Goal: Task Accomplishment & Management: Manage account settings

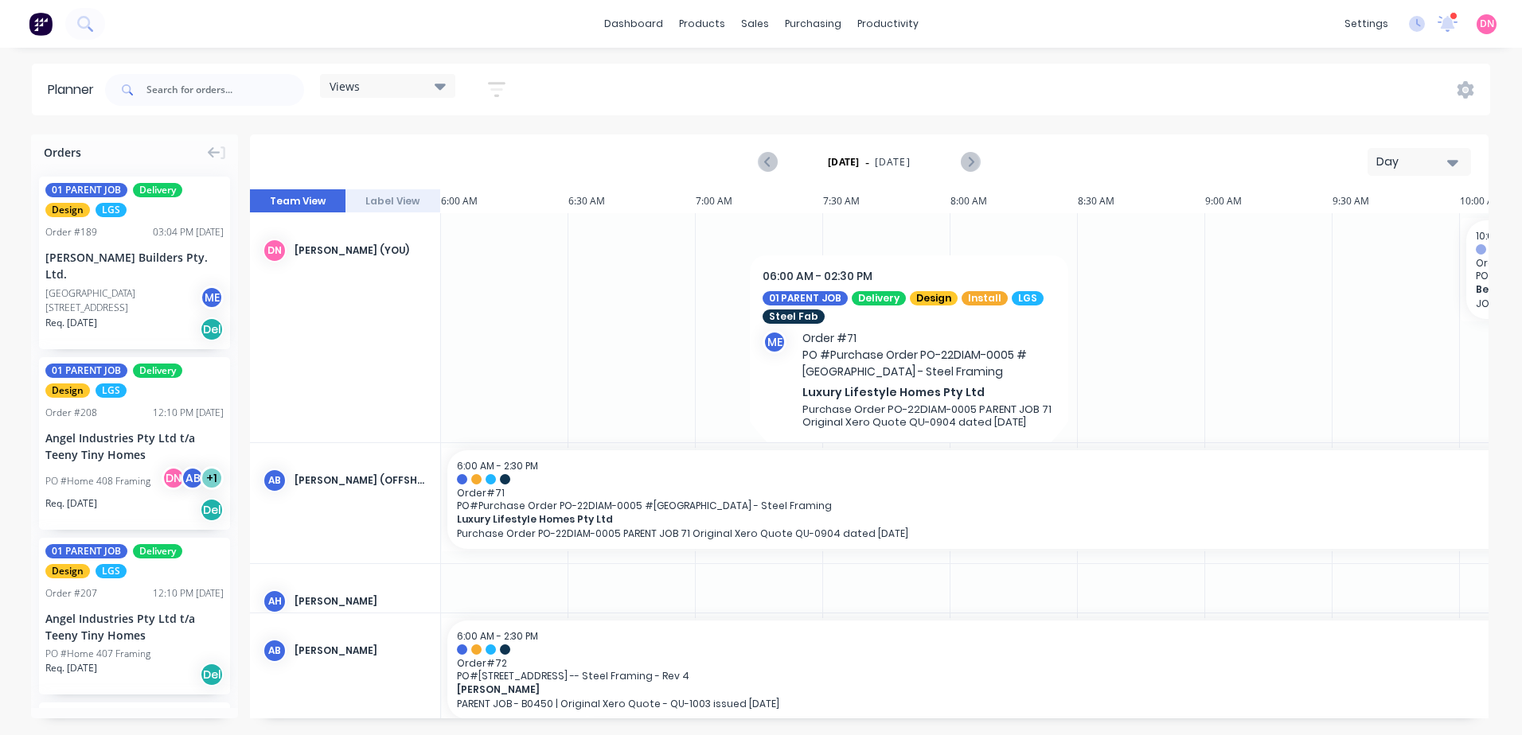
scroll to position [0, 614]
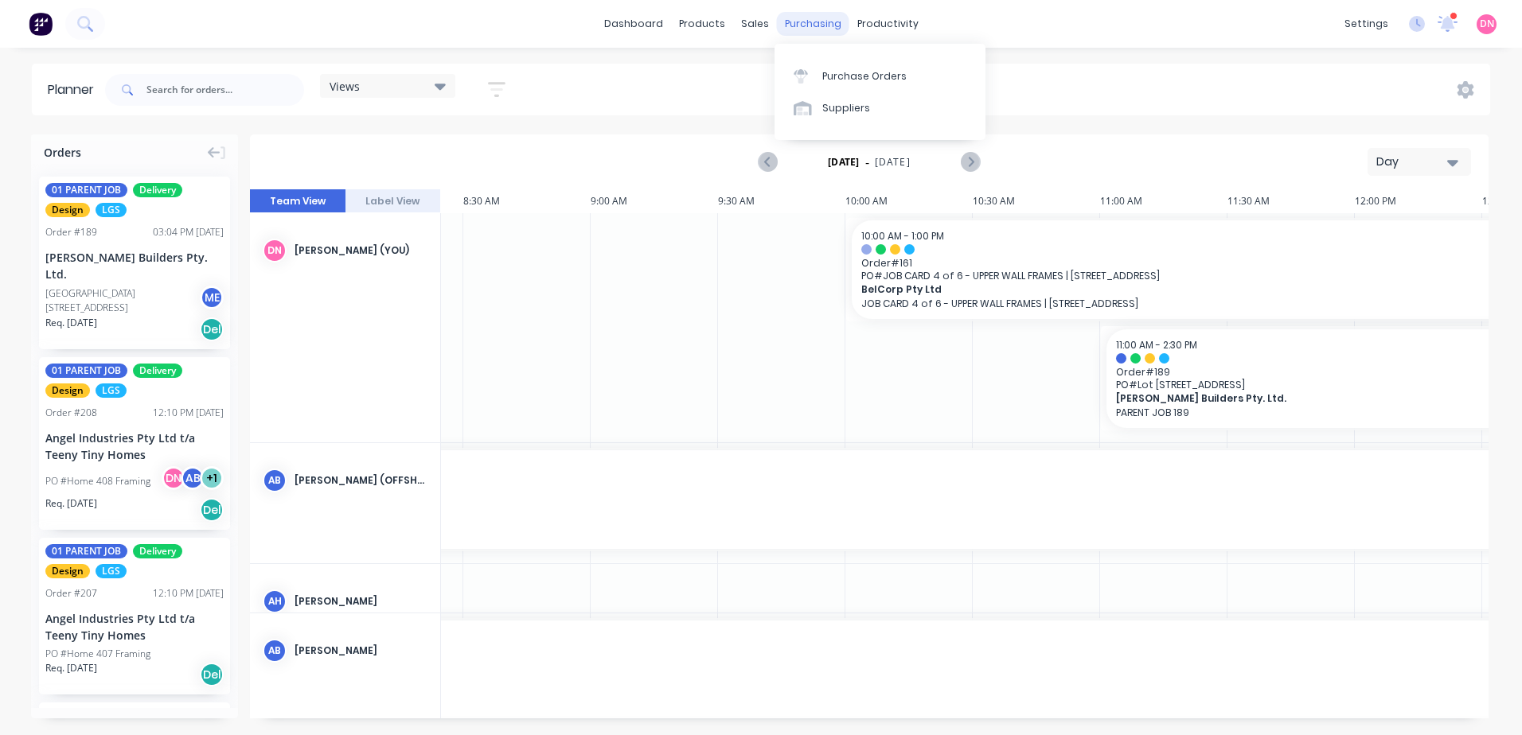
click at [777, 19] on div "purchasing" at bounding box center [813, 24] width 72 height 24
click at [825, 72] on div "Purchase Orders" at bounding box center [864, 76] width 84 height 14
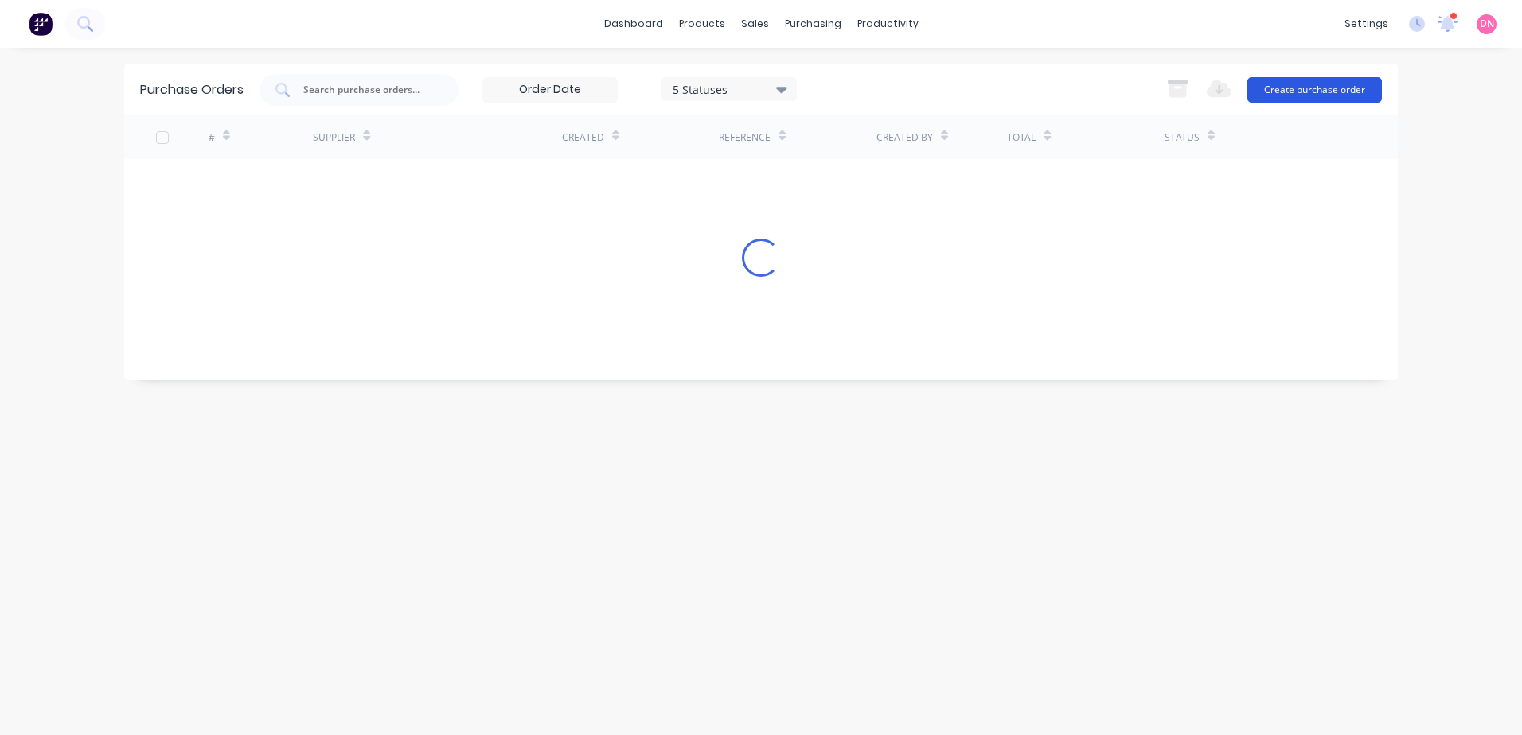
click at [1285, 97] on button "Create purchase order" at bounding box center [1314, 89] width 135 height 25
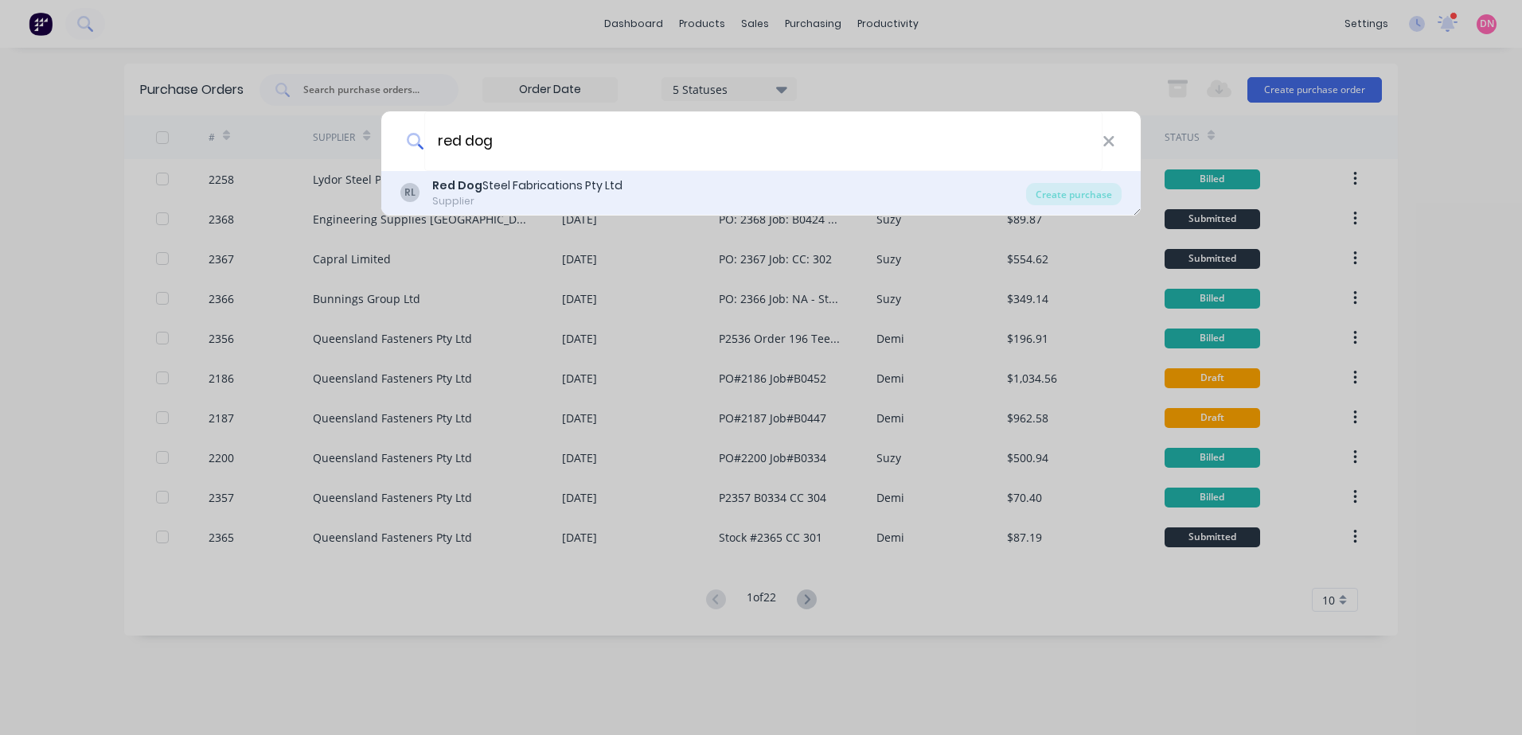
type input "red dog"
click at [696, 199] on div "RL Red Dog Steel Fabrications Pty Ltd Supplier" at bounding box center [713, 192] width 626 height 31
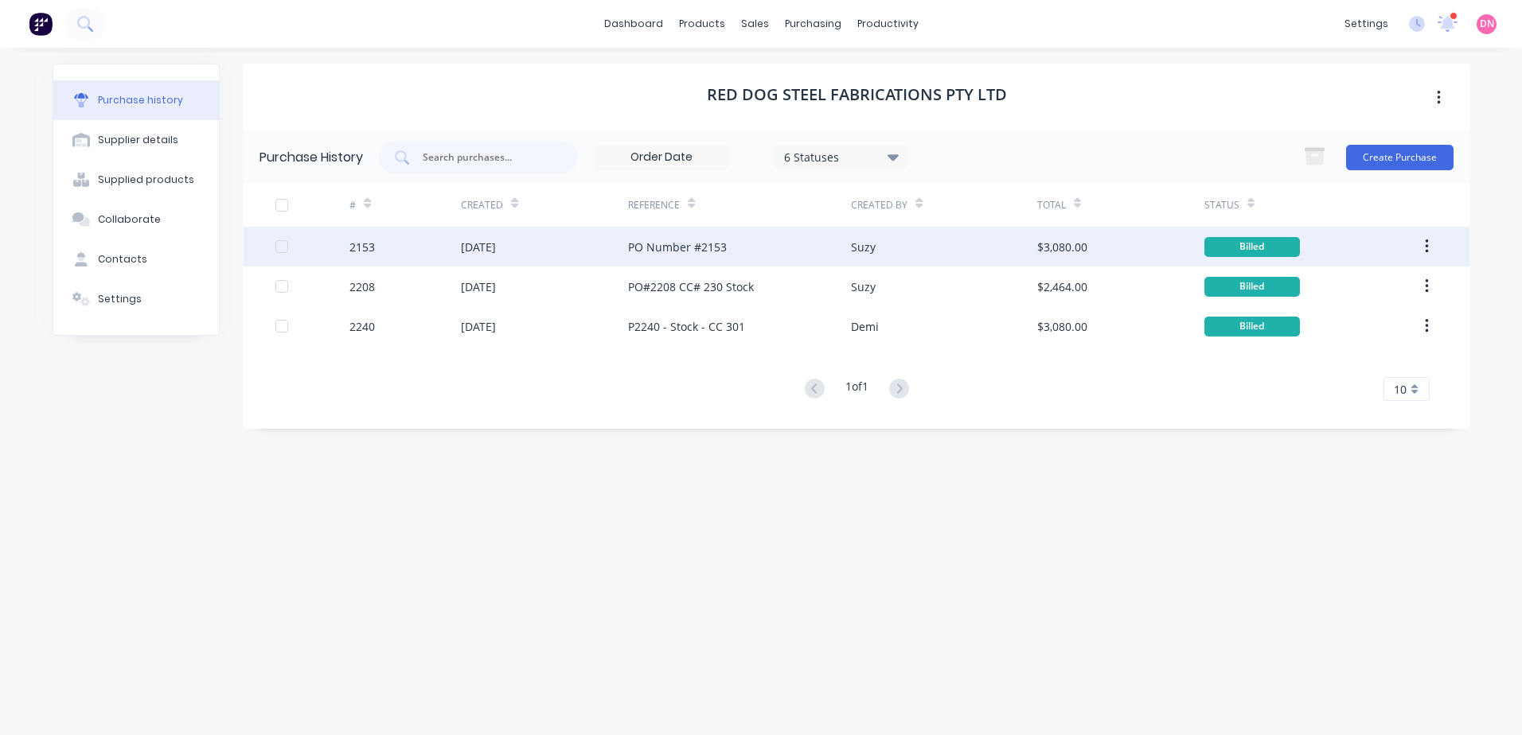
click at [1137, 249] on div "$3,080.00" at bounding box center [1120, 247] width 167 height 40
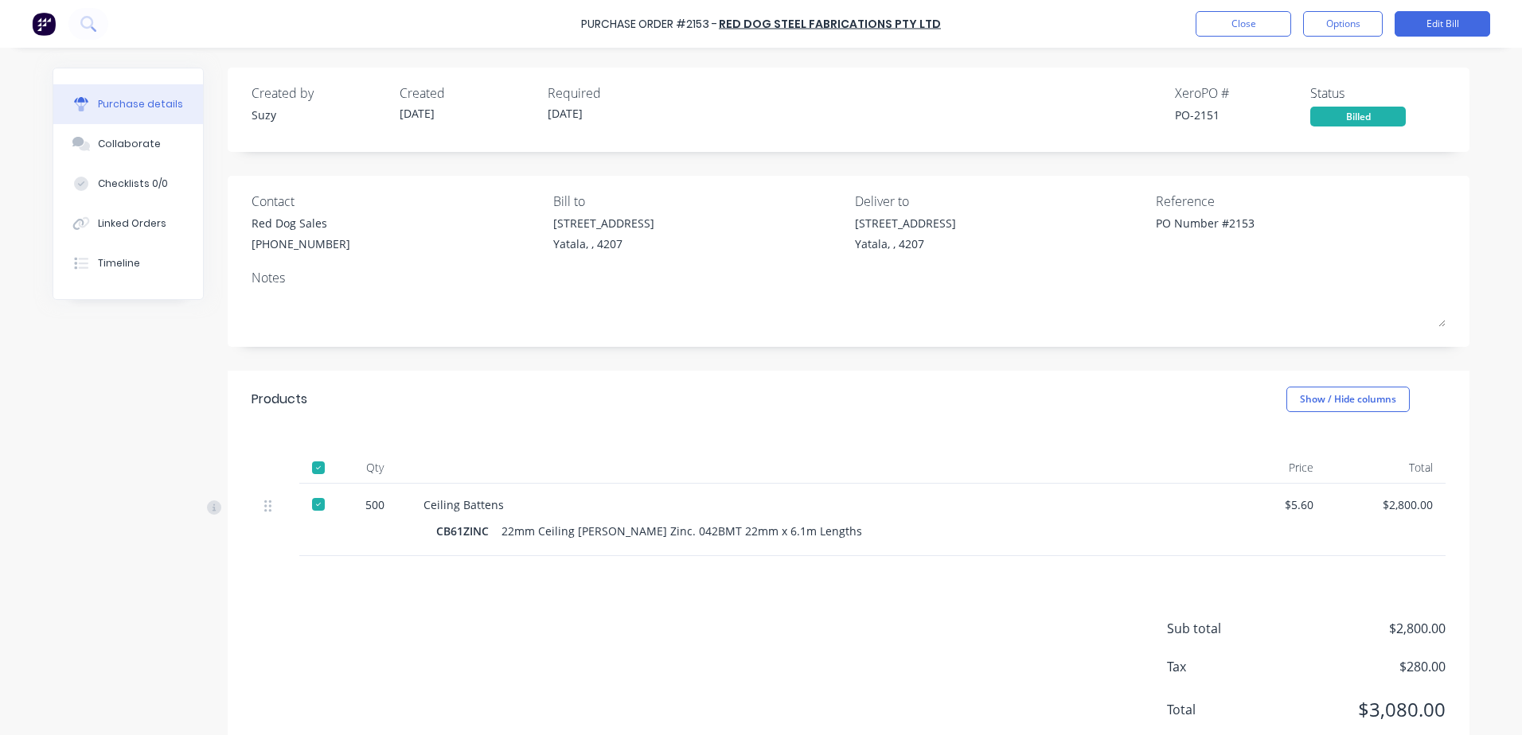
click at [425, 347] on div "Created by Suzy Created 15/08/25 Required 18/08/25 Xero PO # PO-2151 Status Bil…" at bounding box center [849, 418] width 1242 height 700
click at [1359, 18] on button "Options" at bounding box center [1343, 23] width 80 height 25
click at [1267, 24] on button "Close" at bounding box center [1243, 23] width 96 height 25
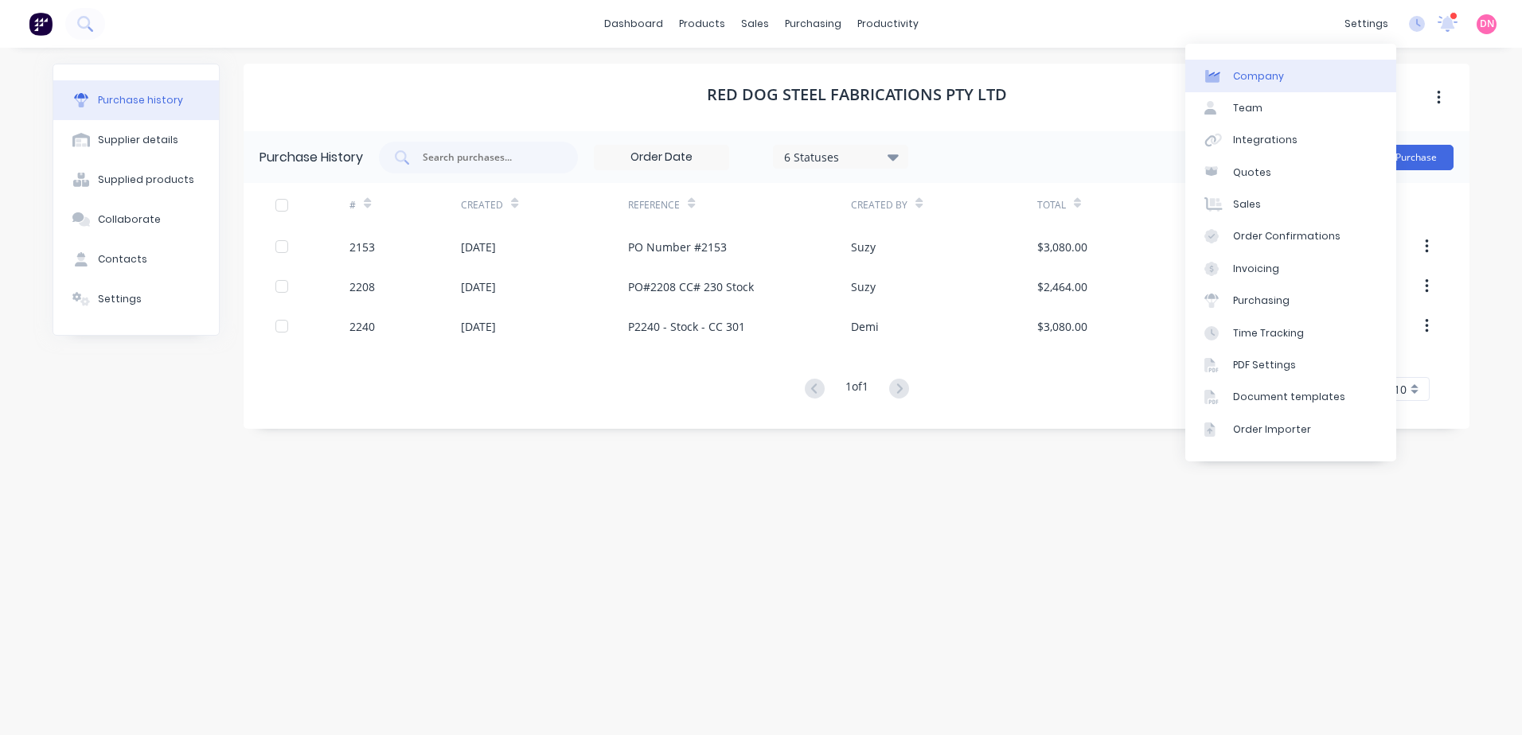
click at [1295, 80] on link "Company" at bounding box center [1290, 76] width 211 height 32
select select "AU"
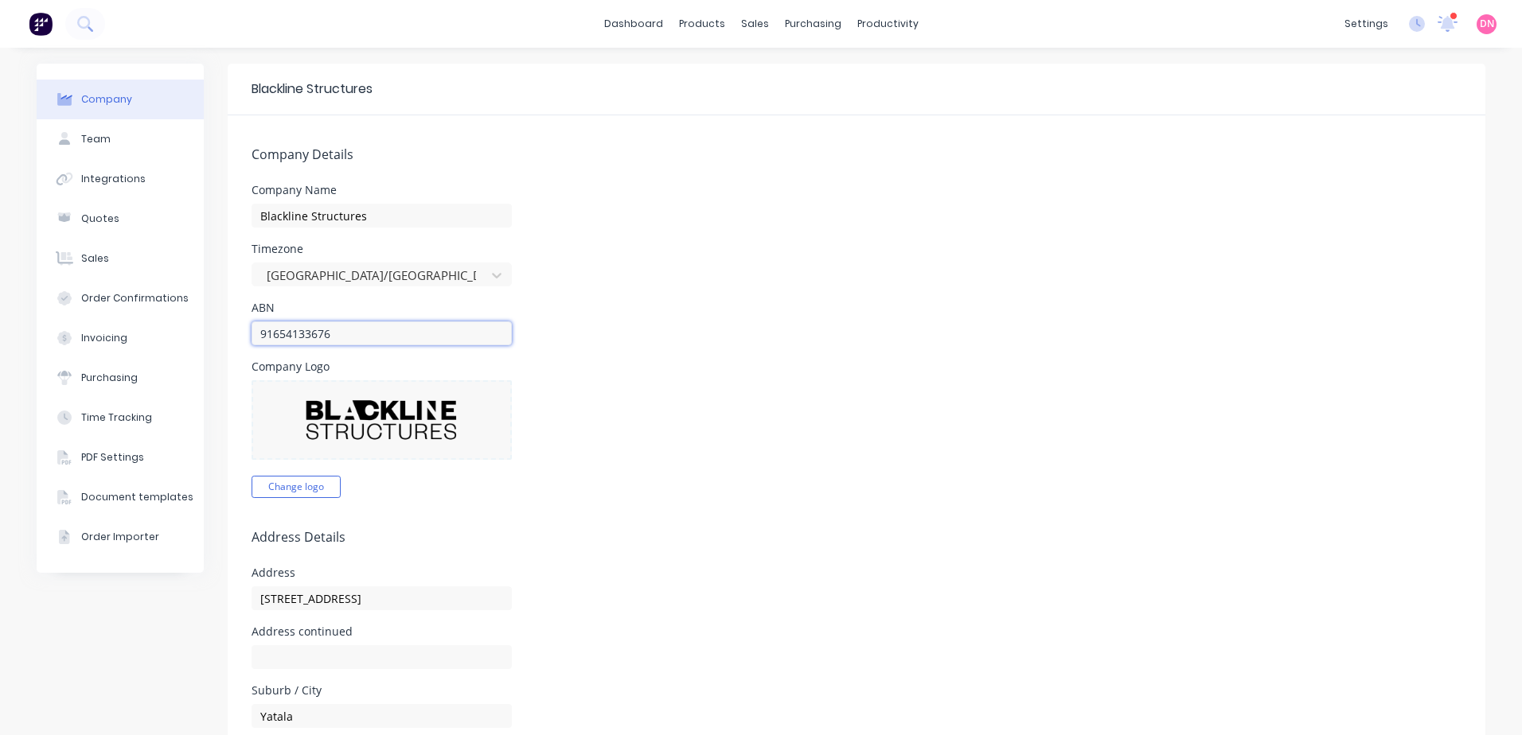
drag, startPoint x: 326, startPoint y: 333, endPoint x: 202, endPoint y: 358, distance: 126.7
click at [202, 358] on div "Company Team Integrations Quotes Sales Order Confirmations Invoicing Purchasing…" at bounding box center [761, 713] width 1449 height 1299
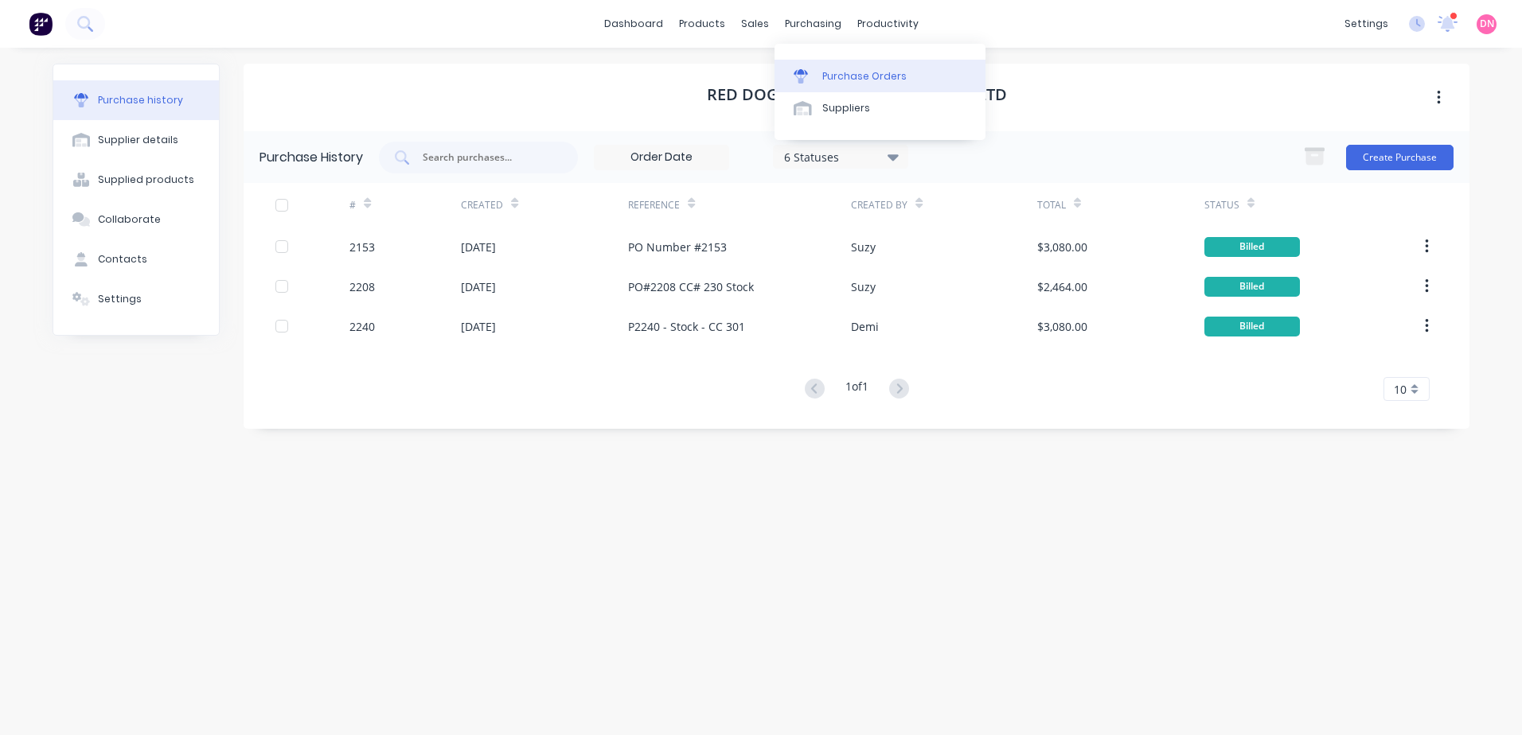
click at [811, 68] on link "Purchase Orders" at bounding box center [879, 76] width 211 height 32
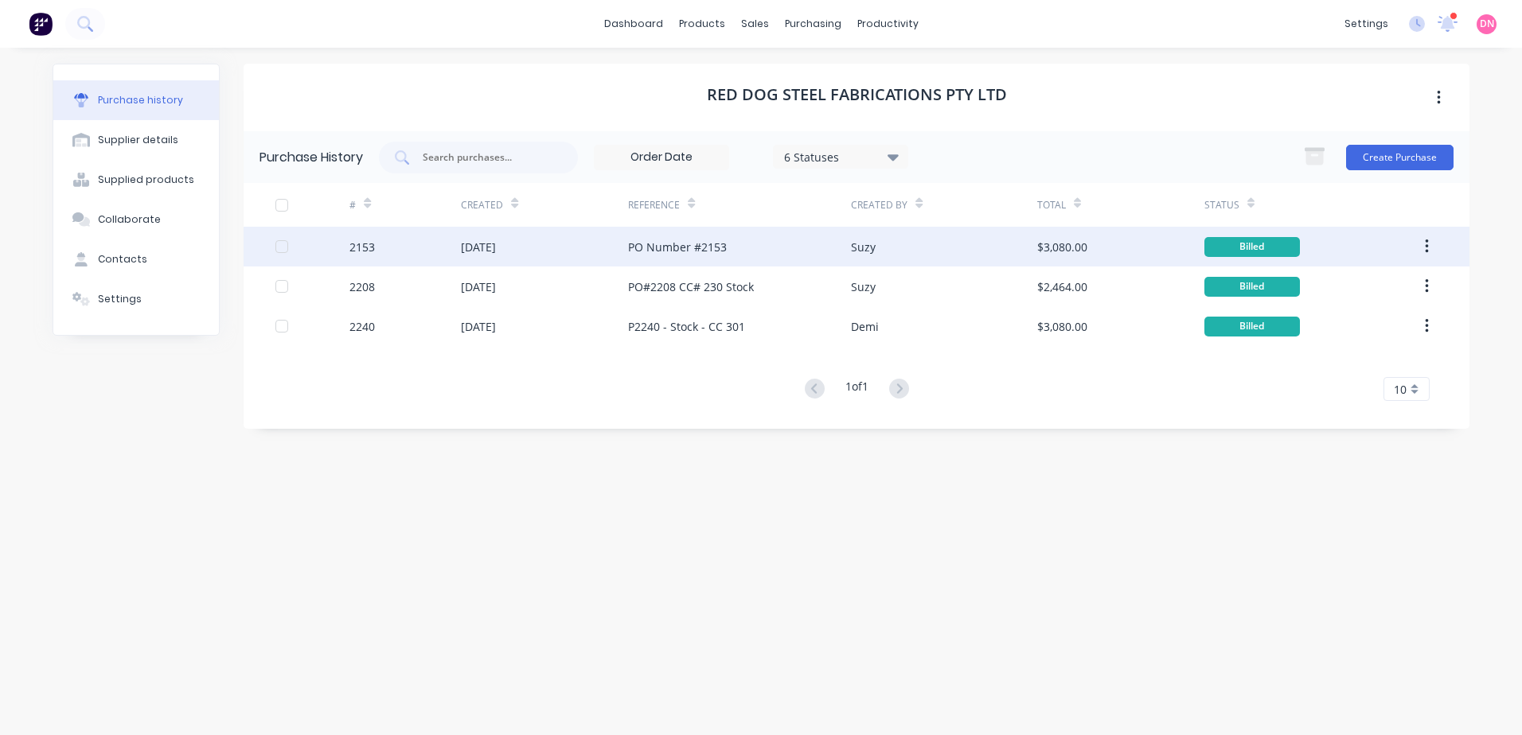
click at [1152, 231] on div "$3,080.00" at bounding box center [1120, 247] width 167 height 40
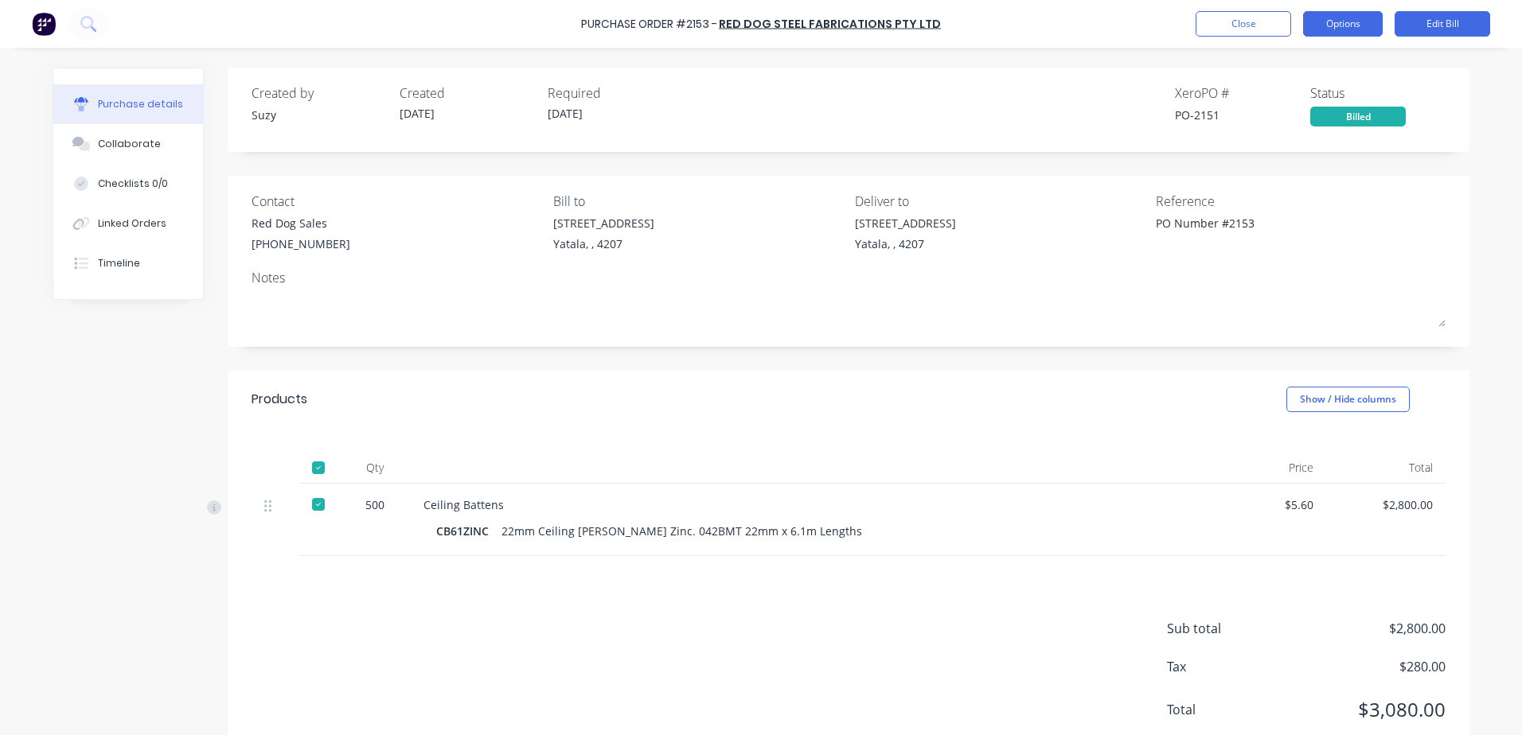
click at [1367, 31] on button "Options" at bounding box center [1343, 23] width 80 height 25
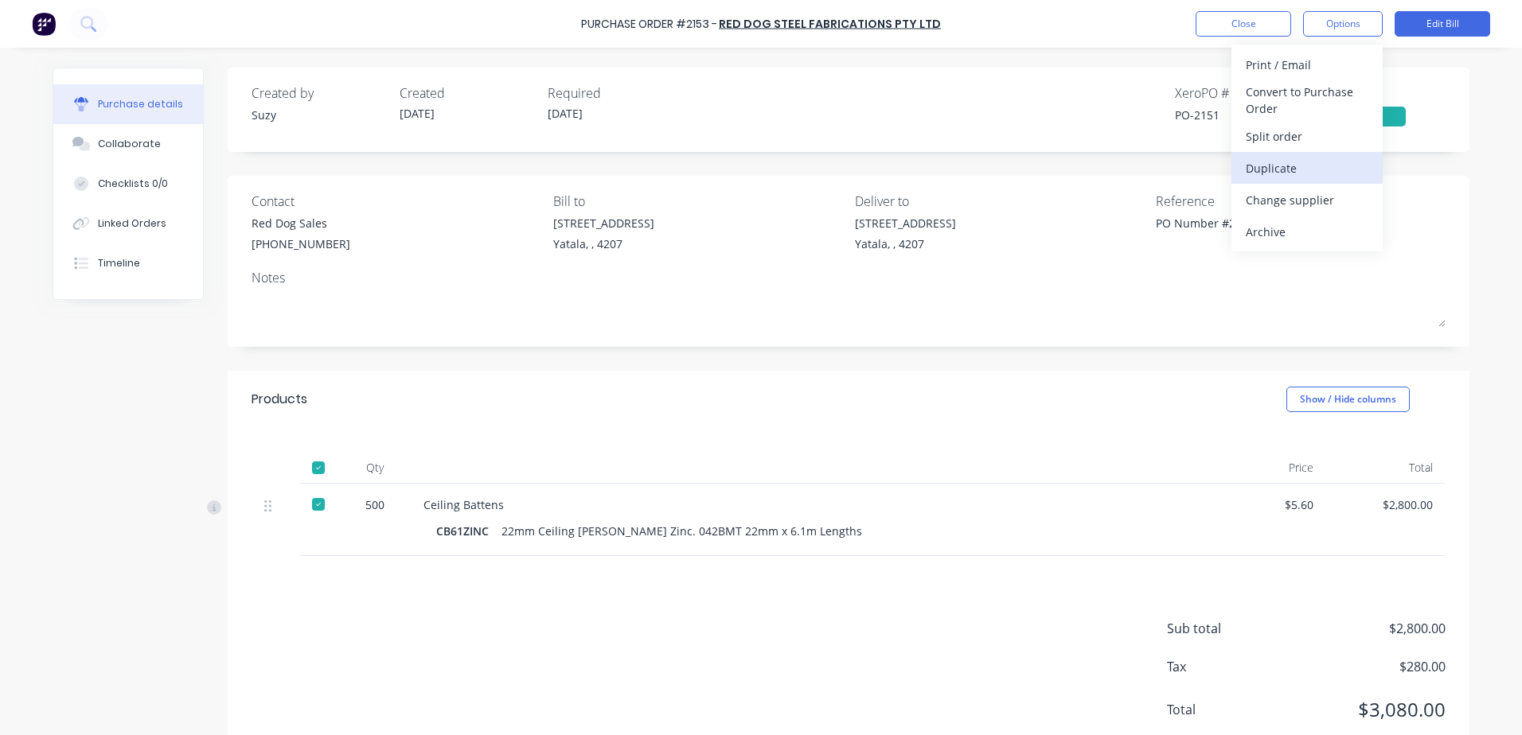
click at [1318, 178] on div "Duplicate" at bounding box center [1307, 168] width 123 height 23
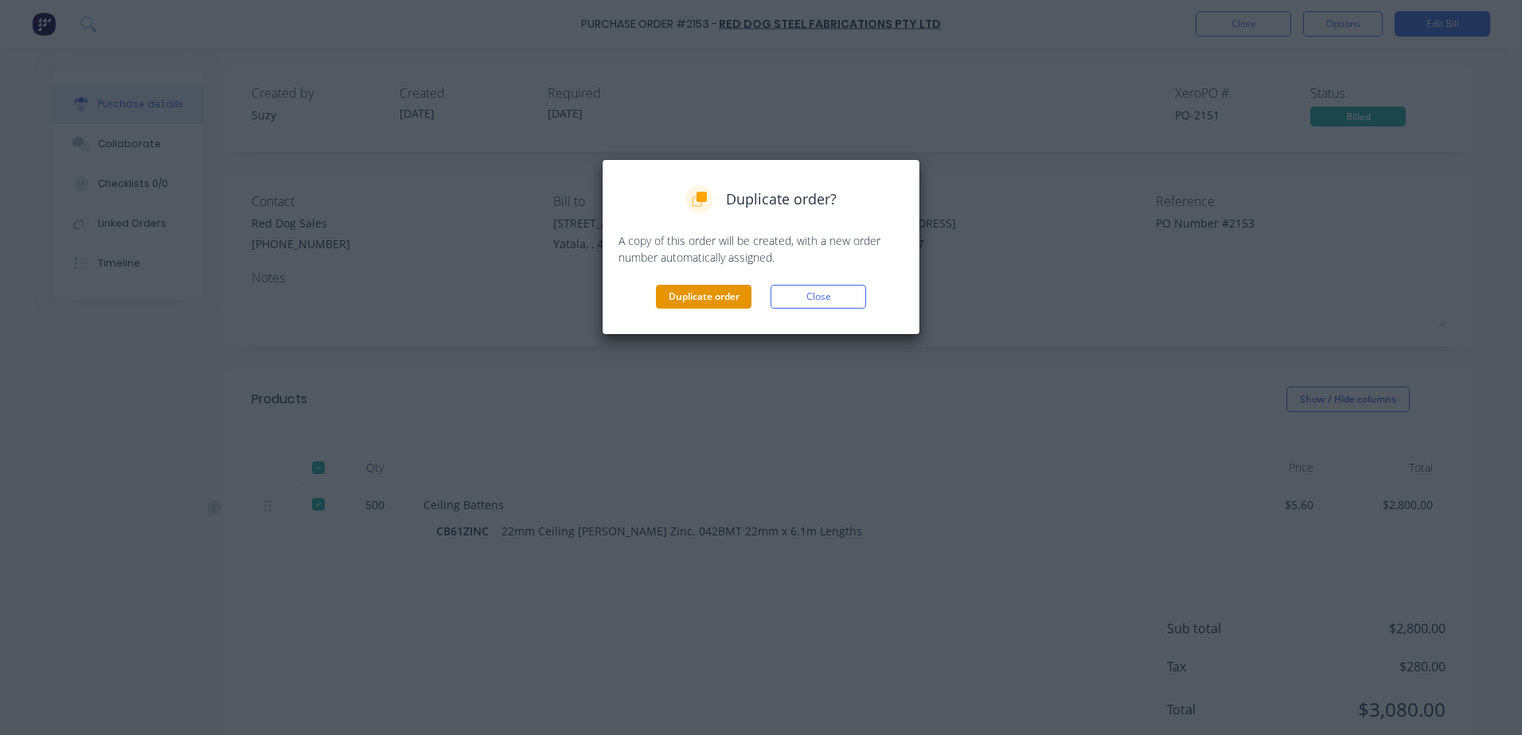
click at [711, 300] on button "Duplicate order" at bounding box center [704, 297] width 96 height 24
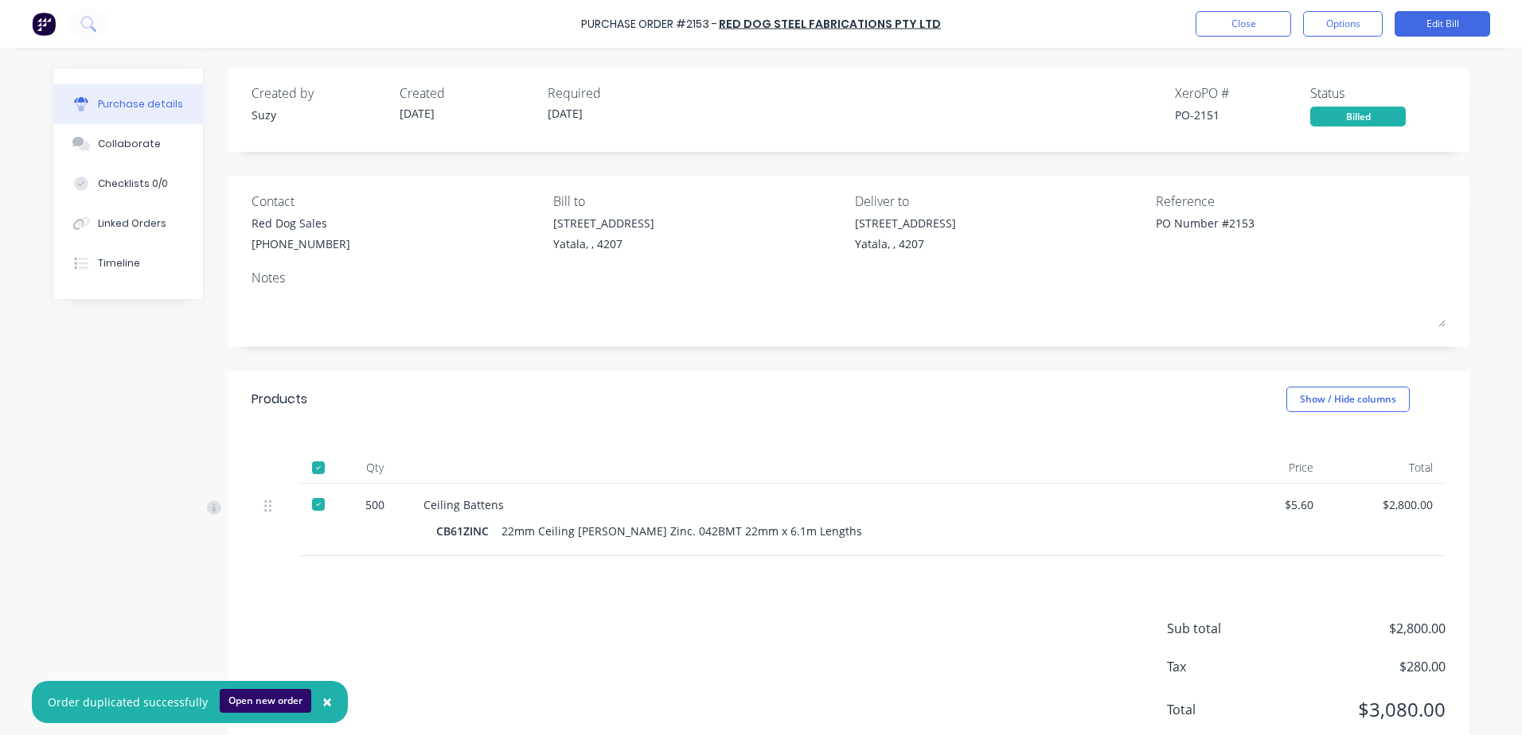
click at [263, 696] on button "Open new order" at bounding box center [266, 701] width 92 height 24
type textarea "x"
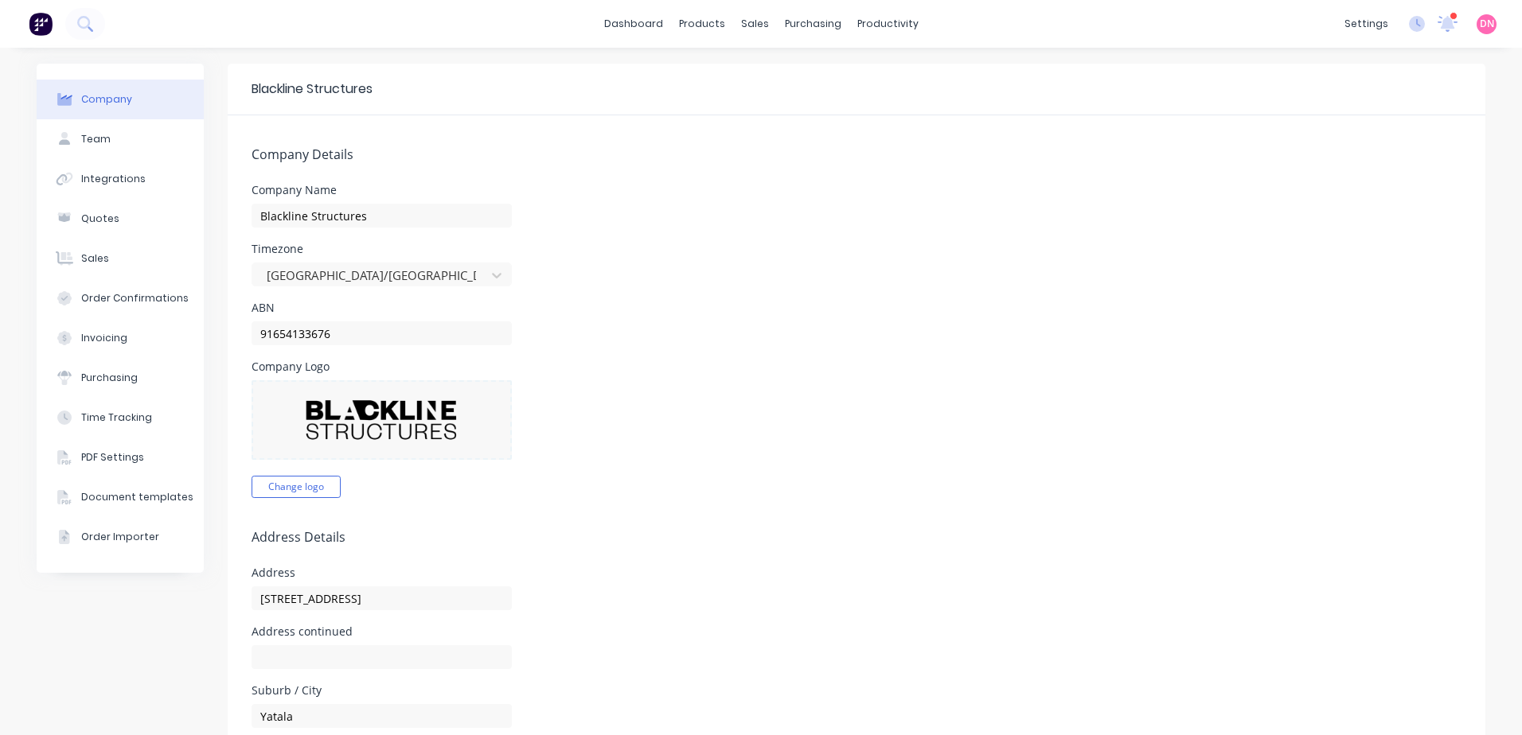
select select "AU"
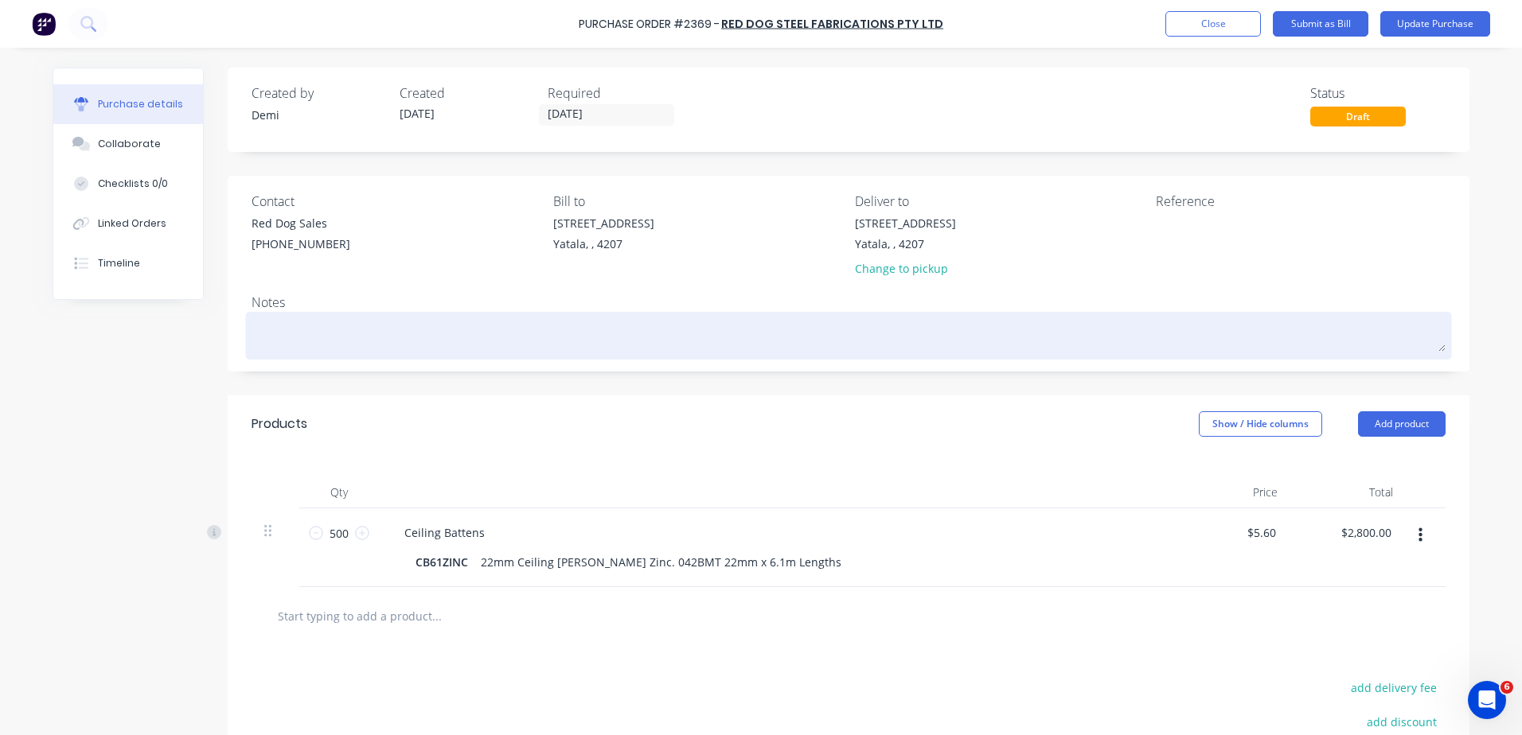
click at [348, 341] on textarea at bounding box center [849, 334] width 1194 height 36
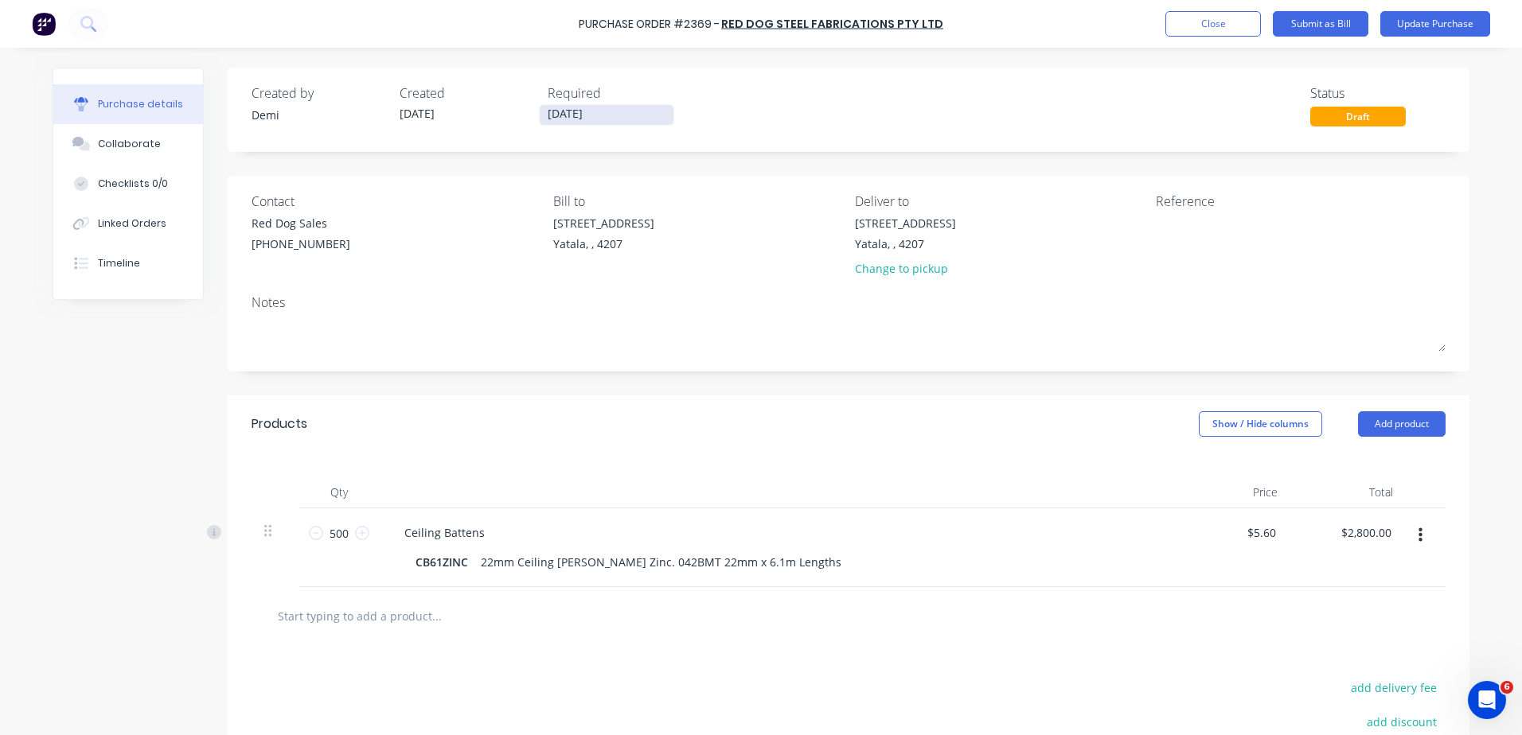
click at [631, 111] on input "08/10/25" at bounding box center [607, 115] width 134 height 20
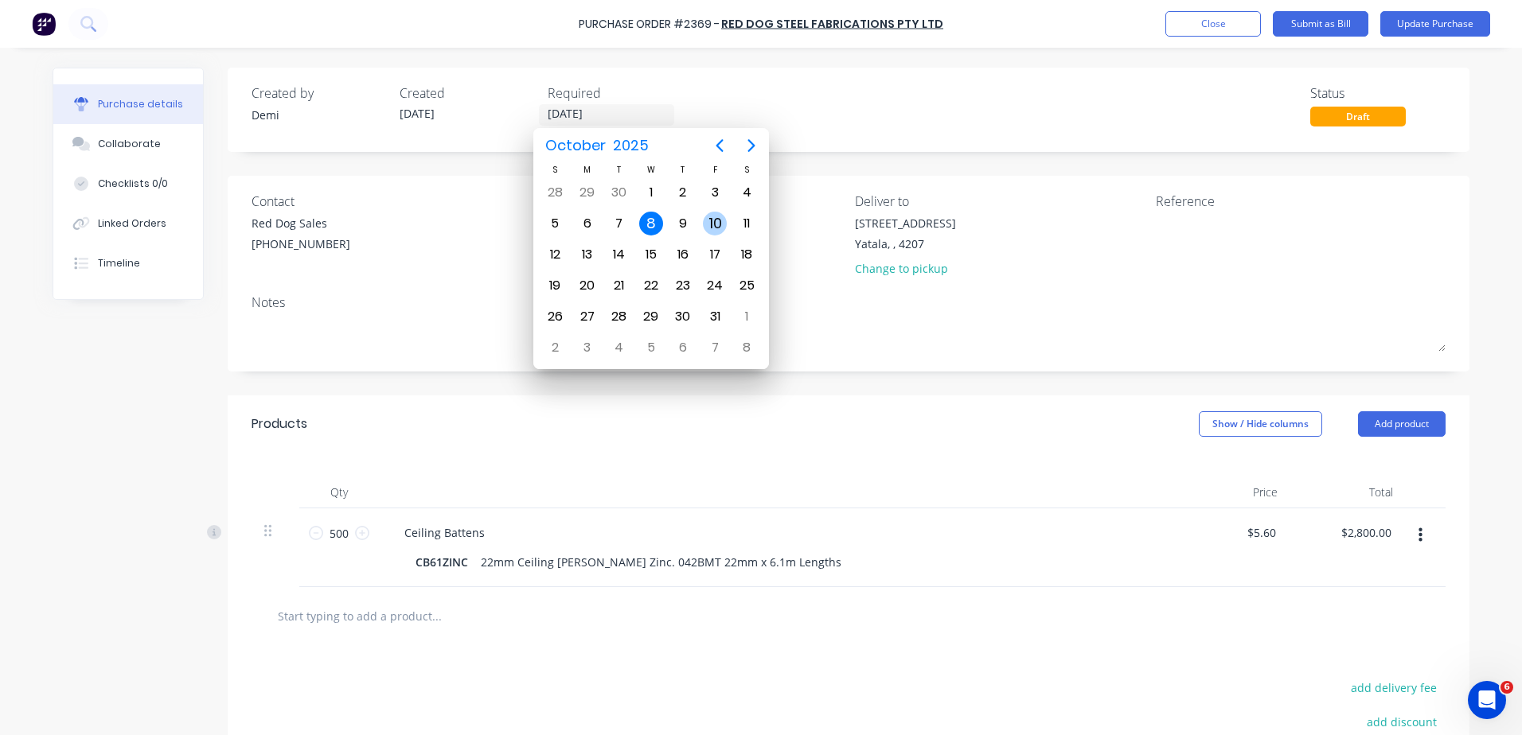
click at [705, 228] on div "10" at bounding box center [715, 224] width 24 height 24
type input "10/10/25"
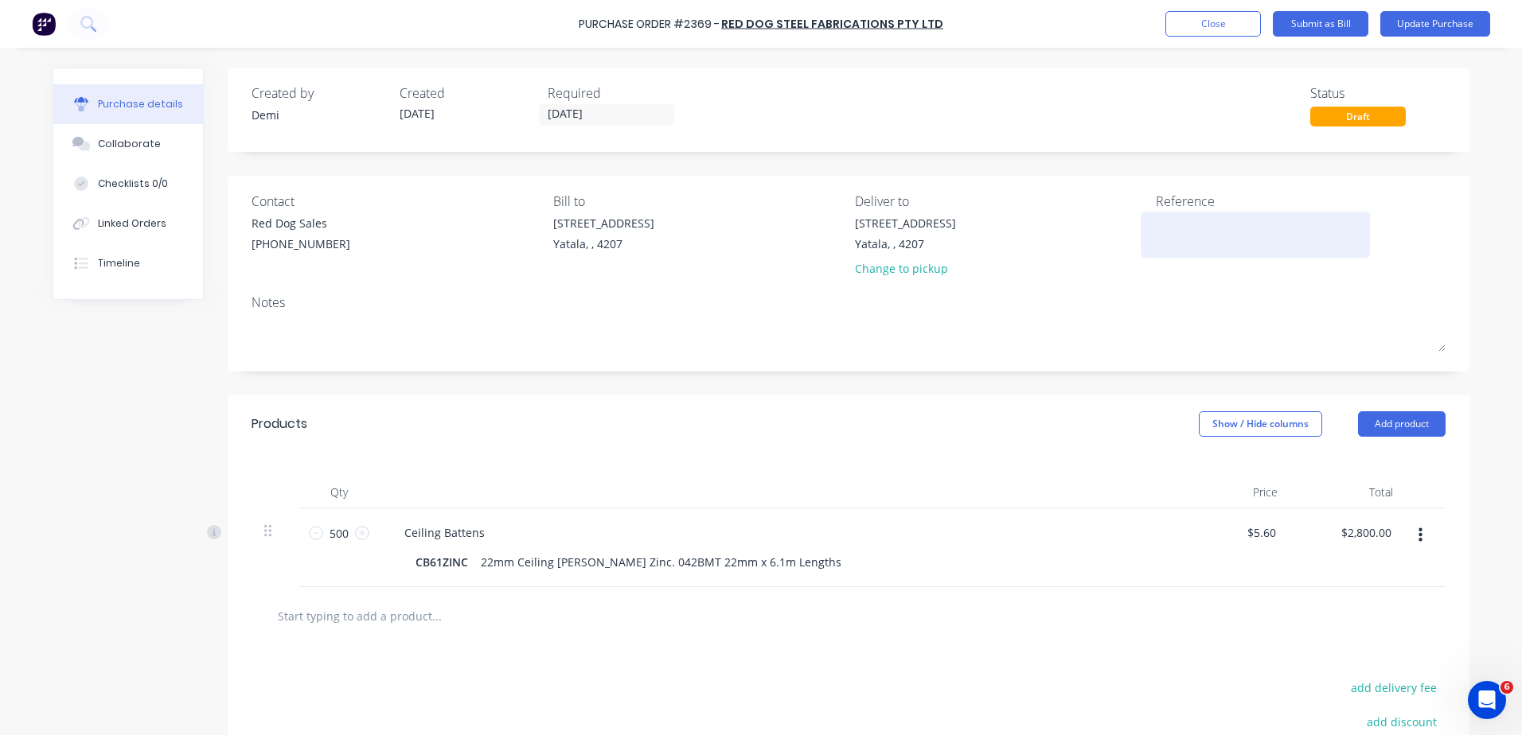
click at [1158, 229] on textarea at bounding box center [1255, 233] width 199 height 36
type textarea "P"
type textarea "x"
type textarea "P2"
type textarea "x"
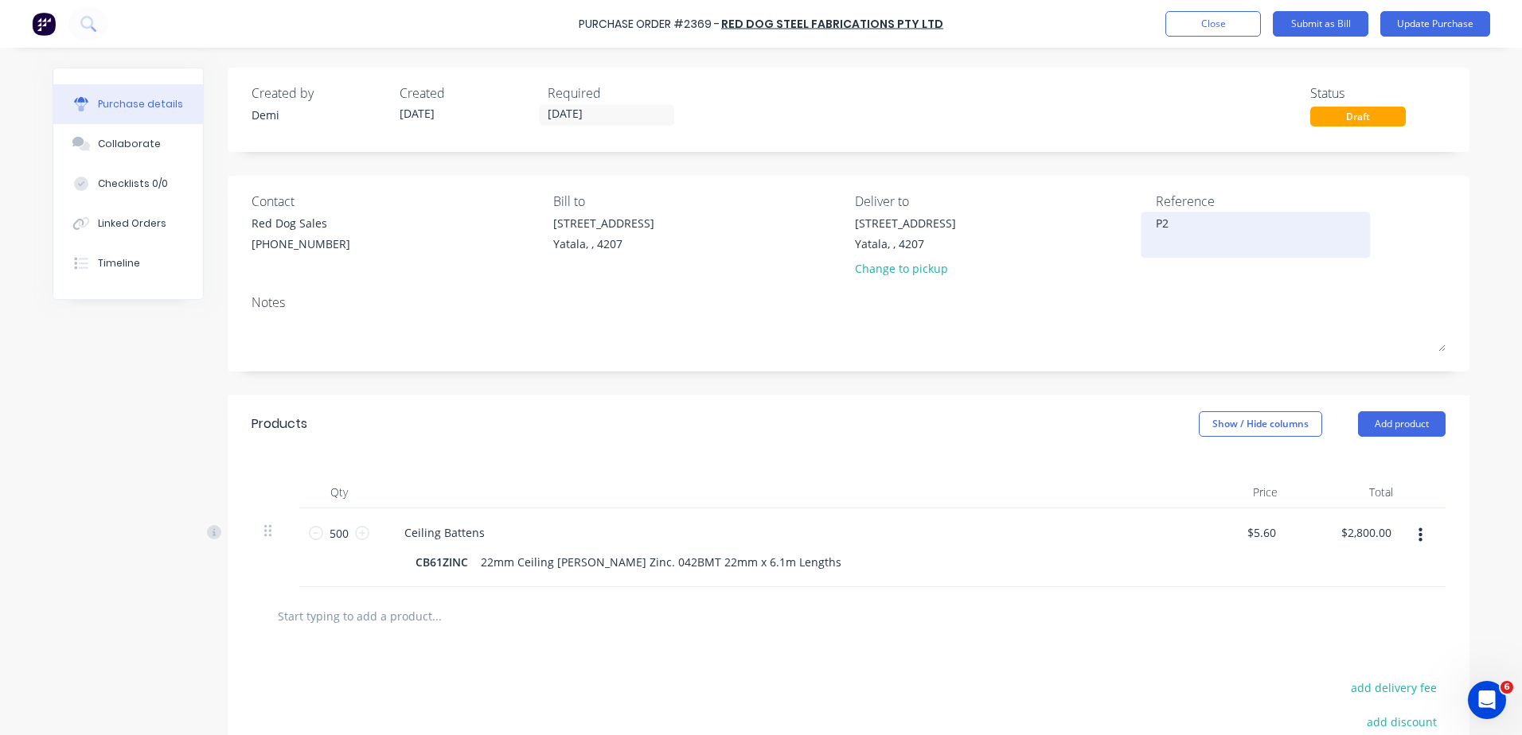
type textarea "P23"
type textarea "x"
type textarea "P236"
type textarea "x"
type textarea "P2369"
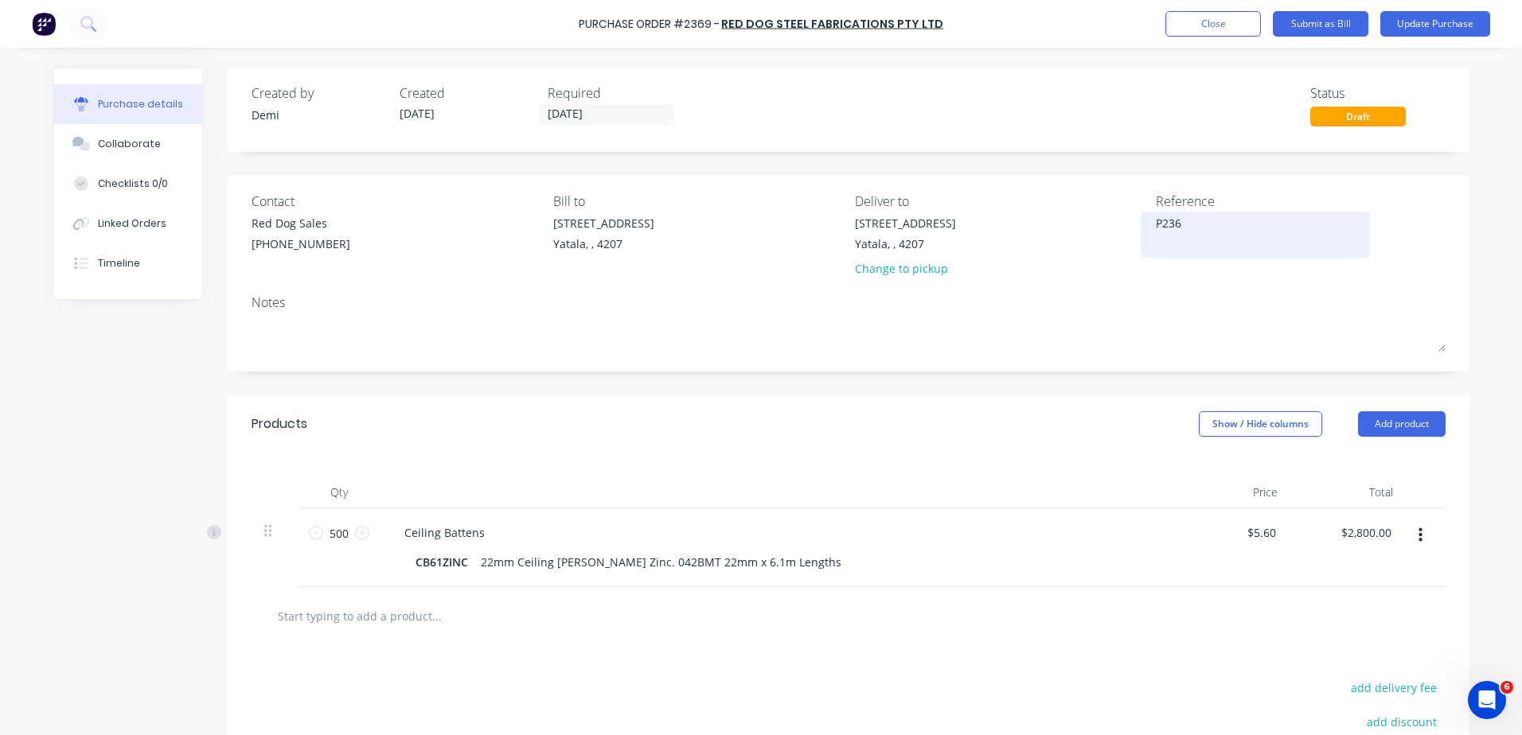
type textarea "x"
type textarea "P2369"
type textarea "x"
click at [1182, 231] on textarea "P2369" at bounding box center [1255, 233] width 199 height 36
type textarea "P2369 Stock CC 301"
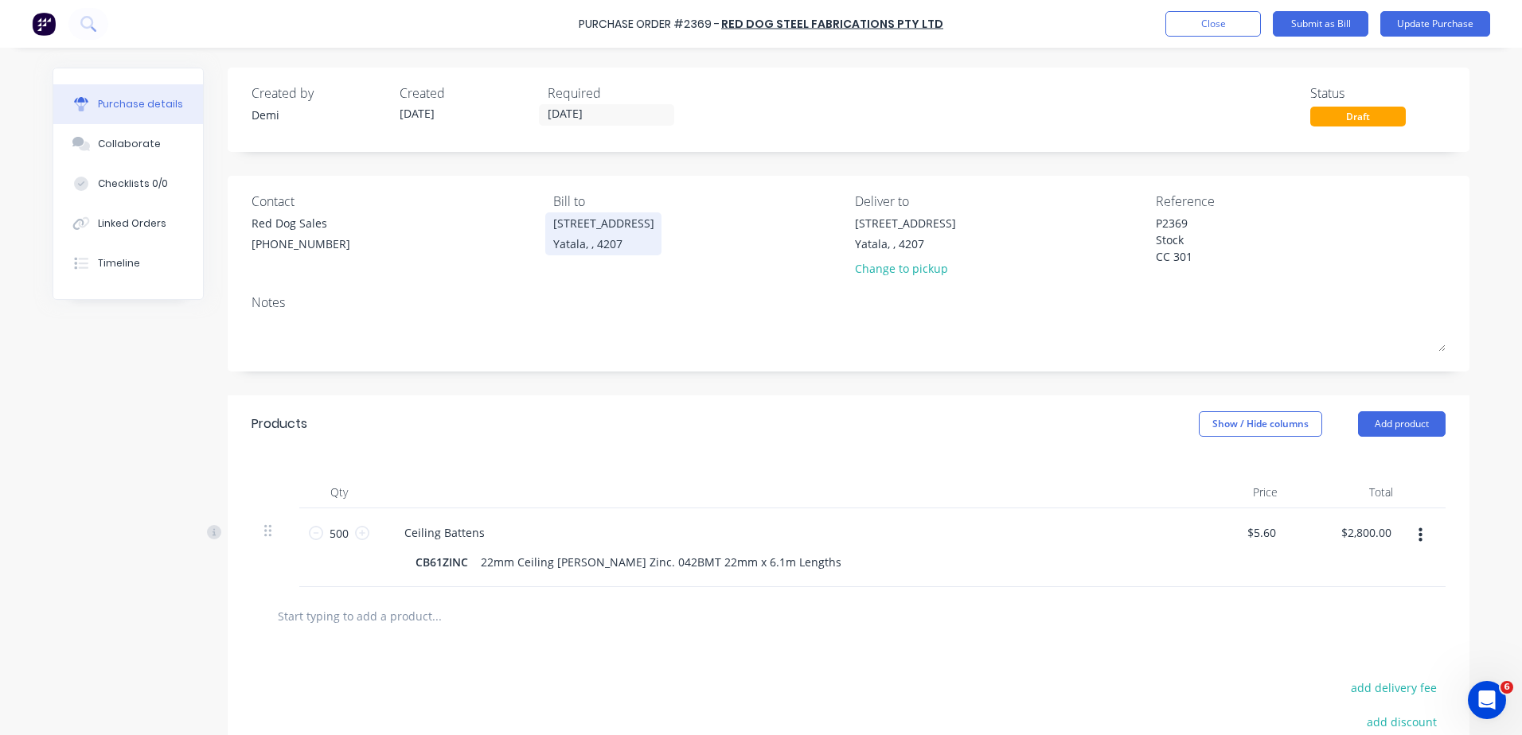
click at [638, 243] on div "Yatala, , 4207" at bounding box center [603, 244] width 101 height 17
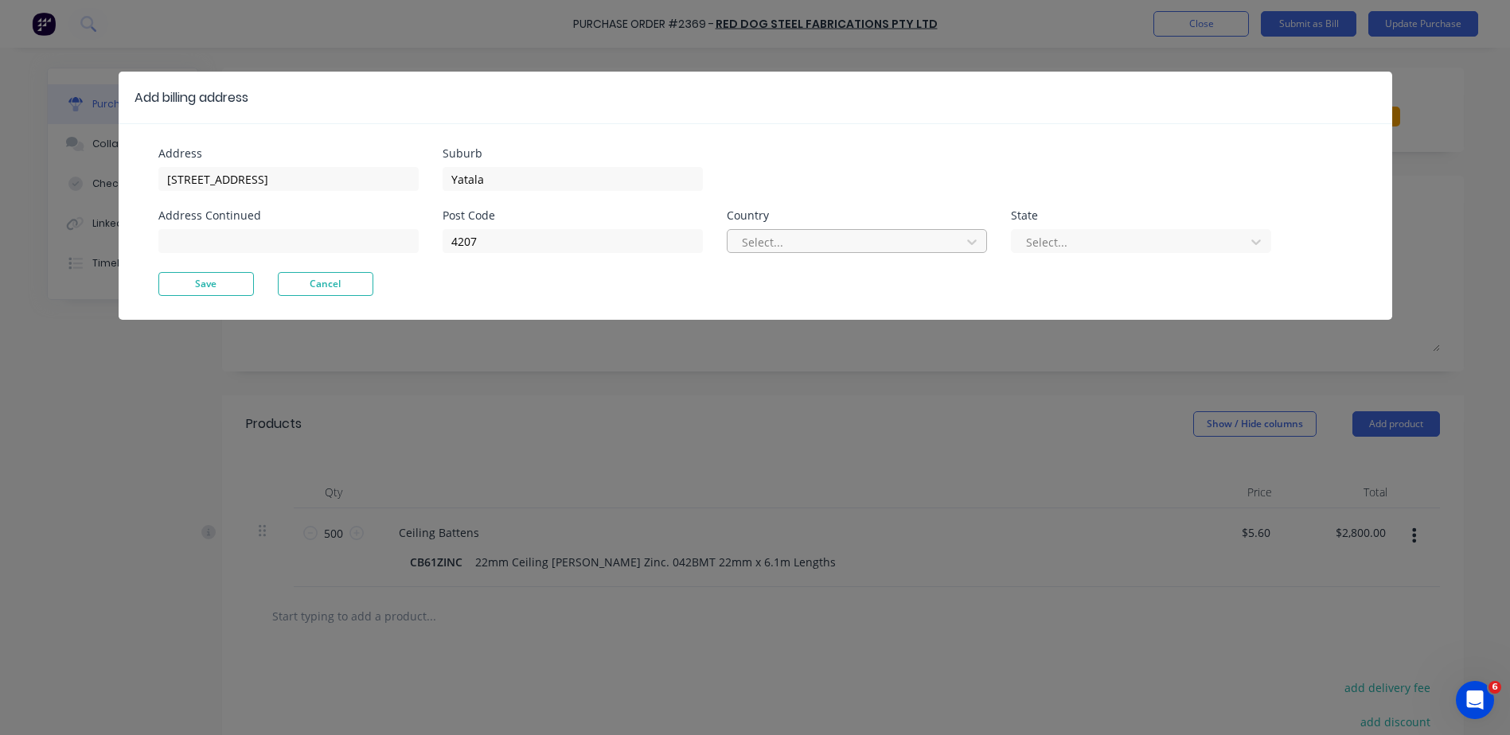
click at [799, 249] on div at bounding box center [846, 242] width 213 height 20
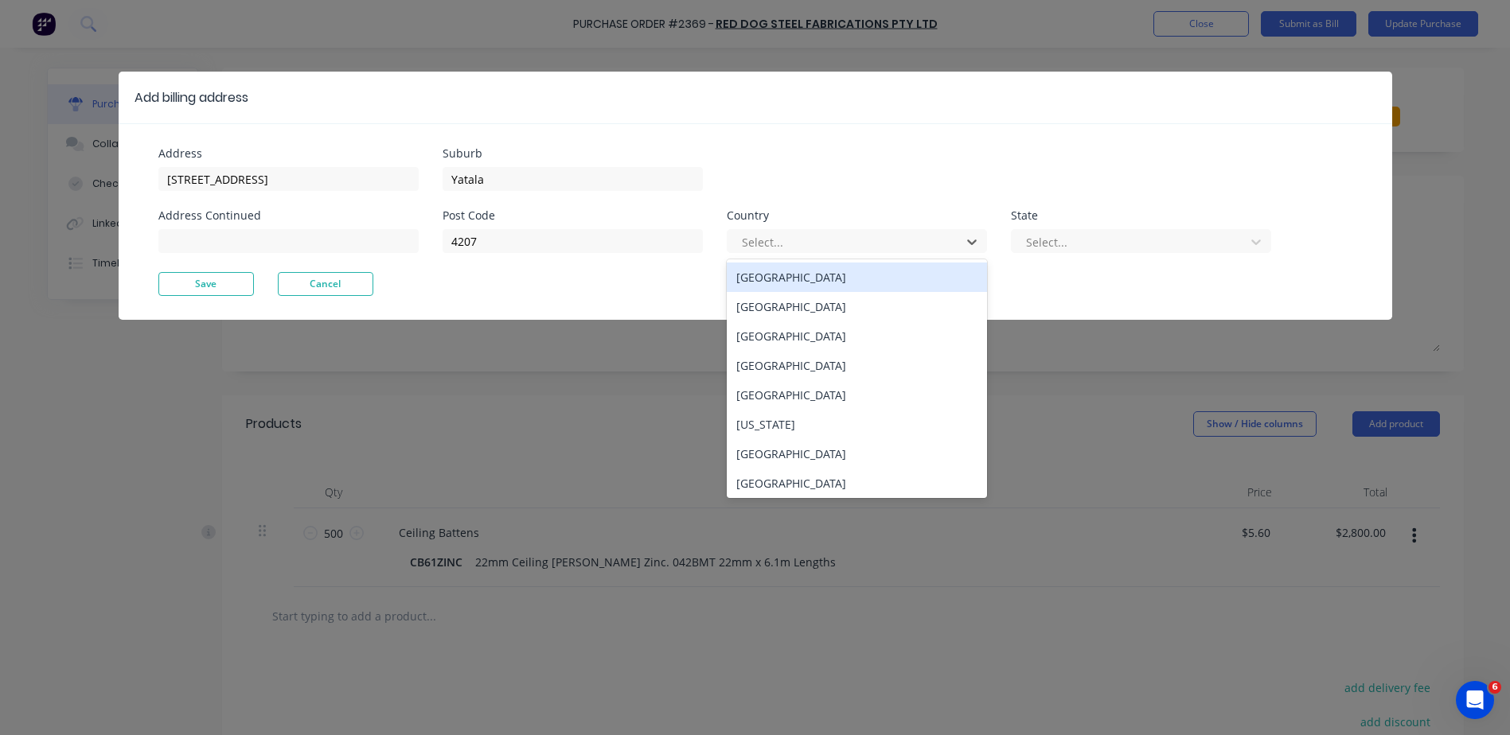
click at [793, 279] on div "Australia" at bounding box center [857, 277] width 260 height 29
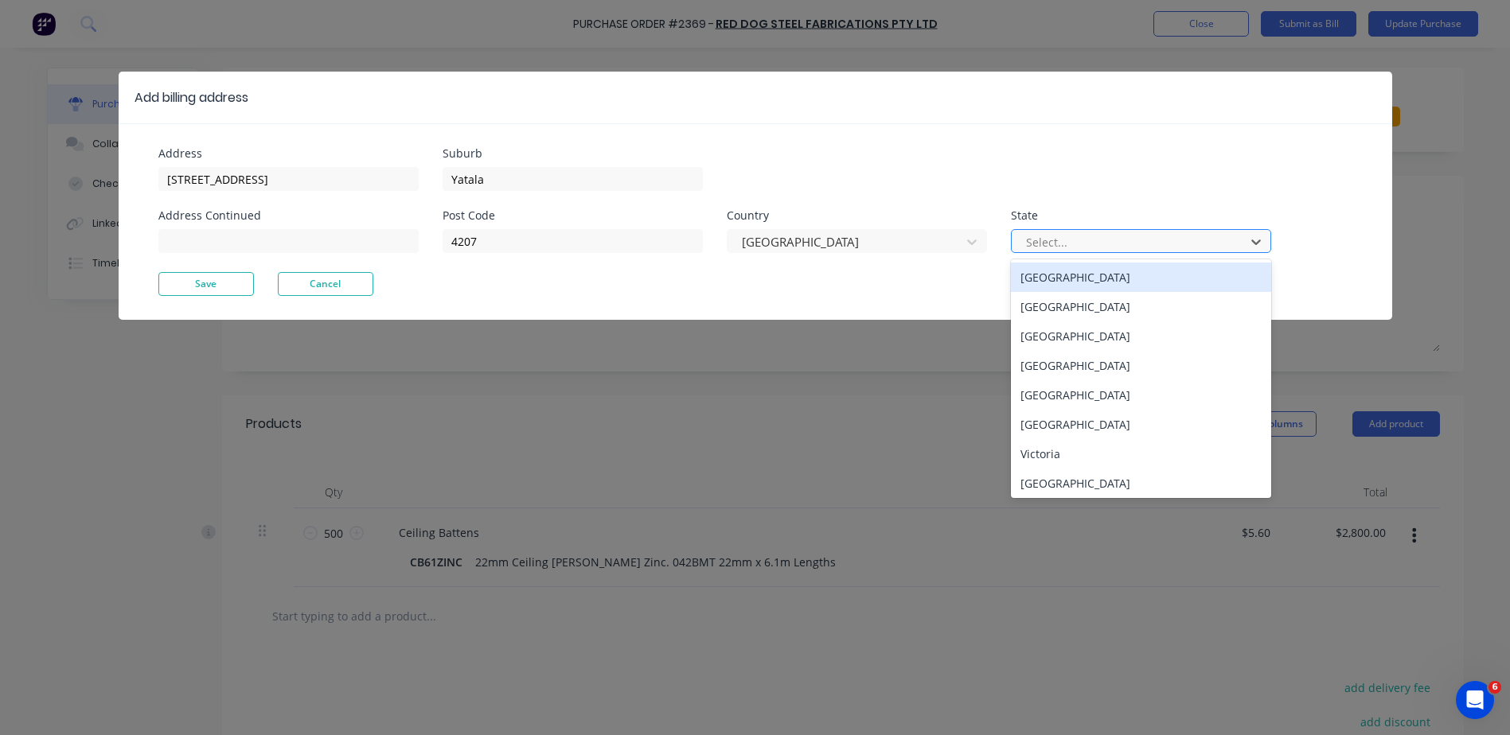
click at [1047, 252] on div at bounding box center [1130, 242] width 213 height 20
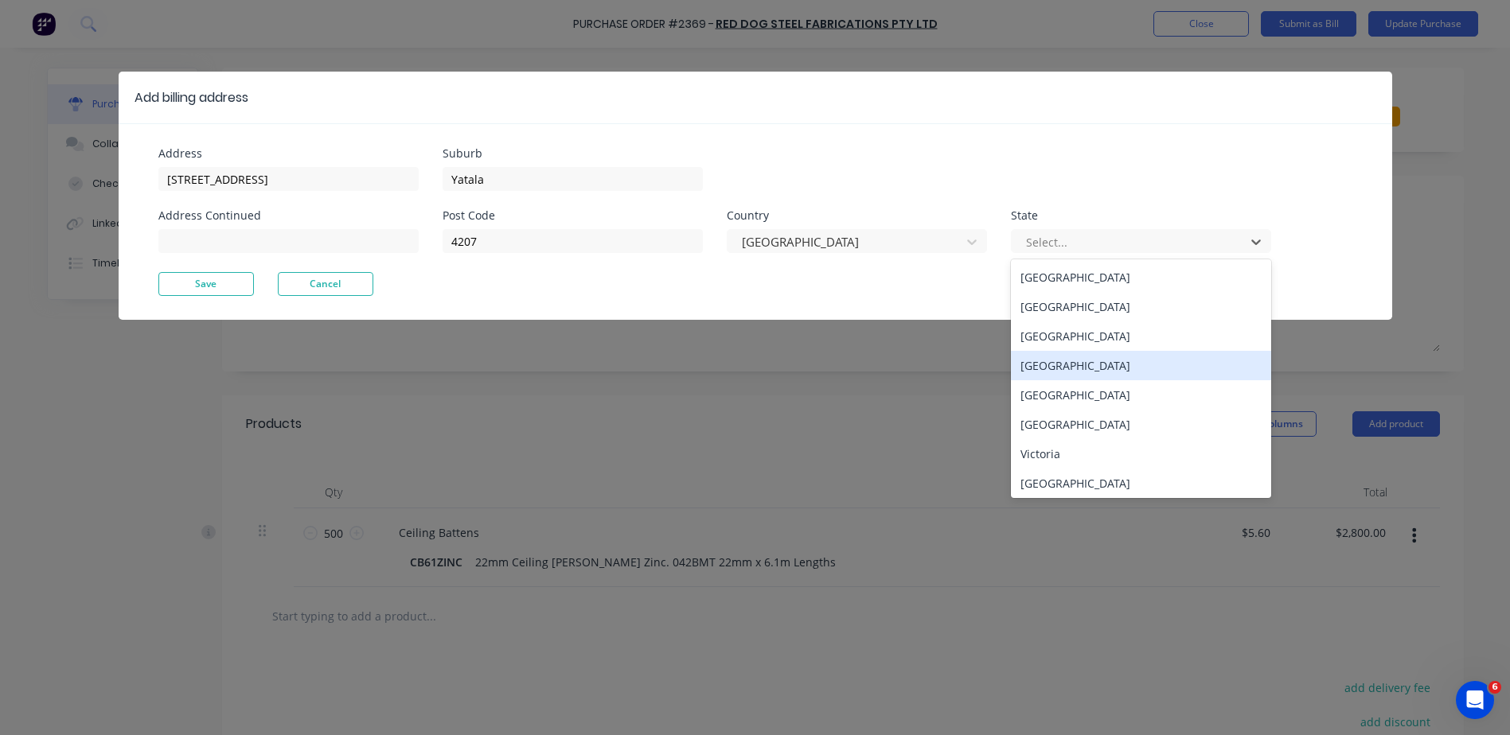
click at [1062, 376] on div "Queensland" at bounding box center [1141, 365] width 260 height 29
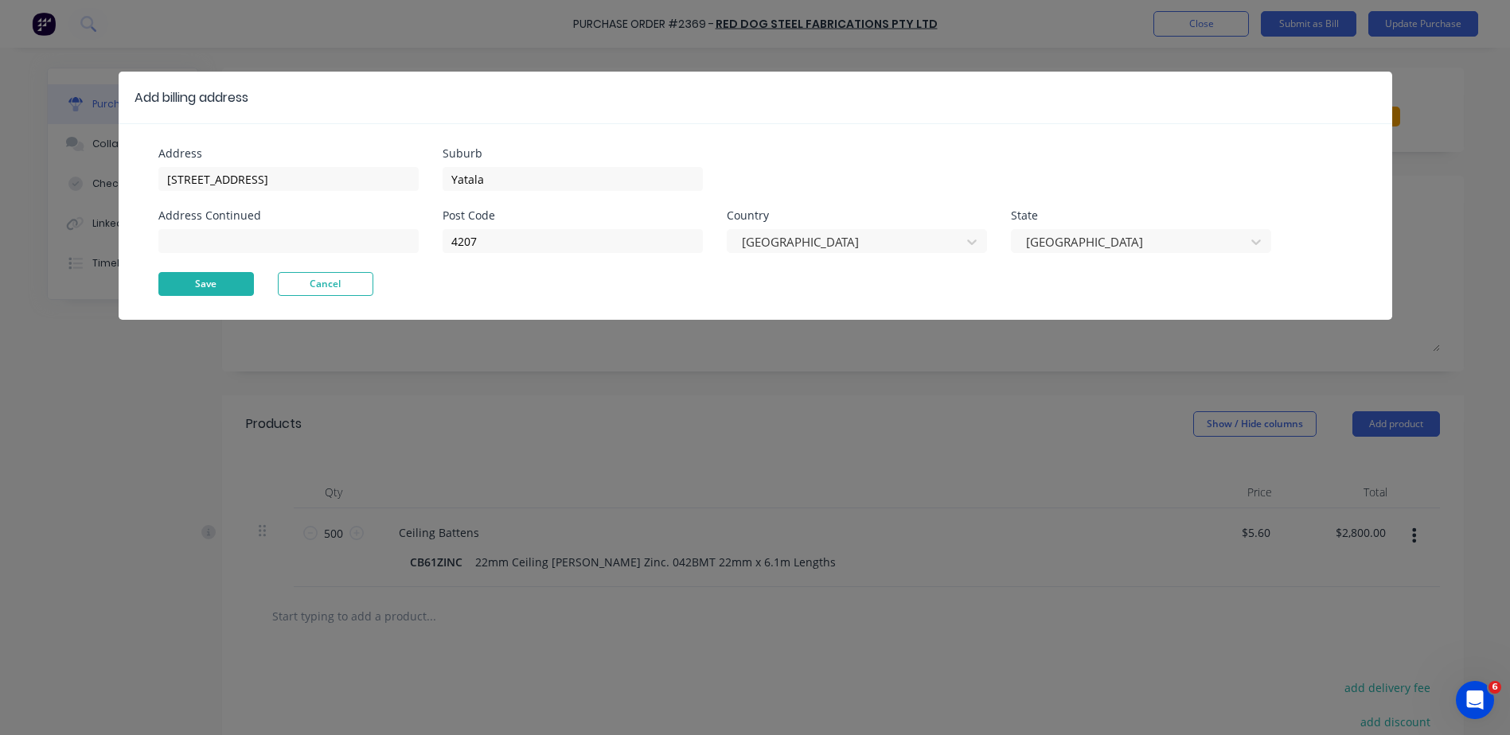
click at [218, 294] on button "Save" at bounding box center [206, 284] width 96 height 24
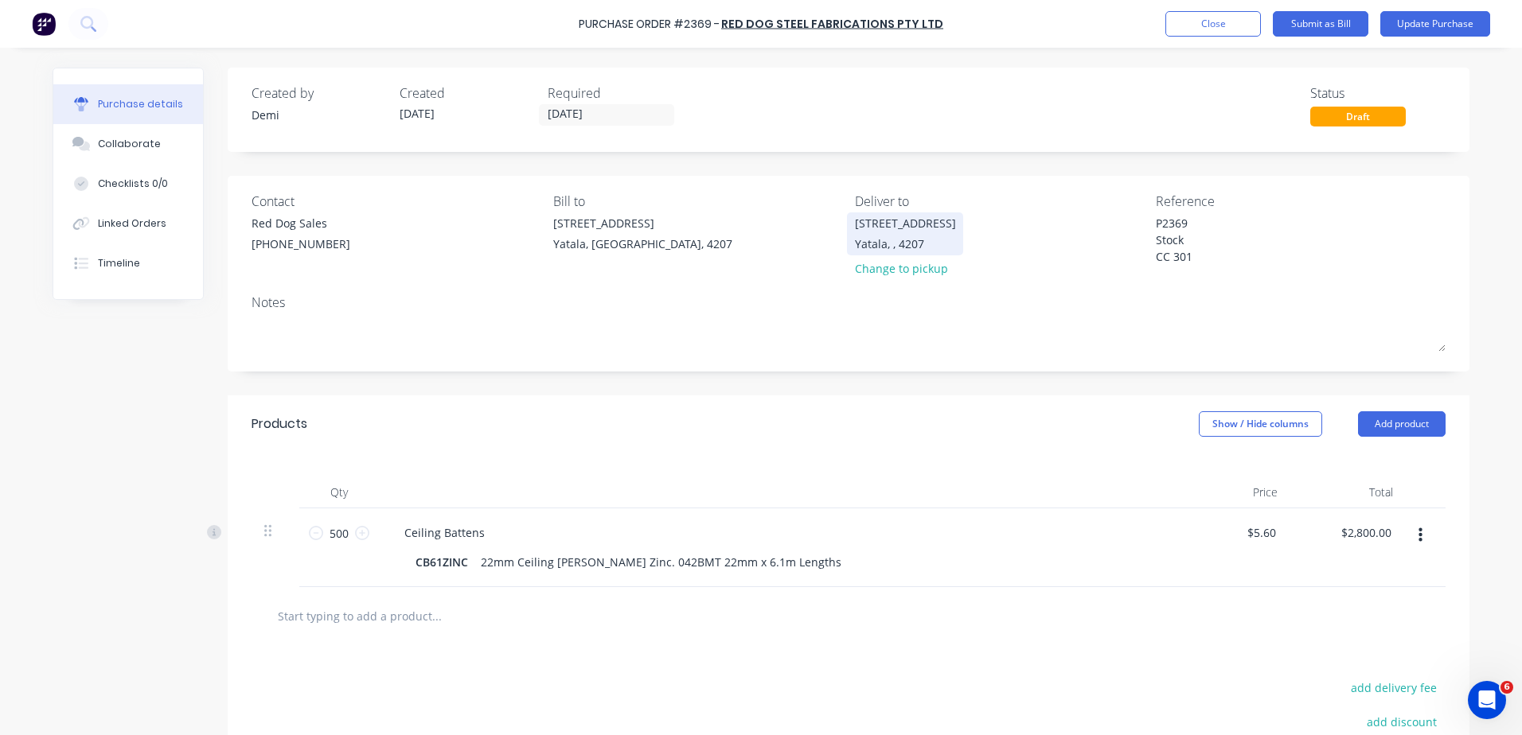
click at [881, 249] on div "Yatala, , 4207" at bounding box center [905, 244] width 101 height 17
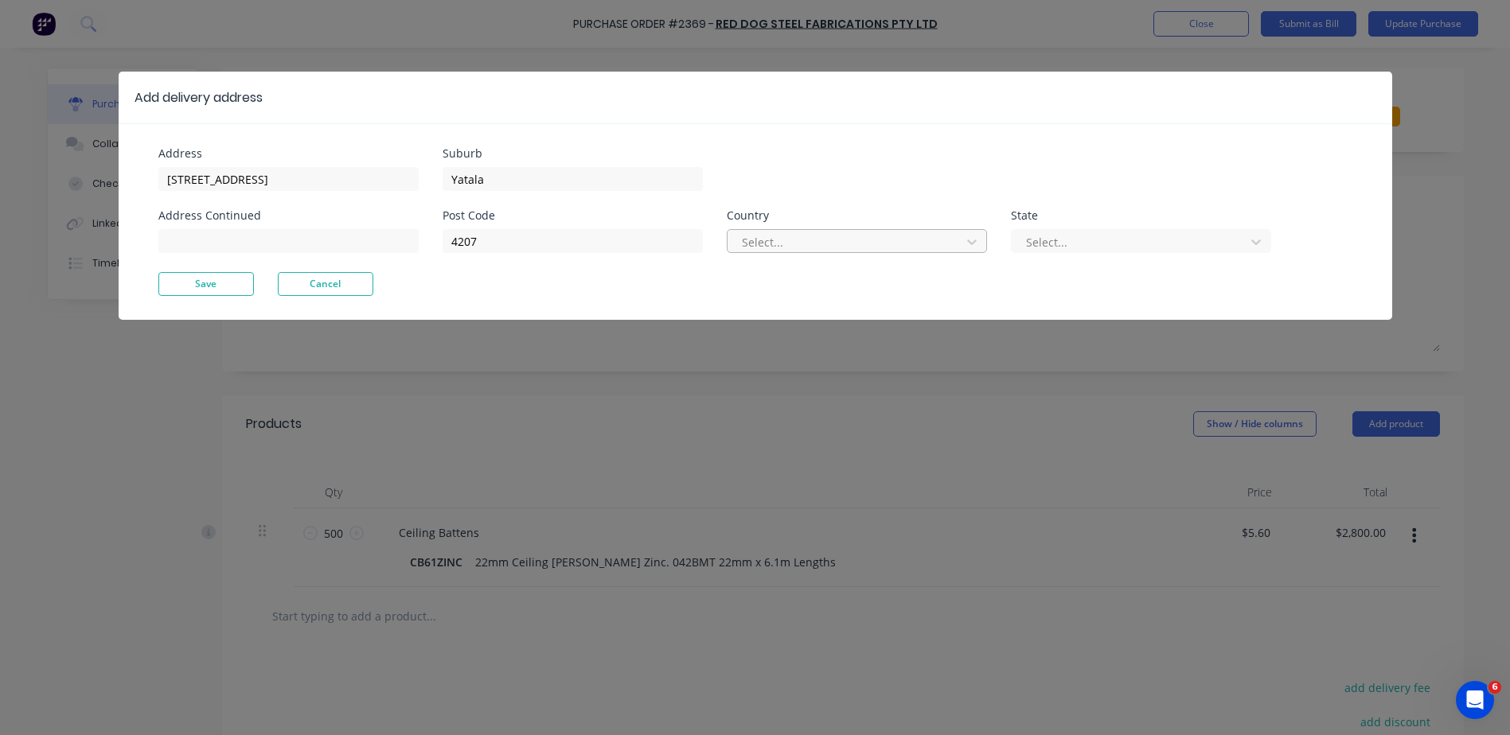
click at [885, 249] on div at bounding box center [846, 242] width 213 height 20
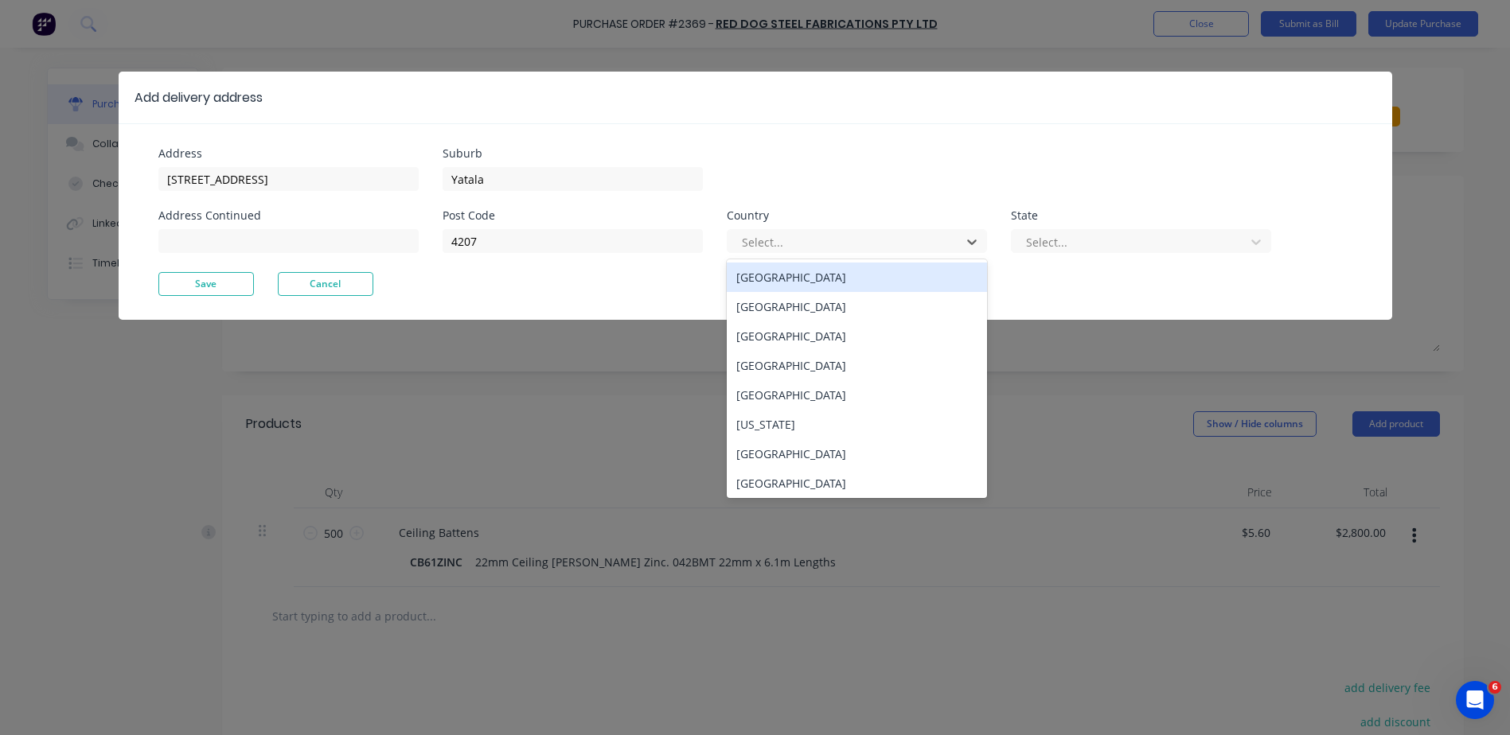
click at [876, 291] on div "Australia" at bounding box center [857, 277] width 260 height 29
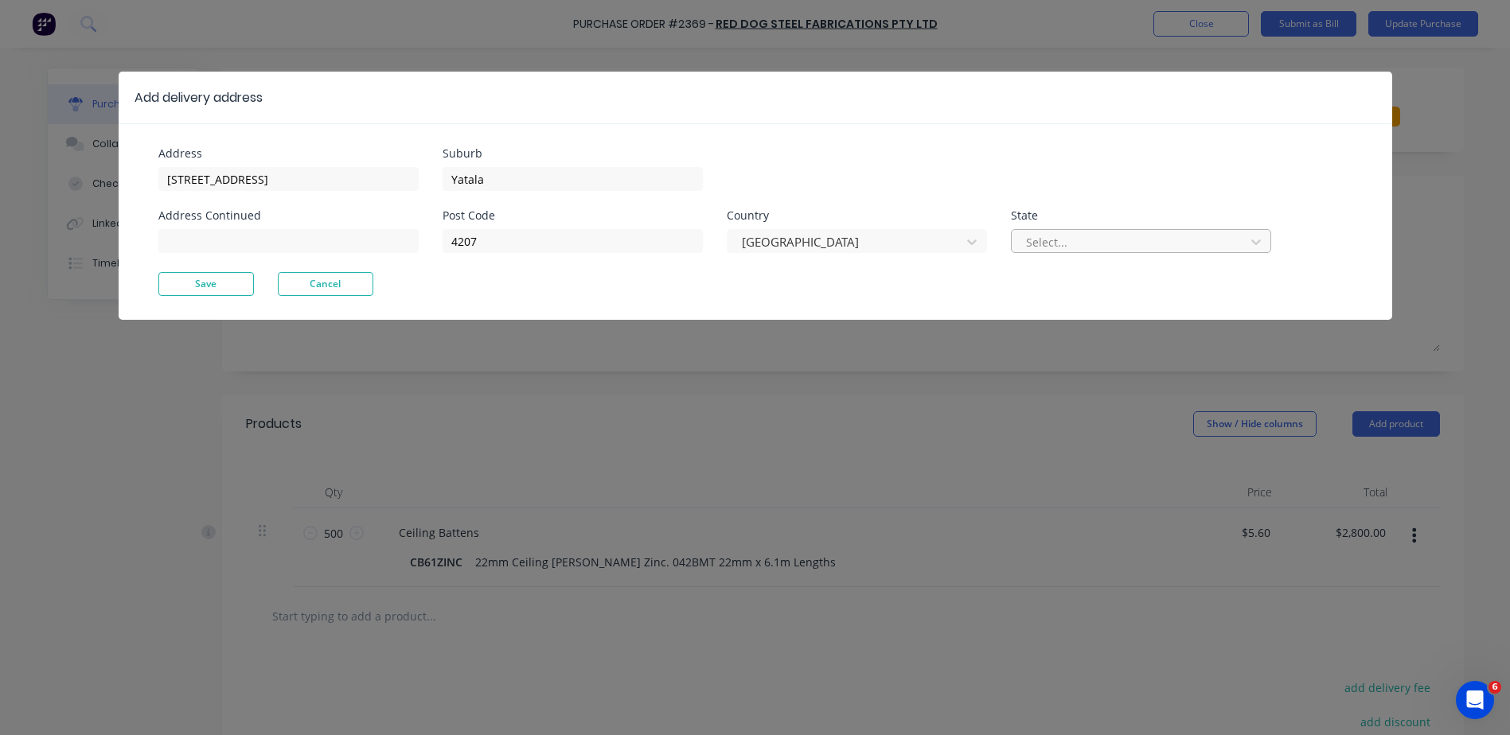
click at [1050, 234] on div at bounding box center [1130, 242] width 213 height 20
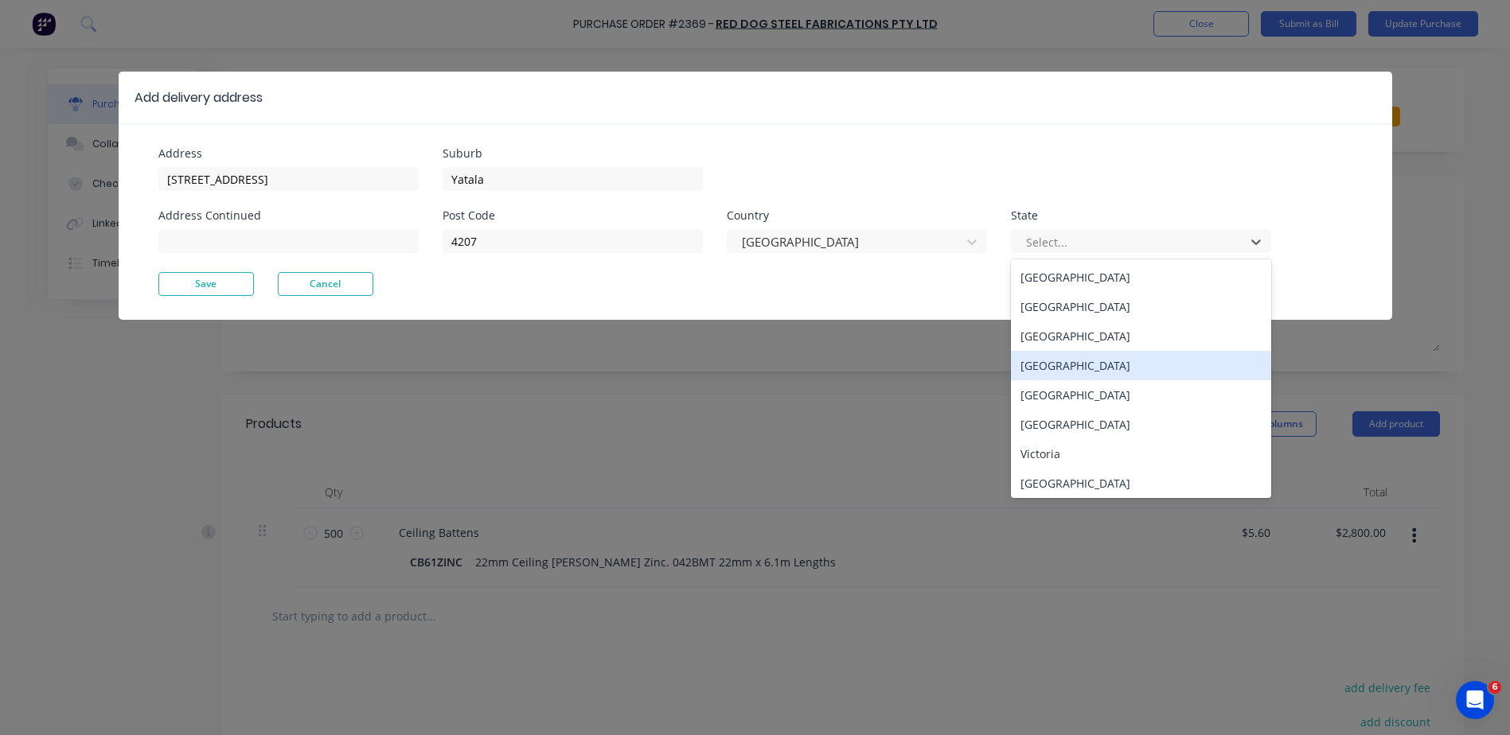
click at [1052, 353] on div "Queensland" at bounding box center [1141, 365] width 260 height 29
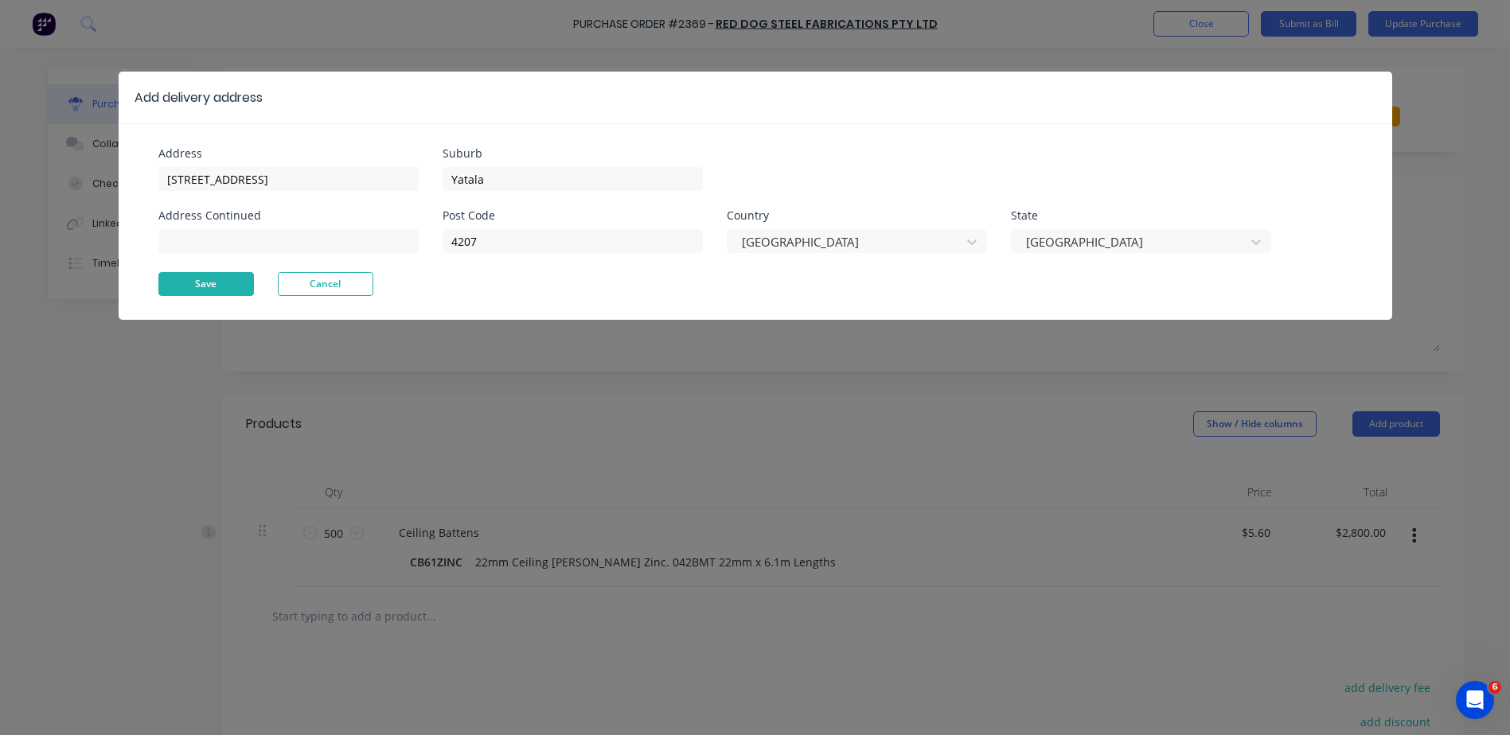
click at [199, 283] on button "Save" at bounding box center [206, 284] width 96 height 24
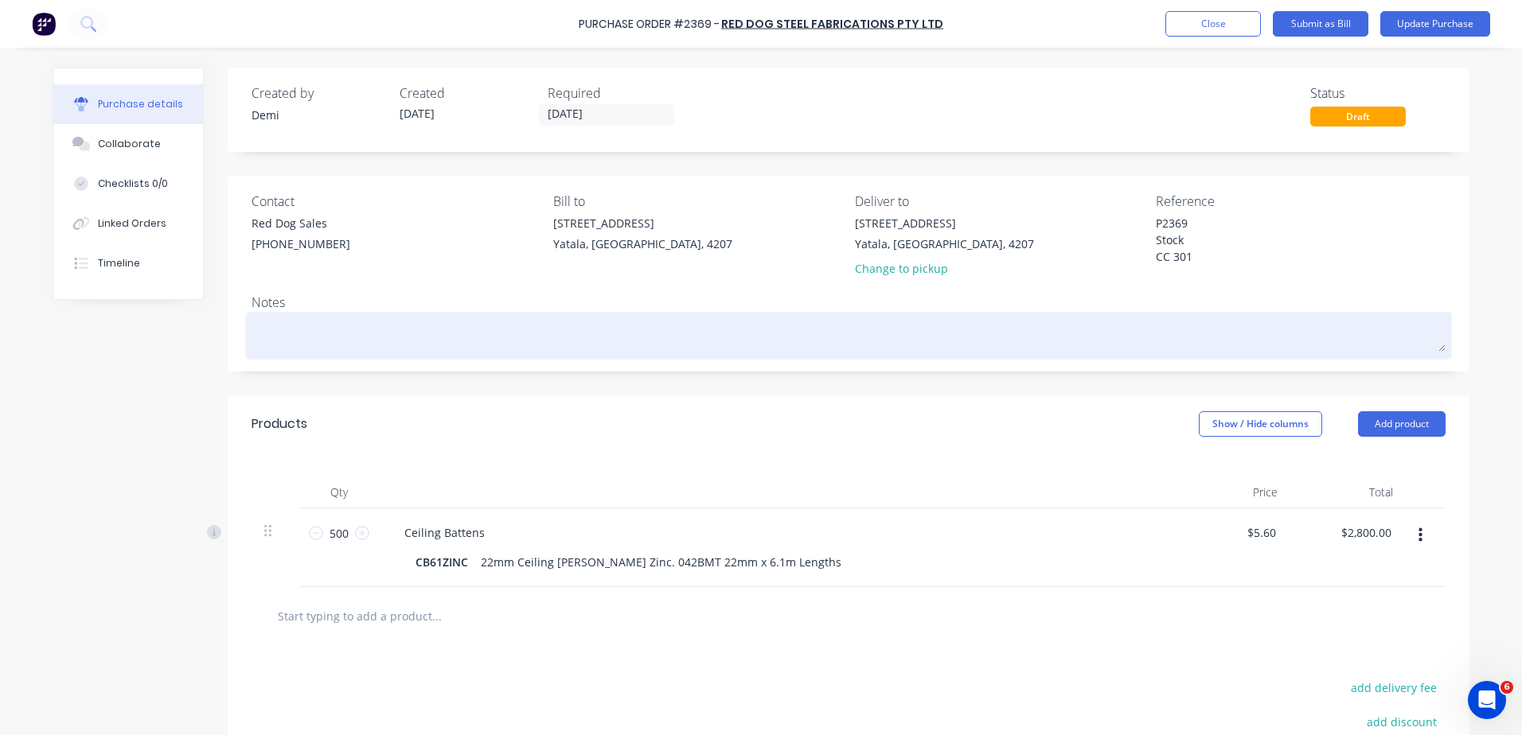
type textarea "x"
click at [370, 345] on textarea at bounding box center [849, 334] width 1194 height 36
type textarea "P"
type textarea "x"
type textarea "Pl"
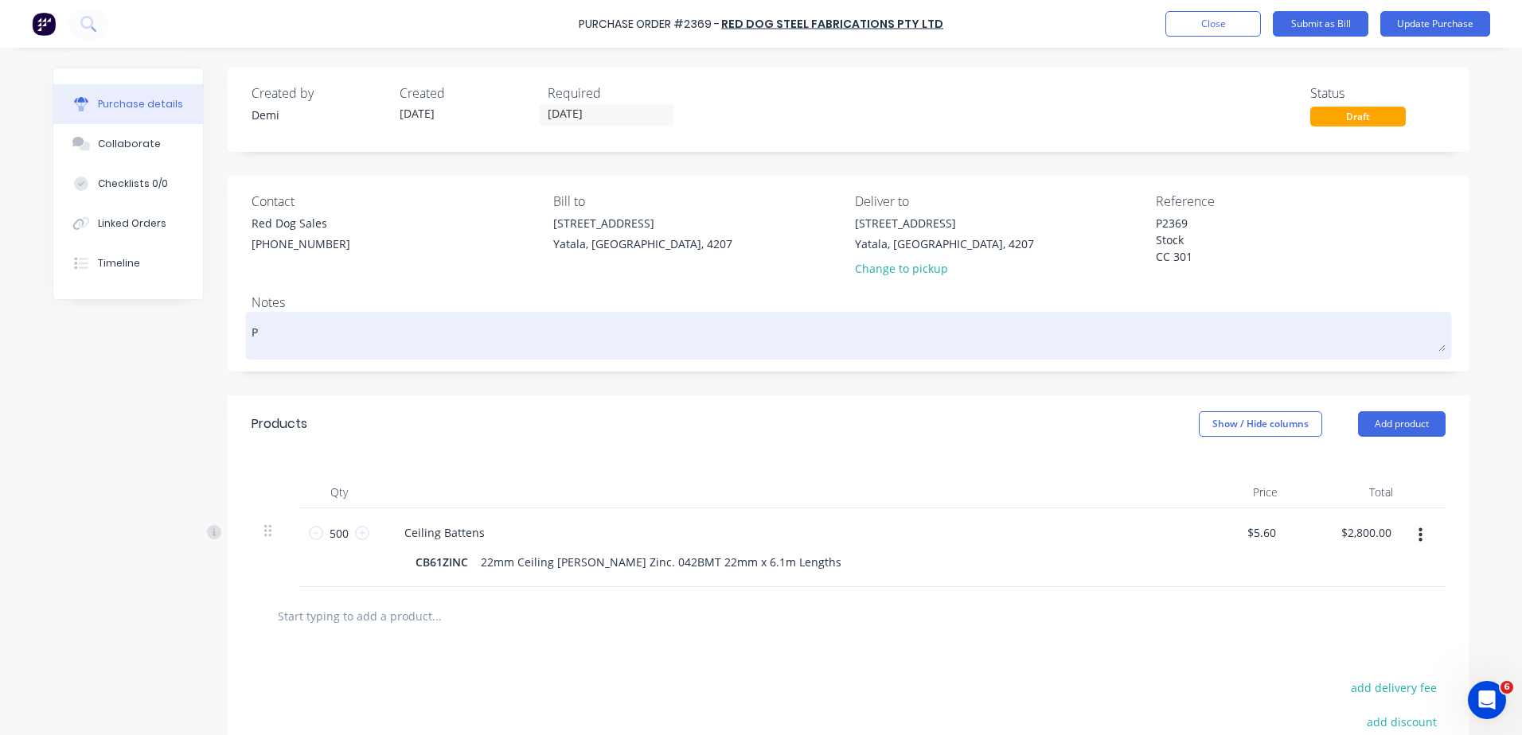
type textarea "x"
type textarea "Ple"
type textarea "x"
type textarea "Plea"
type textarea "x"
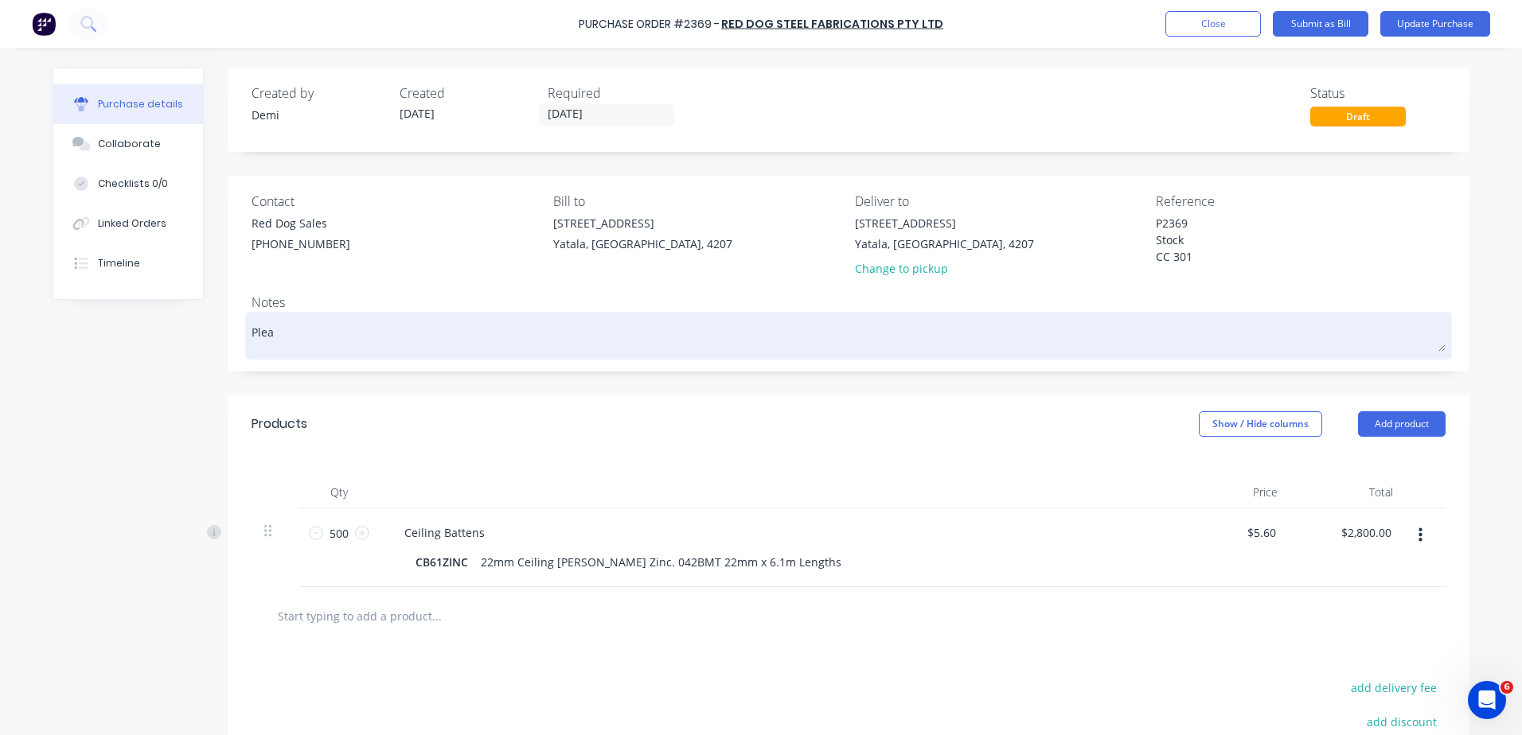
type textarea "Pleas"
type textarea "x"
type textarea "Please"
type textarea "x"
type textarea "Please"
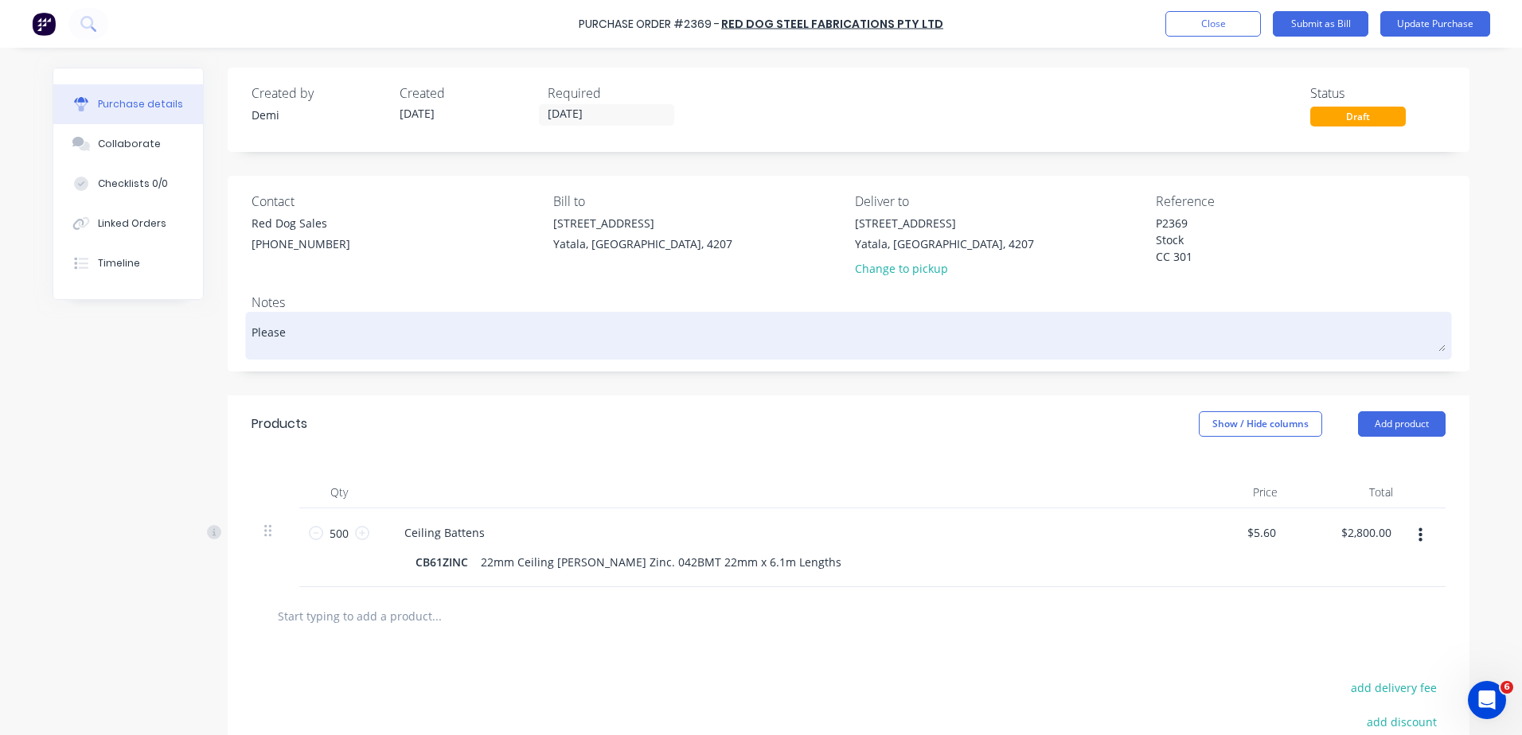
type textarea "x"
type textarea "Please a"
type textarea "x"
type textarea "Please ad"
type textarea "x"
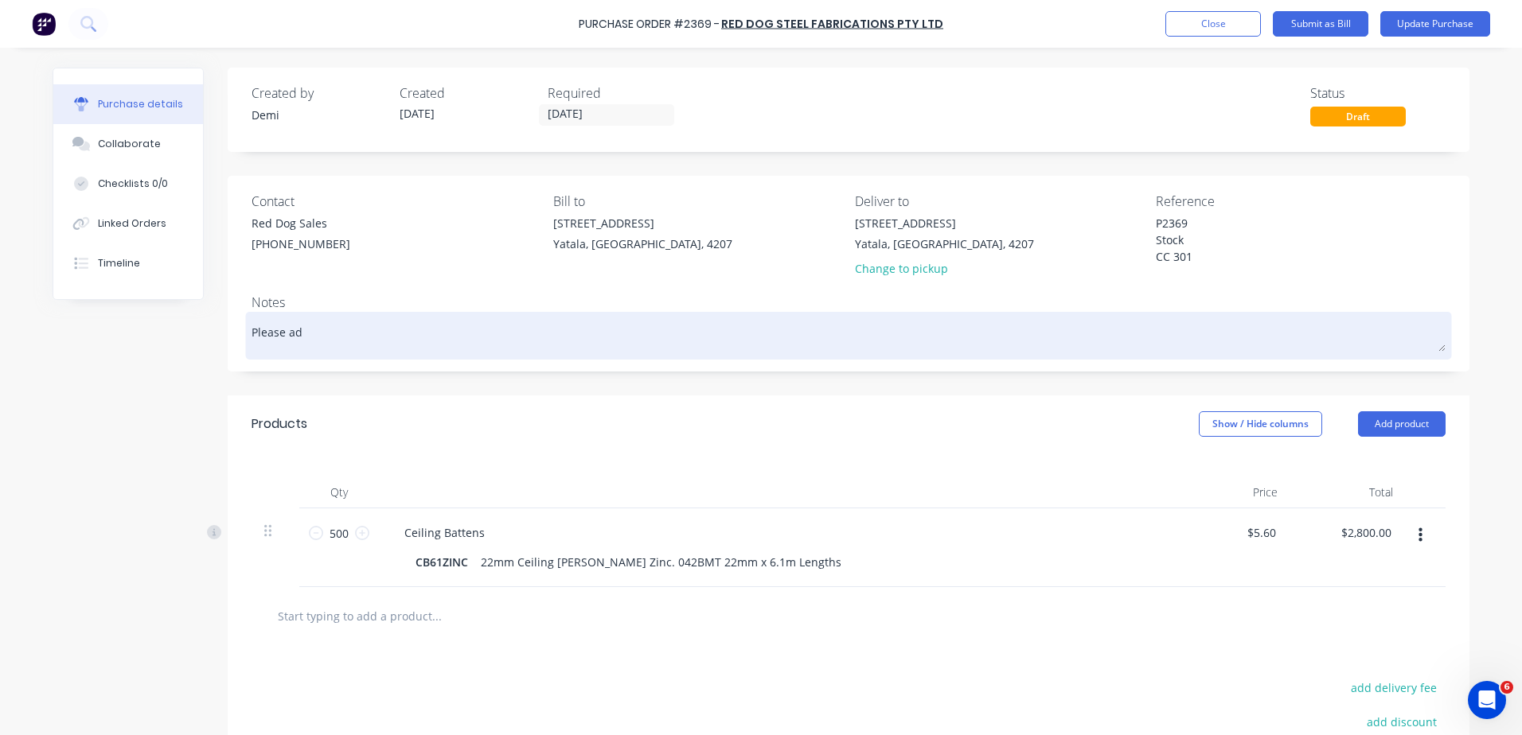
type textarea "Please adc"
type textarea "x"
type textarea "Please adcu"
type textarea "x"
type textarea "Please adcus"
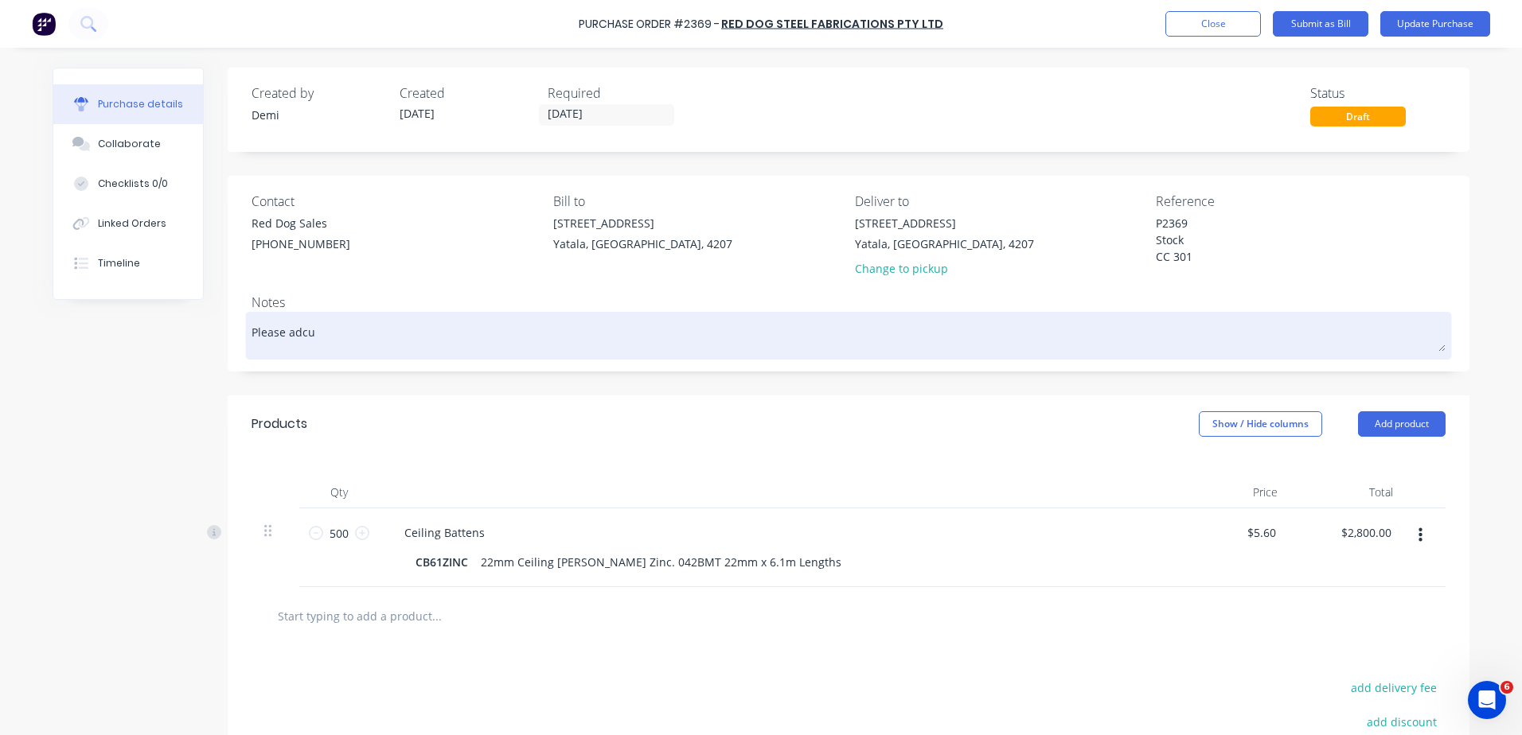
type textarea "x"
type textarea "Please adcus="
type textarea "x"
type textarea "Please adcus=="
type textarea "x"
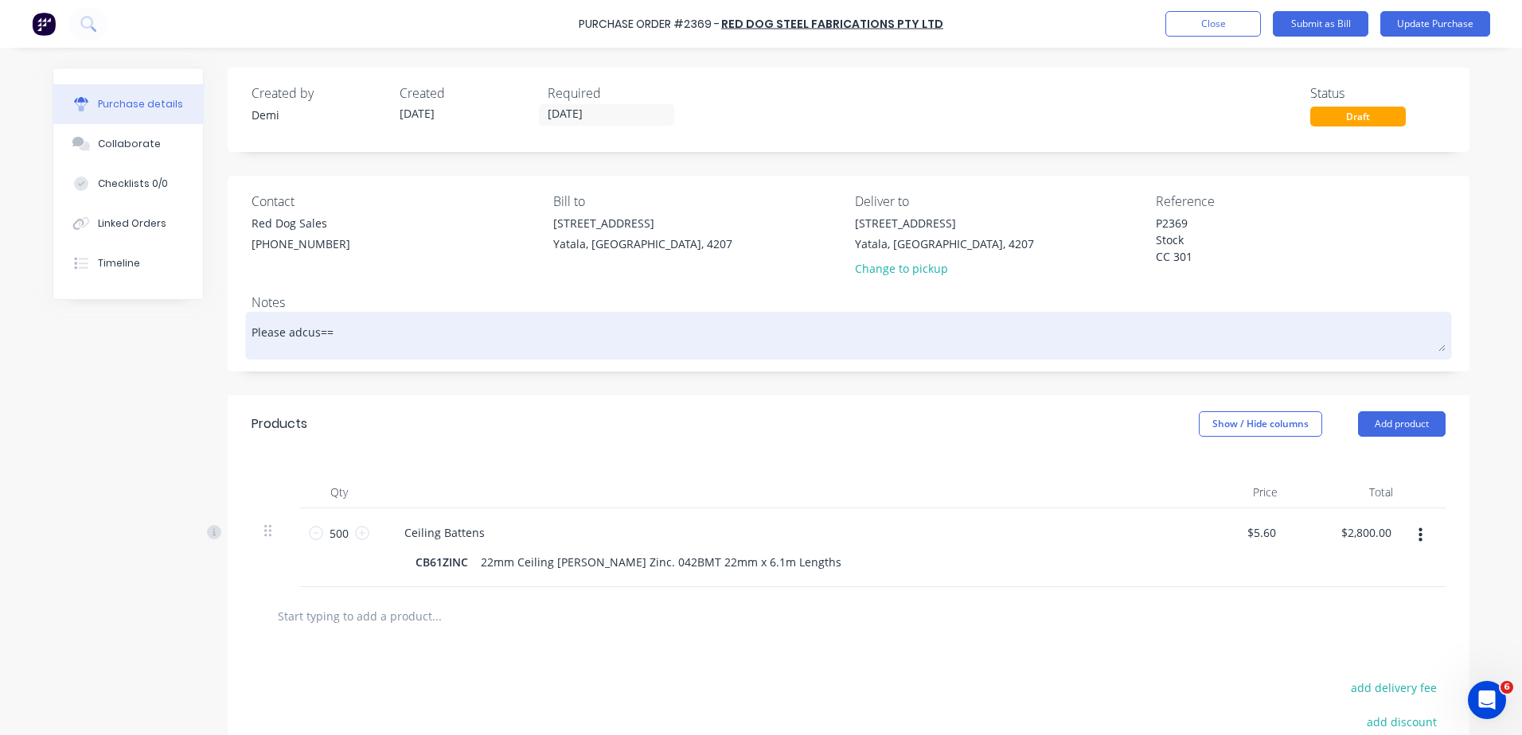
type textarea "Please adcus="
type textarea "x"
type textarea "Please adcus"
type textarea "x"
type textarea "Please adcu"
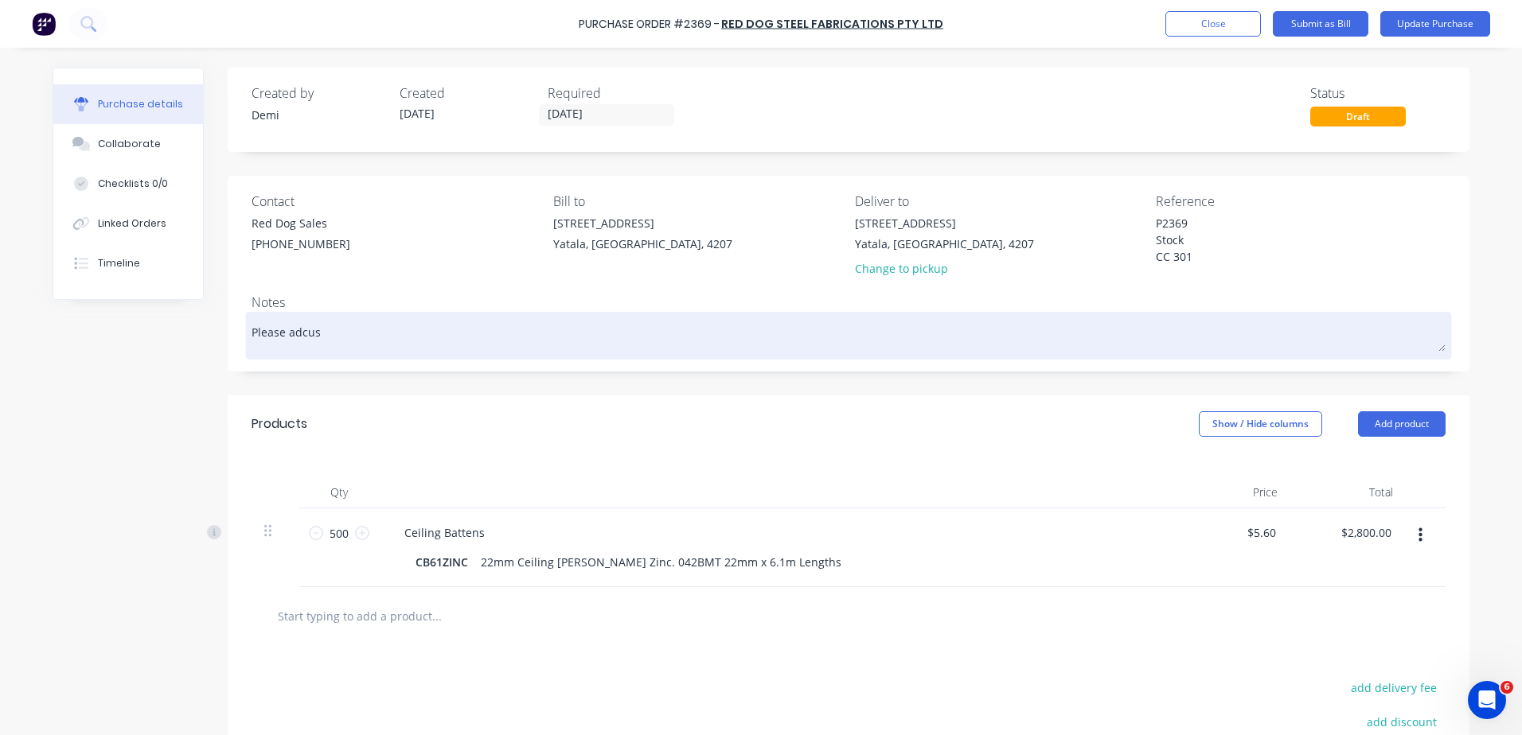
type textarea "x"
type textarea "Please adc"
type textarea "x"
type textarea "Please ad"
type textarea "x"
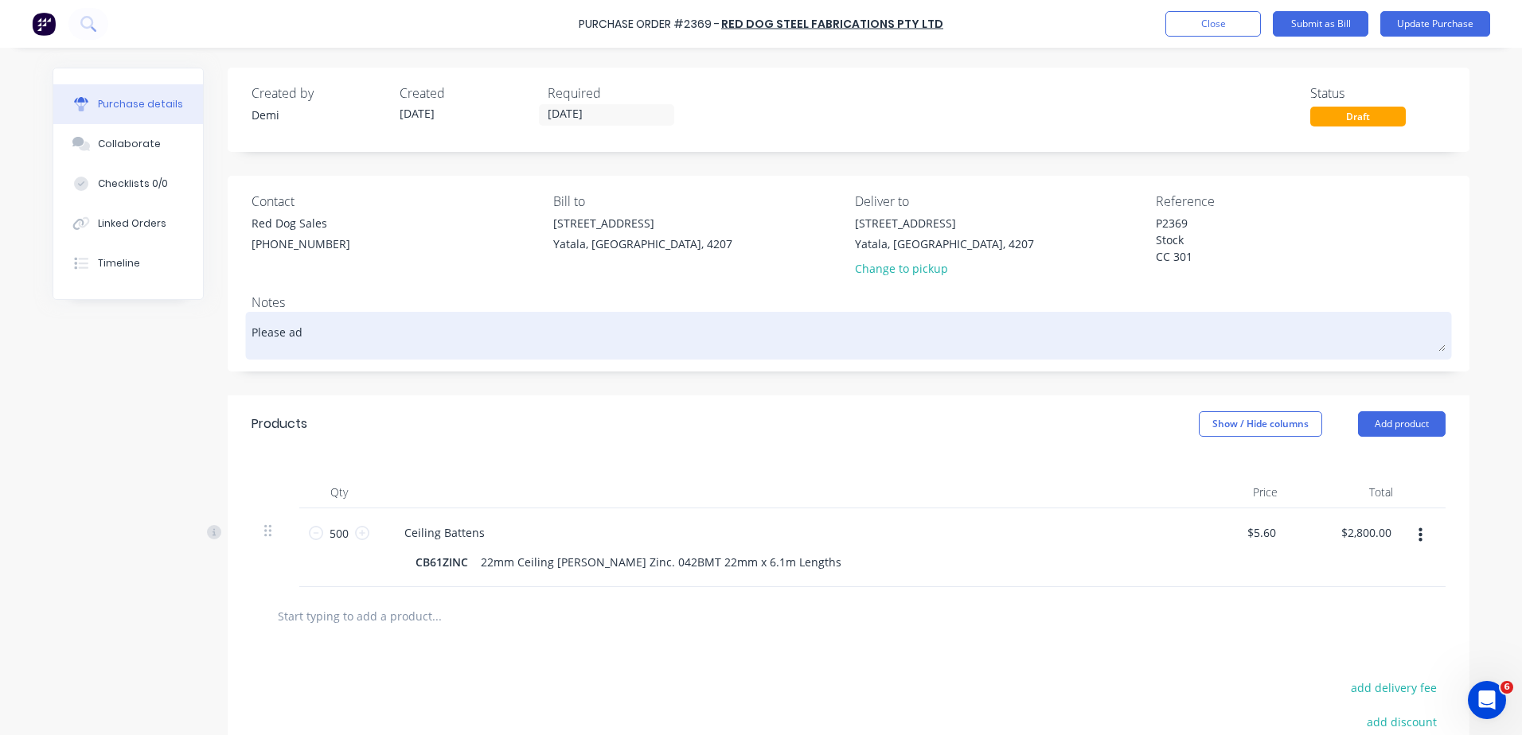
type textarea "Please adv"
type textarea "x"
type textarea "Please advi"
type textarea "x"
type textarea "Please advis"
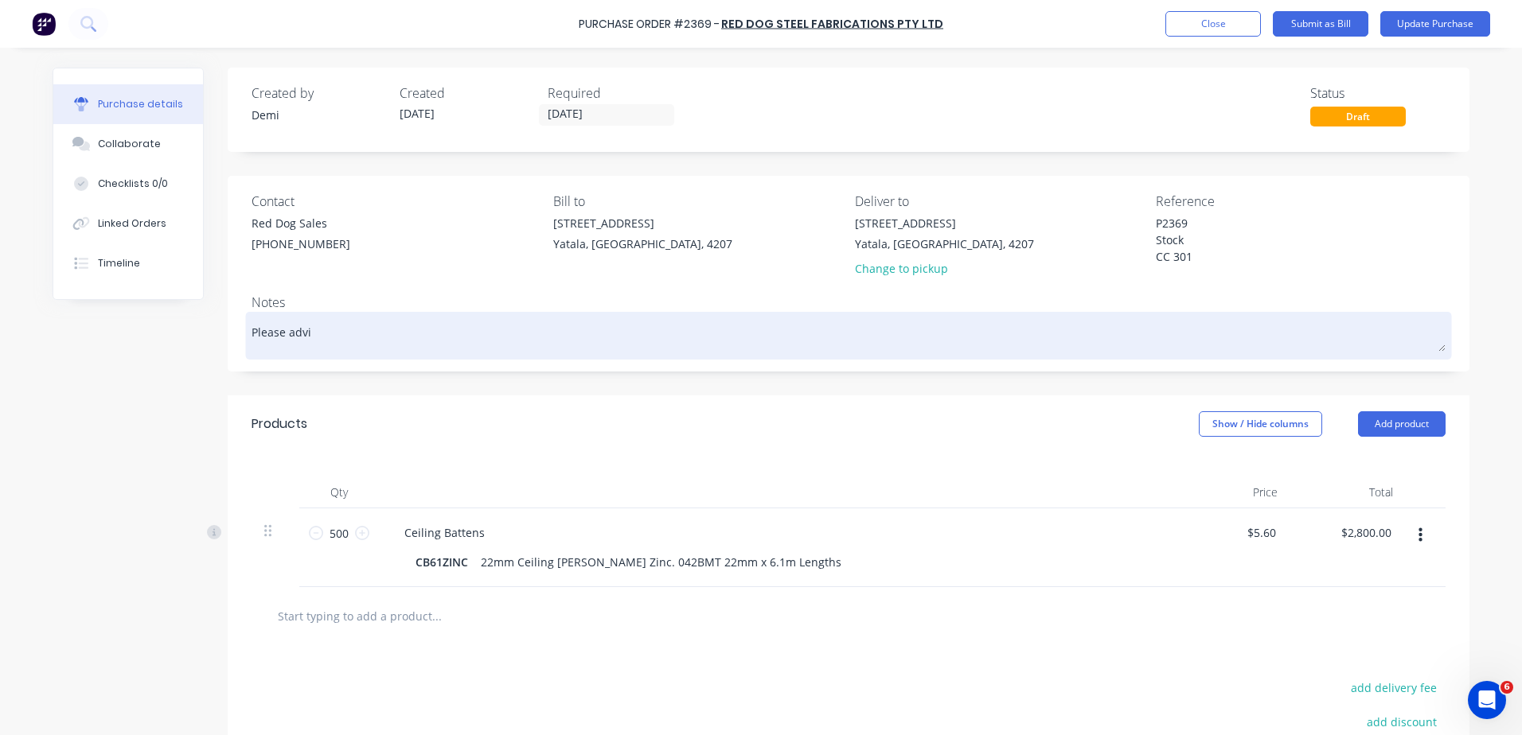
type textarea "x"
type textarea "Please advi"
type textarea "x"
type textarea "Please advi="
type textarea "x"
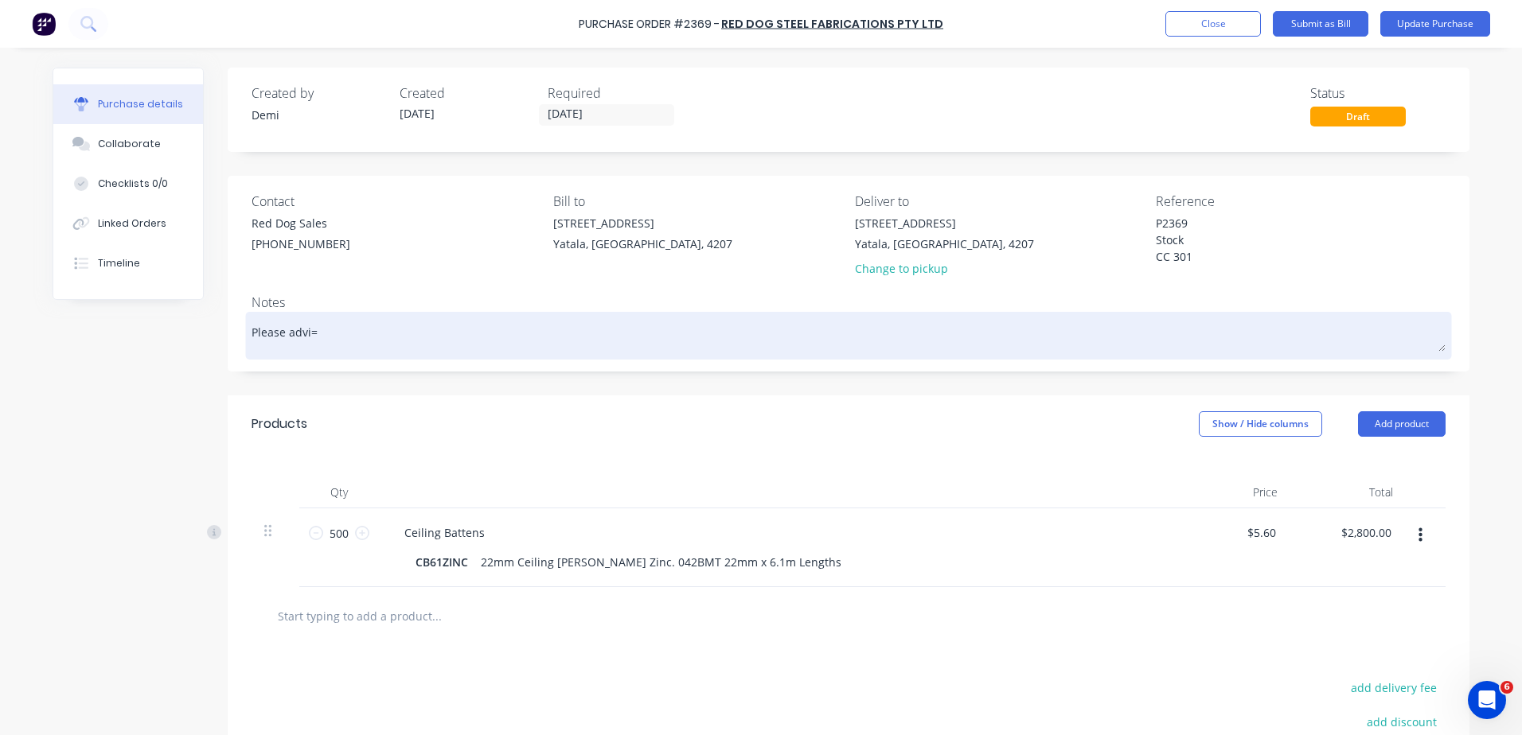
type textarea "Please advi"
type textarea "x"
type textarea "Please adv"
type textarea "x"
type textarea "Please ad"
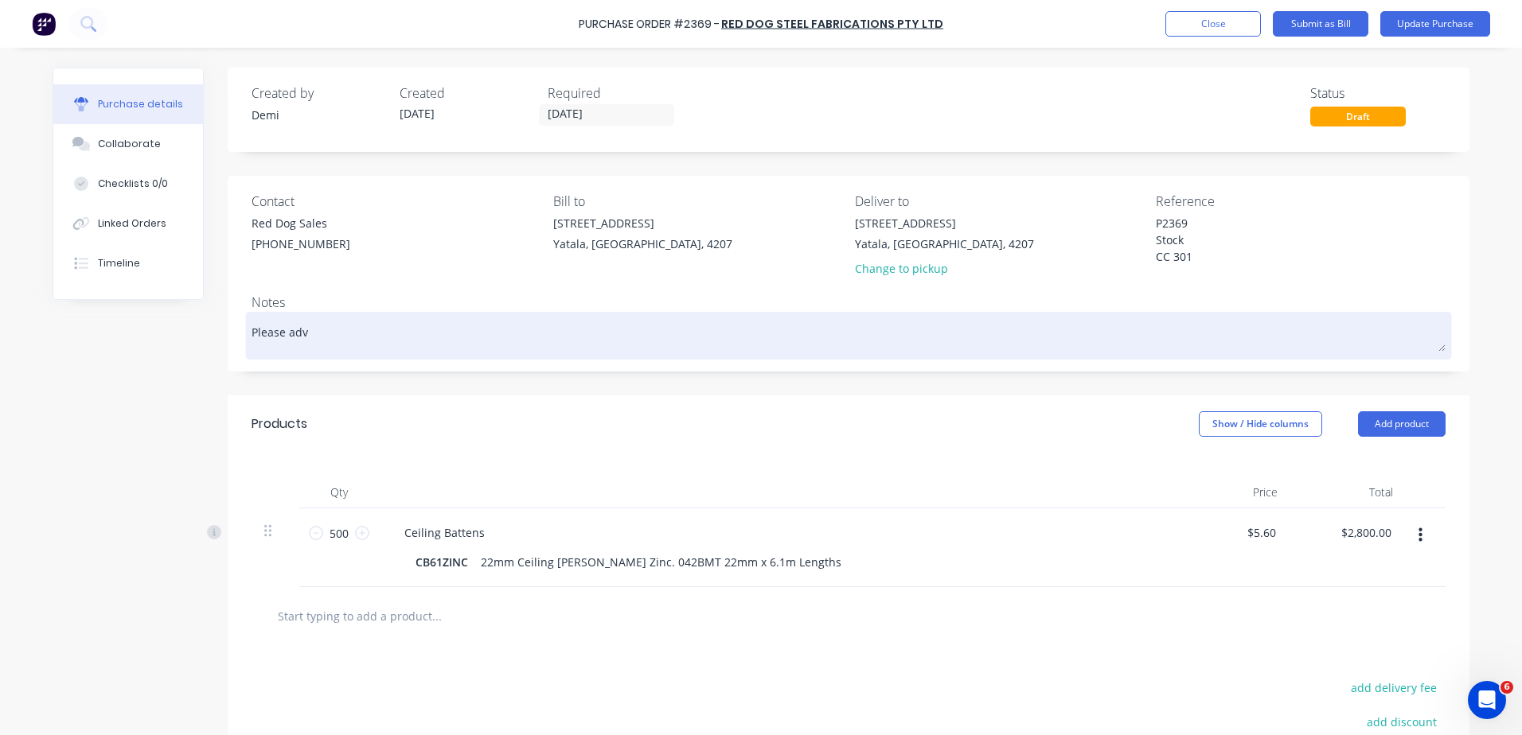
type textarea "x"
type textarea "Please a"
type textarea "x"
type textarea "Please"
type textarea "x"
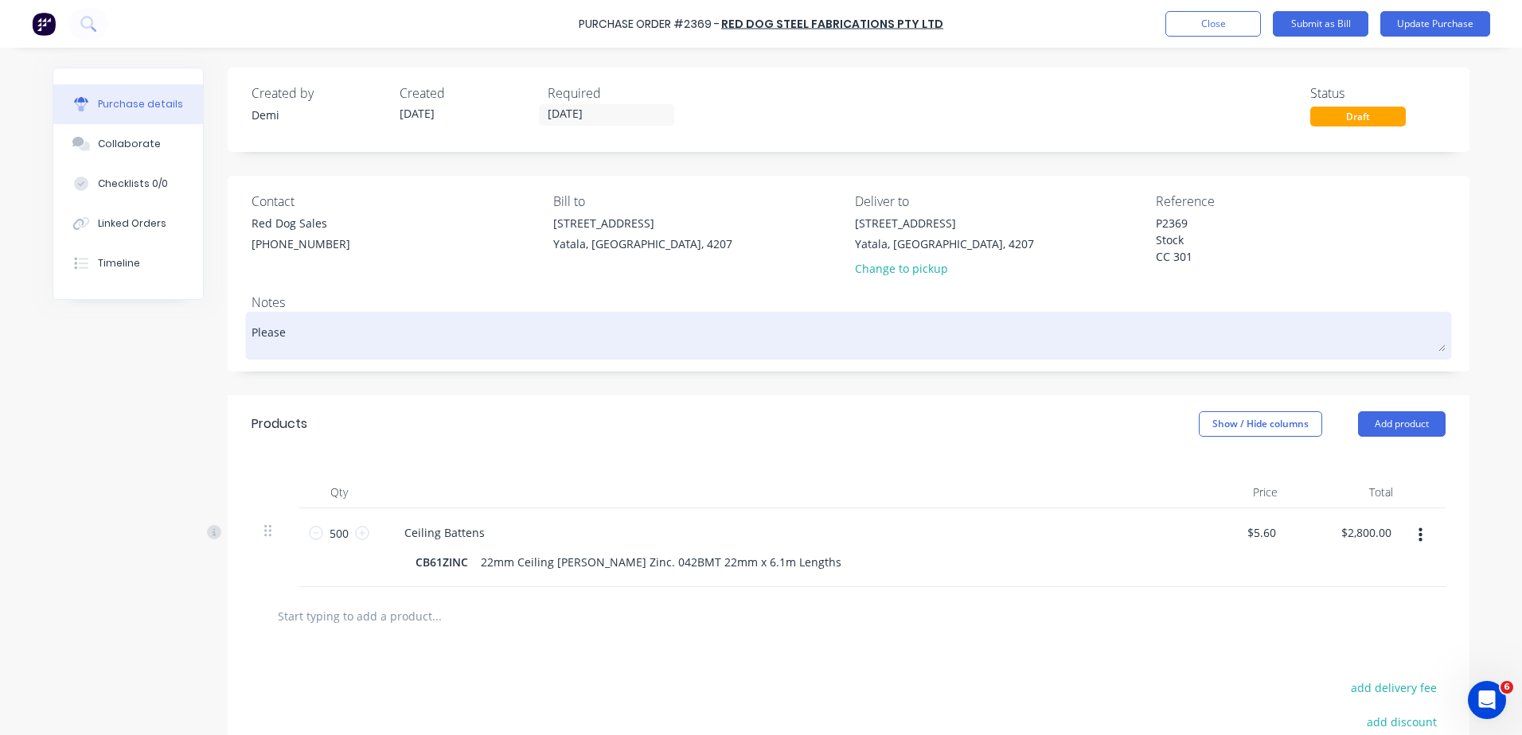
type textarea "Please a"
type textarea "x"
type textarea "Please"
type textarea "x"
type textarea "Please"
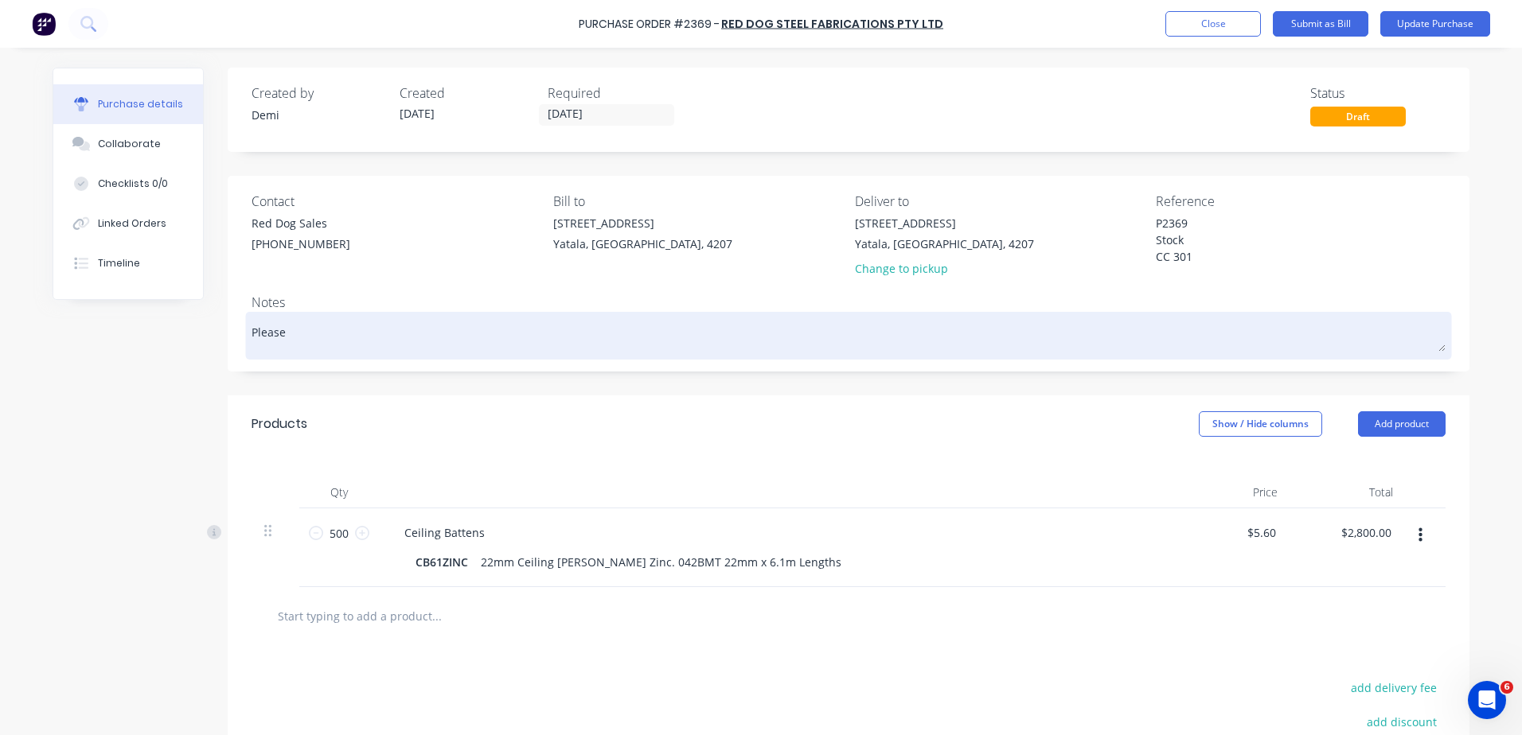
type textarea "x"
type textarea "Pleas"
type textarea "x"
type textarea "Plea"
type textarea "x"
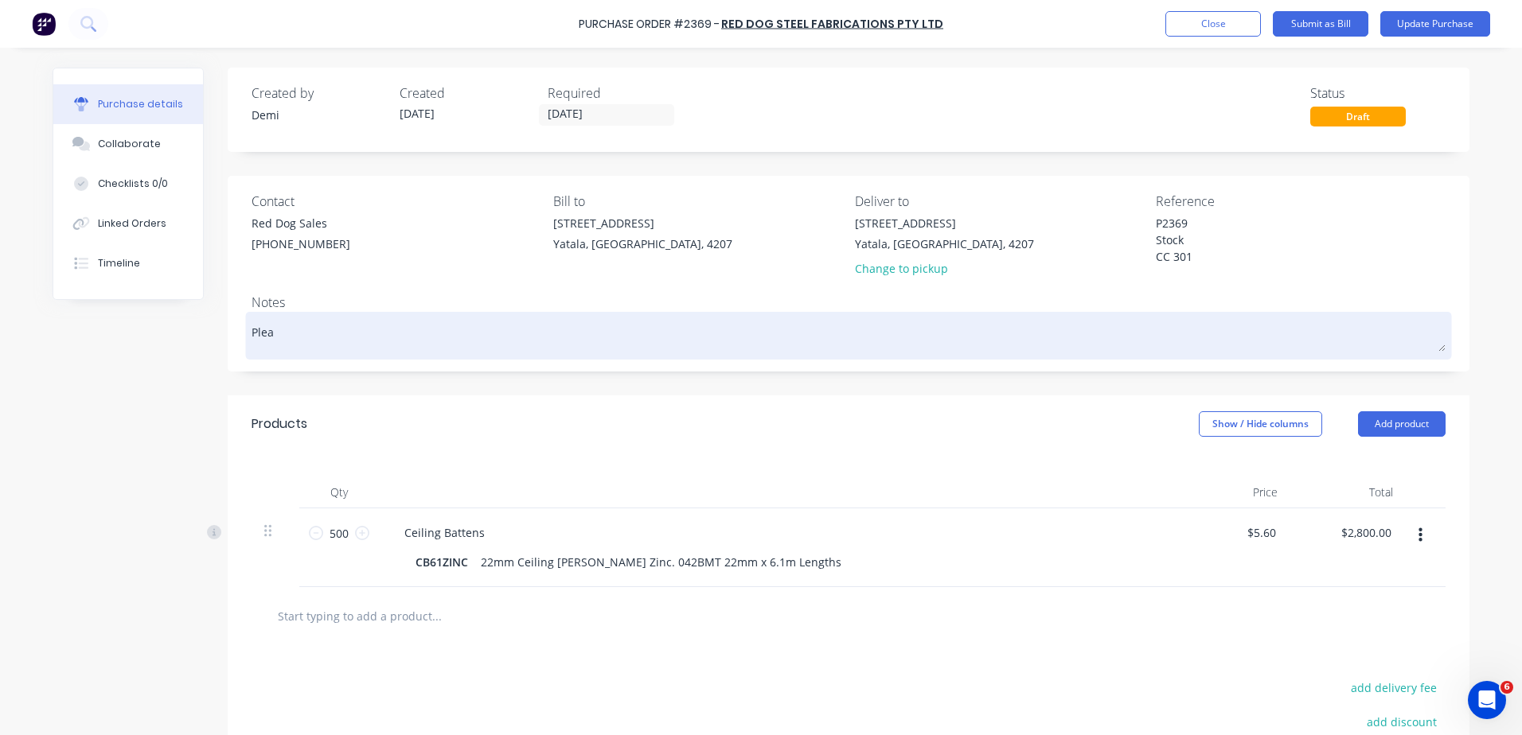
type textarea "Ple"
type textarea "x"
type textarea "Pl"
type textarea "x"
type textarea "P"
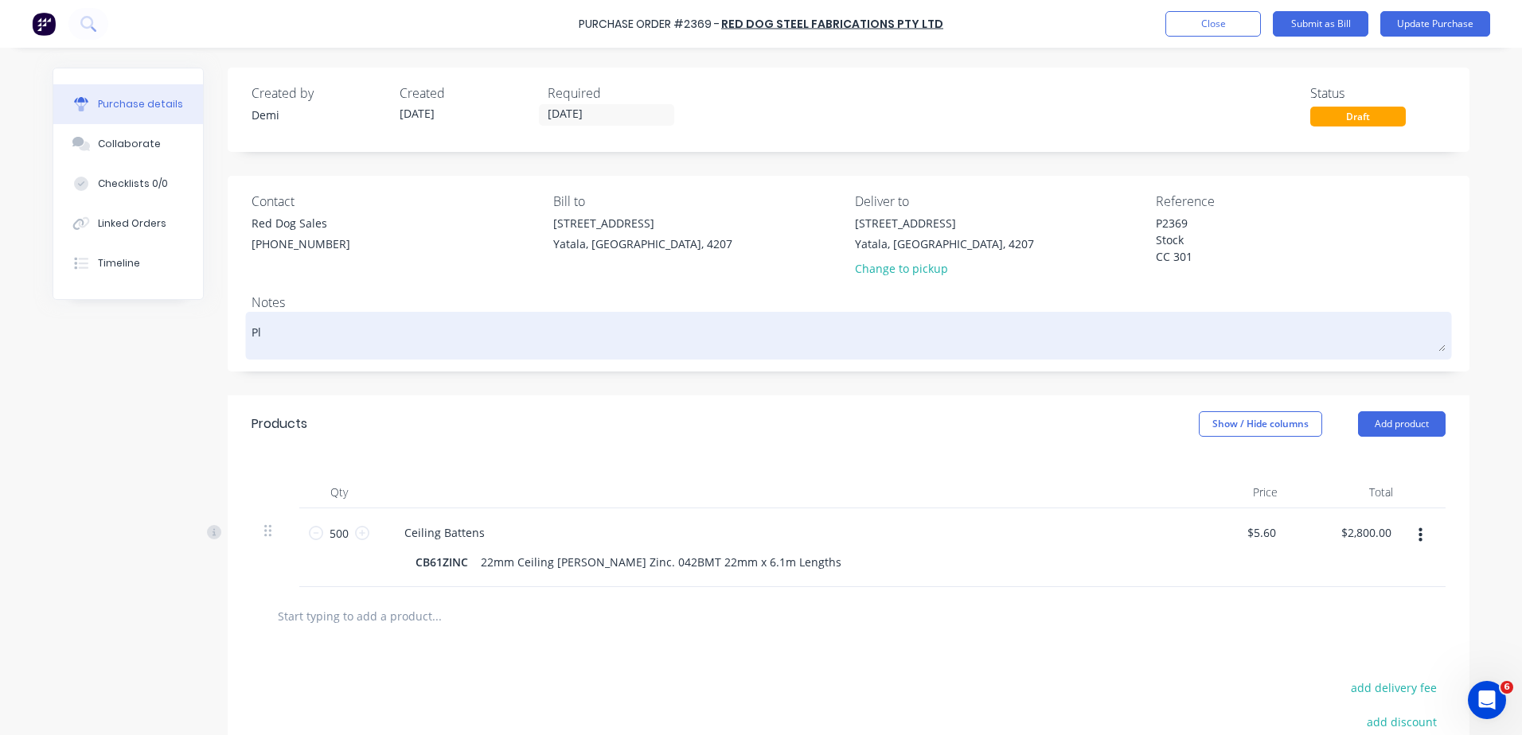
type textarea "x"
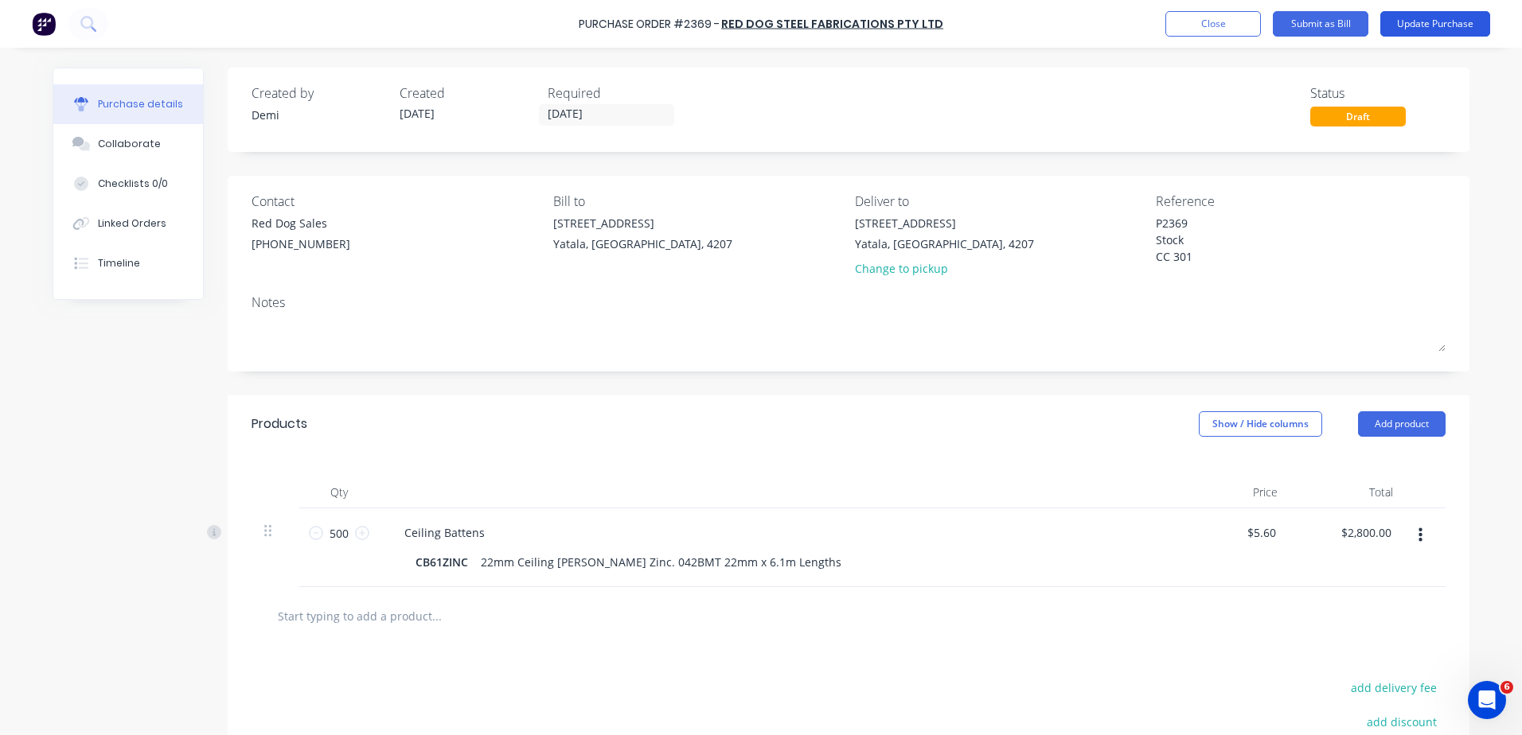
click at [1457, 16] on button "Update Purchase" at bounding box center [1435, 23] width 110 height 25
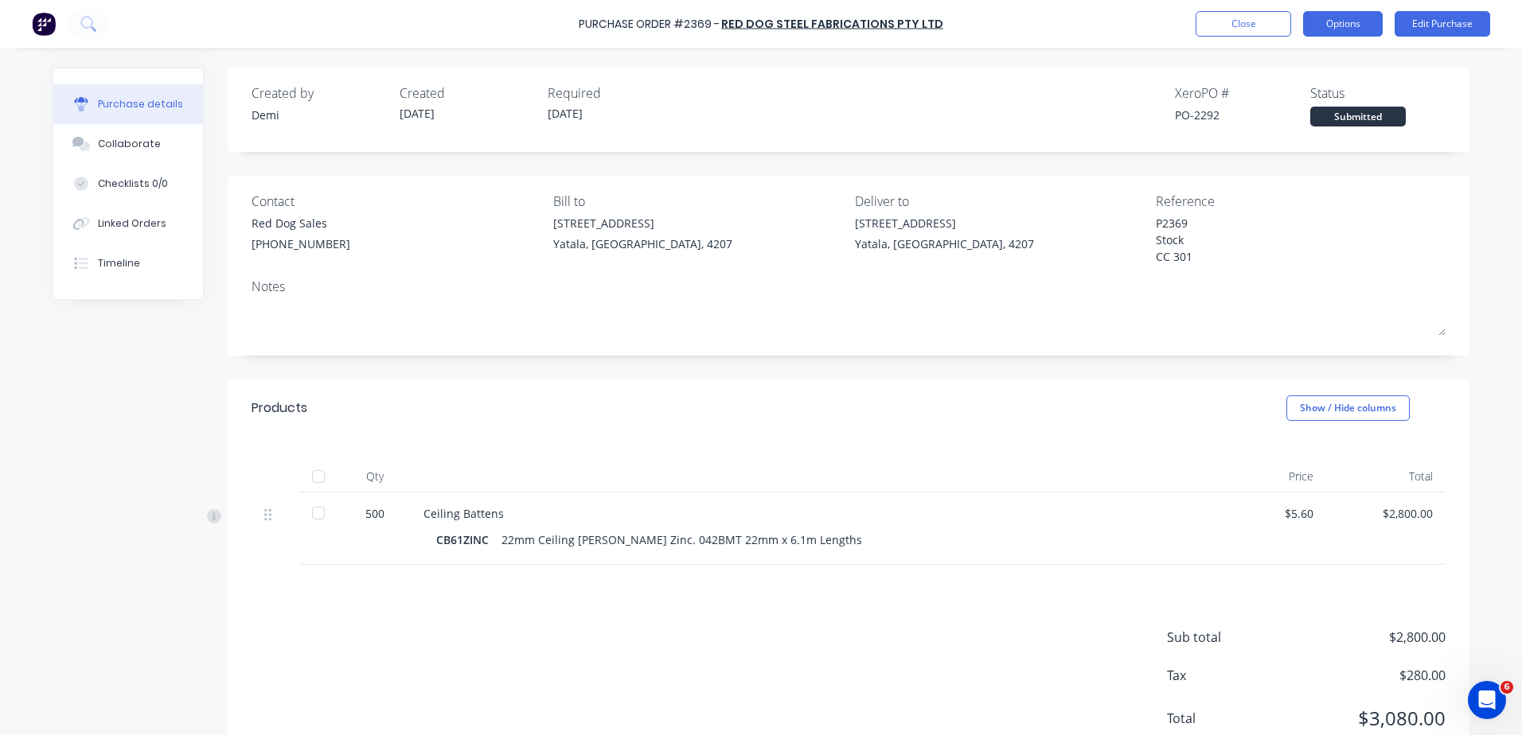
click at [1332, 33] on button "Options" at bounding box center [1343, 23] width 80 height 25
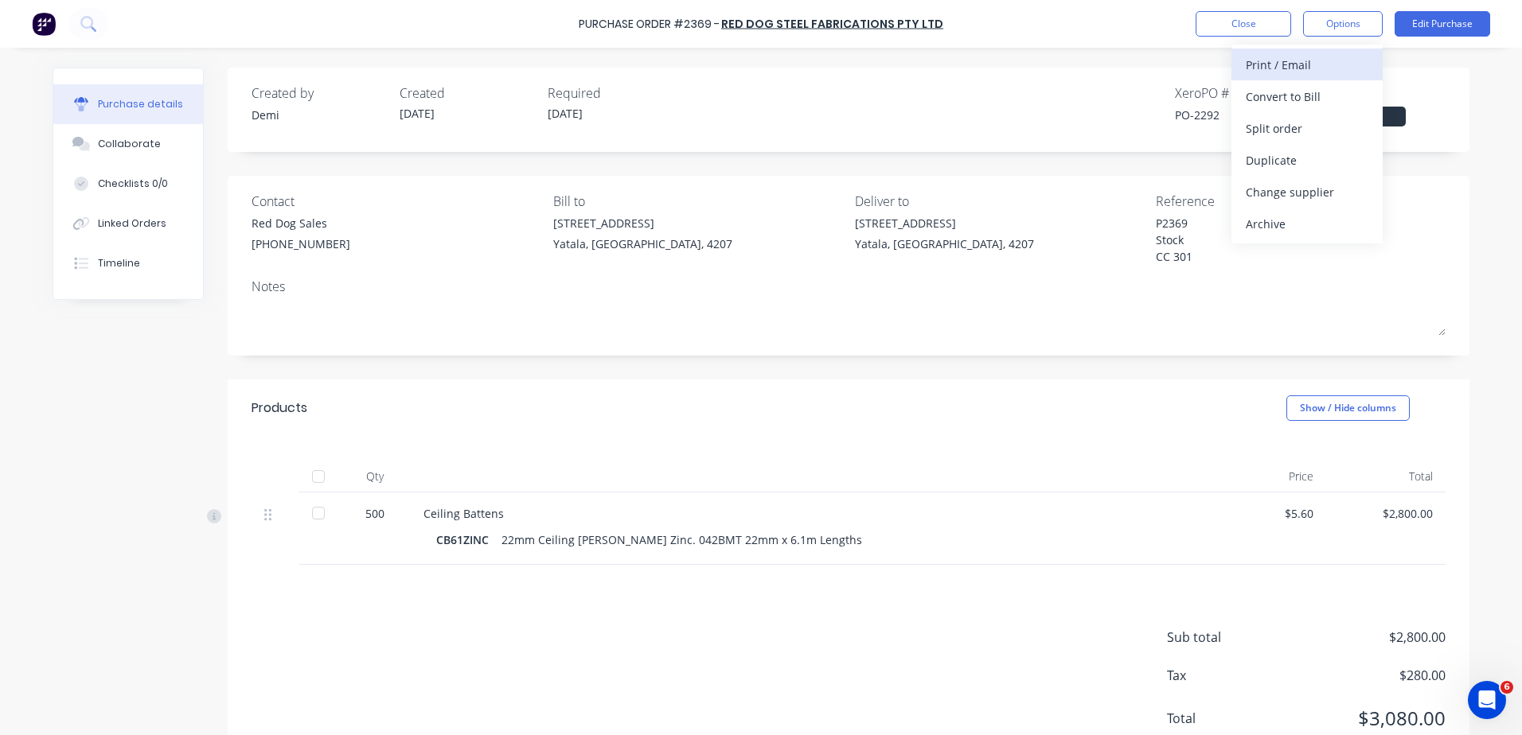
click at [1323, 77] on button "Print / Email" at bounding box center [1306, 65] width 151 height 32
click at [1311, 127] on div "Without pricing" at bounding box center [1307, 128] width 123 height 23
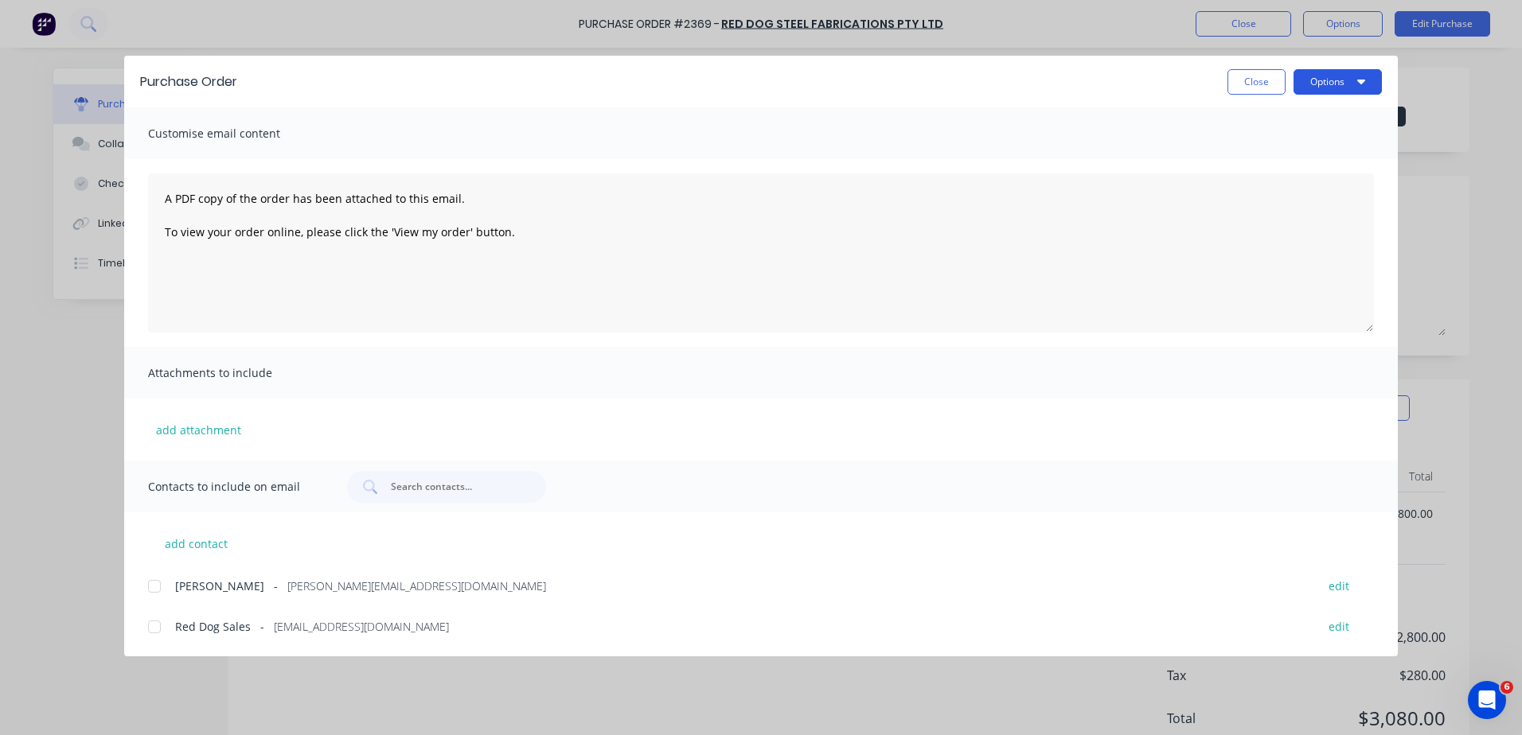
click at [1328, 81] on button "Options" at bounding box center [1337, 81] width 88 height 25
click at [1301, 143] on div "Print" at bounding box center [1306, 153] width 123 height 23
click at [153, 627] on div at bounding box center [154, 627] width 32 height 32
click at [1341, 77] on button "Options" at bounding box center [1337, 81] width 88 height 25
click at [1293, 183] on div "Email" at bounding box center [1306, 185] width 123 height 23
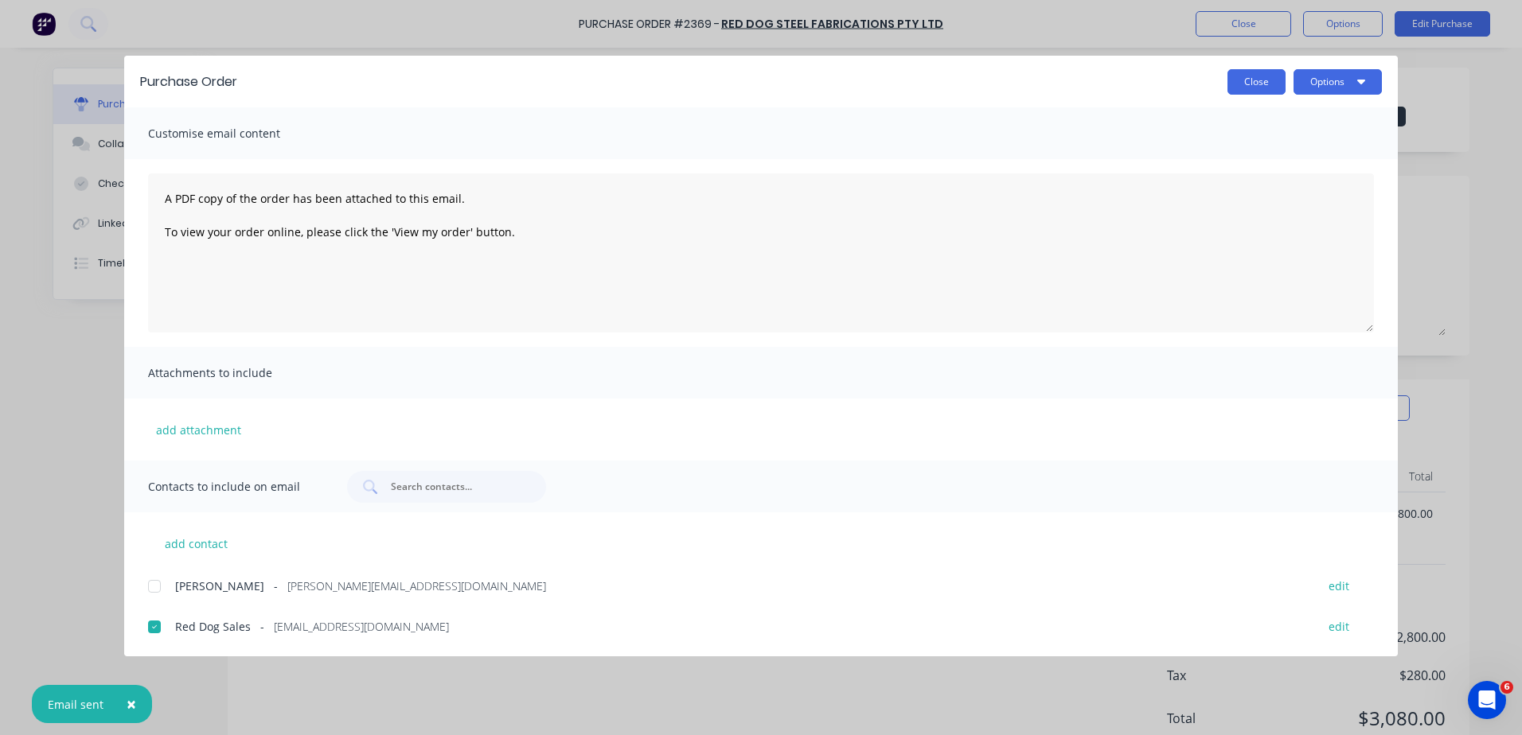
click at [1266, 87] on button "Close" at bounding box center [1256, 81] width 58 height 25
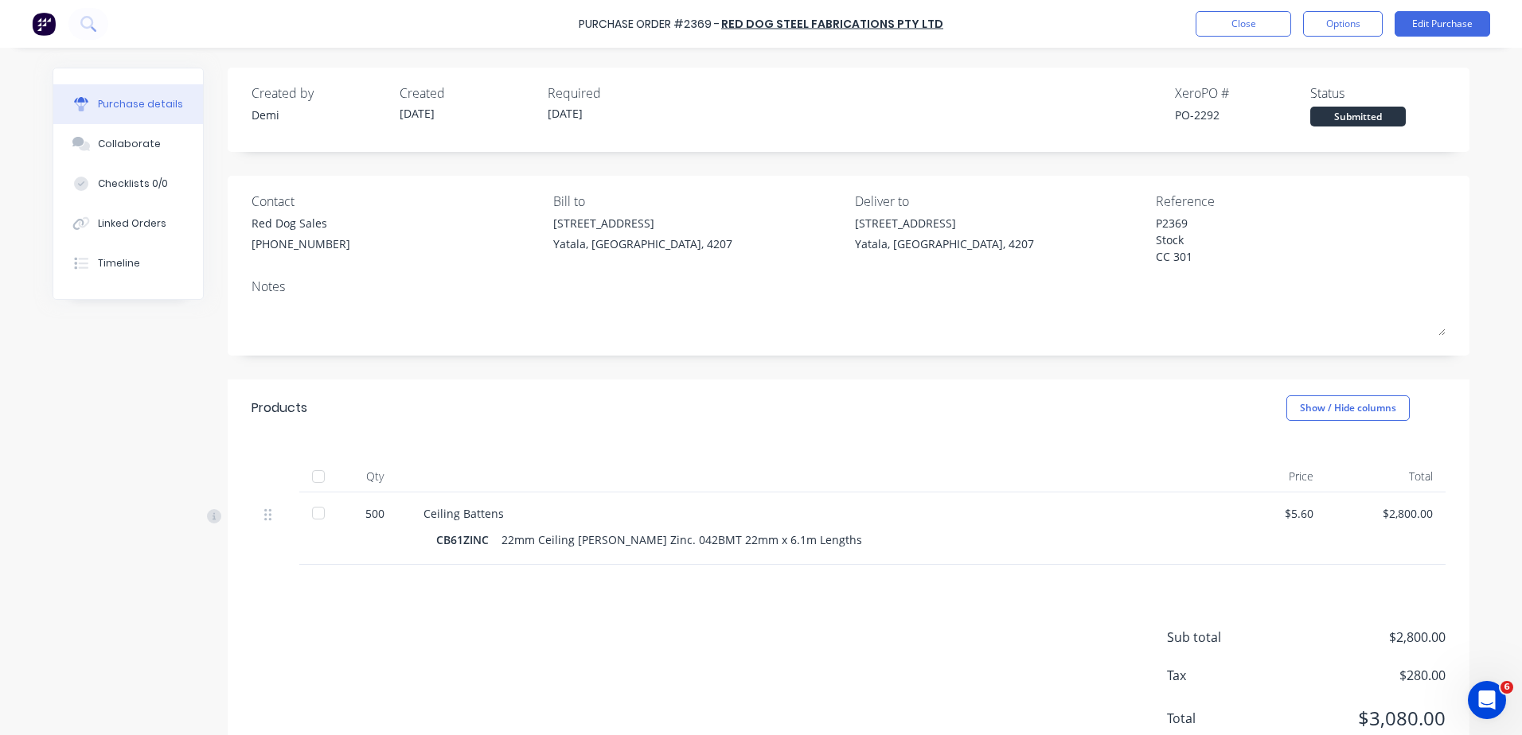
type textarea "x"
click at [1221, 24] on button "Close" at bounding box center [1243, 23] width 96 height 25
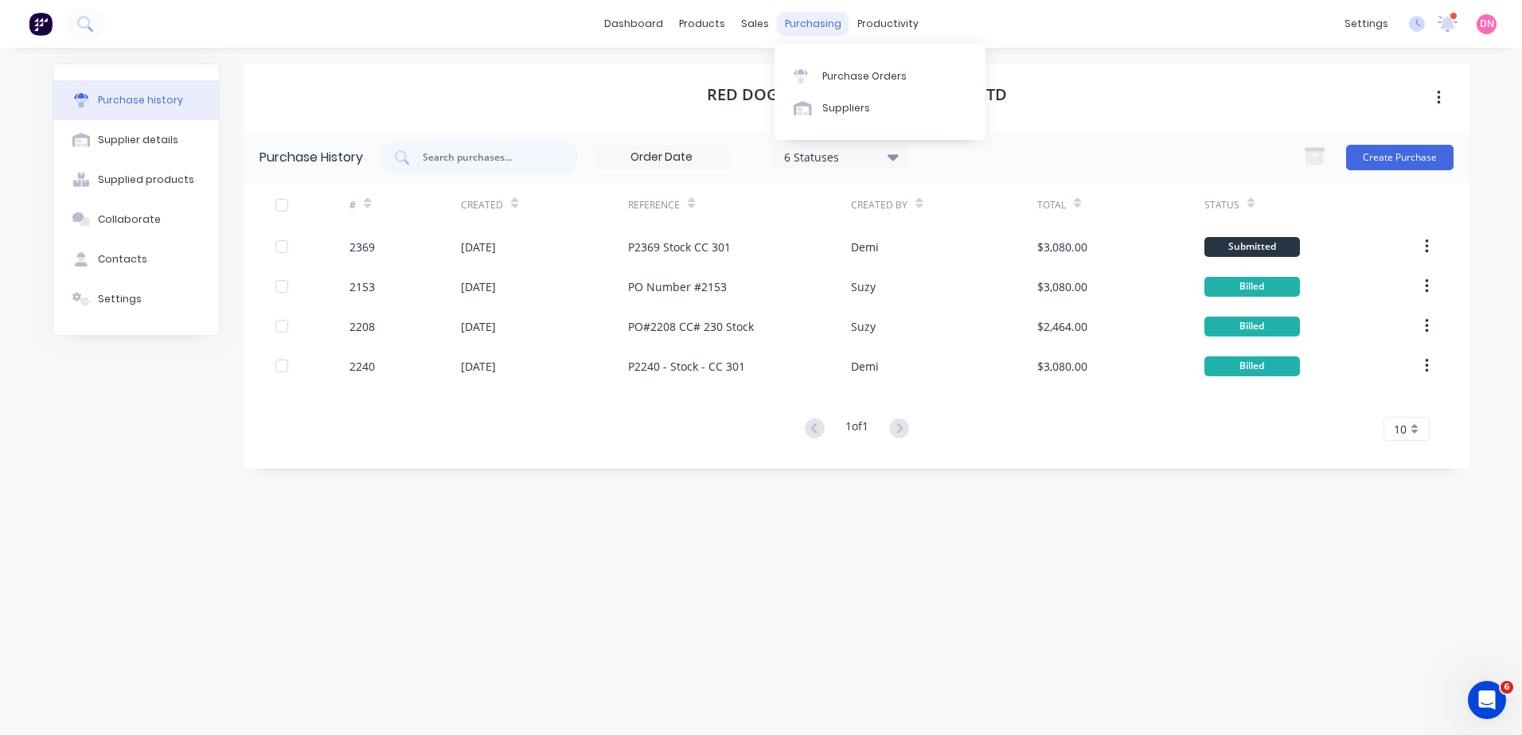
click at [805, 29] on div "purchasing" at bounding box center [813, 24] width 72 height 24
click at [807, 83] on icon at bounding box center [801, 76] width 14 height 14
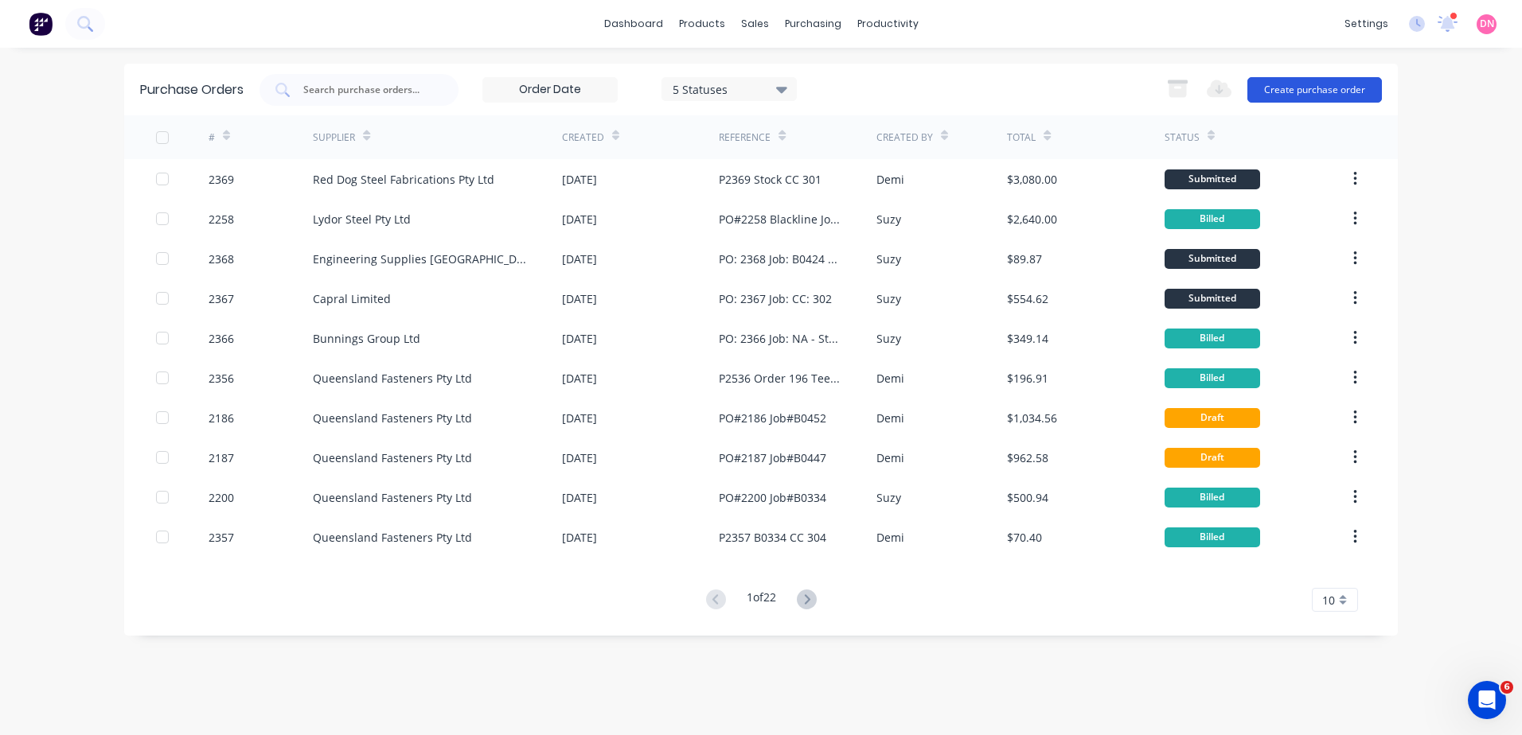
click at [1254, 88] on button "Create purchase order" at bounding box center [1314, 89] width 135 height 25
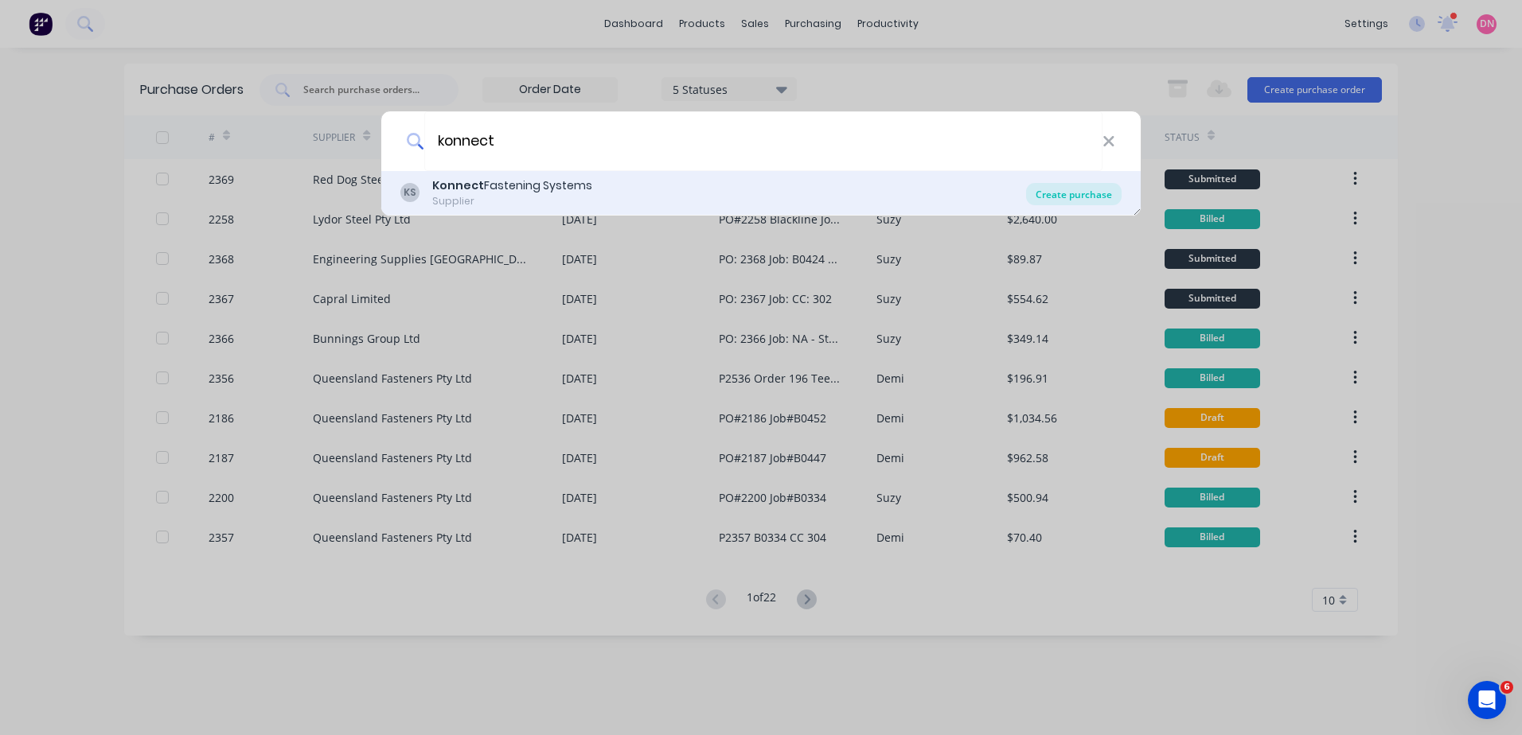
type input "konnect"
click at [1059, 201] on div "Create purchase" at bounding box center [1074, 194] width 96 height 22
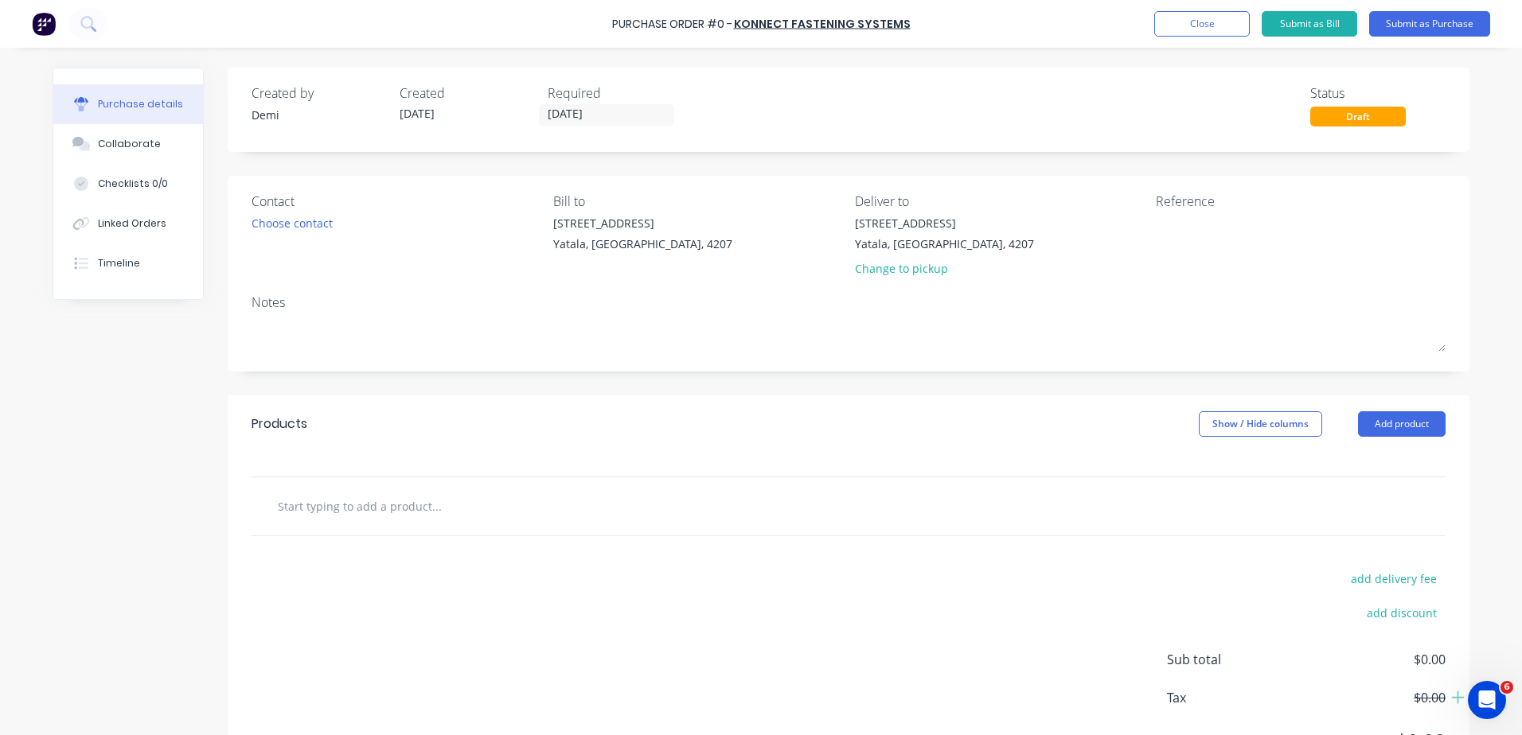
click at [347, 513] on input "text" at bounding box center [436, 506] width 318 height 32
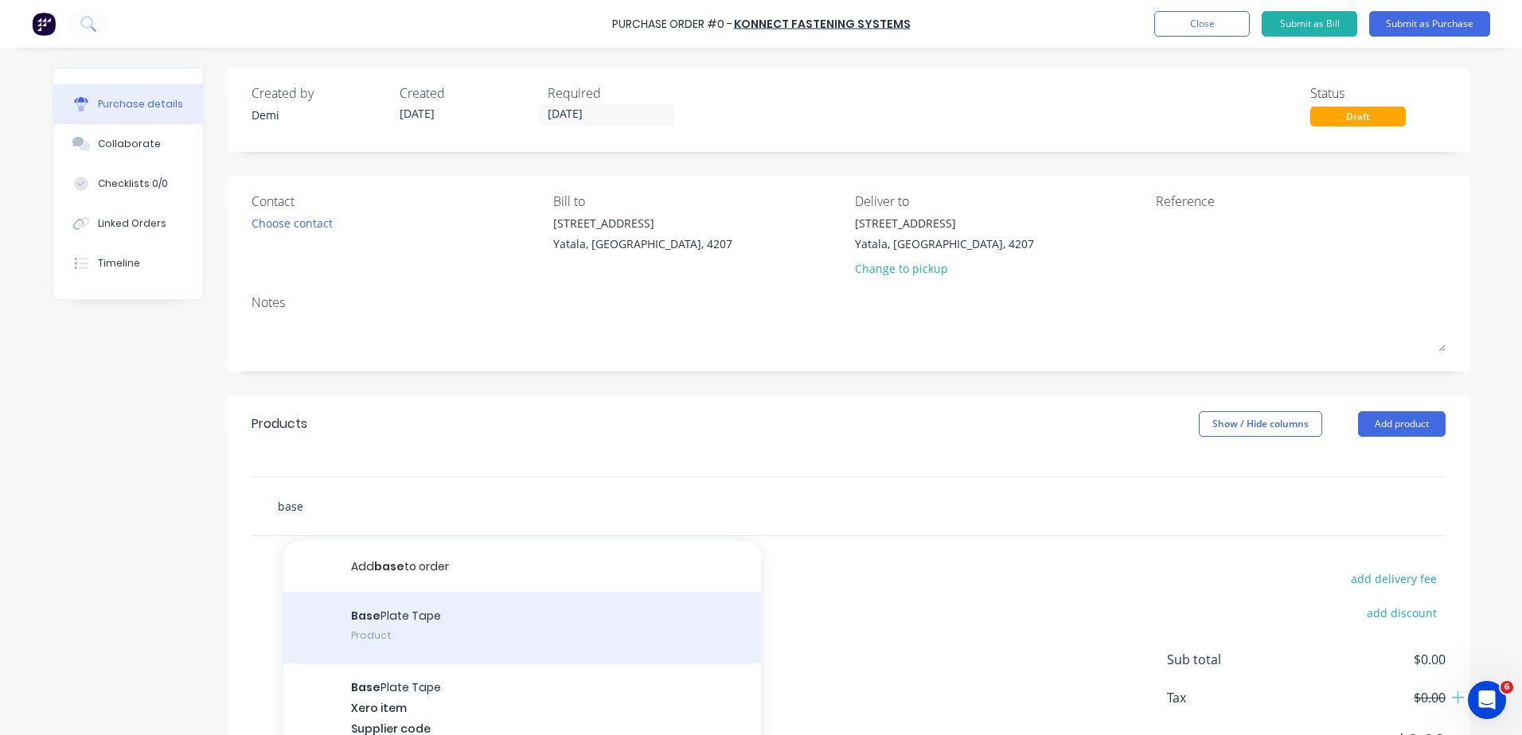
type input "base"
click at [404, 614] on div "Base Plate Tape Product" at bounding box center [522, 628] width 478 height 72
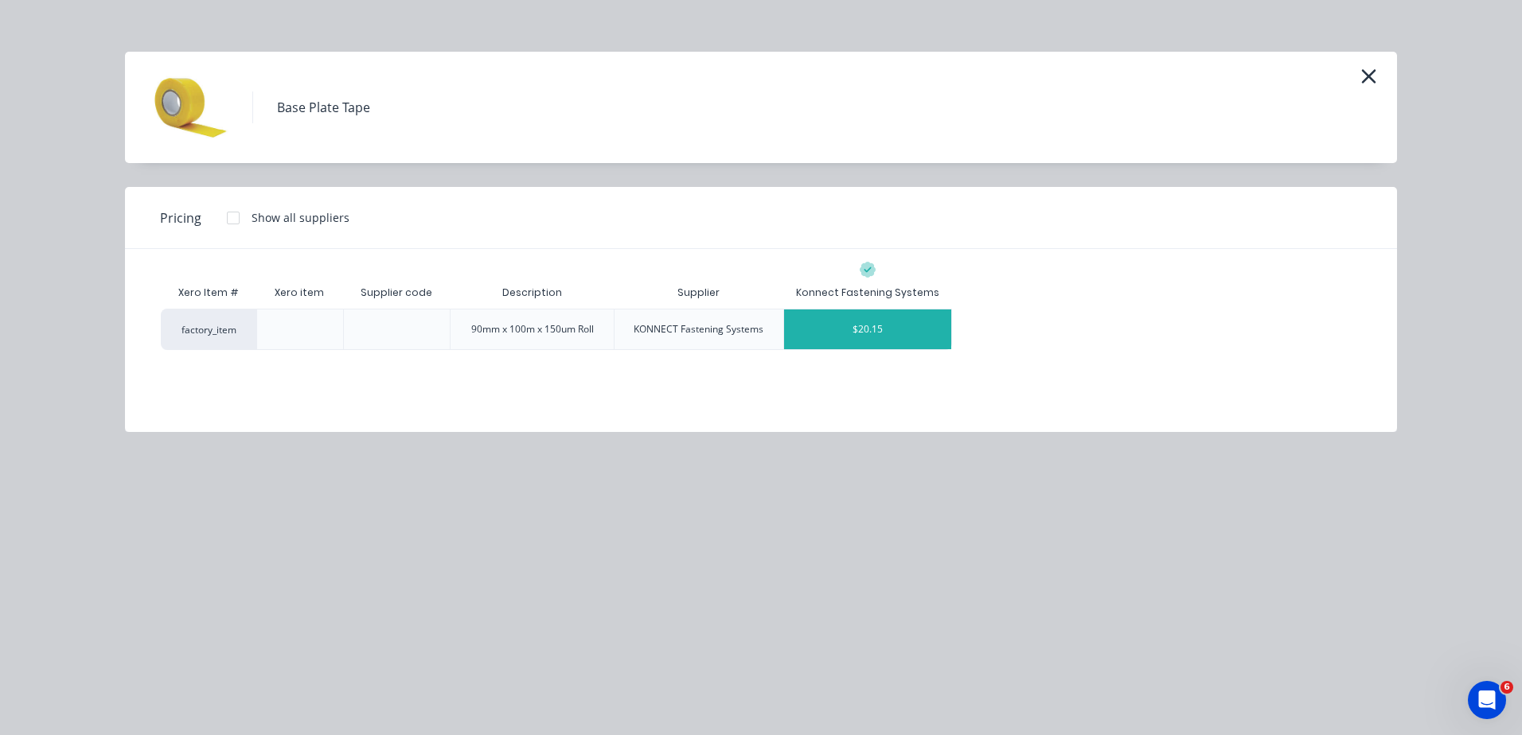
click at [872, 341] on div "$20.15" at bounding box center [868, 330] width 168 height 40
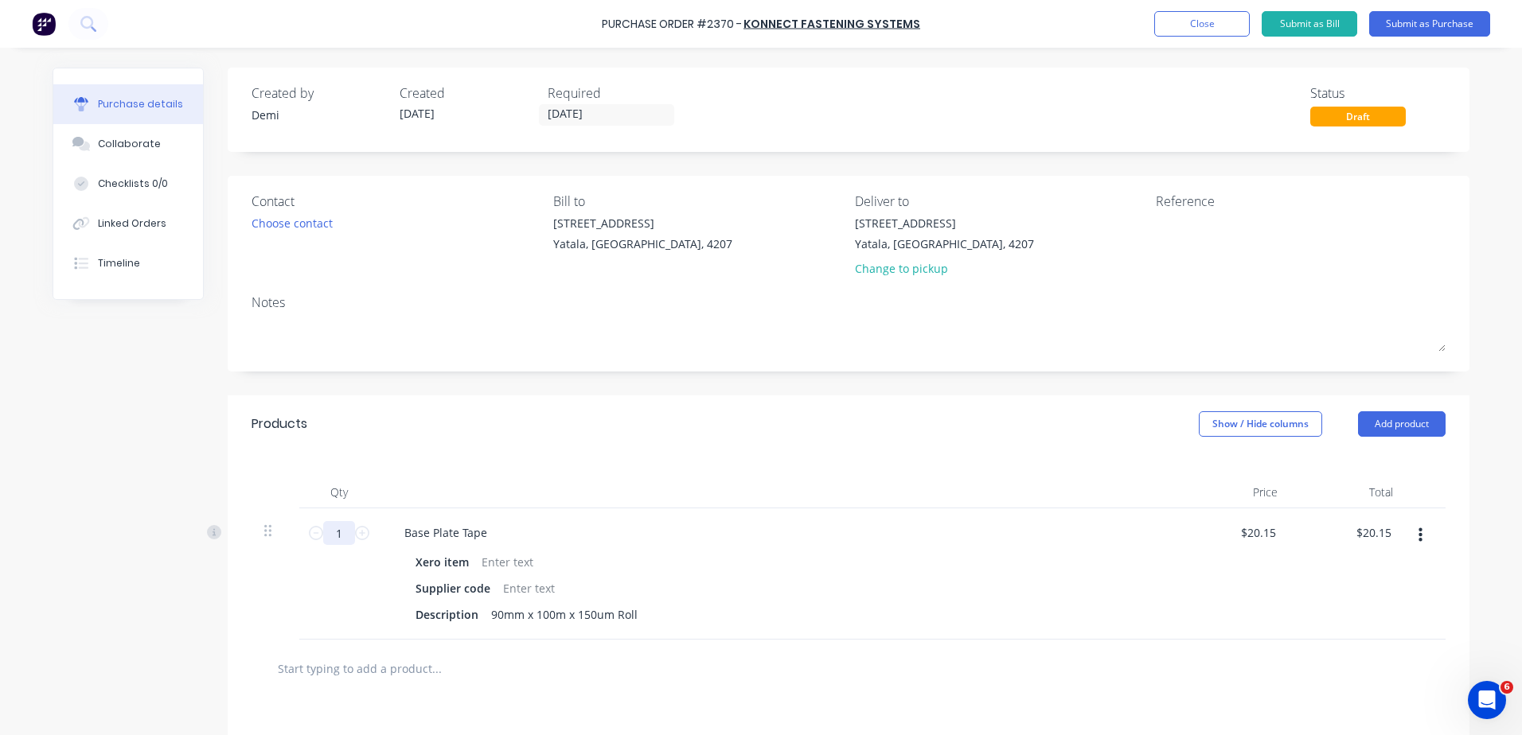
drag, startPoint x: 337, startPoint y: 537, endPoint x: 300, endPoint y: 535, distance: 37.5
click at [300, 535] on div "1 1" at bounding box center [339, 574] width 80 height 131
type input "5"
type input "$100.75"
type input "5"
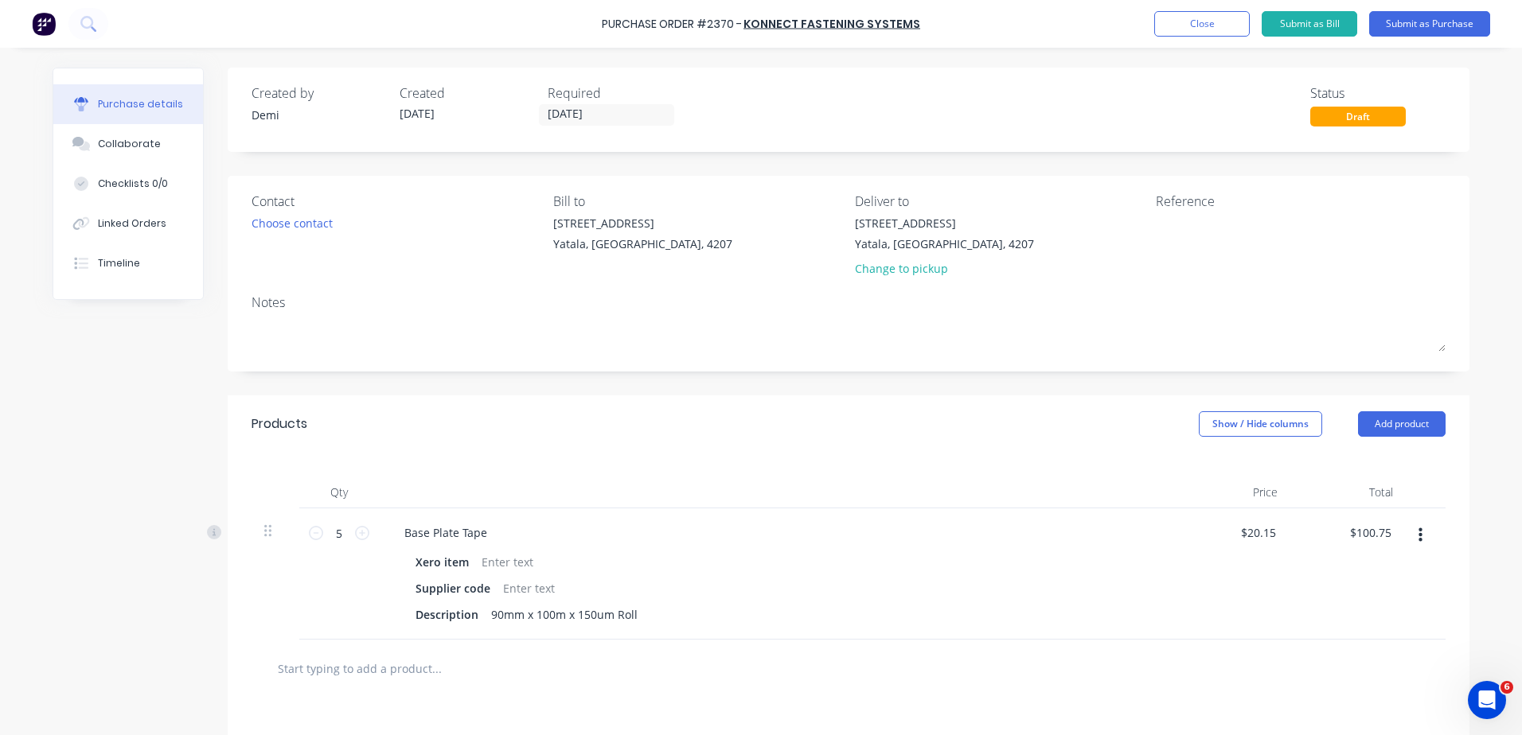
click at [645, 480] on div at bounding box center [777, 493] width 796 height 32
click at [394, 678] on input "text" at bounding box center [436, 669] width 318 height 32
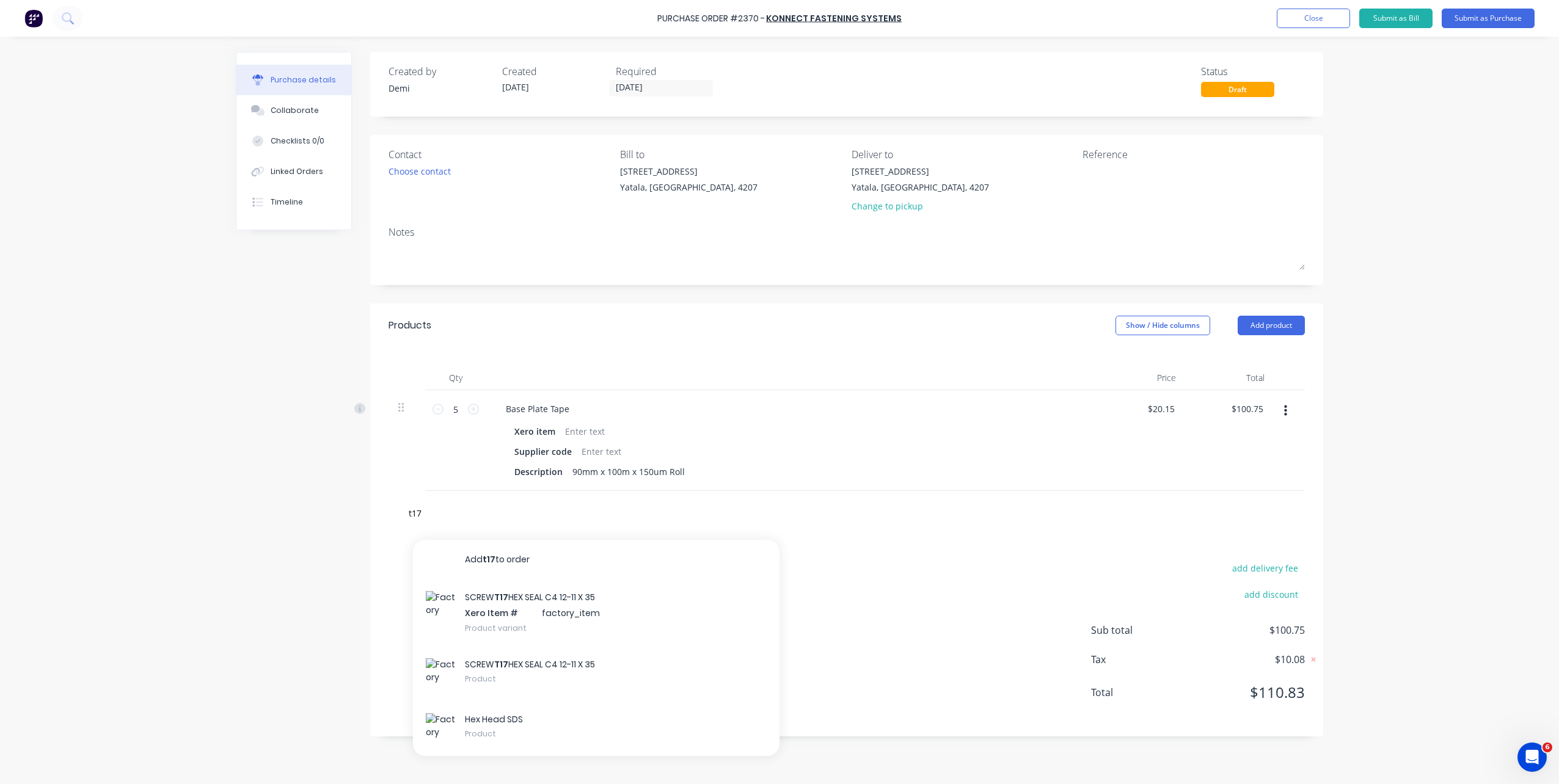
click at [890, 351] on div "Qty Price Total 5 5 Base Plate Tape Xero item Supplier code Description 90mm x …" at bounding box center [847, 419] width 953 height 143
click at [454, 512] on input "t17" at bounding box center [530, 513] width 244 height 25
drag, startPoint x: 372, startPoint y: 502, endPoint x: 329, endPoint y: 494, distance: 43.7
click at [329, 494] on div "Created by Demi Created 08/10/25 Required 08/10/25 Status Draft Contact Choose …" at bounding box center [779, 407] width 1088 height 710
paste input "Type 17 CL 4 Hex Head 12-11x50mm"
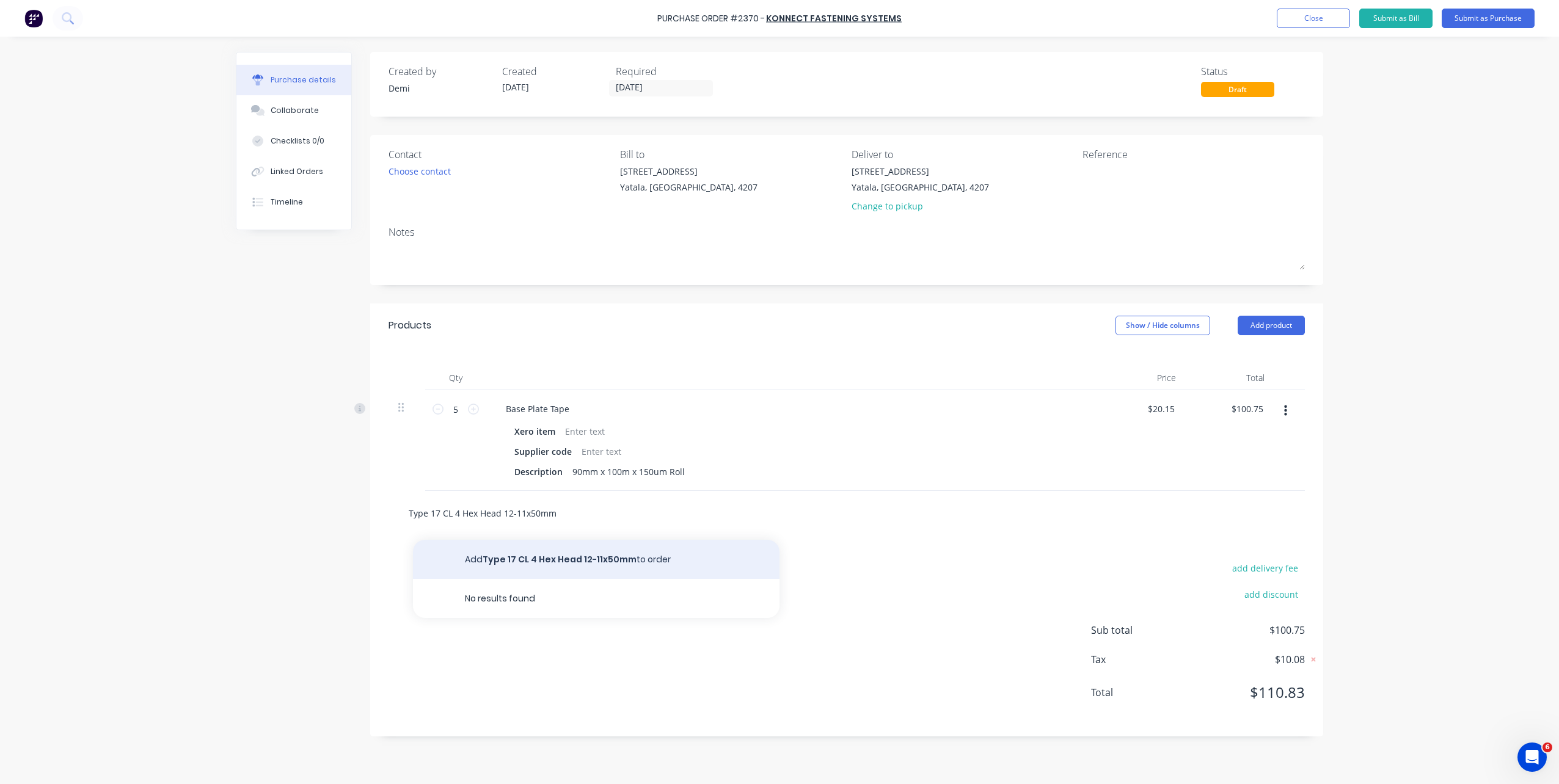
type input "Type 17 CL 4 Hex Head 12-11x50mm"
click at [573, 563] on button "Add Type 17 CL 4 Hex Head 12-11x50mm to order" at bounding box center [596, 559] width 367 height 39
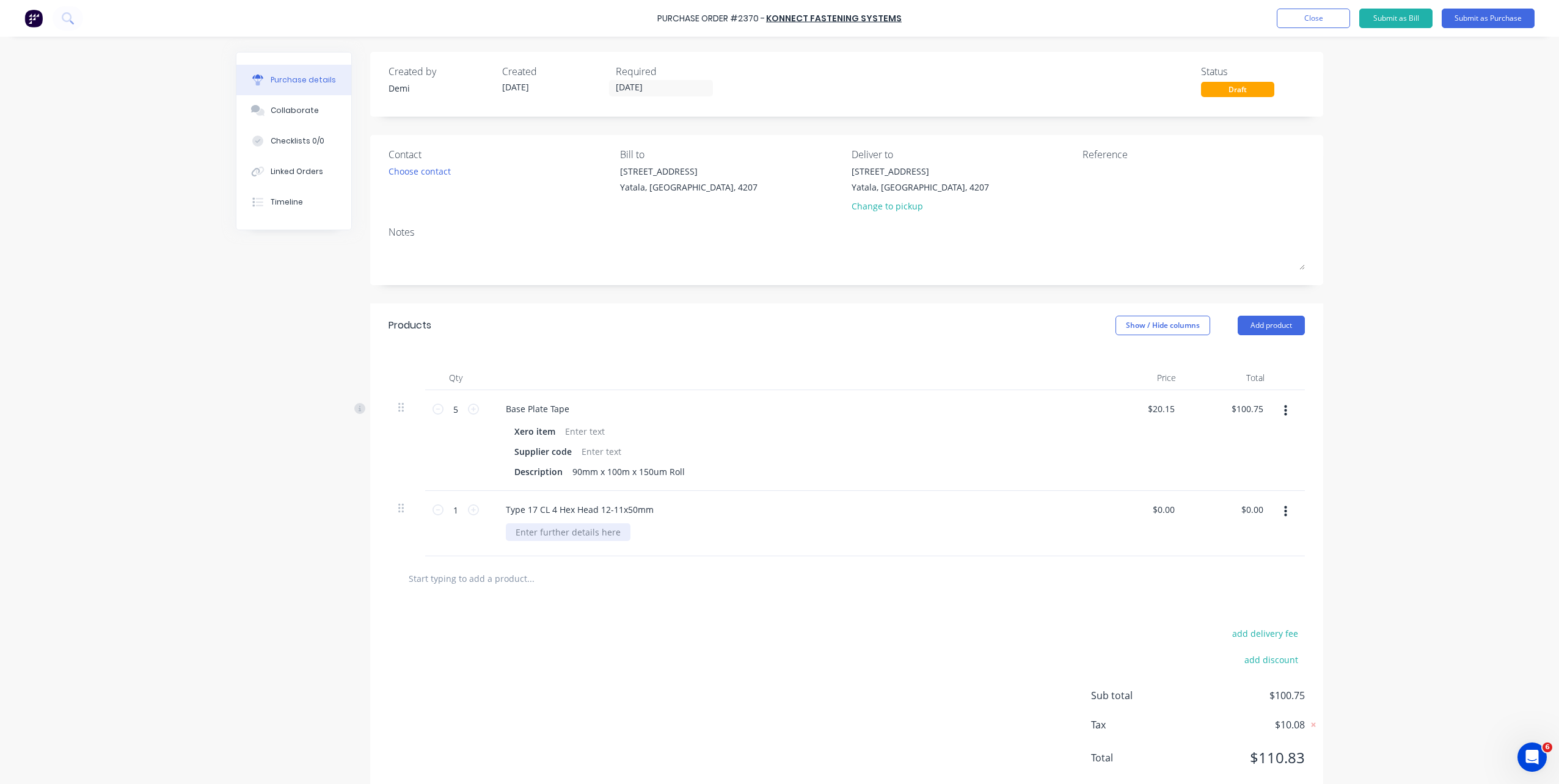
click at [586, 535] on div at bounding box center [568, 532] width 124 height 18
click at [561, 537] on div at bounding box center [568, 532] width 124 height 18
paste div
click at [1168, 511] on button "button" at bounding box center [1285, 512] width 28 height 22
click at [1167, 511] on input "0.00" at bounding box center [1163, 509] width 28 height 18
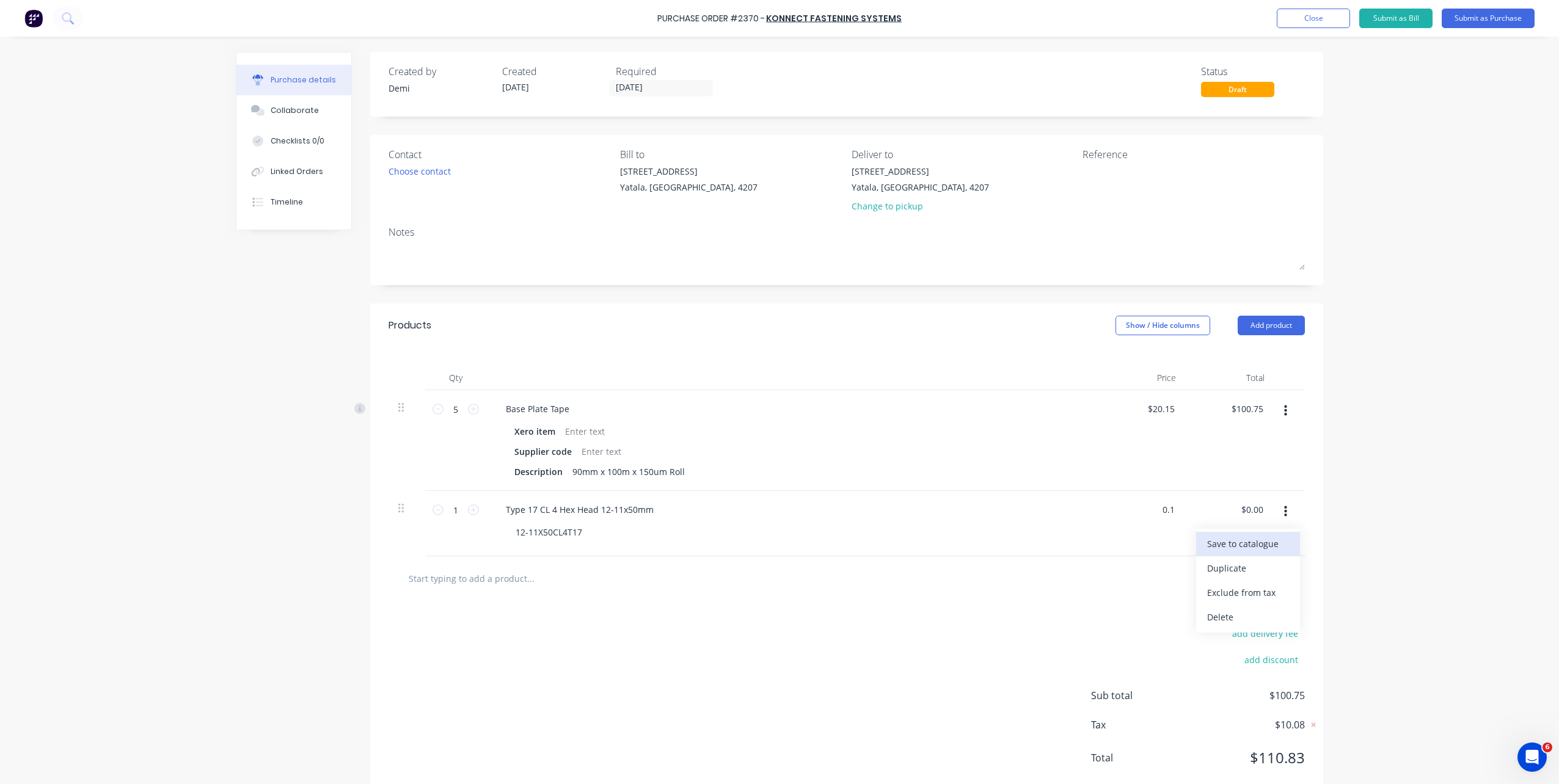
type input "$0.10"
click at [1168, 534] on button "Save to catalogue" at bounding box center [1247, 544] width 104 height 25
drag, startPoint x: 454, startPoint y: 510, endPoint x: 416, endPoint y: 510, distance: 38.0
click at [416, 510] on div "1 1 Type 17 CL 4 Hex Head 12-11x50mm 12-11X50CL4T17 $0.10 $0.10 $0.10 $0.10" at bounding box center [847, 523] width 917 height 65
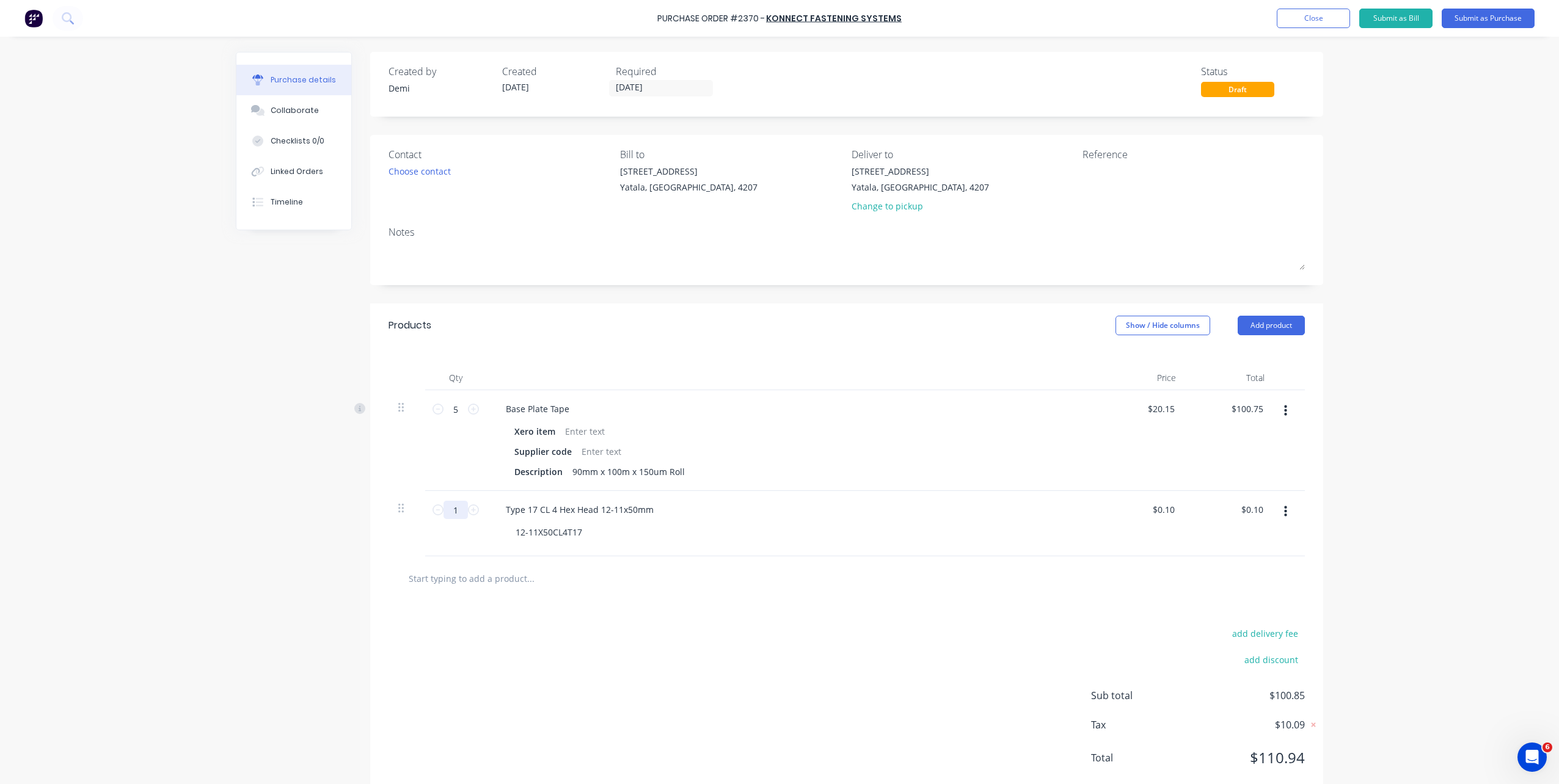
type input "10"
type input "$1.00"
type input "100"
type input "$10.00"
type input "6"
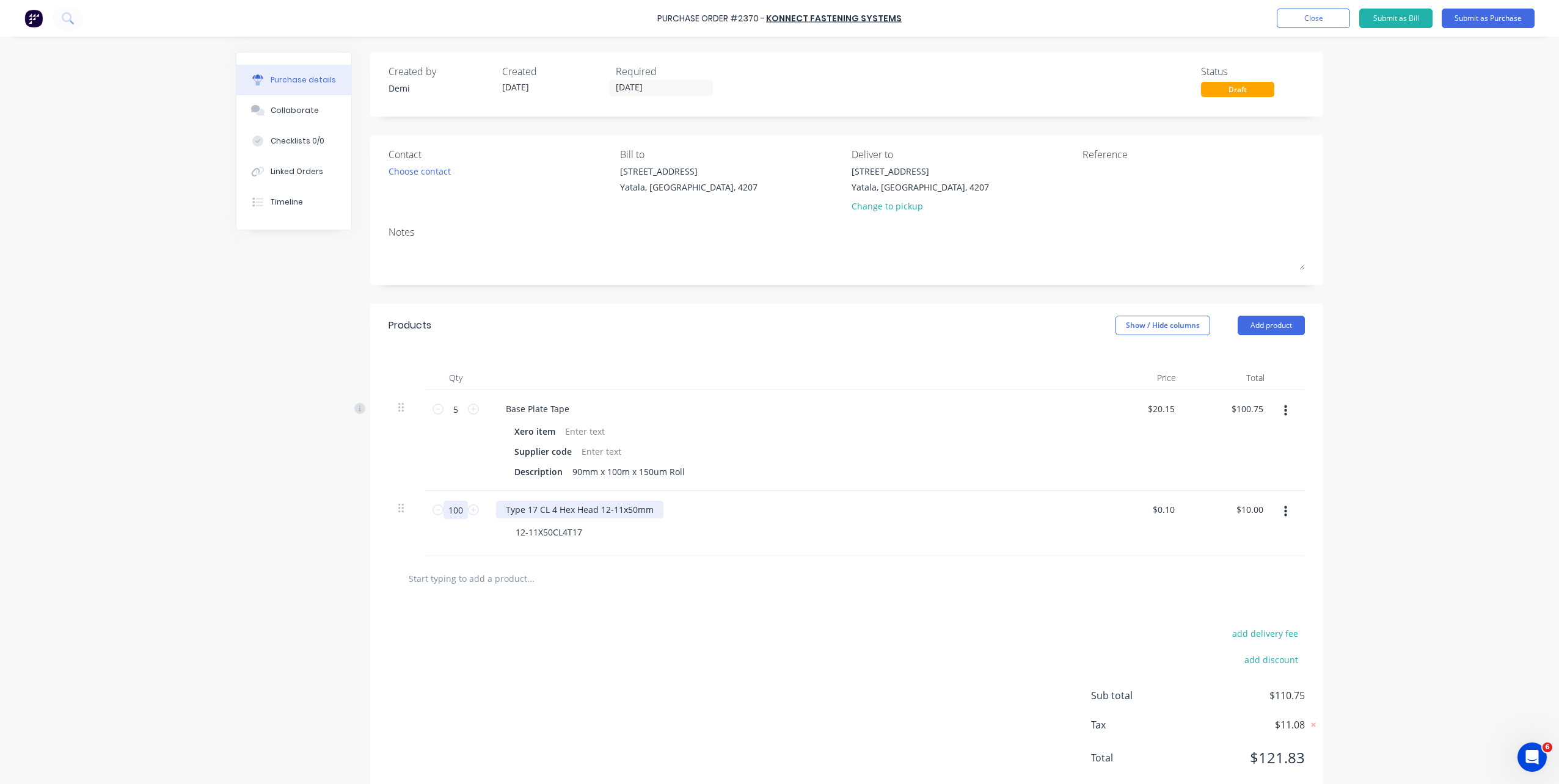
type input "$0.60"
type input "60"
type input "$6.00"
type input "60"
click at [705, 564] on div at bounding box center [582, 578] width 367 height 25
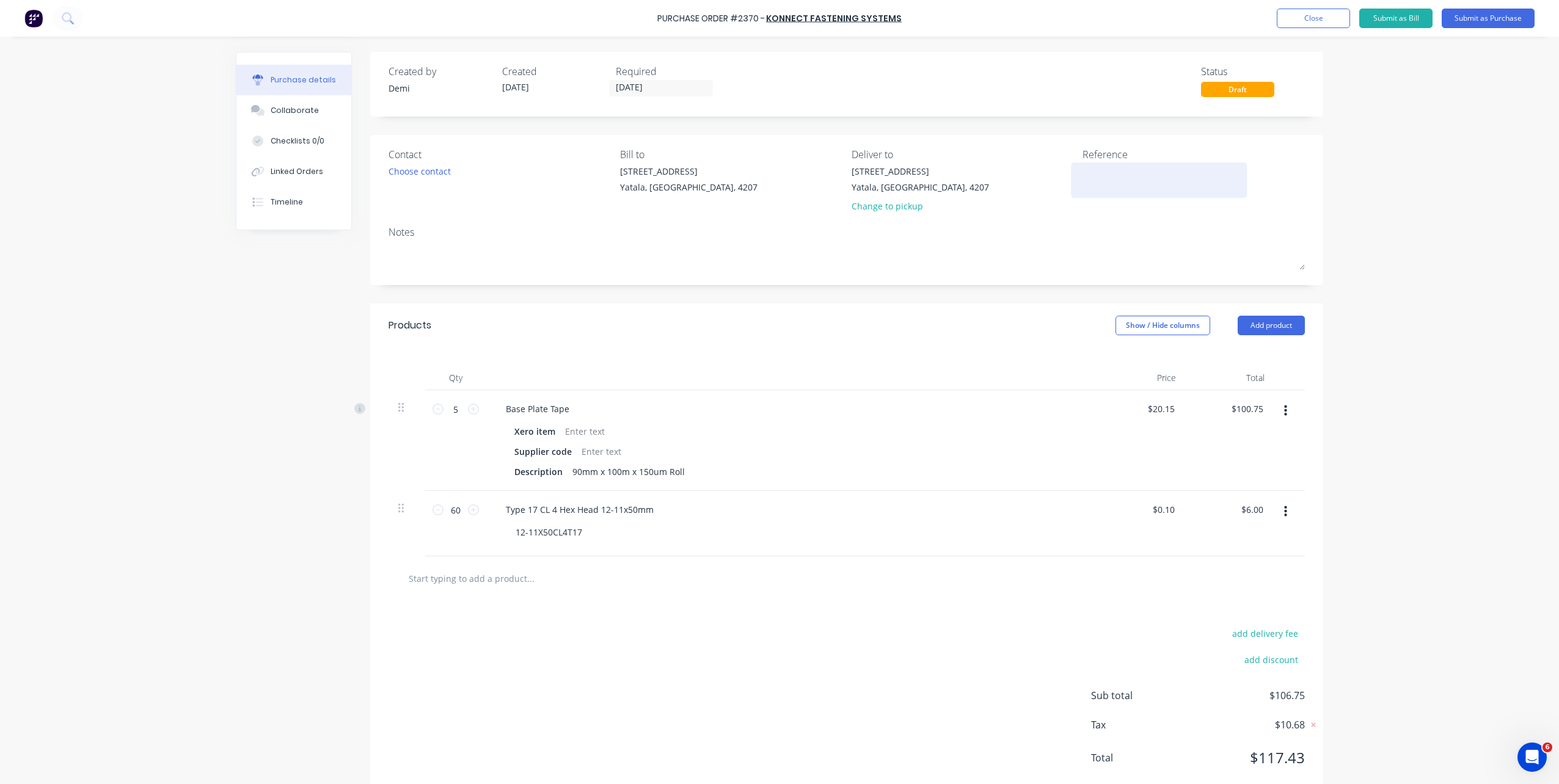
click at [1097, 166] on textarea at bounding box center [1158, 179] width 153 height 28
type textarea "P2370"
type textarea "x"
type textarea "P2370"
type textarea "x"
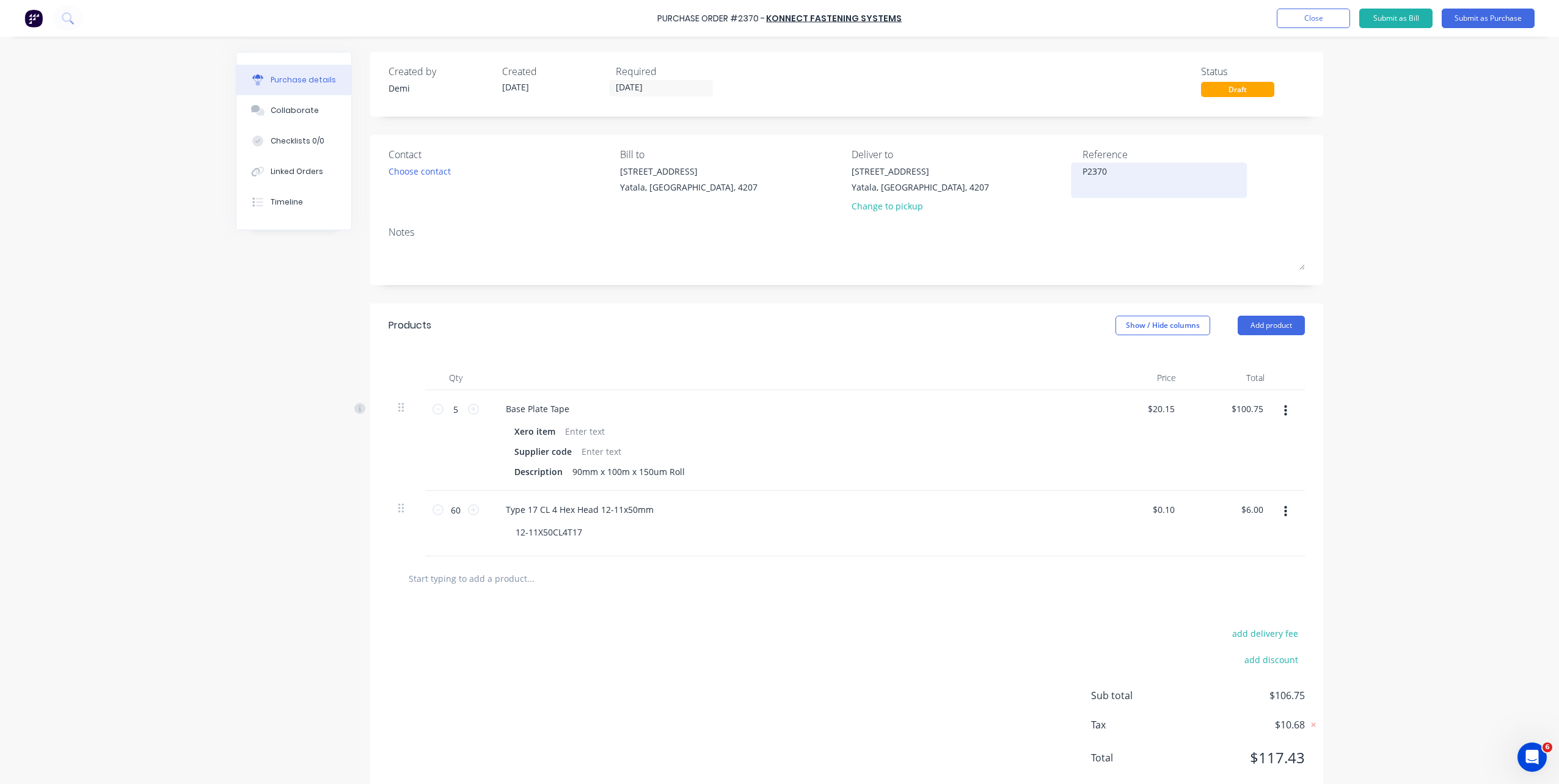
type textarea "P2370 S"
type textarea "x"
type textarea "P2370 St"
type textarea "x"
type textarea "P2370 Sti"
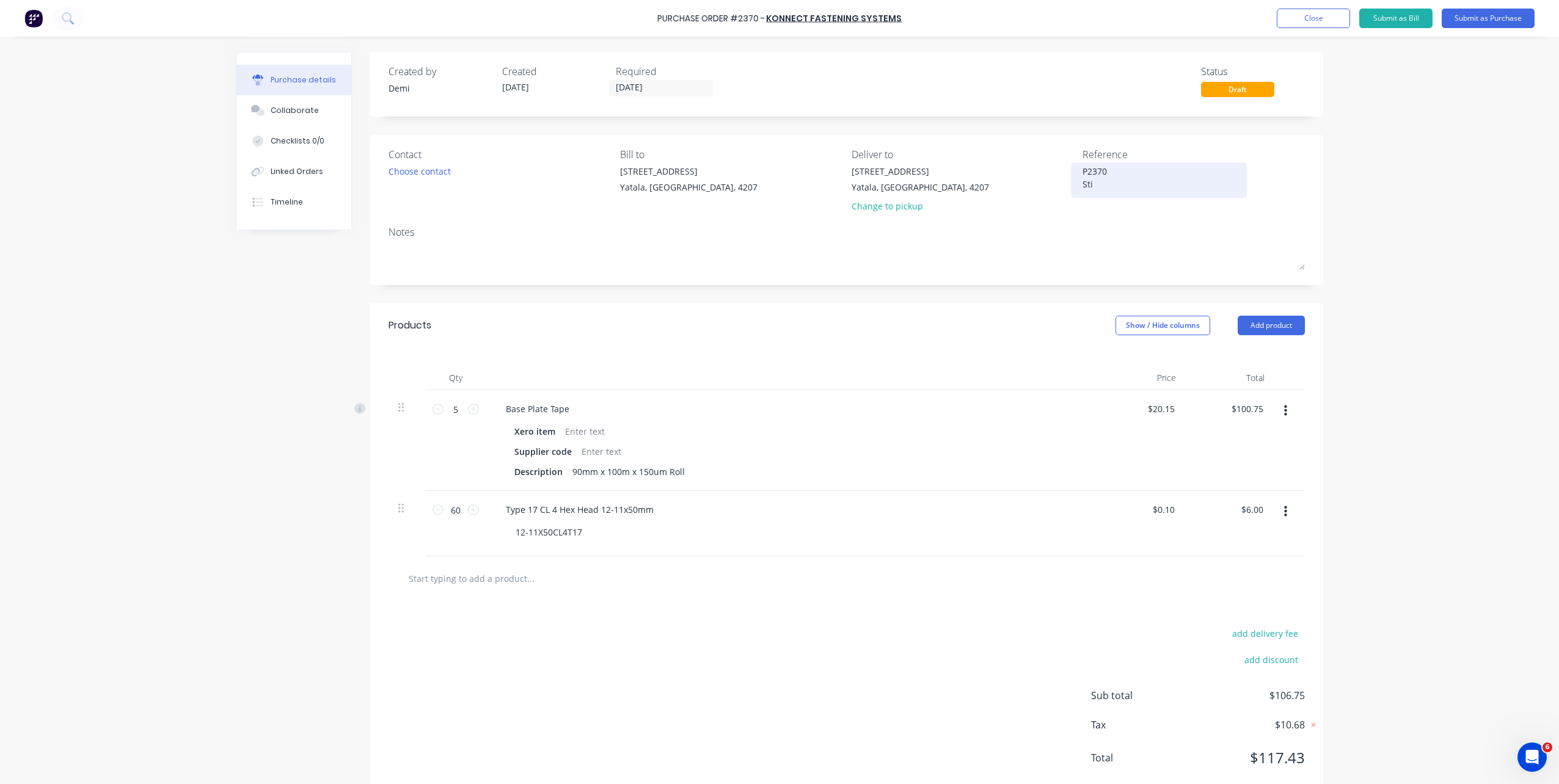
type textarea "x"
type textarea "P2370 Stic"
type textarea "x"
type textarea "P2370 Sticj"
type textarea "x"
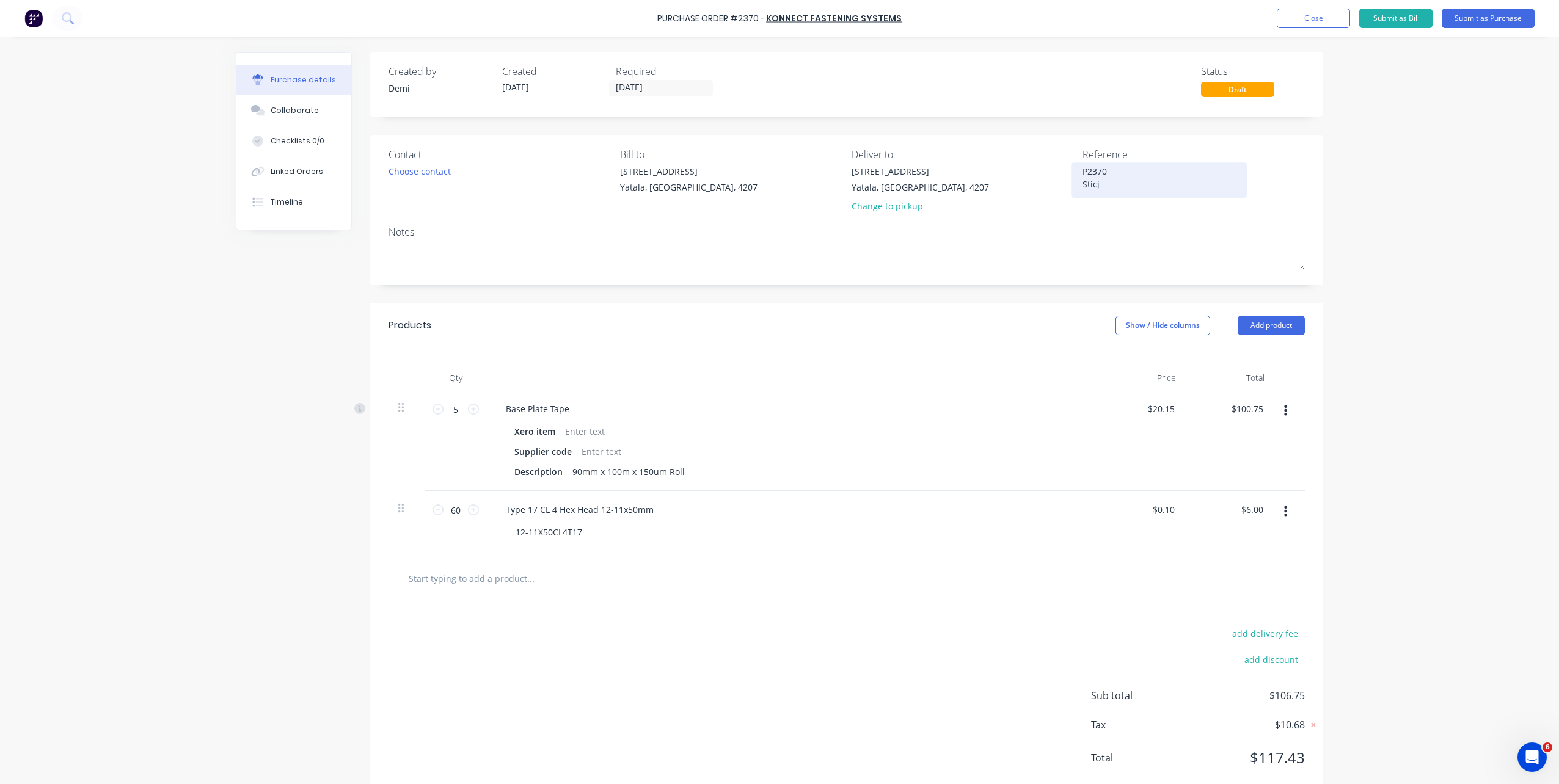
type textarea "P2370 Stic"
type textarea "x"
type textarea "P2370 Sti"
type textarea "x"
type textarea "P2370 St"
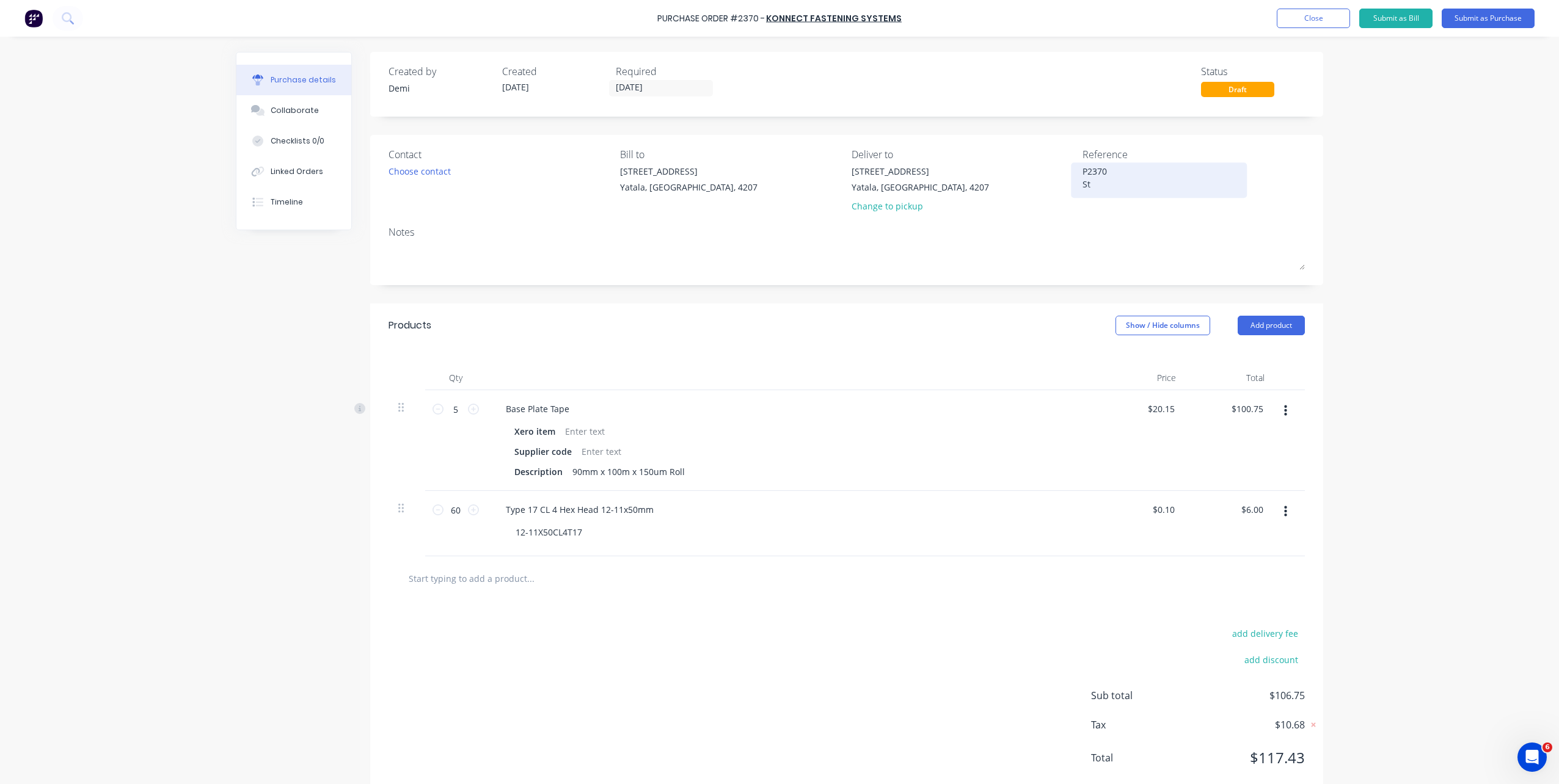
type textarea "x"
type textarea "P2370 Stoc"
type textarea "x"
type textarea "P2370 Stock"
type textarea "x"
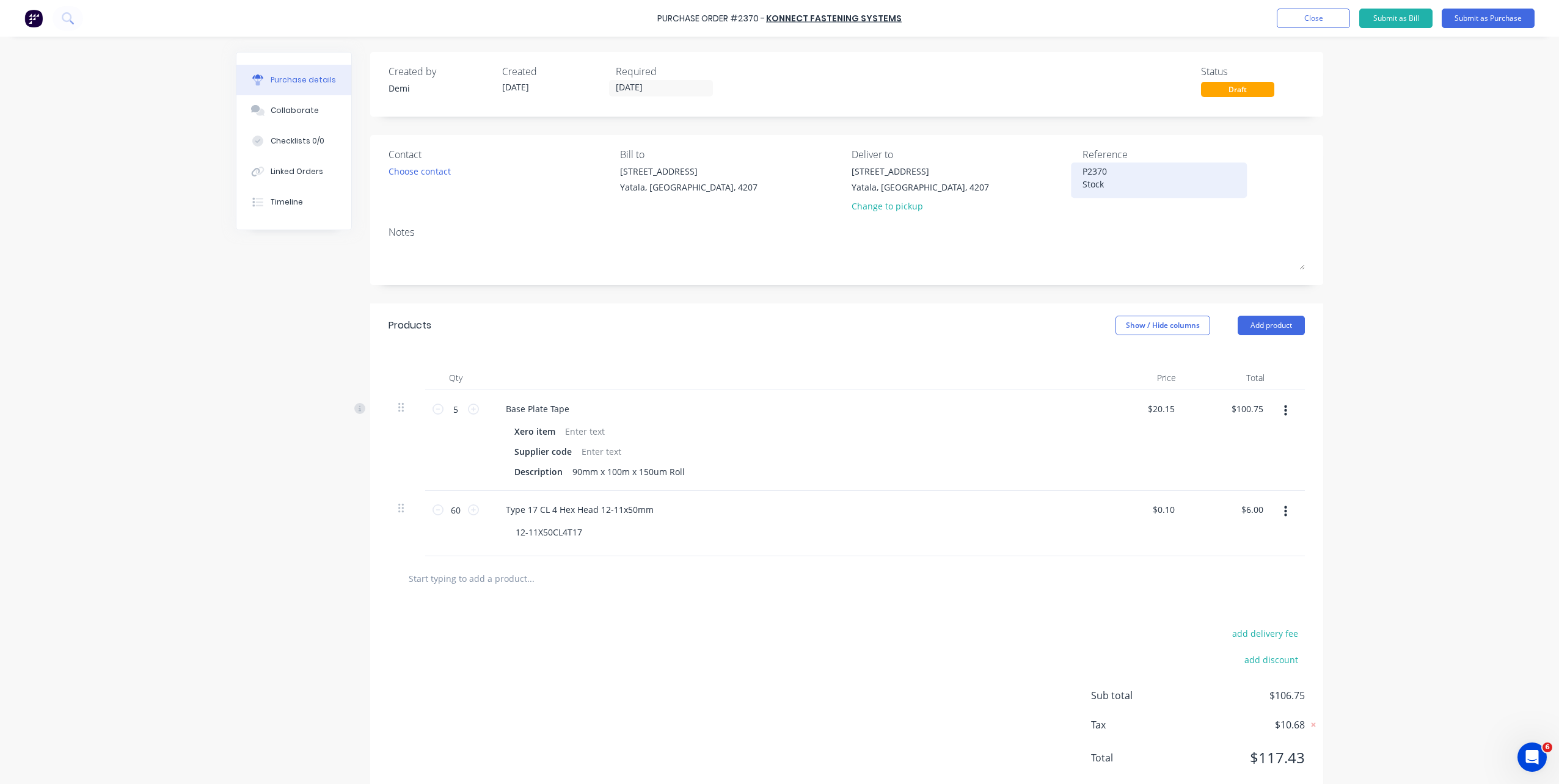
type textarea "P2370 Stock"
type textarea "x"
click at [1168, 185] on textarea "P2370 Stock" at bounding box center [1158, 179] width 153 height 28
type textarea "P2370 Stock CC 301"
type textarea "x"
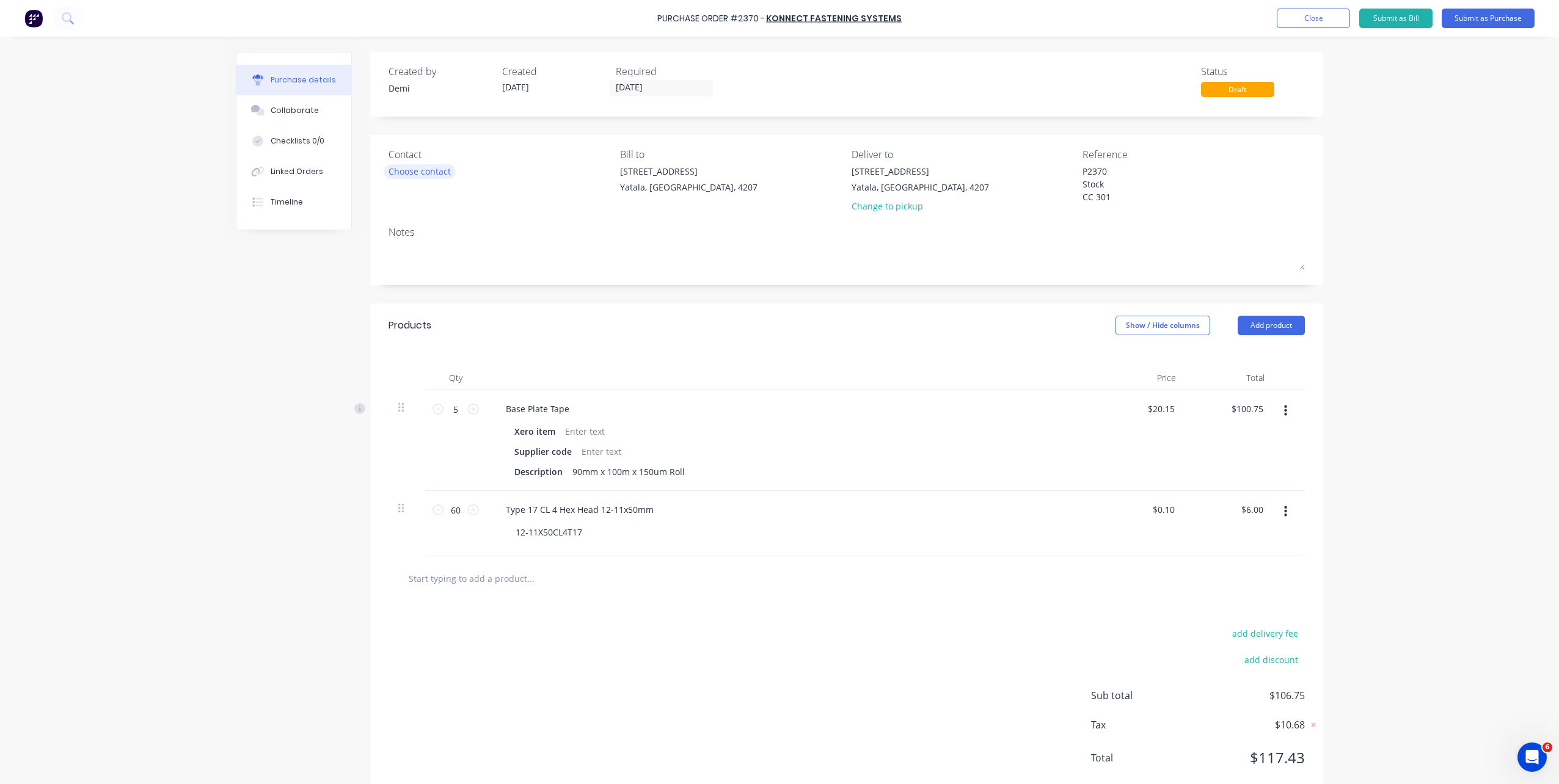
type textarea "P2370 Stock CC 301"
click at [428, 175] on div "Choose contact" at bounding box center [419, 171] width 62 height 13
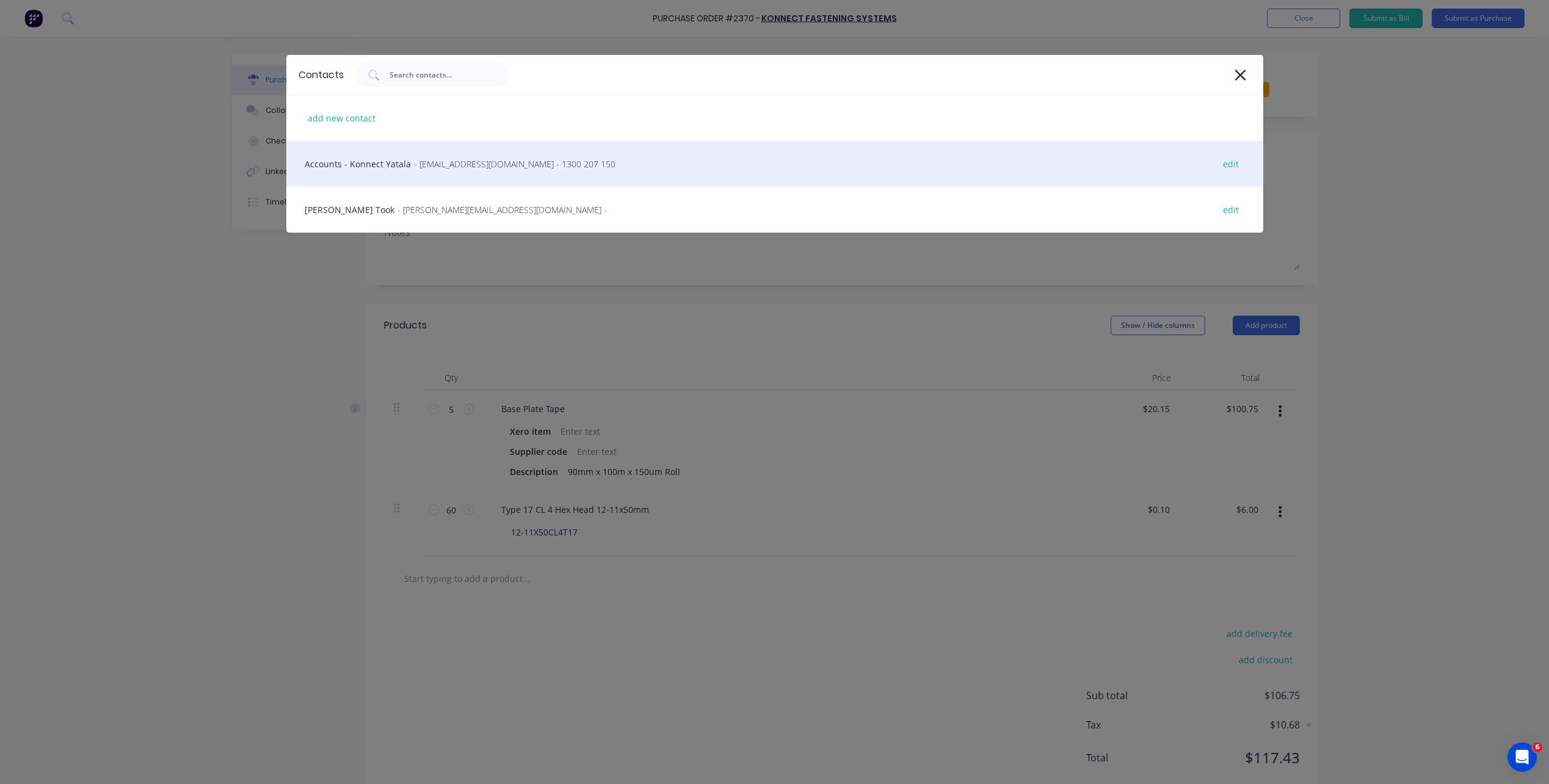
click at [427, 184] on div "Accounts - Konnect Yatala - yatala@konnectshop.com - 1300 207 150 edit" at bounding box center [774, 164] width 977 height 46
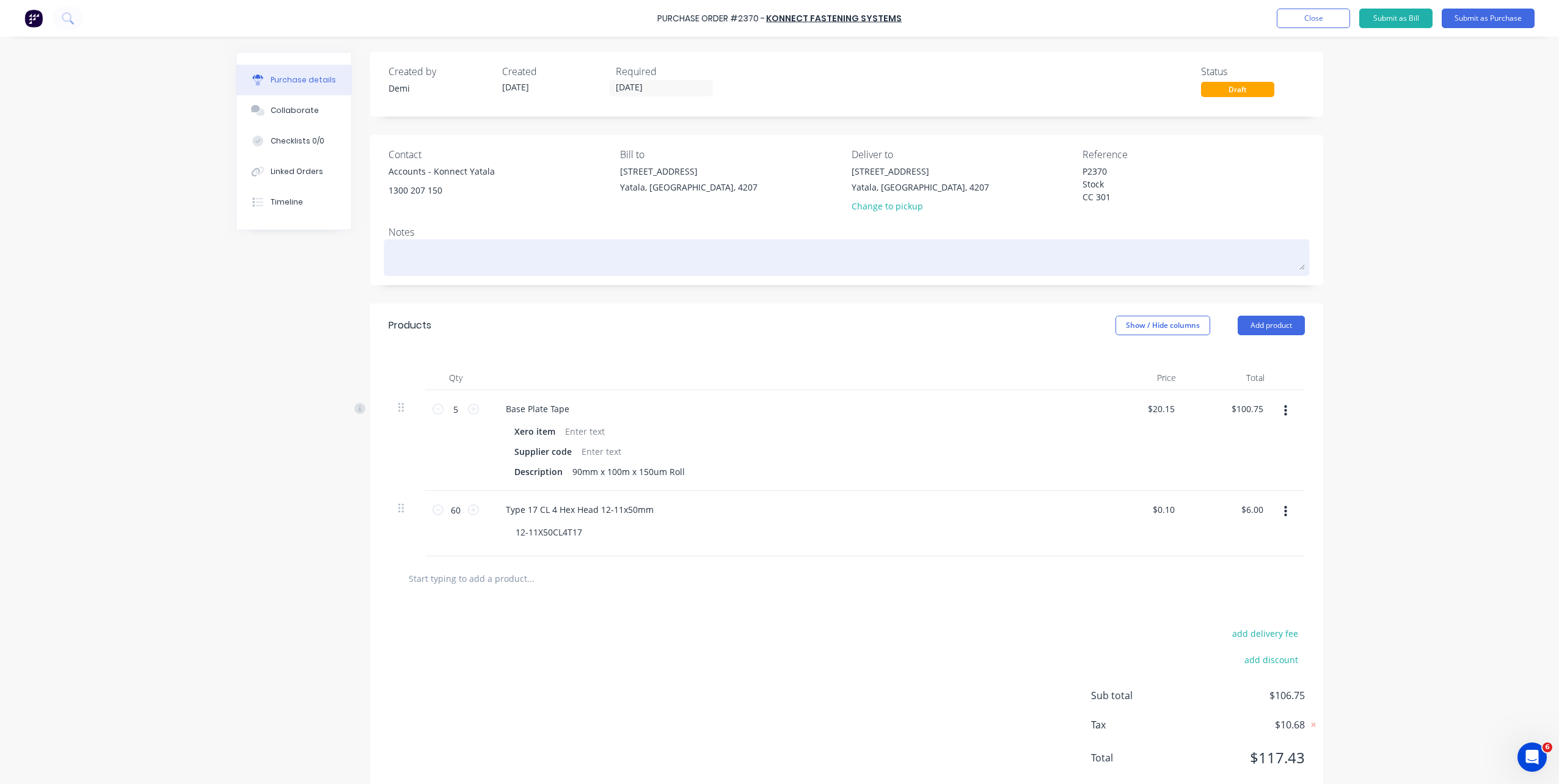
click at [423, 252] on textarea at bounding box center [847, 256] width 917 height 28
type textarea "x"
type textarea "H"
type textarea "x"
type textarea "Hi"
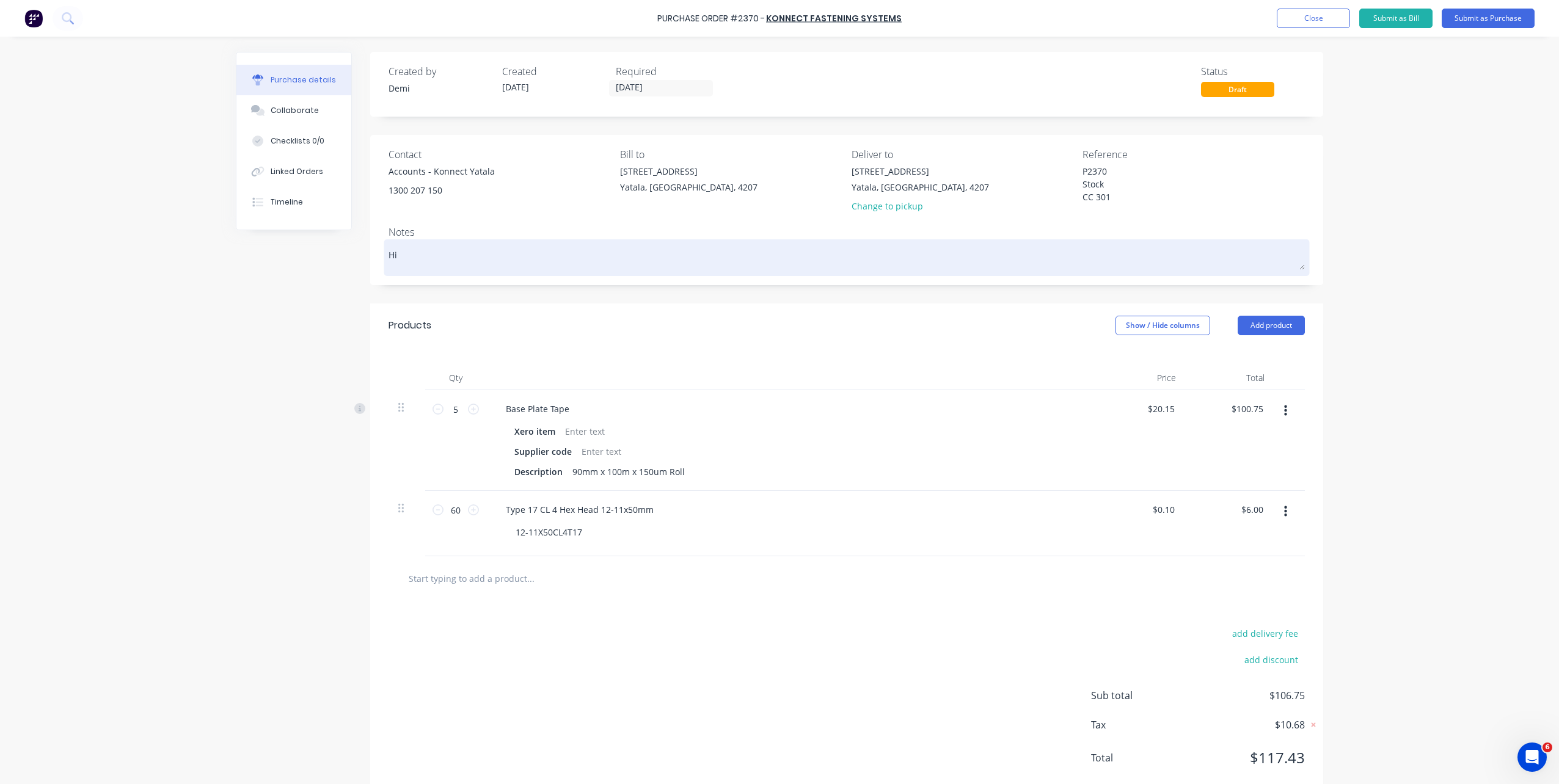
type textarea "x"
type textarea "Hi"
type textarea "x"
type textarea "Hi"
type textarea "x"
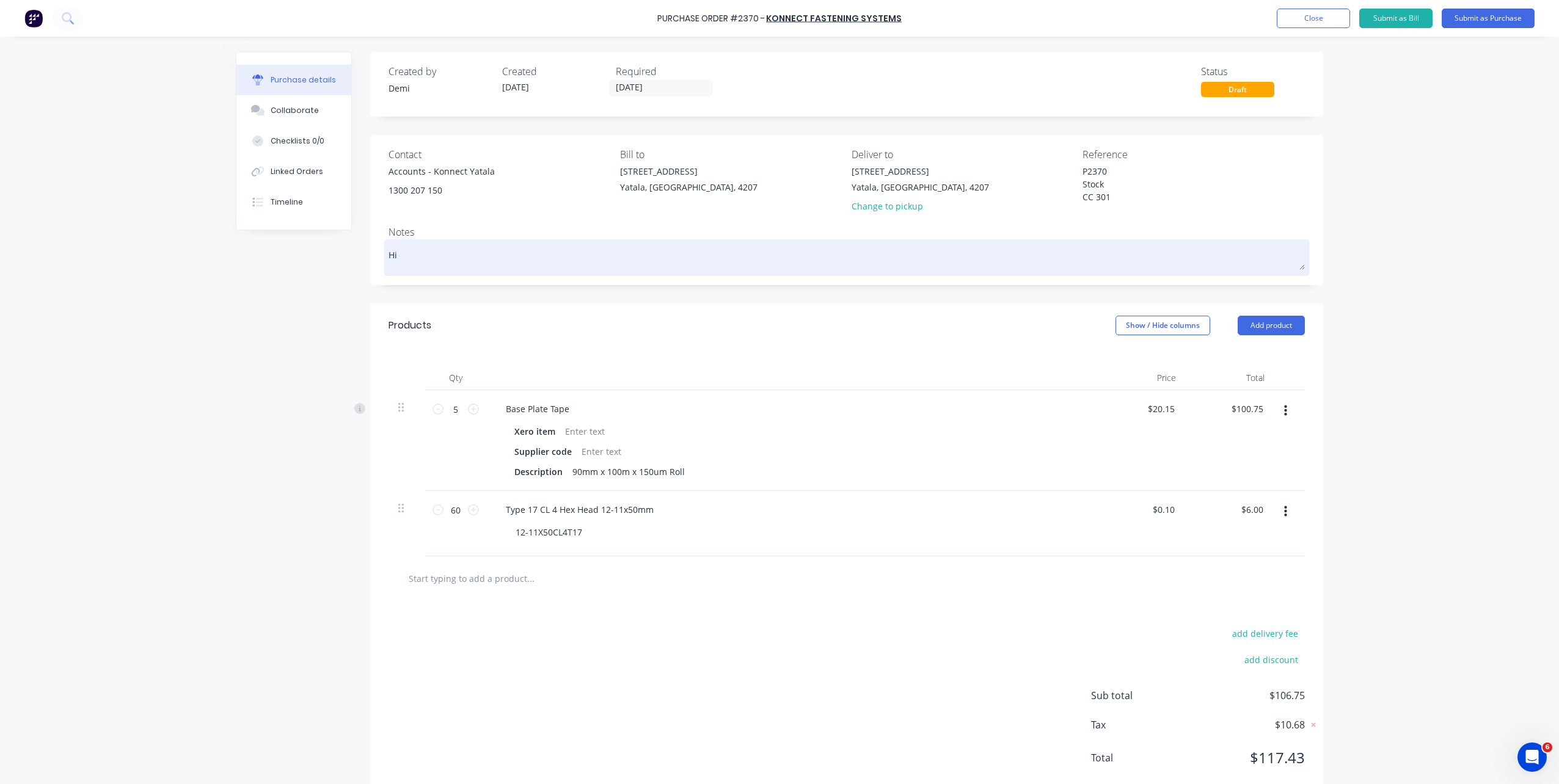
type textarea "H"
type textarea "x"
type textarea "P"
type textarea "x"
type textarea "Pl"
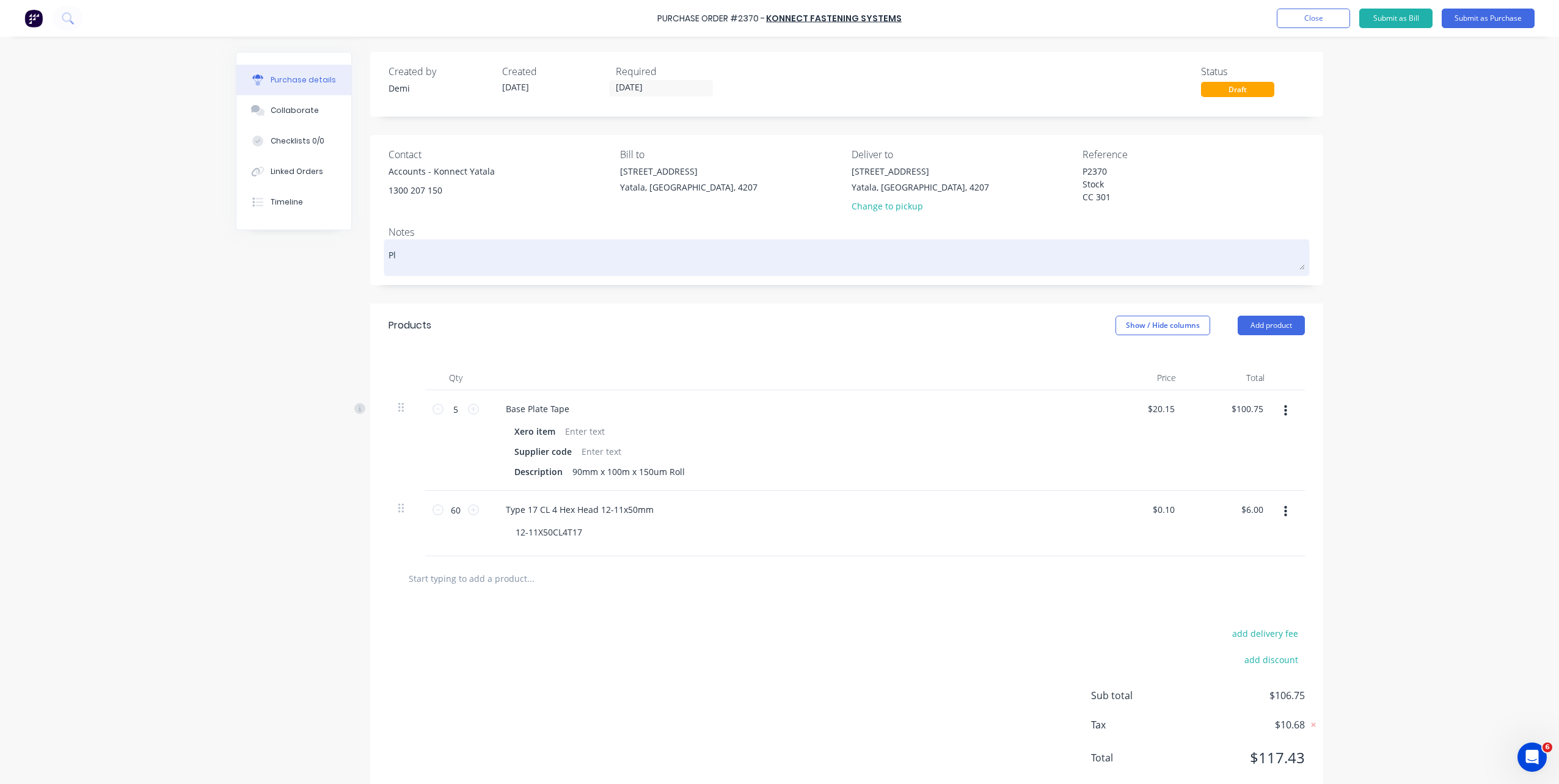
type textarea "x"
type textarea "Plea"
type textarea "x"
type textarea "Pleas"
type textarea "x"
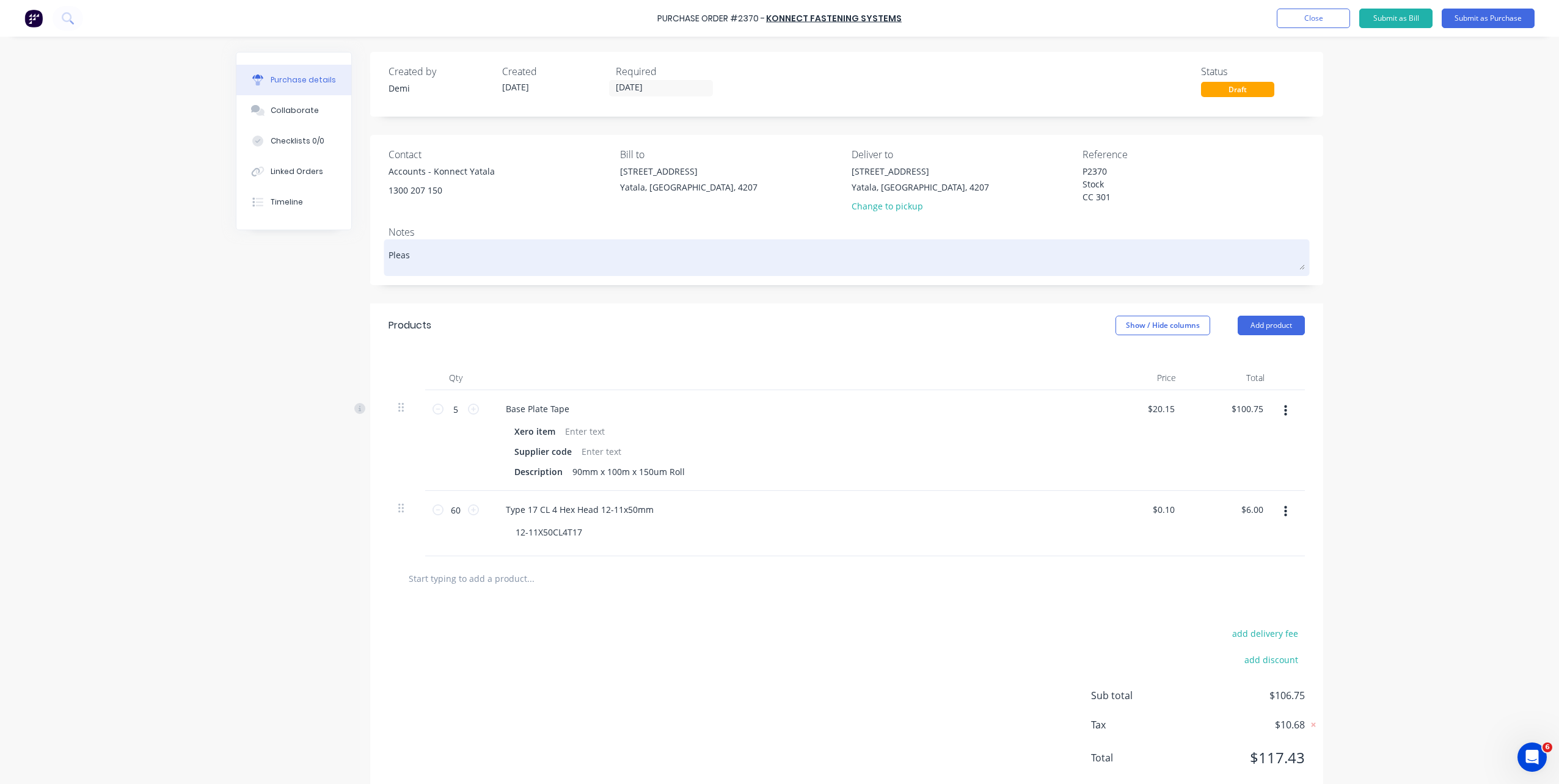
type textarea "Please"
type textarea "x"
type textarea "Please"
type textarea "x"
type textarea "Please d"
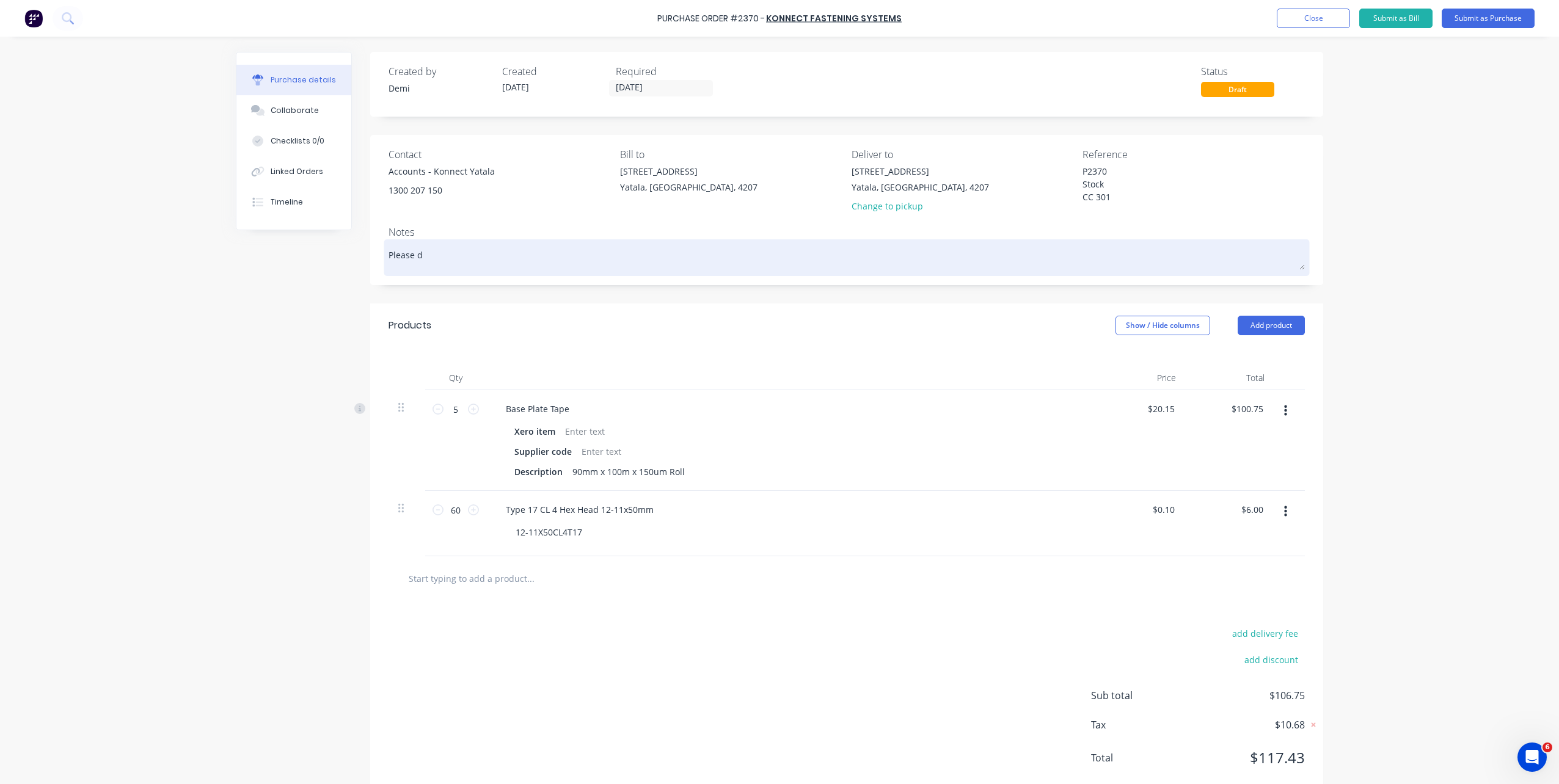
type textarea "x"
type textarea "Please de"
type textarea "x"
type textarea "Please del"
type textarea "x"
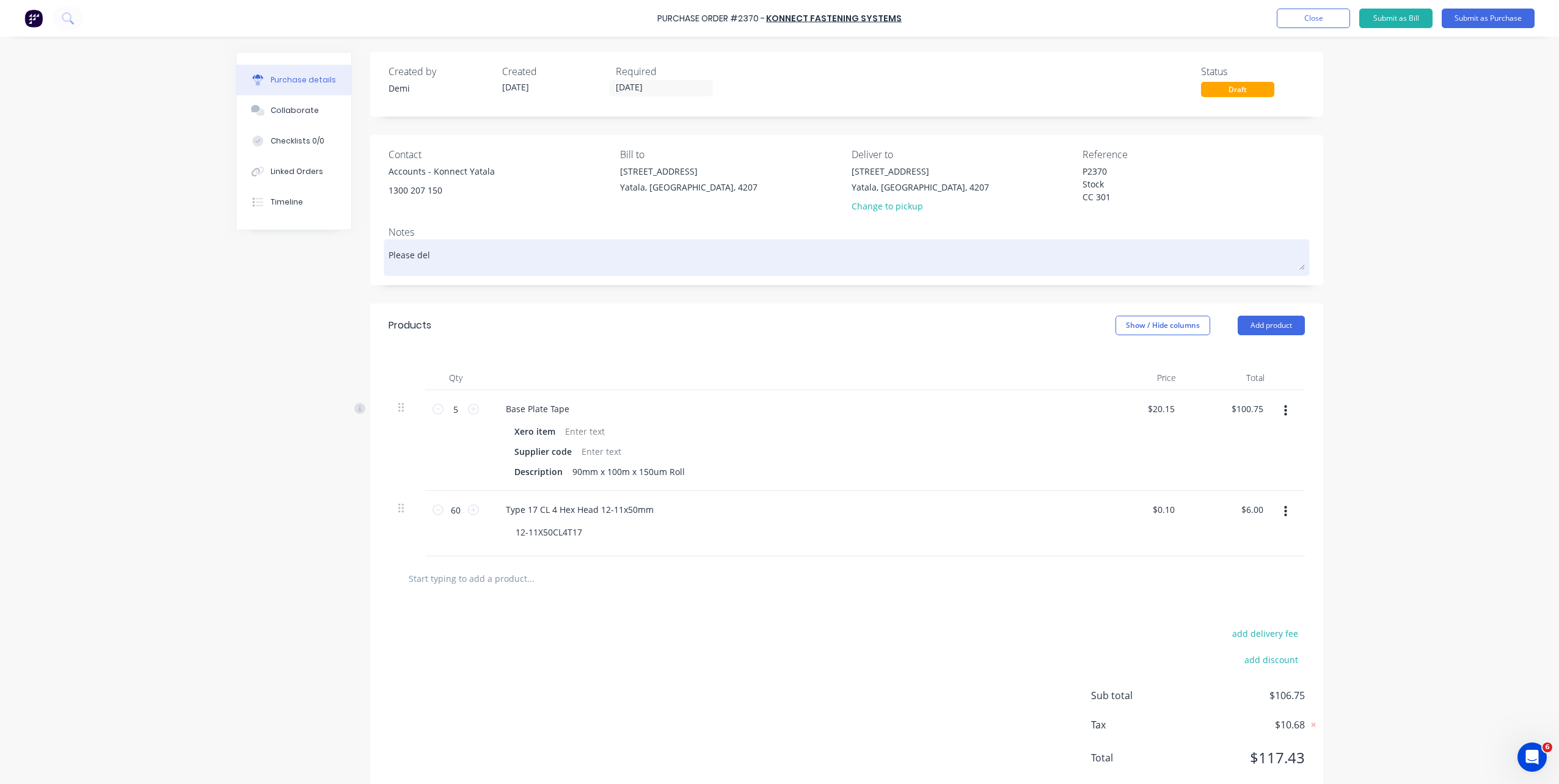
type textarea "Please deli"
type textarea "x"
type textarea "Please delic"
type textarea "x"
type textarea "Please delicer"
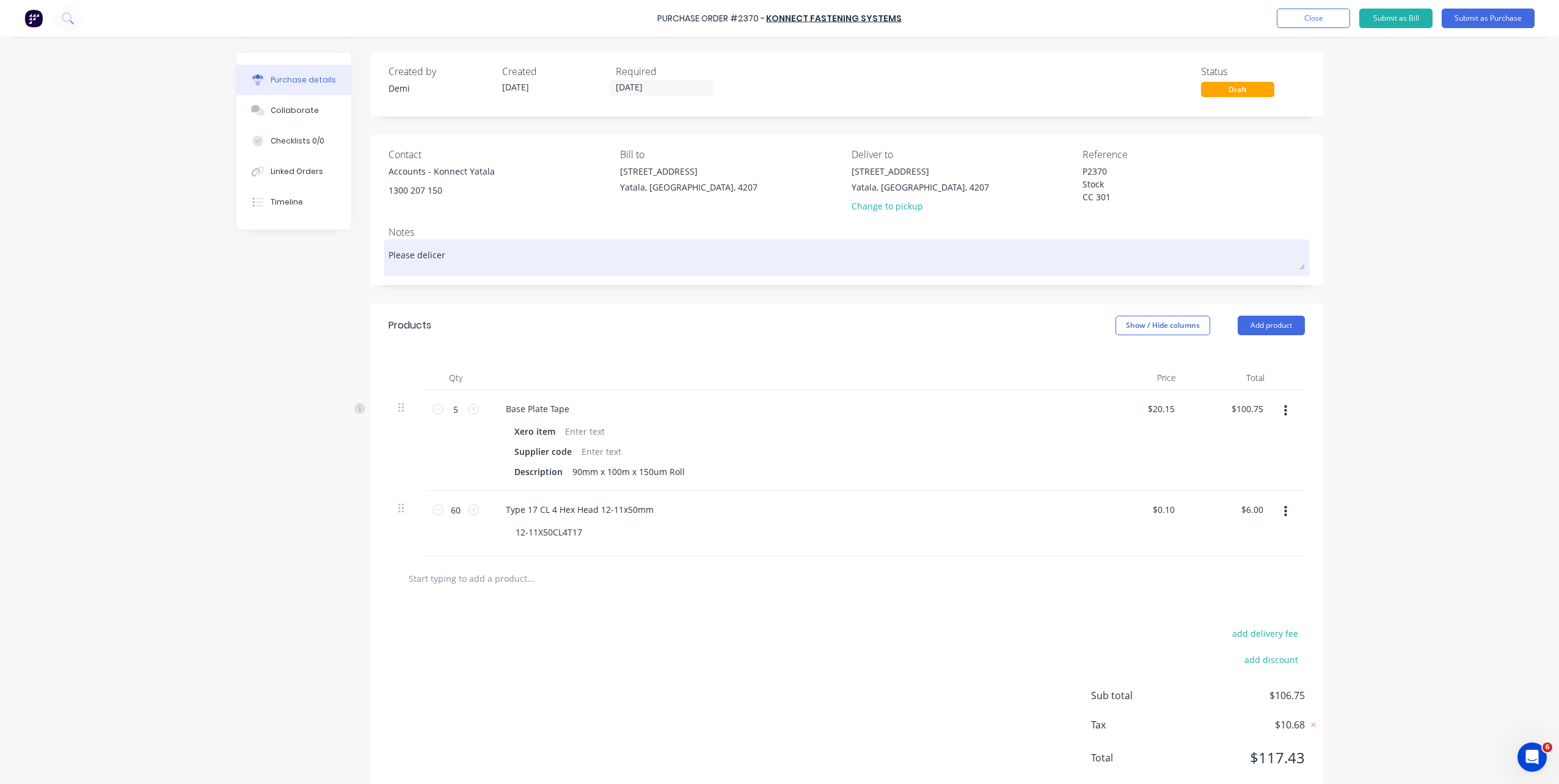
type textarea "x"
type textarea "Please delicer="
type textarea "x"
type textarea "Please delicer"
type textarea "x"
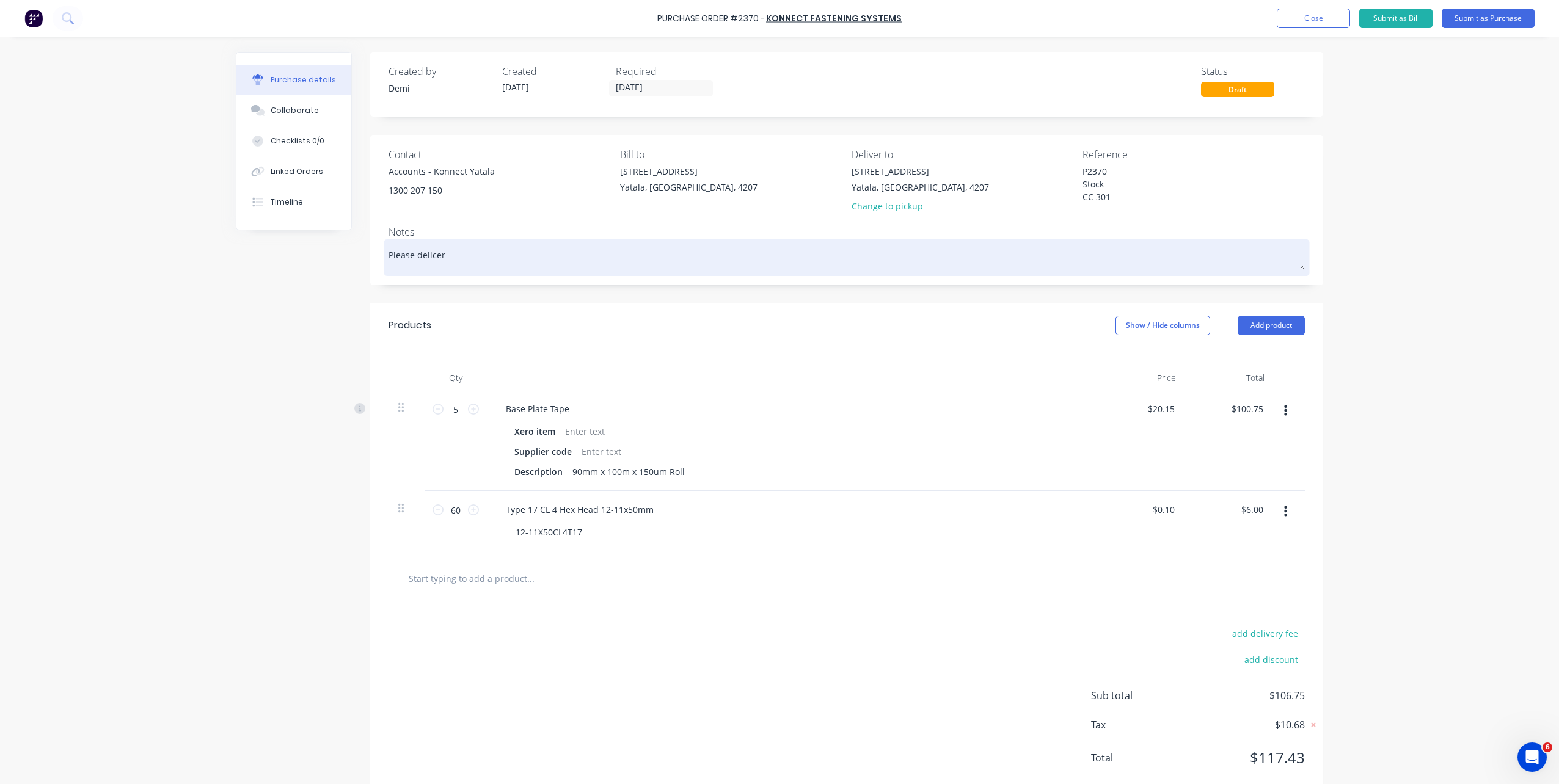
type textarea "Please delice"
type textarea "x"
type textarea "Please delic"
type textarea "x"
type textarea "Please deli"
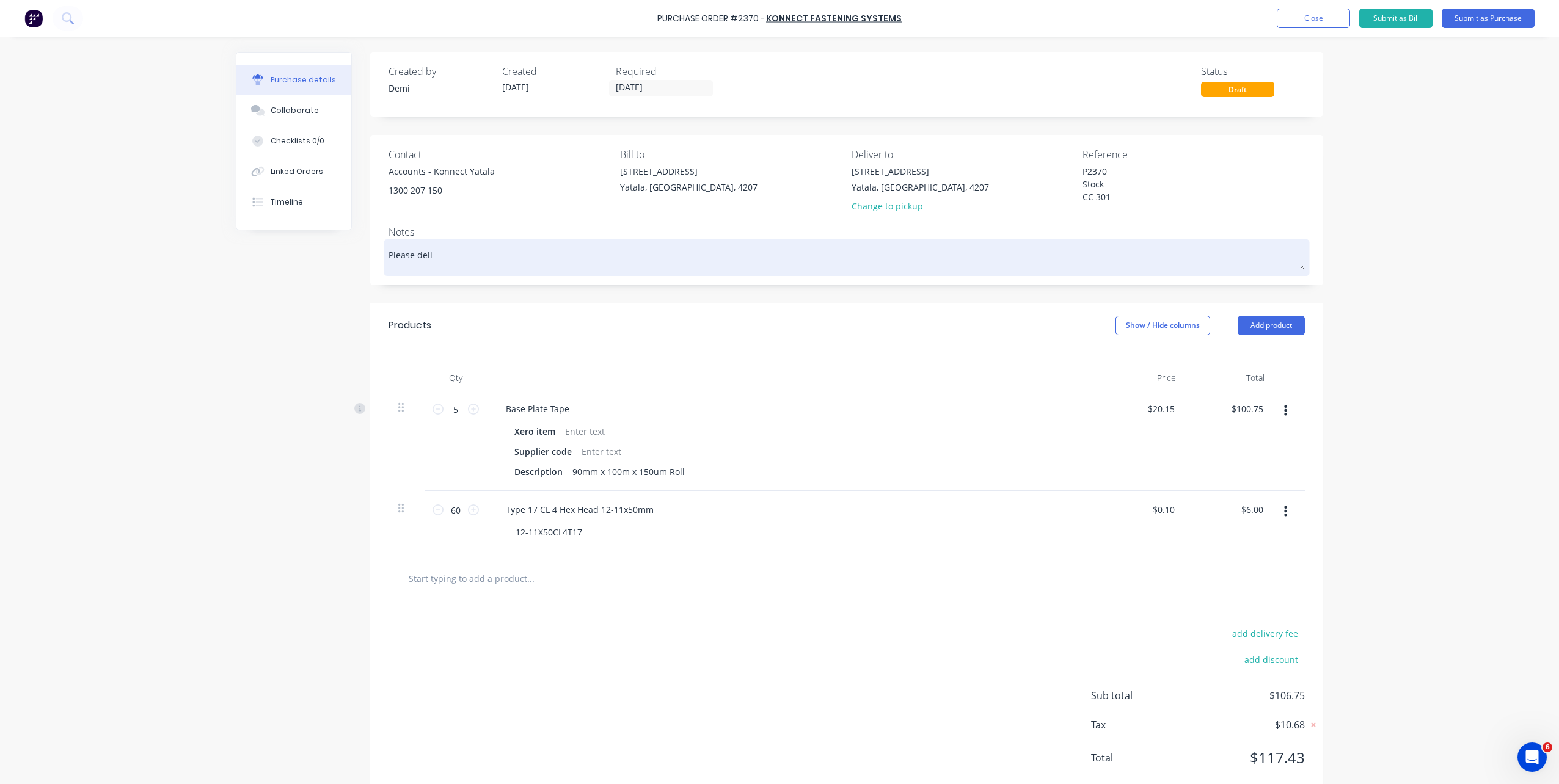
type textarea "x"
type textarea "Please deliv"
type textarea "x"
type textarea "Please delive"
type textarea "x"
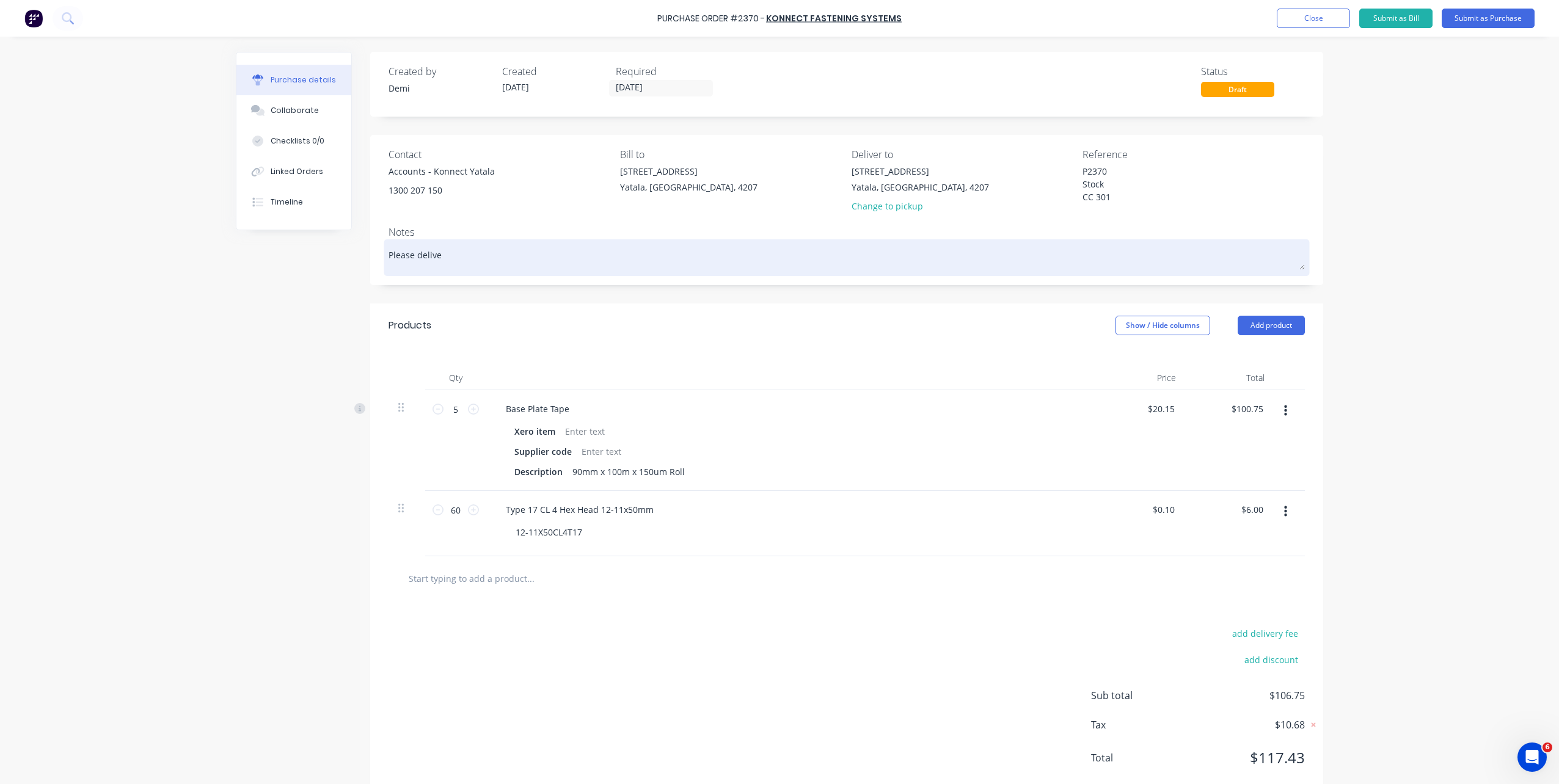
type textarea "Please deliver"
type textarea "x"
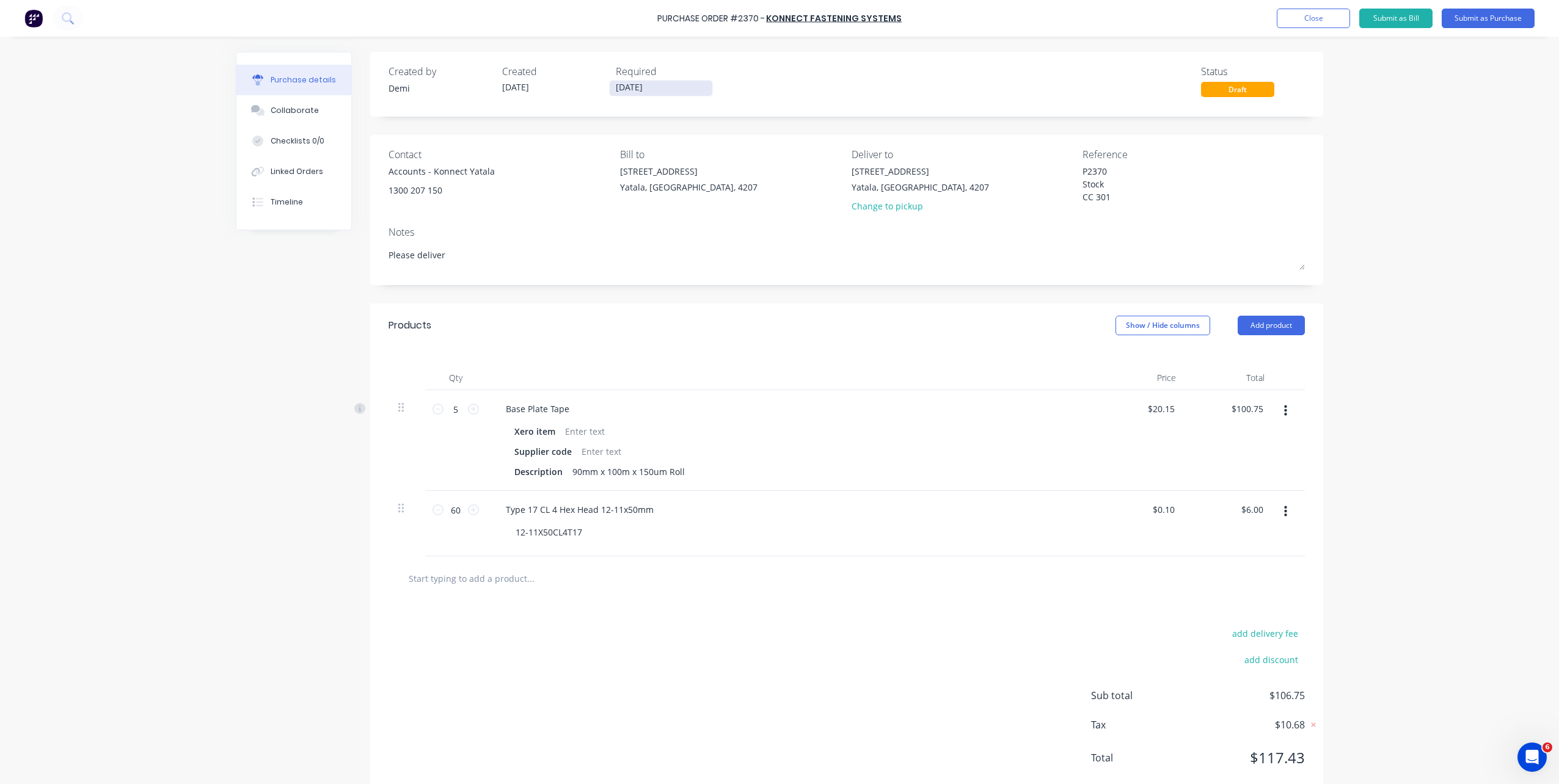
type textarea "Please deliver"
type textarea "x"
type textarea "Please deliver"
click at [649, 93] on input "08/10/25" at bounding box center [661, 88] width 103 height 15
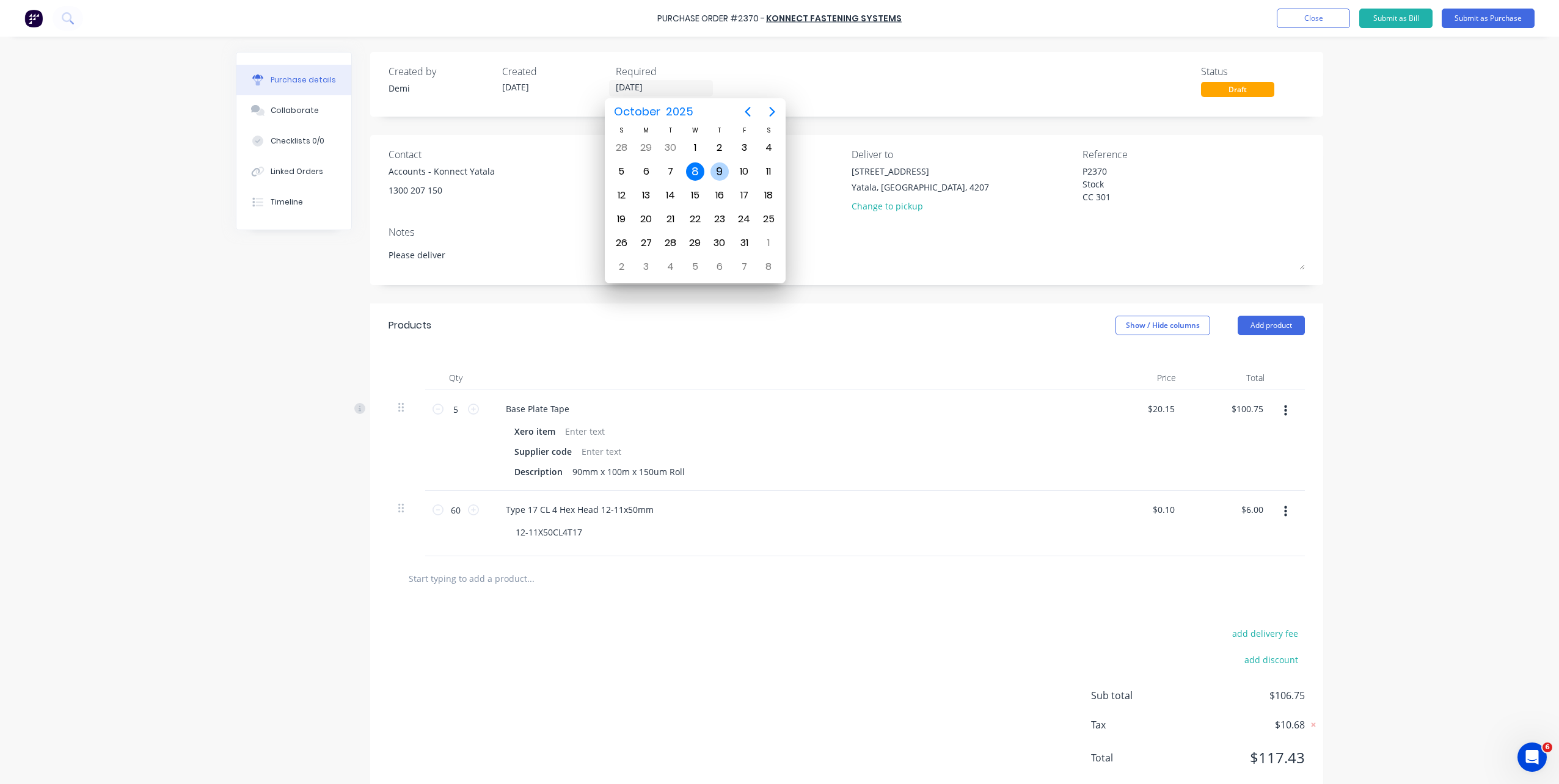
click at [712, 177] on div "9" at bounding box center [720, 172] width 18 height 18
type textarea "x"
type input "[DATE]"
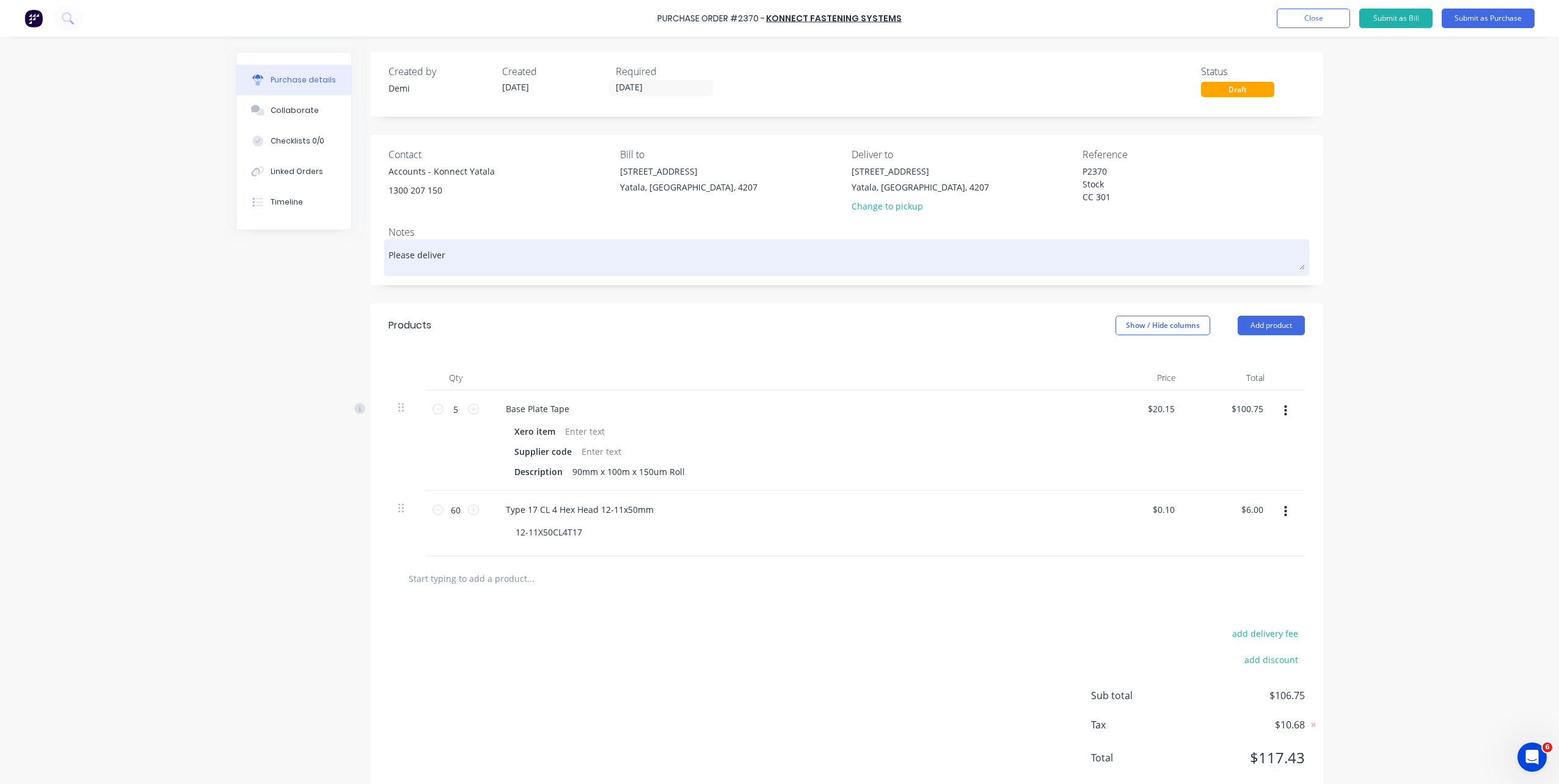
click at [497, 259] on textarea "Please deliver" at bounding box center [847, 256] width 917 height 28
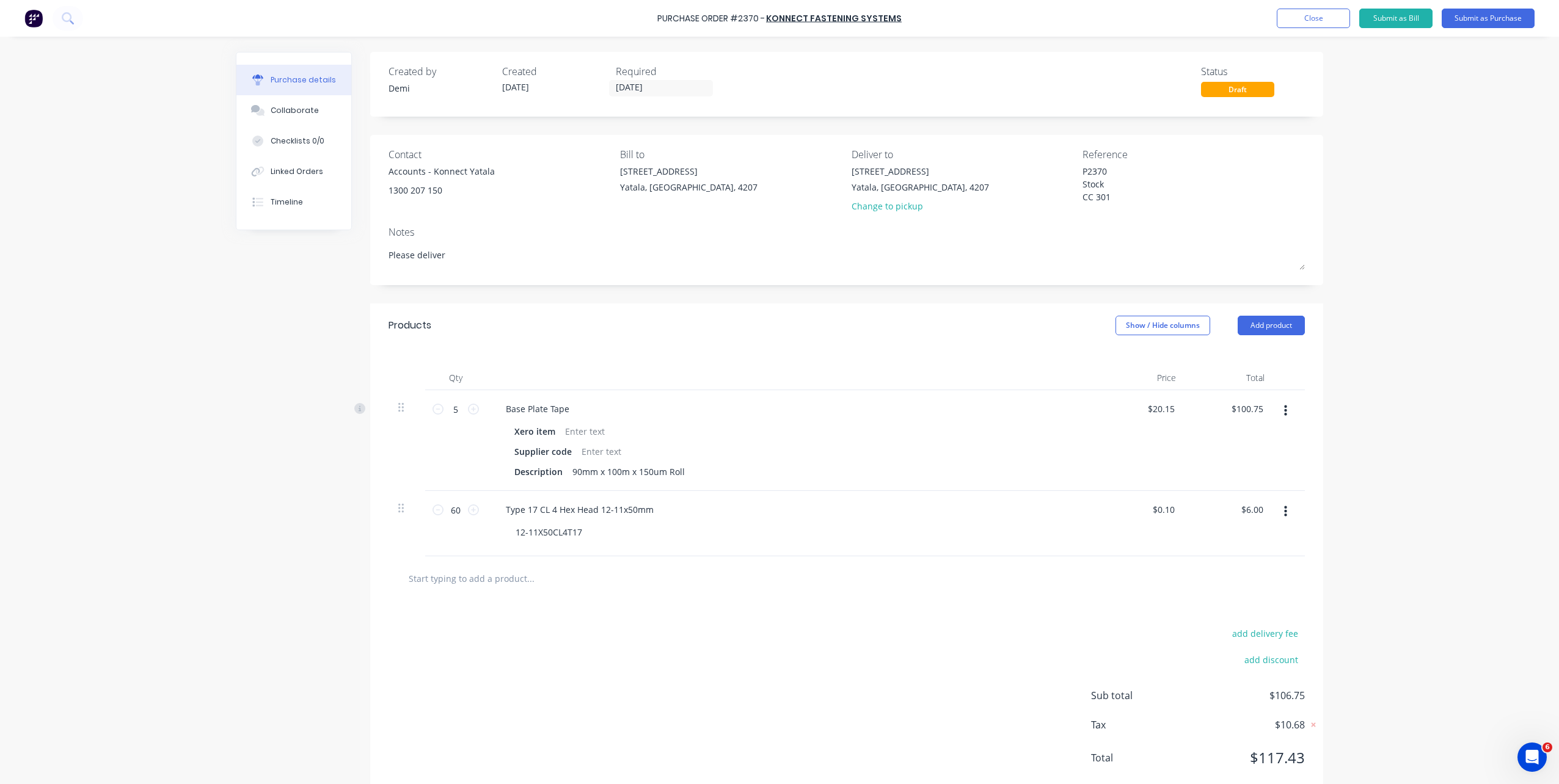
drag, startPoint x: 490, startPoint y: 262, endPoint x: 287, endPoint y: 271, distance: 203.2
click at [287, 271] on div "Created by Demi Created 08/10/25 Required 09/10/25 Status Draft Contact Account…" at bounding box center [779, 427] width 1088 height 749
type textarea "x"
type textarea "D"
type textarea "x"
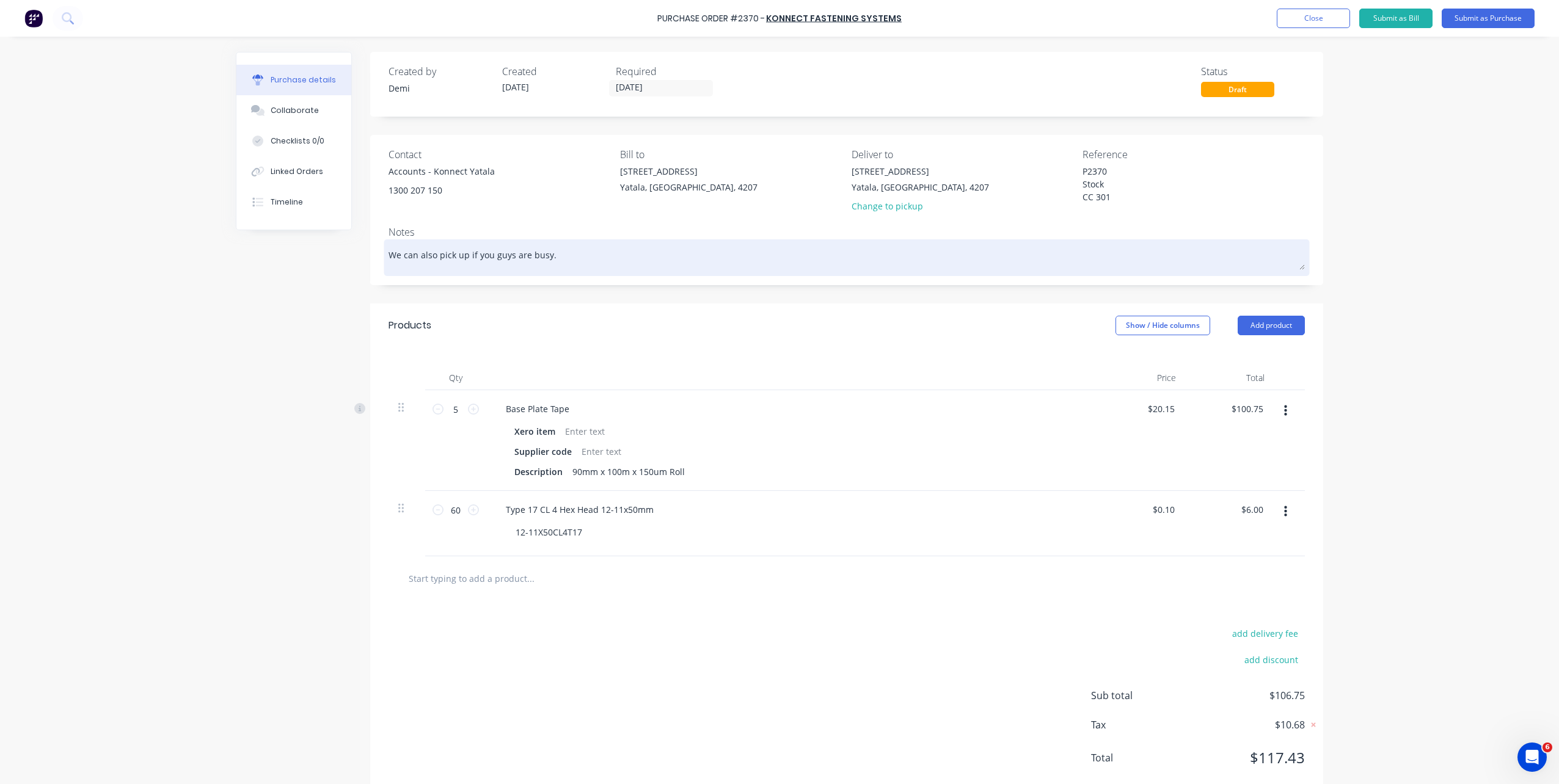
click at [460, 258] on textarea "We can also pick up if you guys are busy." at bounding box center [847, 256] width 917 height 28
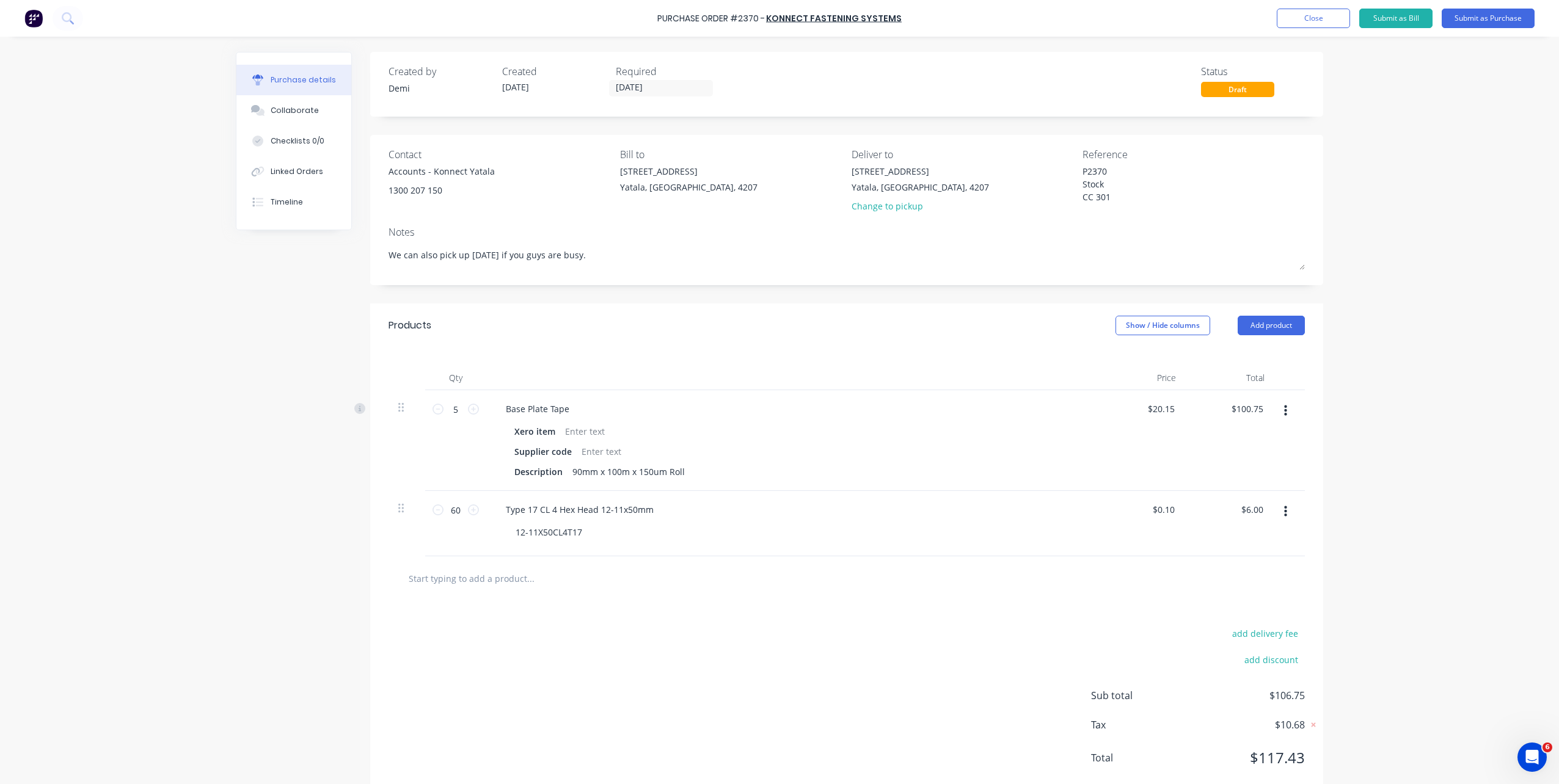
drag, startPoint x: 599, startPoint y: 253, endPoint x: 375, endPoint y: 253, distance: 224.0
click at [375, 253] on div "Contact Accounts - Konnect Yatala 1300 207 150 Bill to 33 Computer Road Yatala,…" at bounding box center [847, 210] width 953 height 150
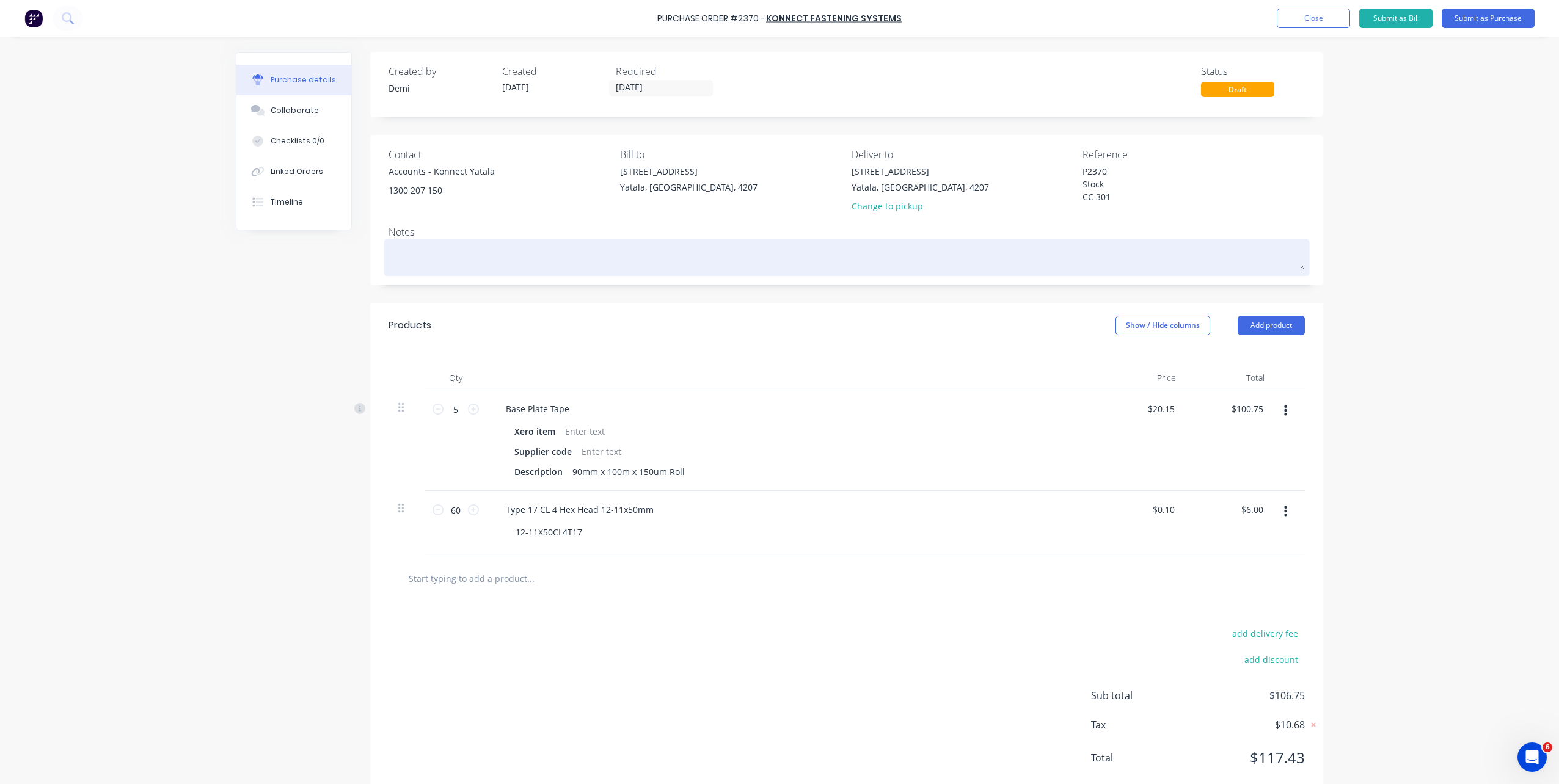
click at [650, 253] on textarea at bounding box center [847, 256] width 917 height 28
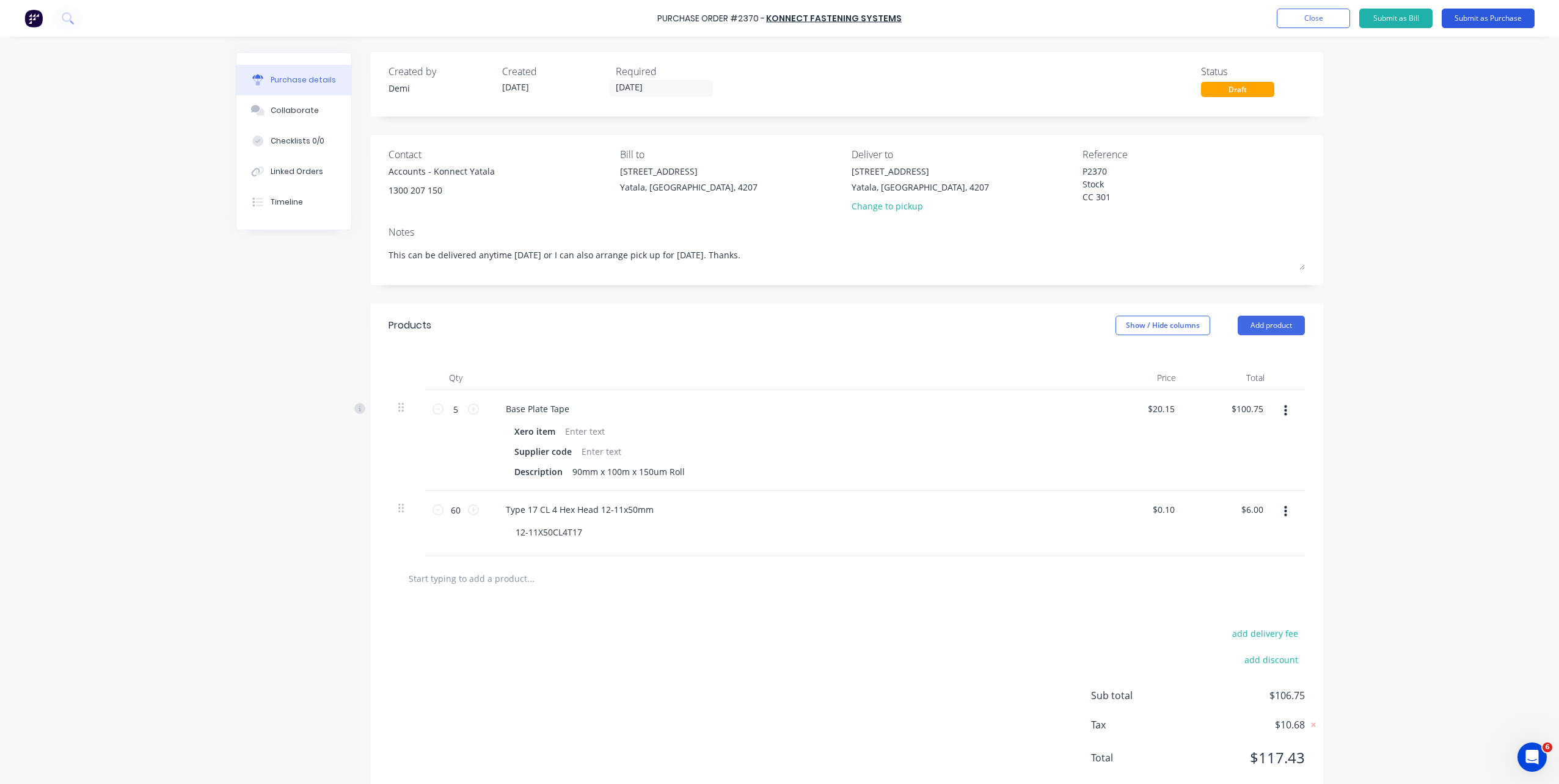
click at [1168, 19] on button "Submit as Purchase" at bounding box center [1488, 18] width 93 height 19
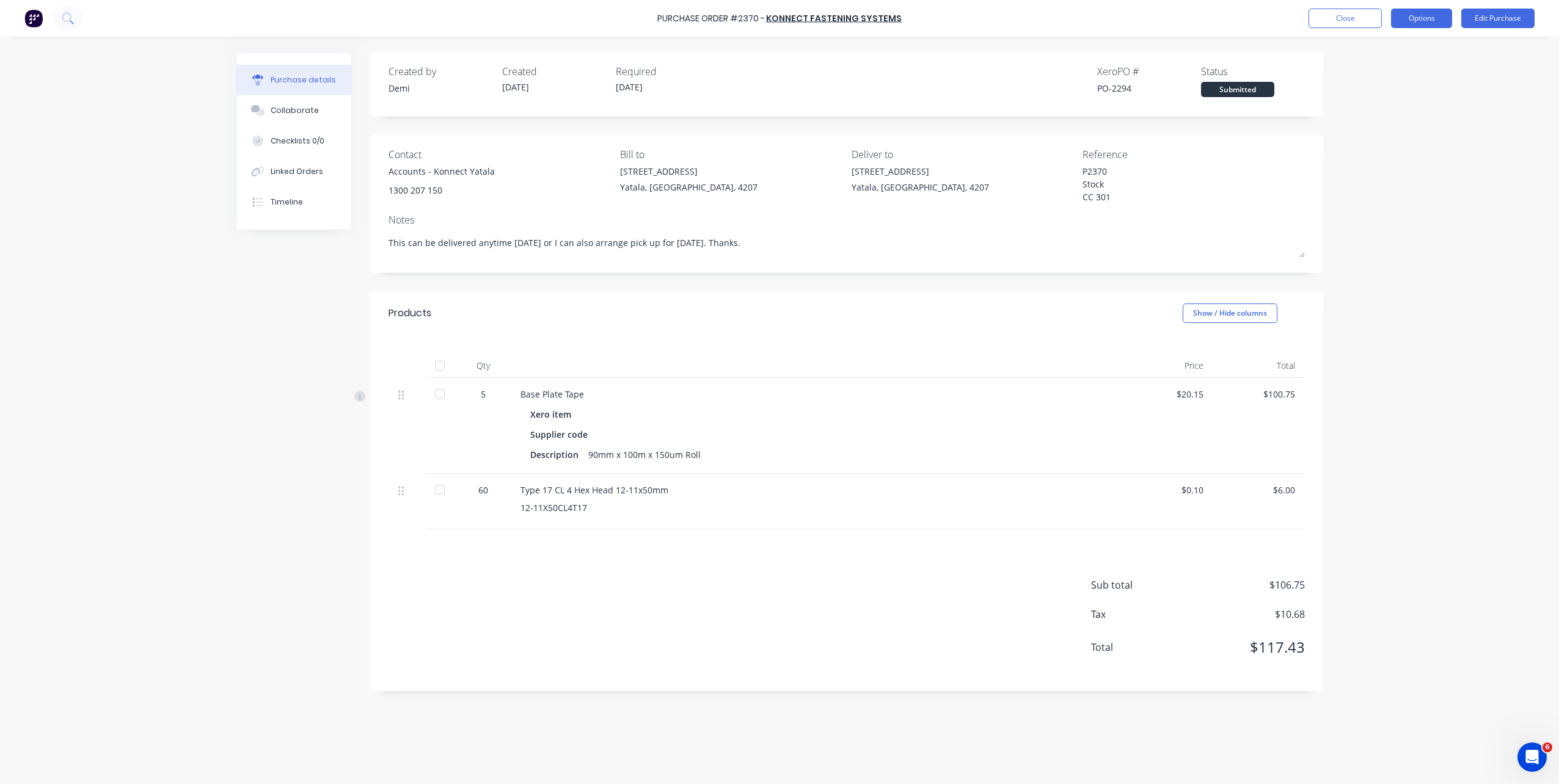
click at [1168, 18] on button "Options" at bounding box center [1422, 18] width 61 height 19
click at [1168, 46] on div "Print / Email" at bounding box center [1394, 49] width 94 height 18
click at [1168, 94] on div "Without pricing" at bounding box center [1394, 98] width 94 height 18
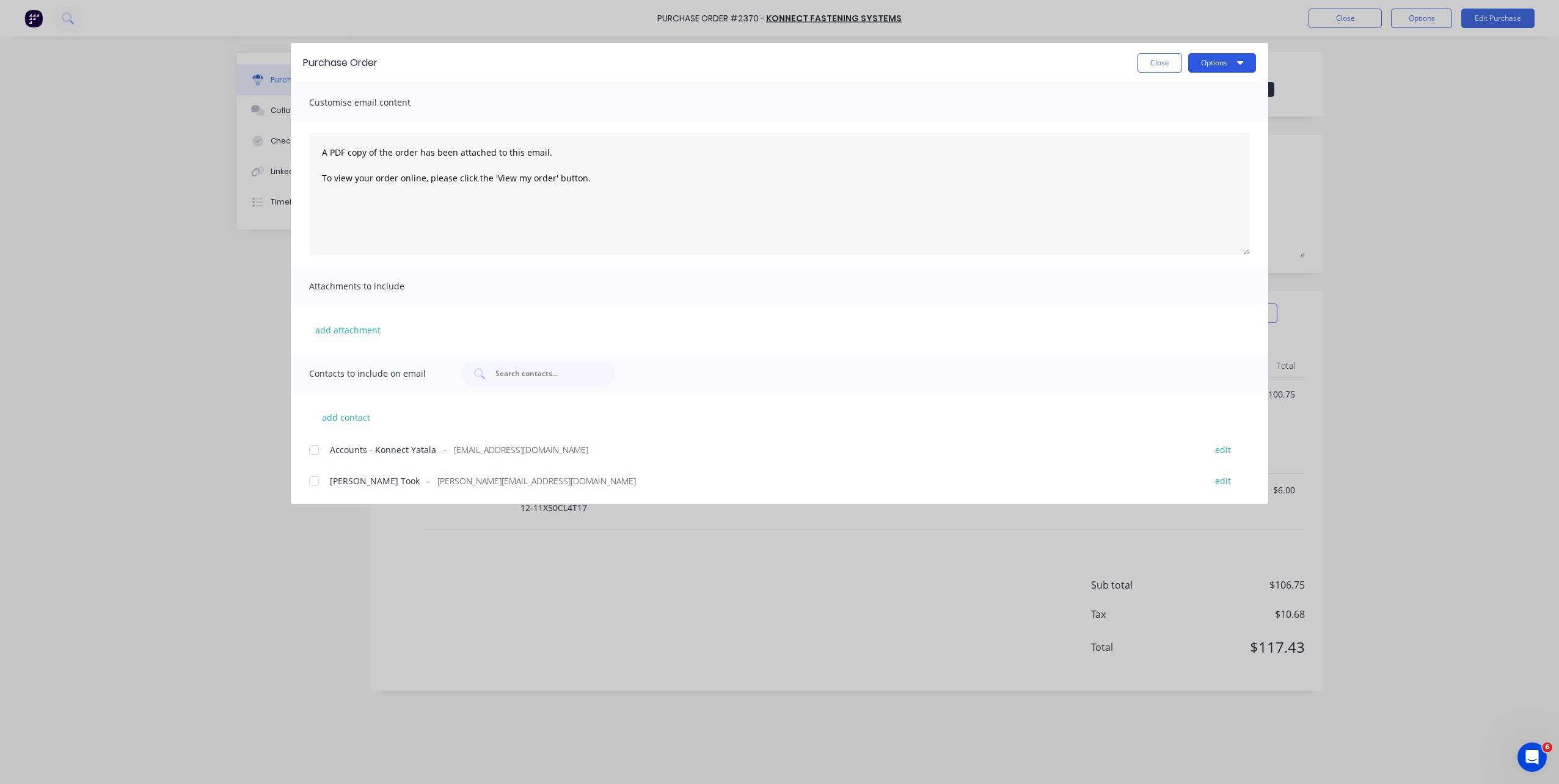
click at [1168, 62] on icon "button" at bounding box center [1240, 63] width 6 height 4
click at [1168, 114] on div "Print" at bounding box center [1198, 117] width 94 height 18
click at [1168, 66] on button "Options" at bounding box center [1222, 62] width 68 height 19
click at [1168, 60] on button "Close" at bounding box center [1160, 62] width 45 height 19
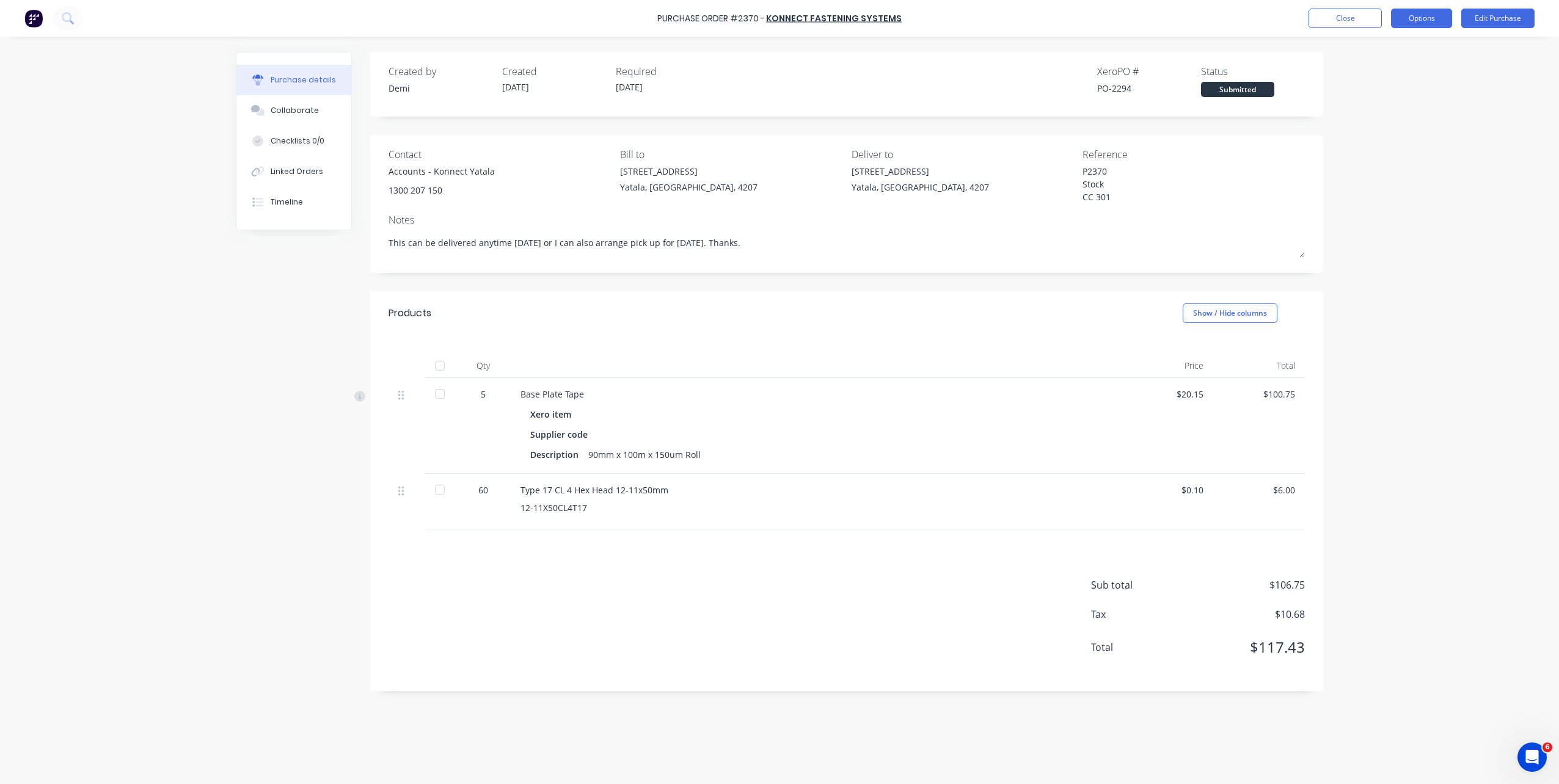
click at [1168, 13] on button "Options" at bounding box center [1422, 18] width 61 height 19
click at [1168, 53] on div "Print / Email" at bounding box center [1394, 49] width 94 height 18
click at [1168, 78] on div "With pricing" at bounding box center [1394, 74] width 94 height 18
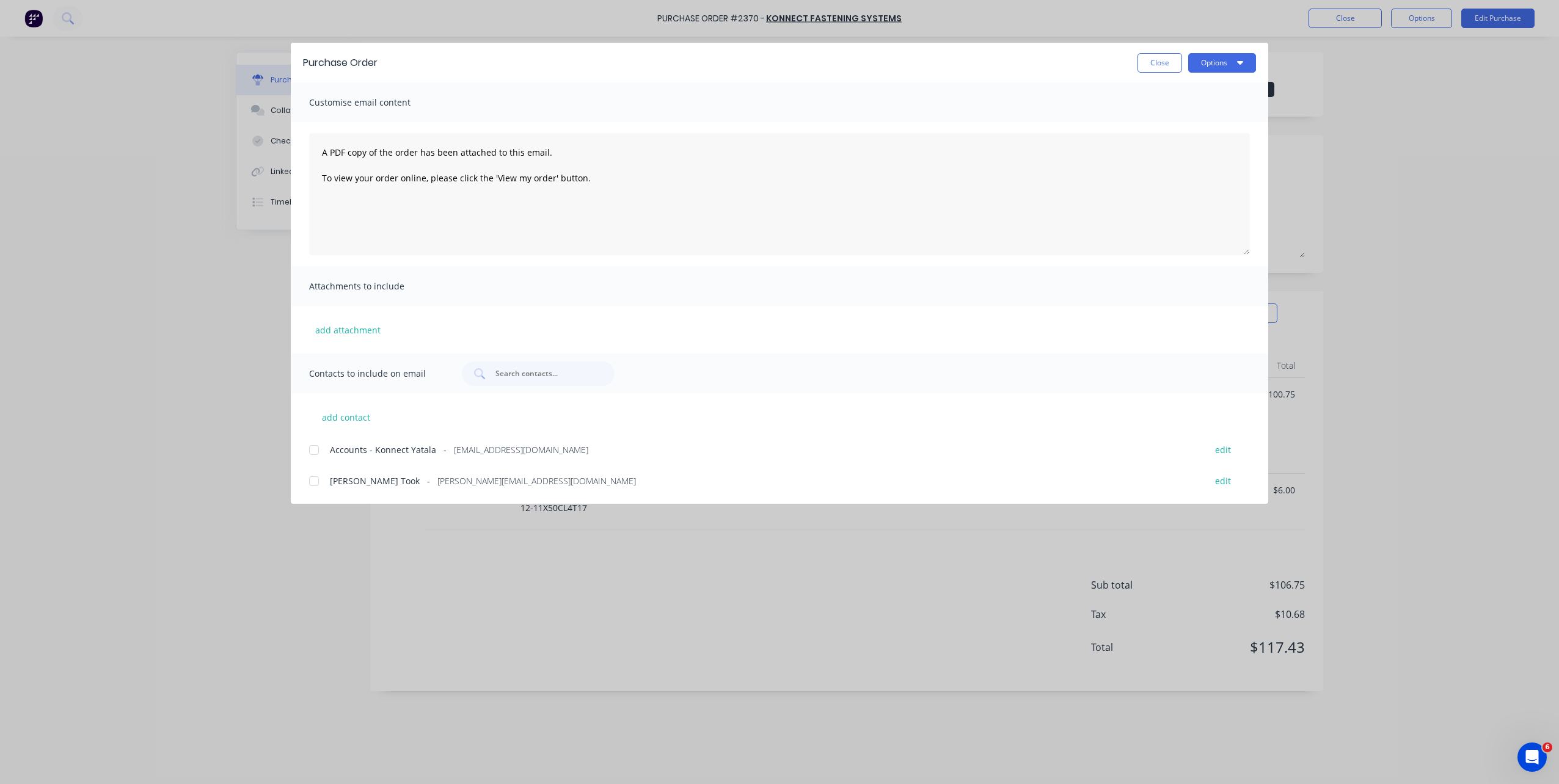
click at [310, 456] on div at bounding box center [314, 450] width 25 height 25
click at [313, 484] on div at bounding box center [314, 481] width 25 height 25
click at [1168, 69] on button "Options" at bounding box center [1222, 62] width 68 height 19
click at [1168, 139] on div "Email" at bounding box center [1198, 142] width 94 height 18
click at [1168, 64] on button "Close" at bounding box center [1160, 62] width 45 height 19
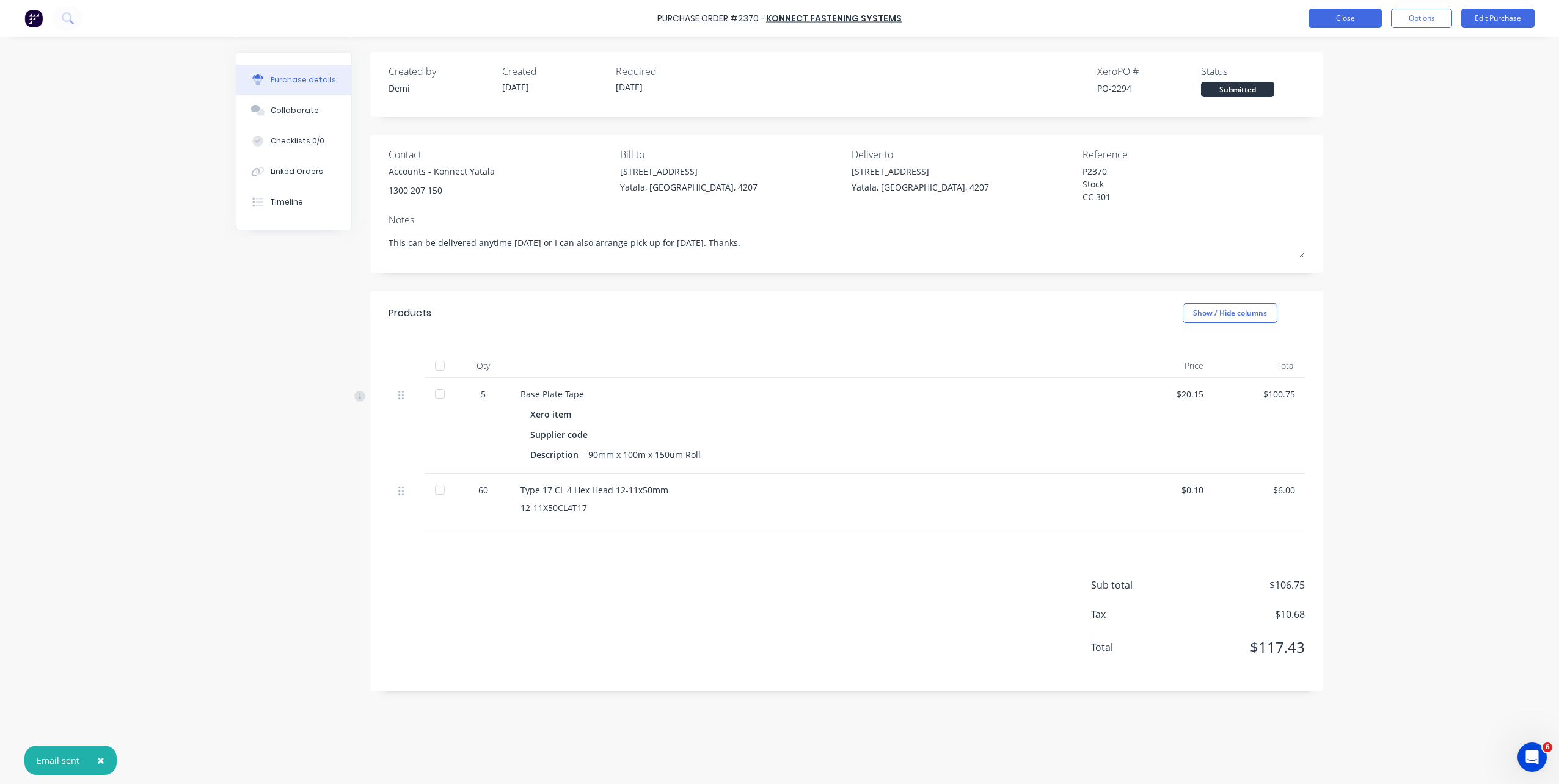
click at [1168, 22] on button "Close" at bounding box center [1346, 18] width 74 height 19
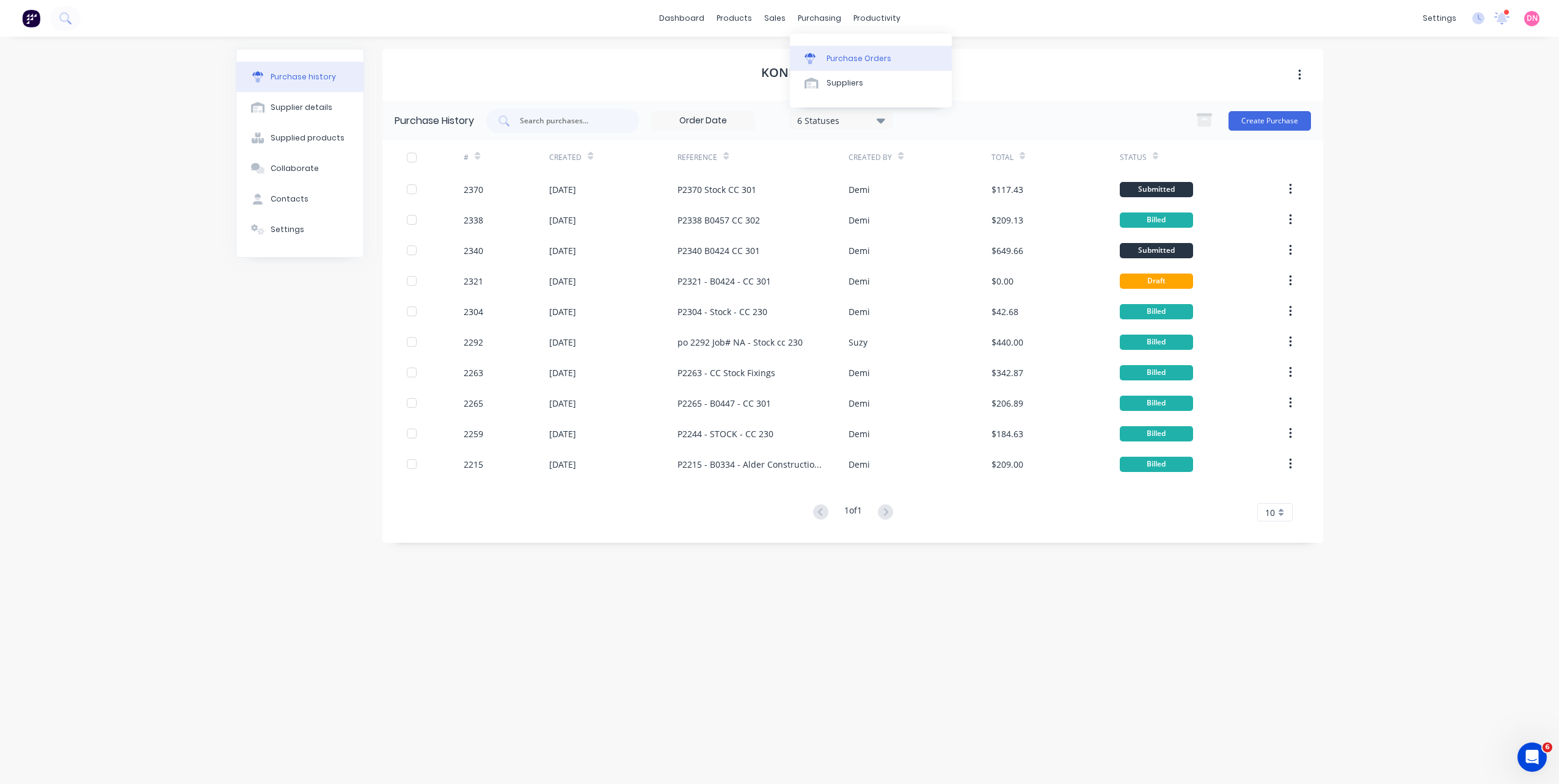
click at [827, 57] on div "Purchase Orders" at bounding box center [859, 58] width 64 height 11
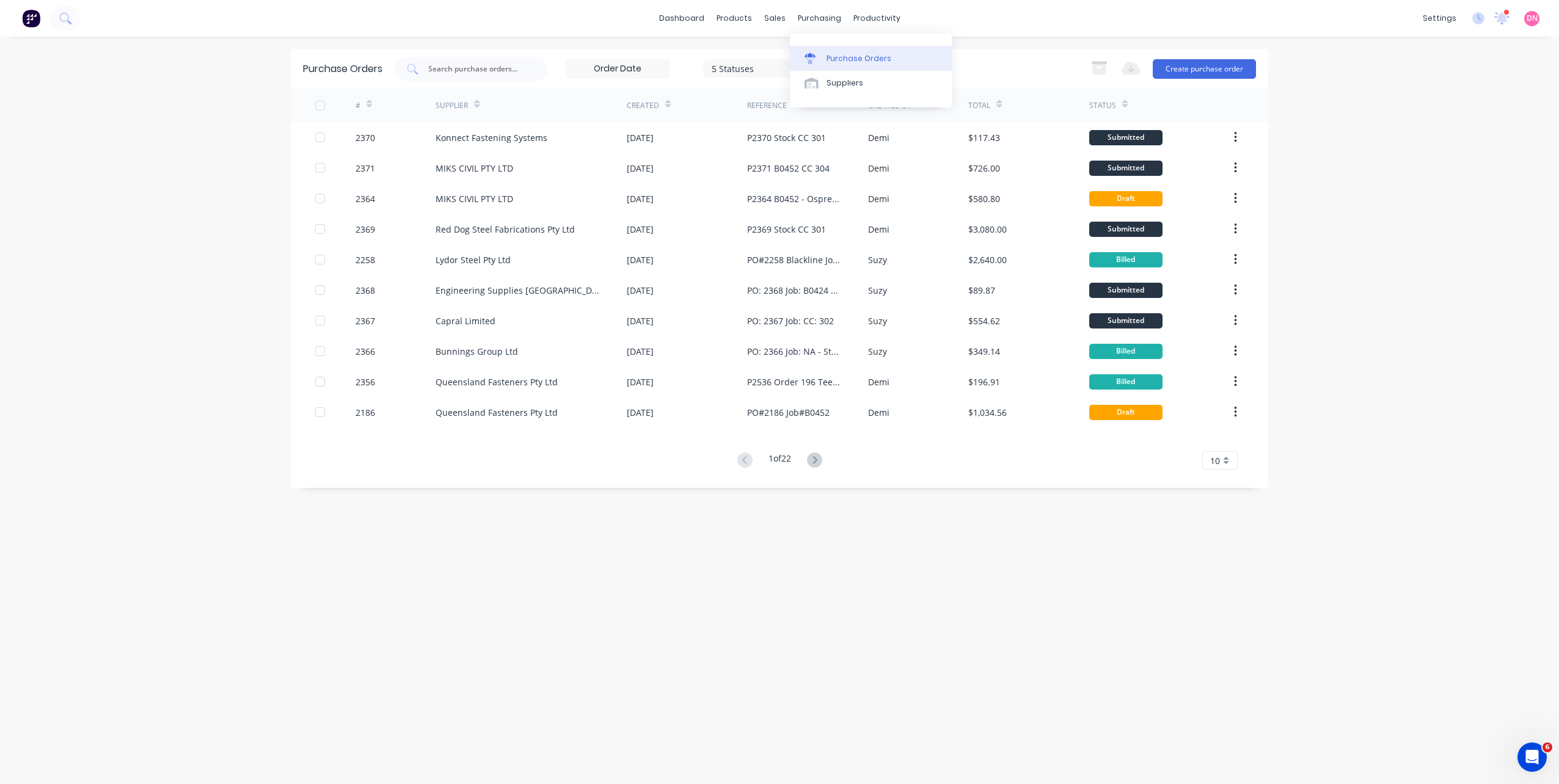
click at [819, 53] on div at bounding box center [814, 58] width 18 height 11
click at [847, 64] on link "Purchase Orders" at bounding box center [870, 58] width 162 height 25
click at [503, 69] on input "text" at bounding box center [477, 69] width 101 height 12
click at [1168, 68] on button "Create purchase order" at bounding box center [1204, 68] width 104 height 19
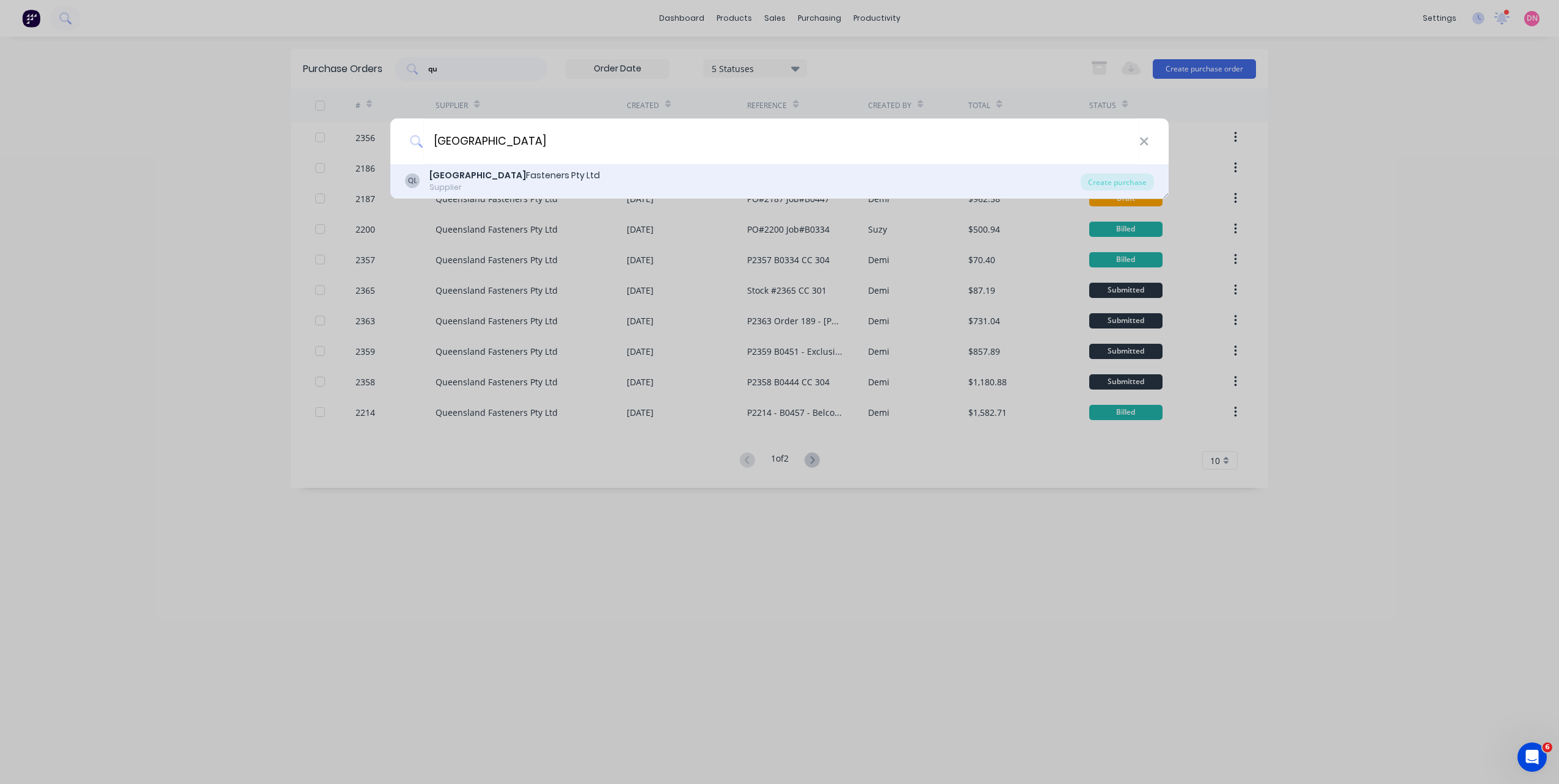
click at [826, 181] on div "QL Queensland Fasteners Pty Ltd Supplier" at bounding box center [743, 180] width 675 height 24
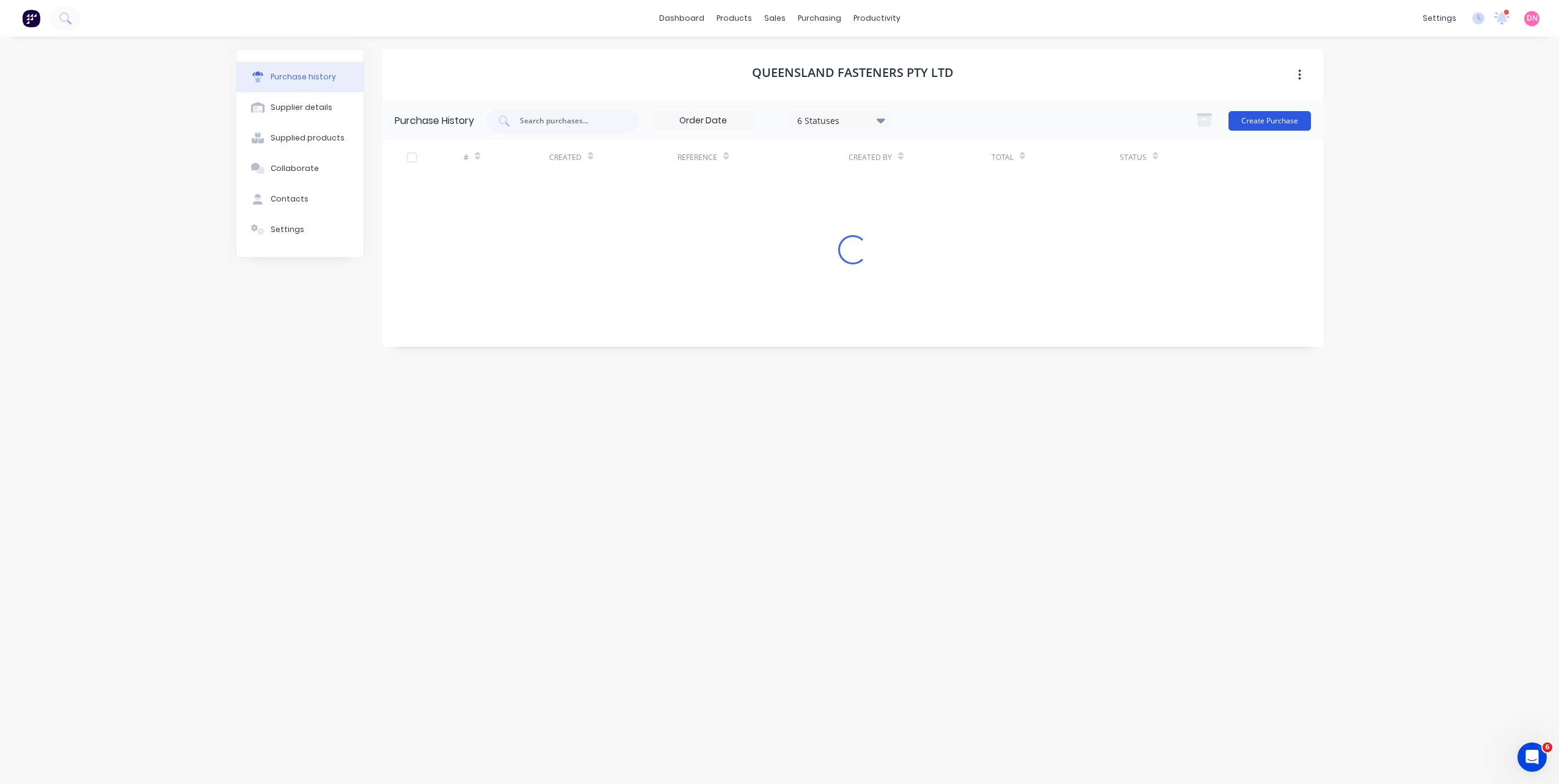
click at [1168, 117] on button "Create Purchase" at bounding box center [1270, 120] width 82 height 19
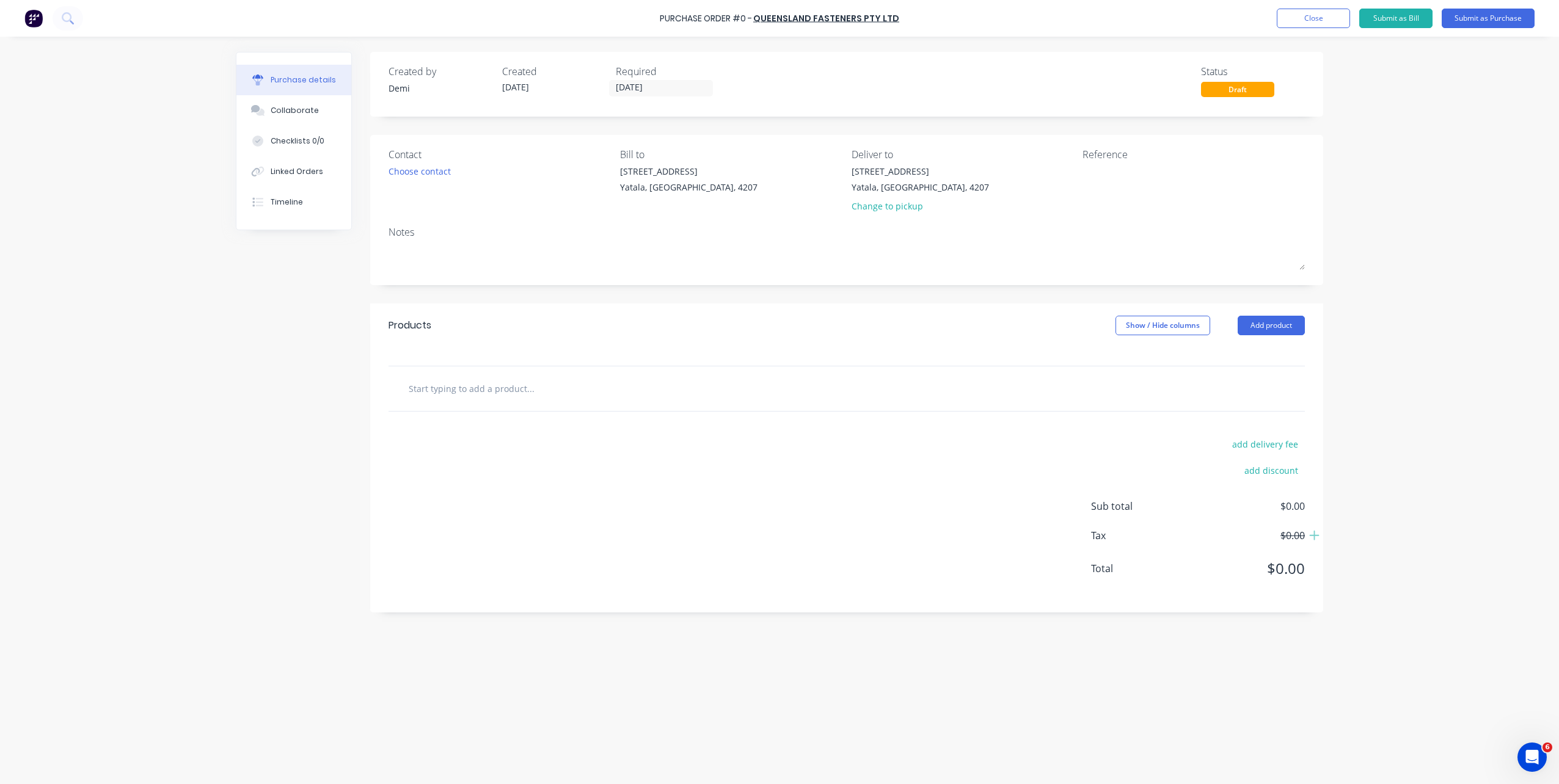
click at [487, 393] on input "text" at bounding box center [530, 388] width 244 height 25
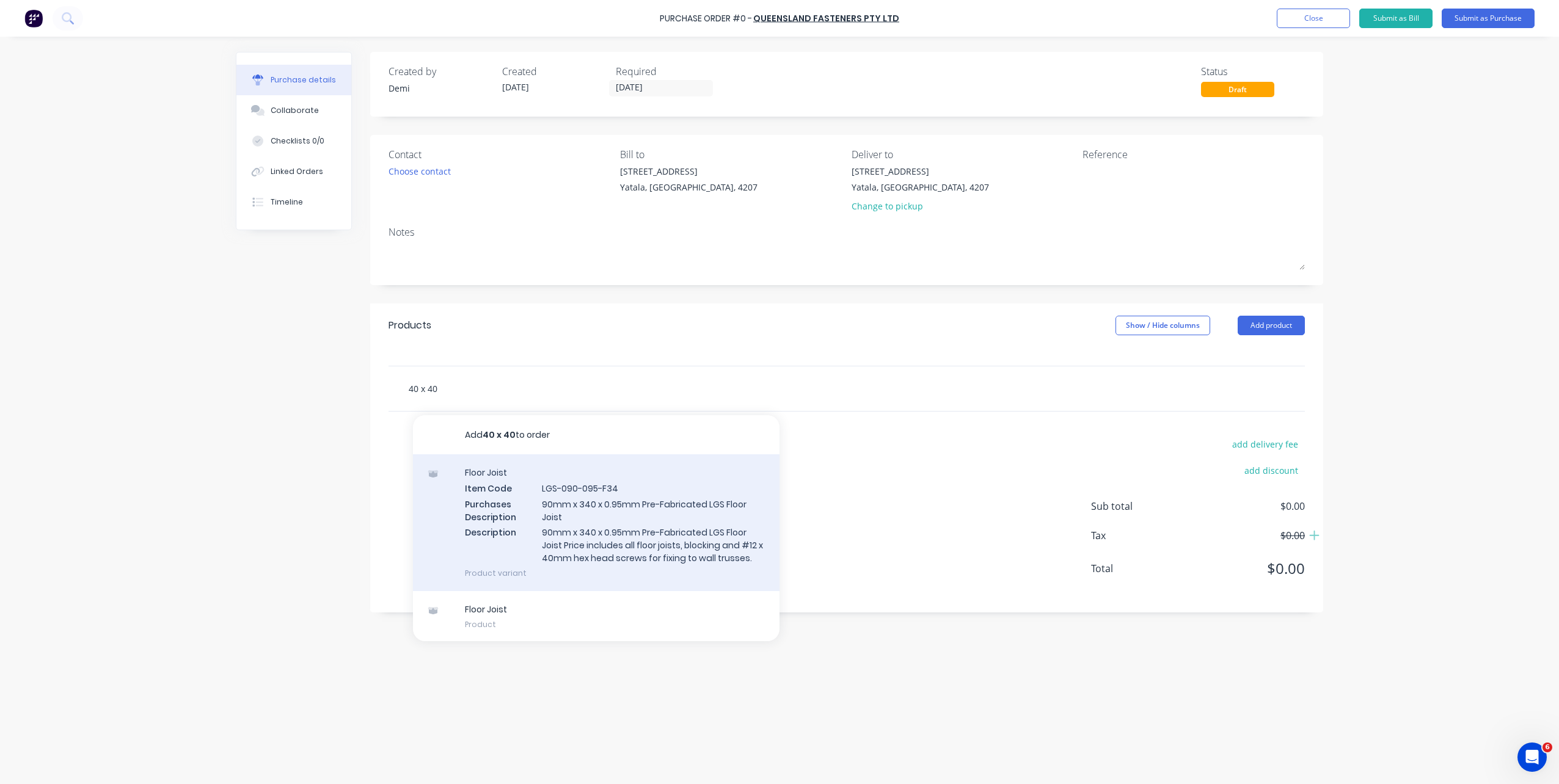
scroll to position [2, 0]
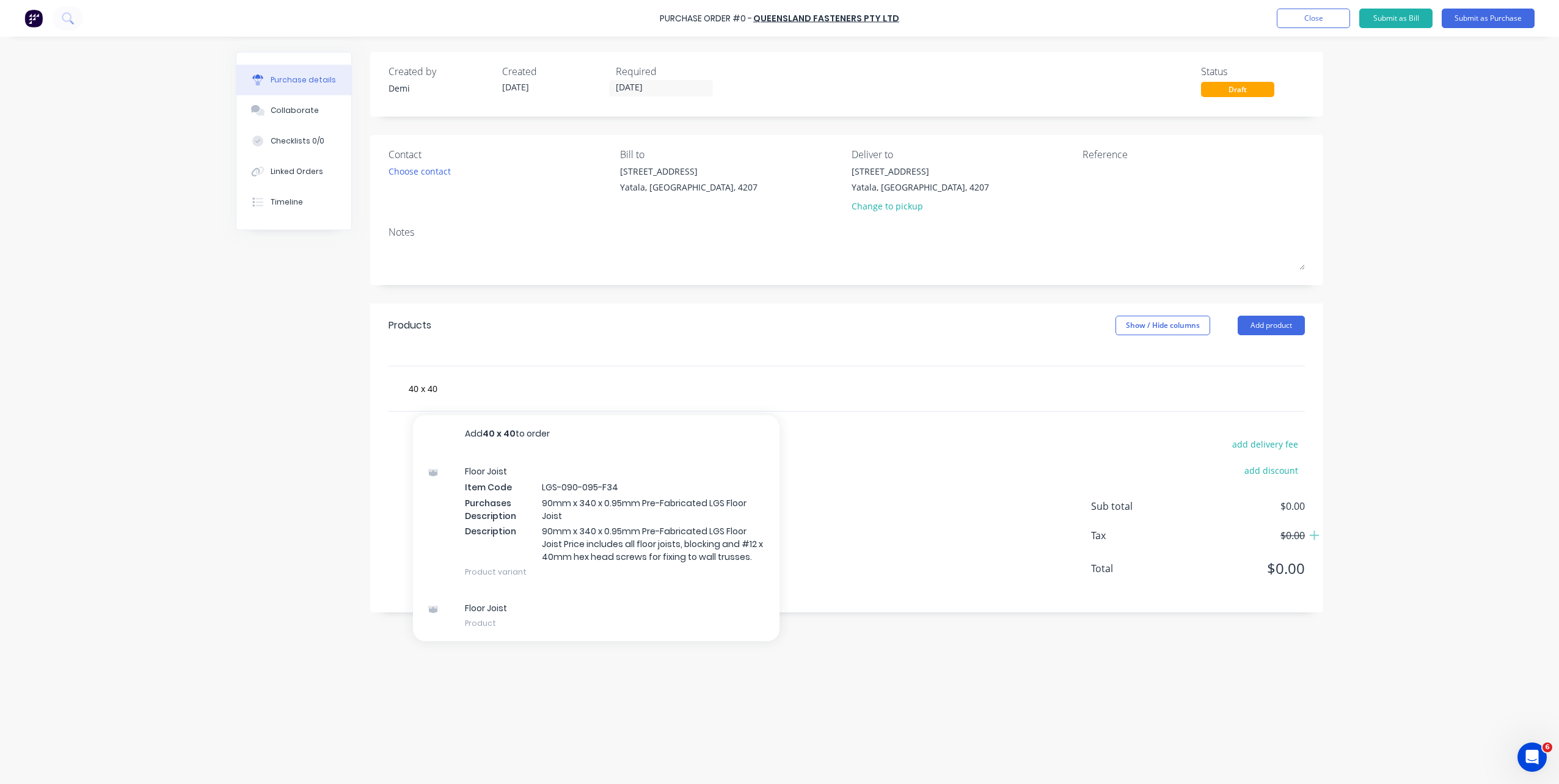
click at [507, 400] on div "40 x 40 Add 40 x 40 to order Floor Joist Item Code LGS-090-095-F34 Purchases De…" at bounding box center [847, 389] width 917 height 44
drag, startPoint x: 495, startPoint y: 394, endPoint x: 297, endPoint y: 393, distance: 198.0
click at [297, 393] on div "Created by Demi Created 08/10/25 Required 08/10/25 Status Draft Contact Choose …" at bounding box center [779, 407] width 1088 height 710
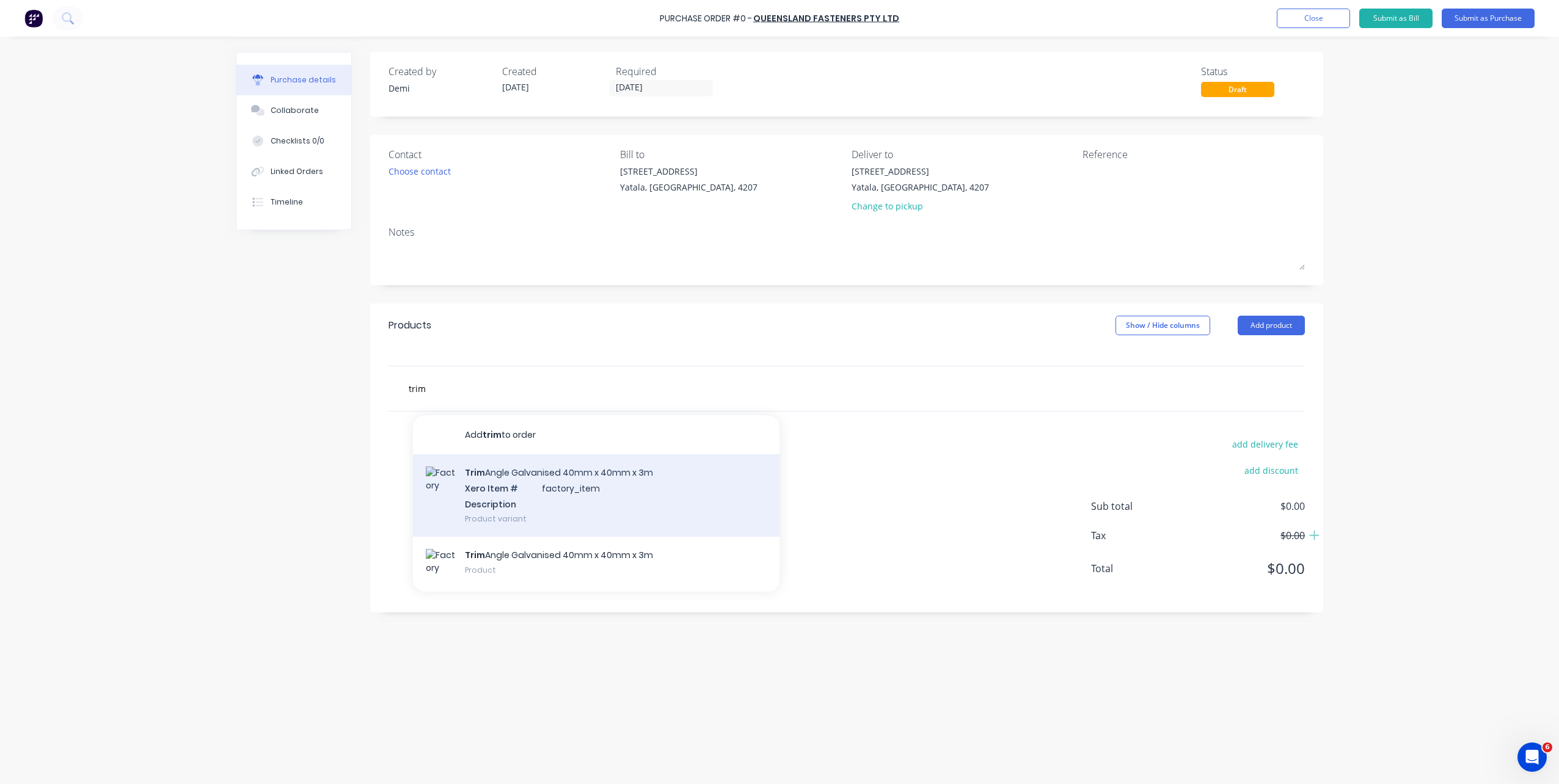
click at [526, 476] on div "Trim Angle Galvanised 40mm x 40mm x 3m Xero Item # factory_item Description Pro…" at bounding box center [596, 495] width 367 height 82
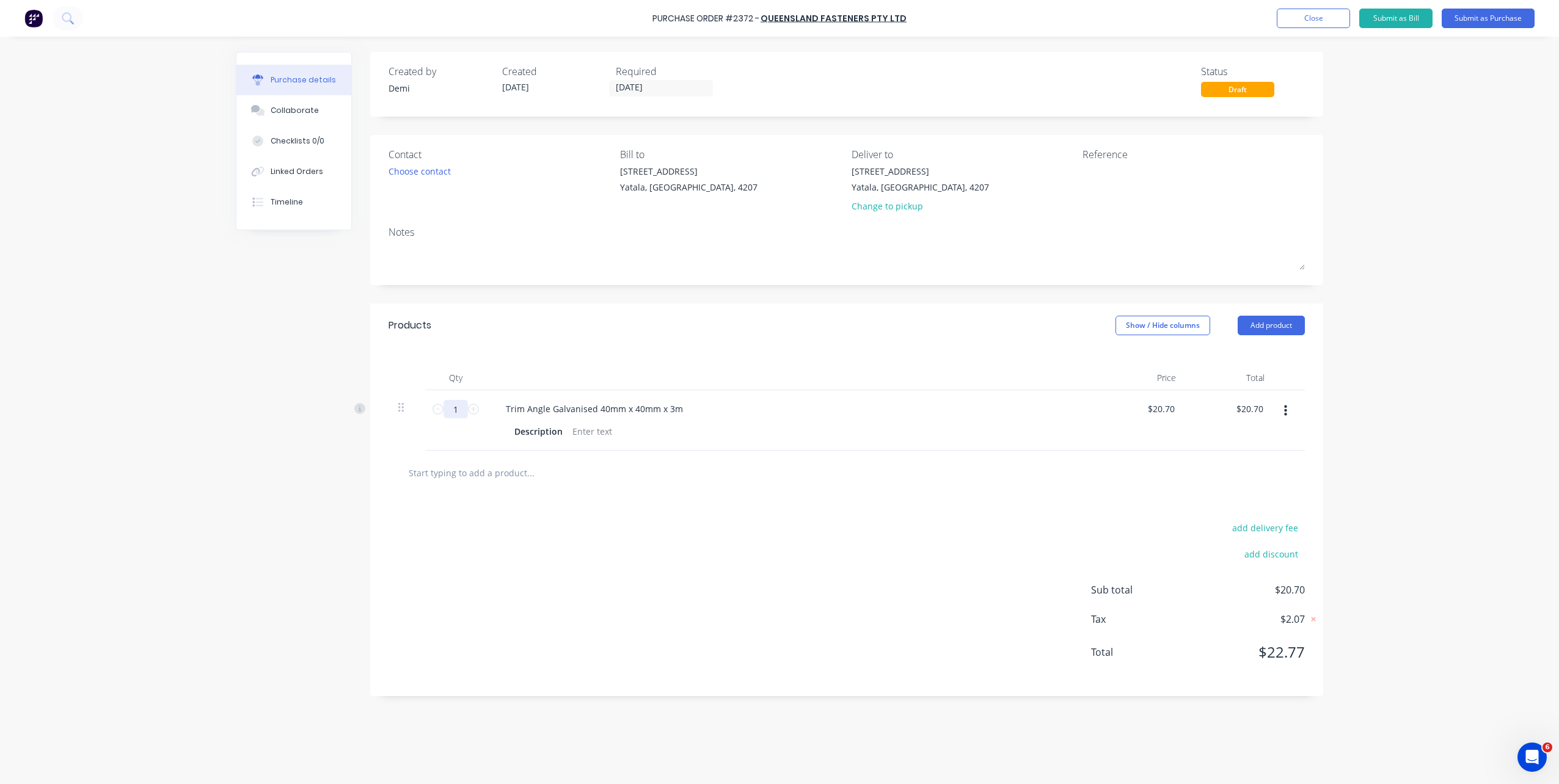
drag, startPoint x: 457, startPoint y: 406, endPoint x: 427, endPoint y: 407, distance: 30.0
click at [427, 407] on div "1 1" at bounding box center [456, 420] width 61 height 61
click at [1162, 226] on div "Notes" at bounding box center [847, 232] width 917 height 15
click at [1157, 205] on div "Reference" at bounding box center [1194, 183] width 223 height 71
click at [1151, 178] on textarea at bounding box center [1158, 179] width 153 height 28
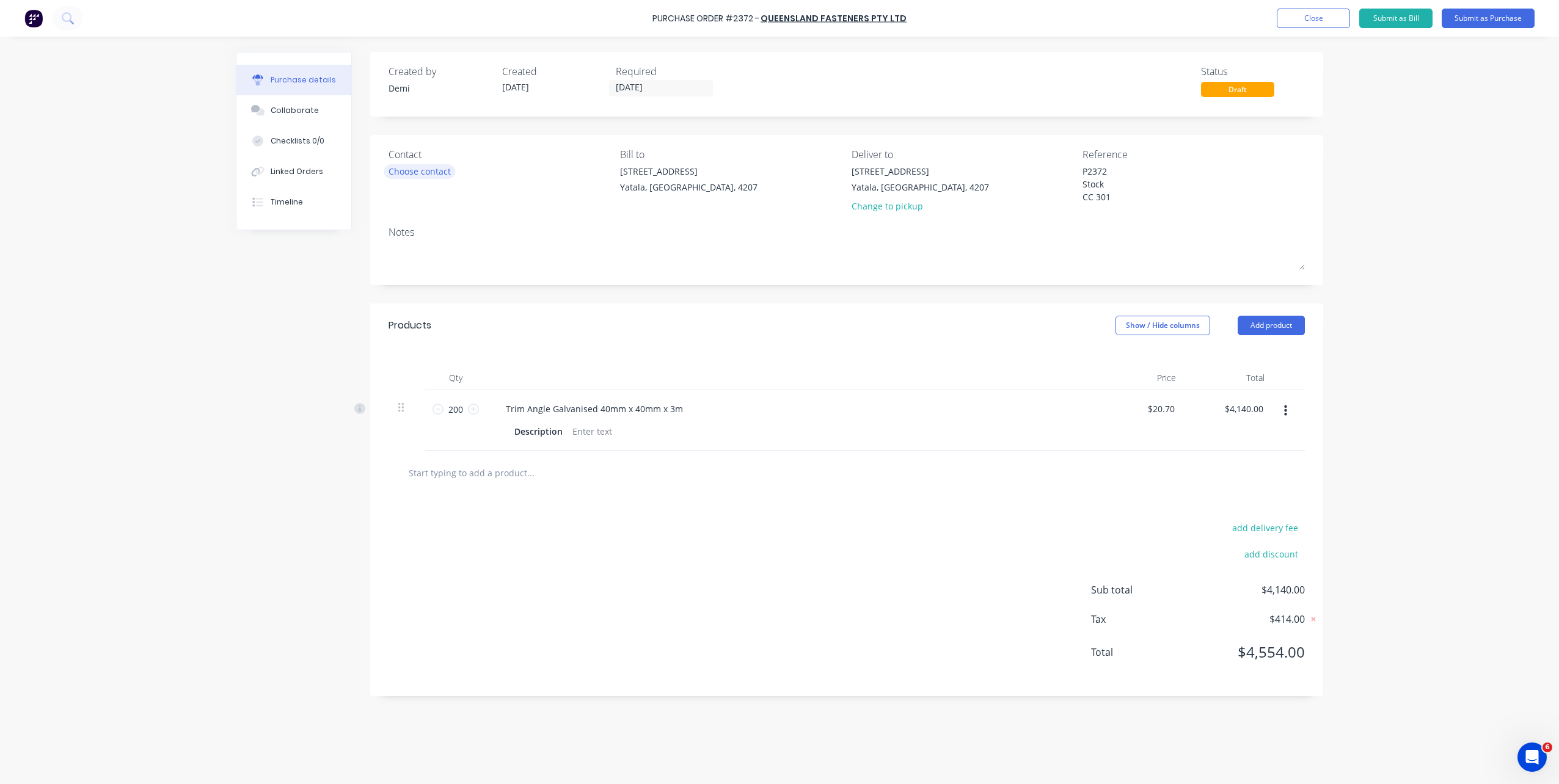
click at [430, 176] on div "Choose contact" at bounding box center [419, 171] width 62 height 13
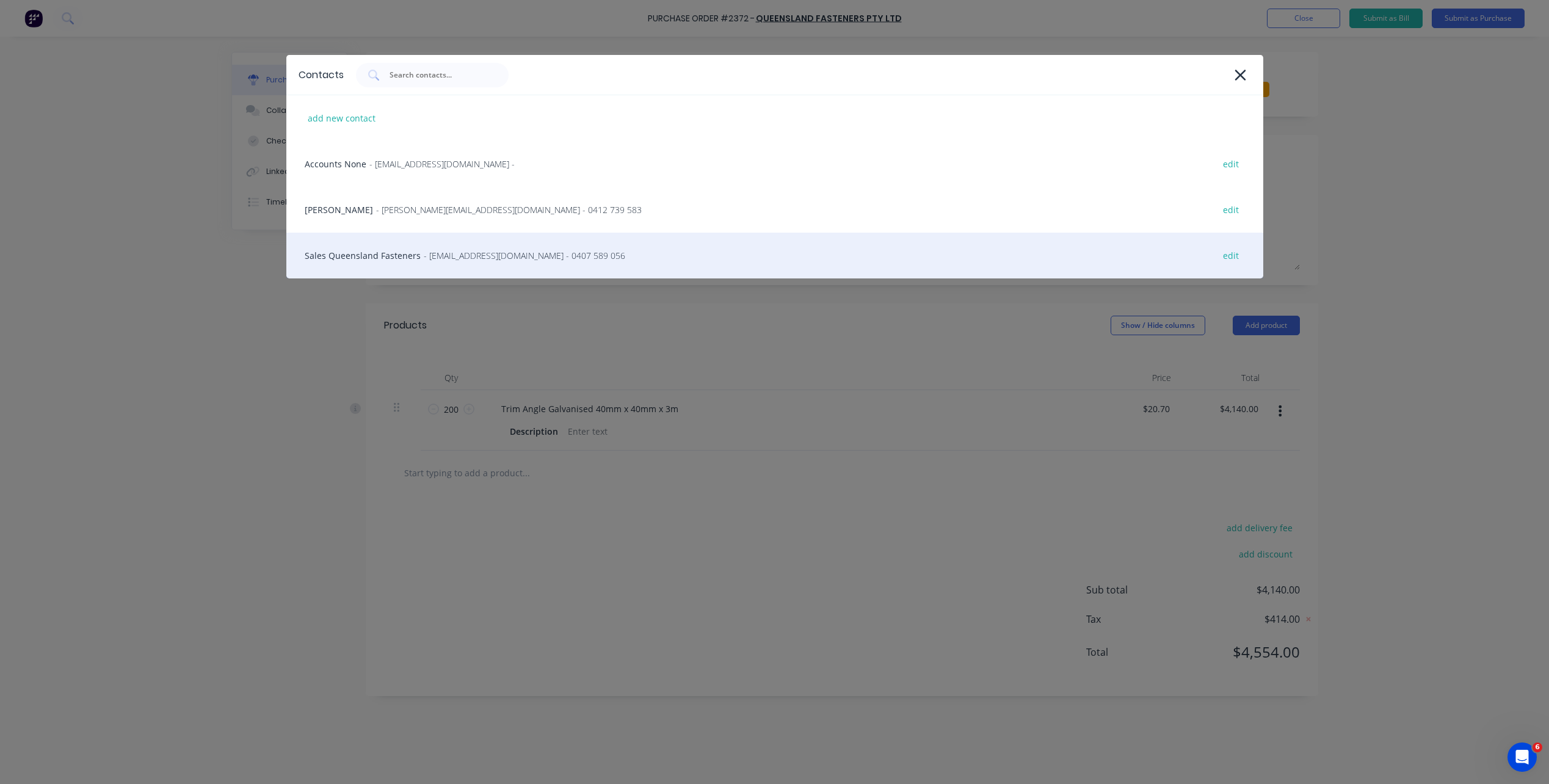
click at [417, 252] on div "Sales Queensland Fasteners - sales@queenslandfasteners.com - 0407 589 056 edit" at bounding box center [774, 255] width 977 height 46
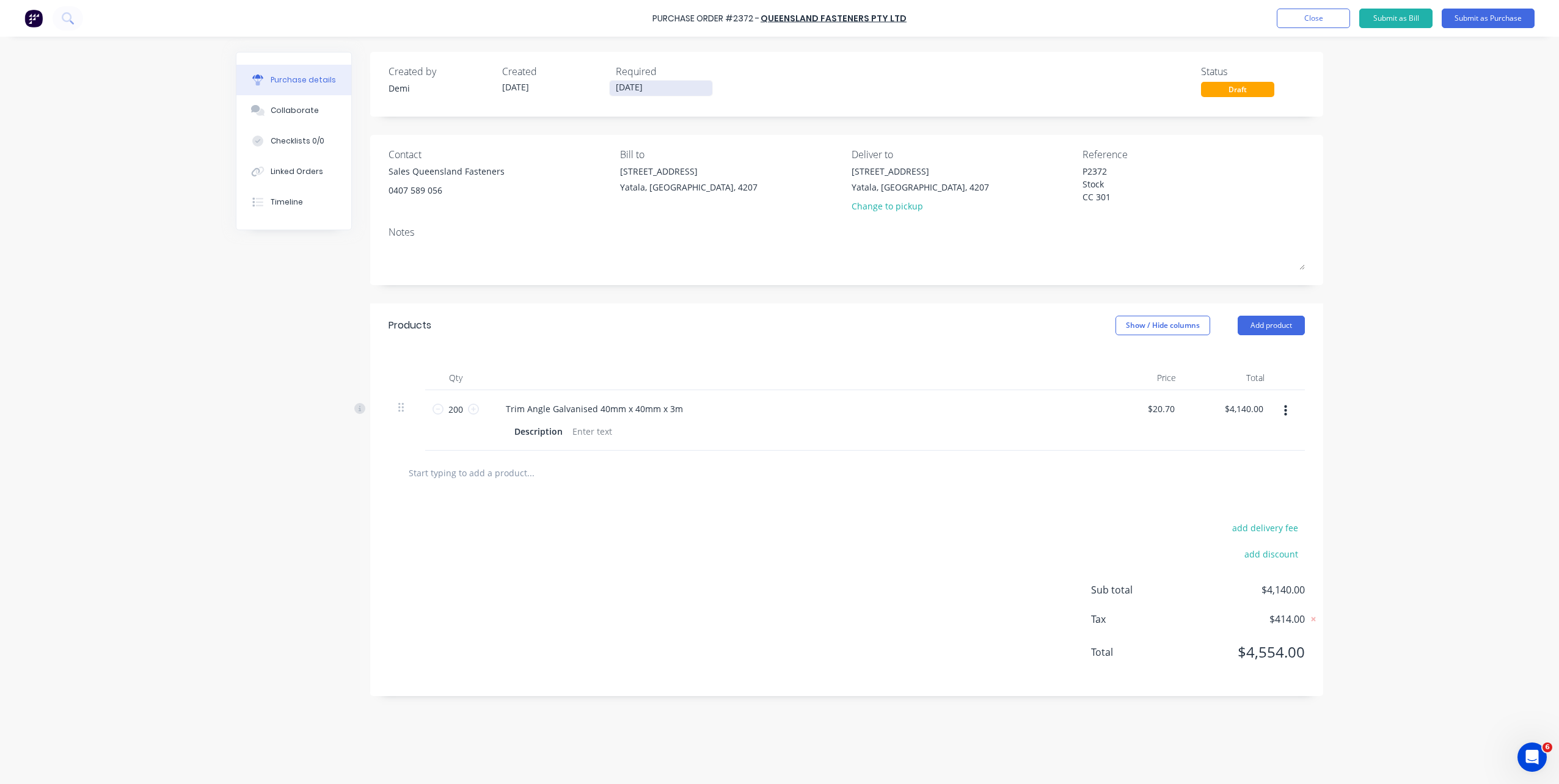
click at [655, 92] on input "08/10/25" at bounding box center [661, 88] width 103 height 15
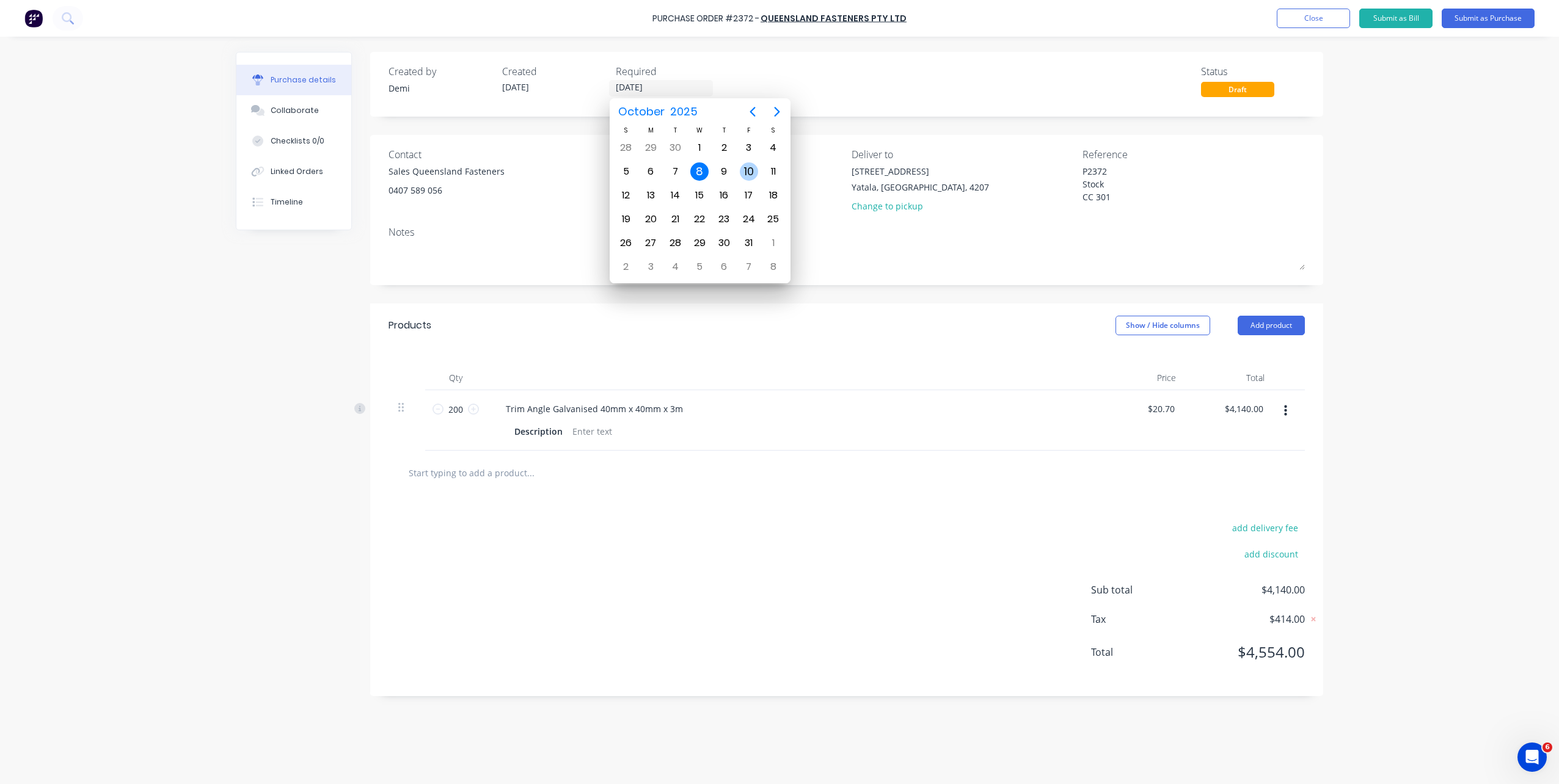
click at [741, 176] on div "10" at bounding box center [749, 172] width 18 height 18
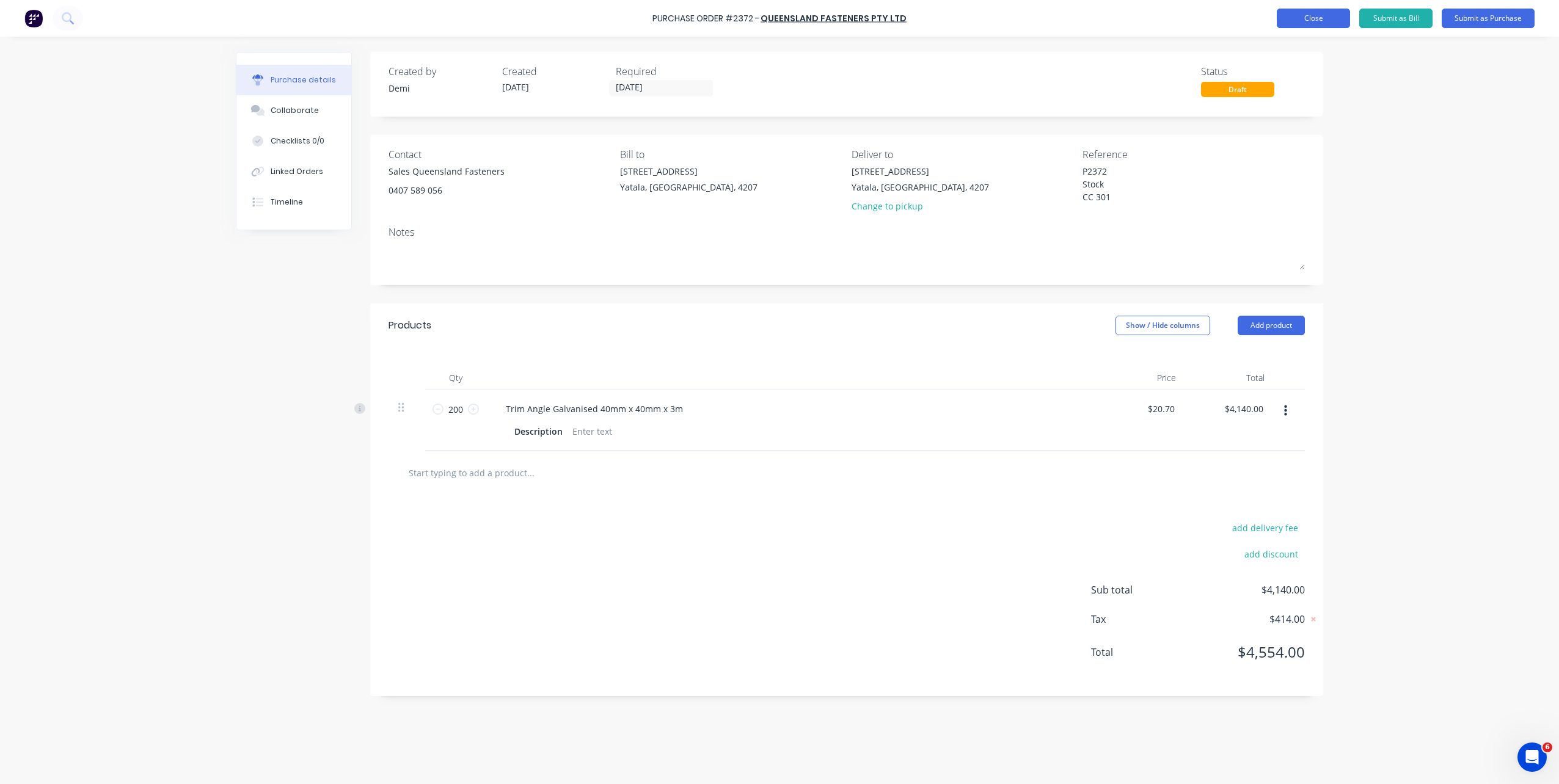
click at [1168, 16] on button "Close" at bounding box center [1313, 18] width 74 height 19
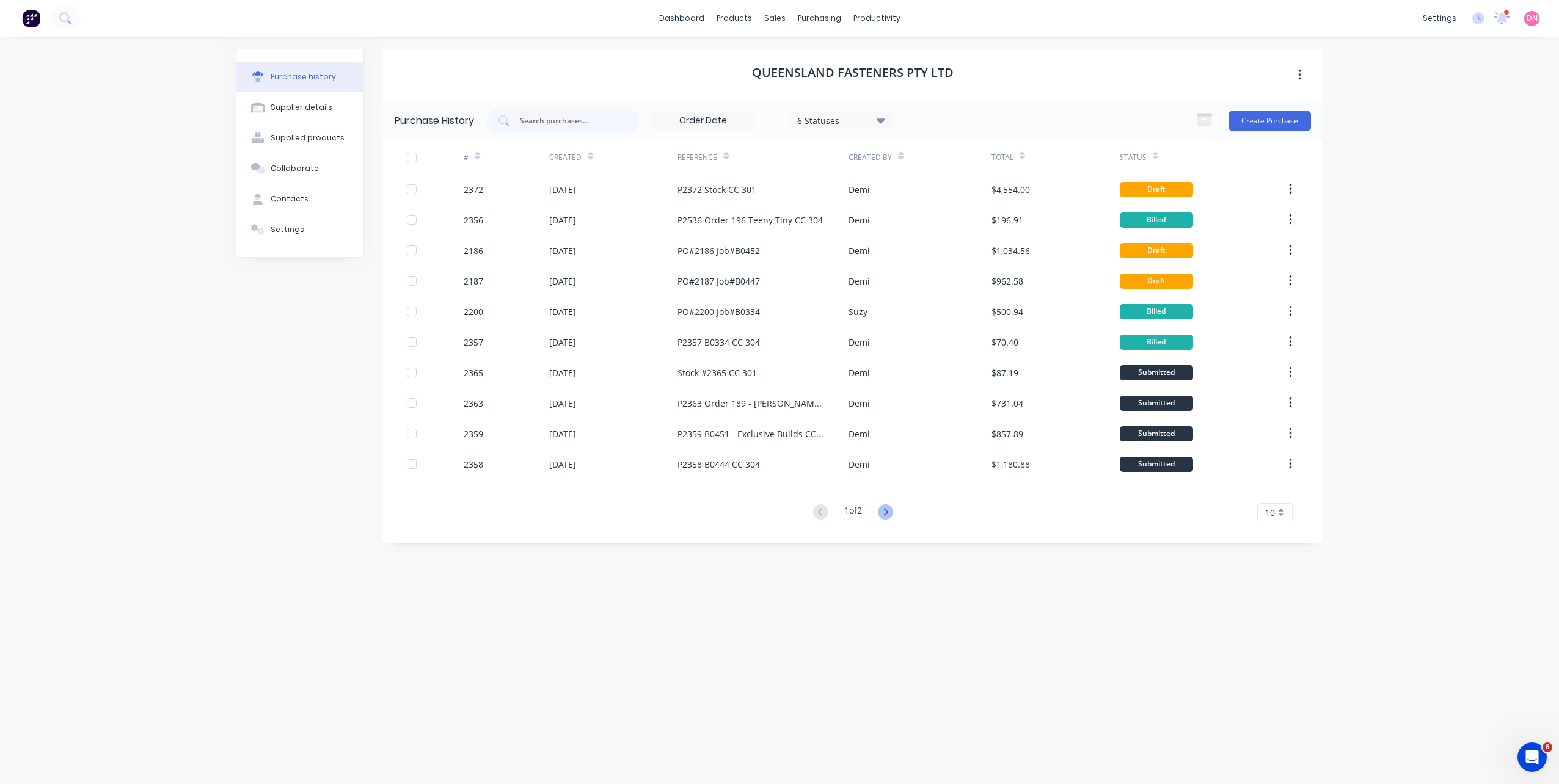
click at [889, 506] on icon at bounding box center [886, 512] width 15 height 15
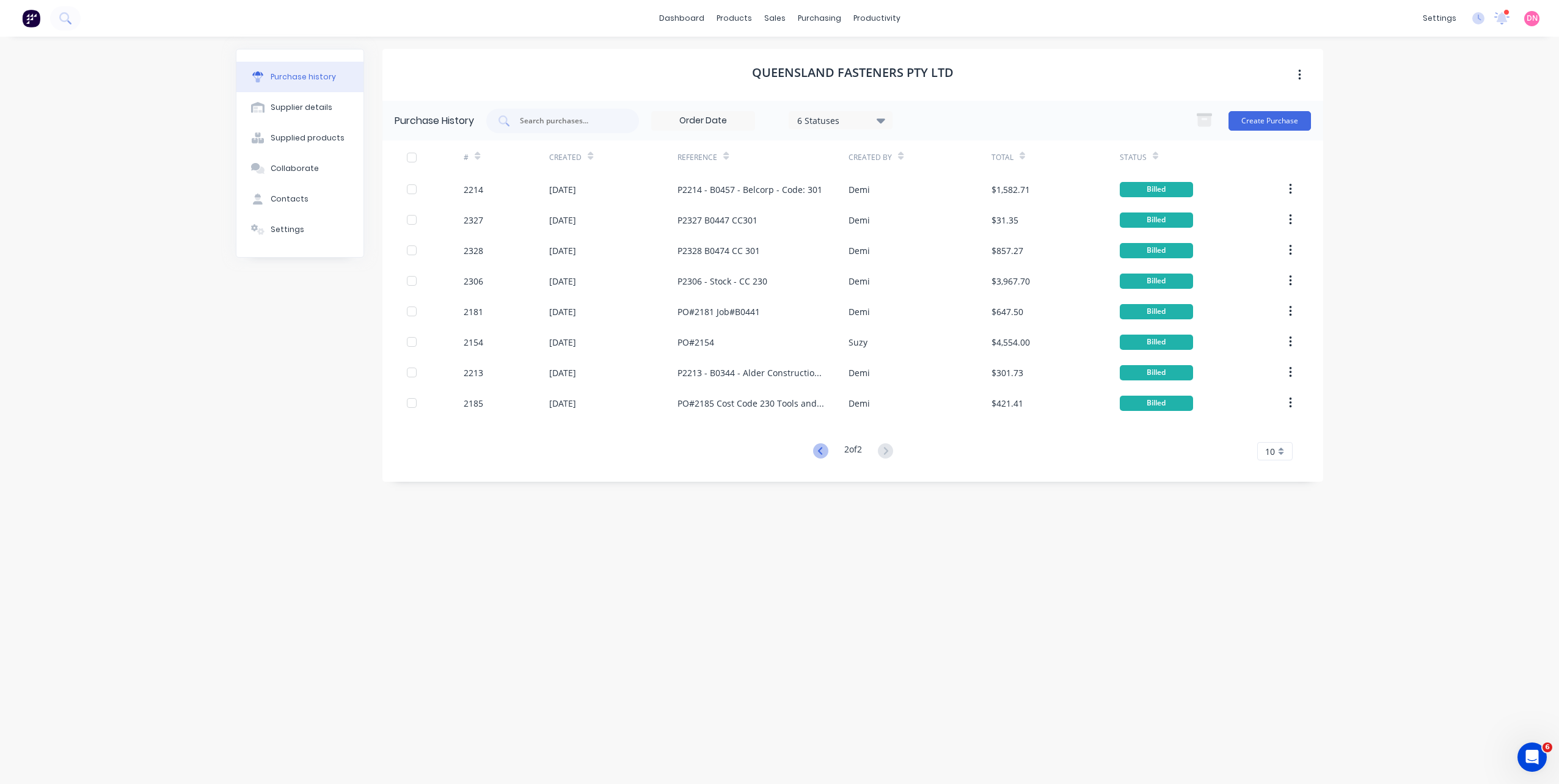
click at [815, 454] on icon at bounding box center [821, 451] width 15 height 15
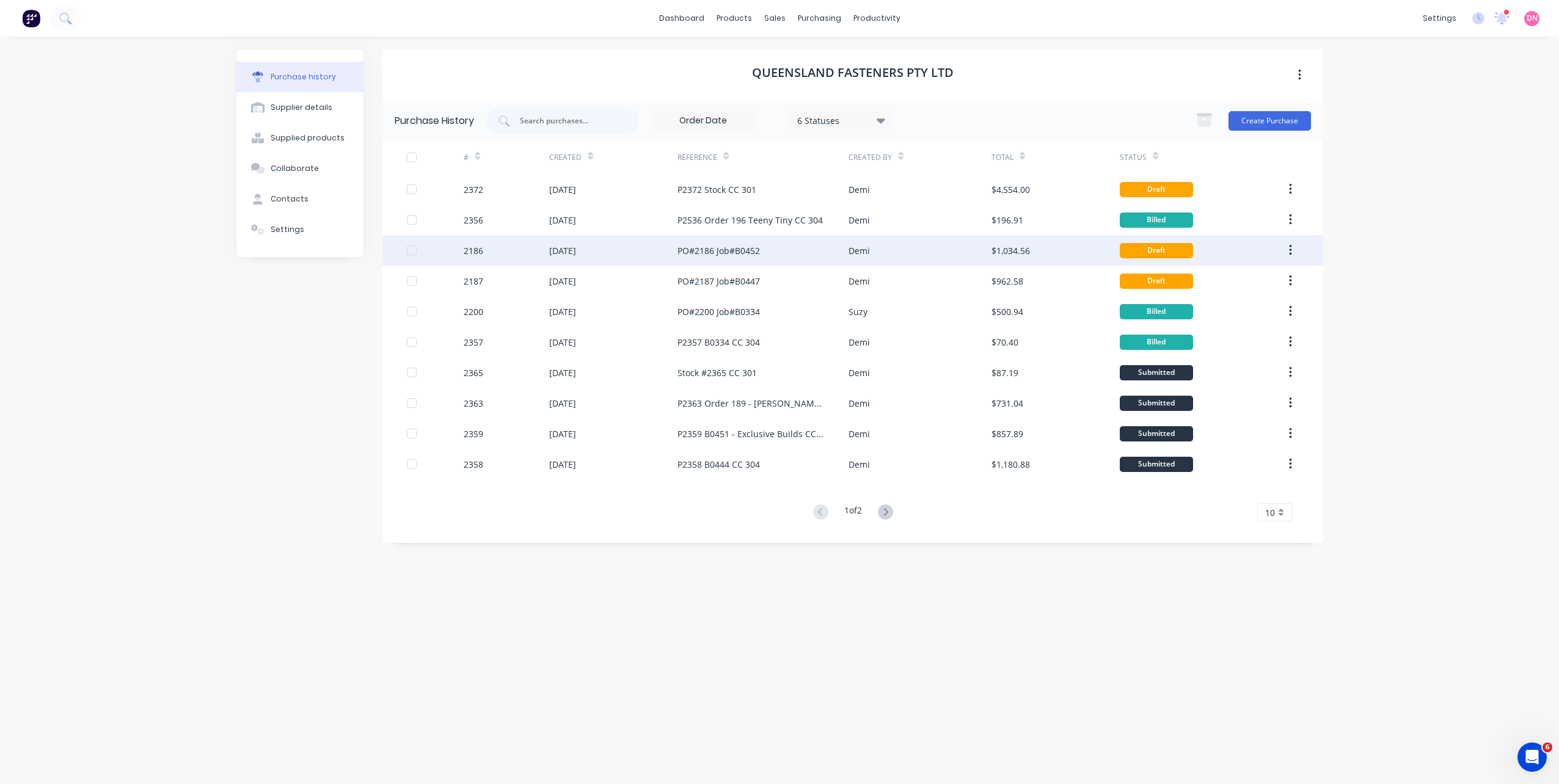
click at [812, 254] on div "PO#2186 Job#B0452" at bounding box center [763, 250] width 171 height 31
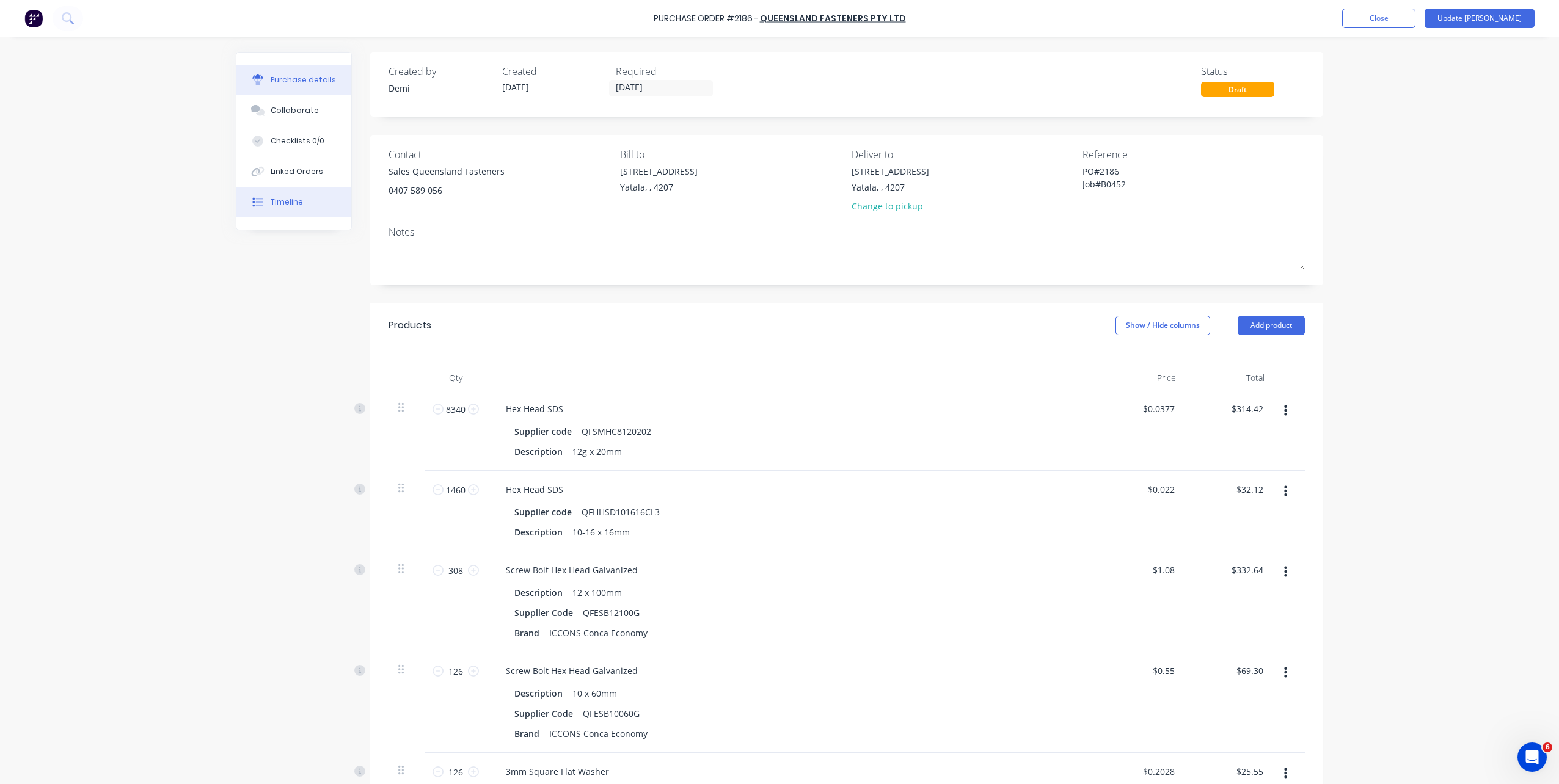
click at [275, 202] on div "Timeline" at bounding box center [287, 202] width 32 height 11
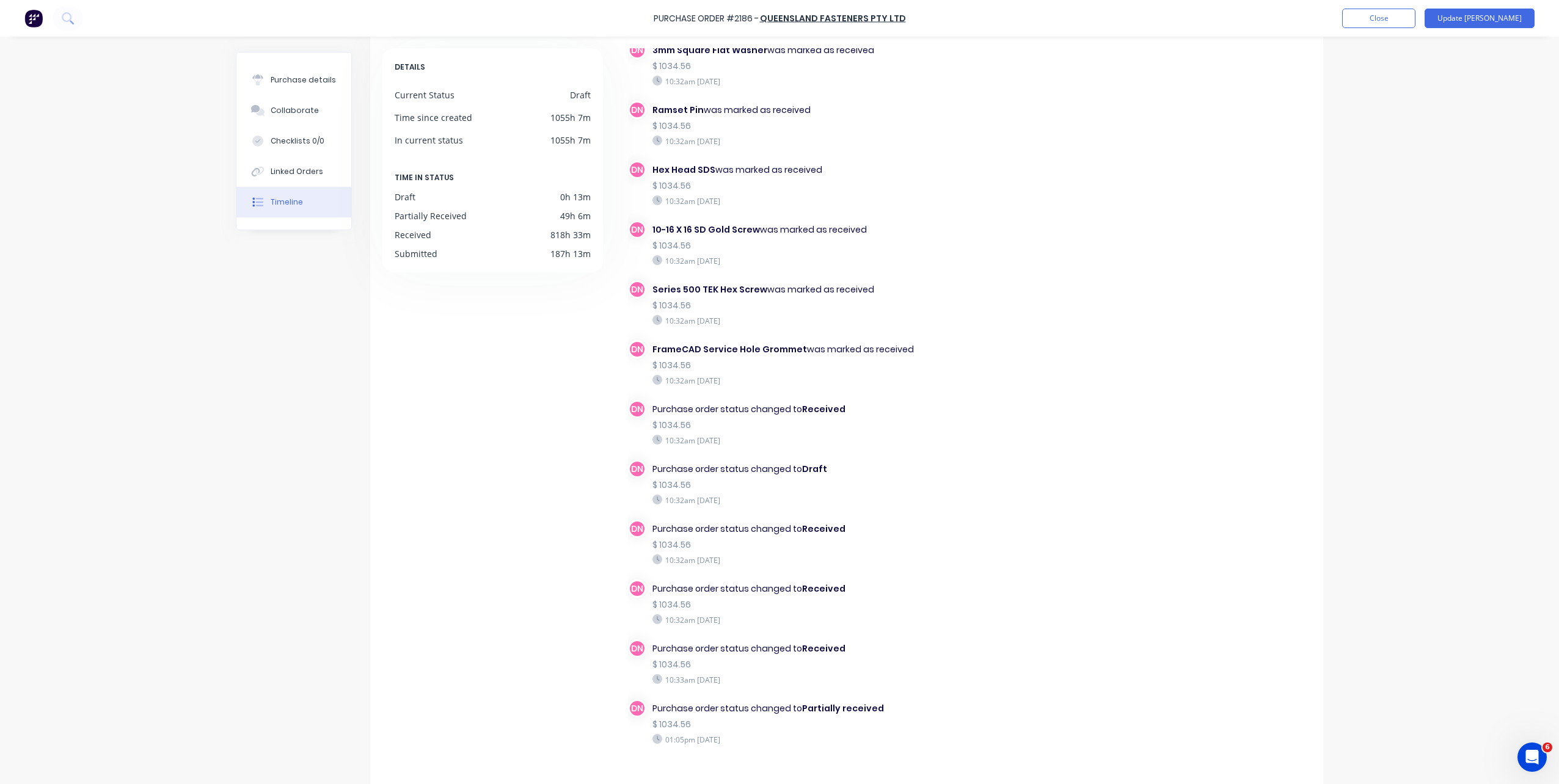
scroll to position [95, 0]
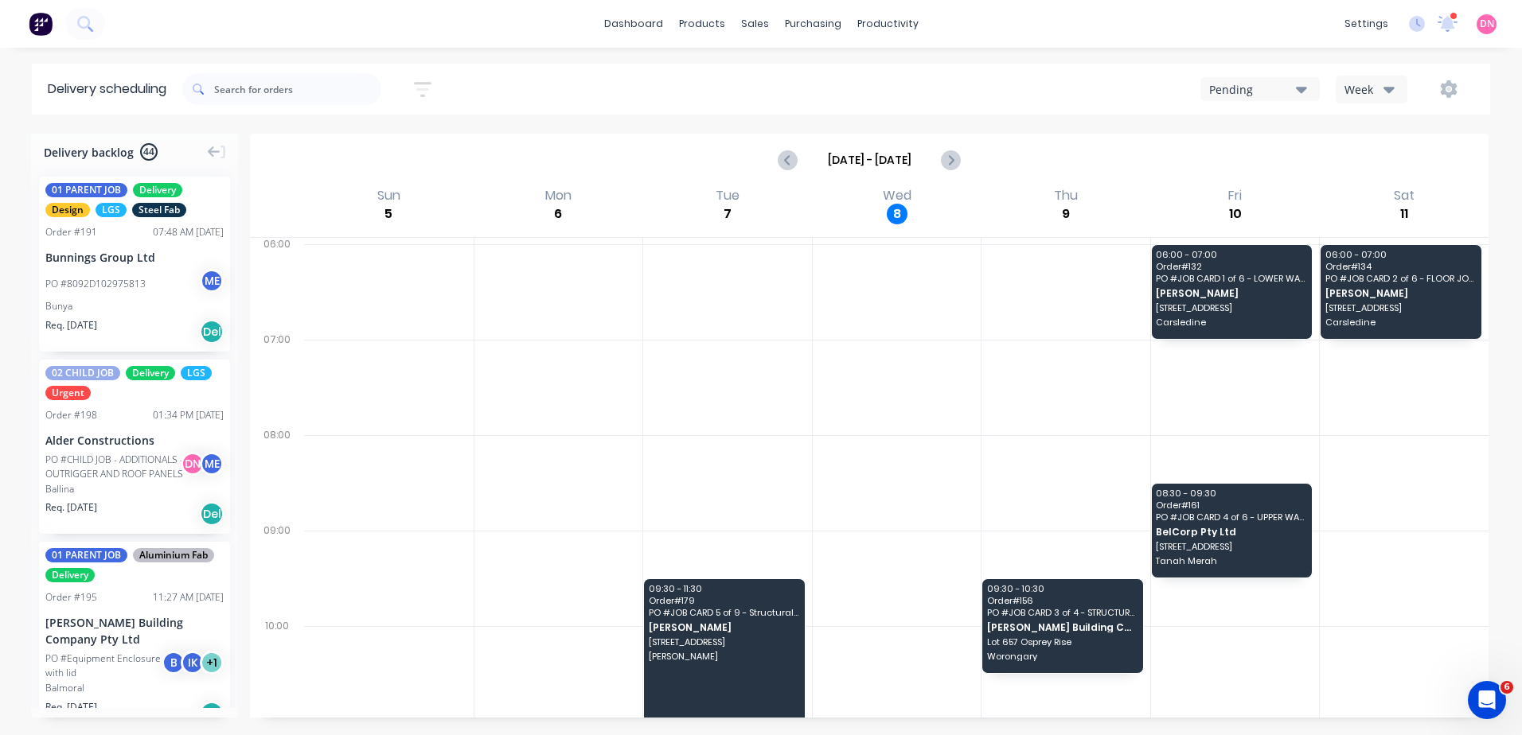
click at [1373, 81] on div "Week" at bounding box center [1367, 89] width 46 height 17
click at [1366, 166] on div "Vehicle" at bounding box center [1415, 163] width 158 height 32
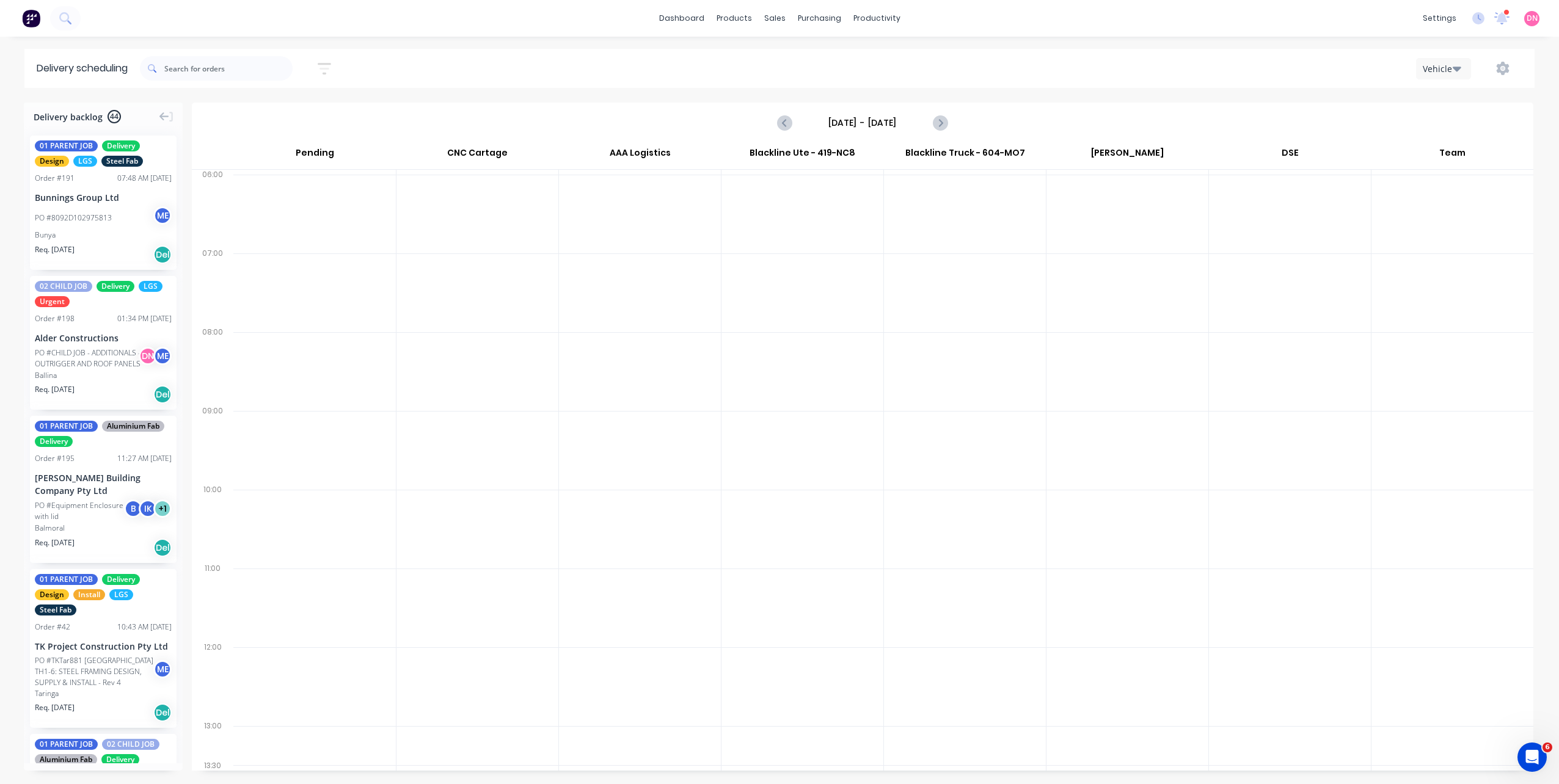
click at [960, 120] on div "Sunday - 05/10/25" at bounding box center [863, 122] width 1339 height 38
click at [942, 120] on icon "Next page" at bounding box center [940, 122] width 15 height 15
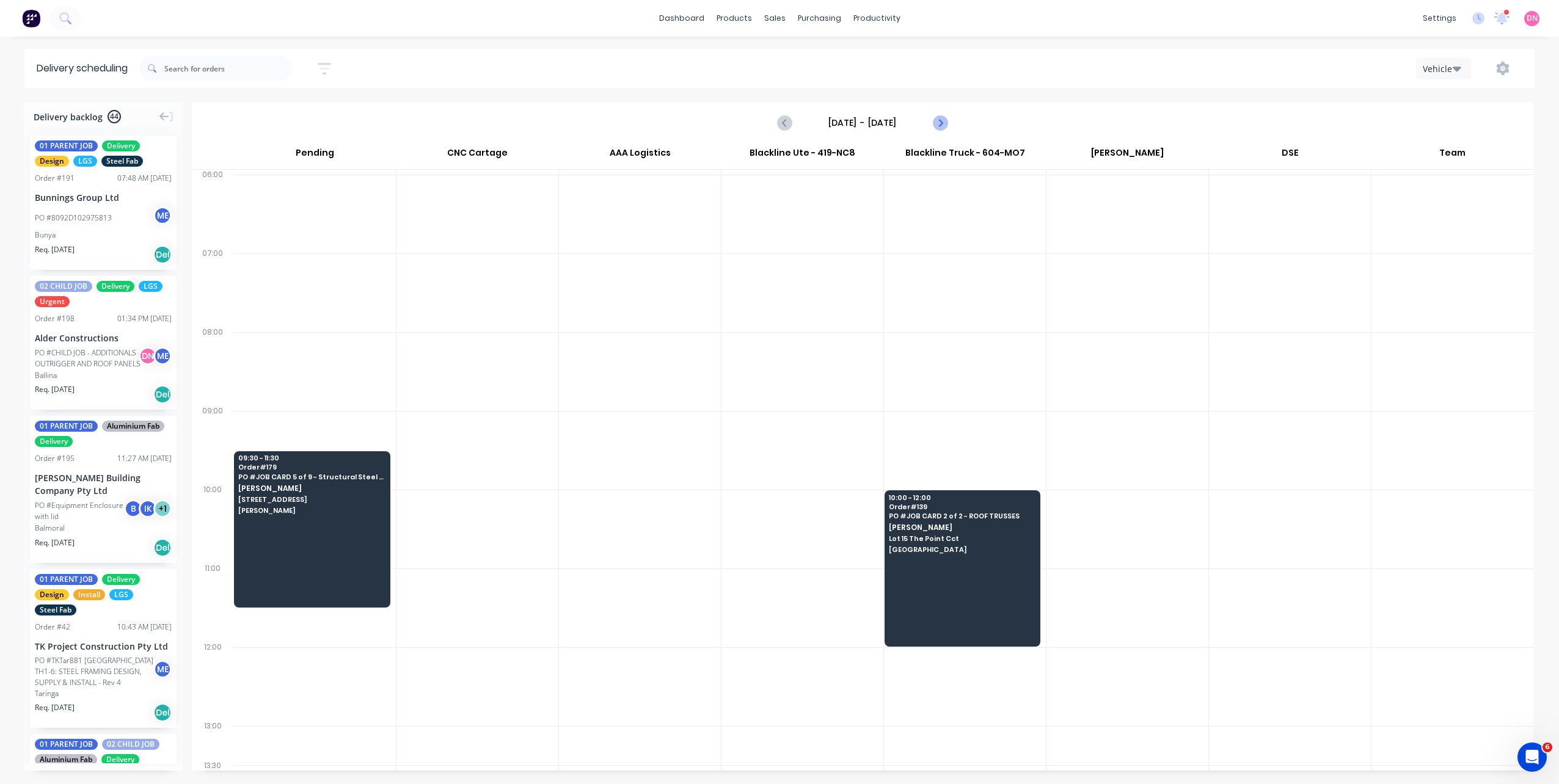
click at [940, 121] on icon "Next page" at bounding box center [940, 123] width 5 height 10
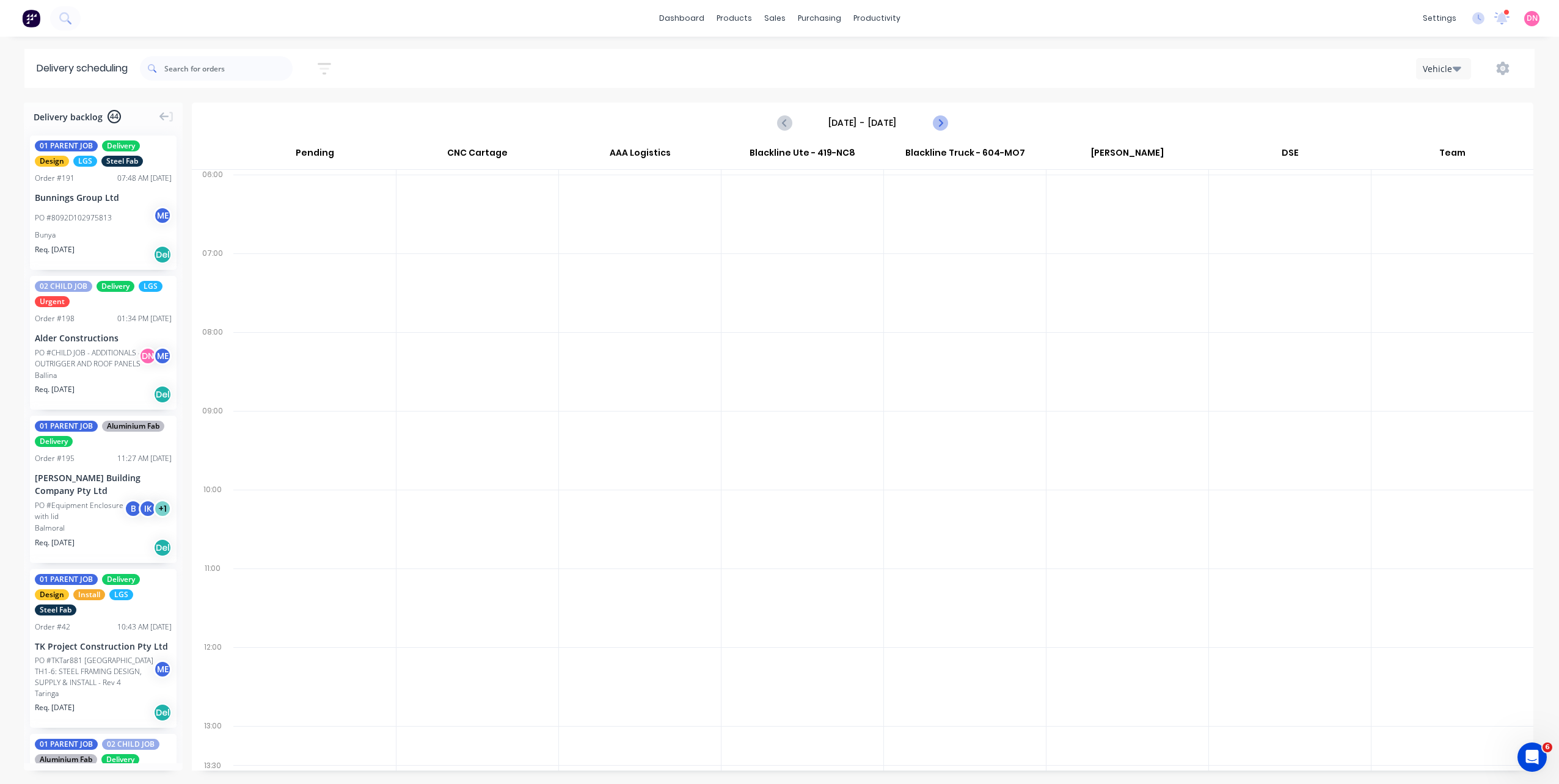
click at [940, 121] on icon "Next page" at bounding box center [940, 123] width 5 height 10
type input "Thursday - 09/10/25"
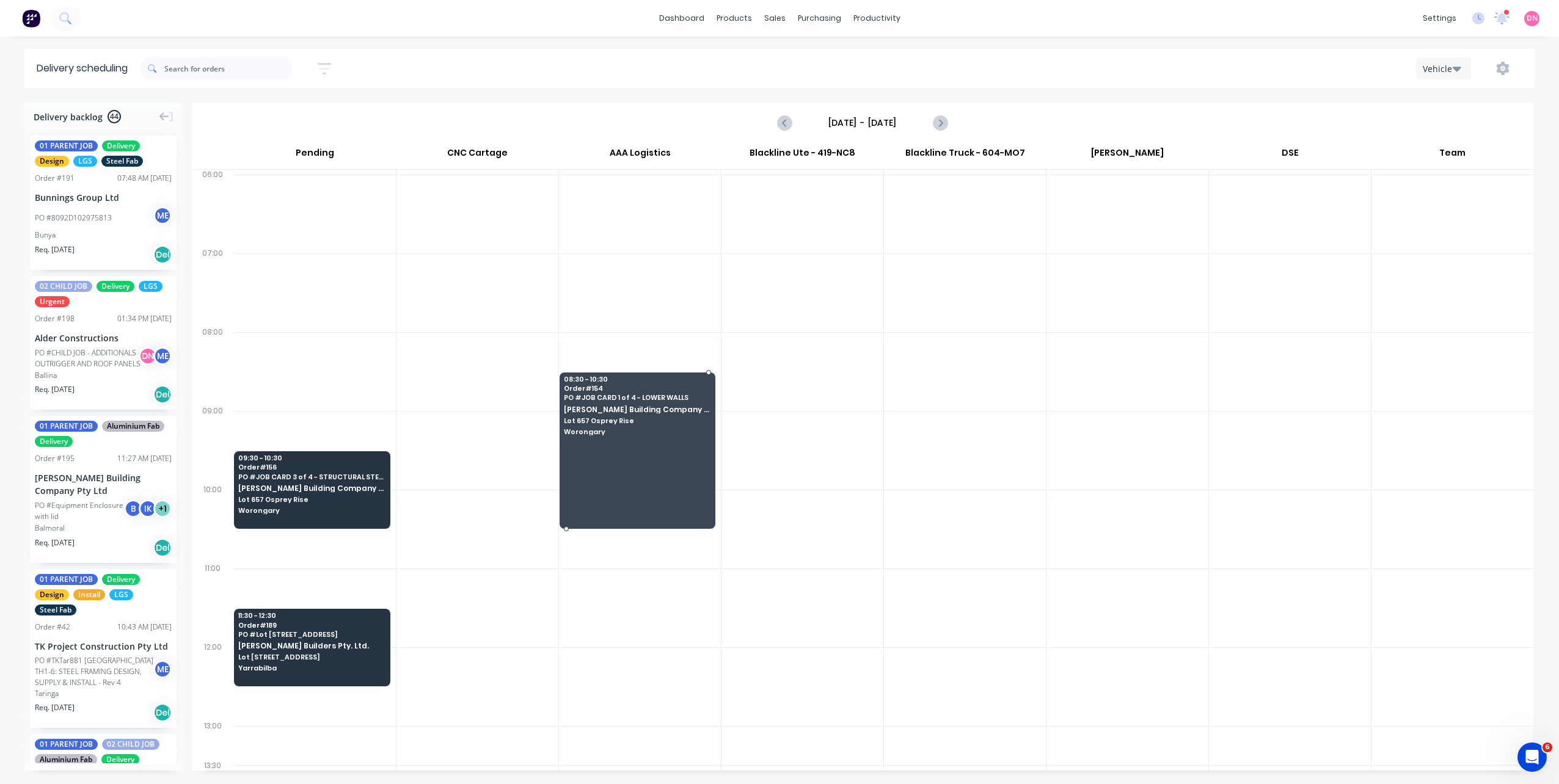
drag, startPoint x: 630, startPoint y: 449, endPoint x: 629, endPoint y: 531, distance: 82.0
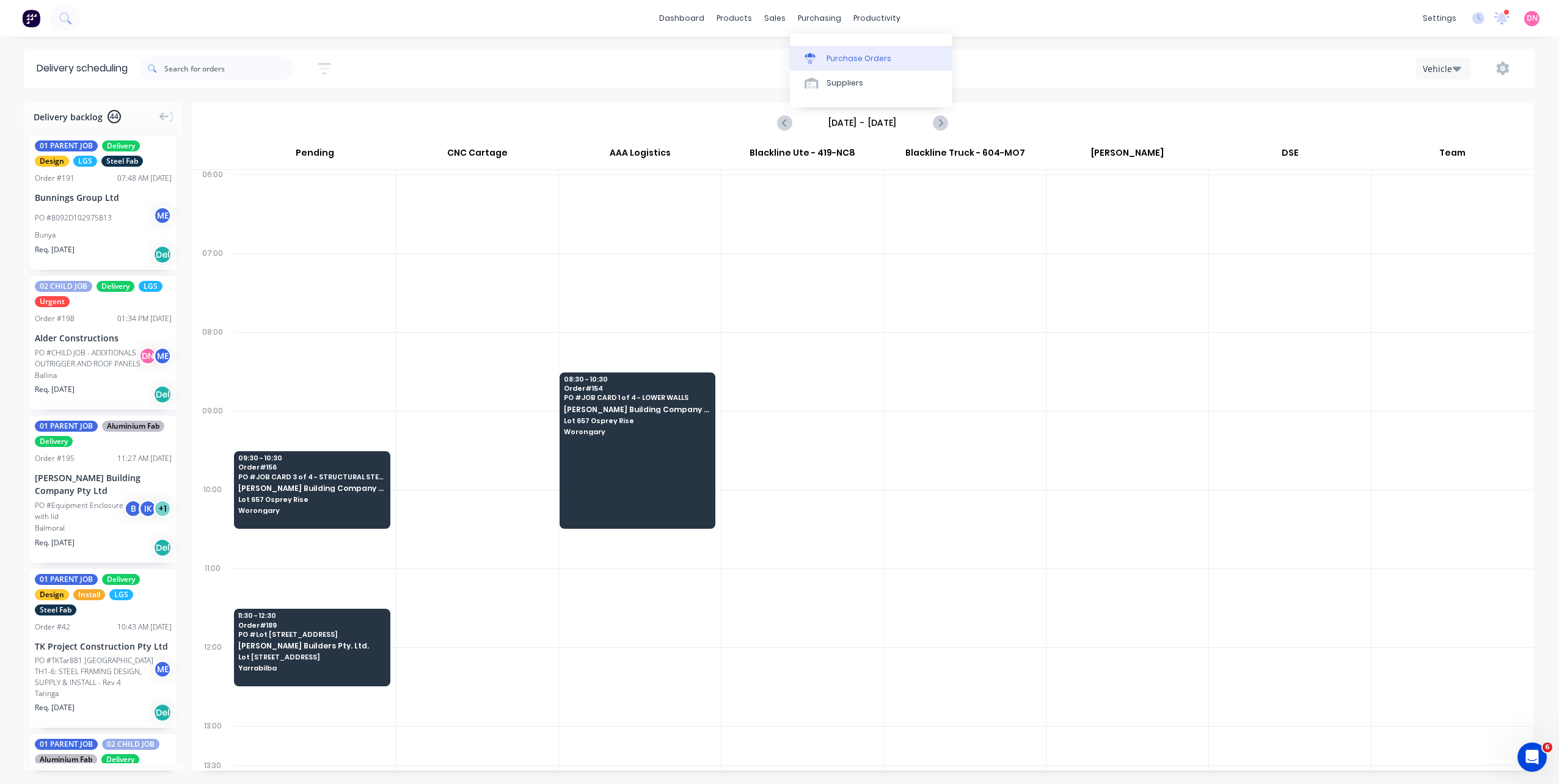
click at [822, 64] on div at bounding box center [814, 58] width 18 height 11
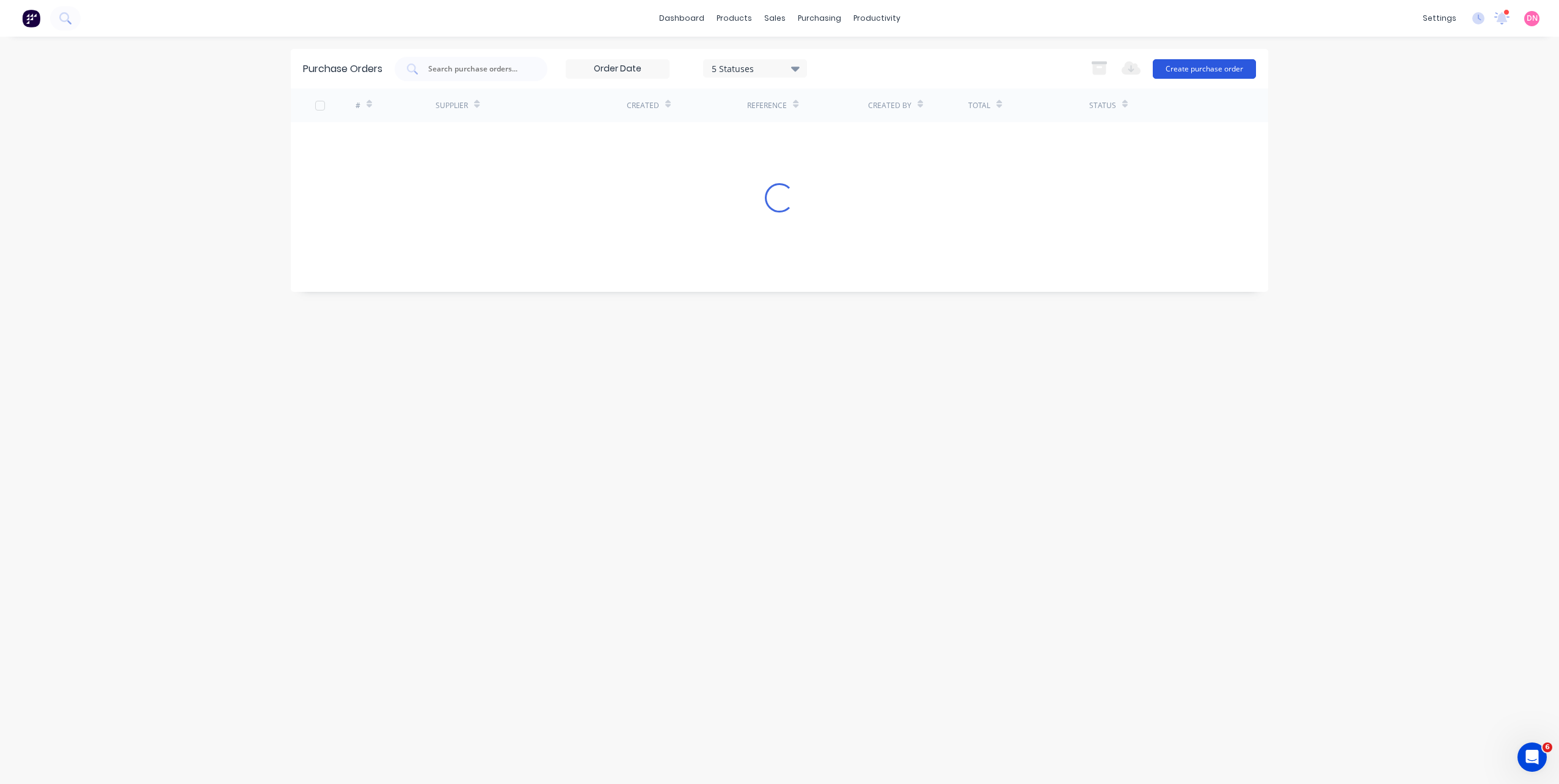
click at [1168, 68] on button "Create purchase order" at bounding box center [1204, 68] width 104 height 19
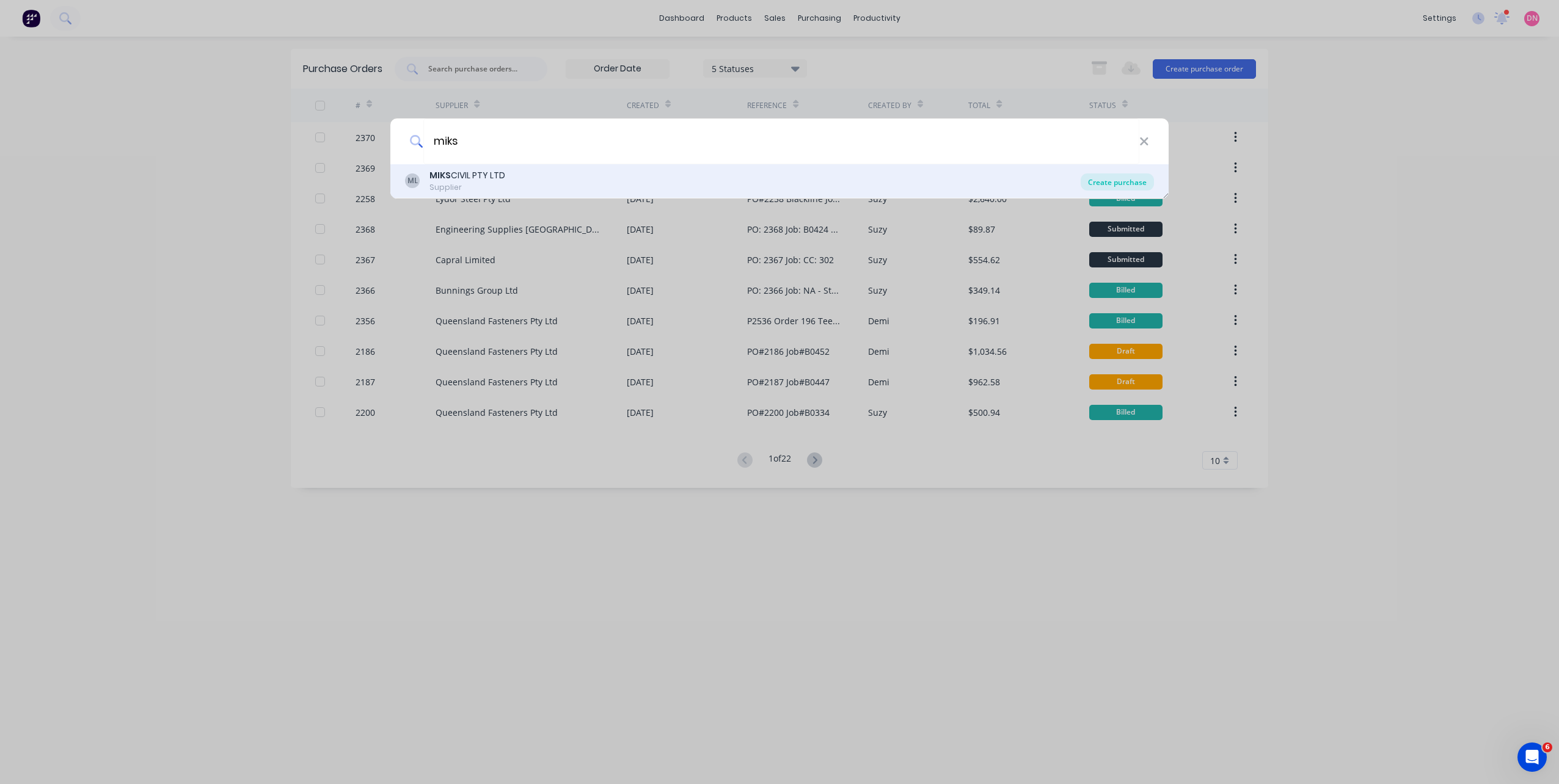
type input "miks"
click at [1130, 179] on div "Create purchase" at bounding box center [1118, 182] width 74 height 17
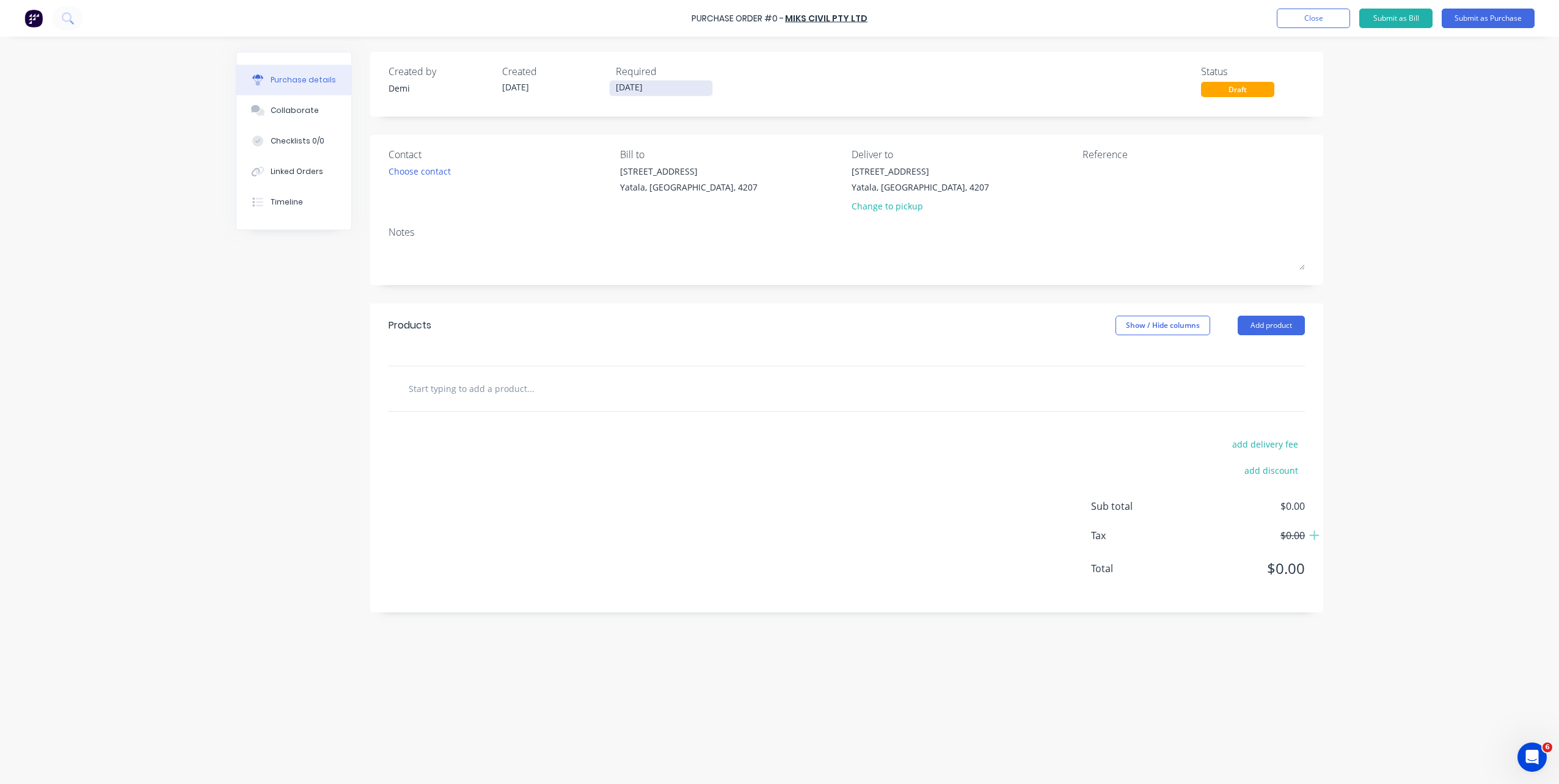
click at [642, 91] on input "08/10/25" at bounding box center [661, 88] width 103 height 15
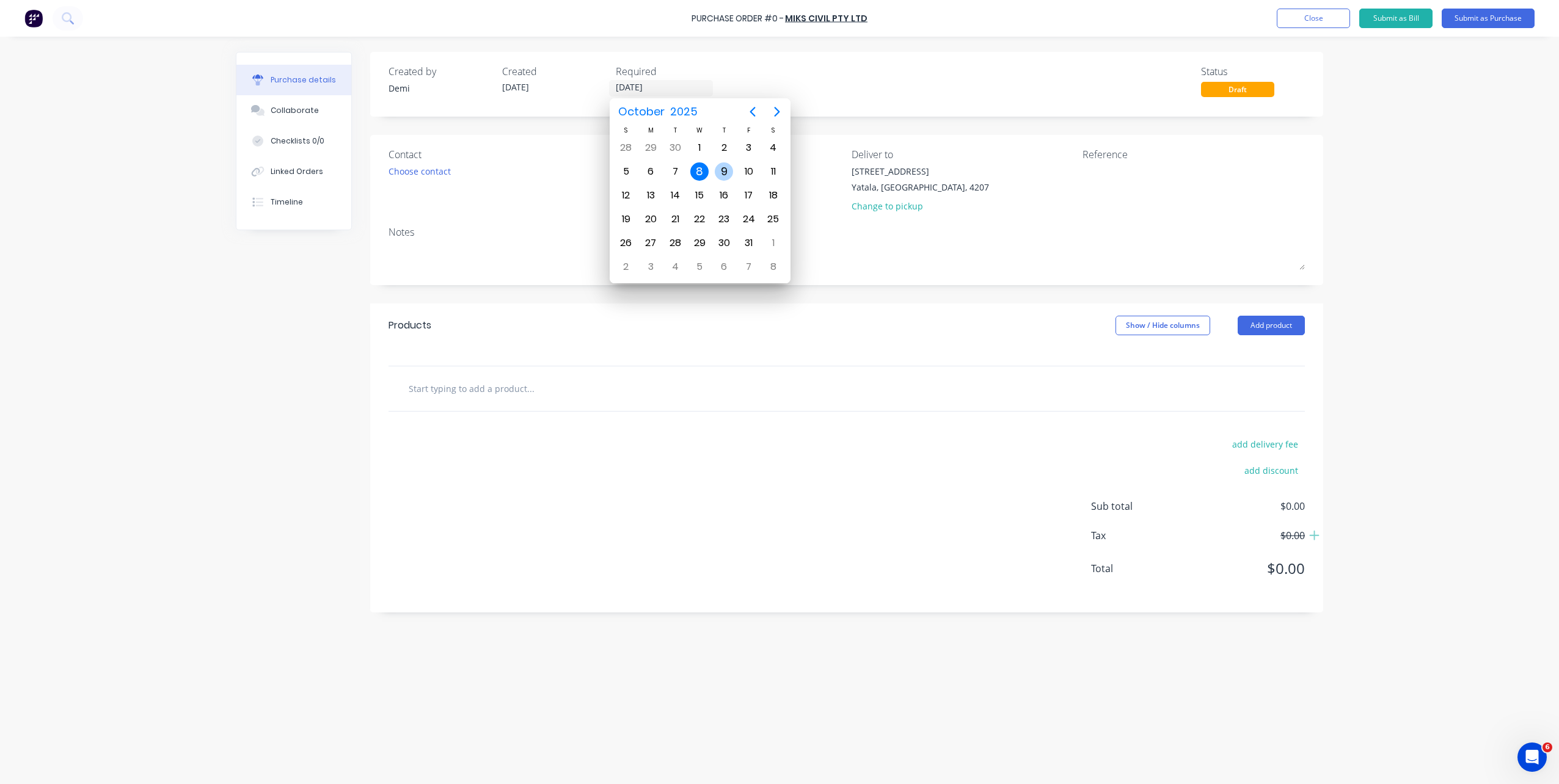
drag, startPoint x: 720, startPoint y: 166, endPoint x: 706, endPoint y: 173, distance: 15.7
click at [720, 166] on div "9" at bounding box center [724, 172] width 18 height 18
type input "09/10/25"
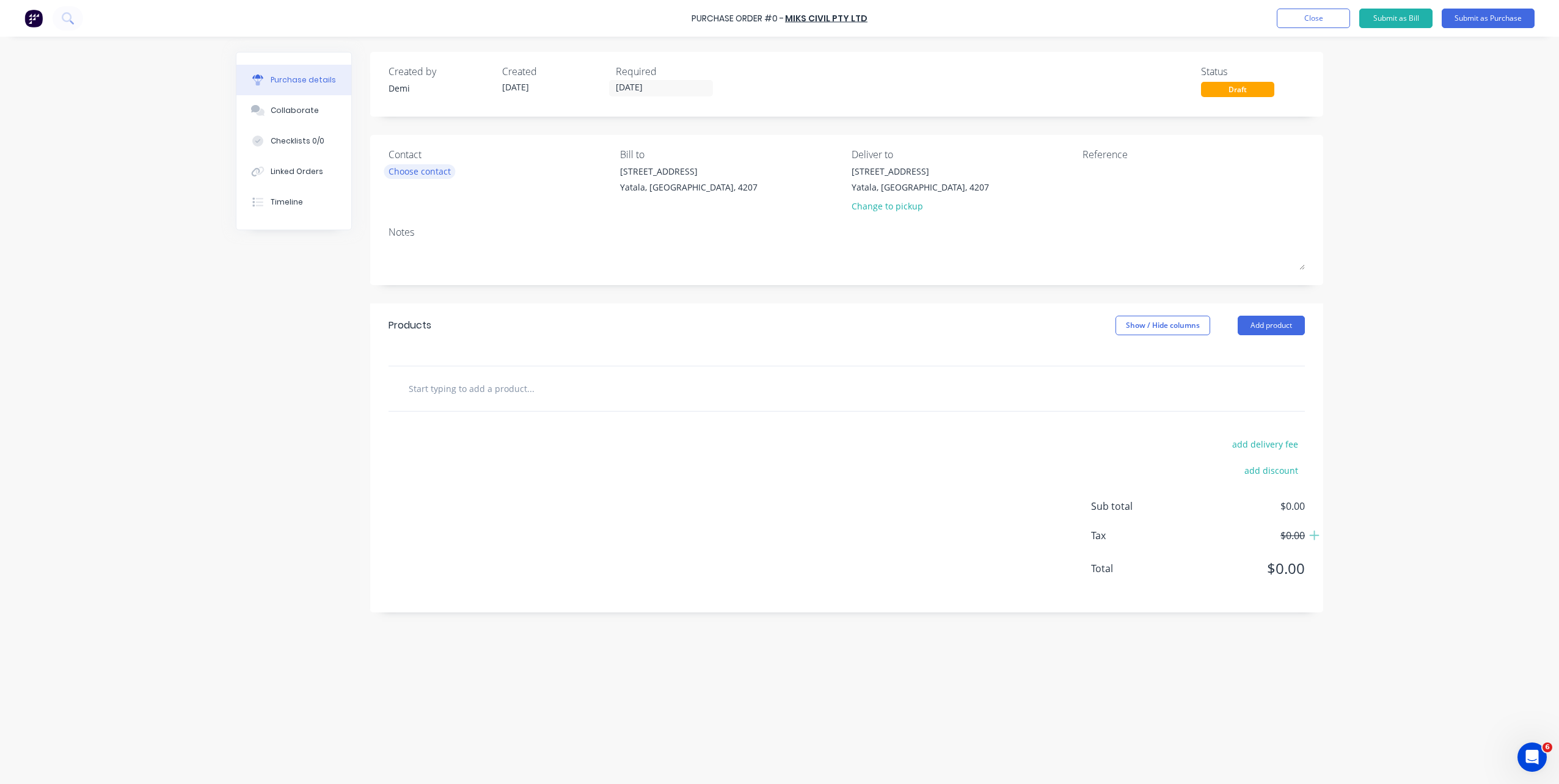
click at [428, 174] on div "Choose contact" at bounding box center [419, 171] width 62 height 13
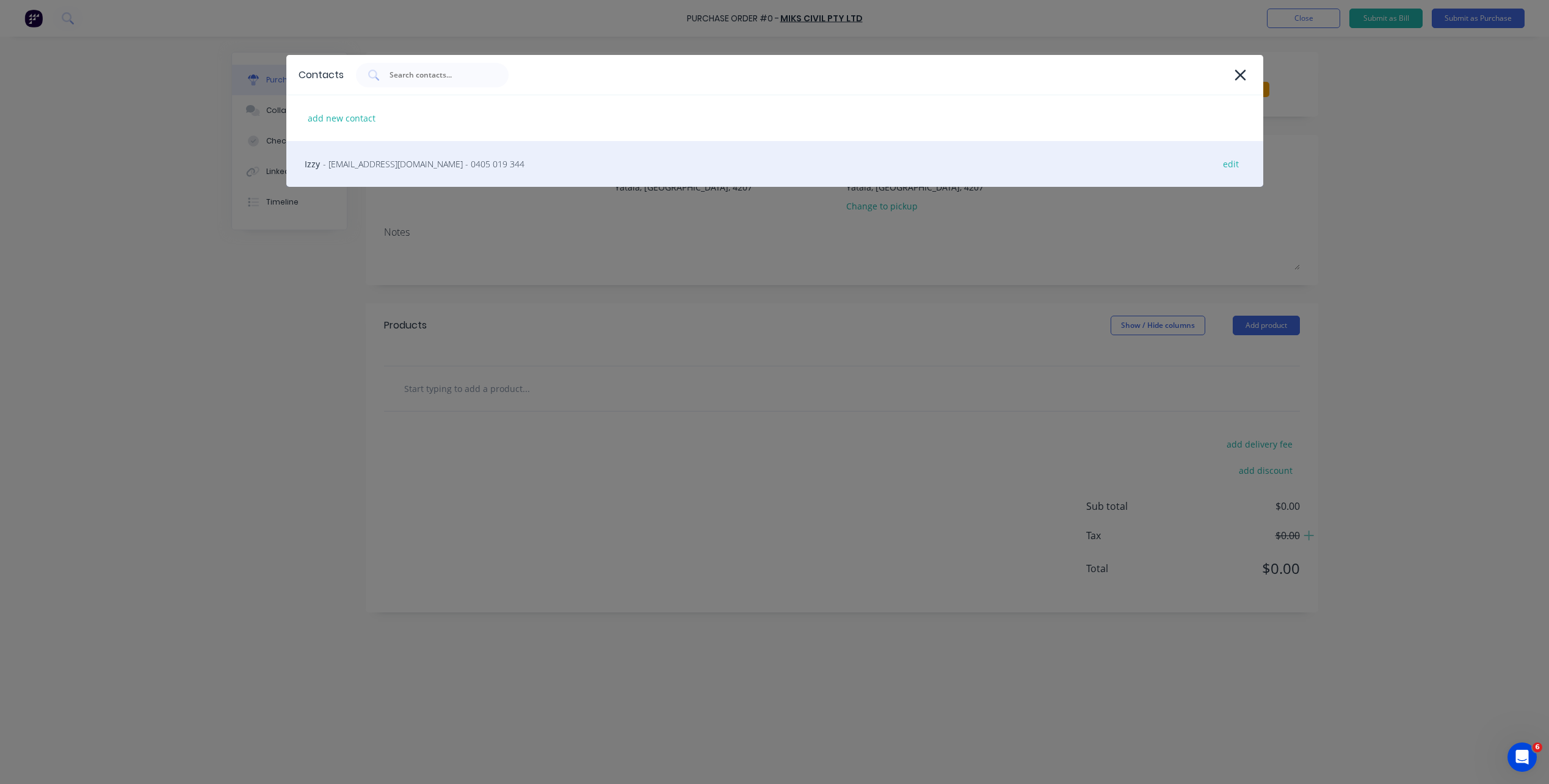
click at [433, 165] on span "- ishraaz_khan@yahoo.com - 0405 019 344" at bounding box center [424, 163] width 202 height 13
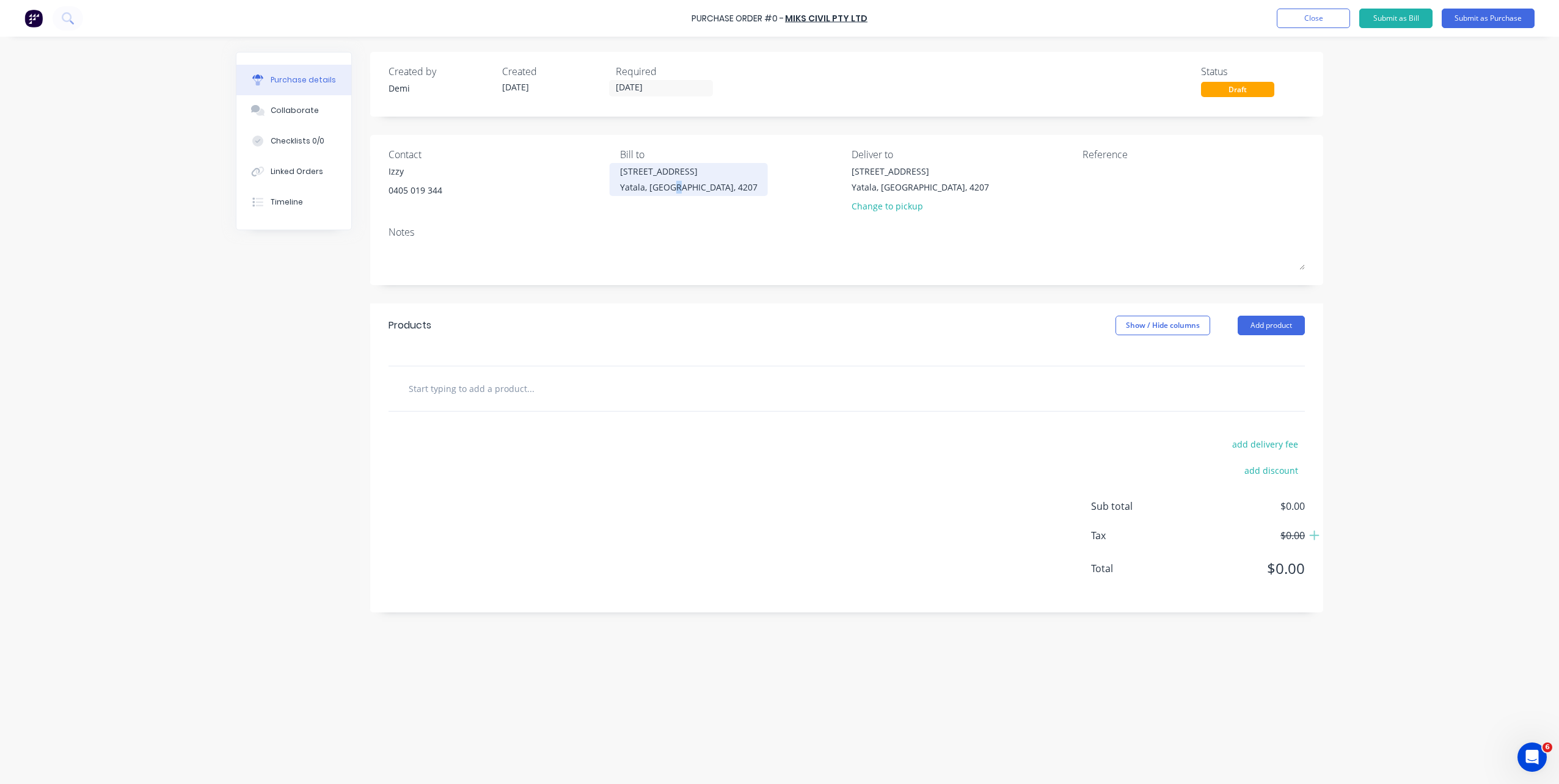
click at [678, 183] on div "Yatala, Queensland, 4207" at bounding box center [689, 187] width 137 height 13
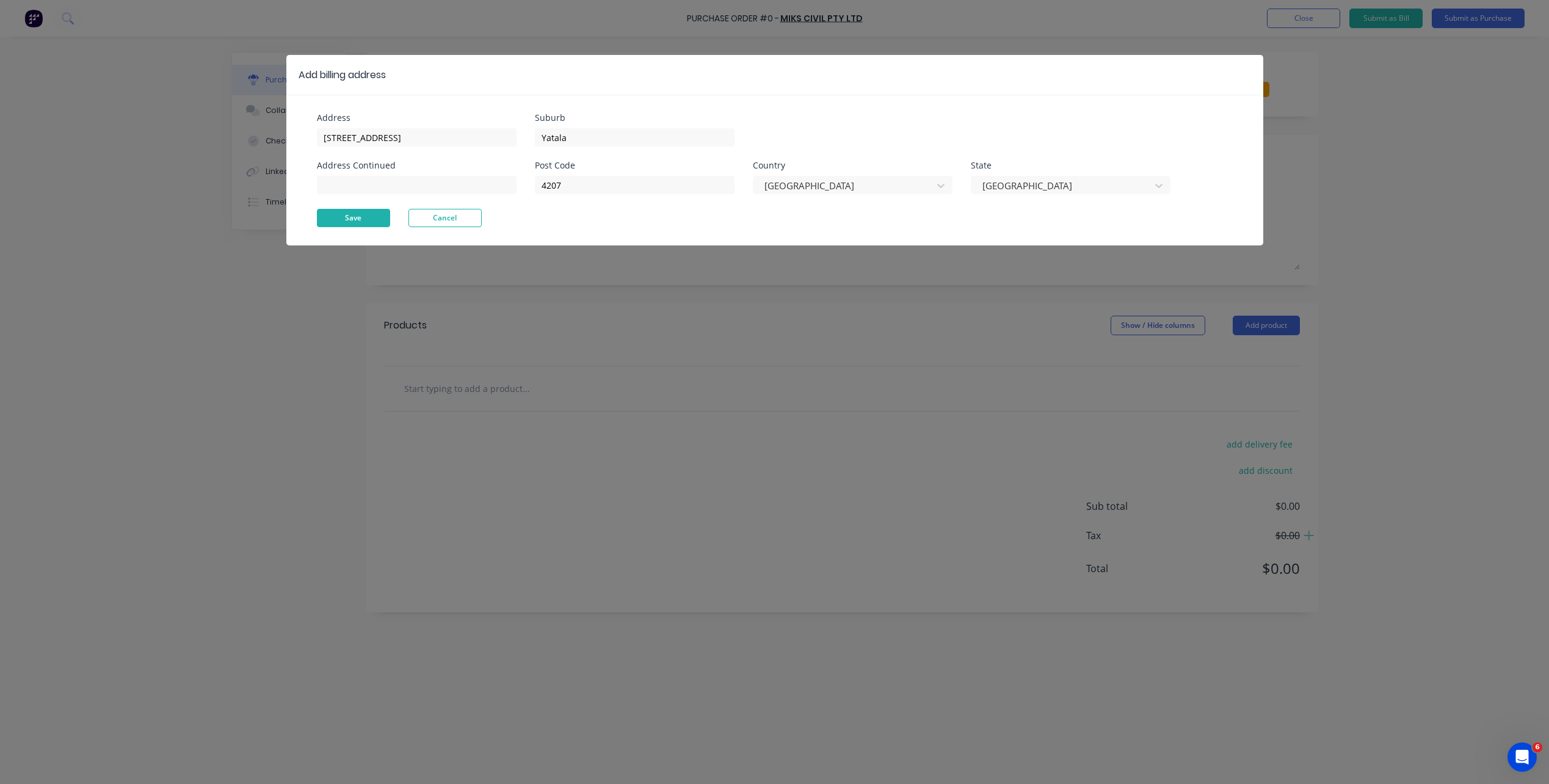
click at [382, 224] on button "Save" at bounding box center [354, 218] width 74 height 18
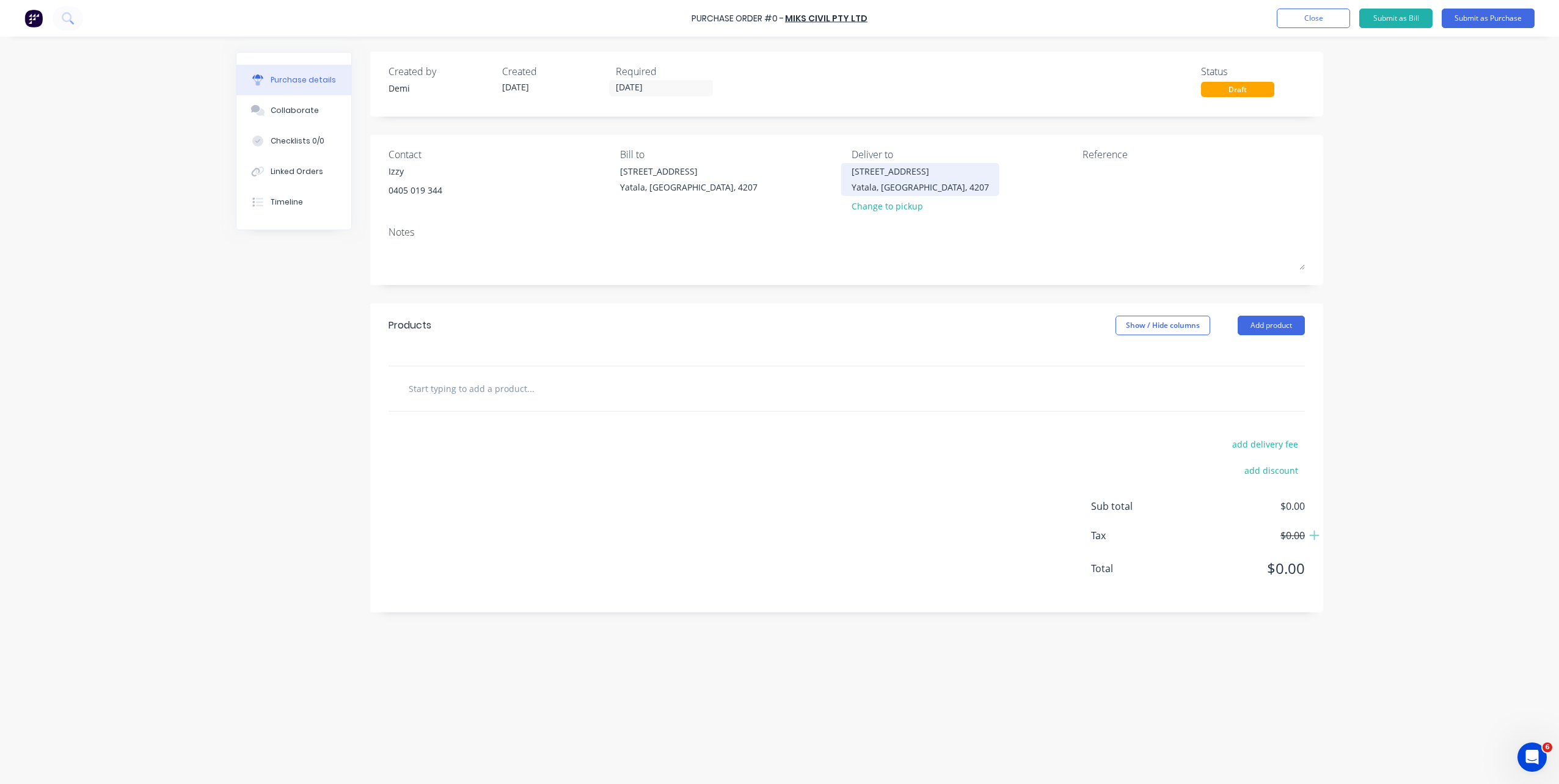
click at [926, 173] on div "33 Computer Road" at bounding box center [920, 171] width 137 height 13
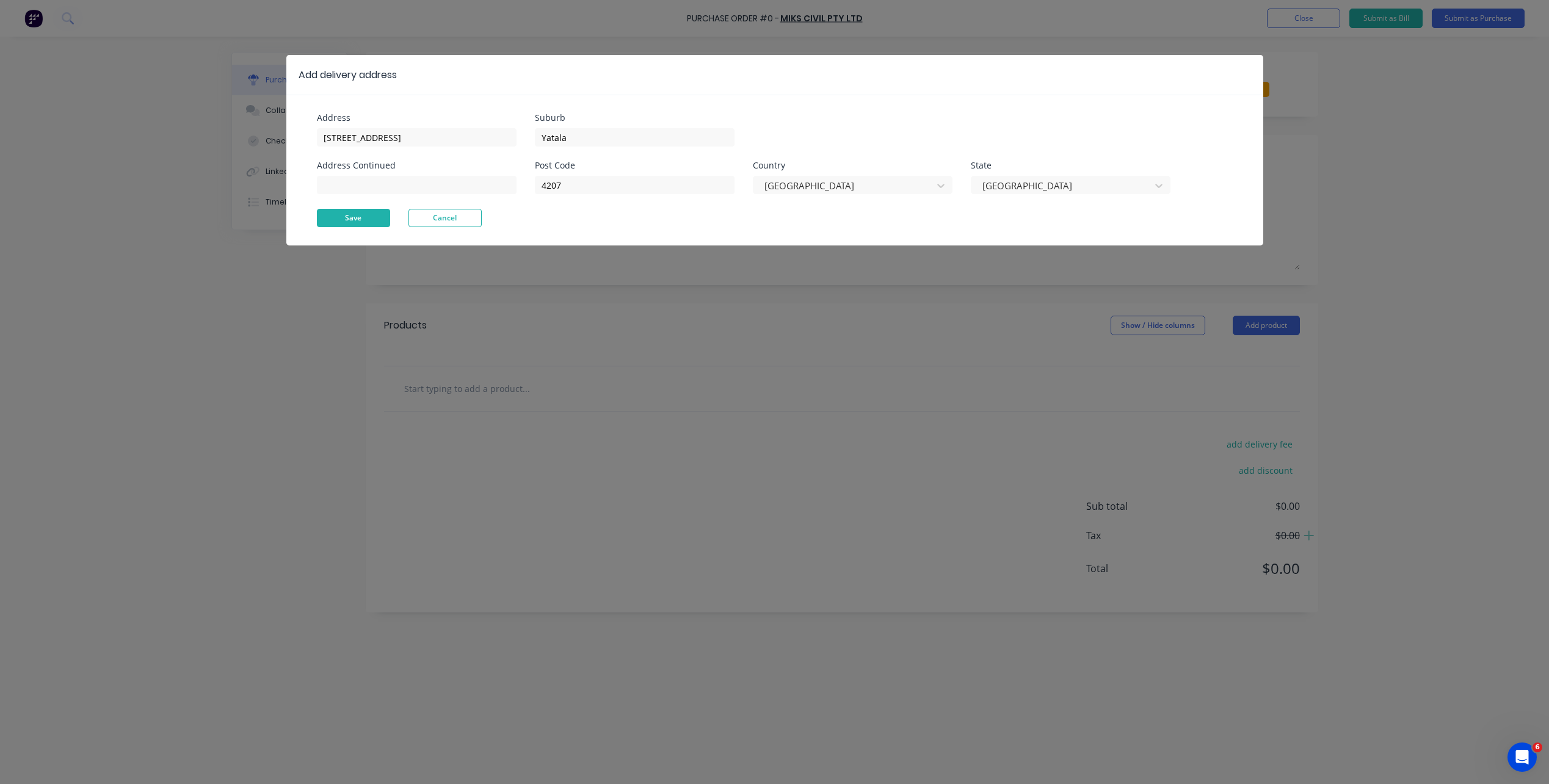
click at [341, 214] on button "Save" at bounding box center [354, 218] width 74 height 18
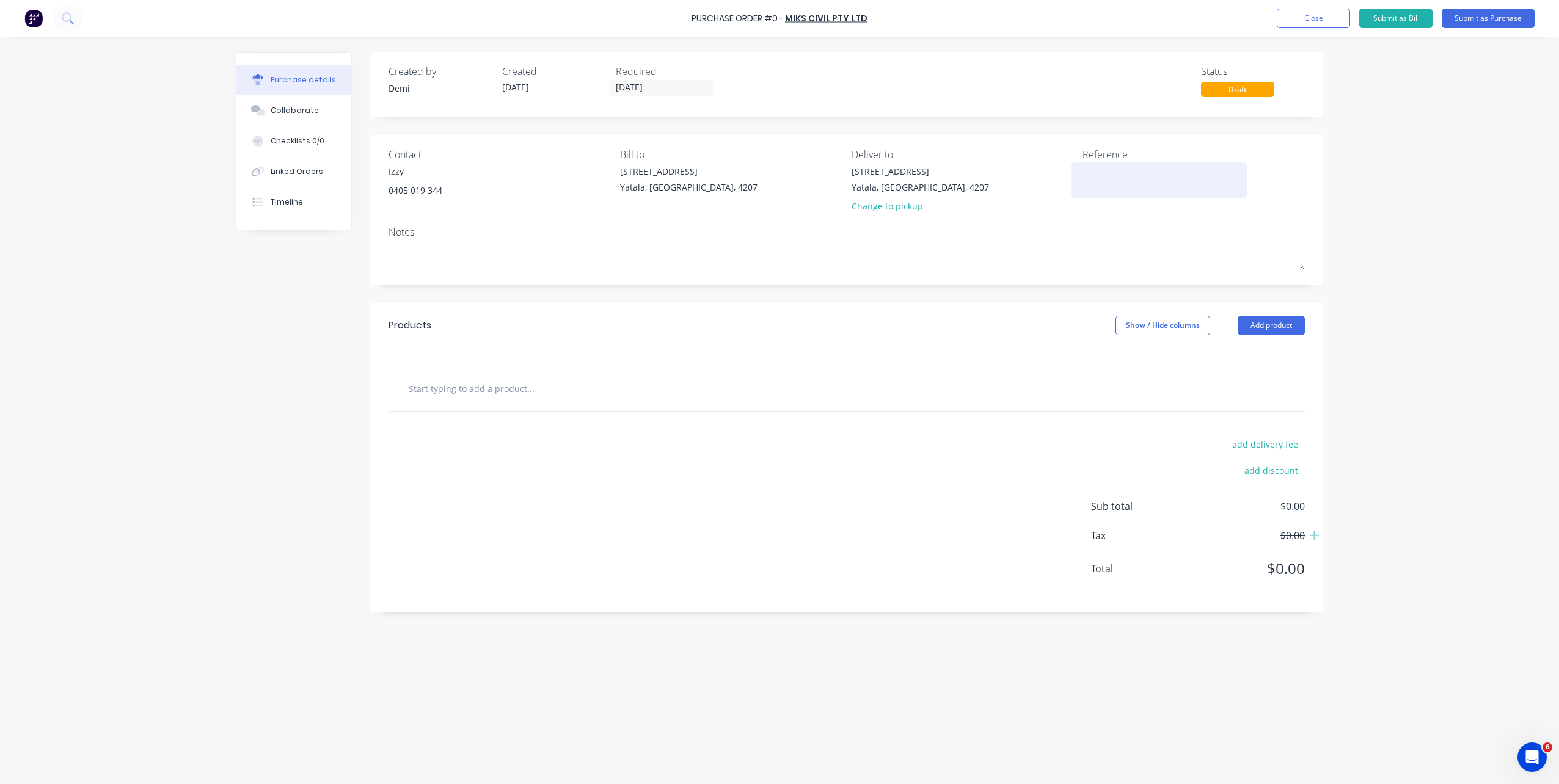
click at [1133, 181] on textarea at bounding box center [1158, 179] width 153 height 28
click at [487, 387] on input "text" at bounding box center [530, 388] width 244 height 25
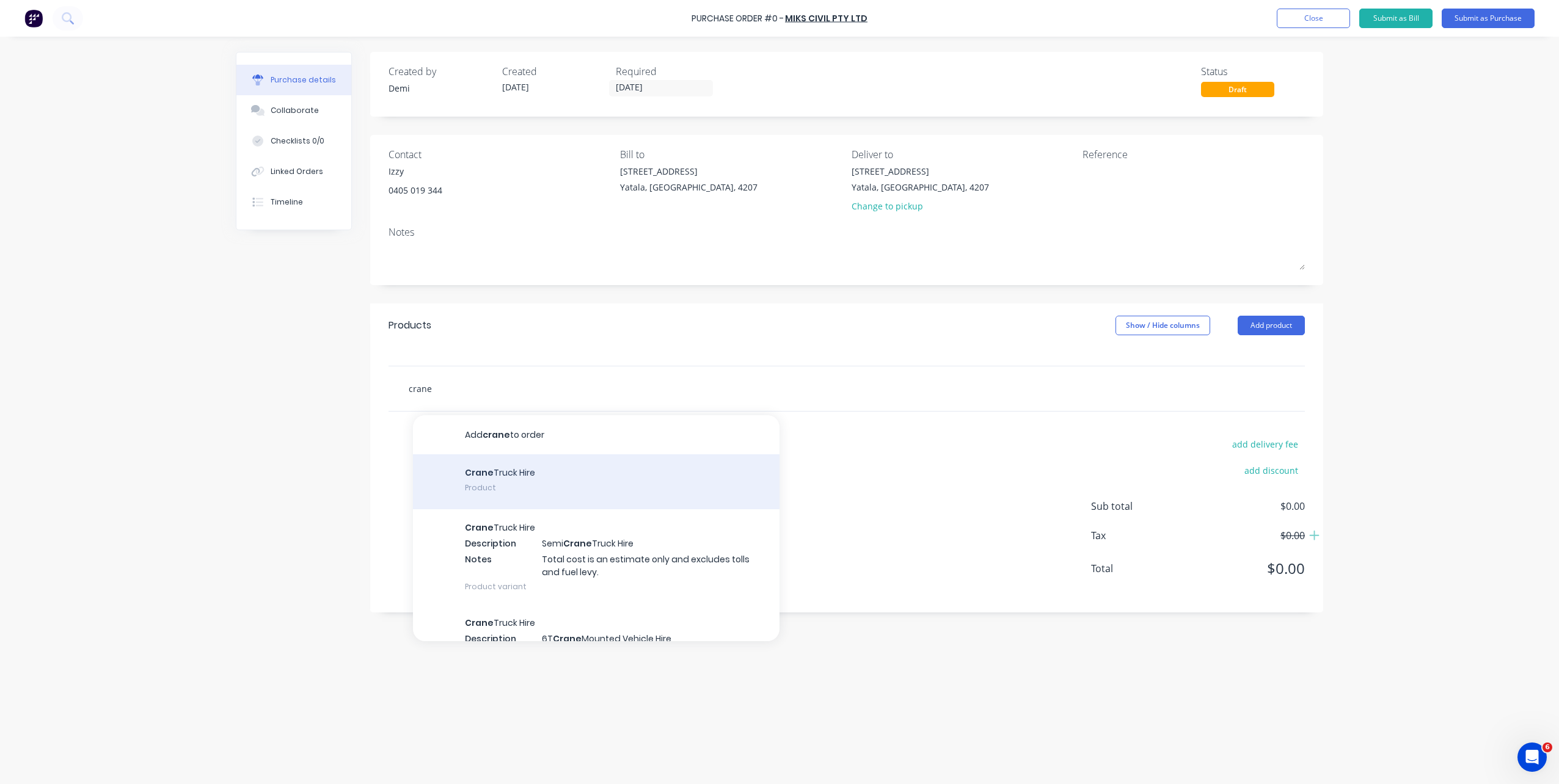
type input "crane"
click at [491, 476] on div "Crane Truck Hire Product" at bounding box center [596, 482] width 367 height 55
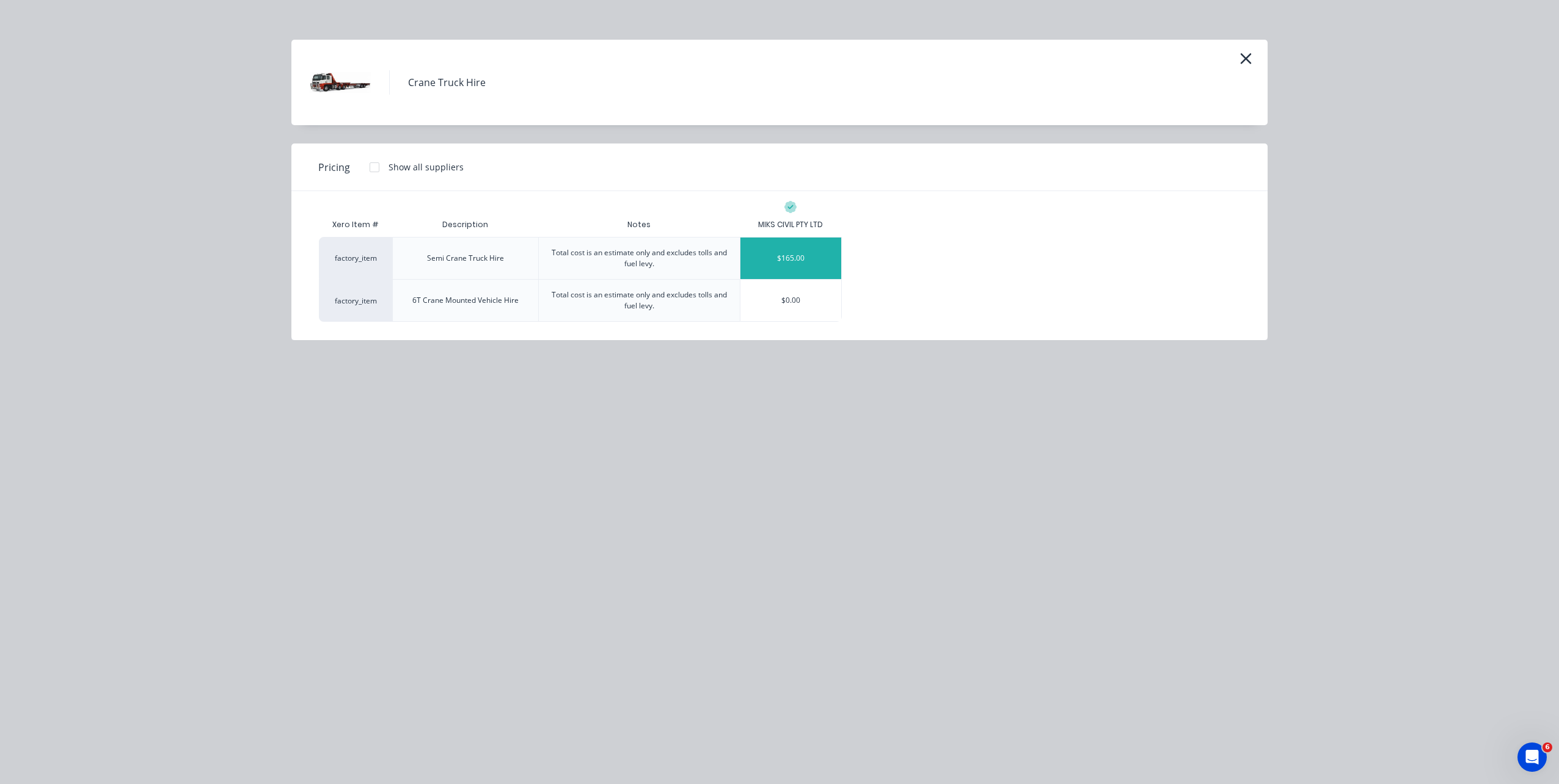
click at [783, 270] on div "$165.00" at bounding box center [791, 259] width 101 height 41
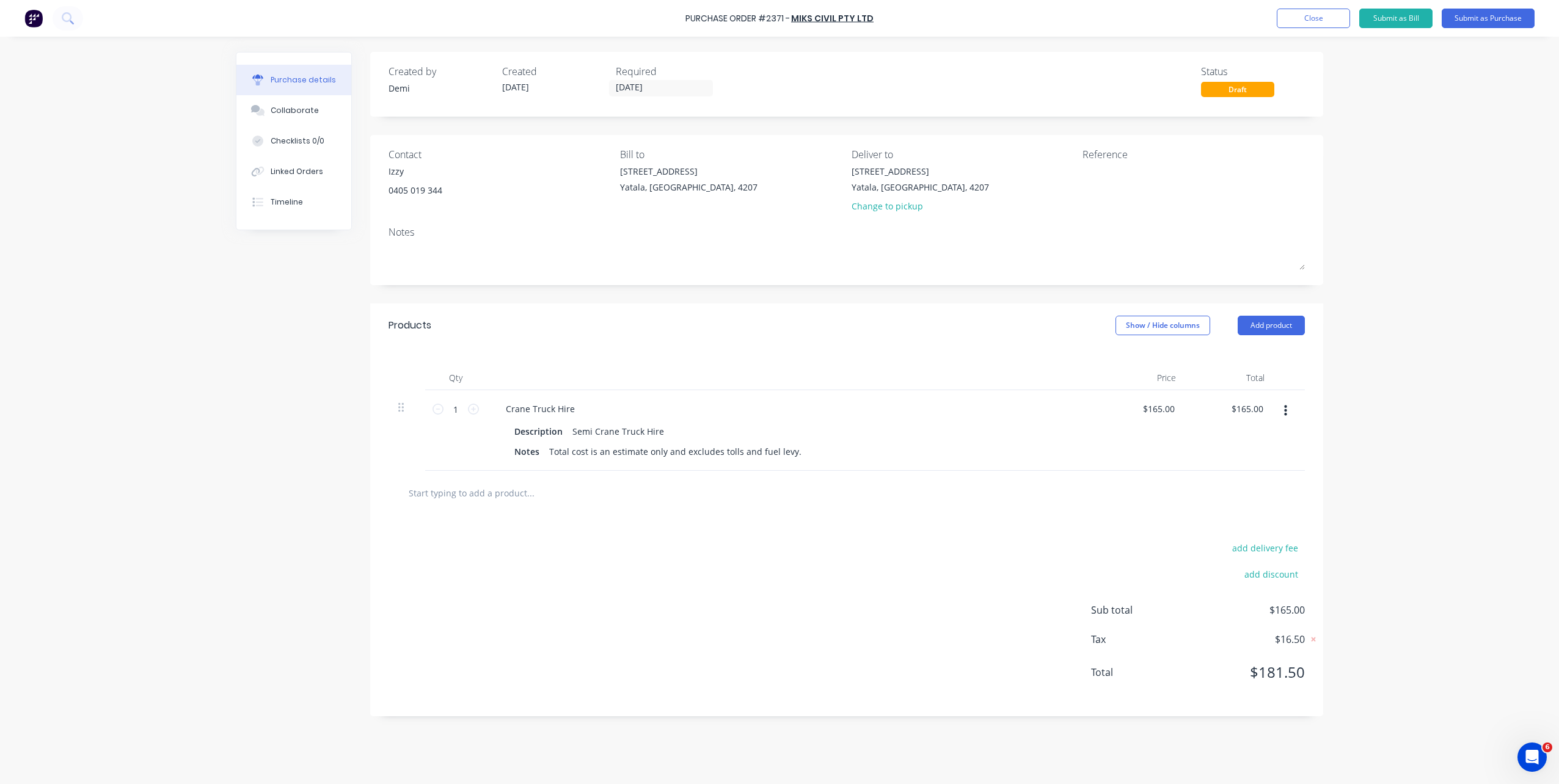
click at [1168, 564] on button "add discount" at bounding box center [1271, 574] width 68 height 16
click at [1168, 564] on input "[DATE]" at bounding box center [1253, 572] width 74 height 18
type input "20.00%"
click at [1168, 486] on div at bounding box center [847, 492] width 897 height 25
click at [474, 413] on icon at bounding box center [474, 409] width 11 height 11
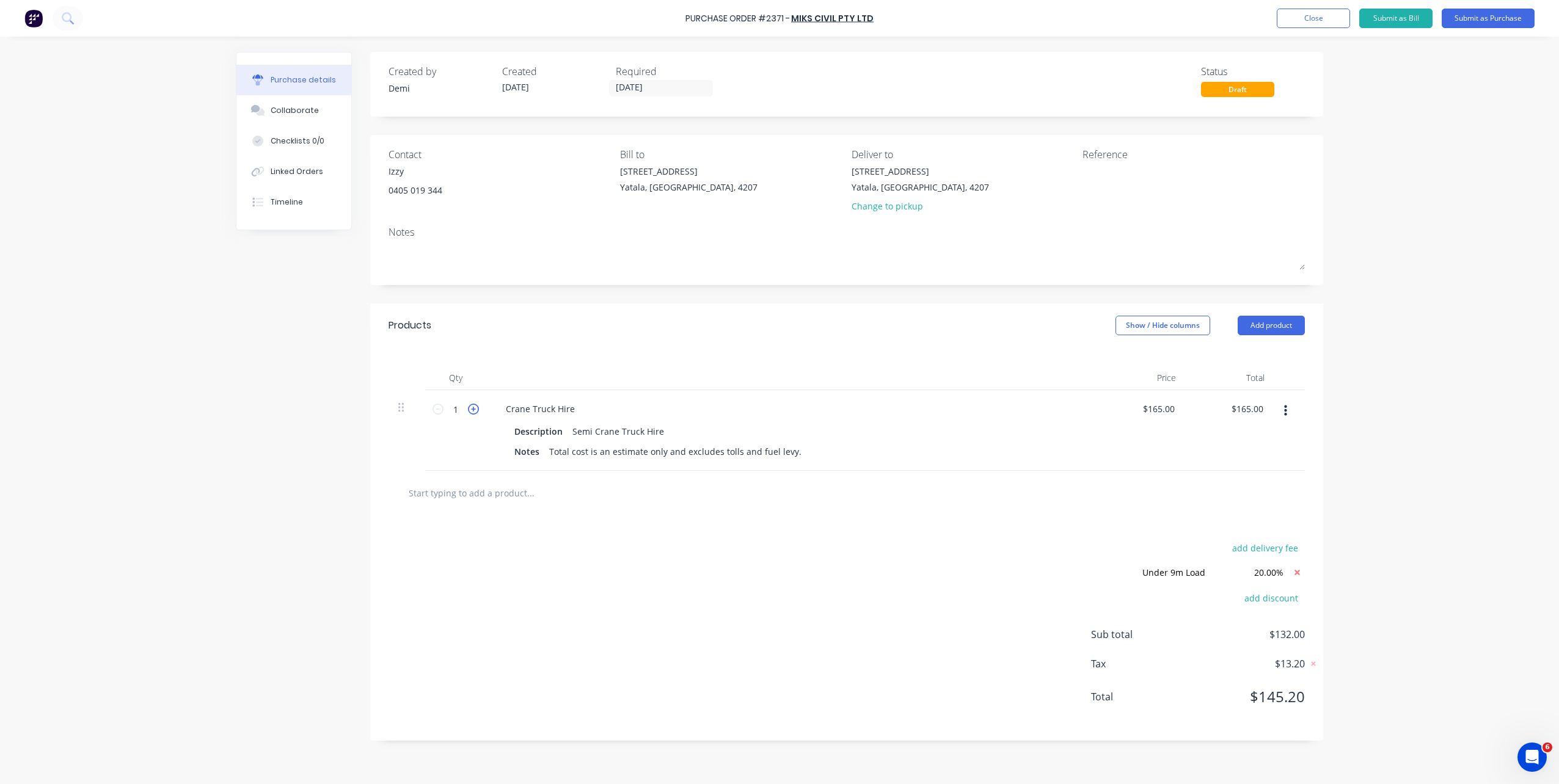
type input "2"
type input "$330.00"
click at [474, 413] on icon at bounding box center [474, 409] width 11 height 11
type input "3"
type input "$495.00"
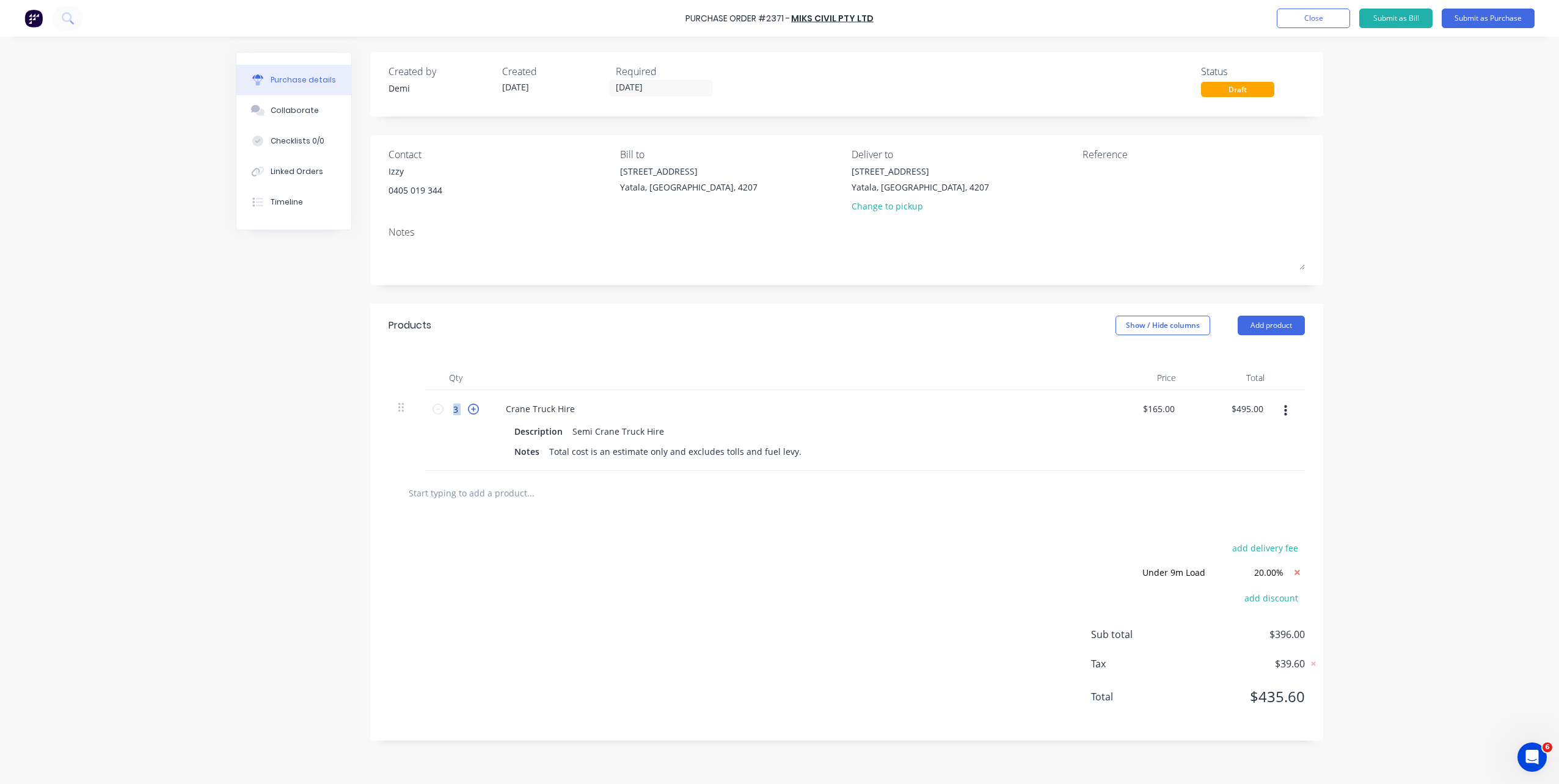
click at [474, 413] on icon at bounding box center [474, 409] width 11 height 11
type input "4"
type input "$660.00"
click at [474, 413] on icon at bounding box center [474, 409] width 11 height 11
type input "5"
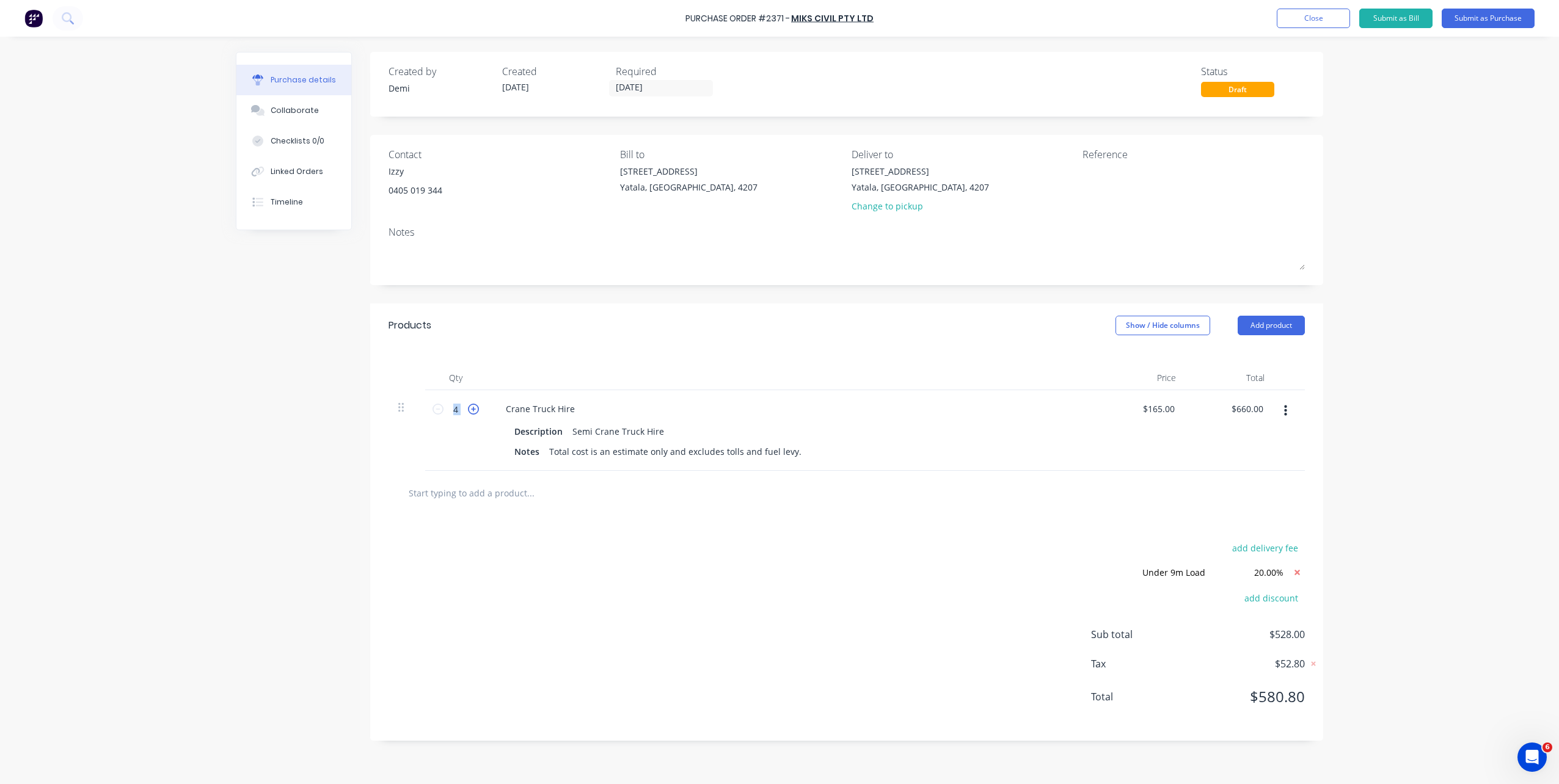
type input "$825.00"
click at [1105, 189] on textarea at bounding box center [1158, 179] width 153 height 28
type textarea "P2371"
type textarea "x"
type textarea "P2371"
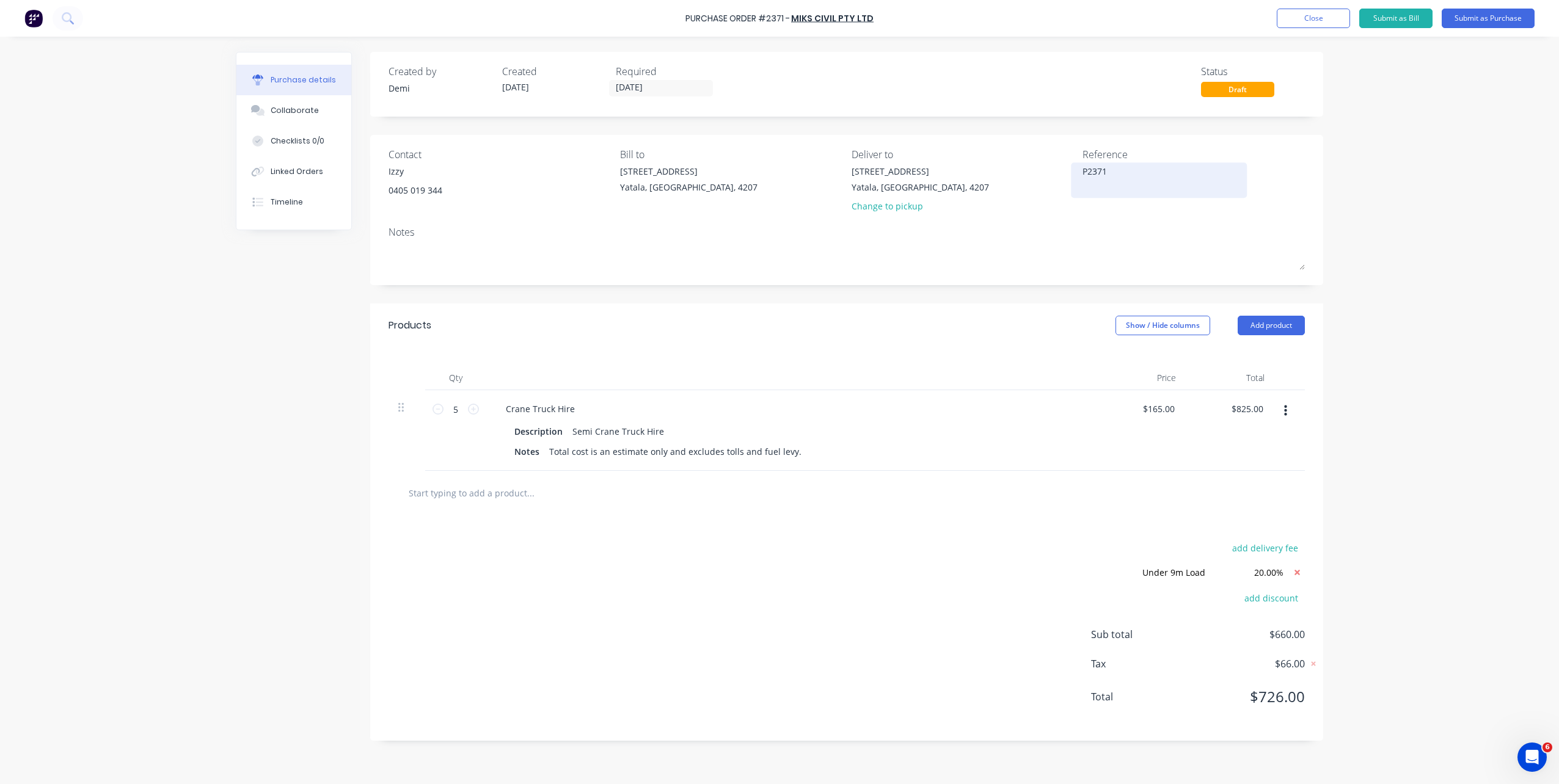
type textarea "x"
type textarea "B"
click at [1105, 189] on textarea "P2371" at bounding box center [1158, 179] width 153 height 28
type textarea "x"
click at [1144, 181] on textarea "P2371" at bounding box center [1158, 179] width 153 height 28
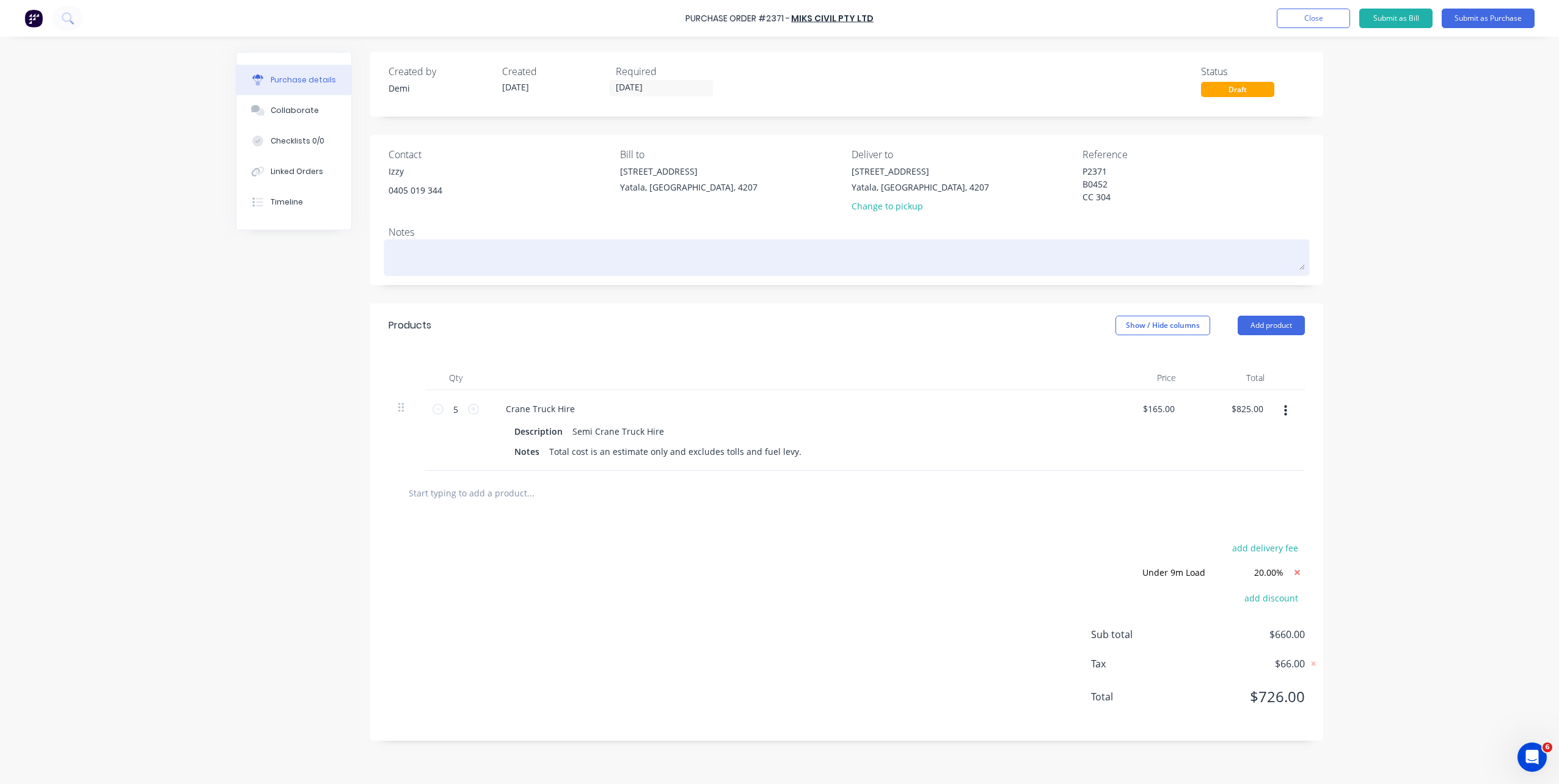
type textarea "P2371 B0452 CC 304"
type textarea "x"
type textarea "P2371 B0452 CC 304"
click at [481, 247] on textarea at bounding box center [847, 256] width 917 height 28
type textarea "x"
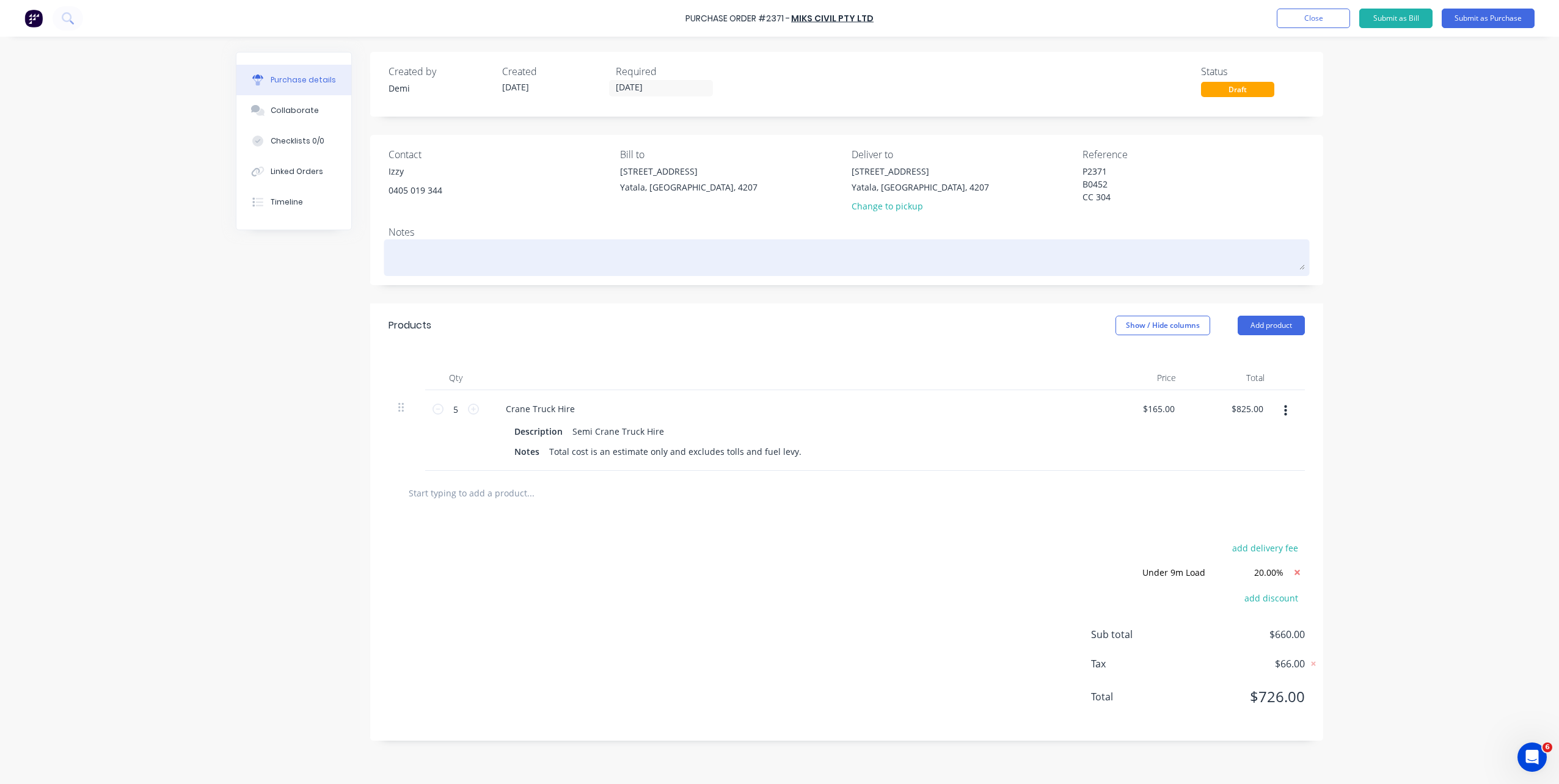
type textarea "O"
type textarea "x"
type textarea "OV"
type textarea "x"
type textarea "OVE"
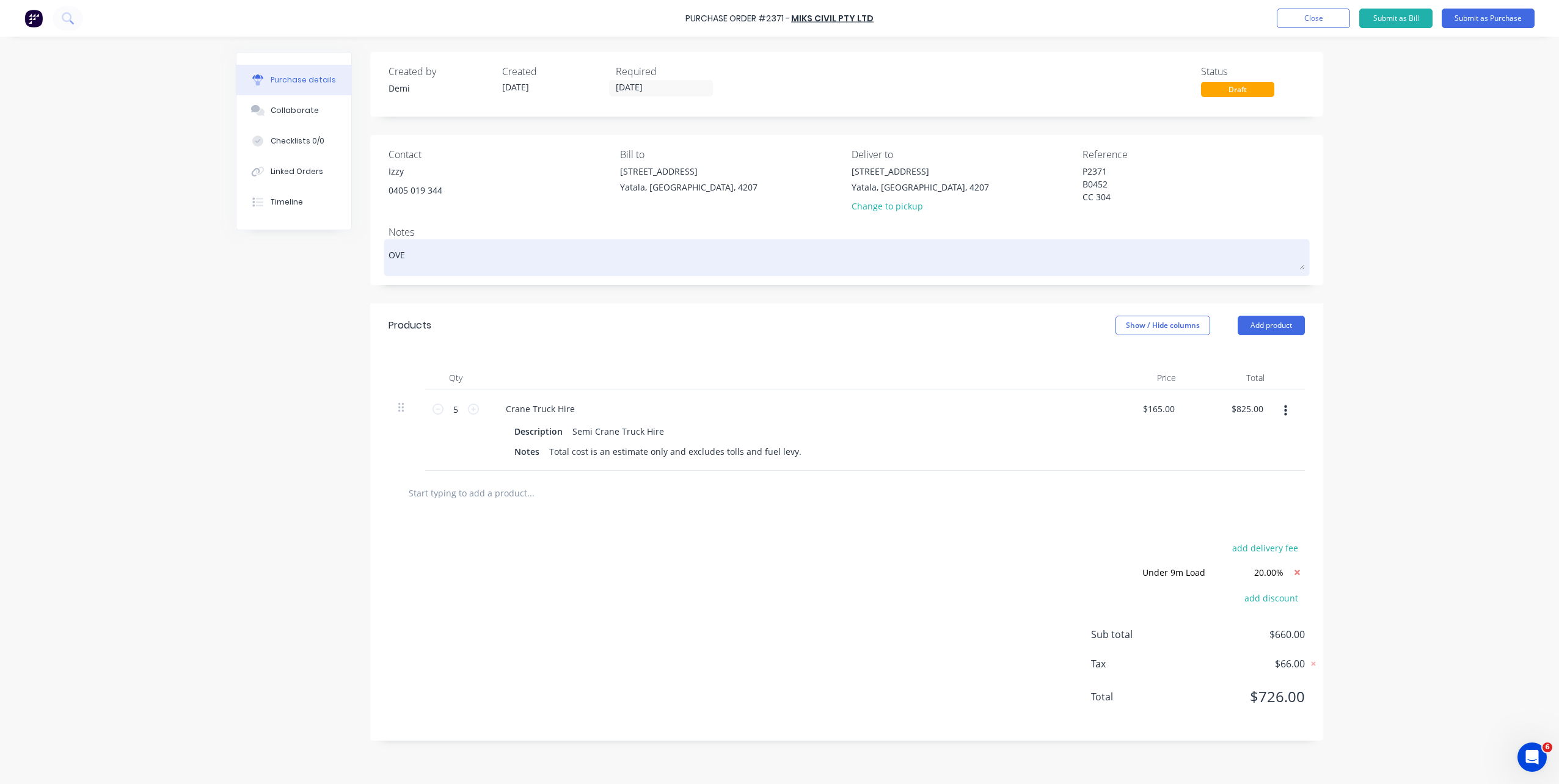
type textarea "x"
type textarea "OVER"
type textarea "x"
type textarea "OVERSI"
type textarea "x"
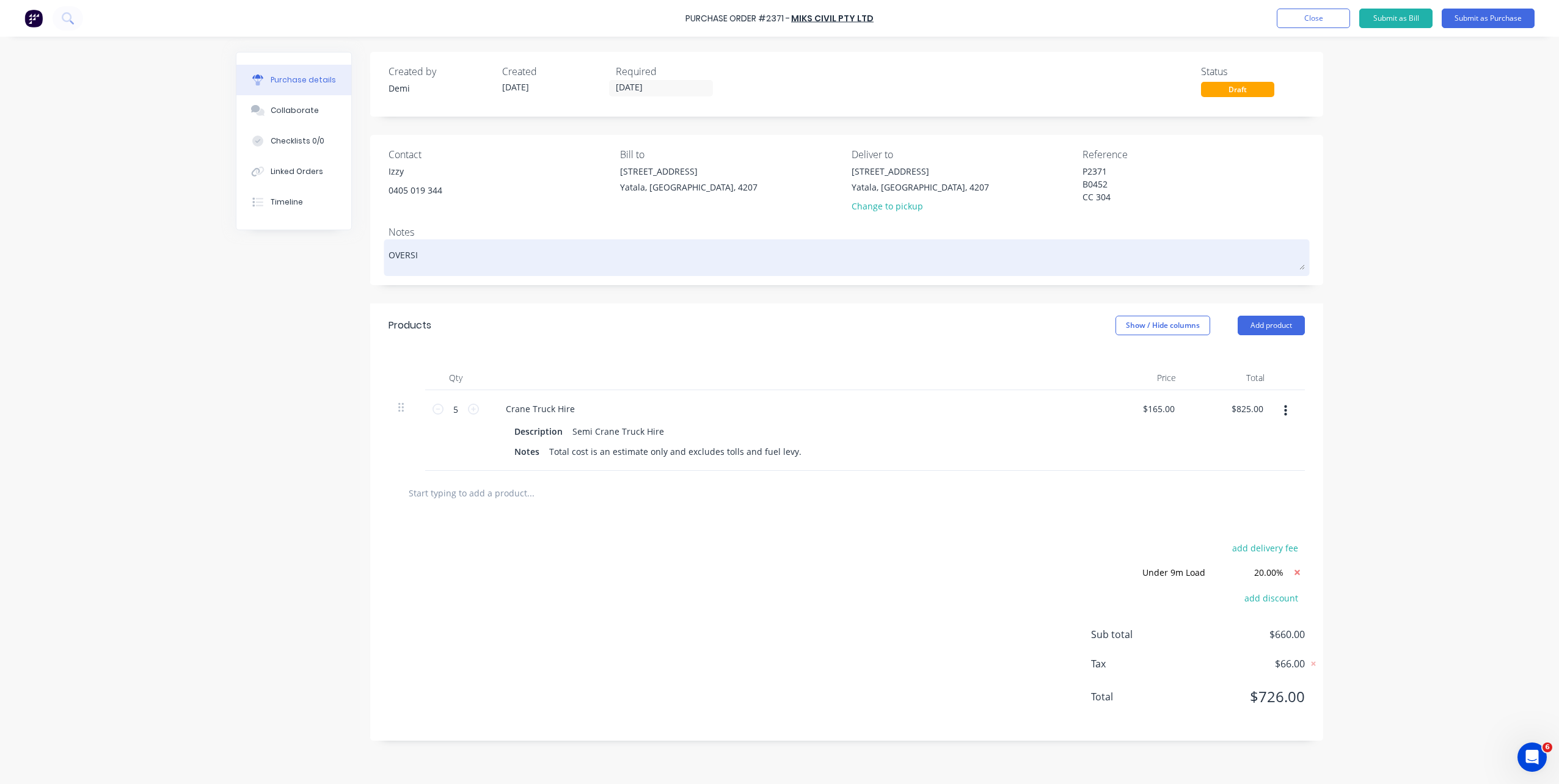
type textarea "OVERSIZ"
type textarea "x"
type textarea "OVERSIZE"
type textarea "x"
type textarea "OVERSIZE"
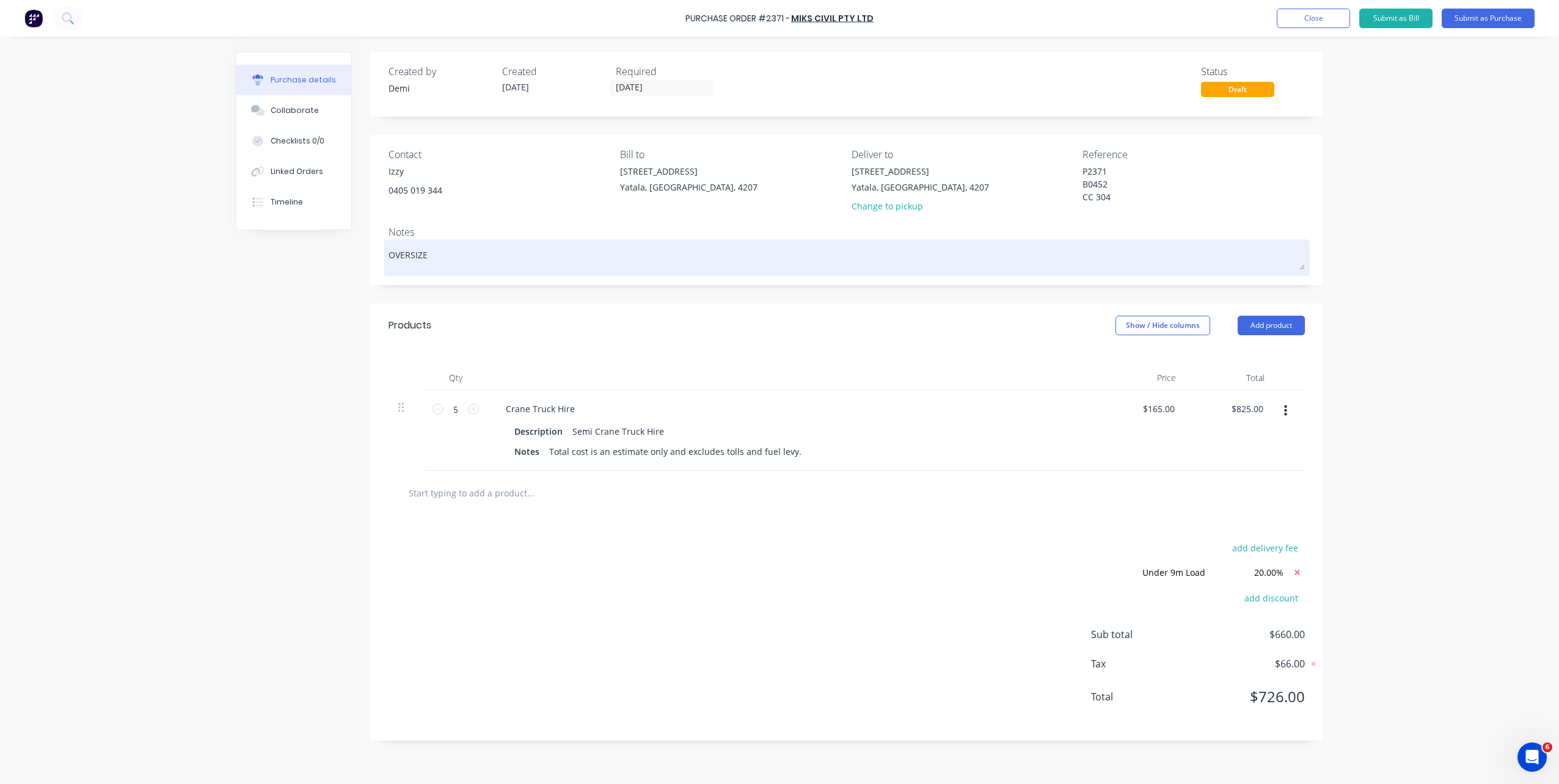
type textarea "x"
type textarea "OVERSIZE L"
type textarea "x"
type textarea "OVERSIZE LO"
type textarea "x"
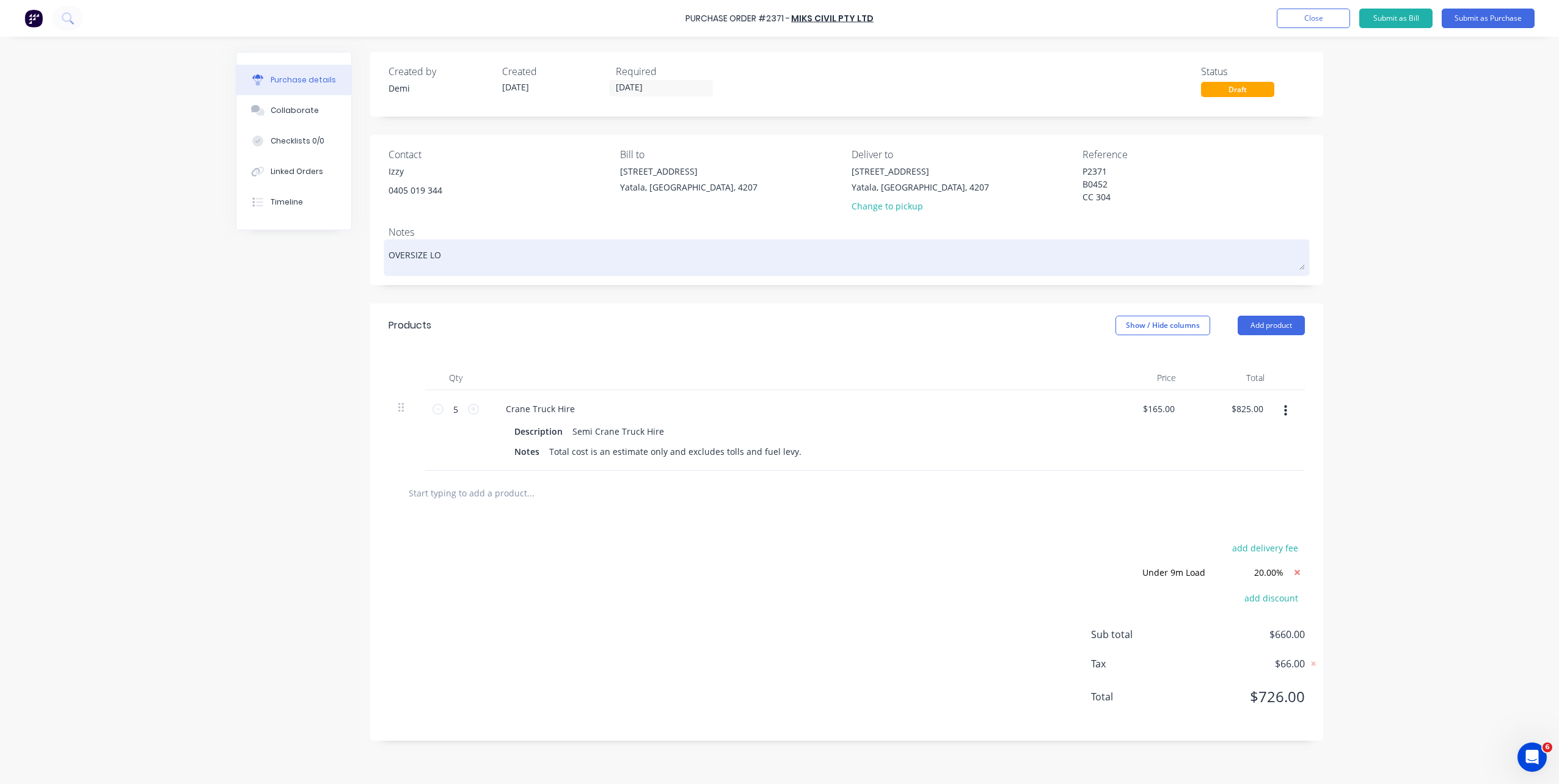
type textarea "OVERSIZE LOA"
type textarea "x"
type textarea "OVERSIZE LOAD"
type textarea "x"
type textarea "OVERSIZE LOAD"
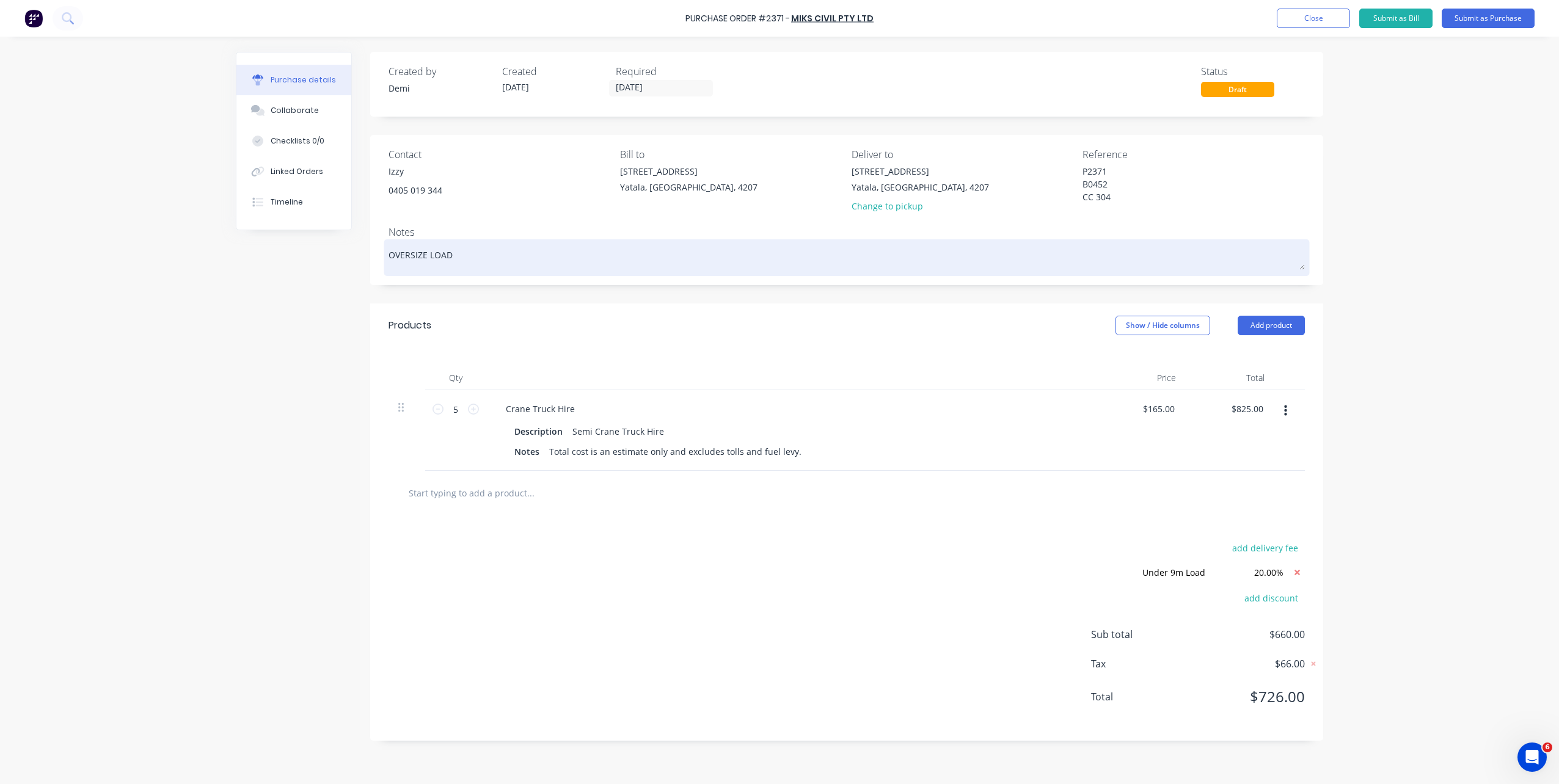
type textarea "x"
type textarea "OVERSIZE LOAD -"
type textarea "x"
type textarea "OVERSIZE LOAD -"
type textarea "x"
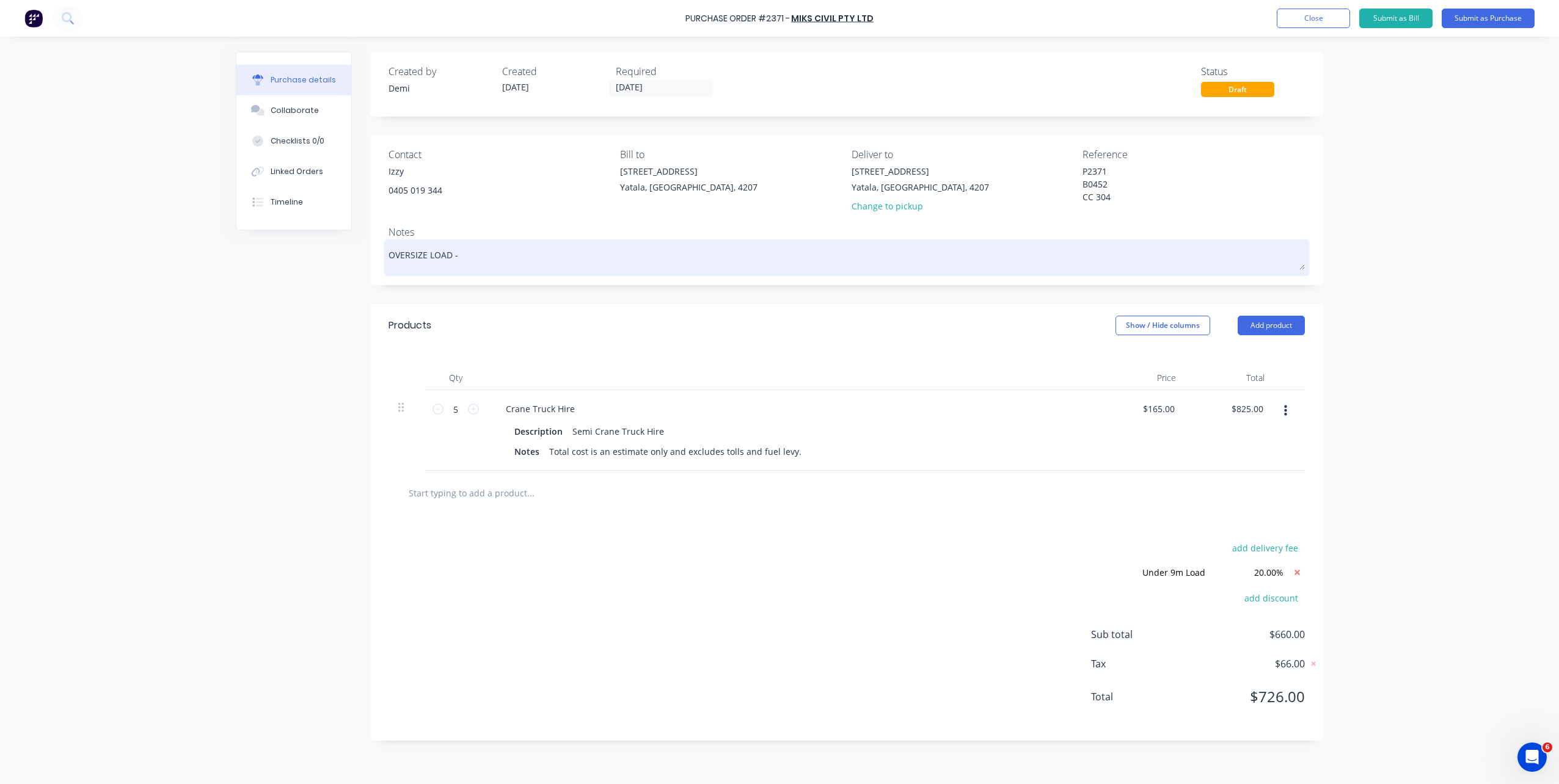
type textarea "OVERSIZE LOAD - D"
type textarea "x"
type textarea "OVERSIZE LOAD - DE"
type textarea "x"
type textarea "OVERSIZE LOAD - DEP"
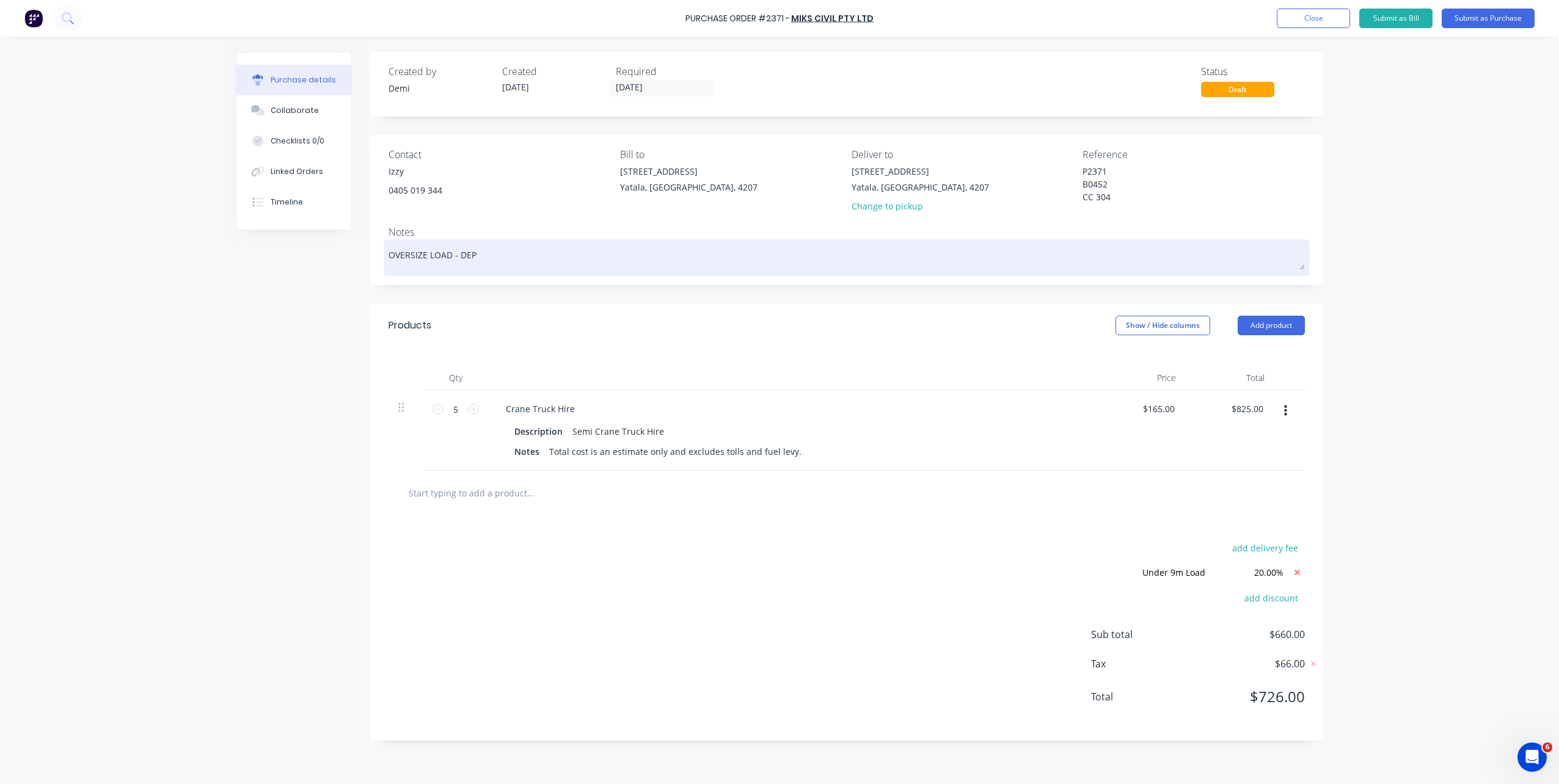
type textarea "x"
type textarea "OVERSIZE LOAD - DEPA"
type textarea "x"
type textarea "OVERSIZE LOAD - DEPAR"
type textarea "x"
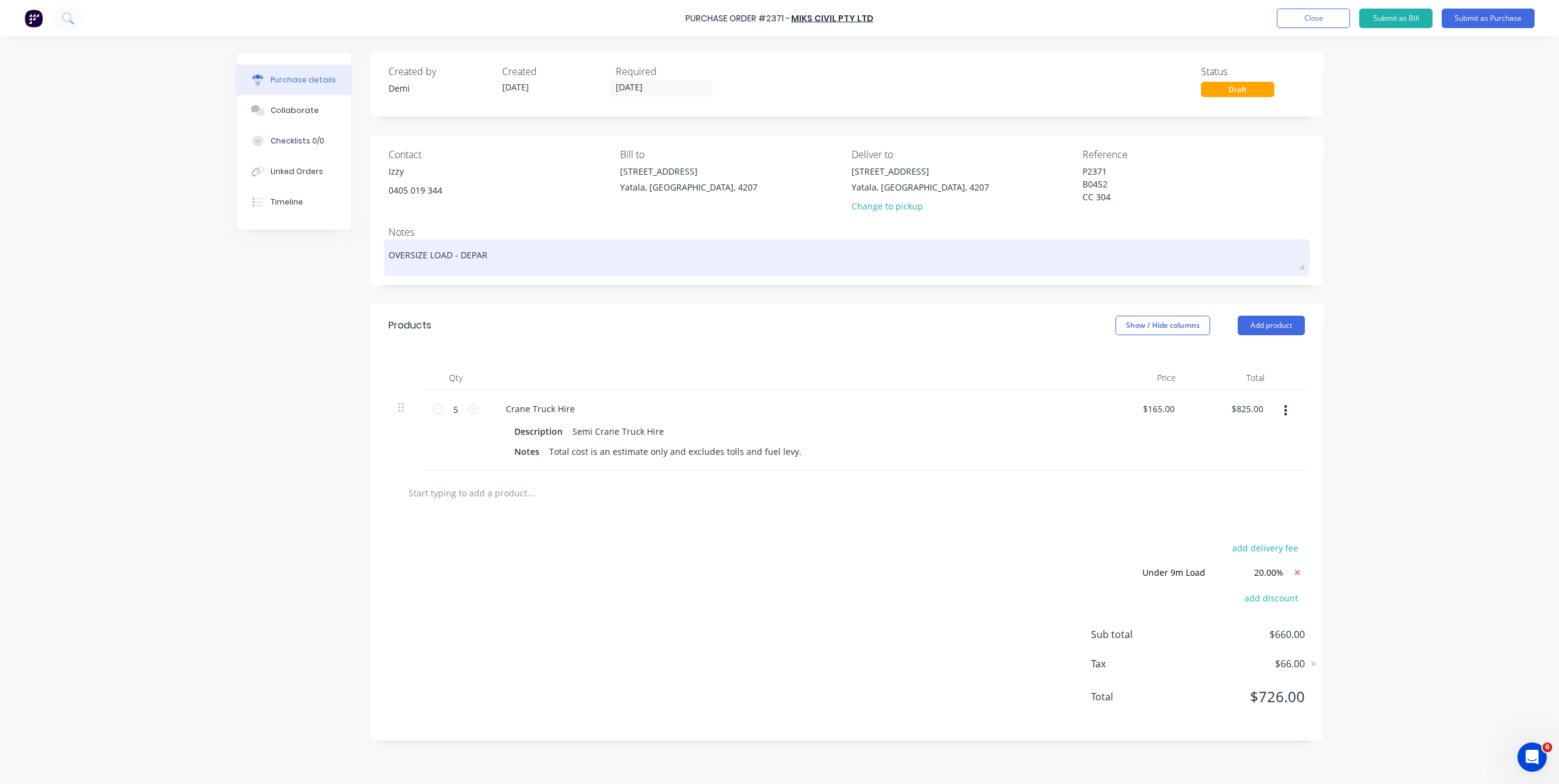
type textarea "OVERSIZE LOAD - DEPART"
type textarea "x"
type textarea "OVERSIZE LOAD - DEPART"
type textarea "x"
type textarea "OVERSIZE LOAD - DEPART 9"
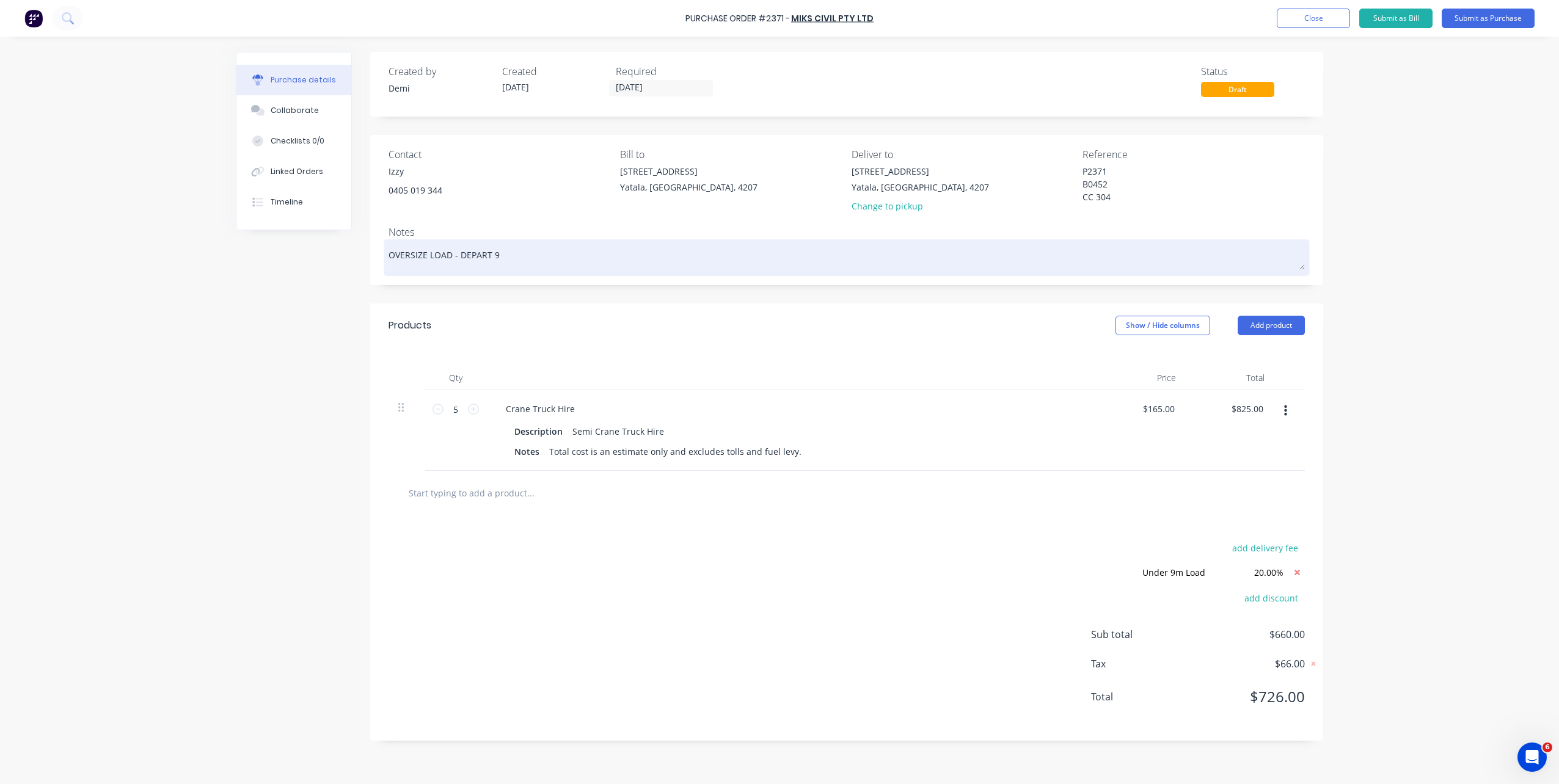
type textarea "x"
type textarea "OVERSIZE LOAD - DEPART 90"
type textarea "x"
type textarea "OVERSIZE LOAD - DEPART 9"
type textarea "x"
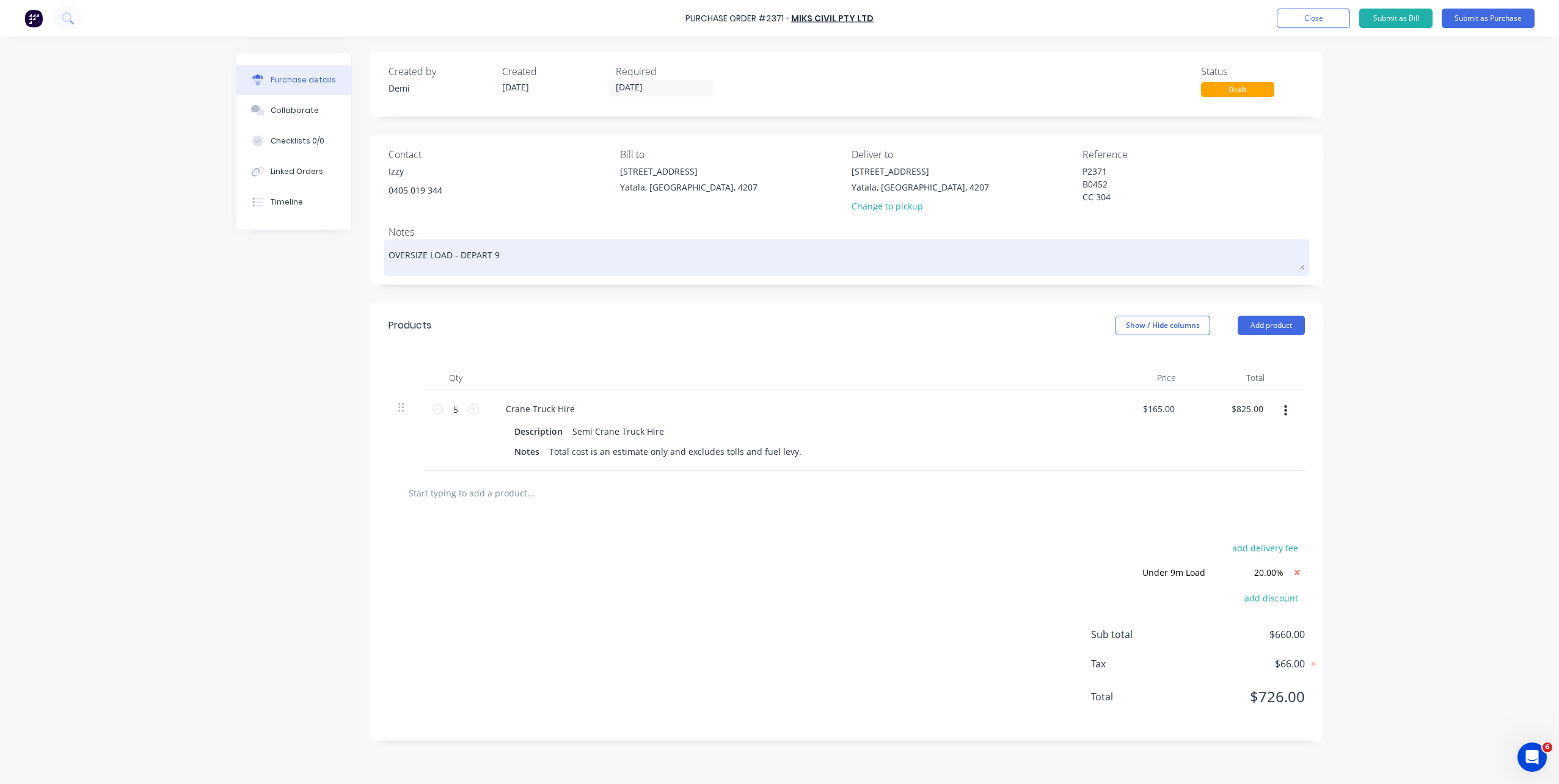
type textarea "OVERSIZE LOAD - DEPART 9:"
type textarea "x"
type textarea "OVERSIZE LOAD - DEPART 9:0"
type textarea "x"
type textarea "OVERSIZE LOAD - DEPART 9:"
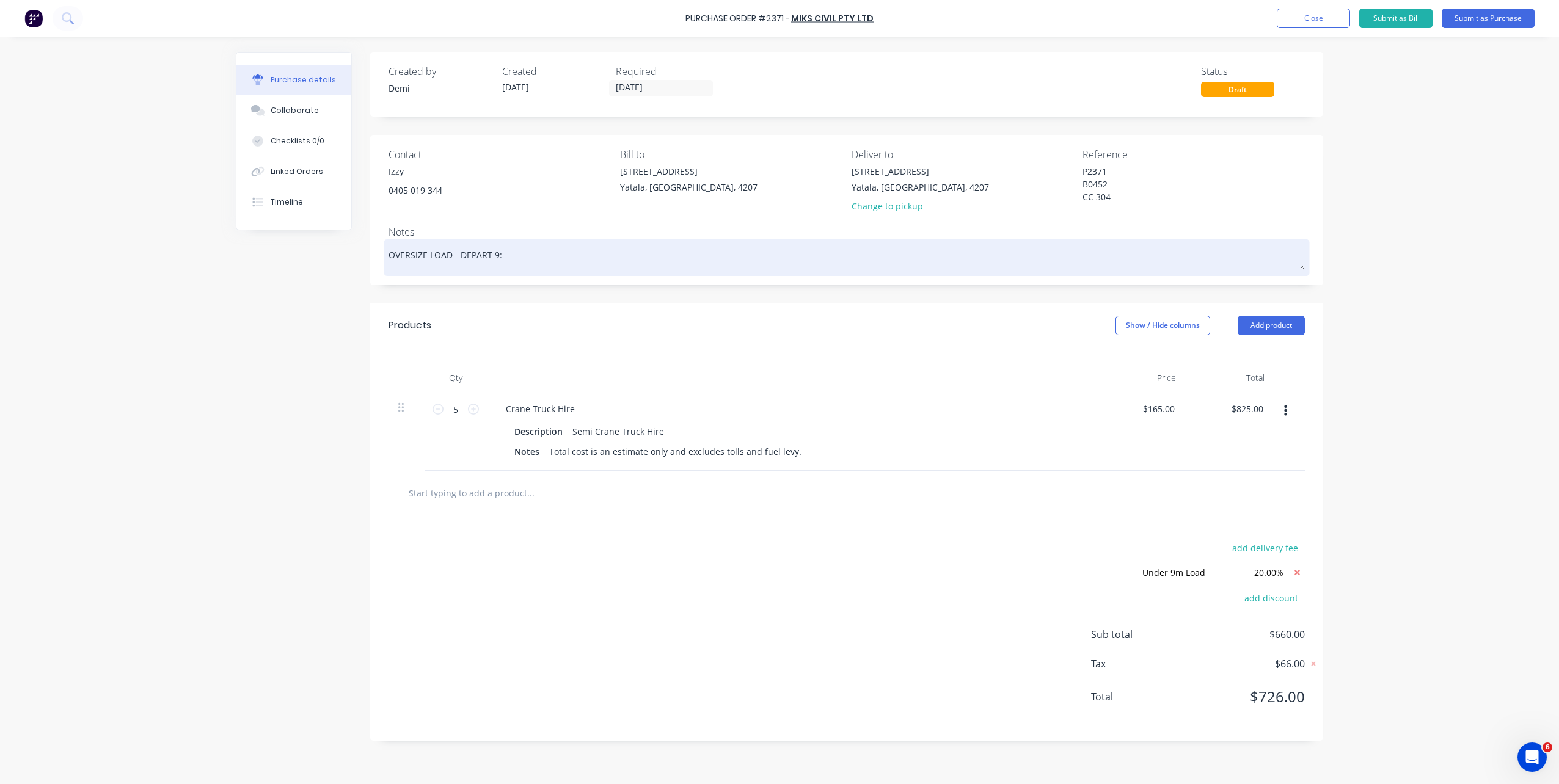
type textarea "x"
type textarea "OVERSIZE LOAD - DEPART 9"
type textarea "x"
type textarea "OVERSIZE LOAD - DEPART"
type textarea "x"
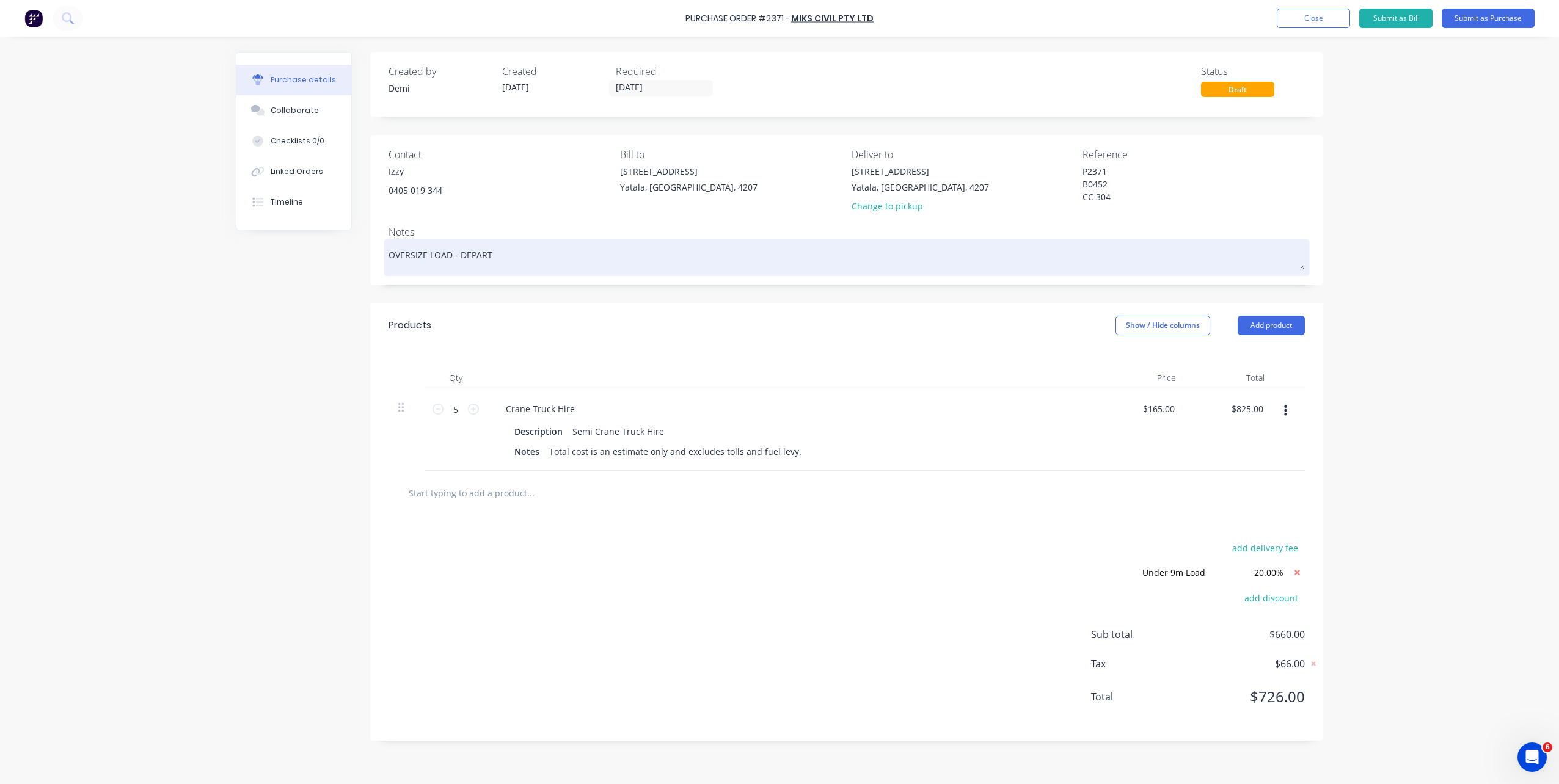
type textarea "OVERSIZE LOAD - DEPART"
type textarea "x"
type textarea "OVERSIZE LOAD - DEPAR"
type textarea "x"
type textarea "OVERSIZE LOAD - DEPA"
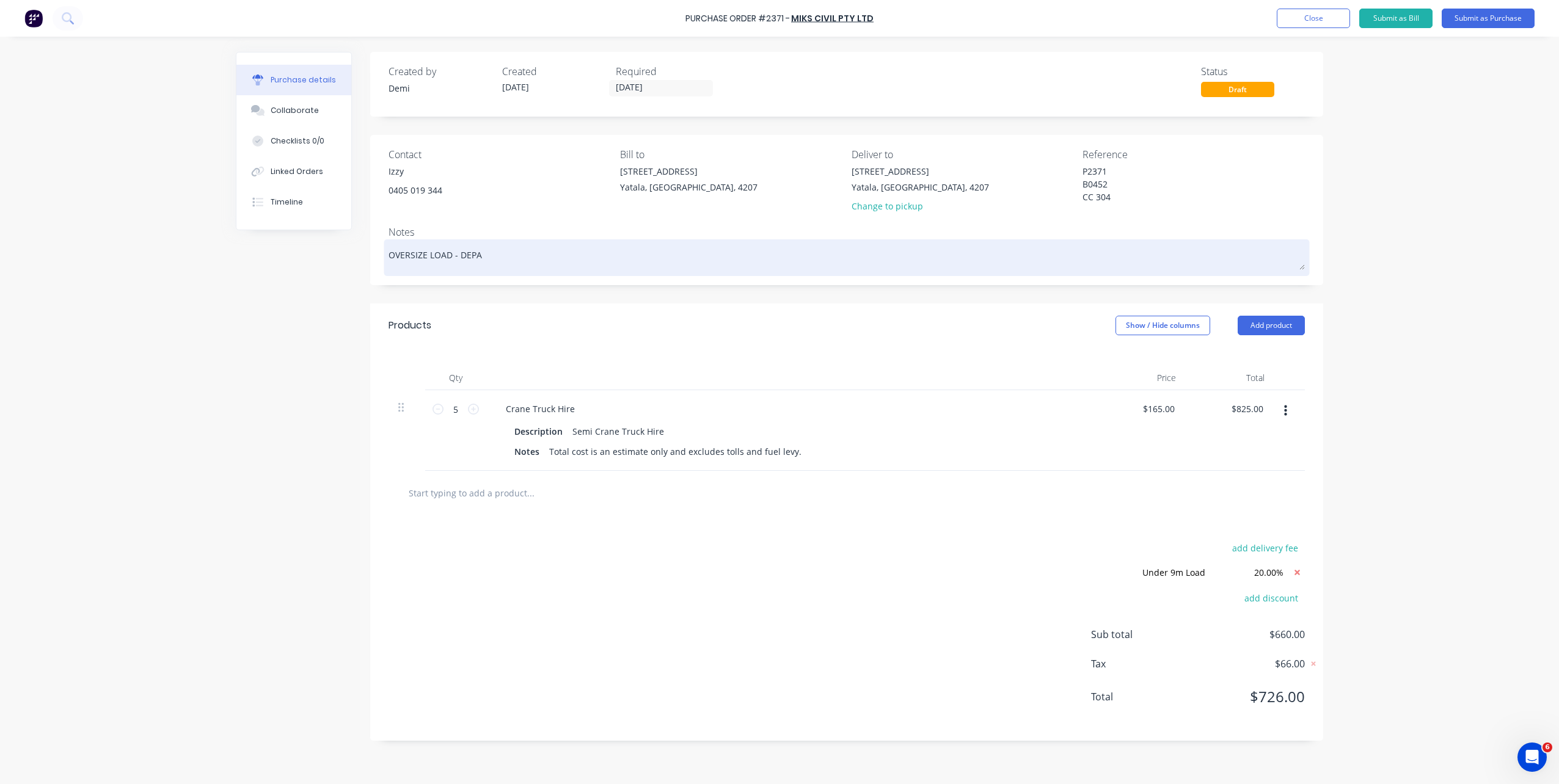
type textarea "x"
type textarea "OVERSIZE LOAD - DEP"
type textarea "x"
type textarea "OVERSIZE LOAD - DE"
type textarea "x"
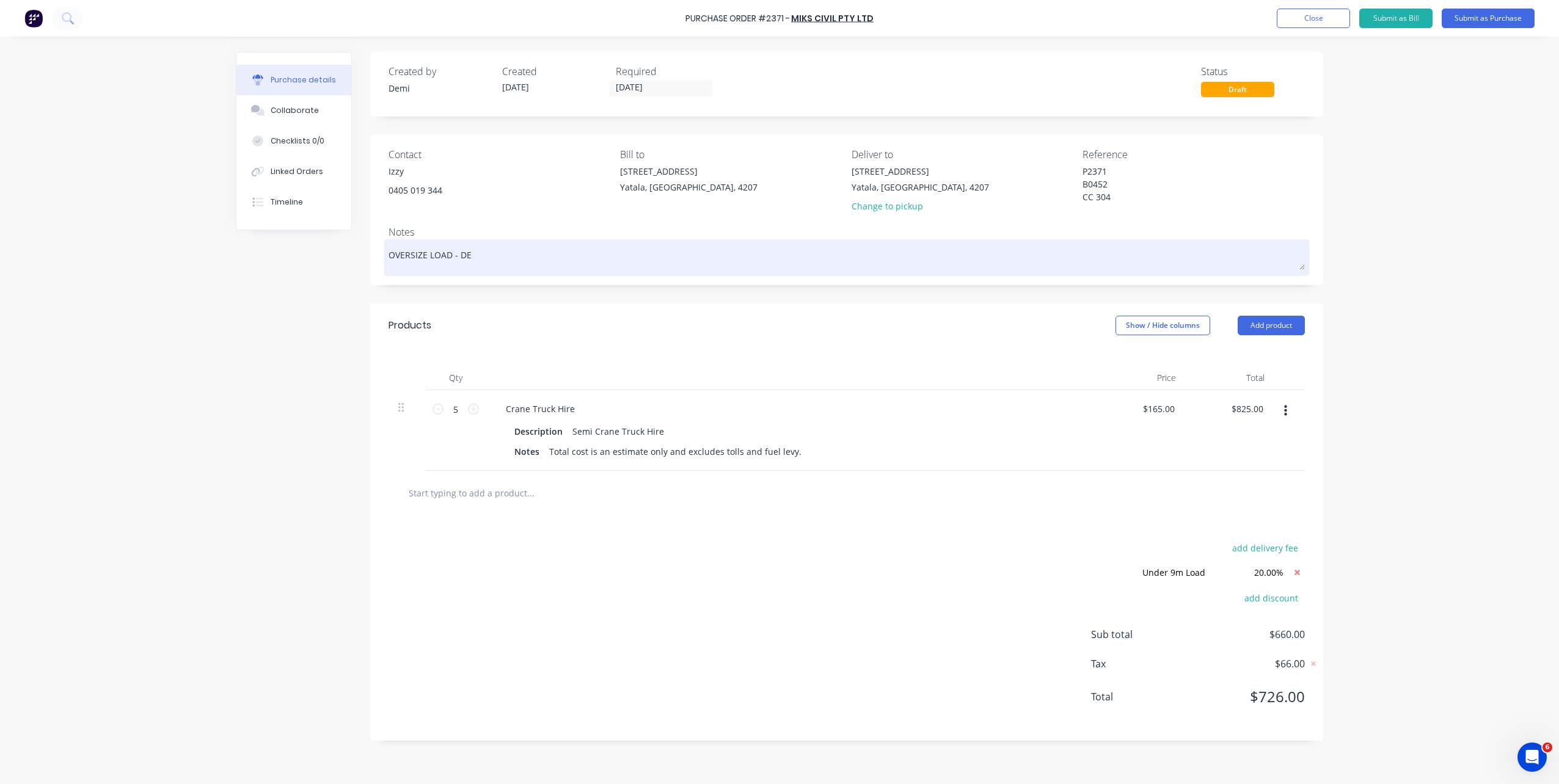
type textarea "OVERSIZE LOAD - D"
type textarea "x"
type textarea "OVERSIZE LOAD -"
type textarea "x"
type textarea "OVERSIZE LOAD -"
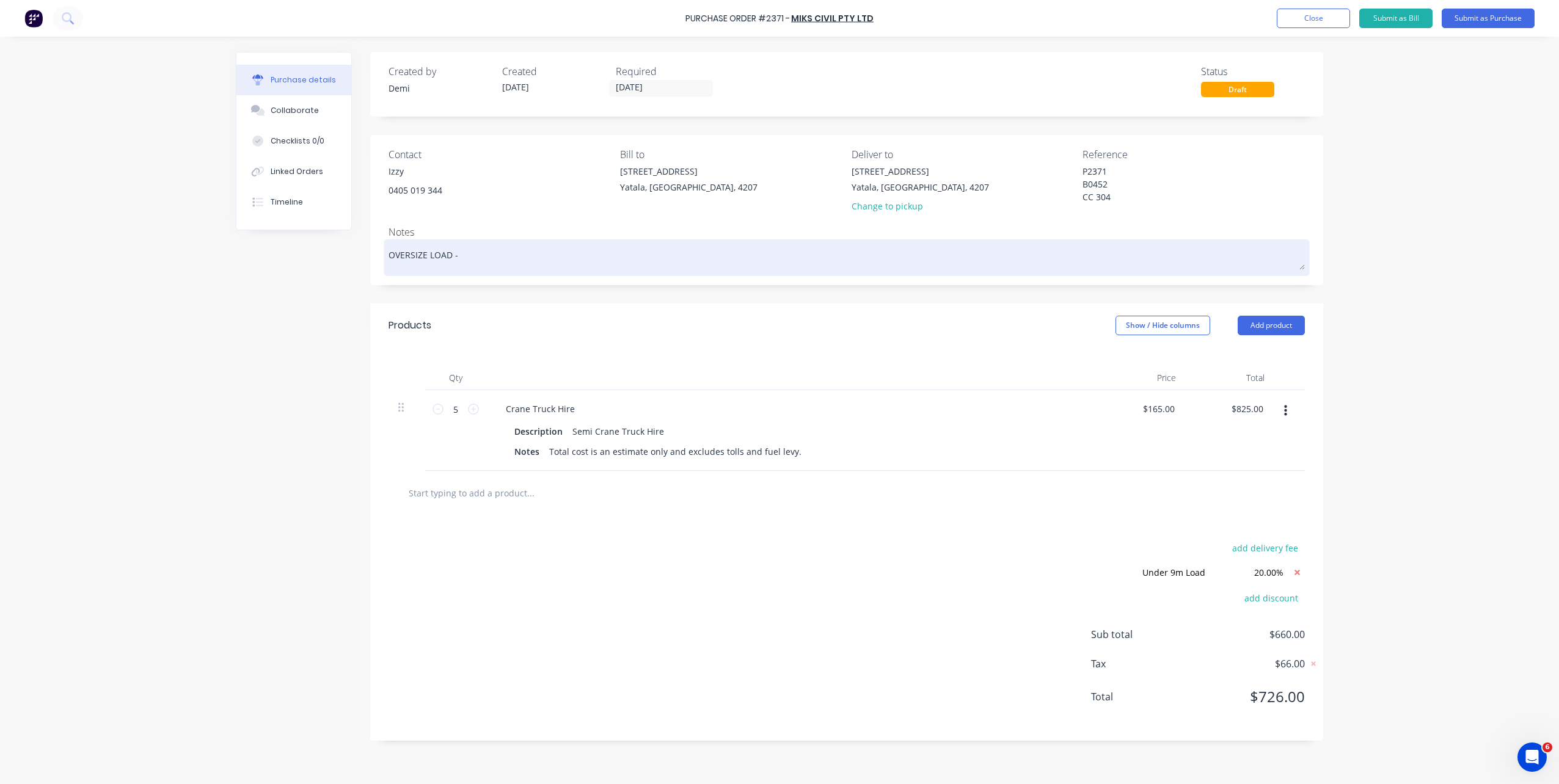
type textarea "x"
type textarea "OVERSIZE LOAD"
type textarea "x"
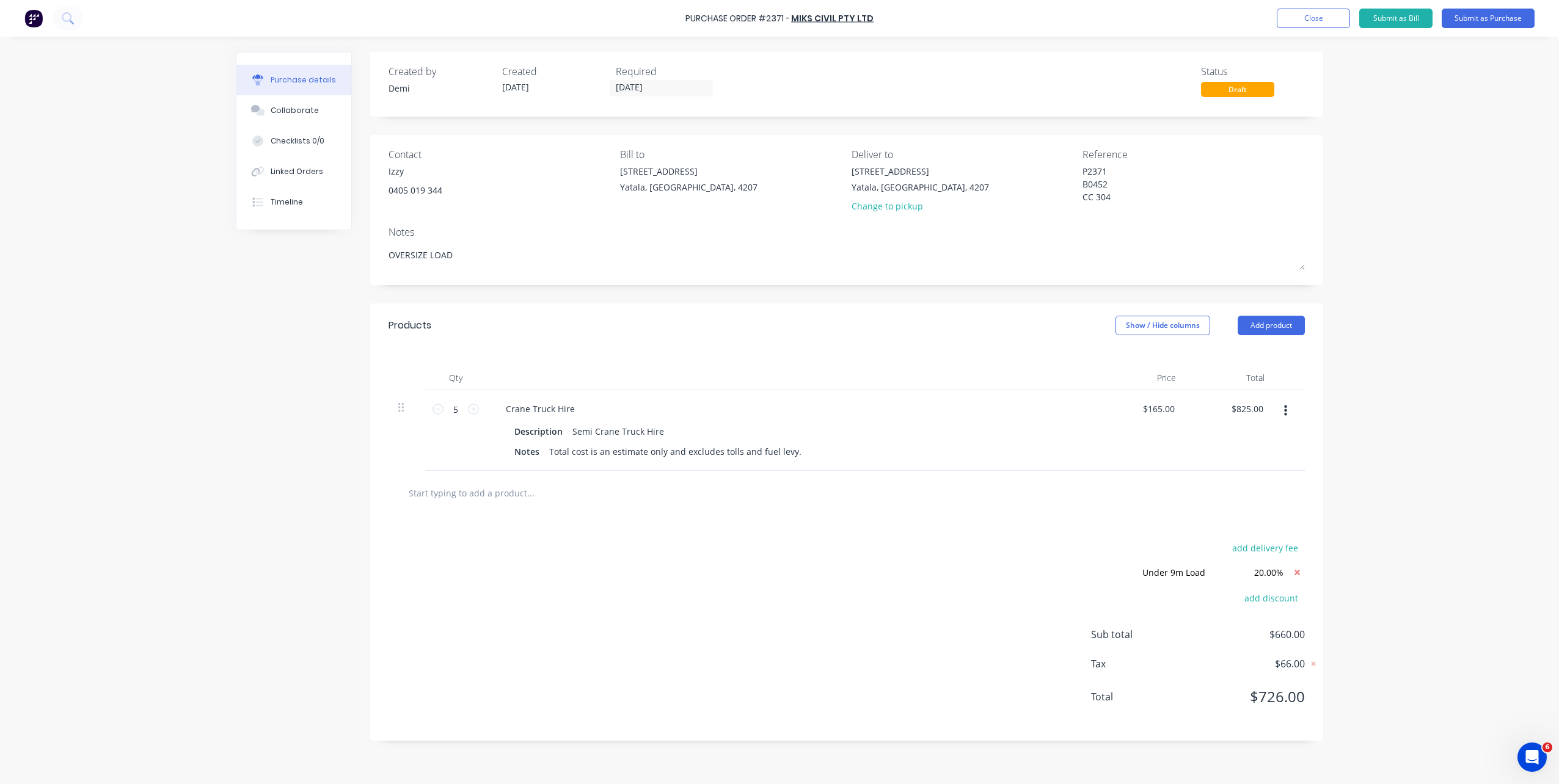
type textarea "OVERSIZE LOAD"
type textarea "x"
type textarea "OVERSIZE LOAD"
click at [513, 502] on input "text" at bounding box center [530, 492] width 244 height 25
click at [1168, 415] on button "button" at bounding box center [1285, 410] width 28 height 22
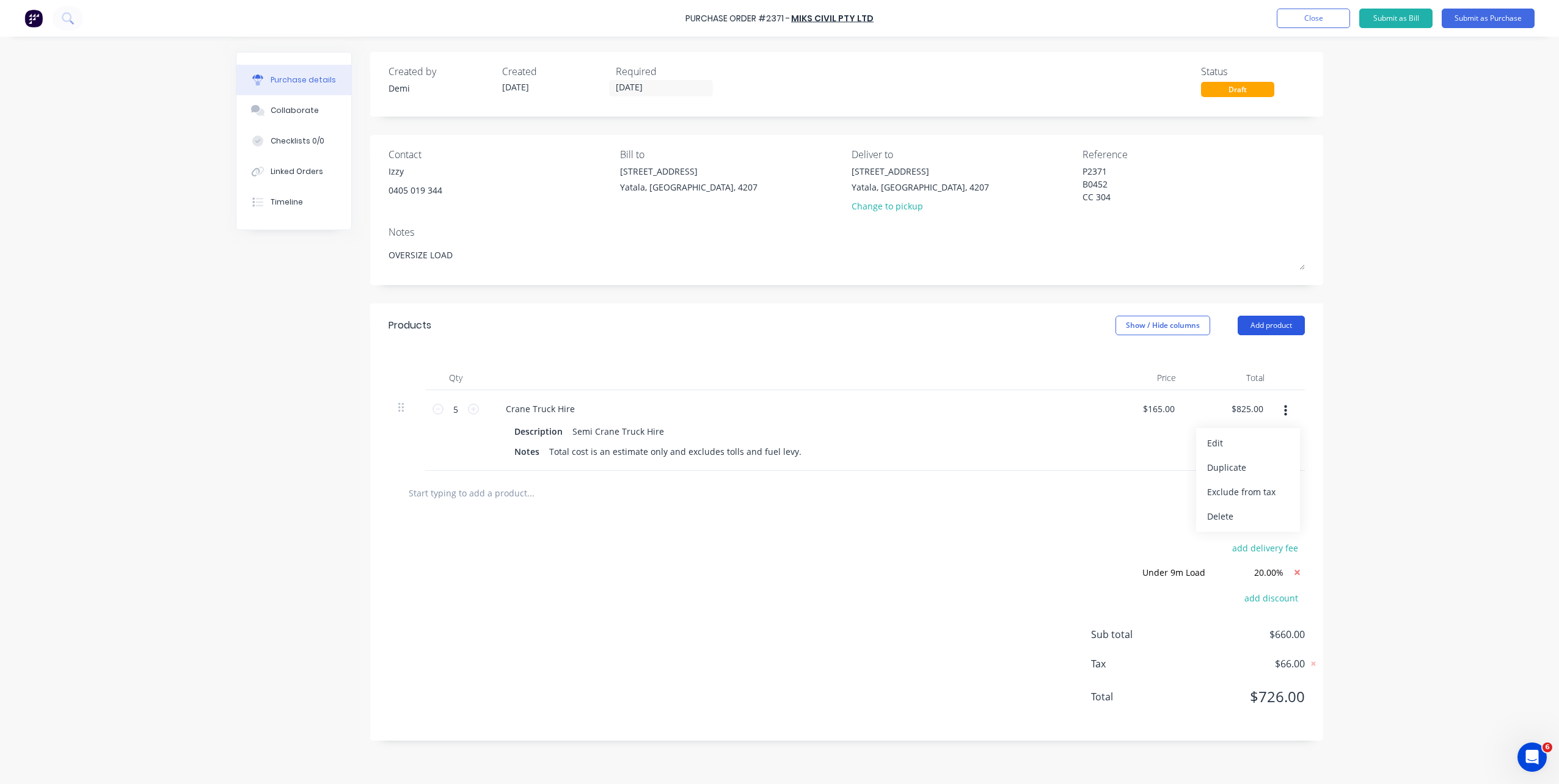
click at [1168, 328] on button "Add product" at bounding box center [1272, 324] width 68 height 19
click at [1081, 537] on div "add delivery fee Under 9m Load Under 9m Load Discount name (Optional) 20.00% ad…" at bounding box center [847, 628] width 953 height 226
click at [1168, 478] on div "Notes (External)" at bounding box center [1247, 479] width 94 height 18
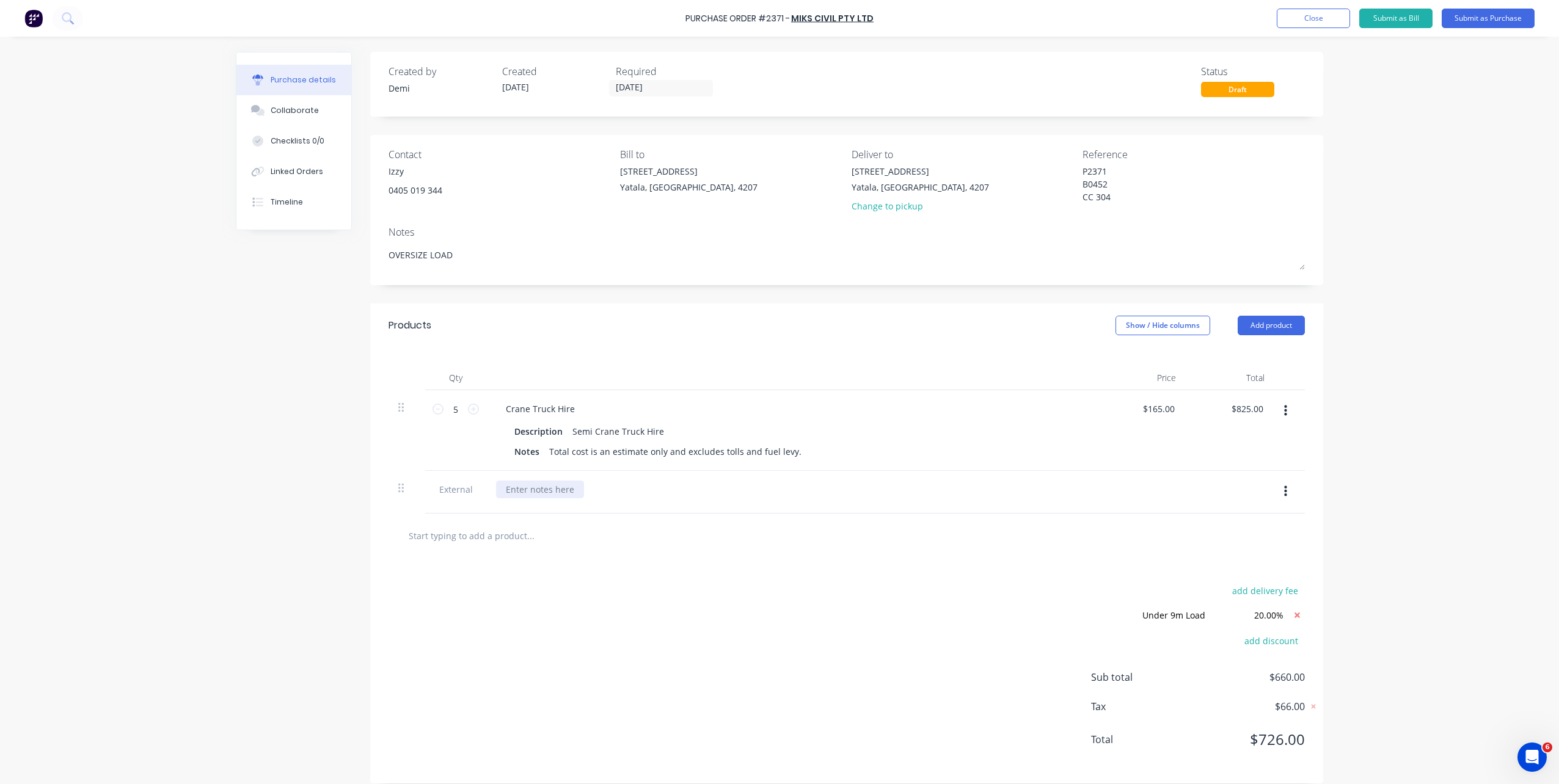
type textarea "x"
click at [552, 489] on div at bounding box center [540, 489] width 88 height 18
type textarea "x"
click at [288, 175] on div "Linked Orders" at bounding box center [297, 171] width 52 height 11
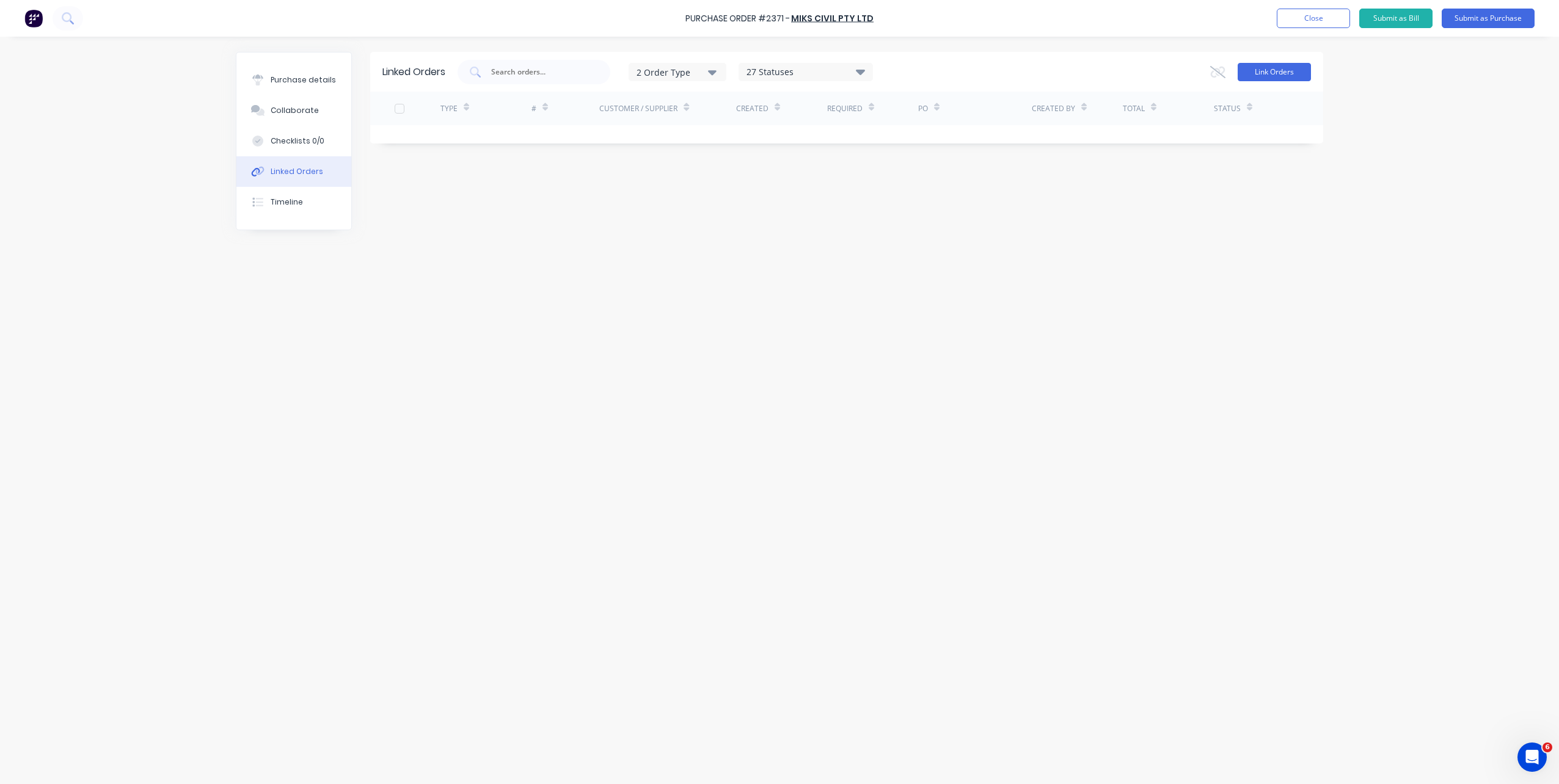
click at [1168, 74] on button "Link Orders" at bounding box center [1275, 72] width 74 height 18
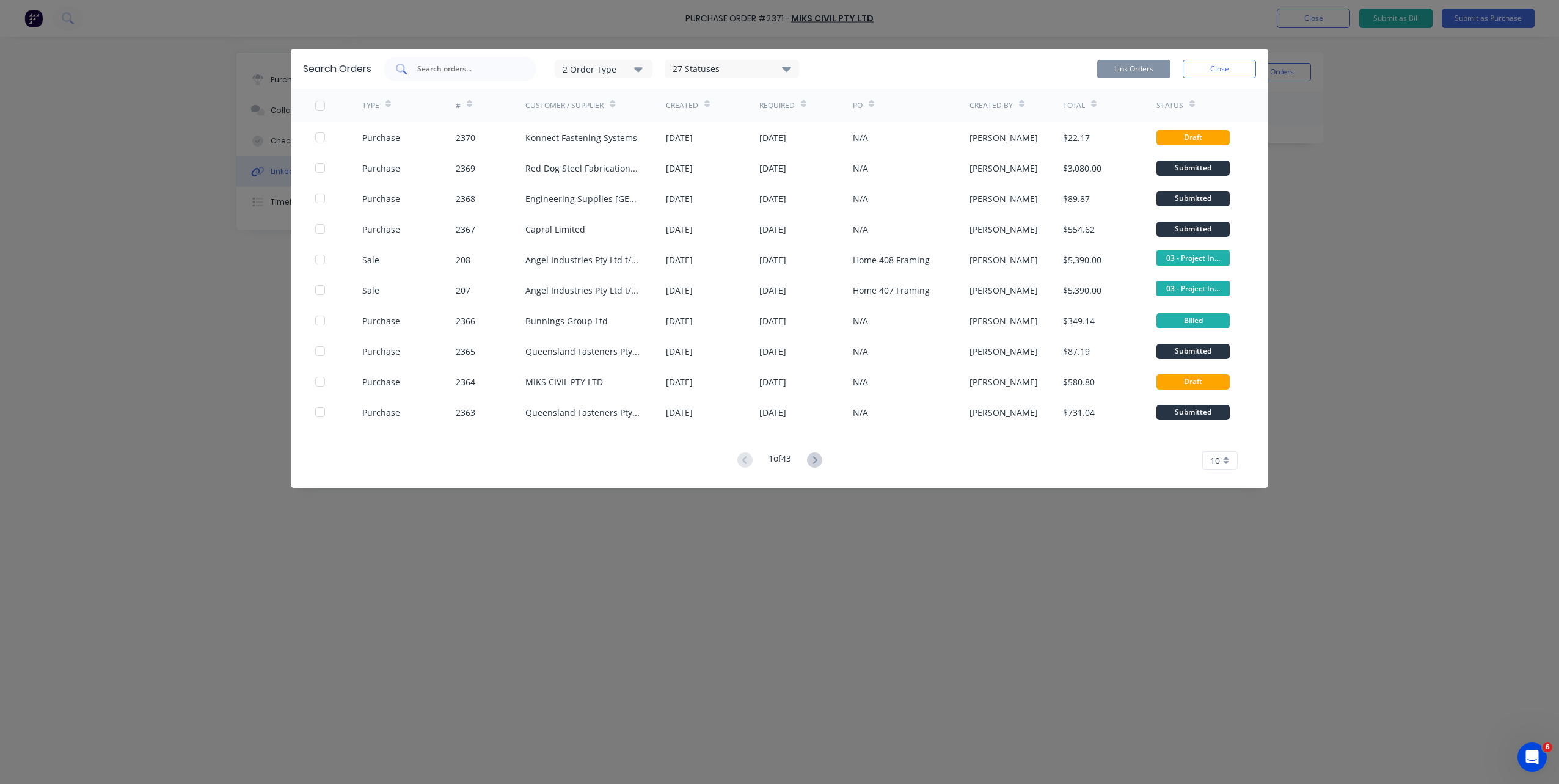
click at [495, 70] on input "text" at bounding box center [467, 69] width 101 height 12
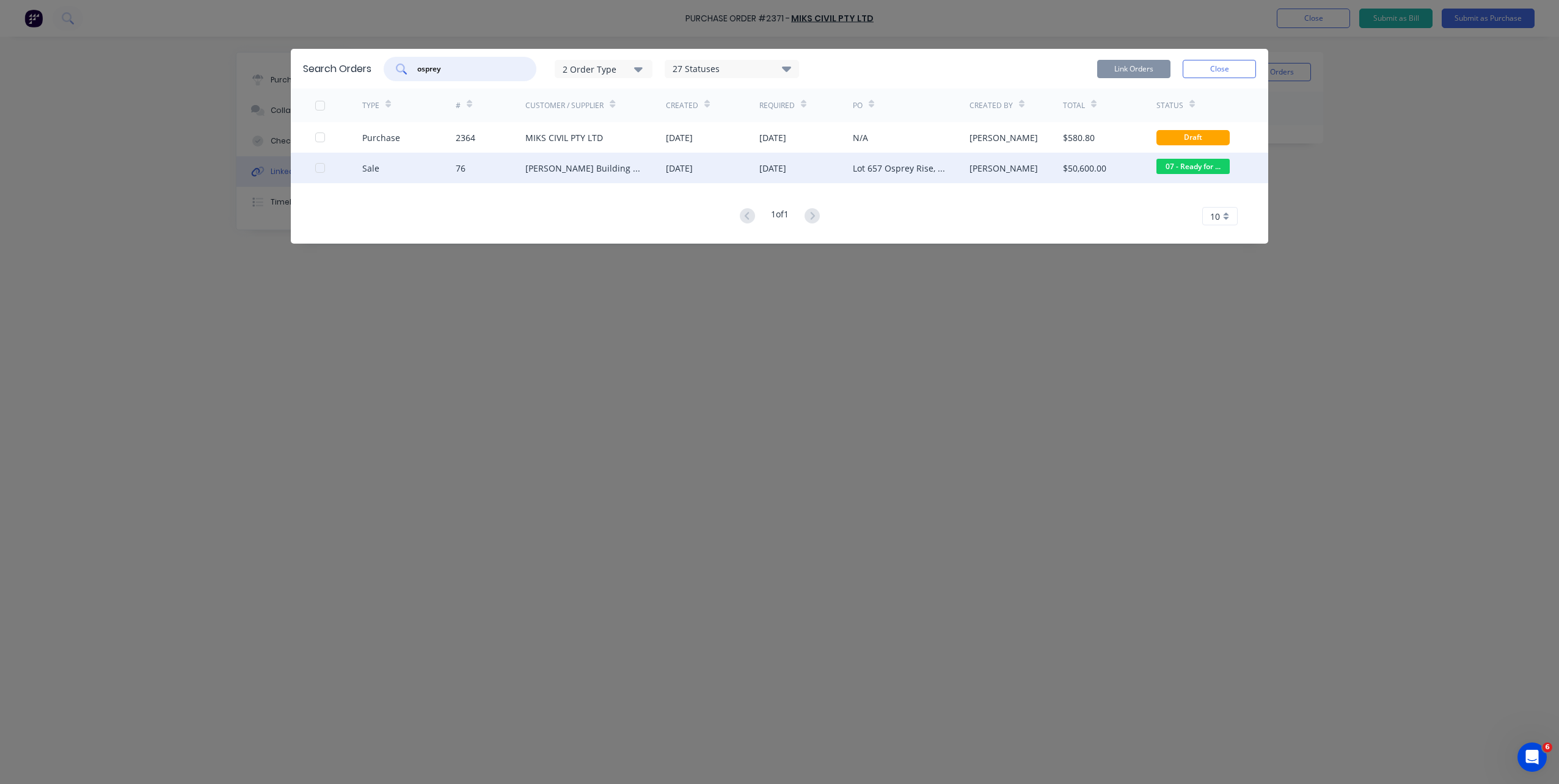
click at [316, 166] on div at bounding box center [320, 168] width 25 height 25
type input "osprey"
click at [1123, 70] on button "Link Orders" at bounding box center [1134, 69] width 74 height 18
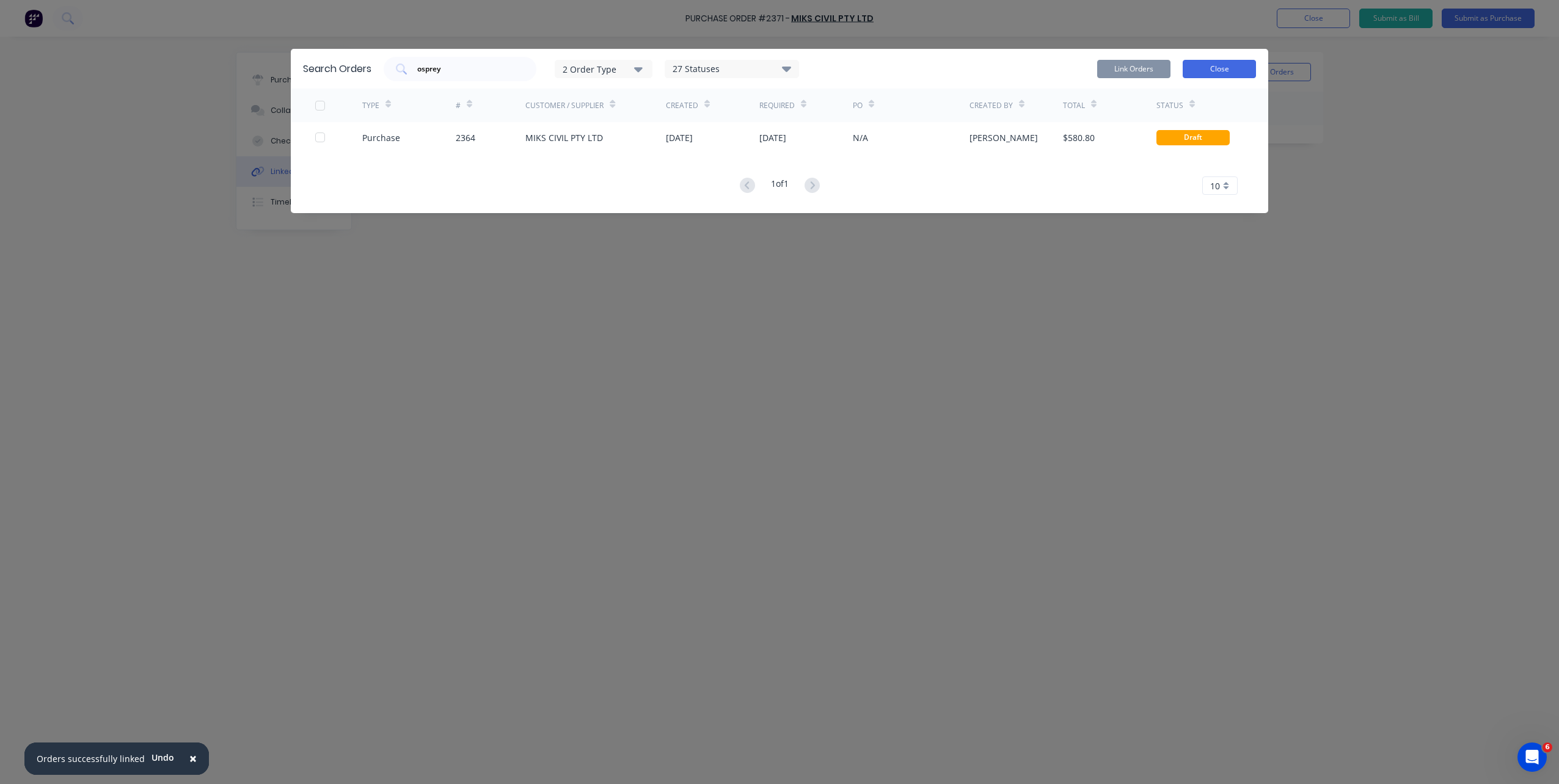
click at [1168, 61] on button "Close" at bounding box center [1220, 69] width 74 height 18
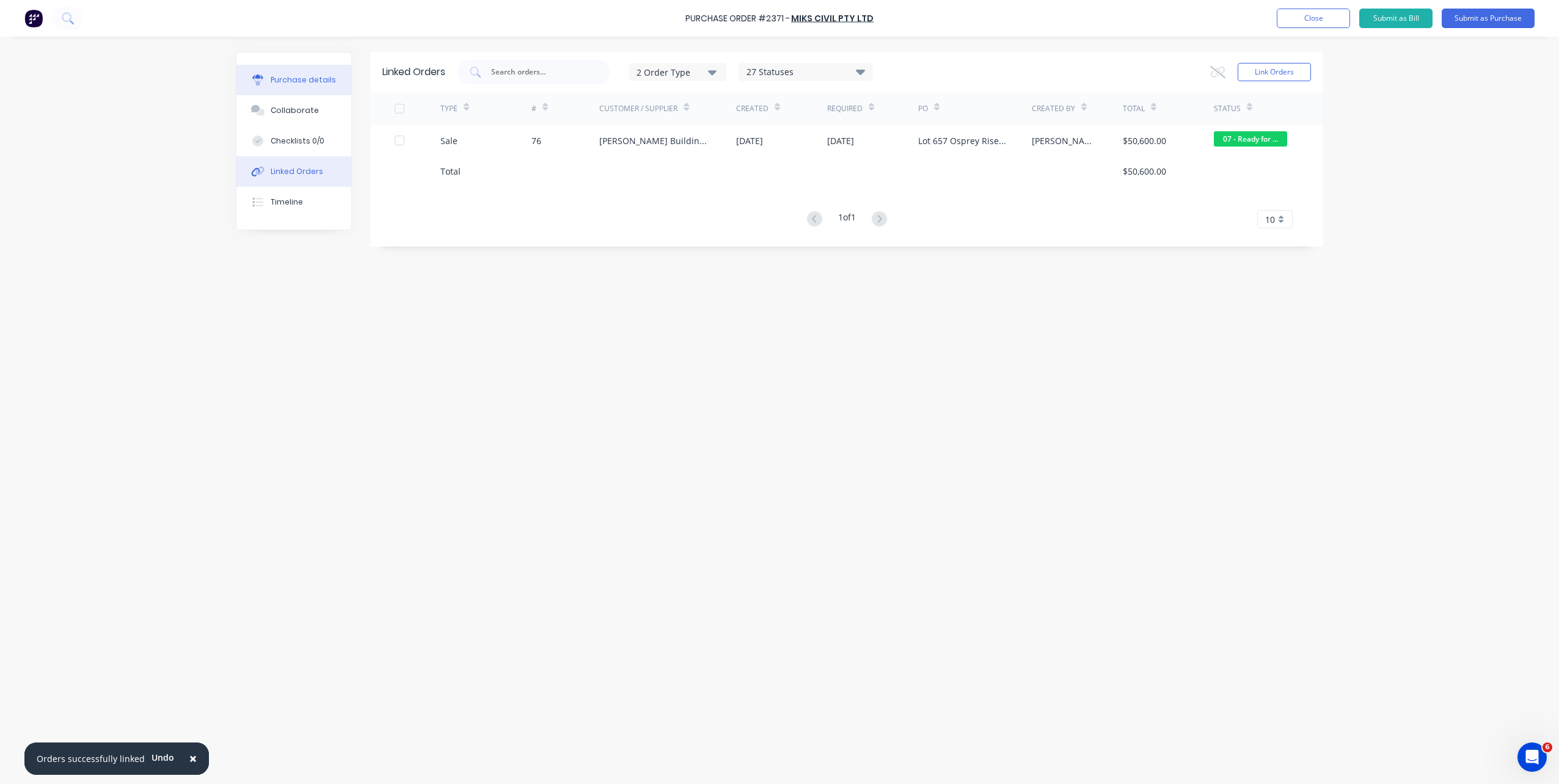
click at [325, 85] on button "Purchase details" at bounding box center [294, 80] width 115 height 31
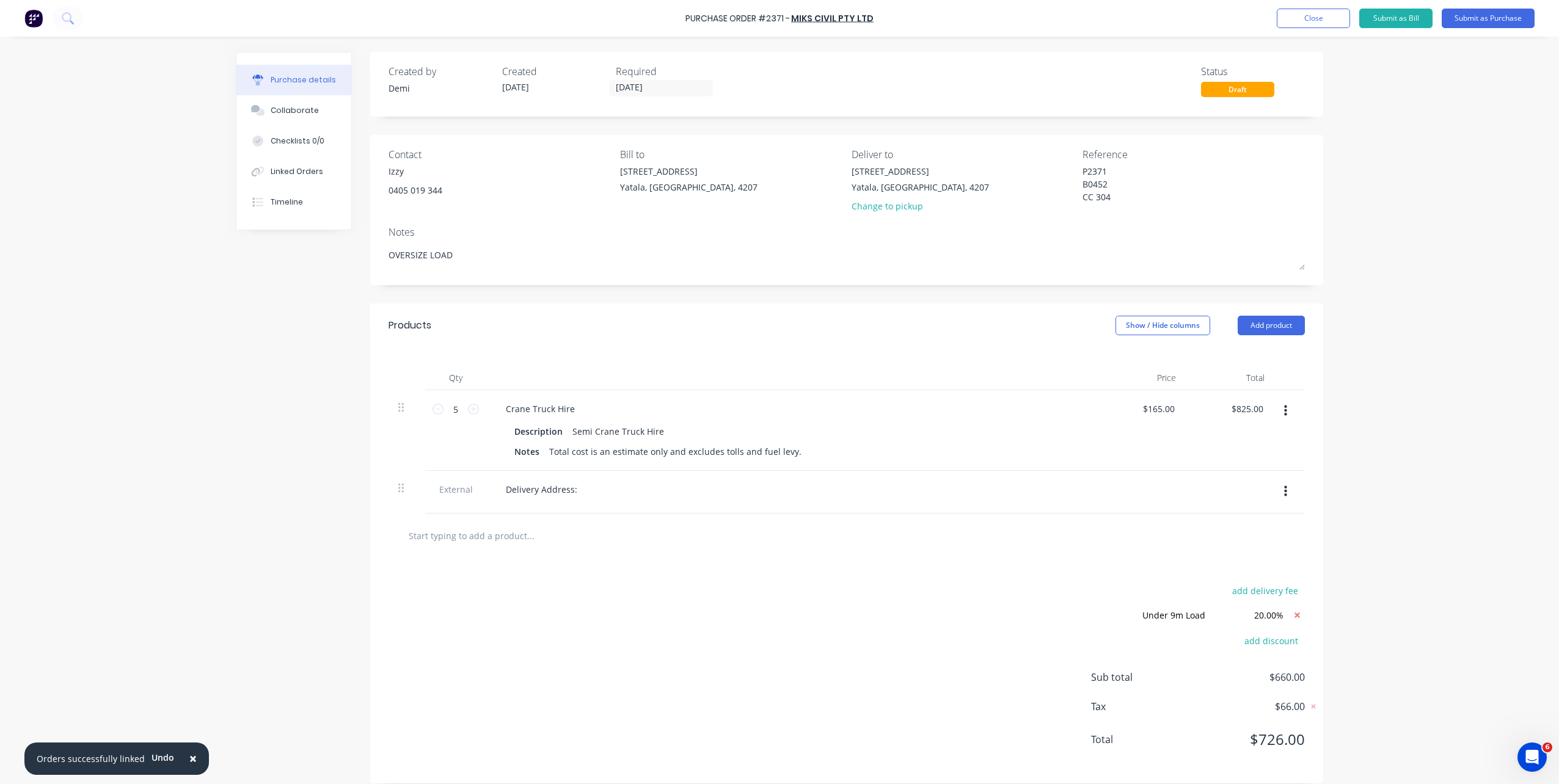
click at [580, 486] on div "Delivery Address:" at bounding box center [791, 489] width 591 height 18
type textarea "x"
click at [576, 487] on div "Delivery Address:" at bounding box center [541, 489] width 91 height 18
click at [570, 486] on div "Delivery Address: Lot 657 Osprey Rise Worongary, Queensland, 4213" at bounding box center [581, 489] width 171 height 18
drag, startPoint x: 708, startPoint y: 507, endPoint x: 738, endPoint y: 482, distance: 39.1
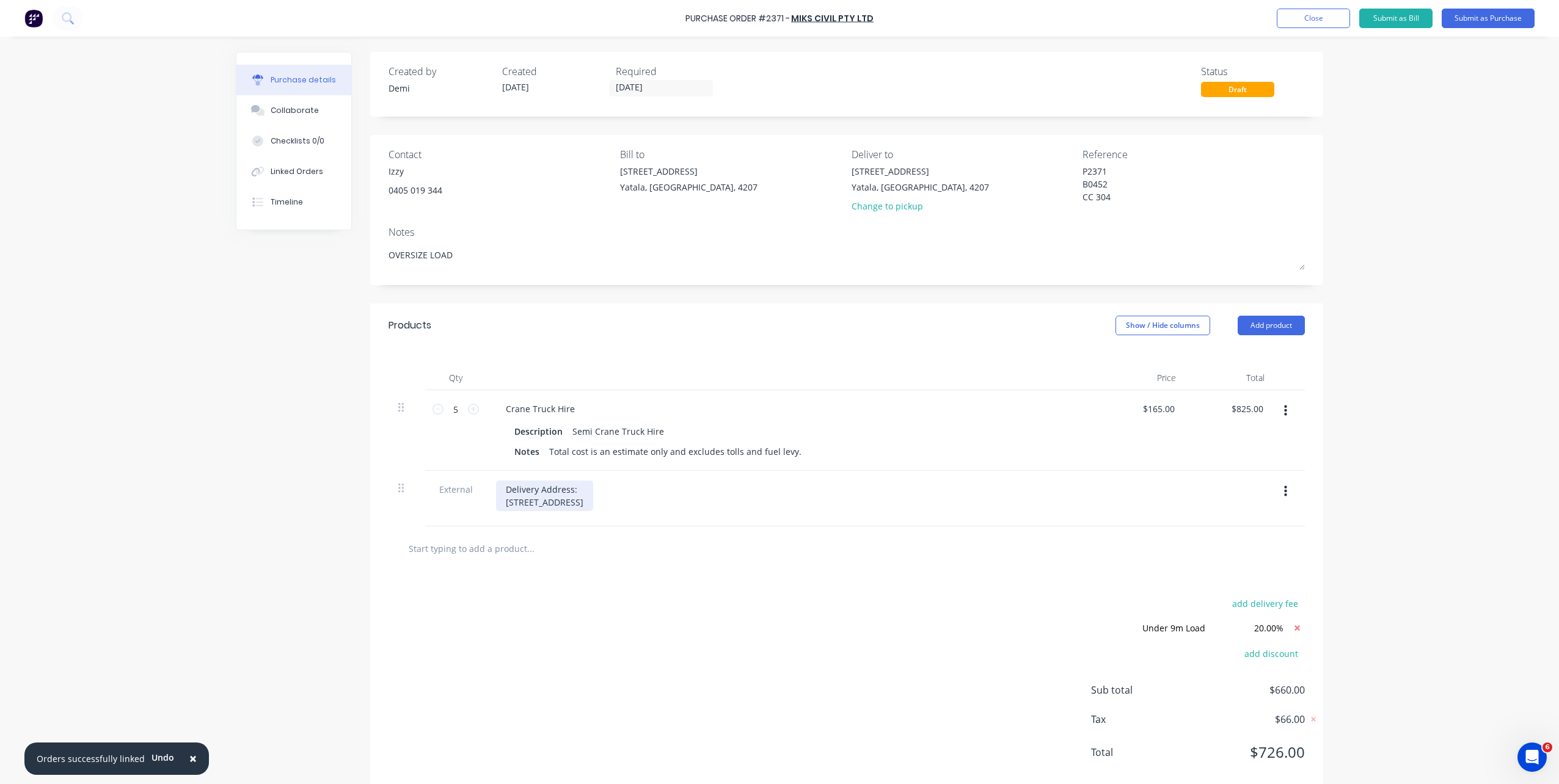
click at [593, 507] on div "Delivery Address: Lot 657 Osprey Rise, Worongary, Queensland, 4213" at bounding box center [544, 496] width 97 height 31
click at [593, 503] on div "Delivery Address: Lot 657 Osprey Rise, Worongary, Queensland, 4213" at bounding box center [544, 496] width 97 height 31
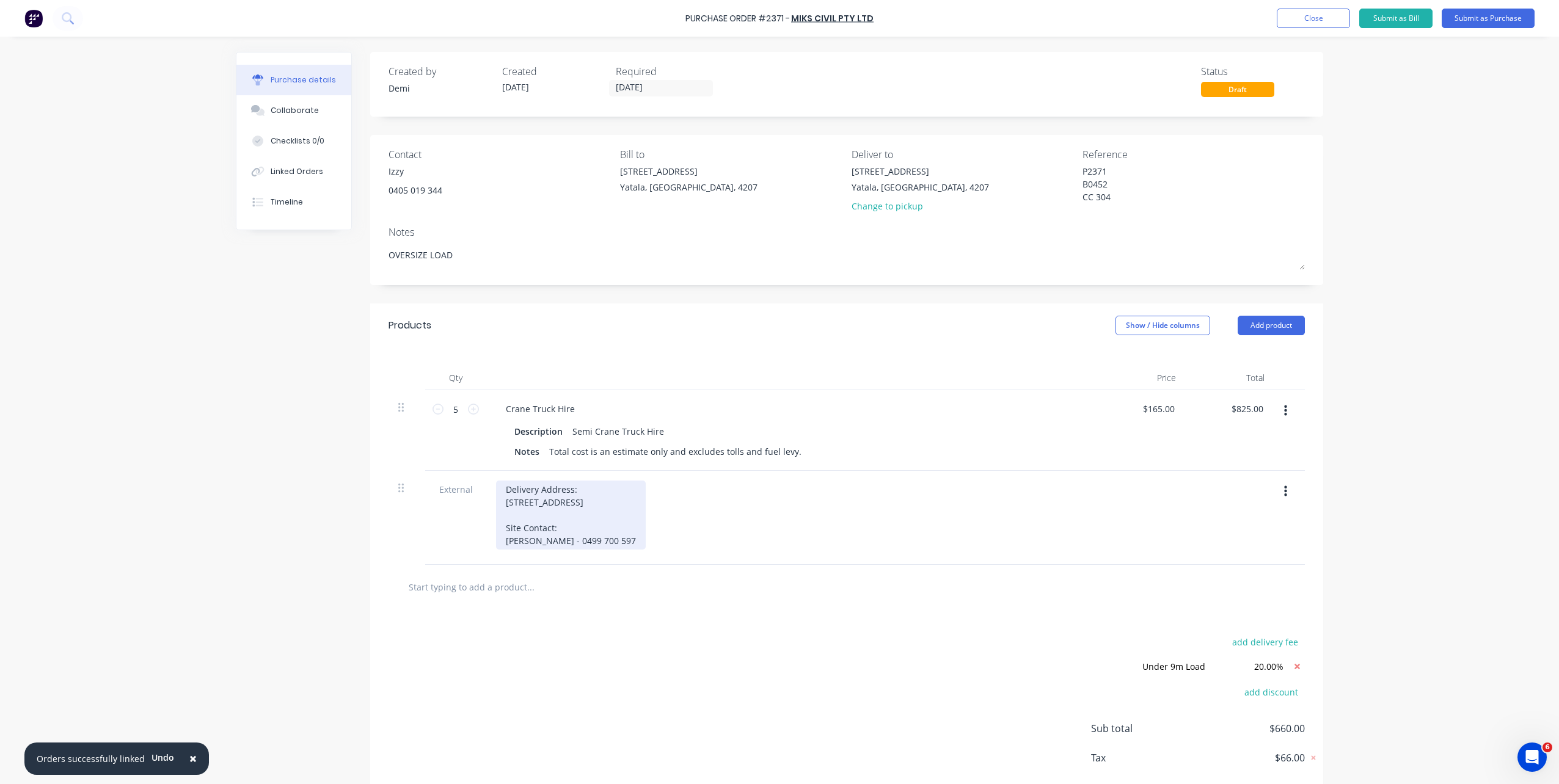
click at [609, 490] on div "Delivery Address: Lot 657 Osprey Rise, Worongary, Queensland, 4213 Site Contact…" at bounding box center [570, 515] width 150 height 69
click at [585, 541] on div "Delivery Address: Lot 657 Osprey Rise, Worongary, Queensland, 4213 Site Contact…" at bounding box center [570, 515] width 150 height 69
click at [597, 529] on div "Delivery Address: Lot 657 Osprey Rise, Worongary, Queensland, 4213 Site Contact…" at bounding box center [570, 515] width 150 height 69
click at [496, 549] on div "Delivery Address: Lot 657 Osprey Rise, Worongary, Queensland, 4213 Site Contact…" at bounding box center [653, 515] width 315 height 69
drag, startPoint x: 603, startPoint y: 543, endPoint x: 477, endPoint y: 534, distance: 126.3
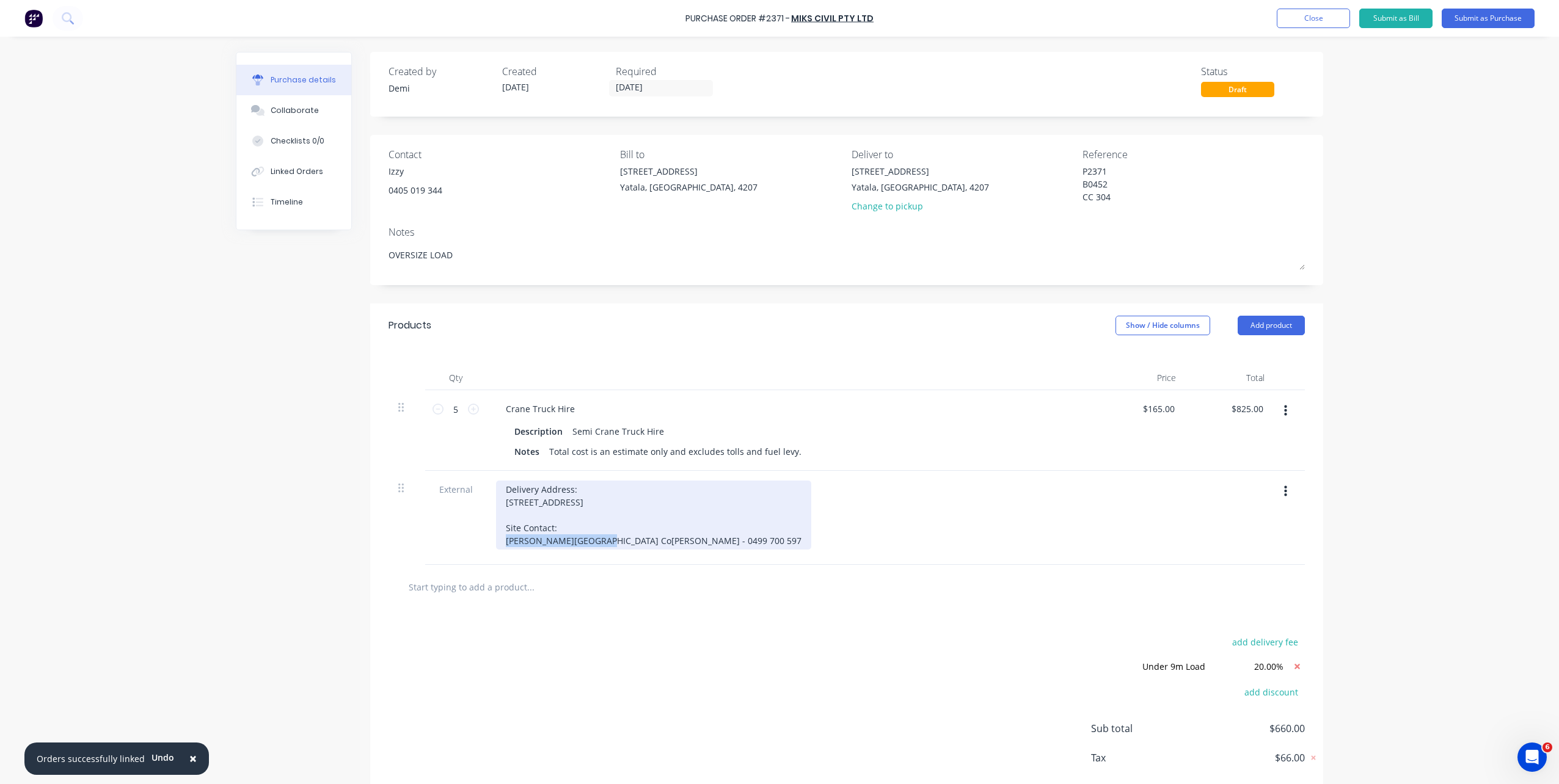
click at [477, 534] on div "External Delivery Address: Lot 657 Osprey Rise, Worongary, Queensland, 4213 Sit…" at bounding box center [847, 518] width 917 height 94
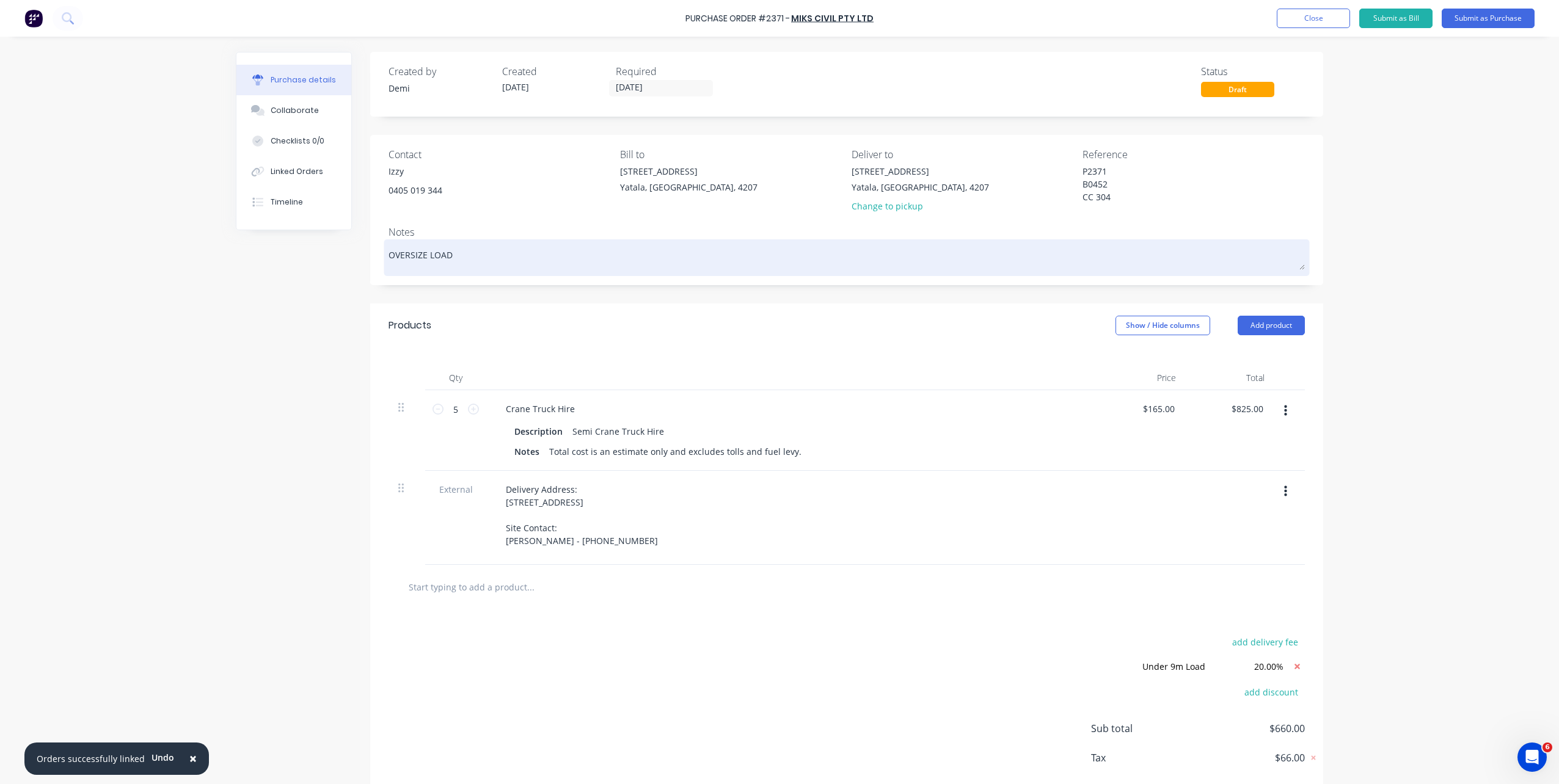
click at [388, 258] on textarea "OVERSIZE LOAD" at bounding box center [847, 256] width 917 height 28
click at [465, 259] on textarea "OVERSIZE LOAD" at bounding box center [847, 256] width 917 height 28
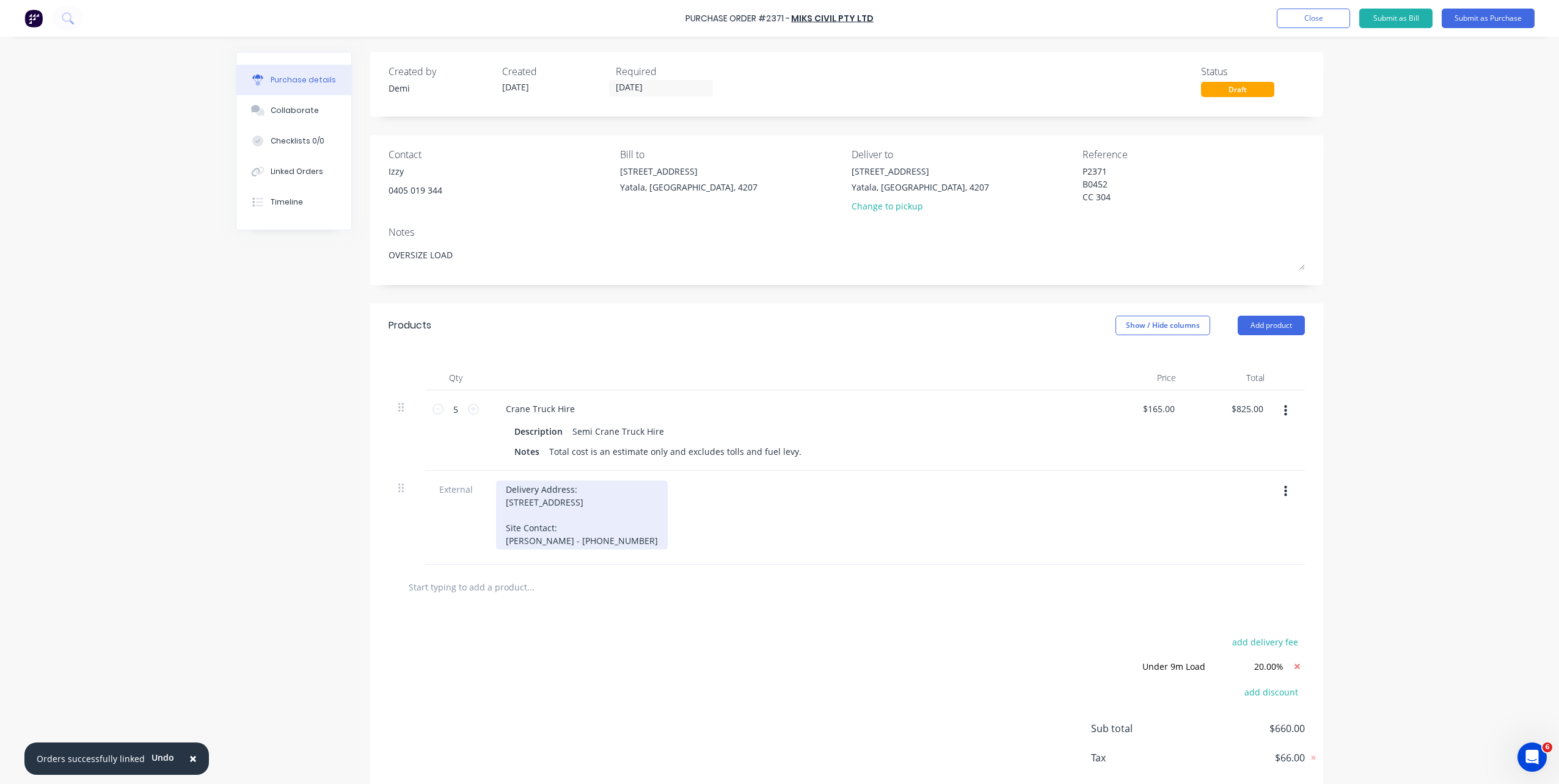
click at [500, 489] on div "Delivery Address: Lot 657 Osprey Rise, Worongary, Queensland, 4213 Site Contact…" at bounding box center [582, 515] width 172 height 69
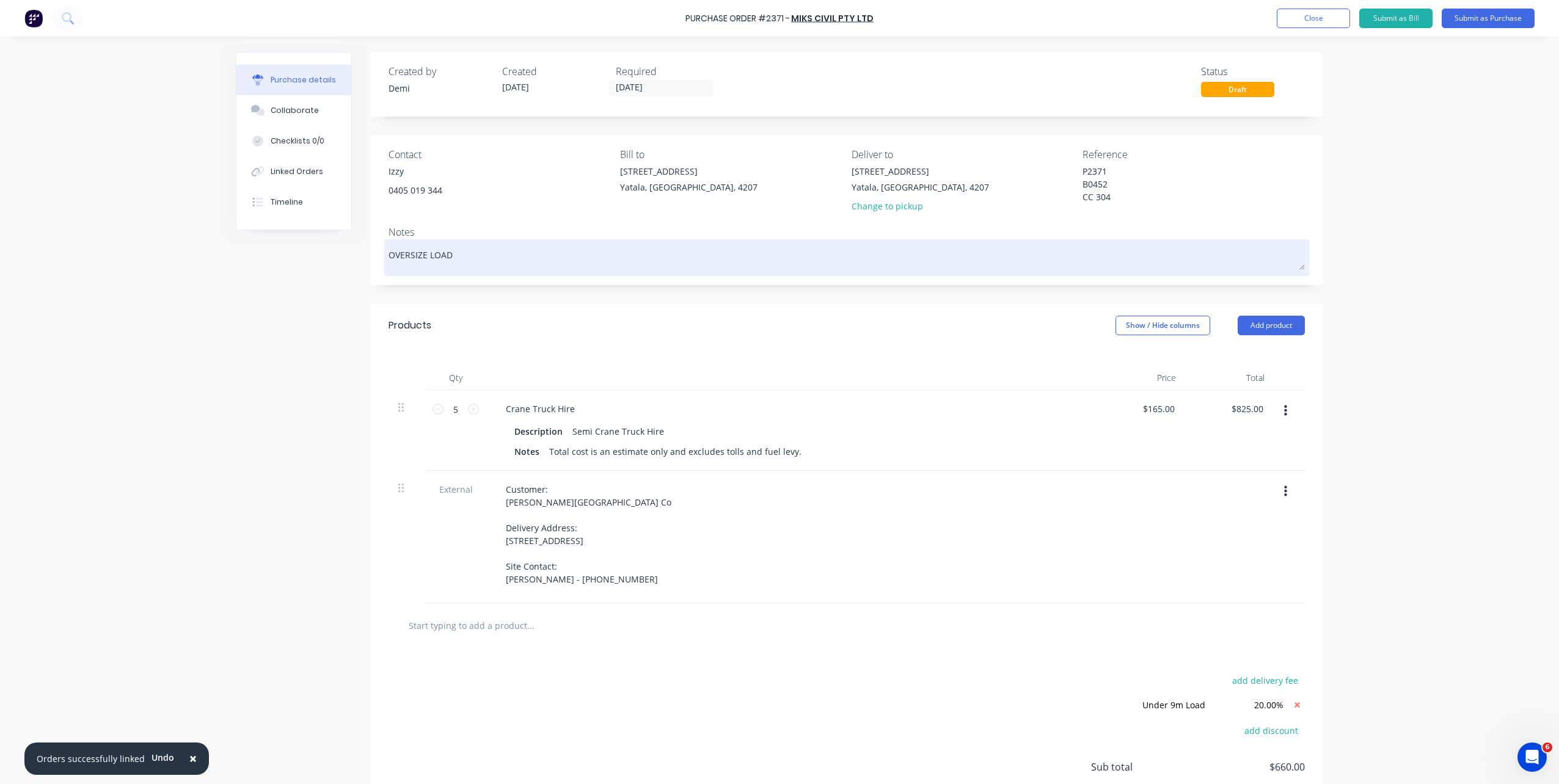
click at [728, 259] on textarea "OVERSIZE LOAD" at bounding box center [847, 256] width 917 height 28
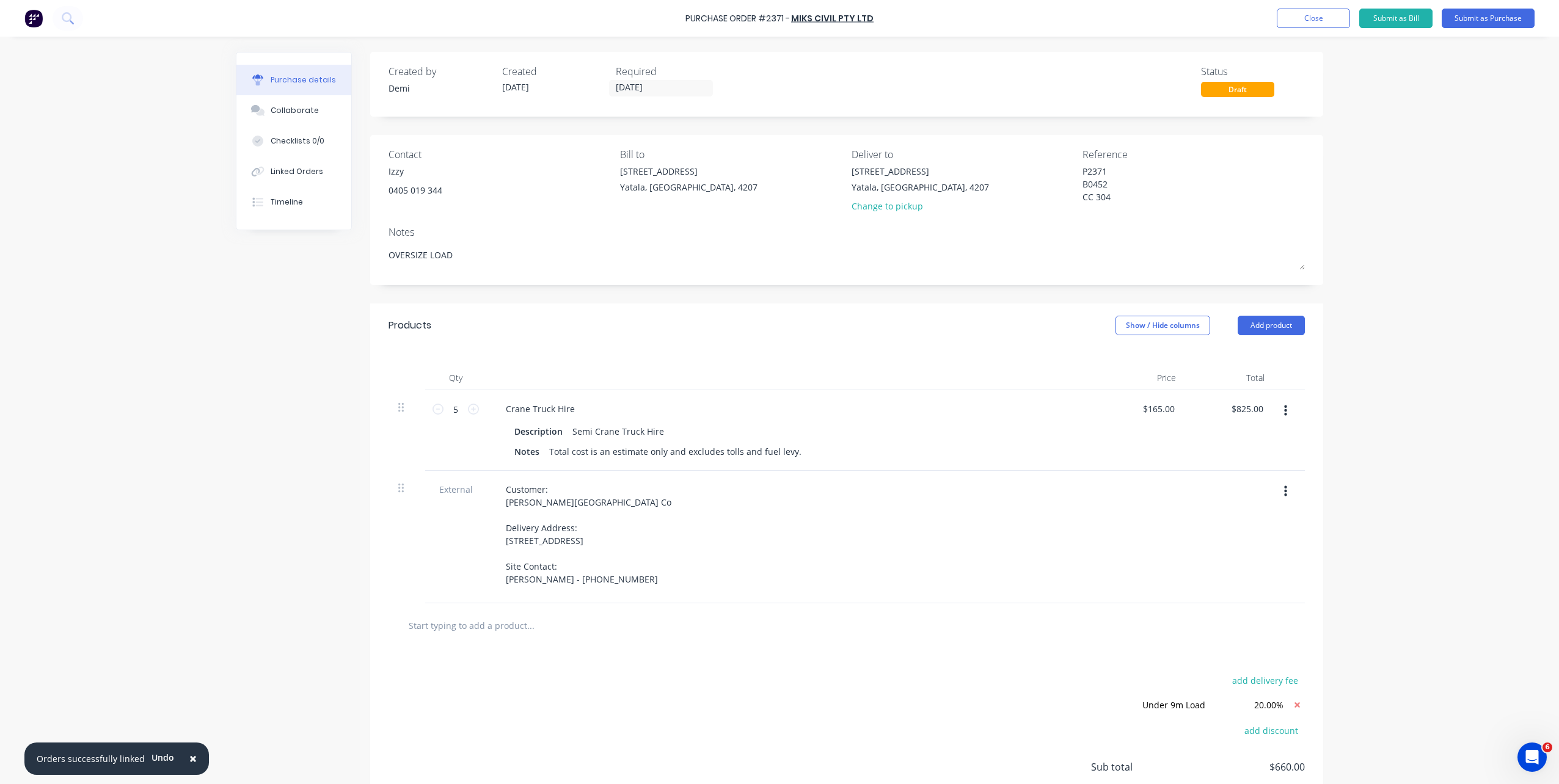
click at [521, 564] on input "text" at bounding box center [530, 625] width 244 height 25
type textarea "x"
type input "It"
type textarea "x"
type input "Ite"
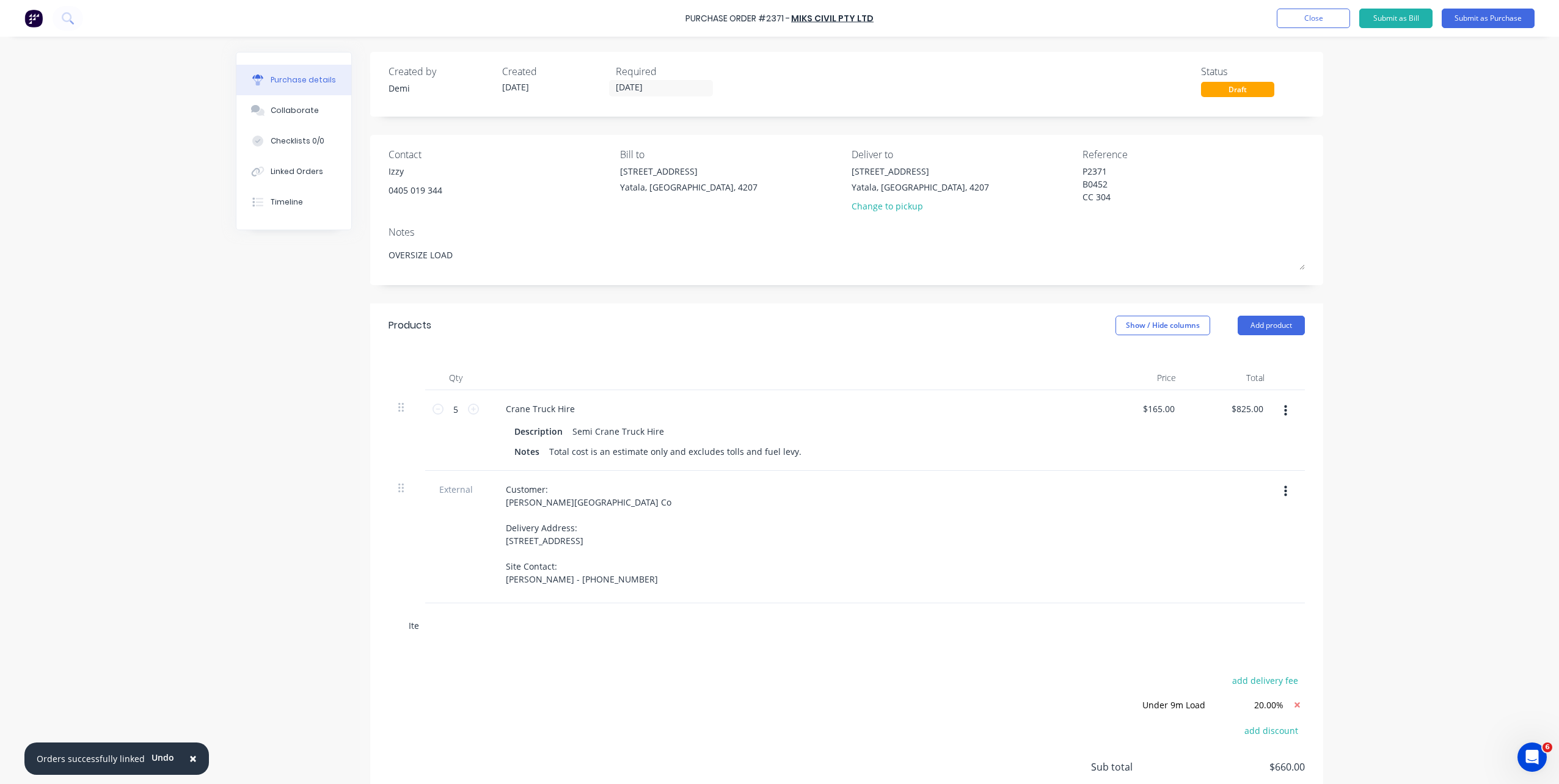
type textarea "x"
type input "Item"
type textarea "x"
type input "Items"
type textarea "x"
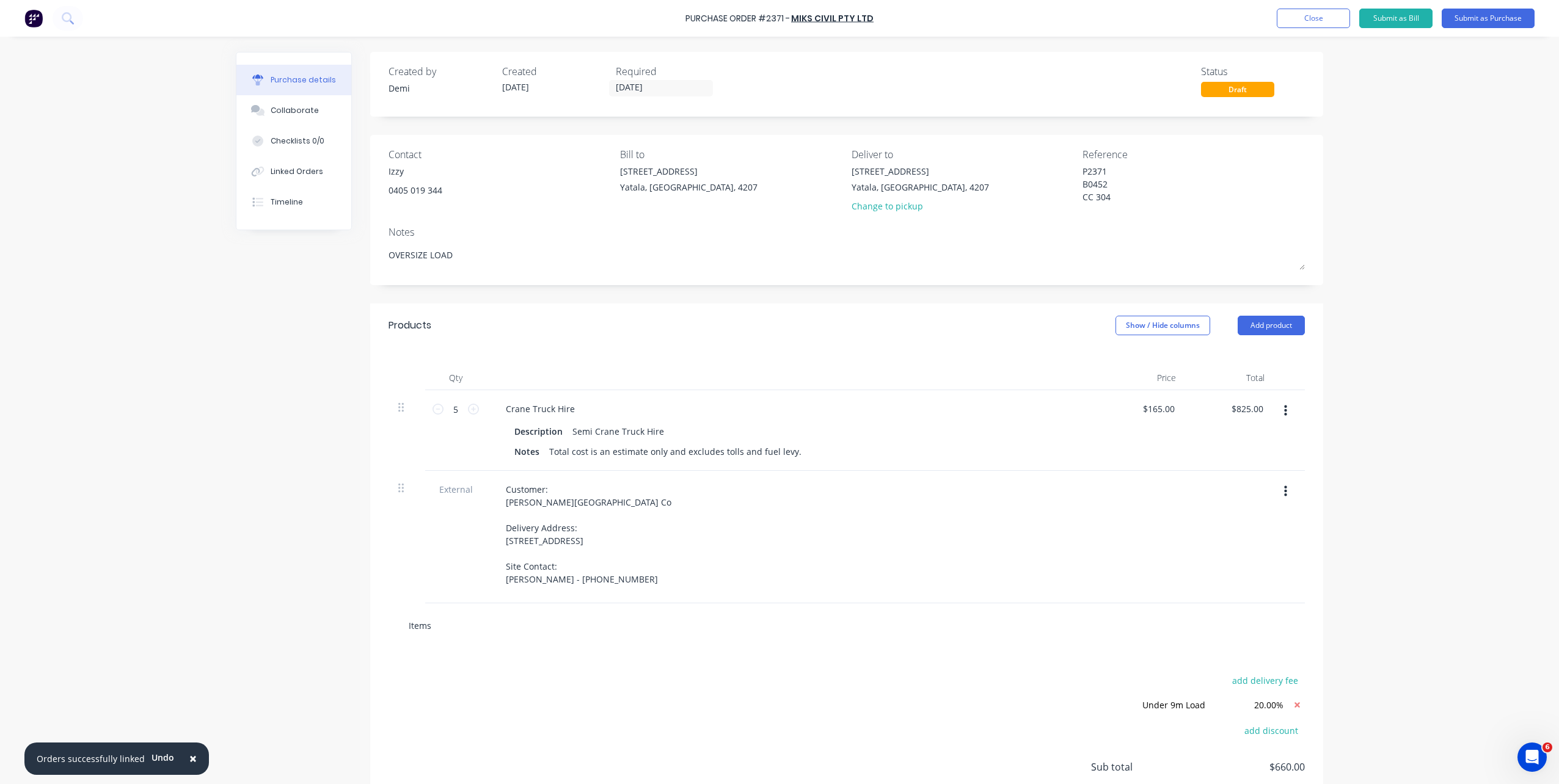
type input "Items"
type textarea "x"
type input "Items D"
type textarea "x"
type input "Items De"
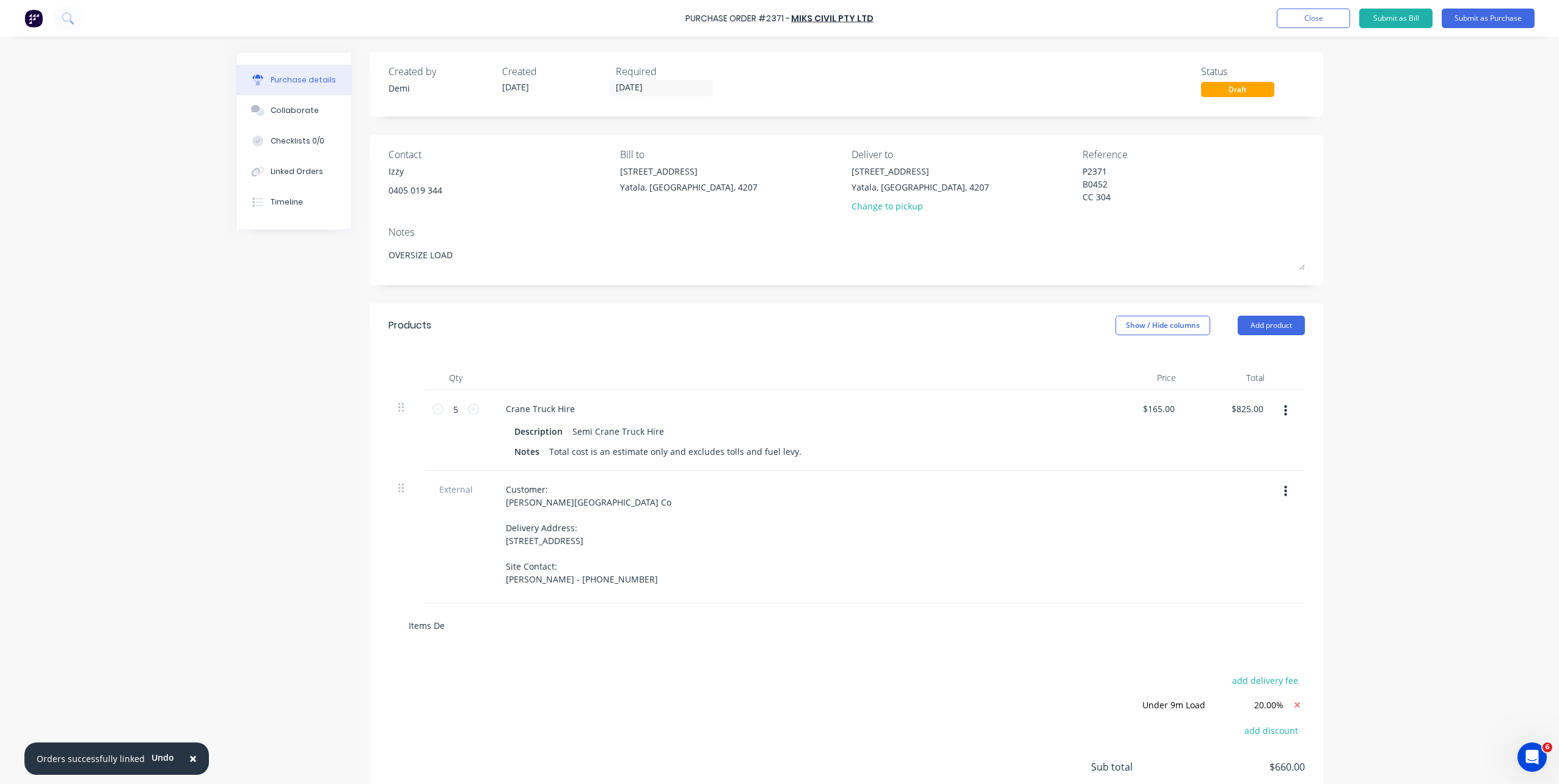
type textarea "x"
type input "Items Del"
type textarea "x"
type input "Items Deli"
type textarea "x"
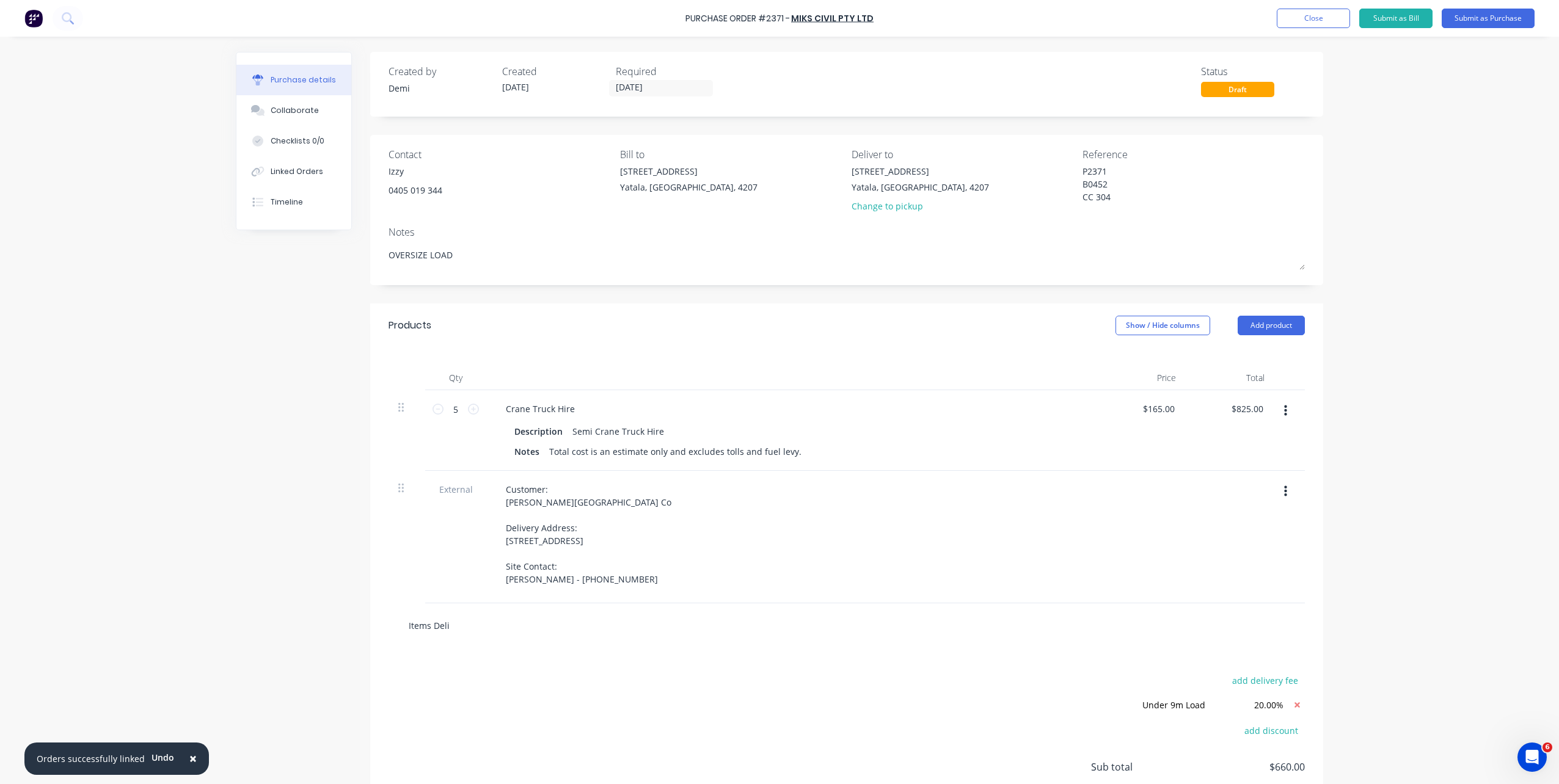
type input "Items Deliv"
type textarea "x"
type input "Items Delive"
type textarea "x"
type input "Items Deliver"
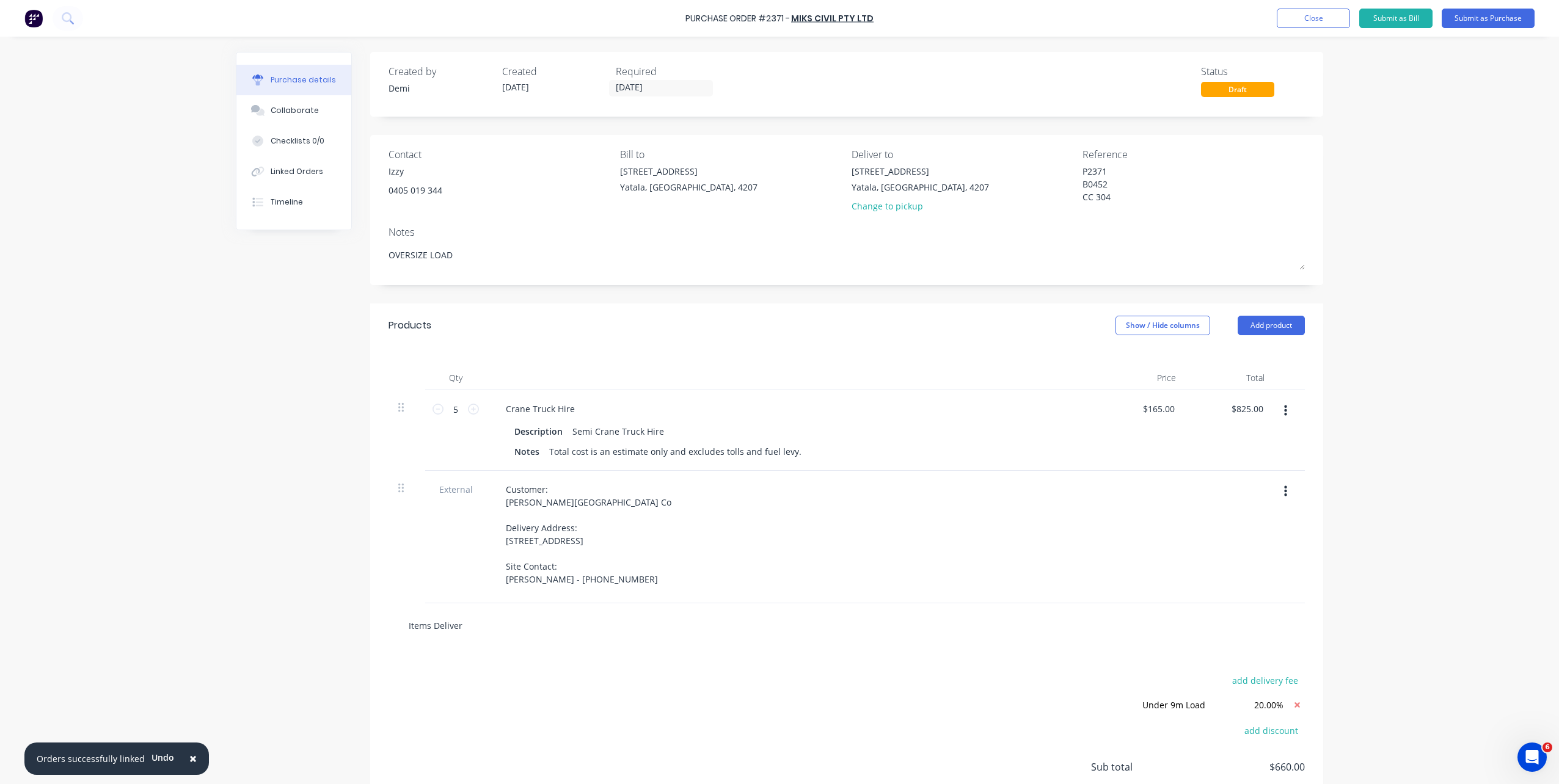
type textarea "x"
type input "Items Delivere"
type textarea "x"
type input "Items Delivered"
type textarea "x"
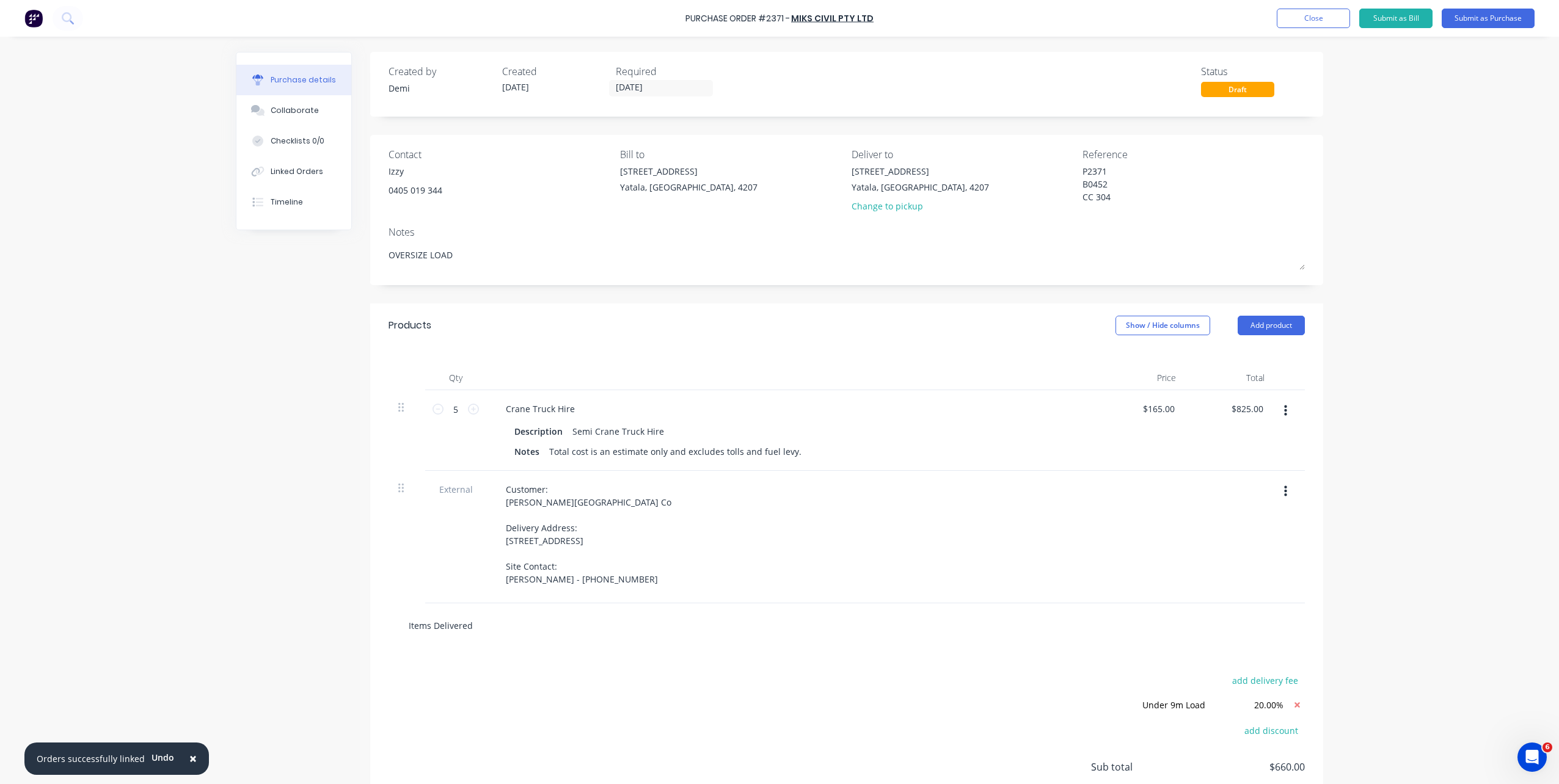
type input "Items Delivered:"
type textarea "x"
type input "Items Delivered:"
click at [566, 564] on input "Items Delivered:" at bounding box center [530, 625] width 244 height 25
drag, startPoint x: 520, startPoint y: 630, endPoint x: 318, endPoint y: 634, distance: 202.0
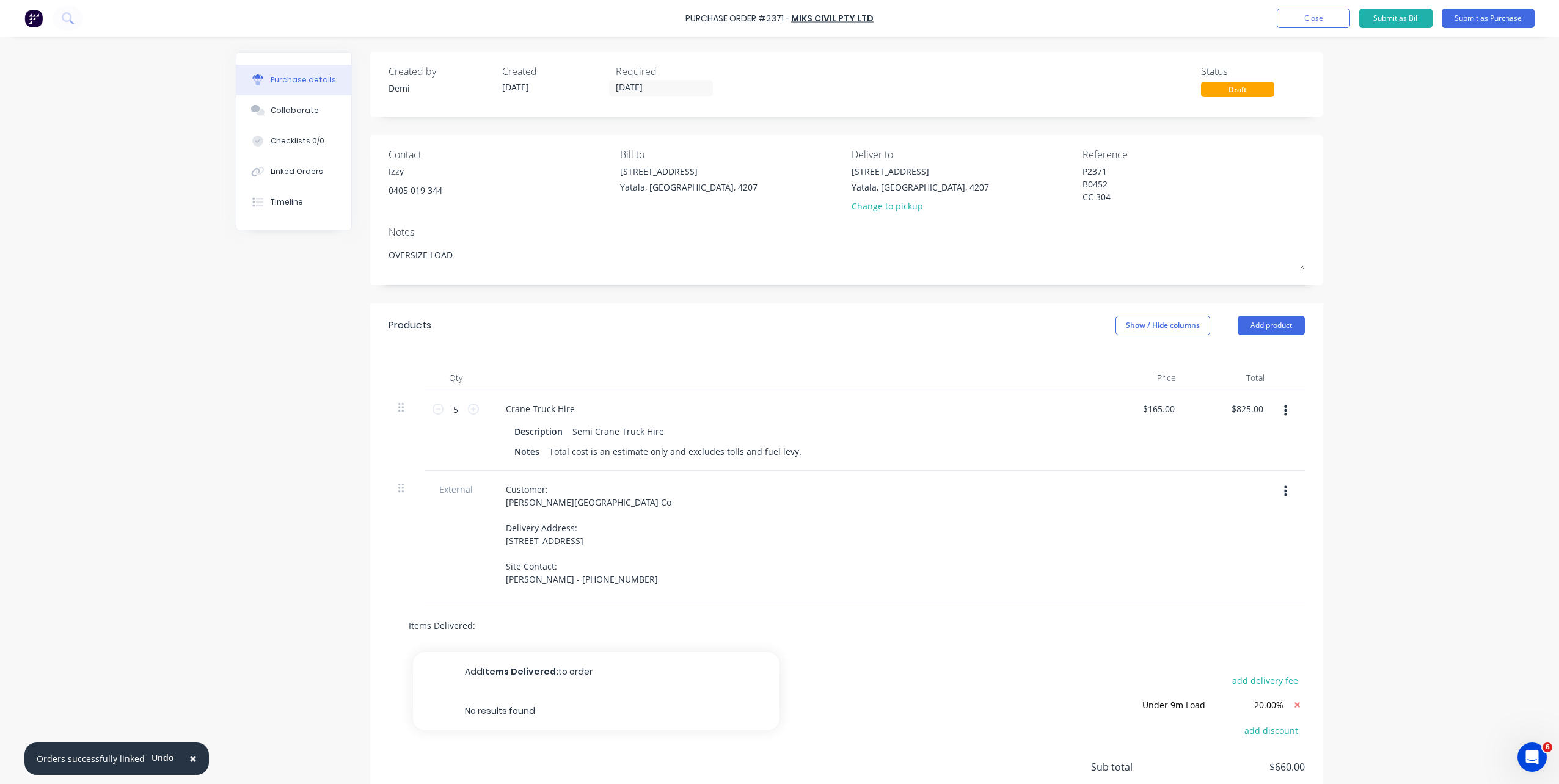
click at [318, 564] on div "Created by Demi Created 08/10/25 Required 09/10/25 Status Draft Contact Izzy 04…" at bounding box center [779, 463] width 1088 height 822
type textarea "x"
click at [1168, 330] on button "Add product" at bounding box center [1272, 324] width 68 height 19
click at [1168, 478] on div "Notes (External)" at bounding box center [1247, 479] width 94 height 18
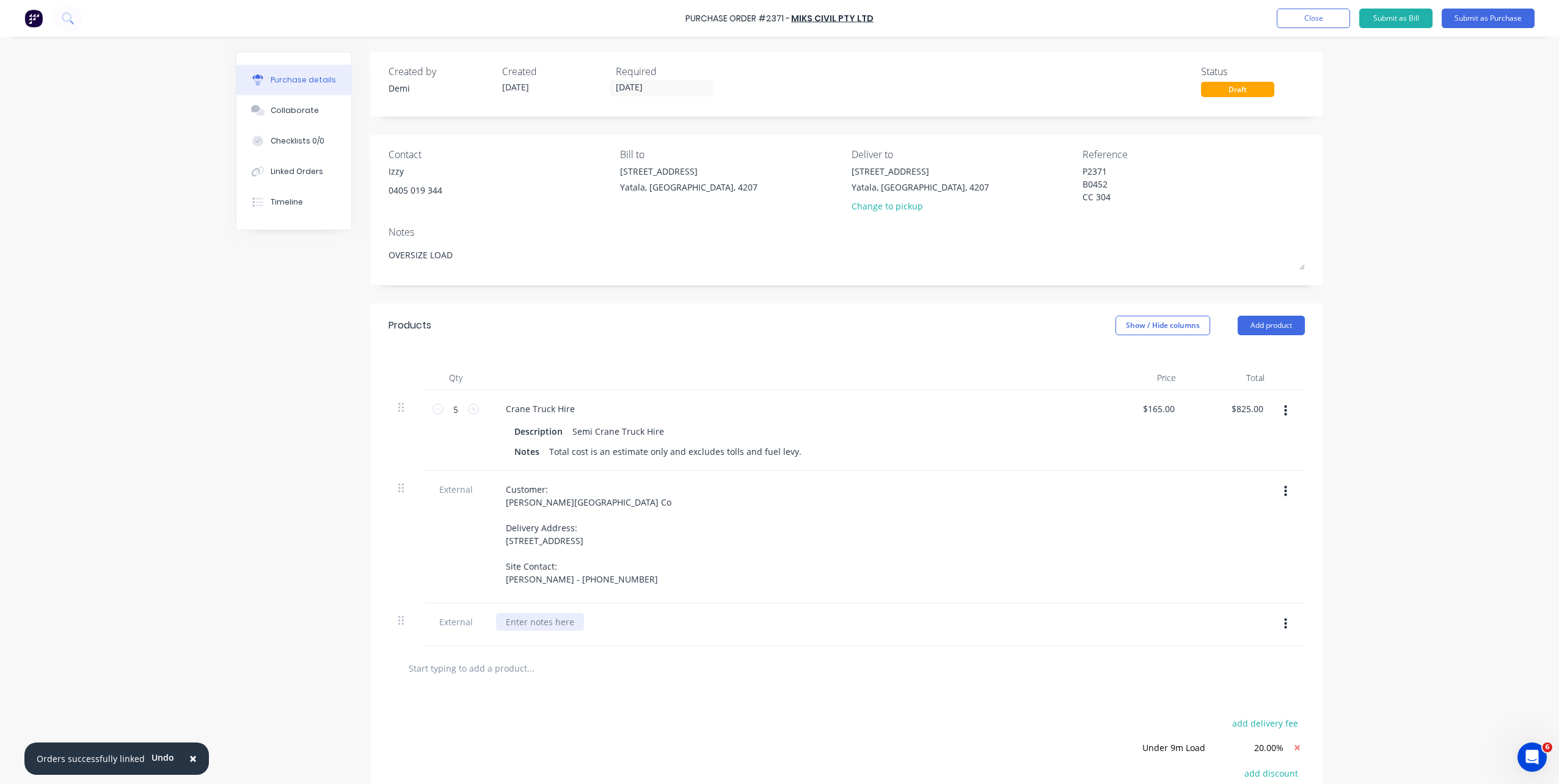
type textarea "x"
click at [522, 564] on div at bounding box center [540, 621] width 88 height 18
click at [593, 564] on div "Items Delivered: Lower Wall Frames Fixings and Accessories" at bounding box center [553, 641] width 116 height 56
click at [603, 564] on div "Items Delivered: Lower Wall Frames Fixings and Accessories" at bounding box center [553, 647] width 116 height 69
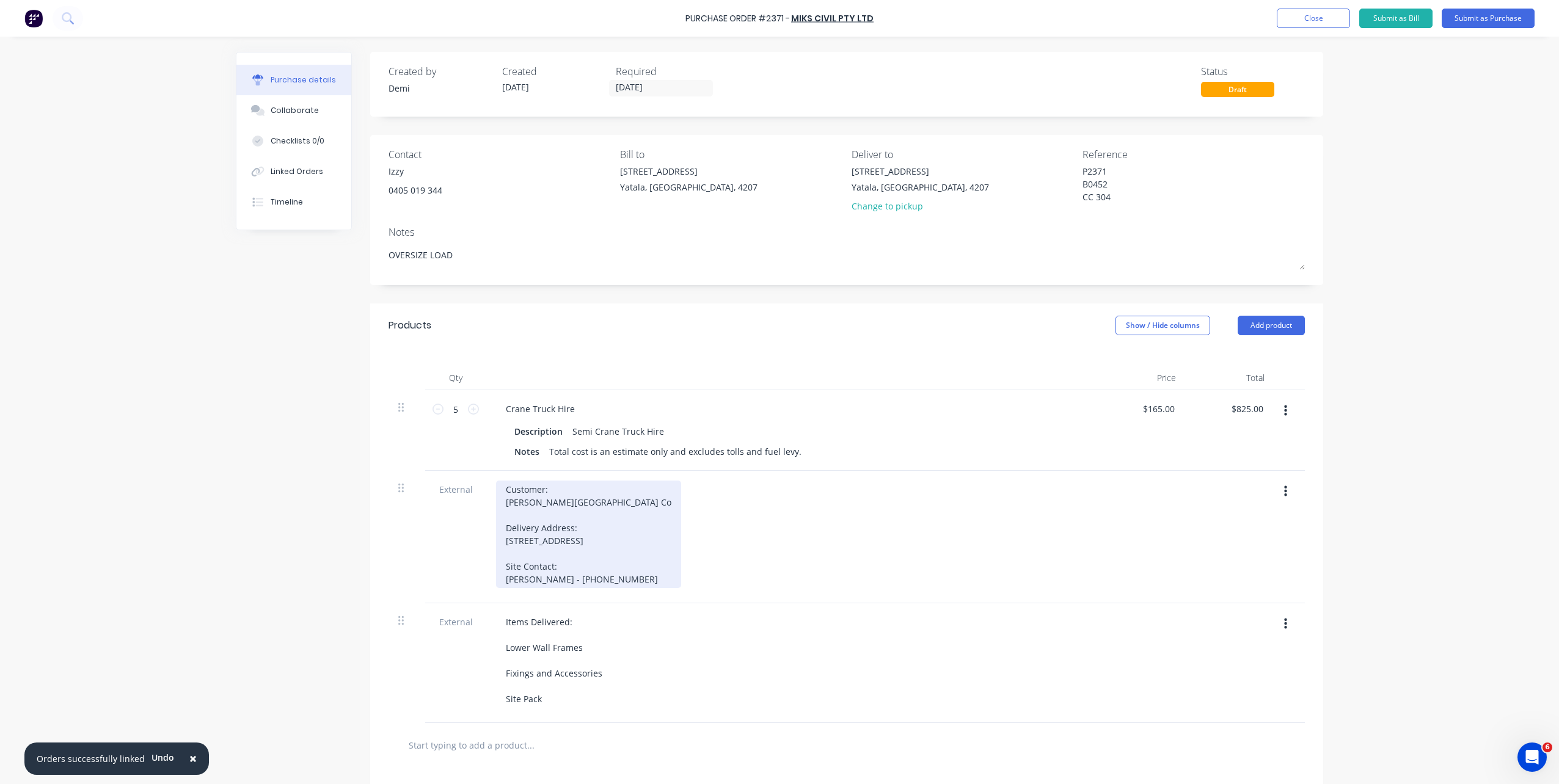
click at [609, 504] on div "Customer: Blackwood Building Co Delivery Address: Lot 657 Osprey Rise, Worongar…" at bounding box center [588, 534] width 185 height 107
click at [598, 564] on div "Customer: Blackwood Building Co. Delivery Address: Lot 657 Osprey Rise, Woronga…" at bounding box center [590, 534] width 187 height 107
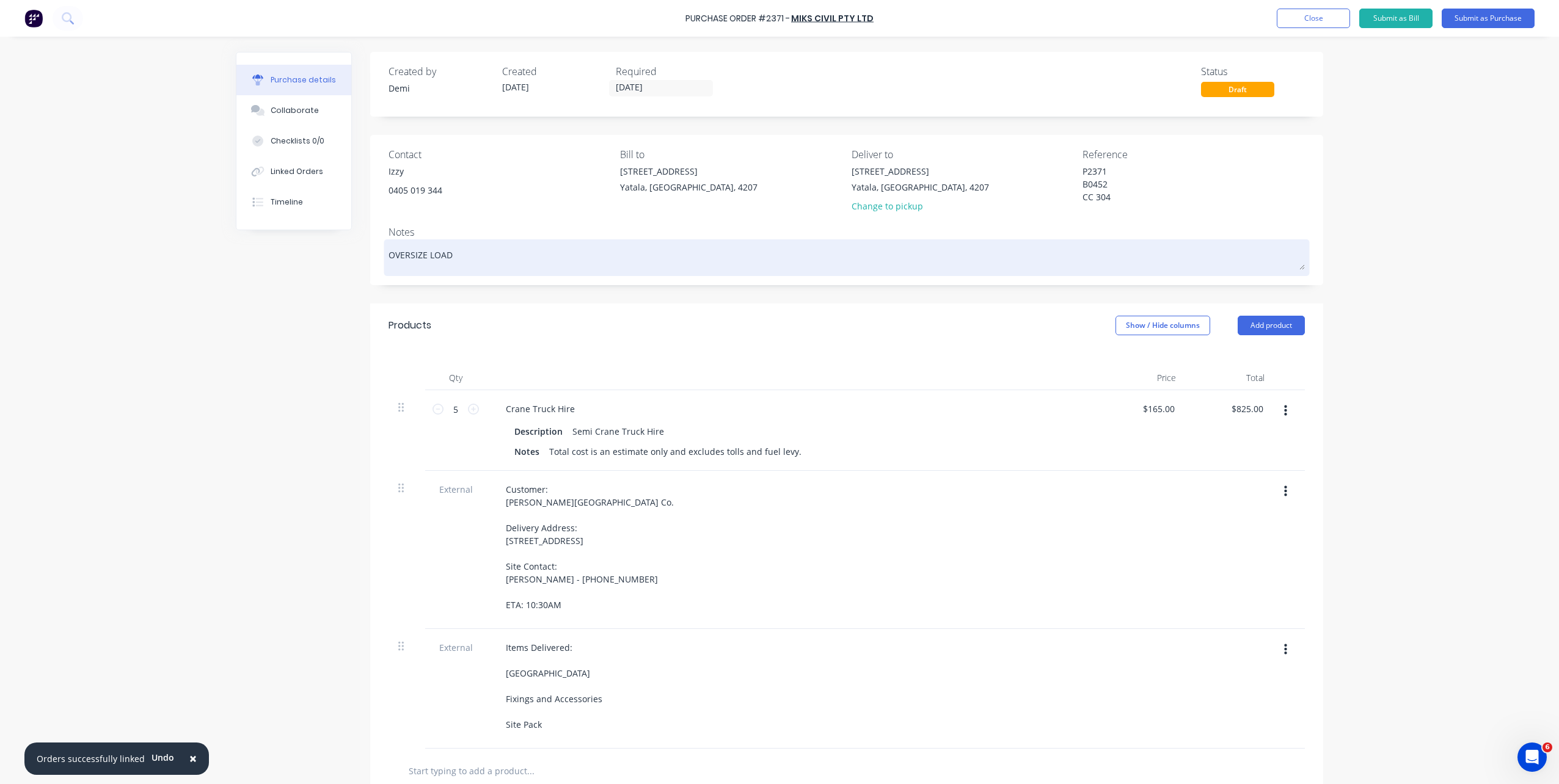
click at [388, 259] on textarea "OVERSIZE LOAD" at bounding box center [847, 256] width 917 height 28
click at [477, 265] on textarea "OVERSIZE LOAD" at bounding box center [847, 256] width 917 height 28
type textarea "x"
type textarea "OVERSIZE LOAD"
type textarea "x"
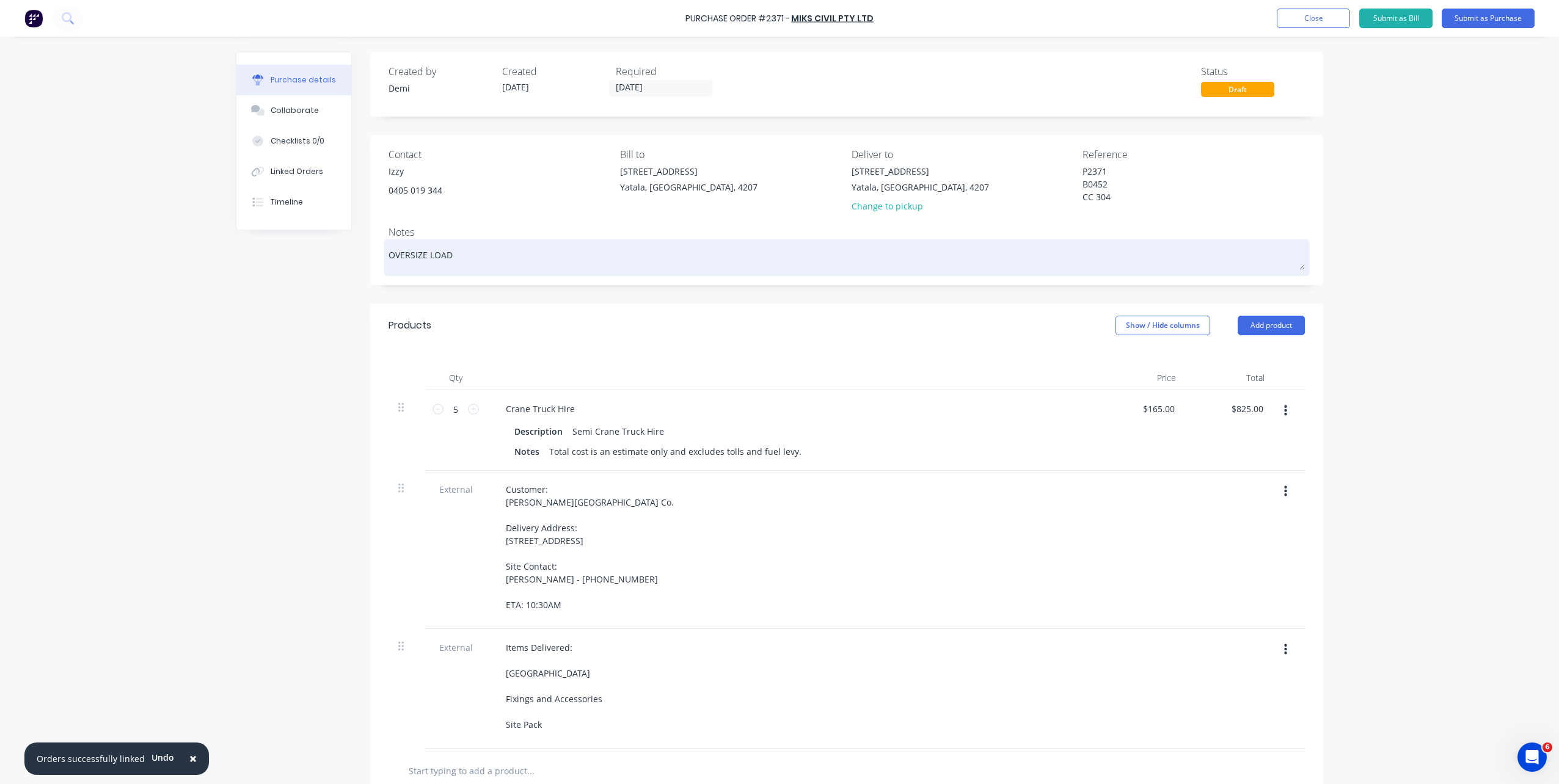
type textarea "OVERSIZE LOAD -"
type textarea "x"
type textarea "OVERSIZE LOAD - P"
type textarea "x"
type textarea "OVERSIZE LOAD - PI"
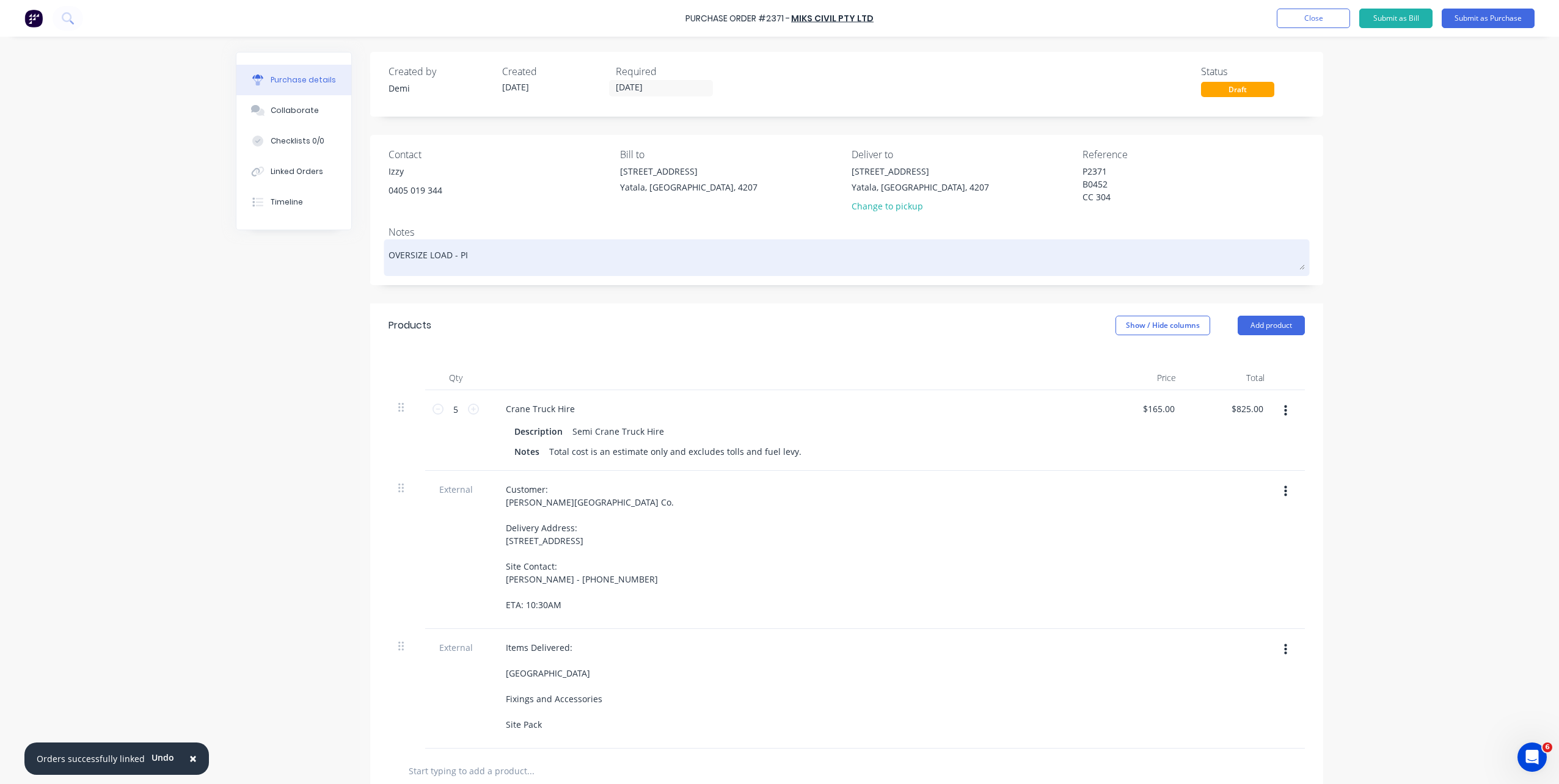
type textarea "x"
type textarea "OVERSIZE LOAD - PIC"
type textarea "x"
type textarea "OVERSIZE LOAD - PICK"
type textarea "x"
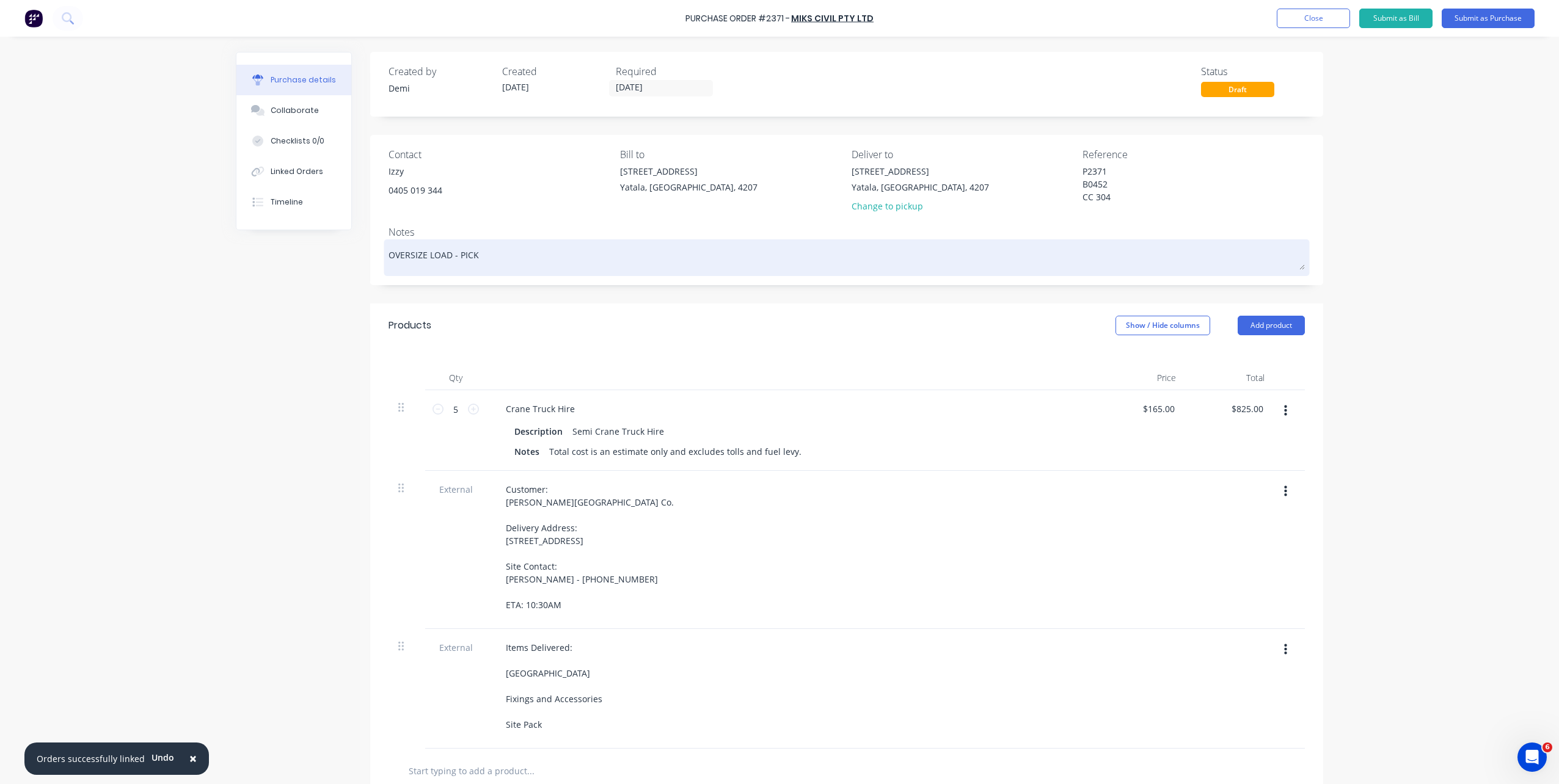
type textarea "OVERSIZE LOAD - PICK"
type textarea "x"
type textarea "OVERSIZE LOAD - PICK U"
type textarea "x"
type textarea "OVERSIZE LOAD - PICK UP"
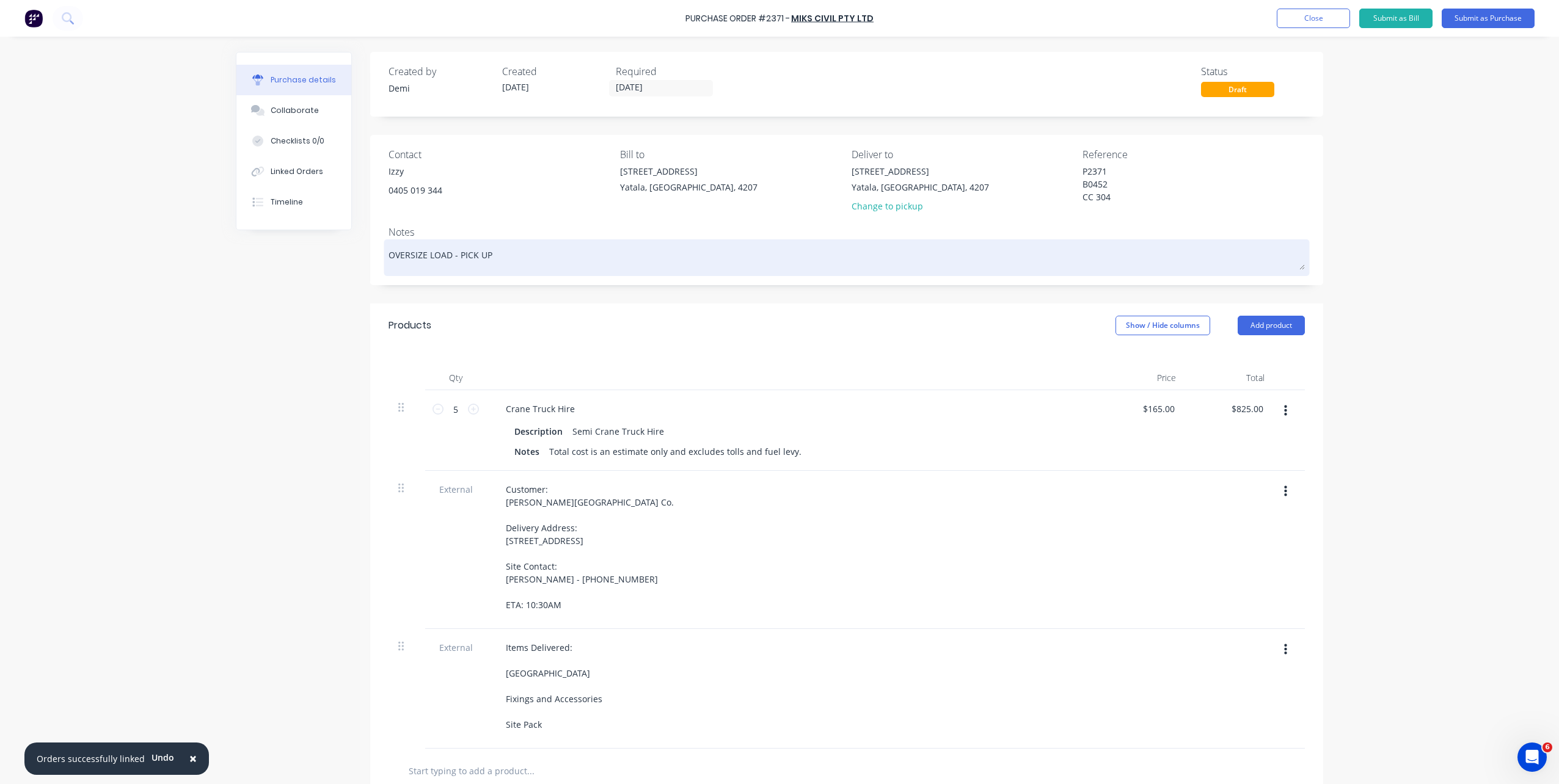
type textarea "x"
type textarea "OVERSIZE LOAD - PICK UP"
type textarea "x"
type textarea "OVERSIZE LOAD - PICK UP T"
type textarea "x"
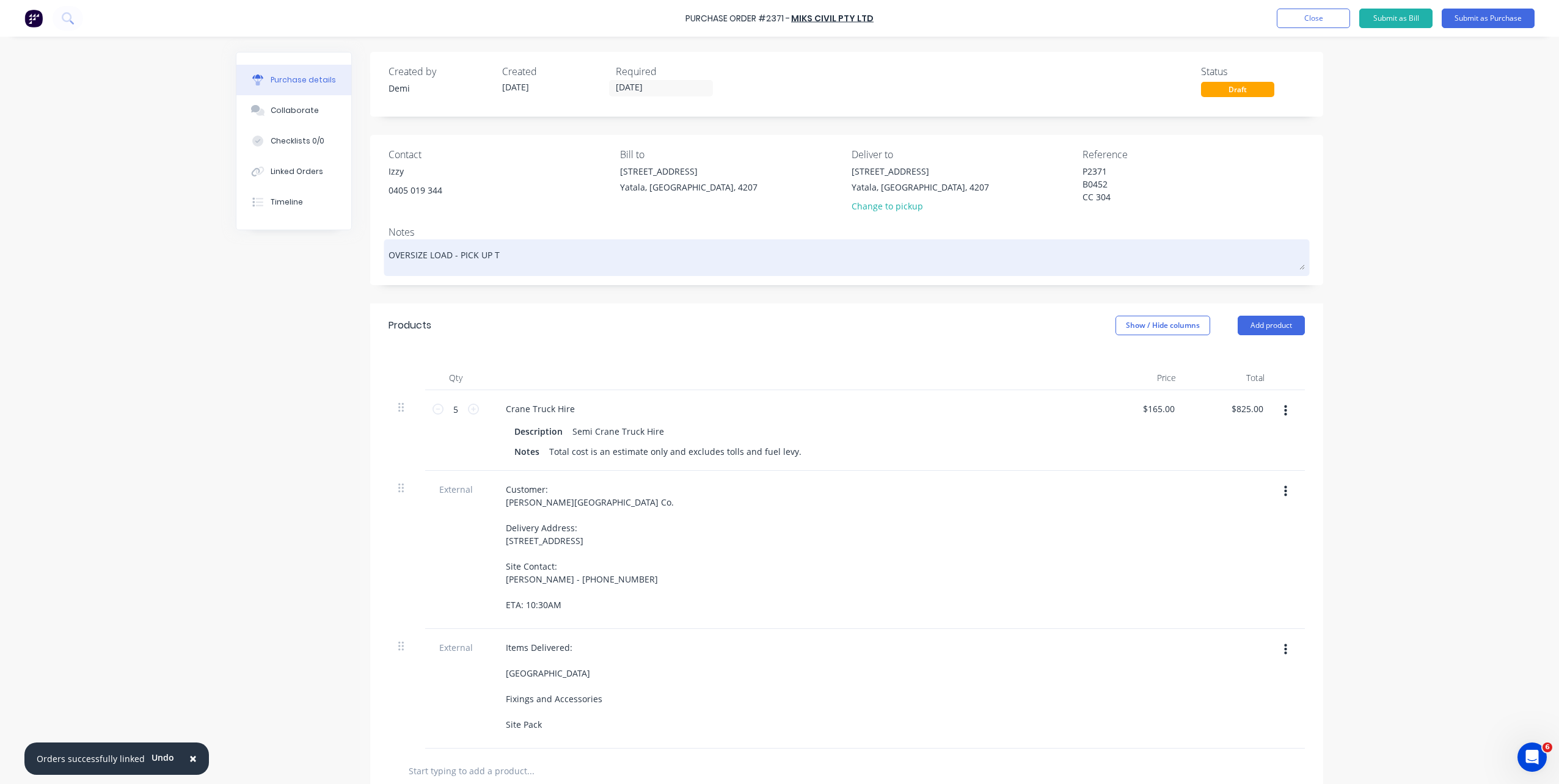
type textarea "OVERSIZE LOAD - PICK UP TI"
type textarea "x"
type textarea "OVERSIZE LOAD - PICK UP TIM"
type textarea "x"
type textarea "OVERSIZE LOAD - PICK UP TIME"
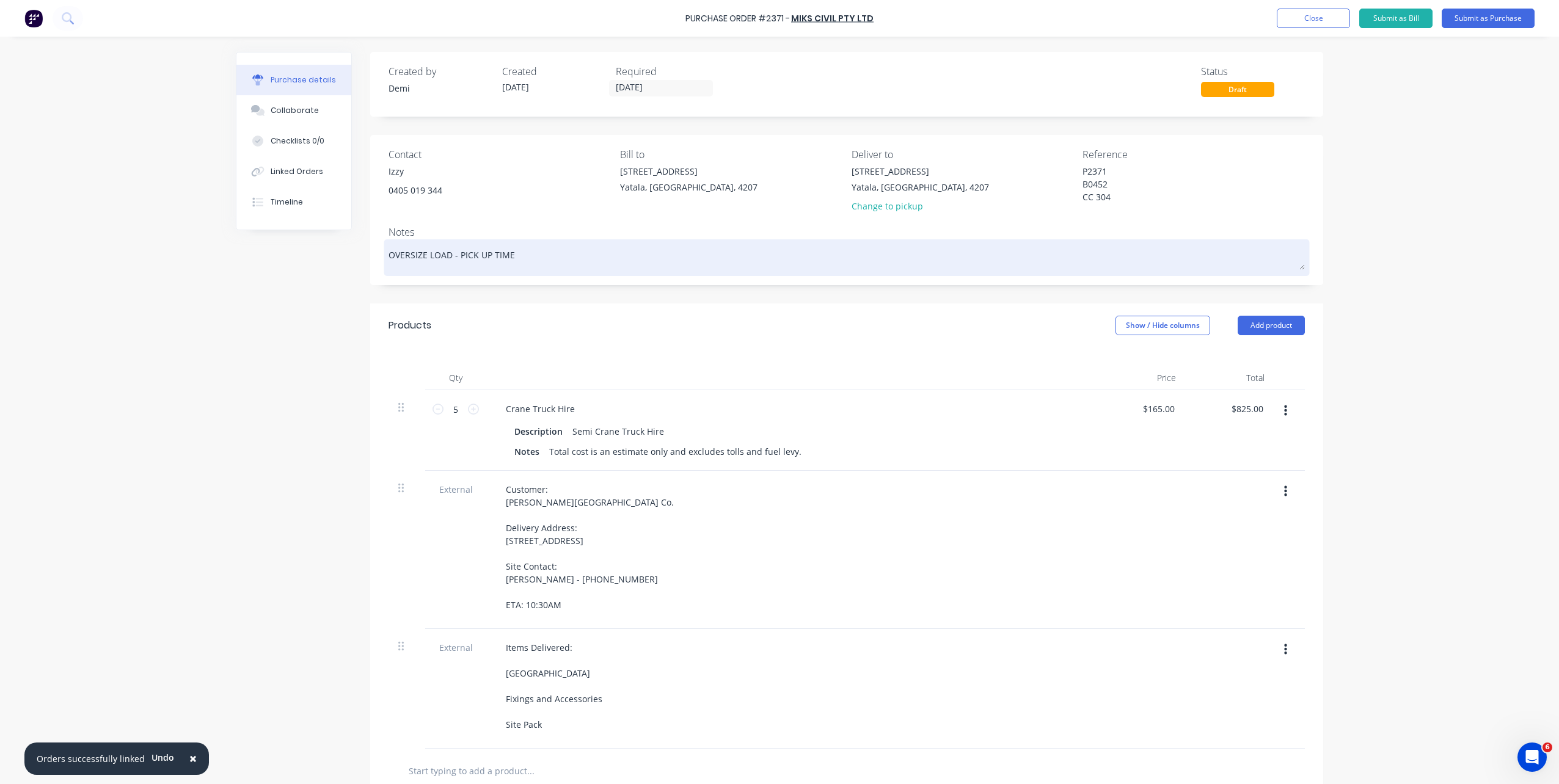
type textarea "x"
type textarea "OVERSIZE LOAD - PICK UP TIME"
type textarea "x"
type textarea "OVERSIZE LOAD - PICK UP TIME 9"
type textarea "x"
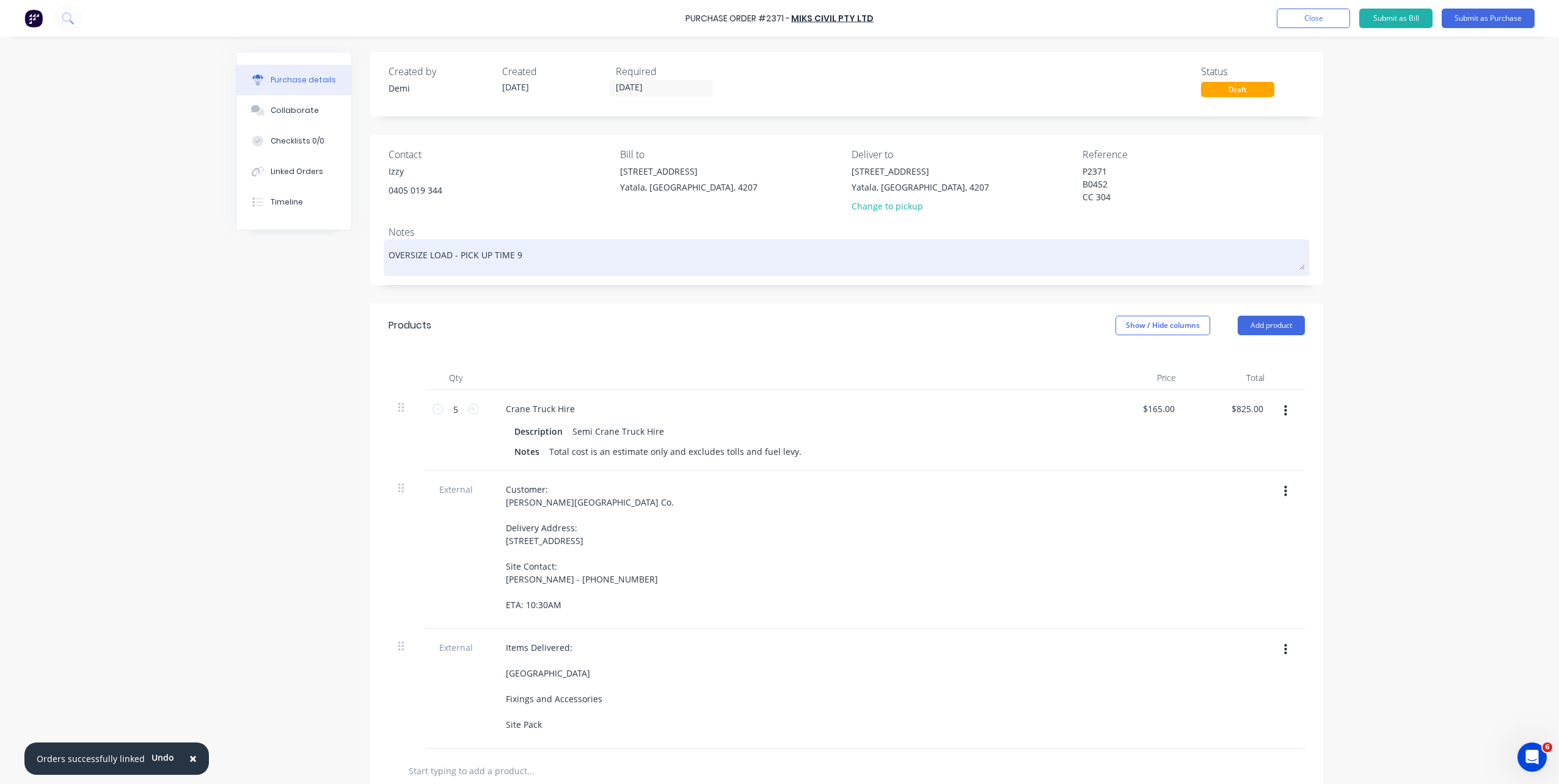
type textarea "OVERSIZE LOAD - PICK UP TIME"
type textarea "x"
type textarea "OVERSIZE LOAD - PICK UP TIME 8"
type textarea "x"
type textarea "OVERSIZE LOAD - PICK UP TIME 8:"
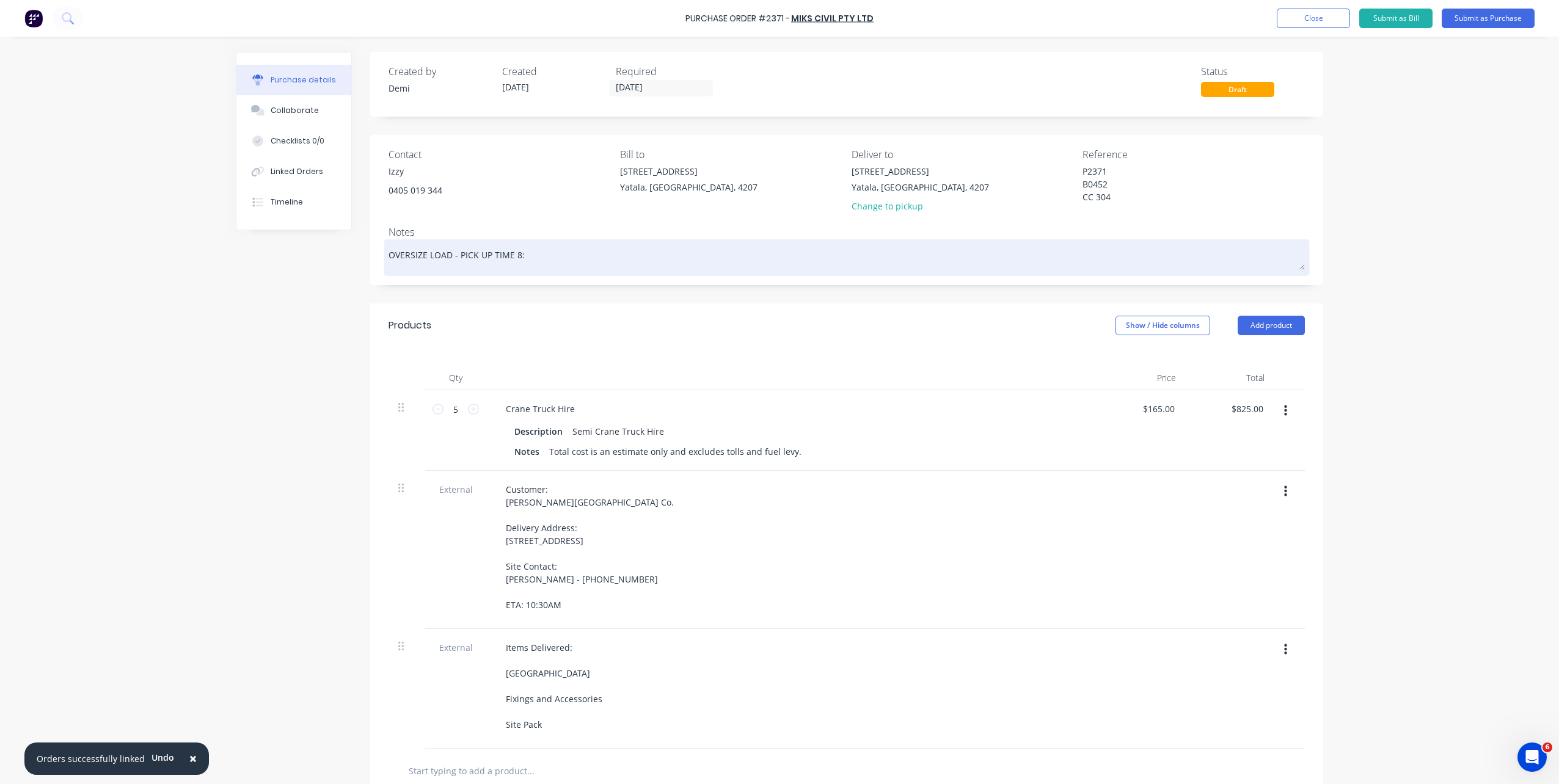
type textarea "x"
type textarea "OVERSIZE LOAD - PICK UP TIME 8:0"
type textarea "x"
type textarea "OVERSIZE LOAD - PICK UP TIME 8:00"
type textarea "x"
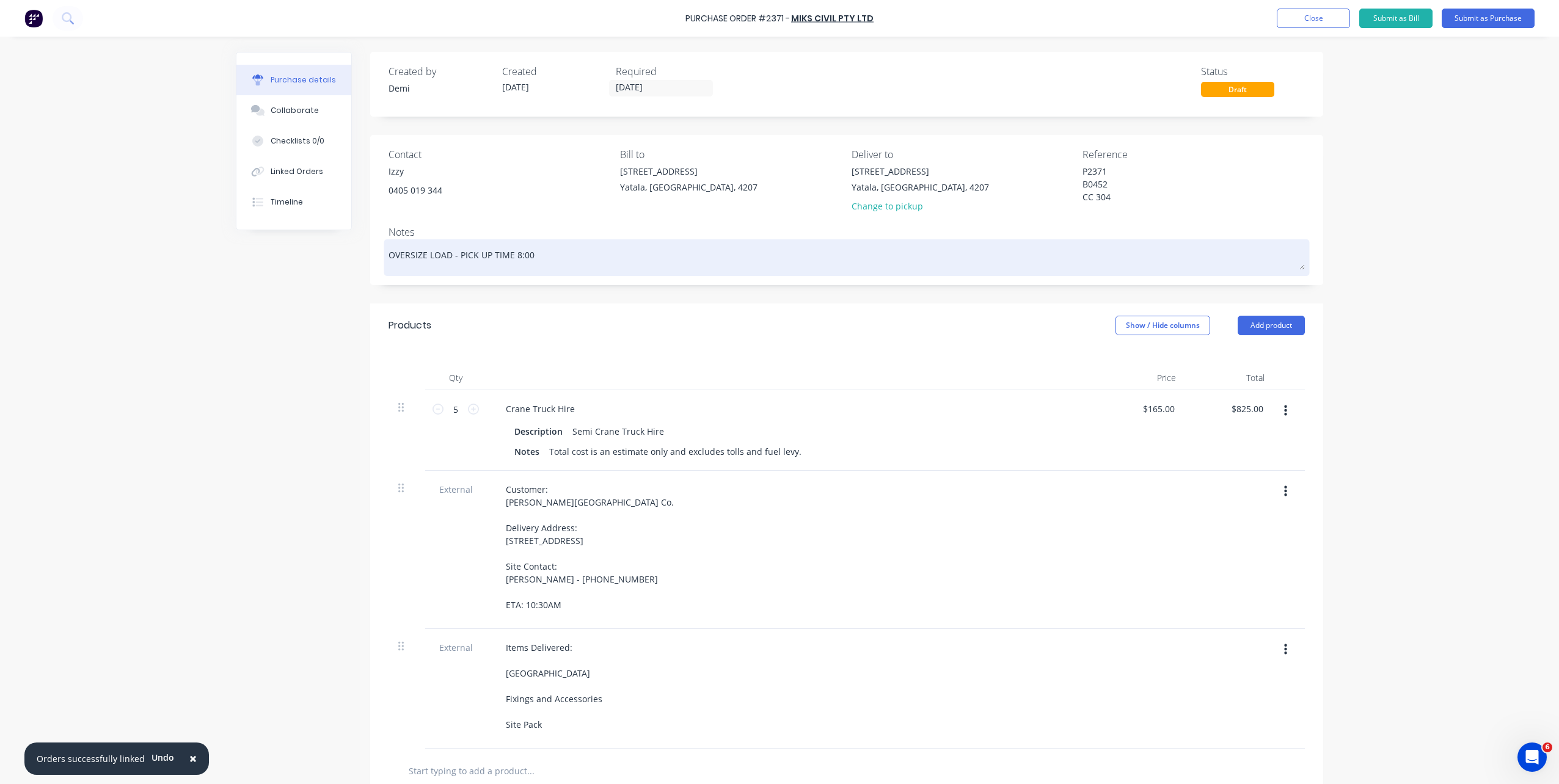
type textarea "OVERSIZE LOAD - PICK UP TIME 8:00A"
type textarea "x"
type textarea "OVERSIZE LOAD - PICK UP TIME 8:00AM"
type textarea "x"
type textarea "OVERSIZE LOAD - PICK UP TIME 8:00A"
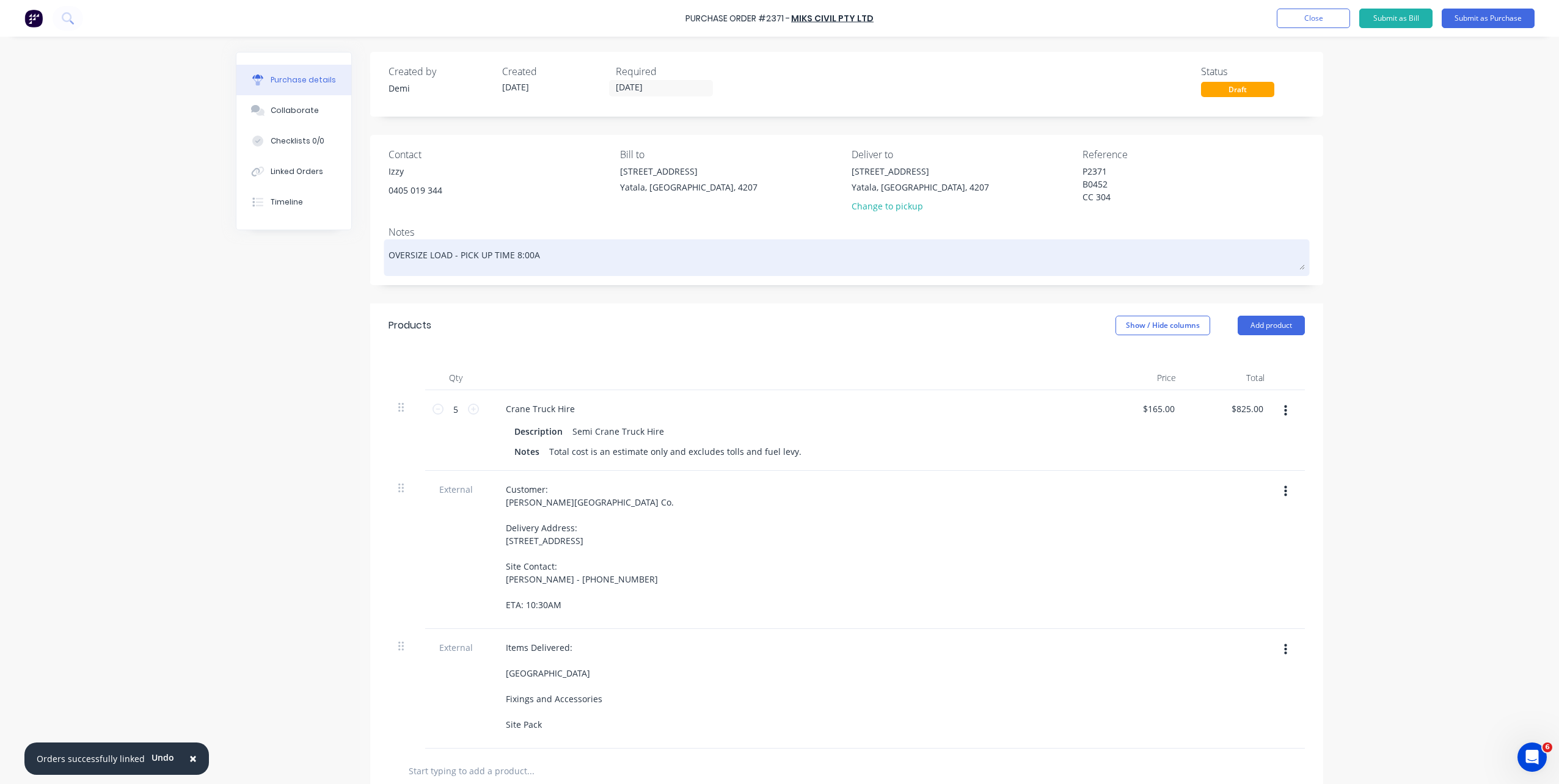
type textarea "x"
type textarea "OVERSIZE LOAD - PICK UP TIME 8:00"
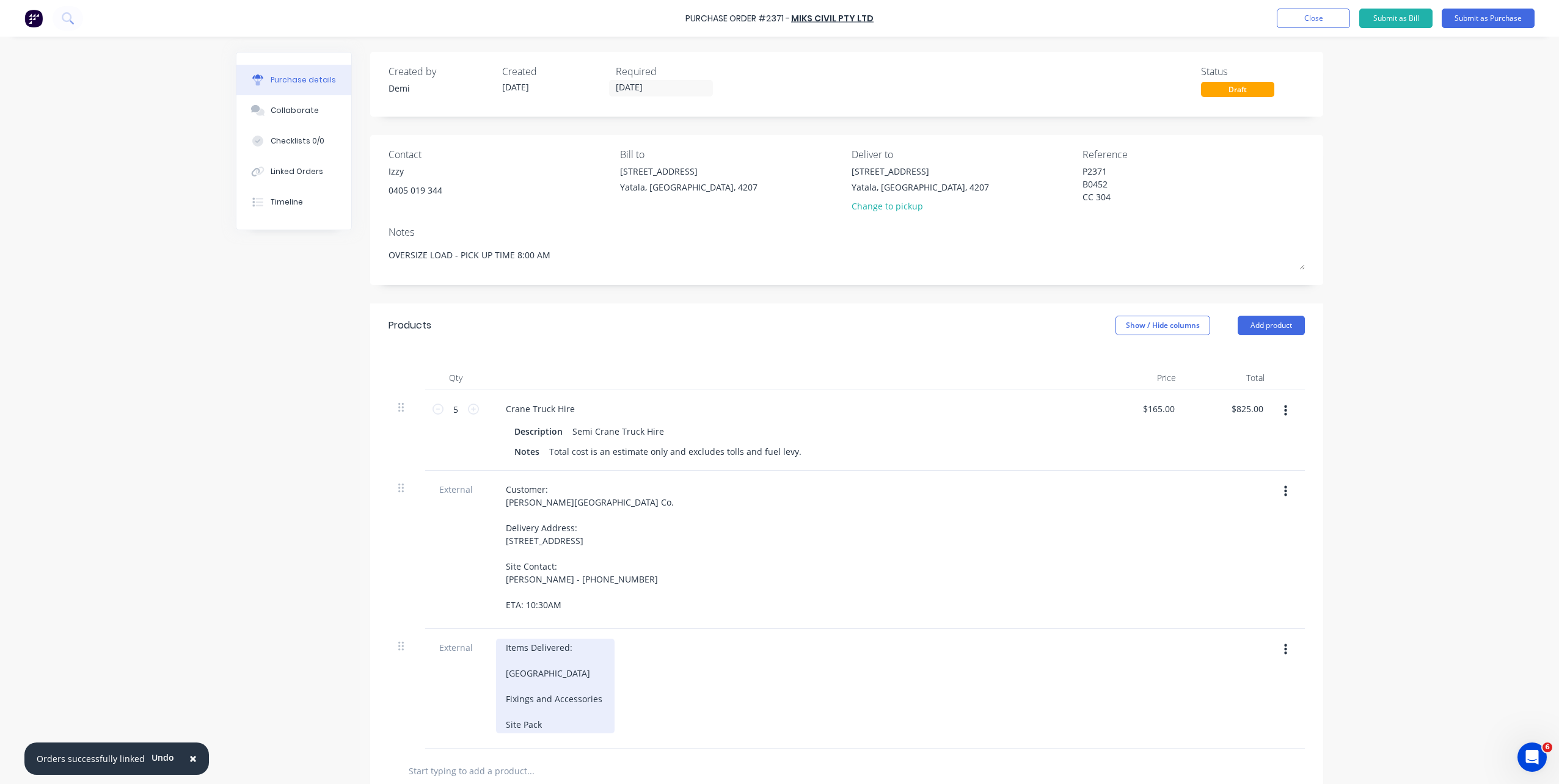
click at [586, 564] on div "Items Delivered: Lower Wall Frames Fixings and Accessories Site Pack" at bounding box center [555, 686] width 118 height 94
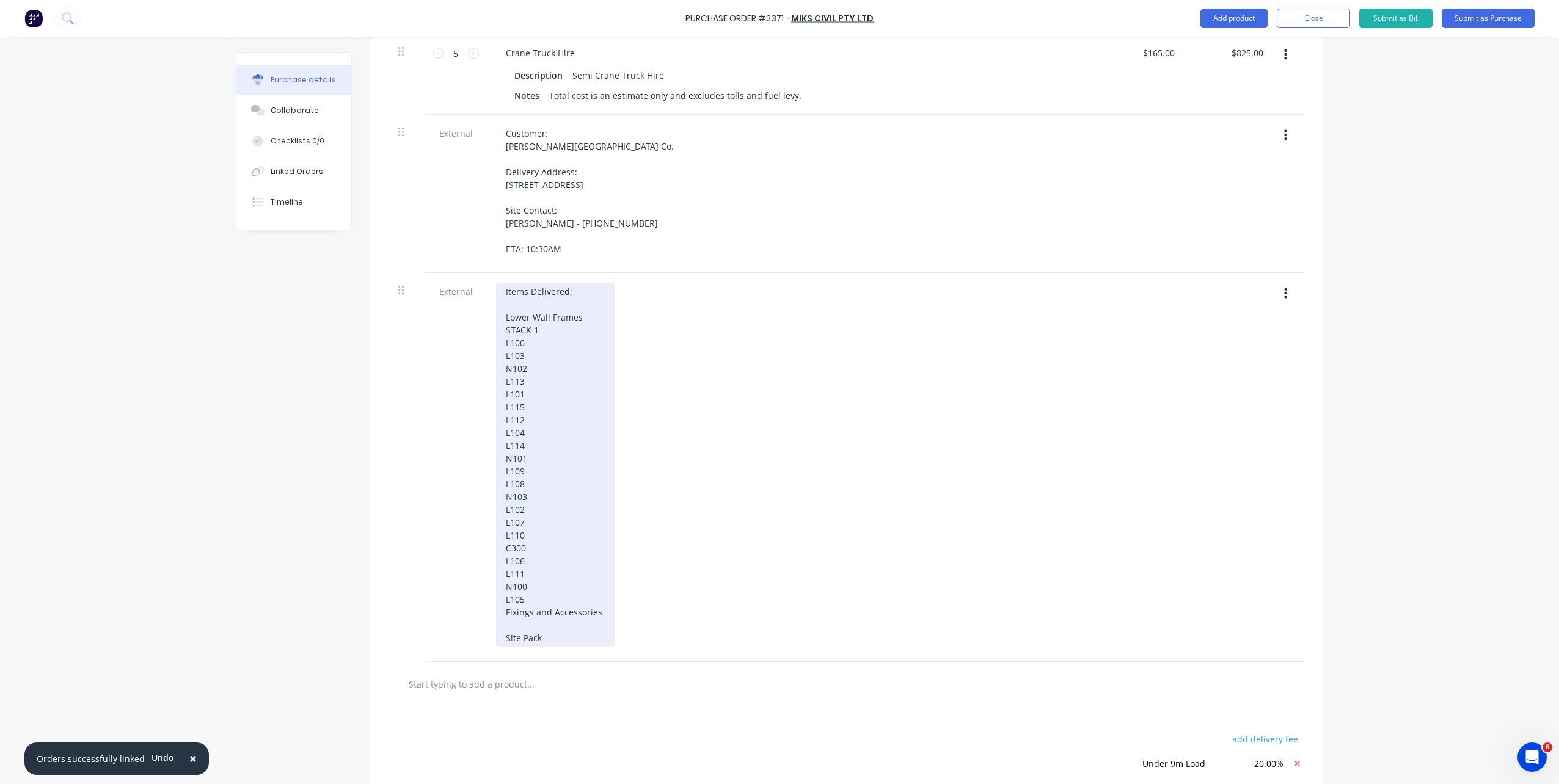
scroll to position [367, 0]
click at [594, 564] on div "Items Delivered: Lower Wall Frames STACK 1 L100 L103 N102 L113 L101 L115 L112 L…" at bounding box center [555, 454] width 118 height 364
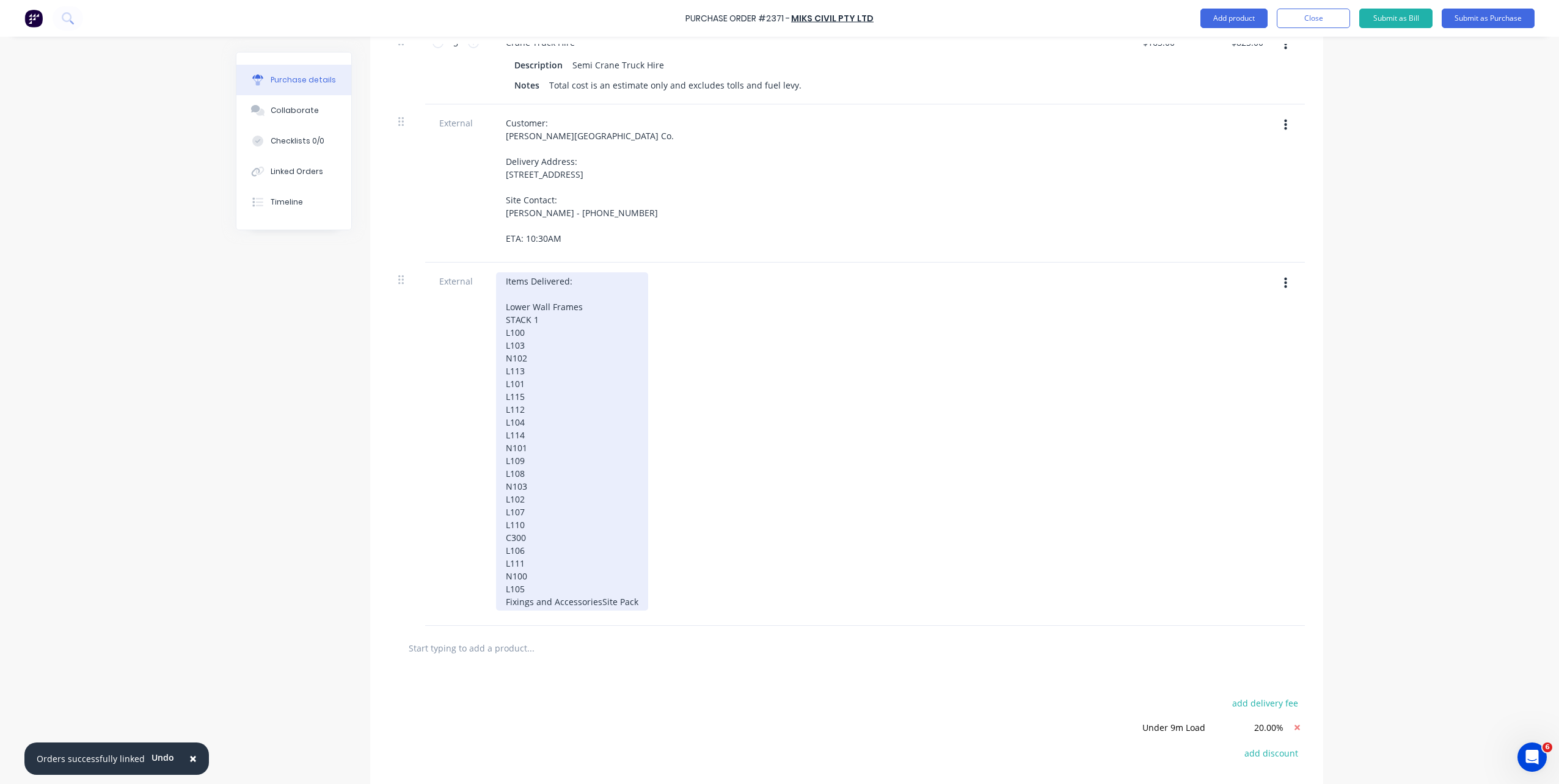
click at [547, 564] on div "Items Delivered: Lower Wall Frames STACK 1 L100 L103 N102 L113 L101 L115 L112 L…" at bounding box center [572, 441] width 152 height 338
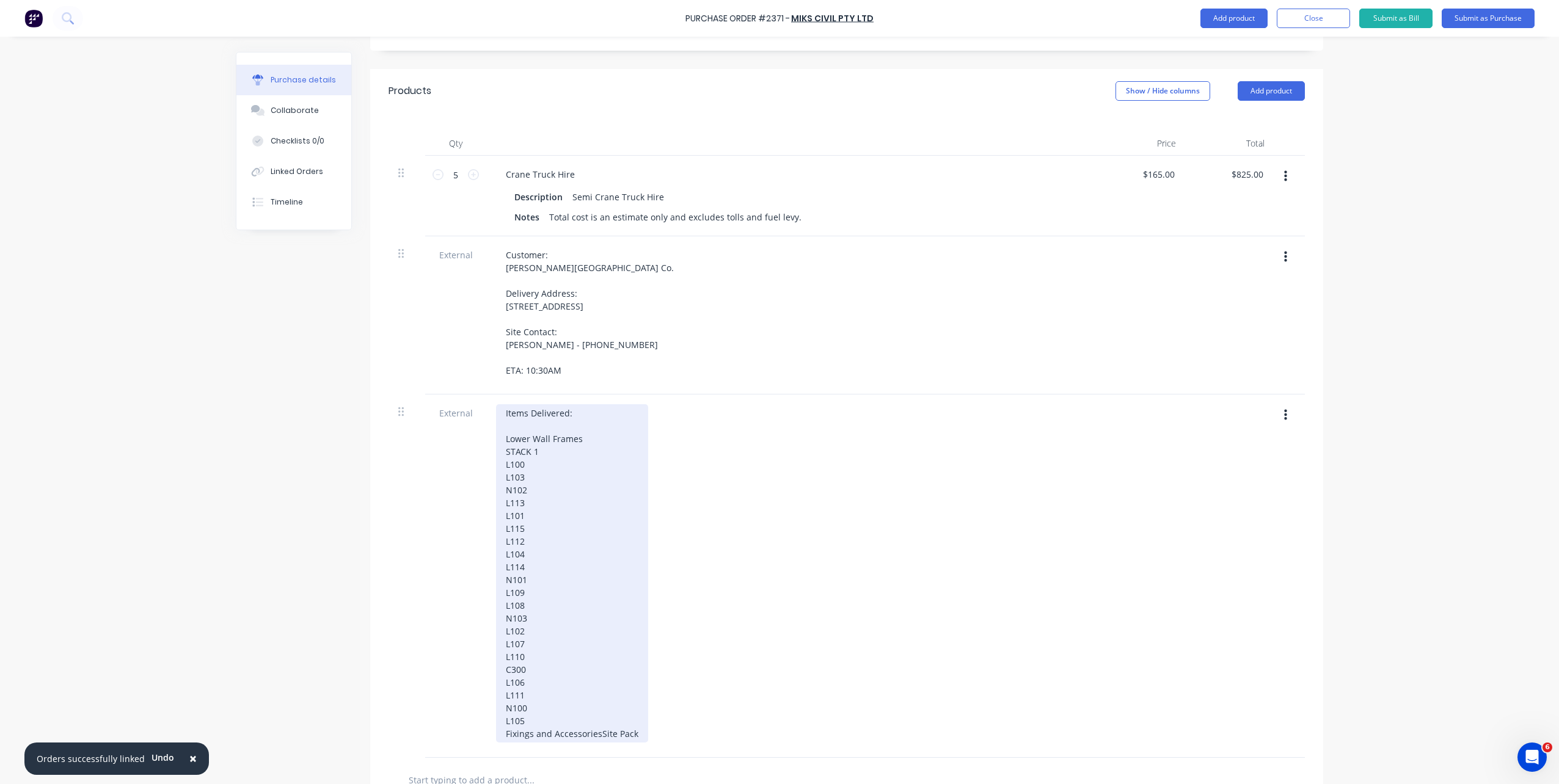
scroll to position [61, 0]
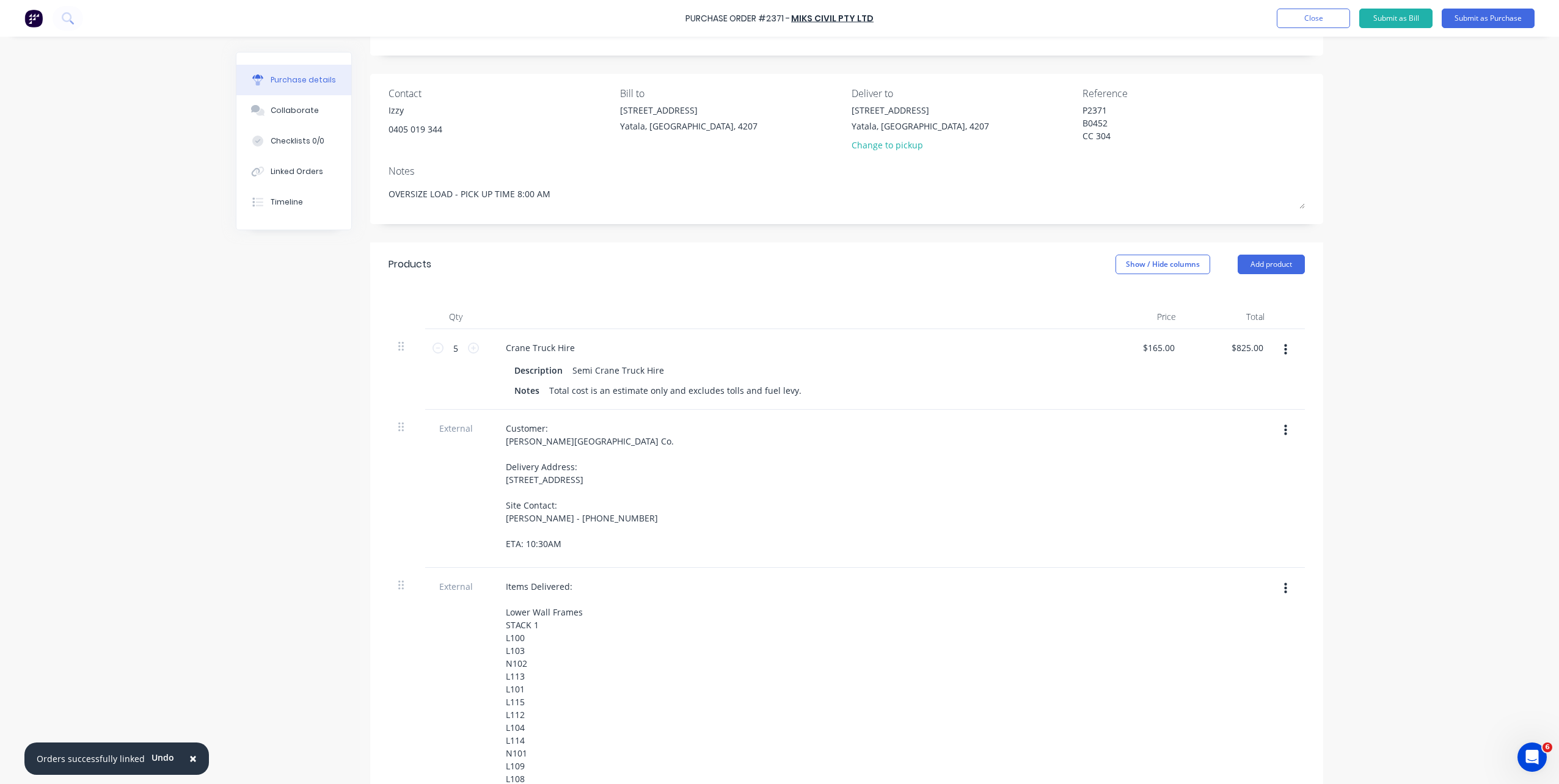
click at [921, 564] on div "Items Delivered: Lower Wall Frames STACK 1 L100 L103 N102 L113 L101 L115 L112 L…" at bounding box center [792, 769] width 611 height 402
click at [1168, 15] on button "Submit as Purchase" at bounding box center [1488, 18] width 93 height 19
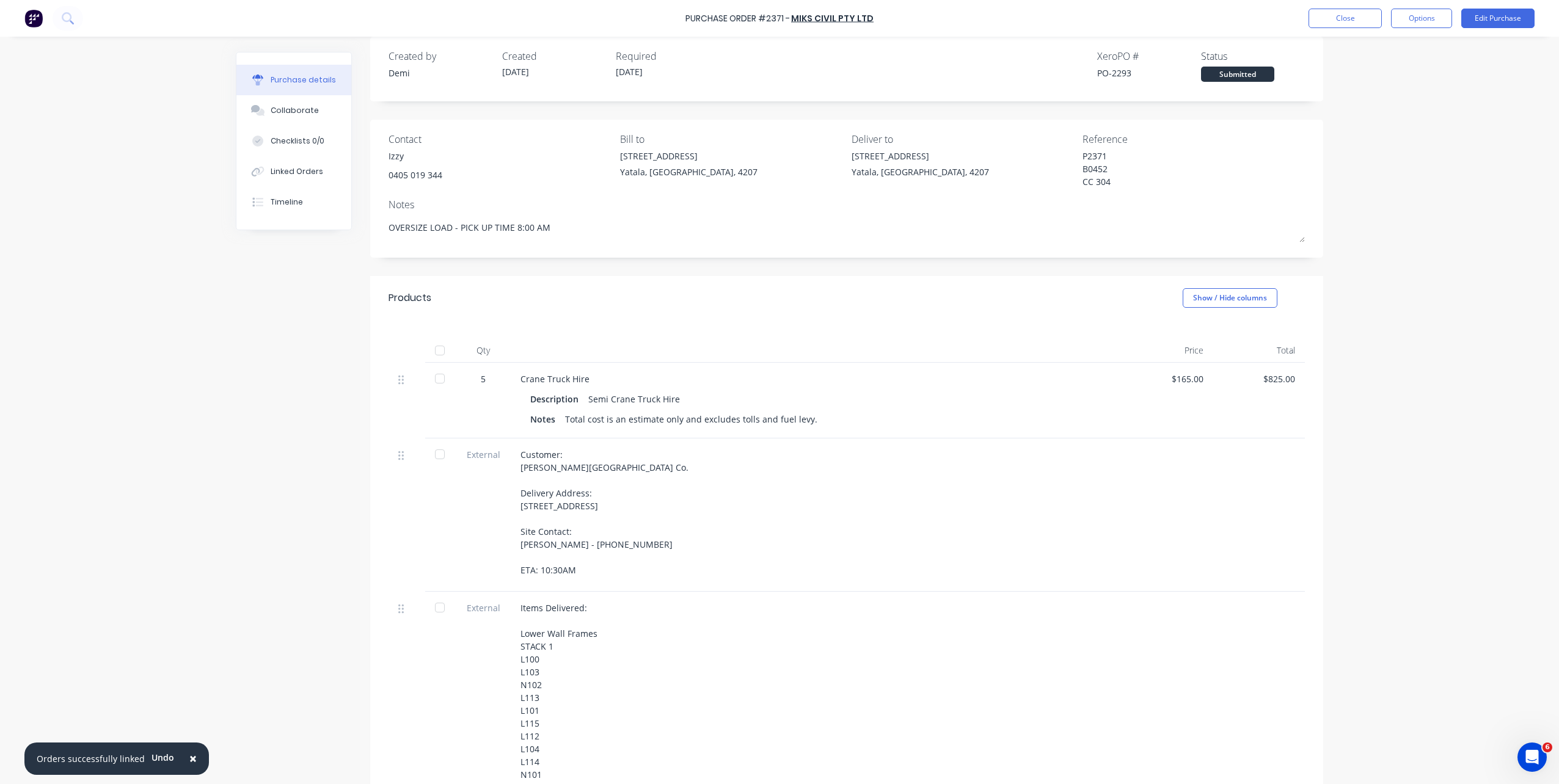
scroll to position [0, 0]
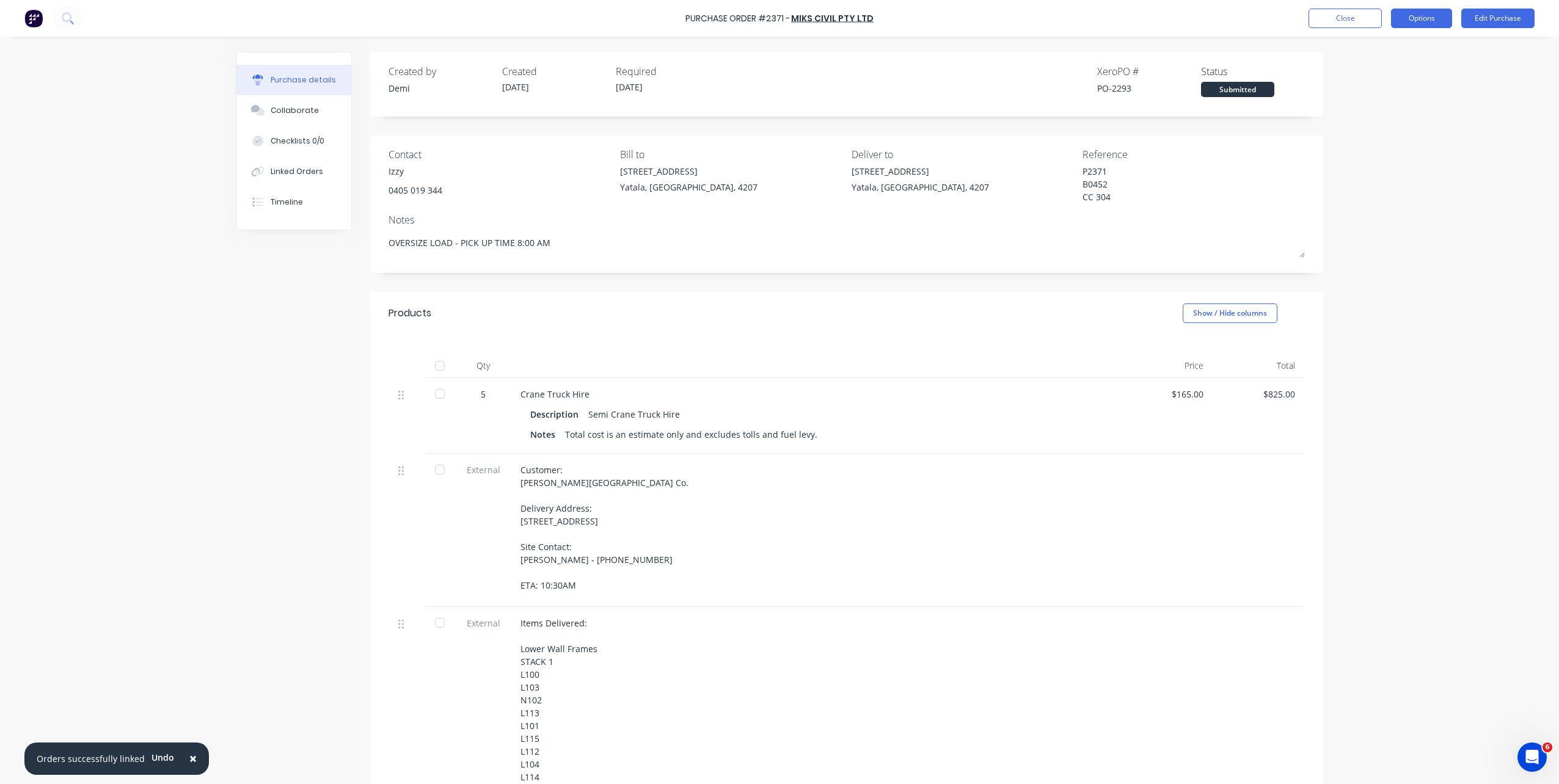
click at [1168, 16] on button "Options" at bounding box center [1422, 18] width 61 height 19
click at [1168, 46] on div "Print / Email" at bounding box center [1394, 49] width 94 height 18
click at [1168, 88] on button "Without pricing" at bounding box center [1394, 98] width 116 height 25
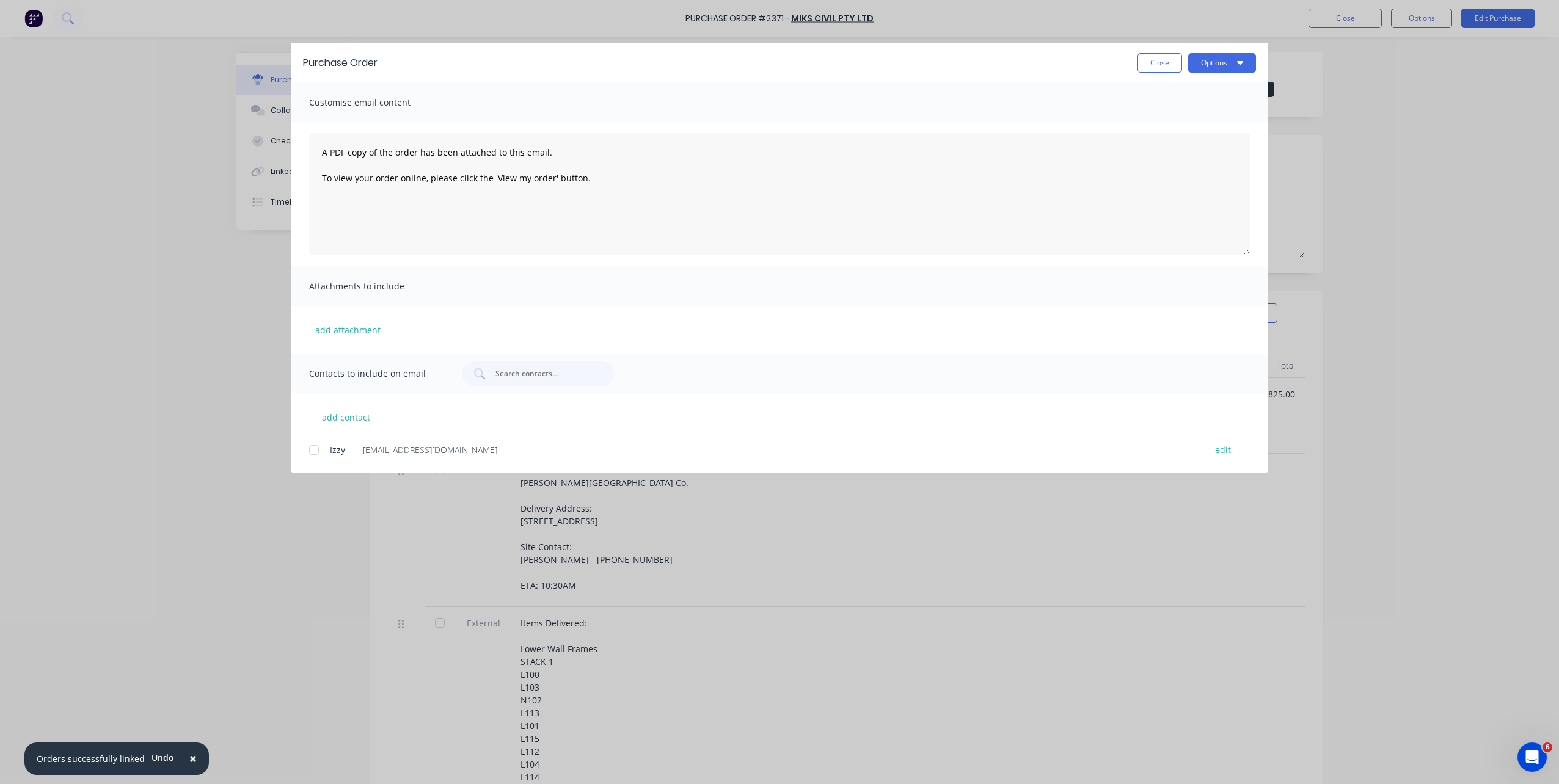
click at [312, 455] on div at bounding box center [314, 450] width 25 height 25
click at [1168, 64] on button "Options" at bounding box center [1222, 62] width 68 height 19
click at [1168, 112] on div "Print" at bounding box center [1198, 117] width 94 height 18
click at [1168, 68] on button "Close" at bounding box center [1160, 62] width 45 height 19
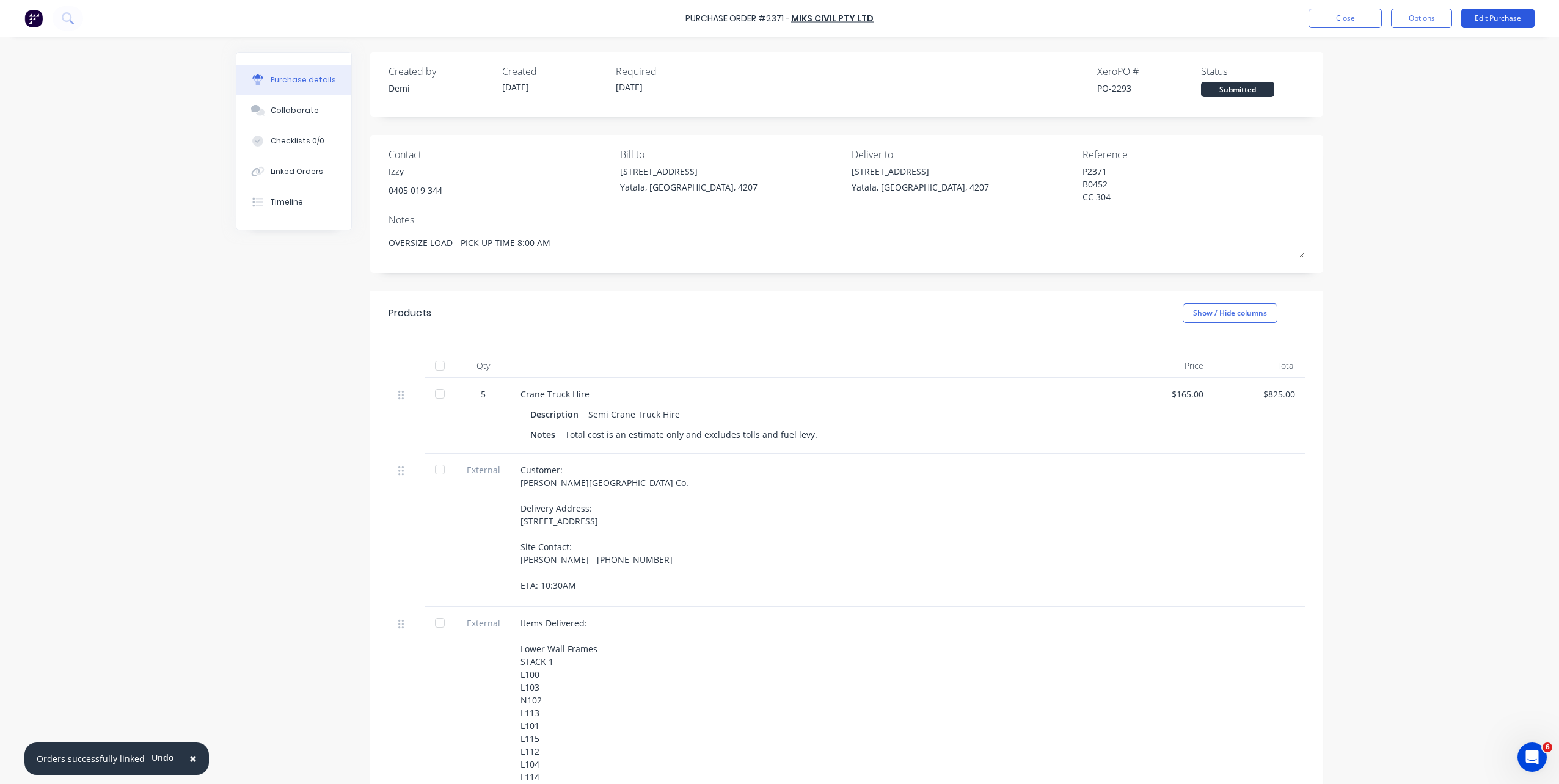
click at [1168, 19] on button "Edit Purchase" at bounding box center [1498, 18] width 74 height 19
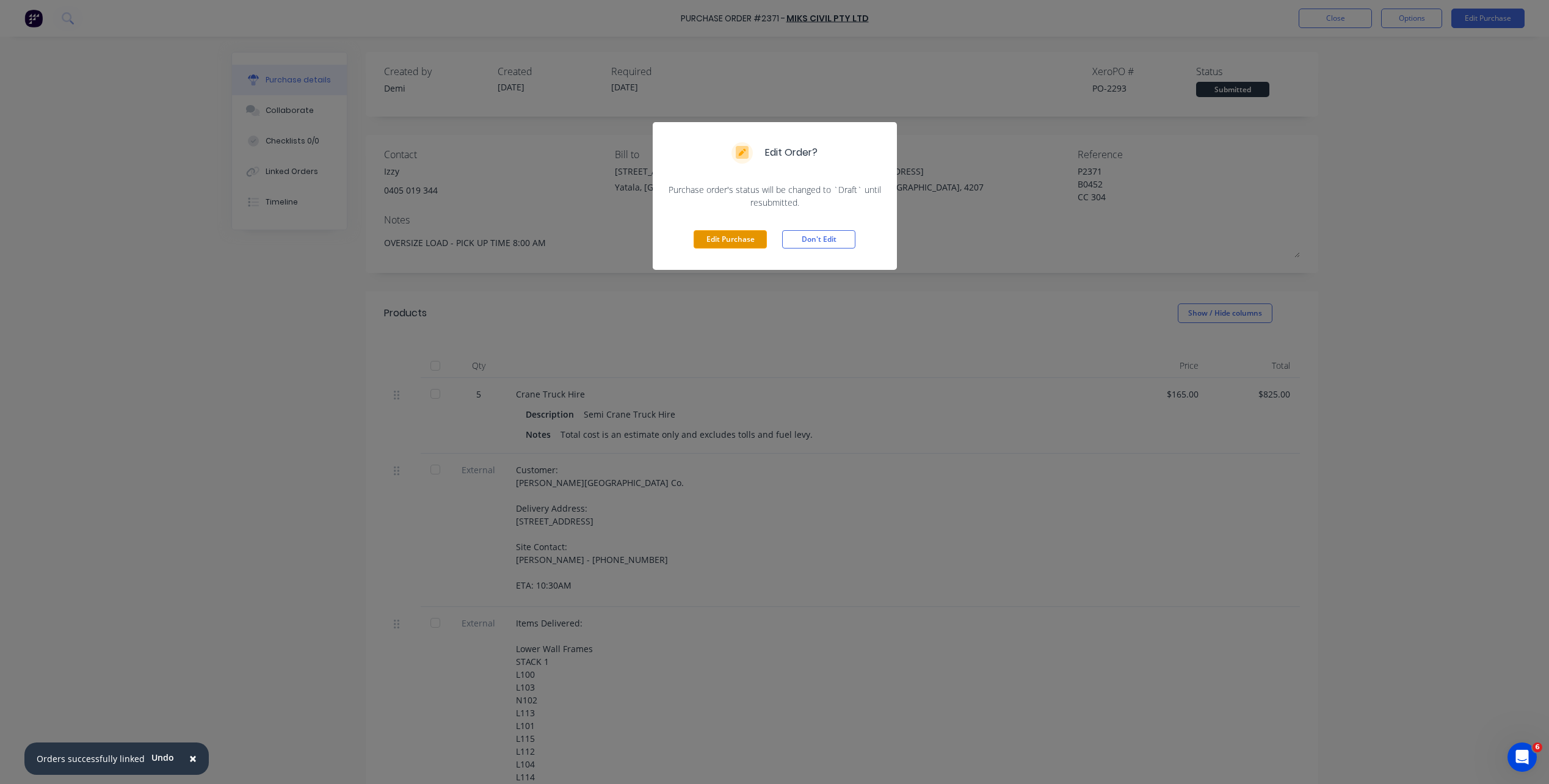
click at [730, 244] on button "Edit Purchase" at bounding box center [730, 239] width 74 height 18
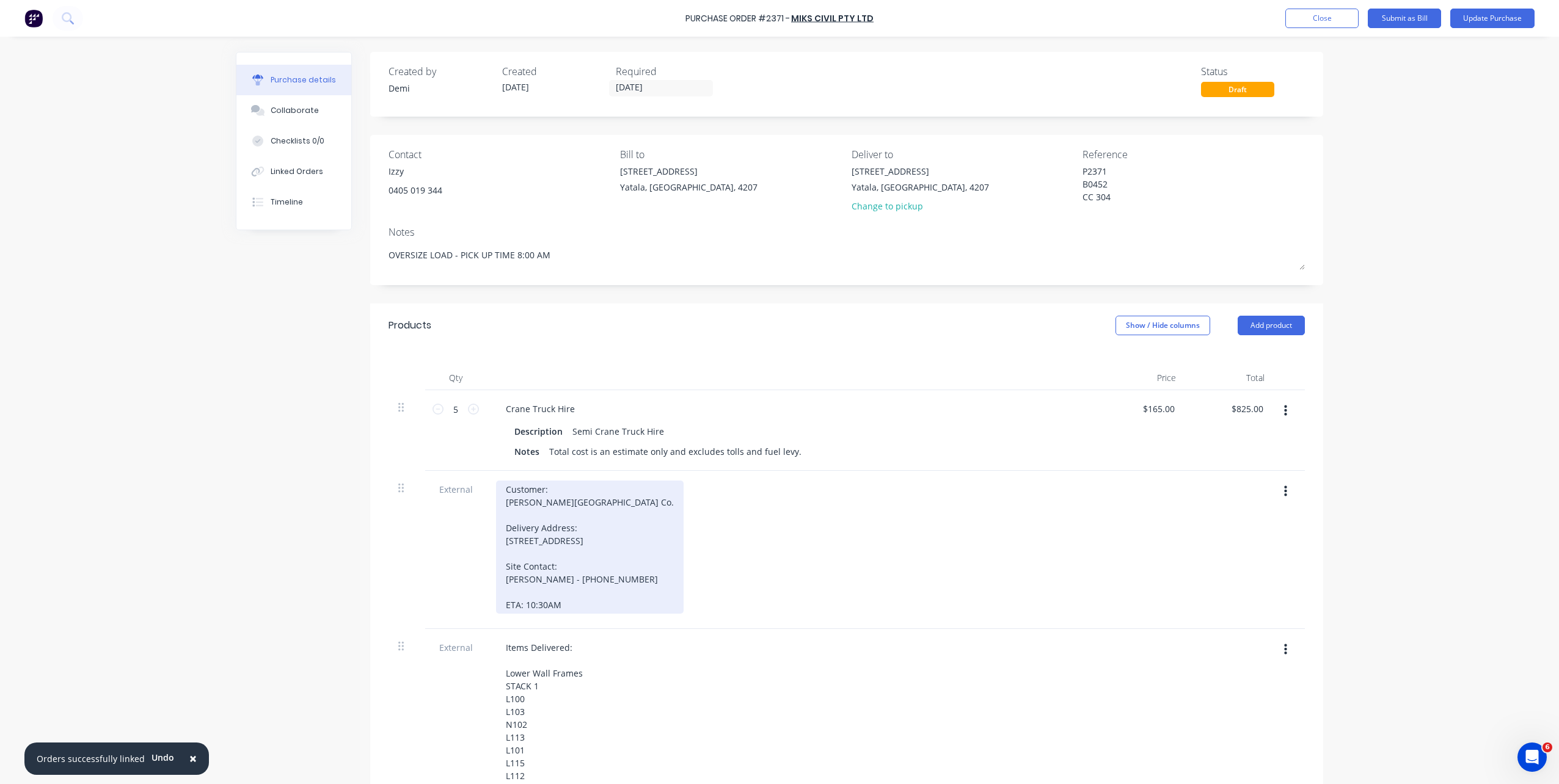
click at [496, 522] on div "Customer: Blackwood Building Co. Delivery Address: Lot 657 Osprey Rise, Woronga…" at bounding box center [590, 547] width 187 height 133
drag, startPoint x: 574, startPoint y: 528, endPoint x: 469, endPoint y: 525, distance: 105.0
click at [469, 525] on div "External Customer: Blackwood Building Co. Delivery Address: Lot 657 Osprey Rise…" at bounding box center [847, 550] width 917 height 158
drag, startPoint x: 576, startPoint y: 543, endPoint x: 471, endPoint y: 525, distance: 106.5
click at [471, 525] on div "External Customer: Blackwood Building Co. Lot 657 Osprey Rise, Worongary, Queen…" at bounding box center [847, 537] width 917 height 133
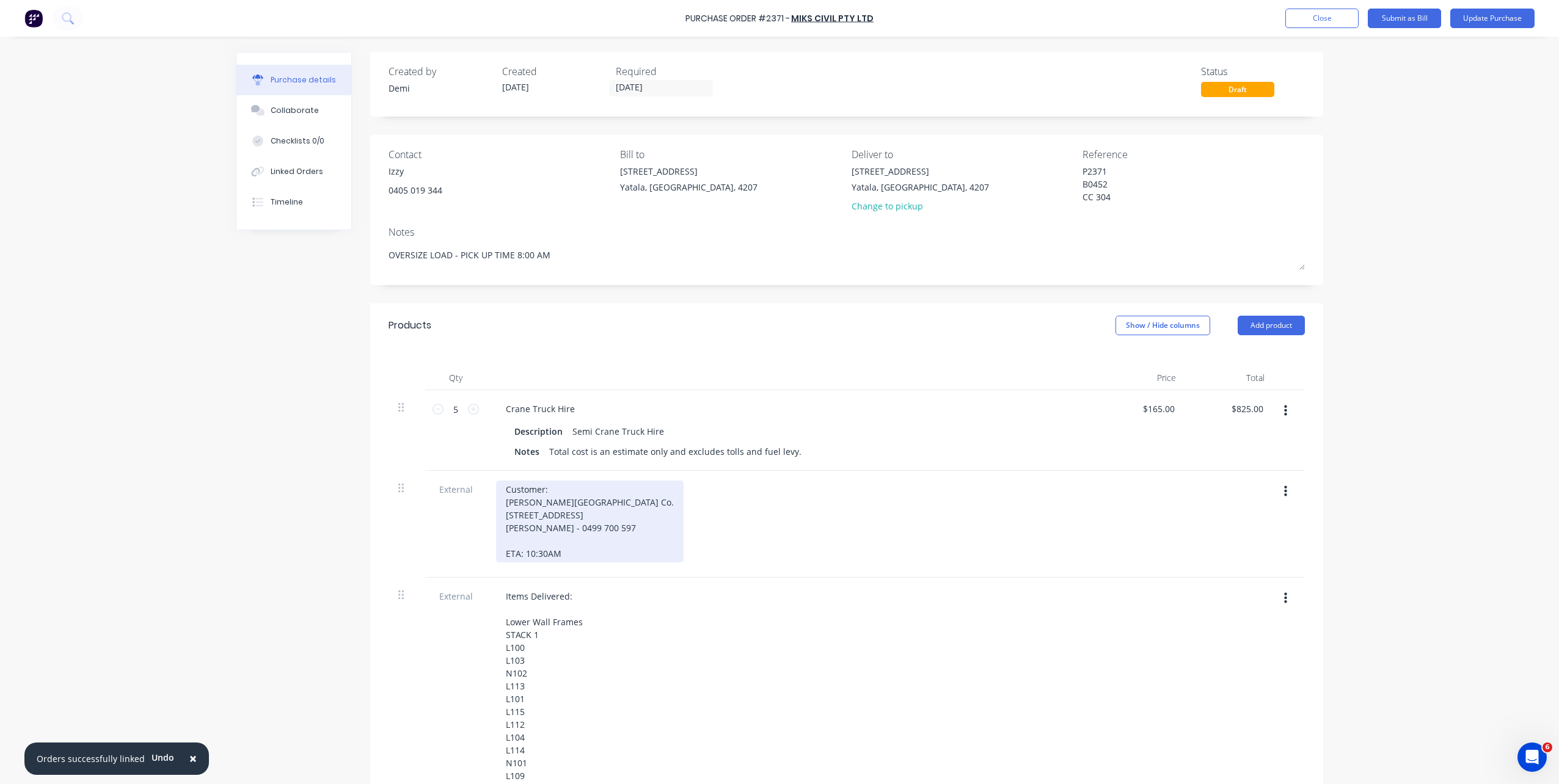
click at [566, 489] on div "Customer: Blackwood Building Co. Lot 657 Osprey Rise, Worongary, Queensland, 42…" at bounding box center [590, 521] width 187 height 82
drag, startPoint x: 566, startPoint y: 489, endPoint x: 492, endPoint y: 483, distance: 74.2
click at [496, 483] on div "Customer: Blackwood Building Co. Lot 657 Osprey Rise, Worongary, Queensland, 42…" at bounding box center [590, 521] width 187 height 82
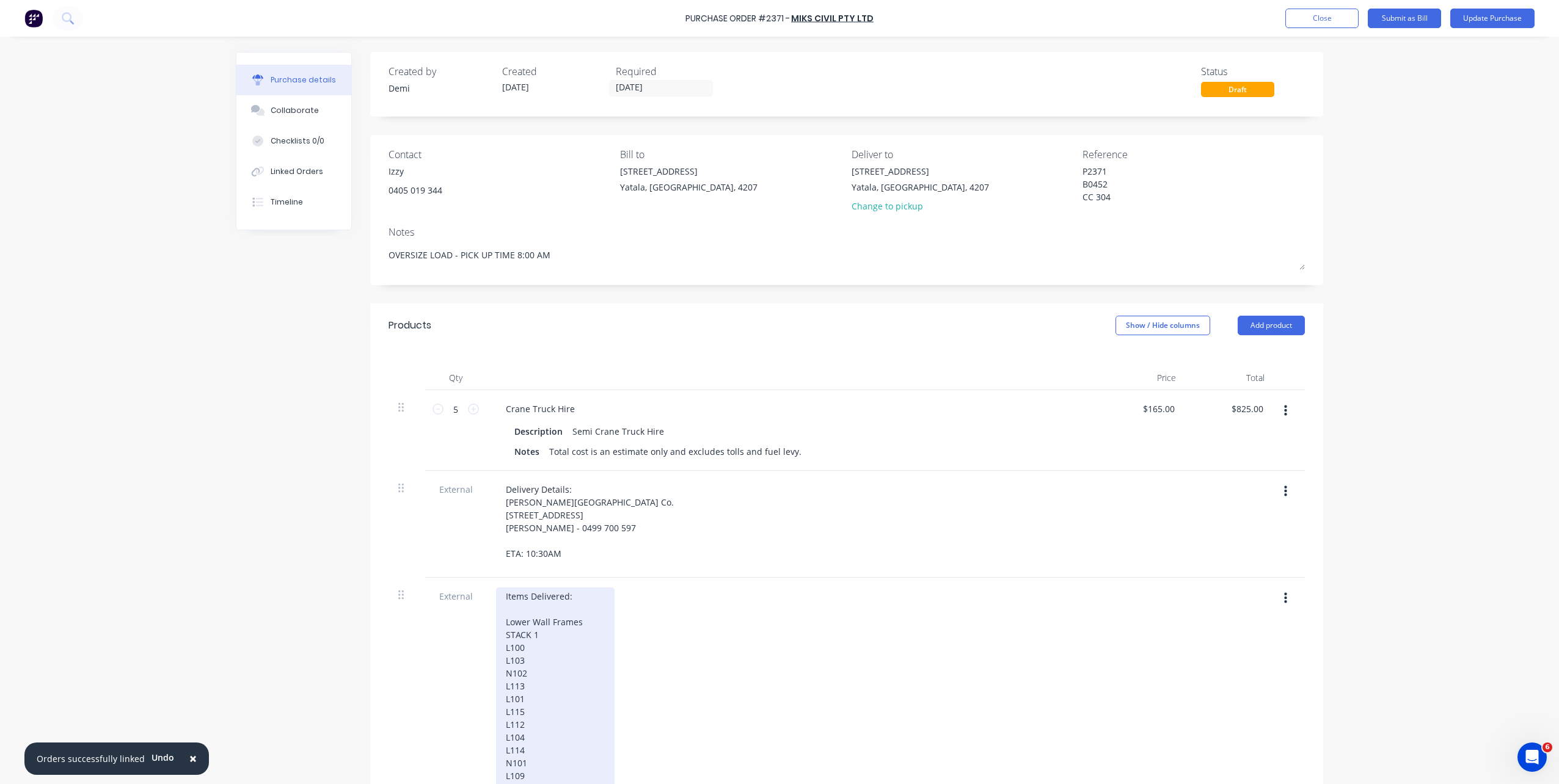
click at [527, 564] on div "Items Delivered: Lower Wall Frames STACK 1 L100 L103 N102 L113 L101 L115 L112 L…" at bounding box center [555, 776] width 118 height 377
click at [497, 564] on div "Items Delivered: Lower Wall Frames STACK 1 L100 L103 N102 L113 L101 L115 L112 L…" at bounding box center [555, 776] width 118 height 377
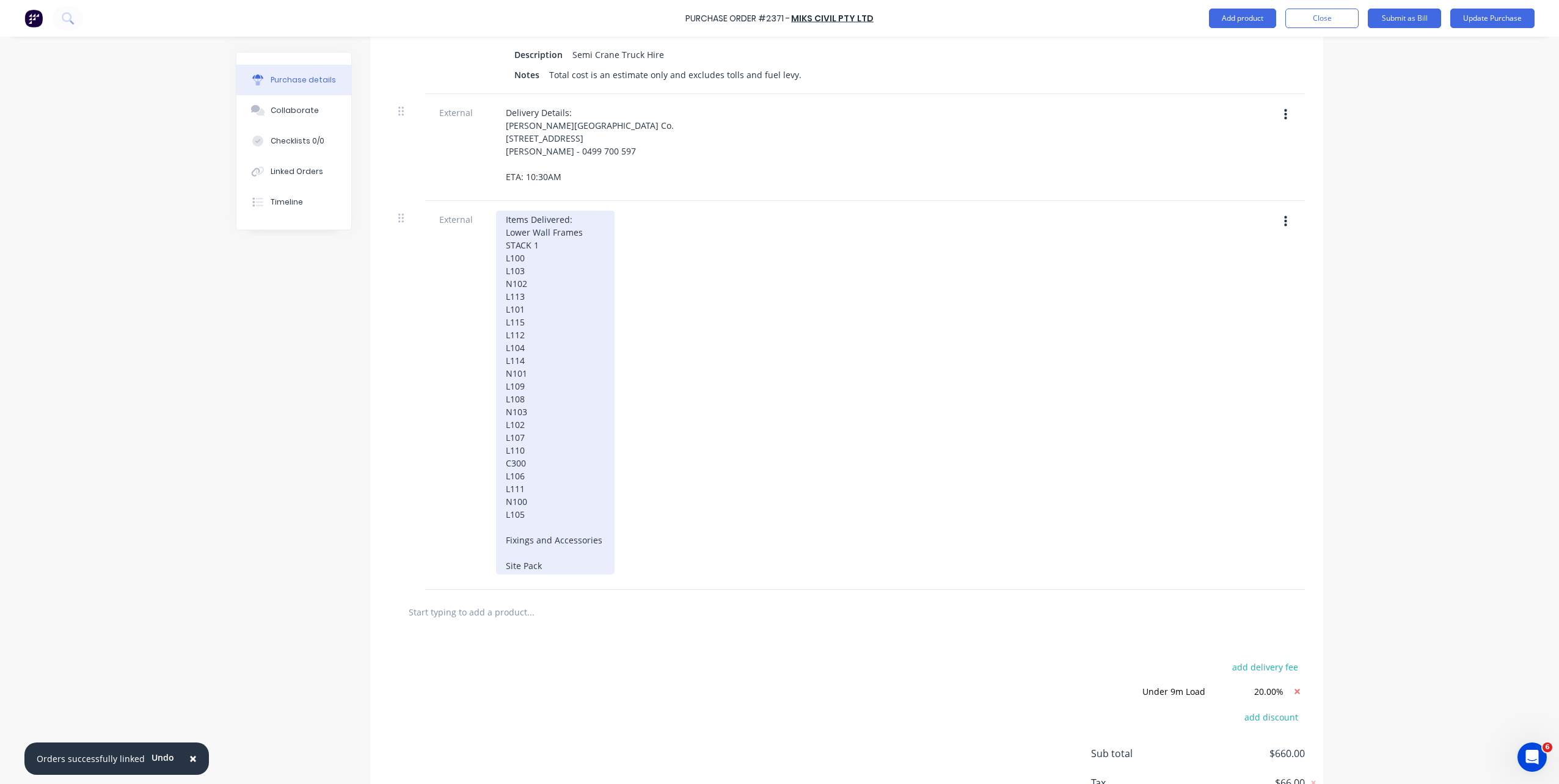
scroll to position [465, 0]
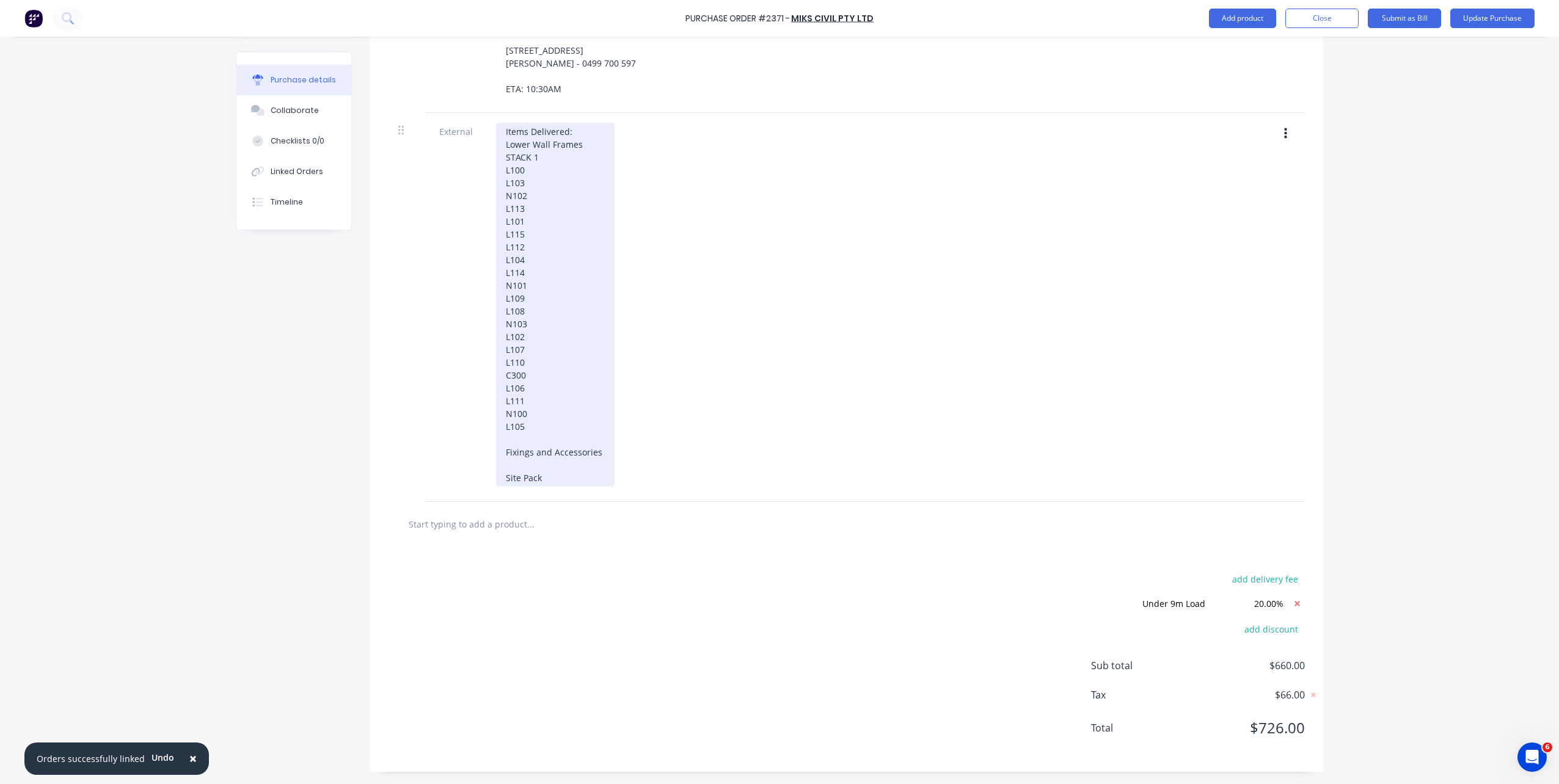
click at [500, 483] on div "Items Delivered: Lower Wall Frames STACK 1 L100 L103 N102 L113 L101 L115 L112 L…" at bounding box center [555, 305] width 118 height 364
click at [501, 463] on div "Items Delivered: Lower Wall Frames STACK 1 L100 L103 N102 L113 L101 L115 L112 L…" at bounding box center [555, 311] width 118 height 351
click at [563, 453] on div "Items Delivered: Lower Wall Frames STACK 1 L100 L103 N102 L113 L101 L115 L112 L…" at bounding box center [555, 317] width 118 height 338
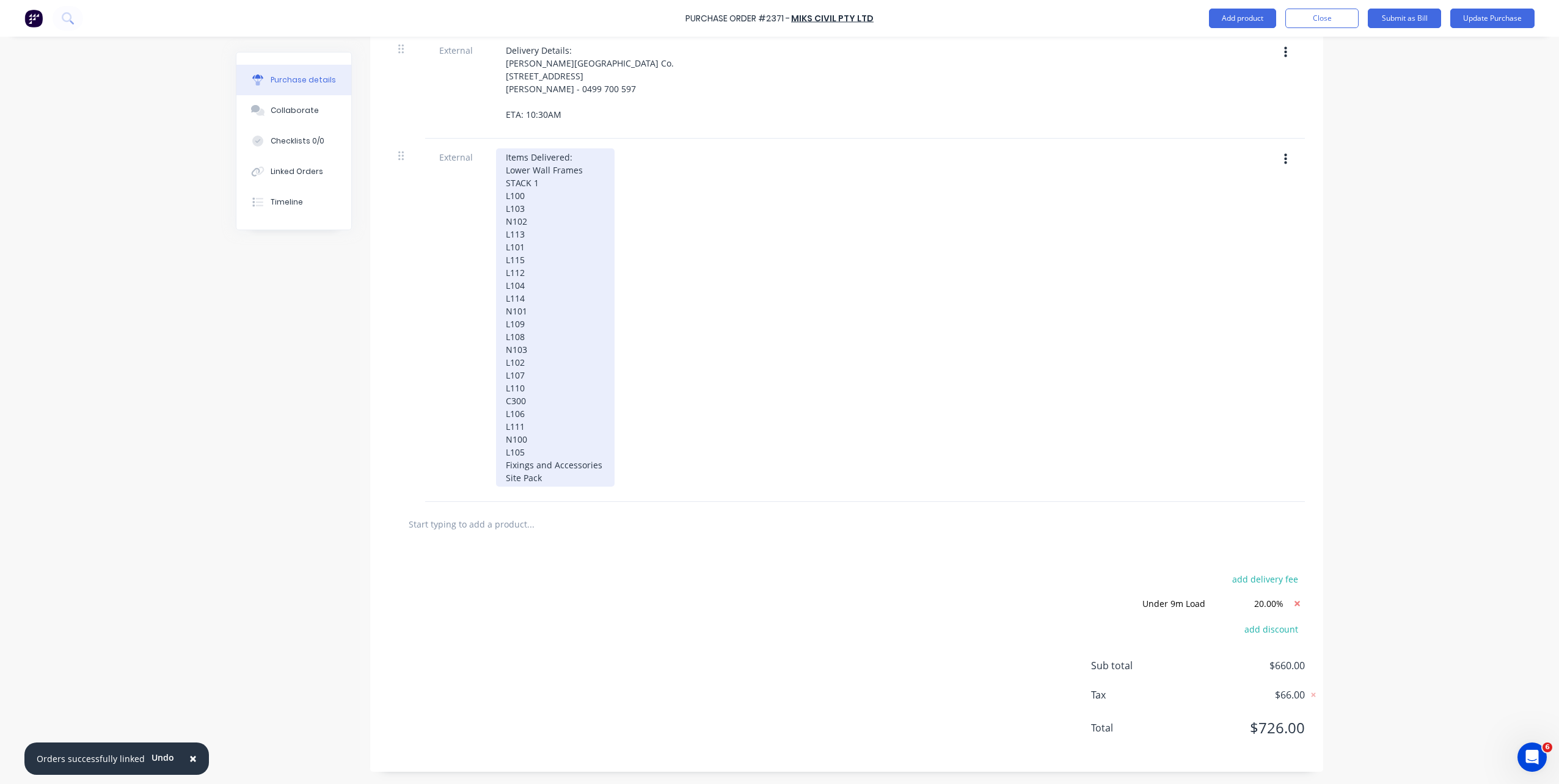
scroll to position [452, 0]
click at [586, 148] on div "Items Delivered: Lower Wall Frames STACK 1 L100 L103 N102 L113 L101 L115 L112 L…" at bounding box center [555, 317] width 118 height 338
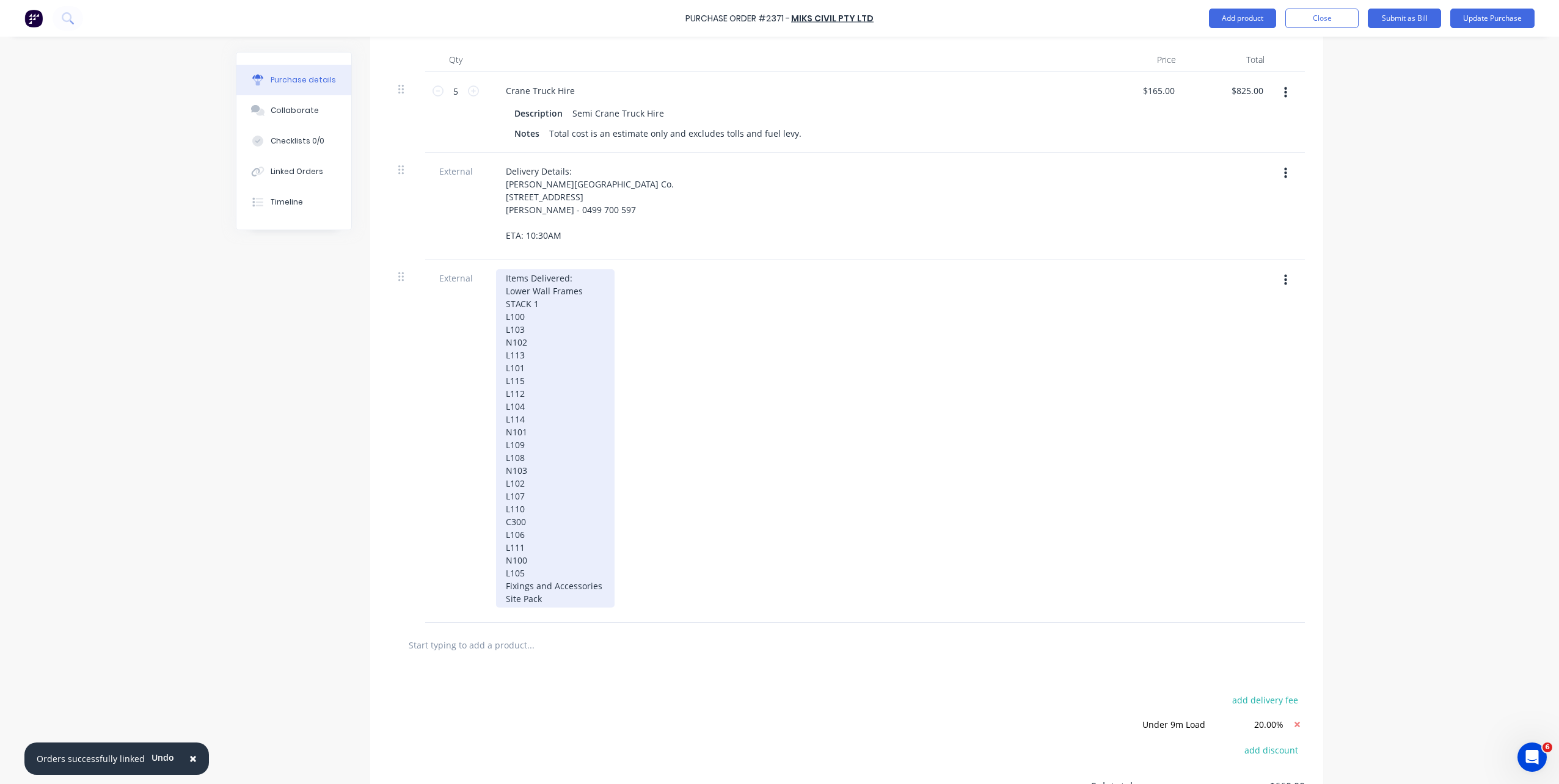
scroll to position [160, 0]
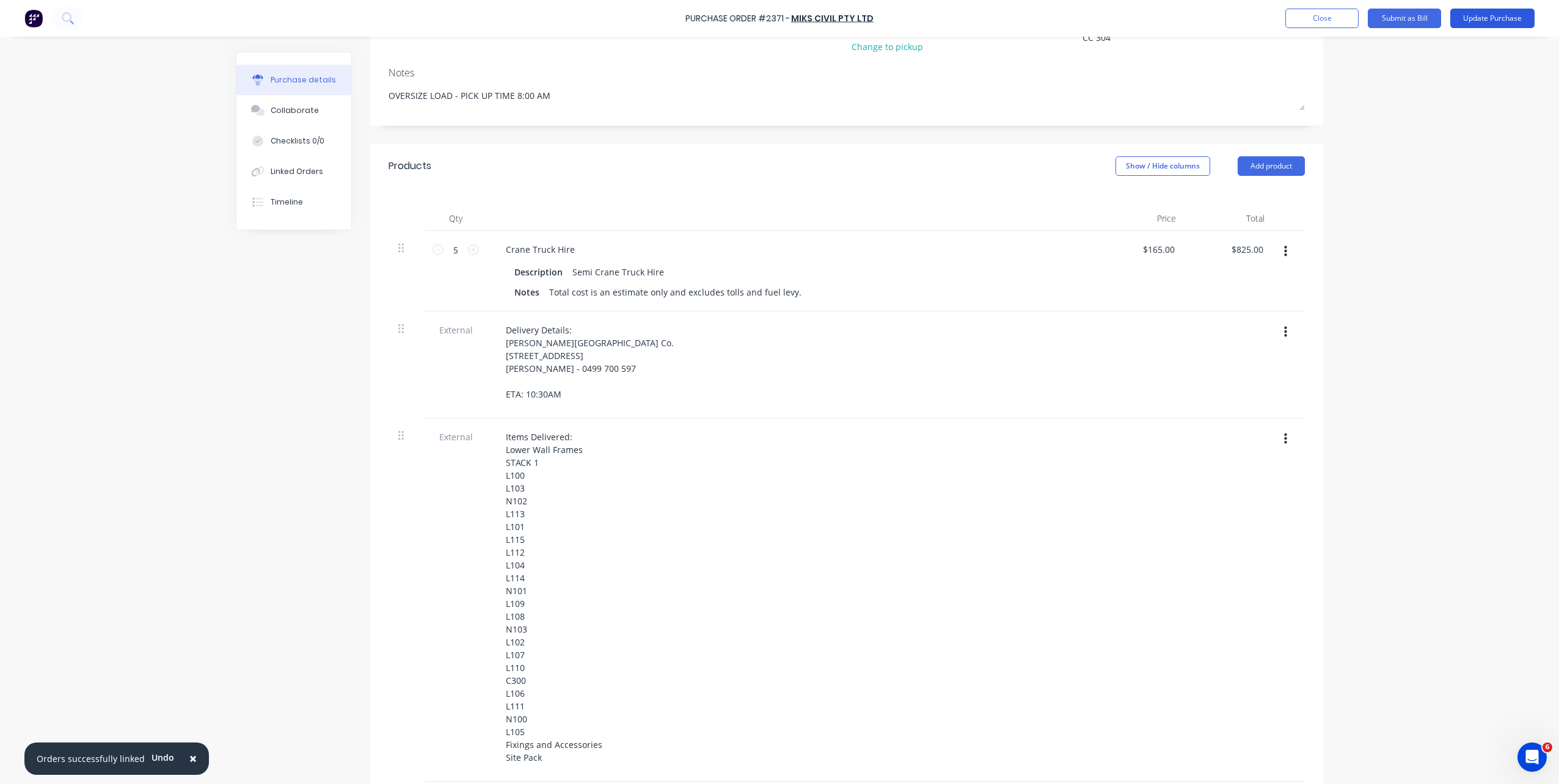
click at [1168, 22] on button "Update Purchase" at bounding box center [1493, 18] width 84 height 19
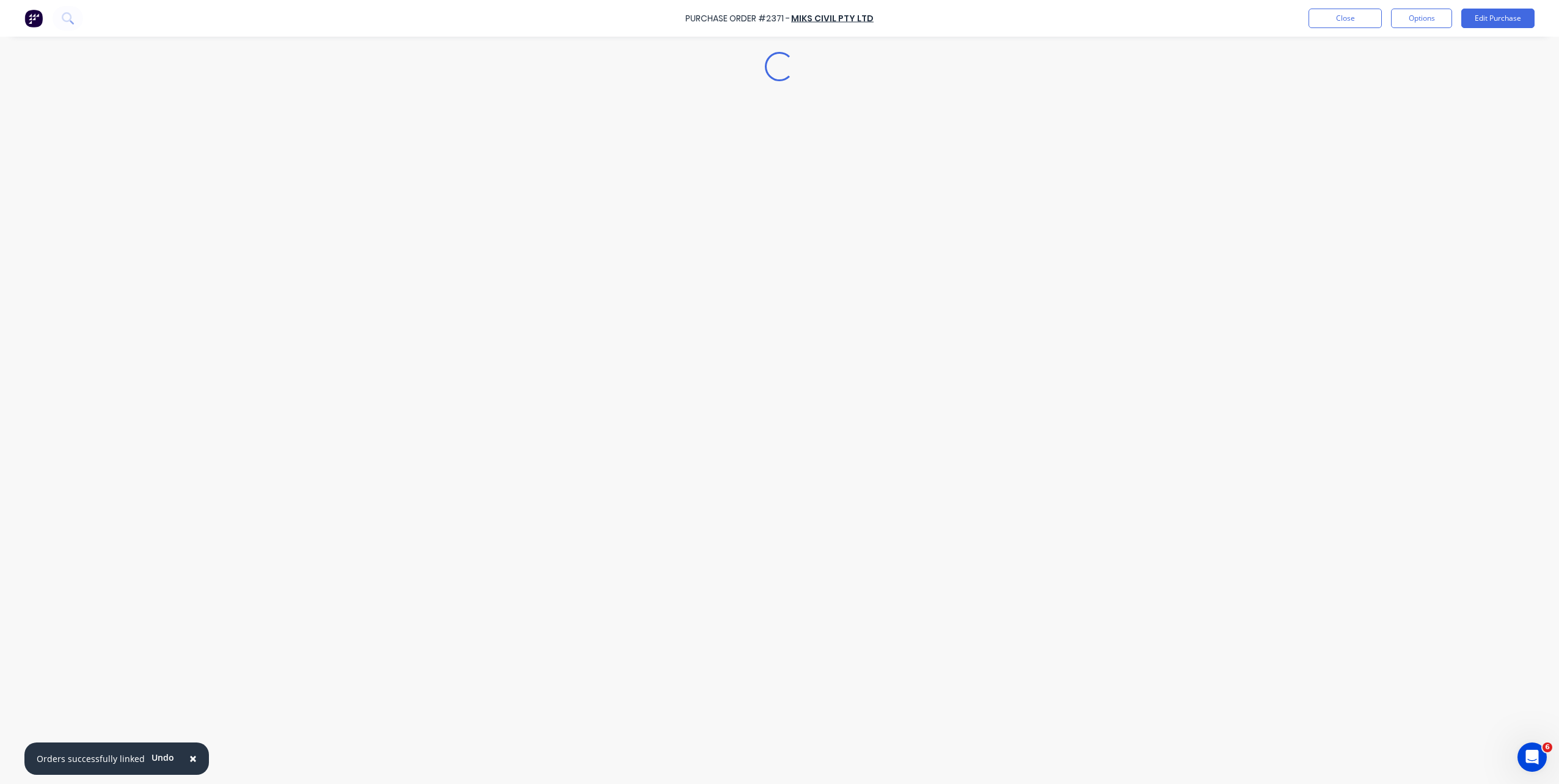
scroll to position [0, 0]
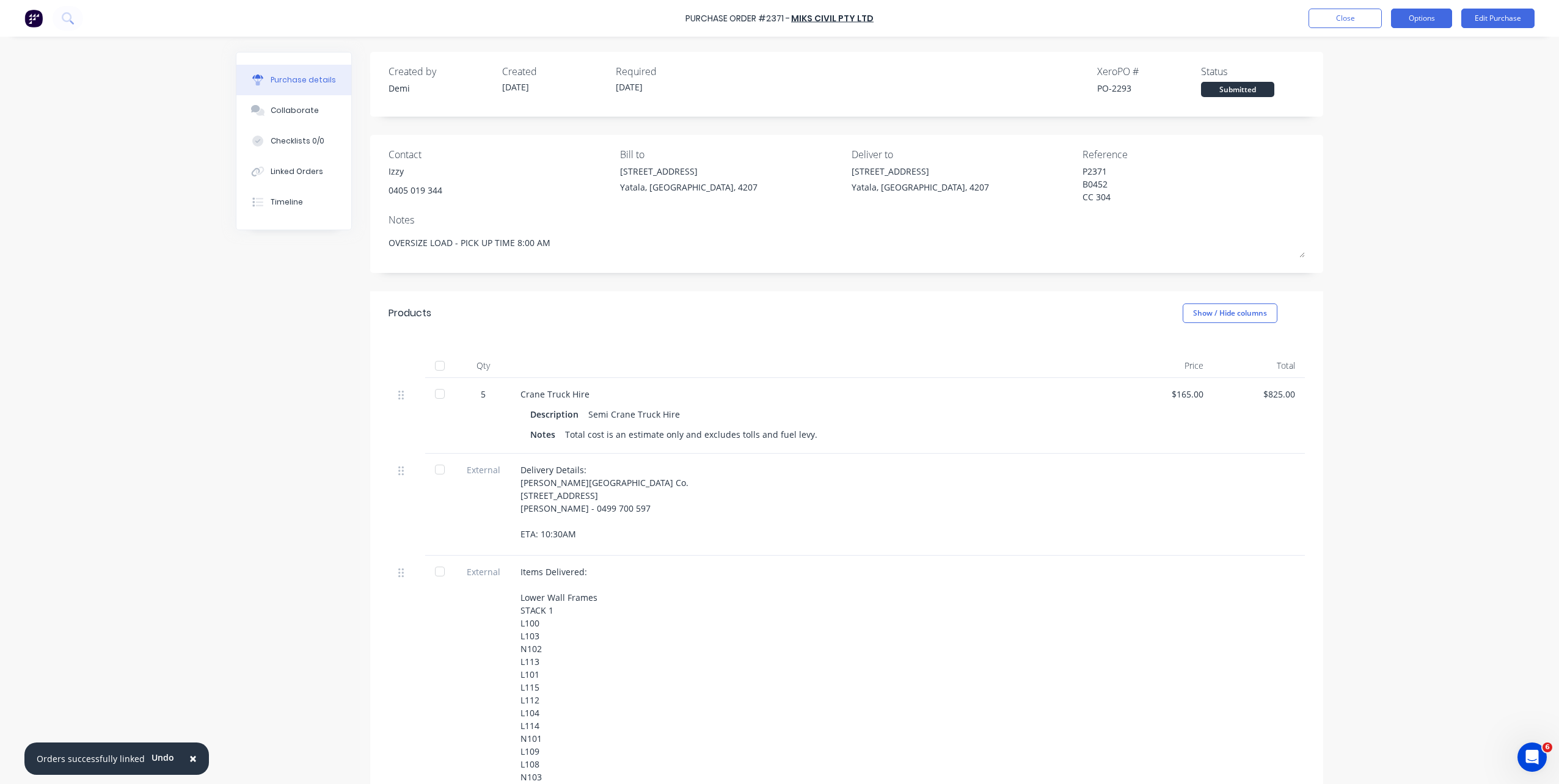
click at [1168, 23] on button "Options" at bounding box center [1422, 18] width 61 height 19
click at [1168, 44] on div "Print / Email" at bounding box center [1394, 49] width 94 height 18
click at [1168, 93] on div "Without pricing" at bounding box center [1394, 98] width 94 height 18
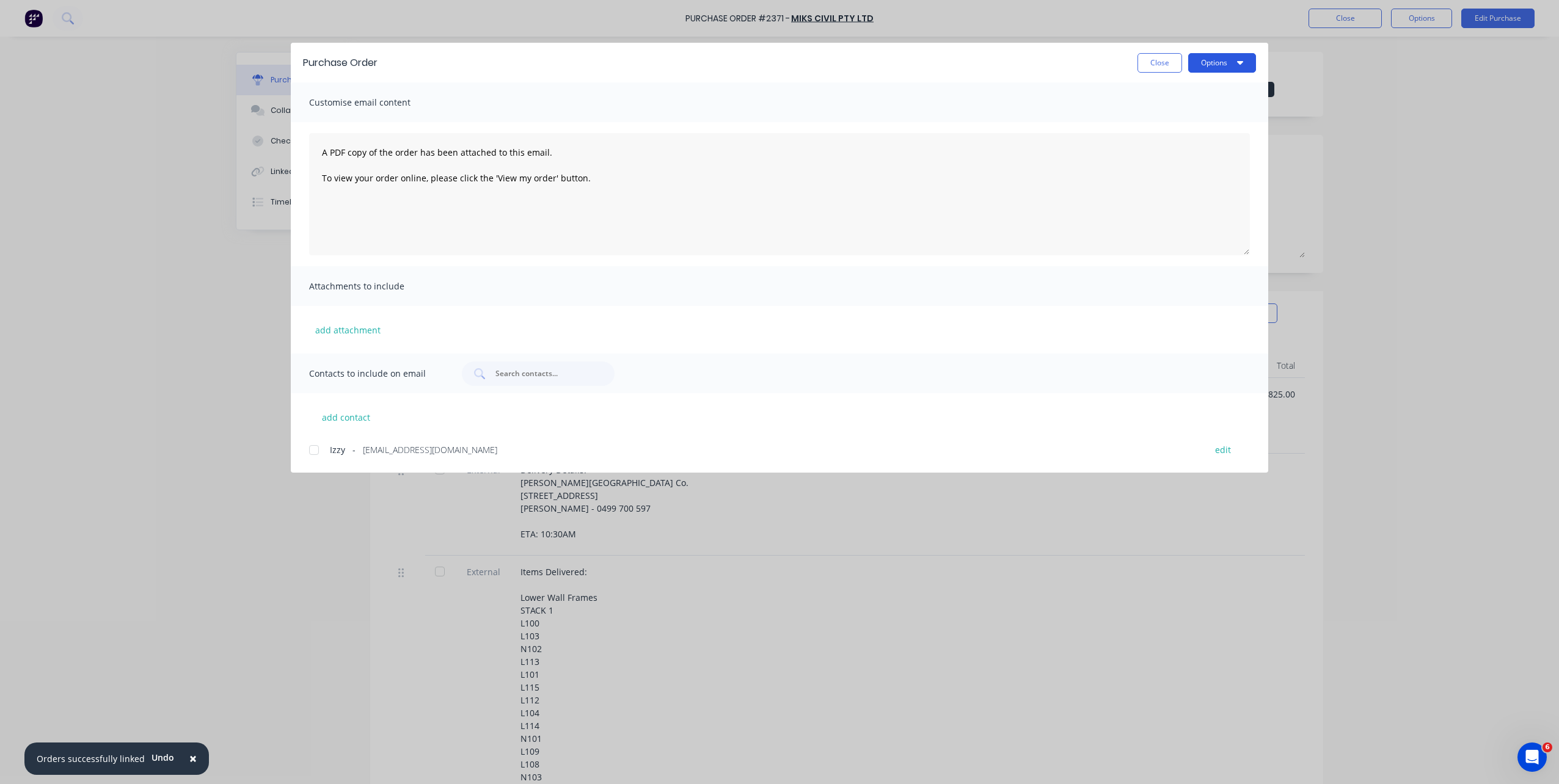
click at [1168, 70] on button "Options" at bounding box center [1222, 62] width 68 height 19
click at [1168, 104] on button "Preview" at bounding box center [1197, 94] width 116 height 25
click at [1160, 66] on button "Close" at bounding box center [1160, 62] width 45 height 19
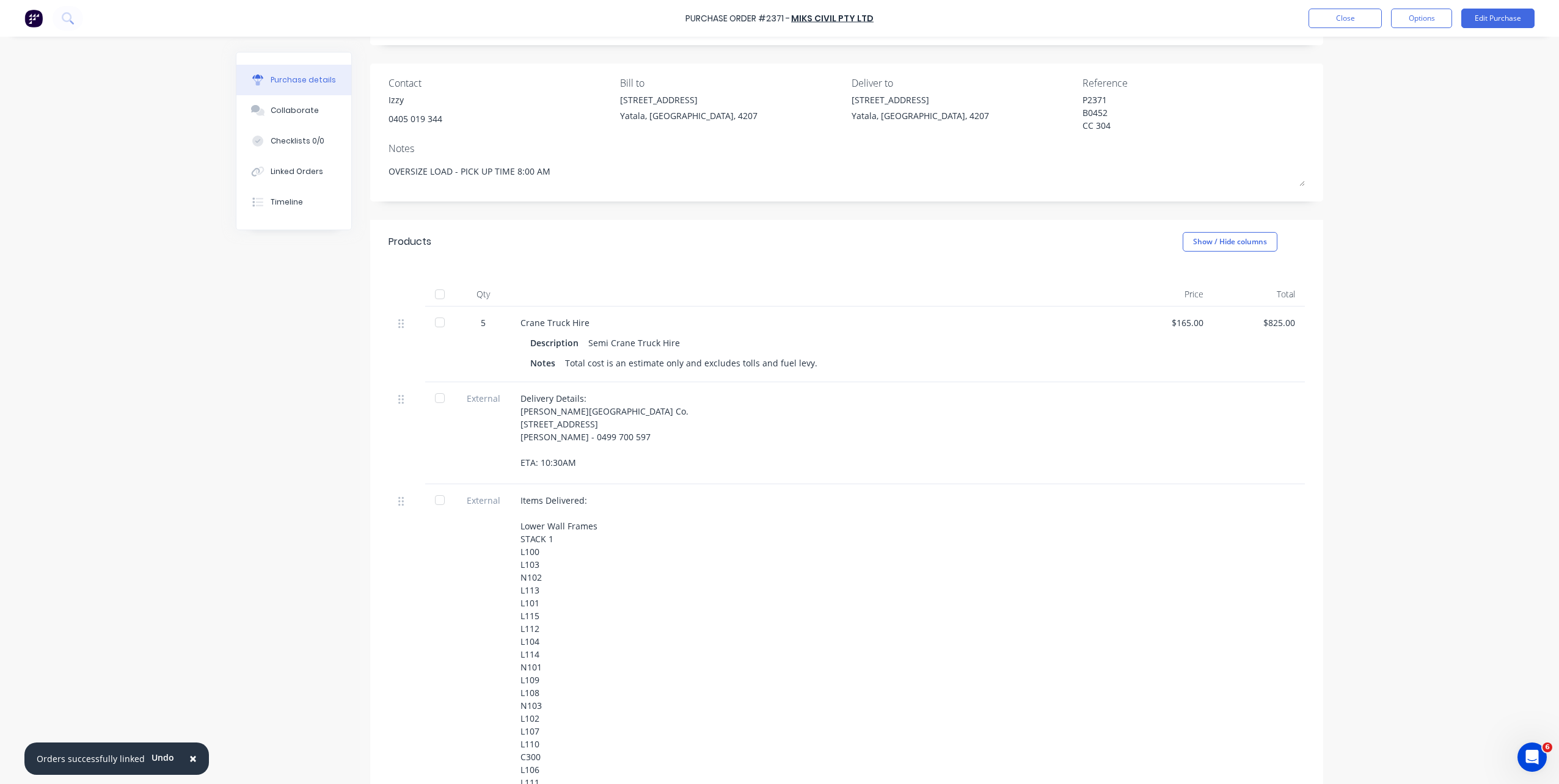
scroll to position [39, 0]
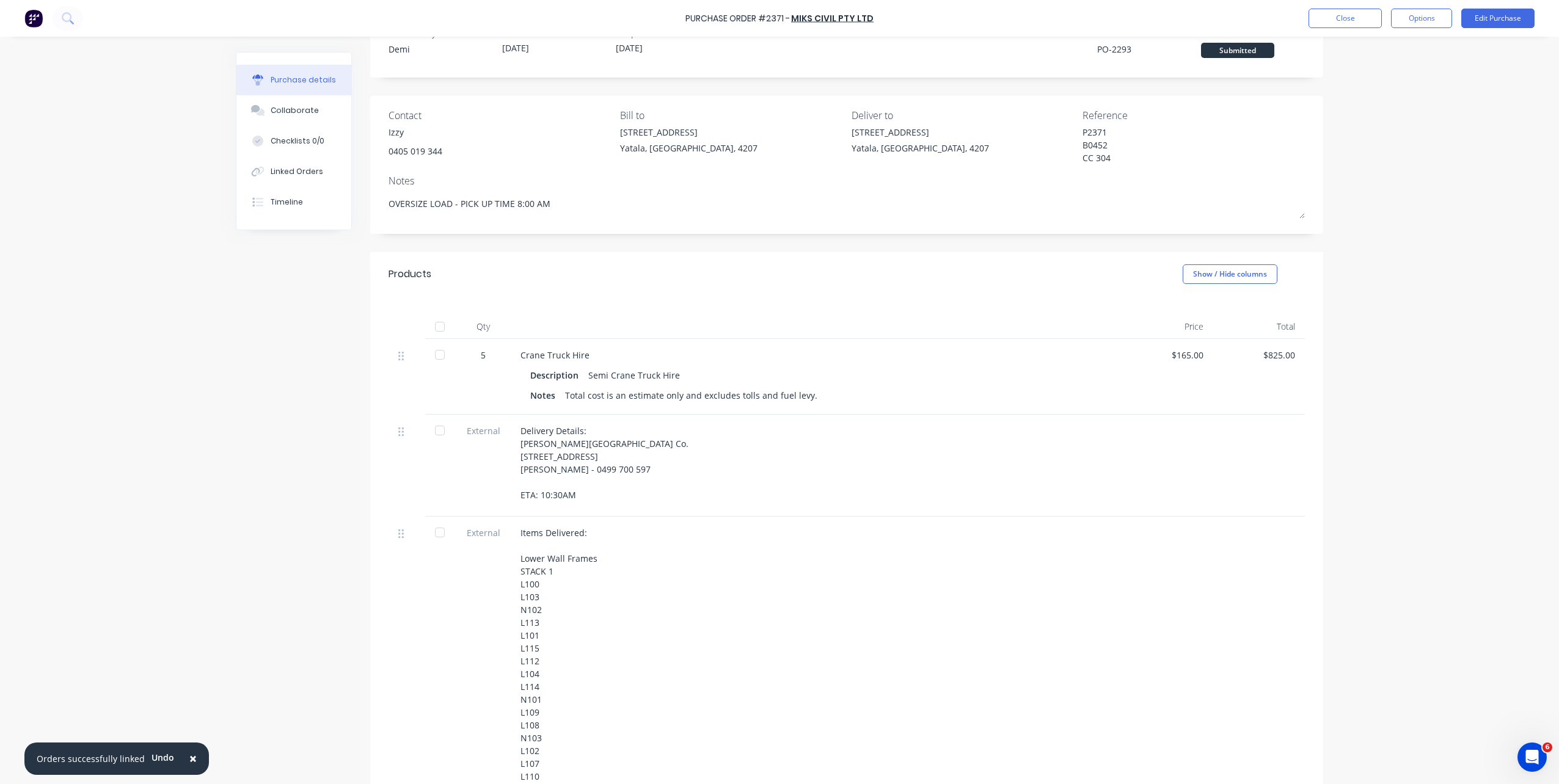
click at [585, 486] on div "Delivery Details: Blackwood Building Co. Lot 657 Osprey Rise, Worongary, Queens…" at bounding box center [816, 463] width 591 height 77
click at [577, 495] on div "Delivery Details: Blackwood Building Co. Lot 657 Osprey Rise, Worongary, Queens…" at bounding box center [816, 463] width 591 height 77
click at [1168, 11] on button "Edit Purchase" at bounding box center [1498, 18] width 74 height 19
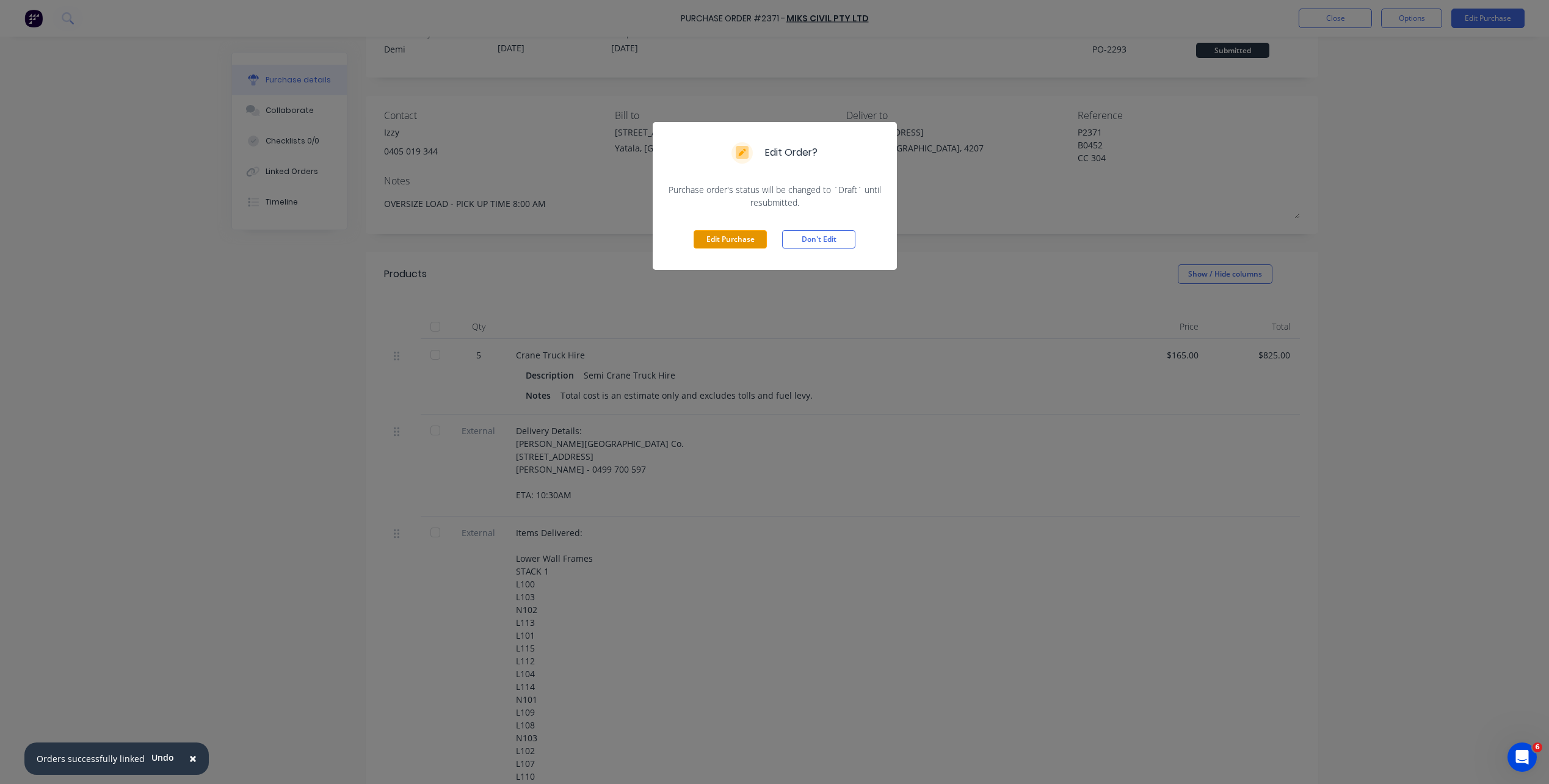
click at [729, 243] on button "Edit Purchase" at bounding box center [730, 239] width 74 height 18
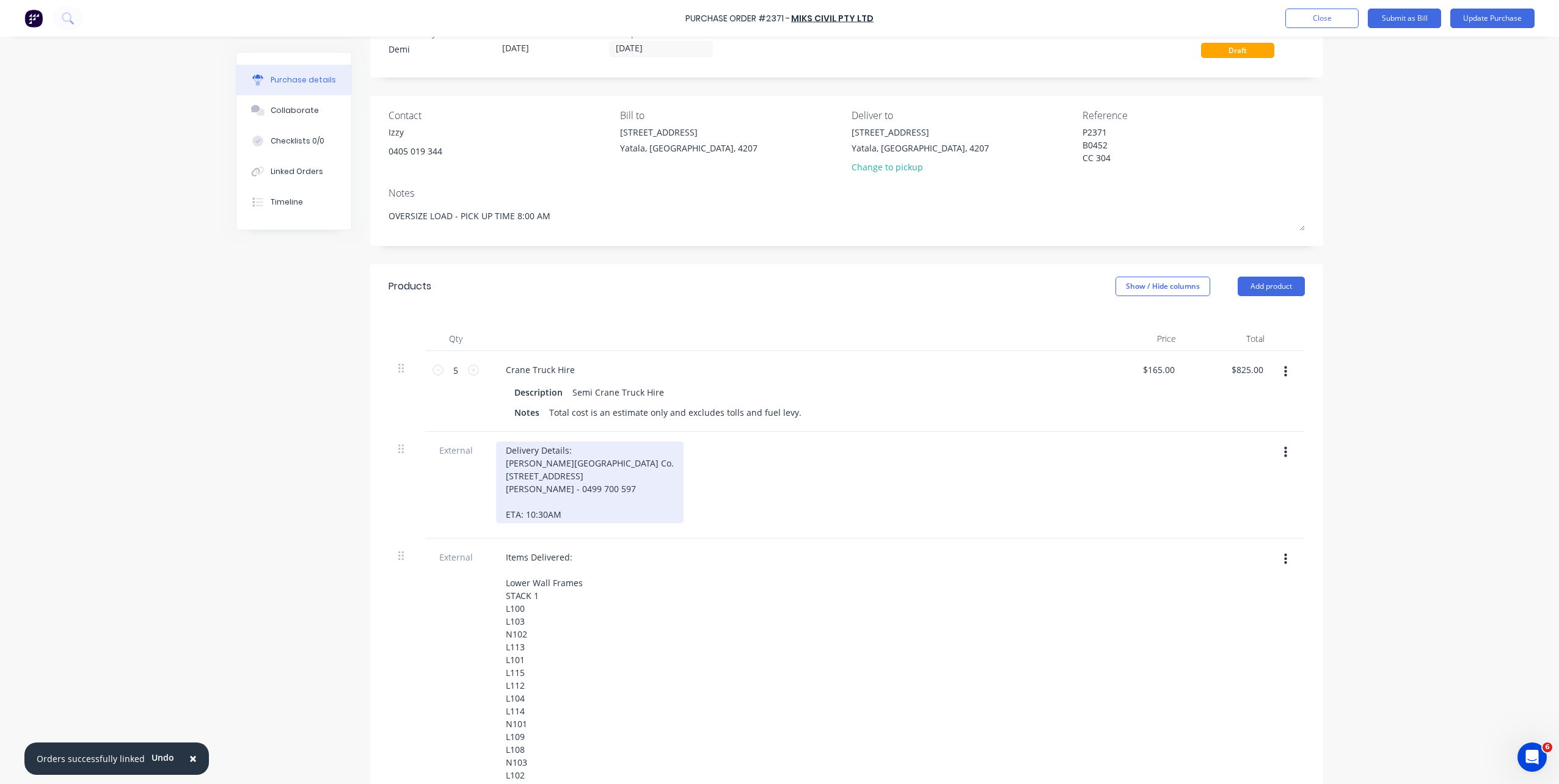
drag, startPoint x: 569, startPoint y: 516, endPoint x: 467, endPoint y: 447, distance: 123.1
click at [467, 447] on div "External Delivery Details: Blackwood Building Co. Lot 657 Osprey Rise, Worongar…" at bounding box center [847, 485] width 917 height 107
copy div "Delivery Details: Blackwood Building Co. Lot 657 Osprey Rise, Worongary, Queens…"
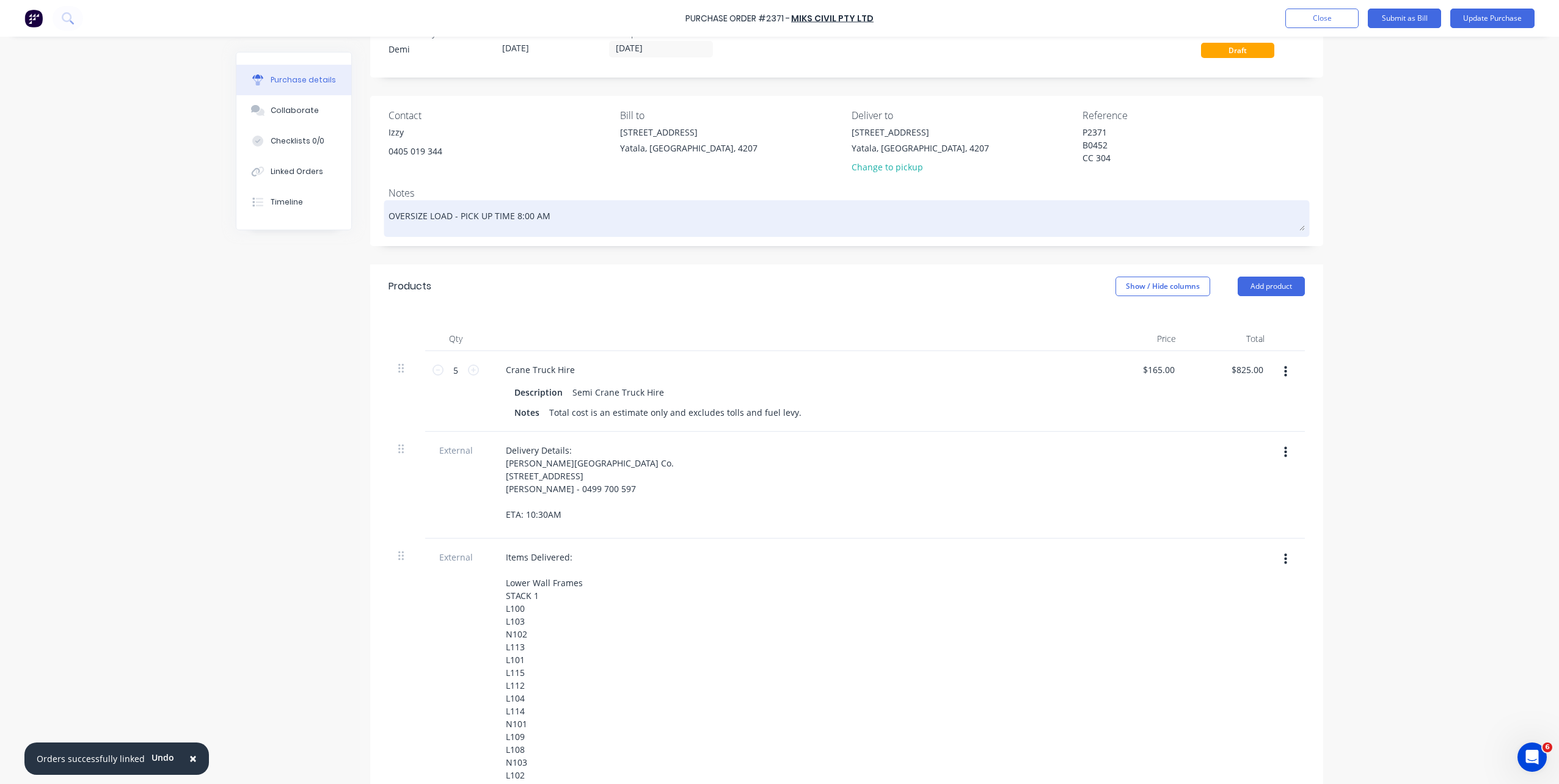
click at [490, 216] on textarea "OVERSIZE LOAD - PICK UP TIME 8:00 AM" at bounding box center [847, 217] width 917 height 28
click at [562, 220] on textarea "OVERSIZE LOAD - PICK UP TIME 8:00 AM" at bounding box center [847, 217] width 917 height 28
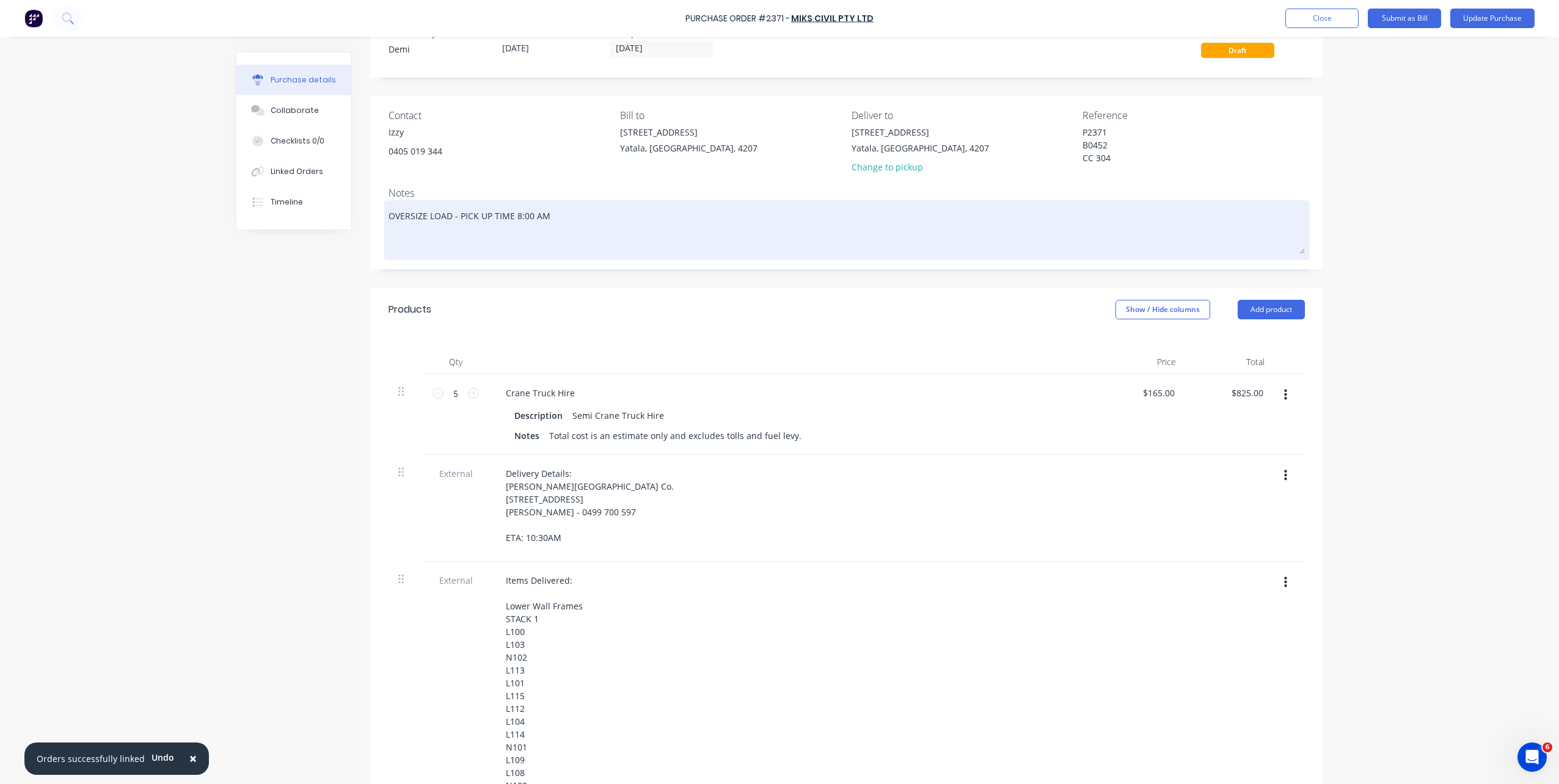
paste textarea "Delivery Details: Blackwood Building Co. Lot 657 Osprey Rise, Worongary, Queens…"
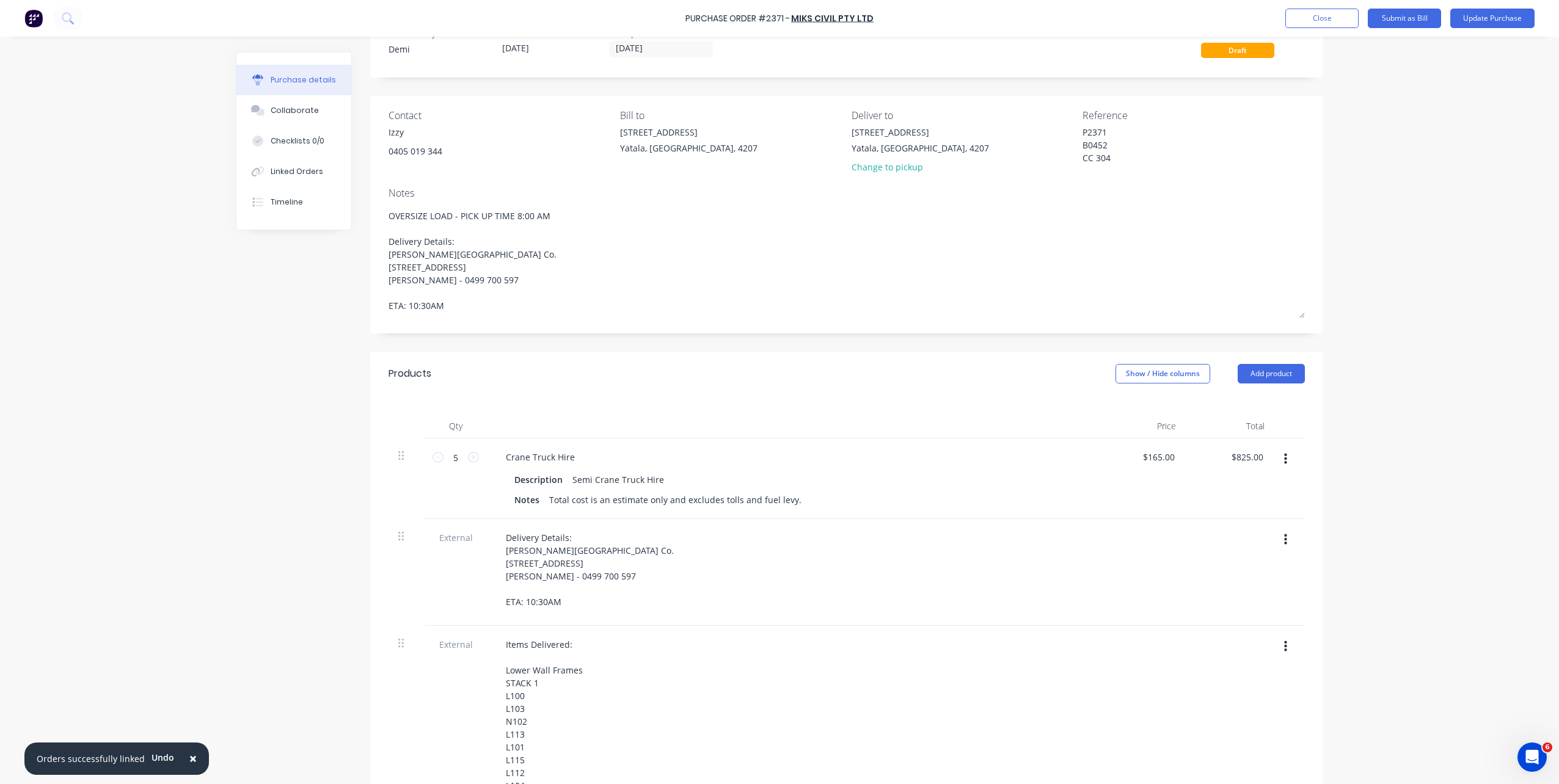
click at [1168, 531] on button "button" at bounding box center [1285, 539] width 28 height 22
click at [1168, 564] on button "Delete" at bounding box center [1247, 597] width 104 height 25
click at [1168, 25] on button "Update Purchase" at bounding box center [1493, 18] width 84 height 19
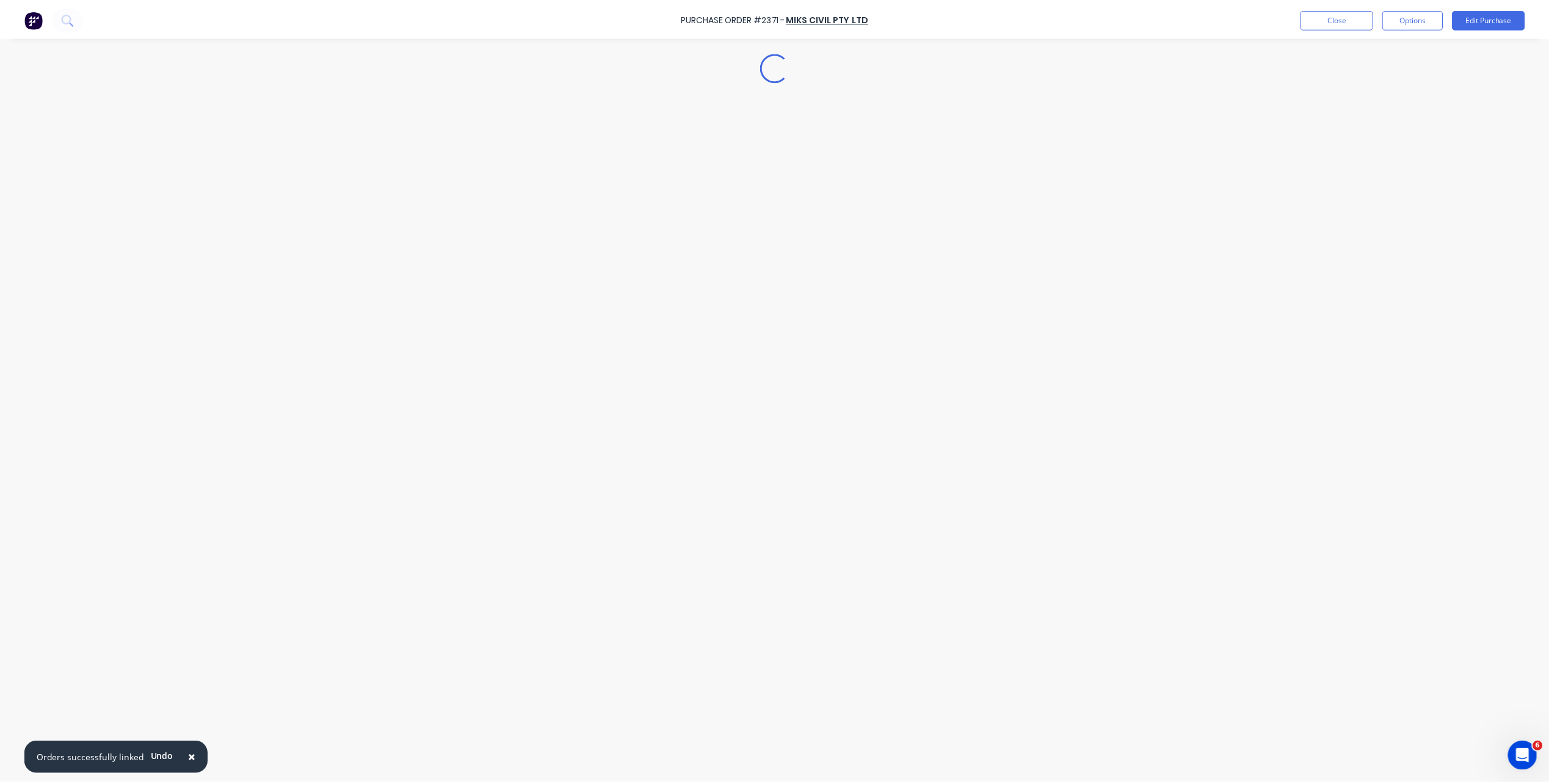
scroll to position [0, 0]
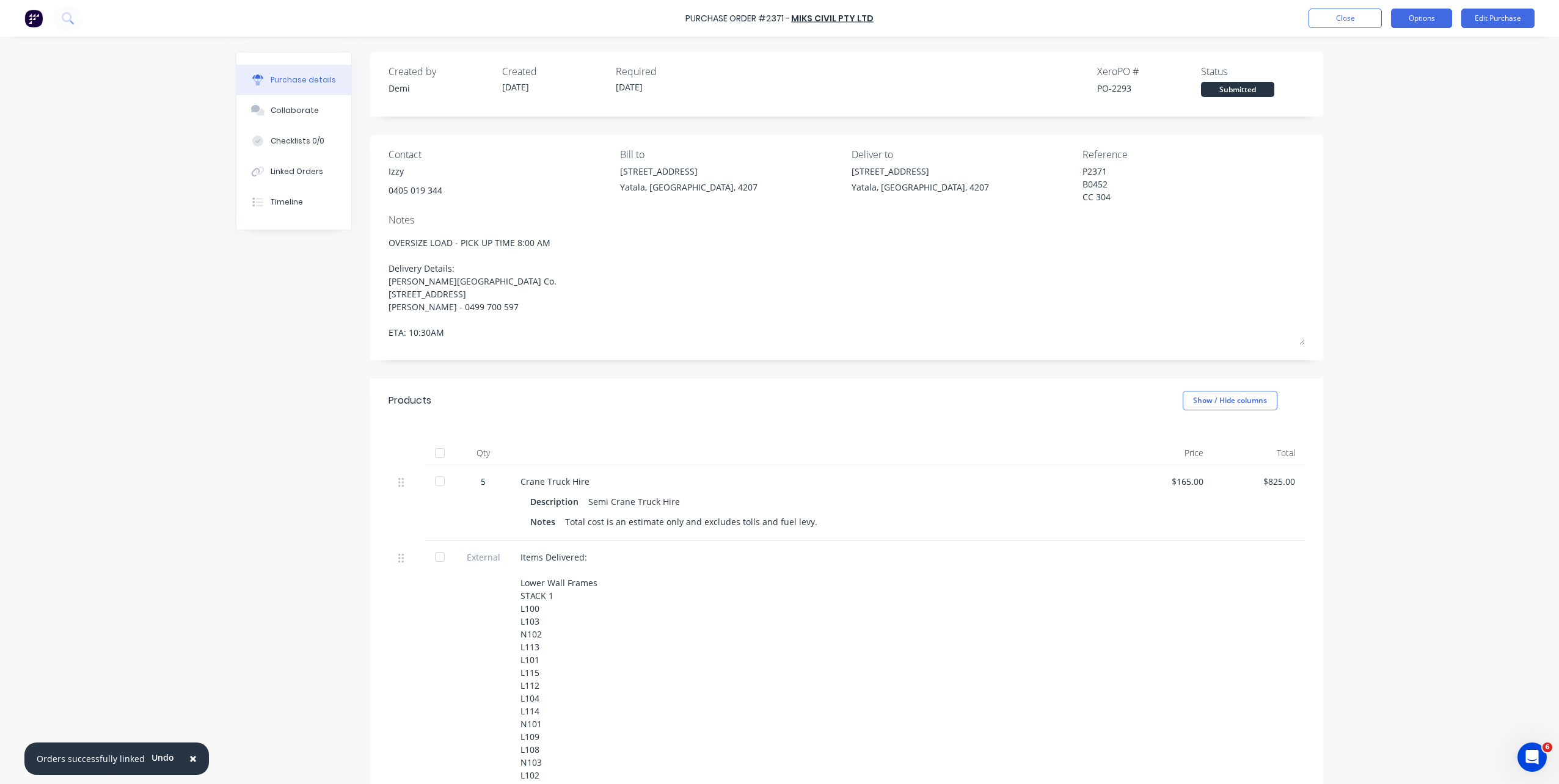
click at [1168, 21] on button "Options" at bounding box center [1422, 18] width 61 height 19
click at [1168, 58] on div "Print / Email" at bounding box center [1394, 49] width 94 height 18
click at [1168, 97] on div "Without pricing" at bounding box center [1394, 98] width 94 height 18
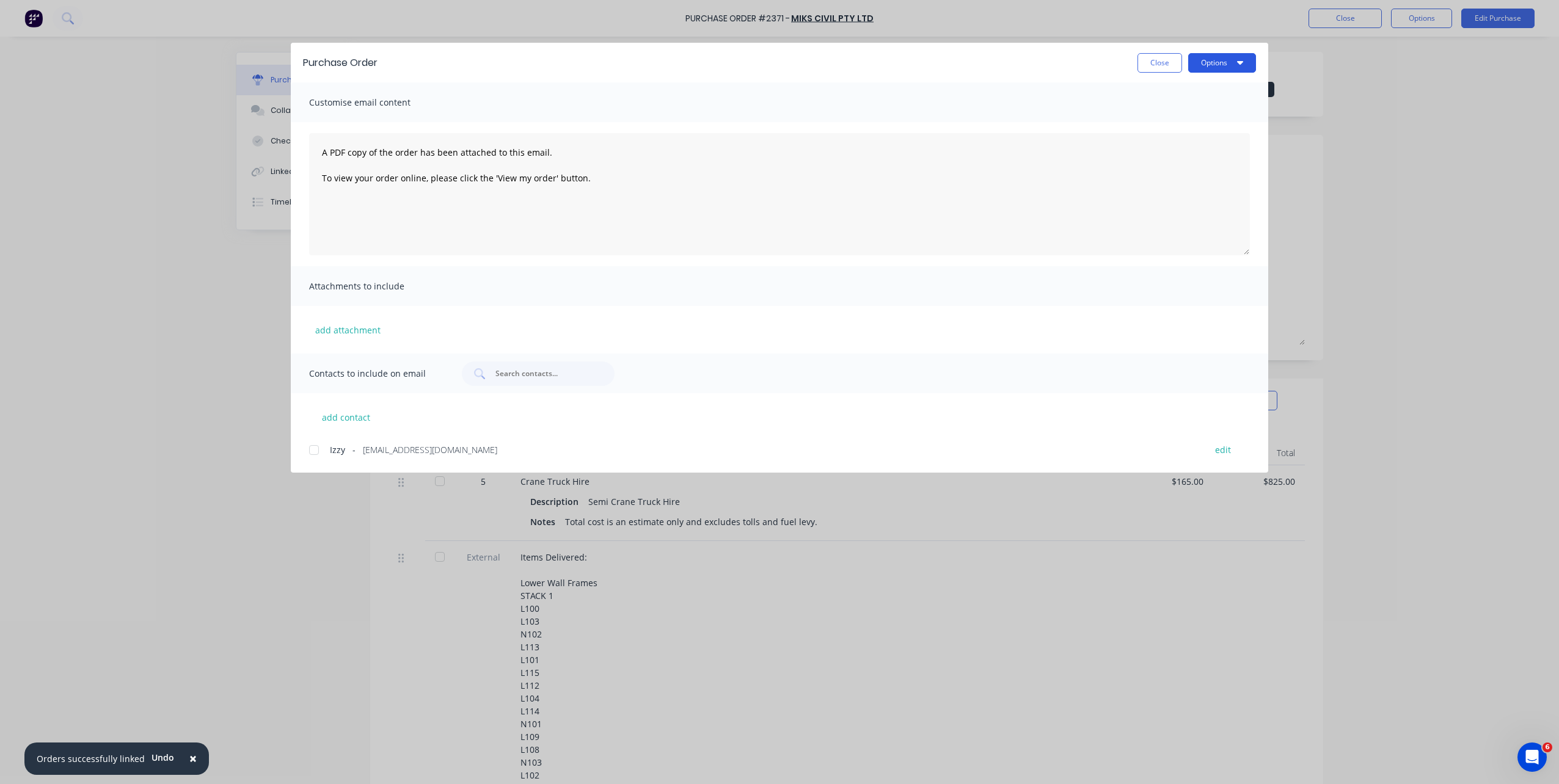
click at [1168, 63] on button "Options" at bounding box center [1222, 62] width 68 height 19
click at [1168, 100] on div "Preview" at bounding box center [1198, 94] width 94 height 18
click at [1153, 71] on button "Close" at bounding box center [1160, 62] width 45 height 19
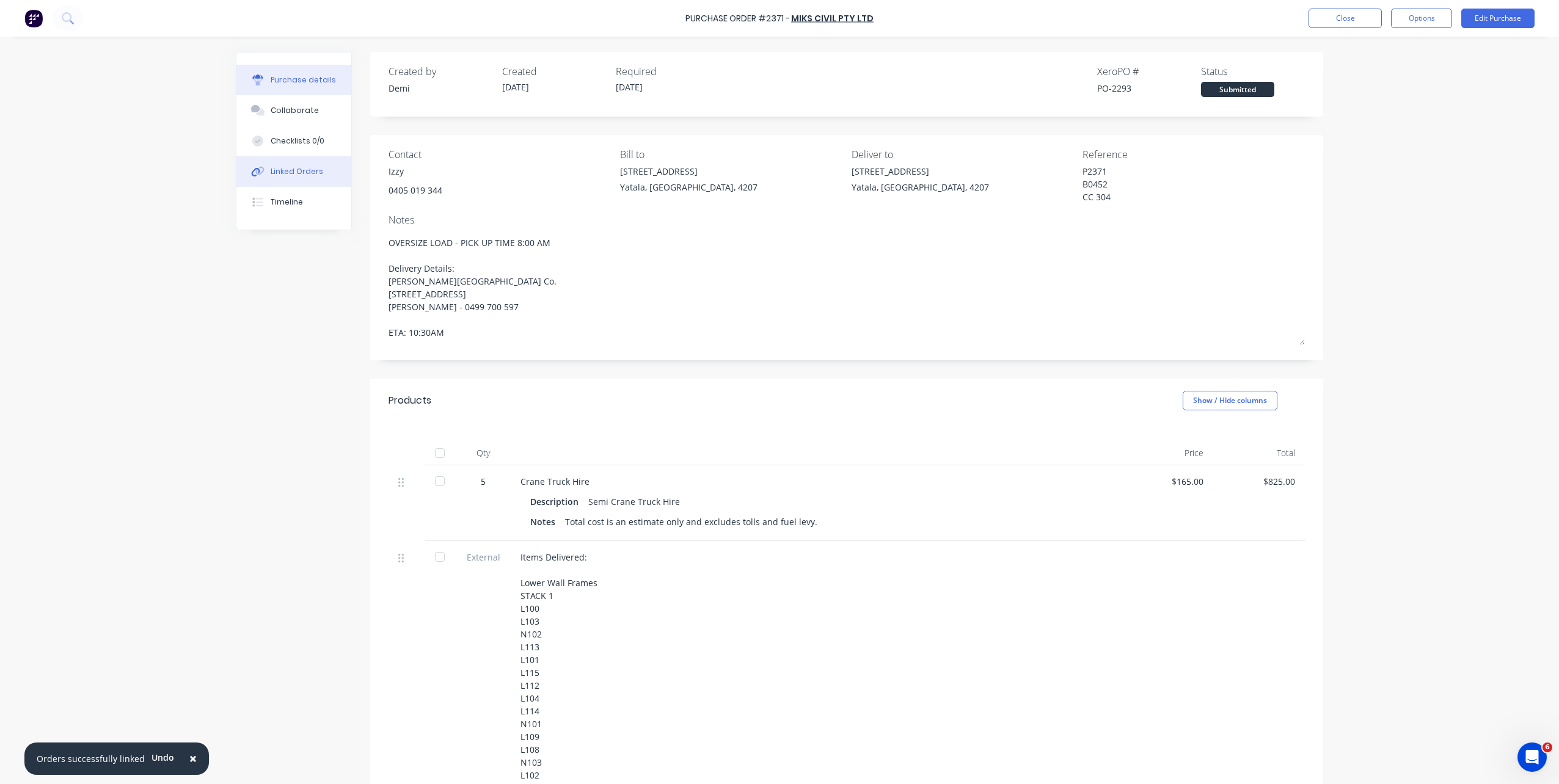
click at [319, 167] on button "Linked Orders" at bounding box center [294, 172] width 115 height 31
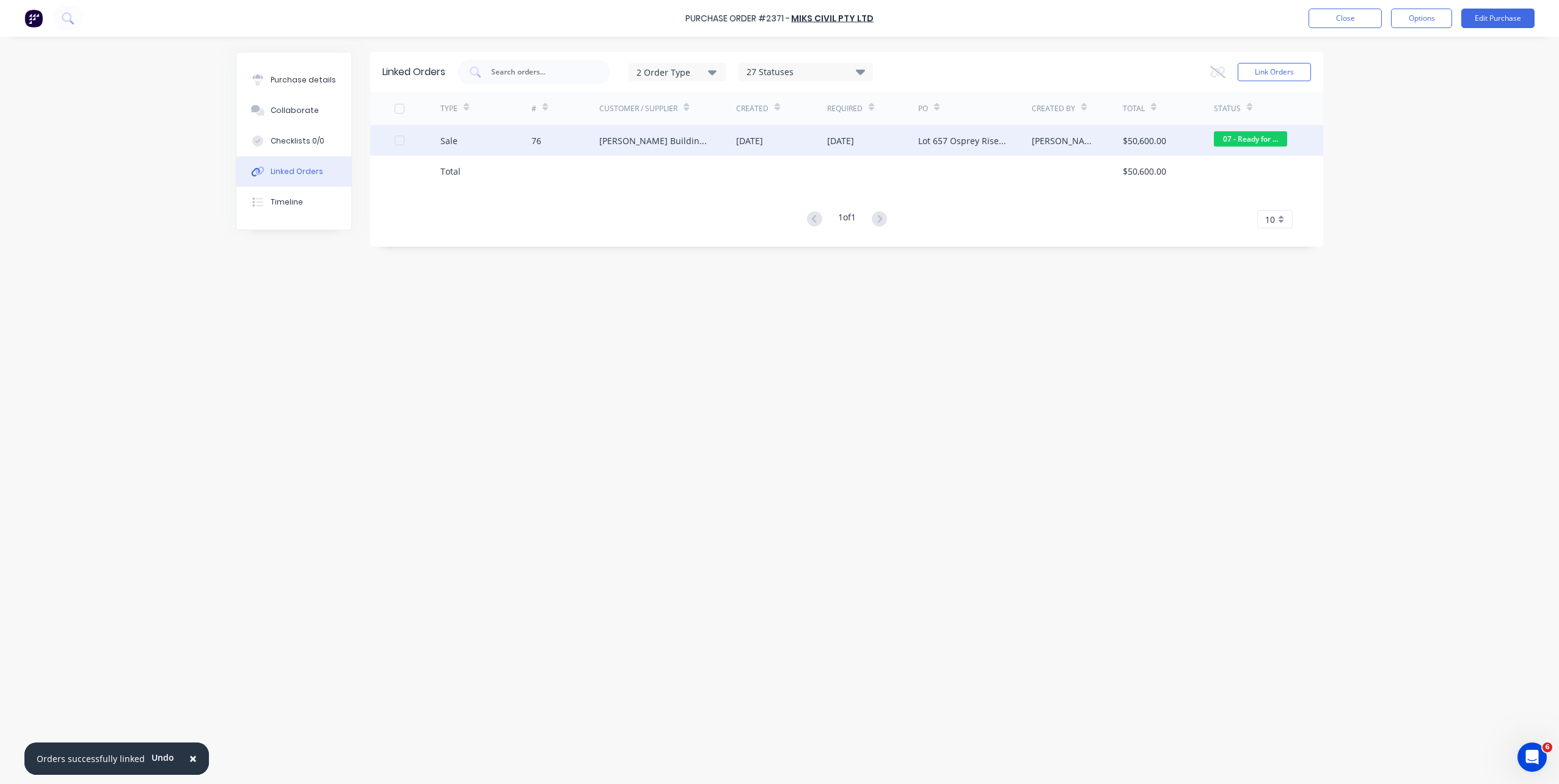
click at [789, 137] on div "[DATE]" at bounding box center [781, 140] width 91 height 31
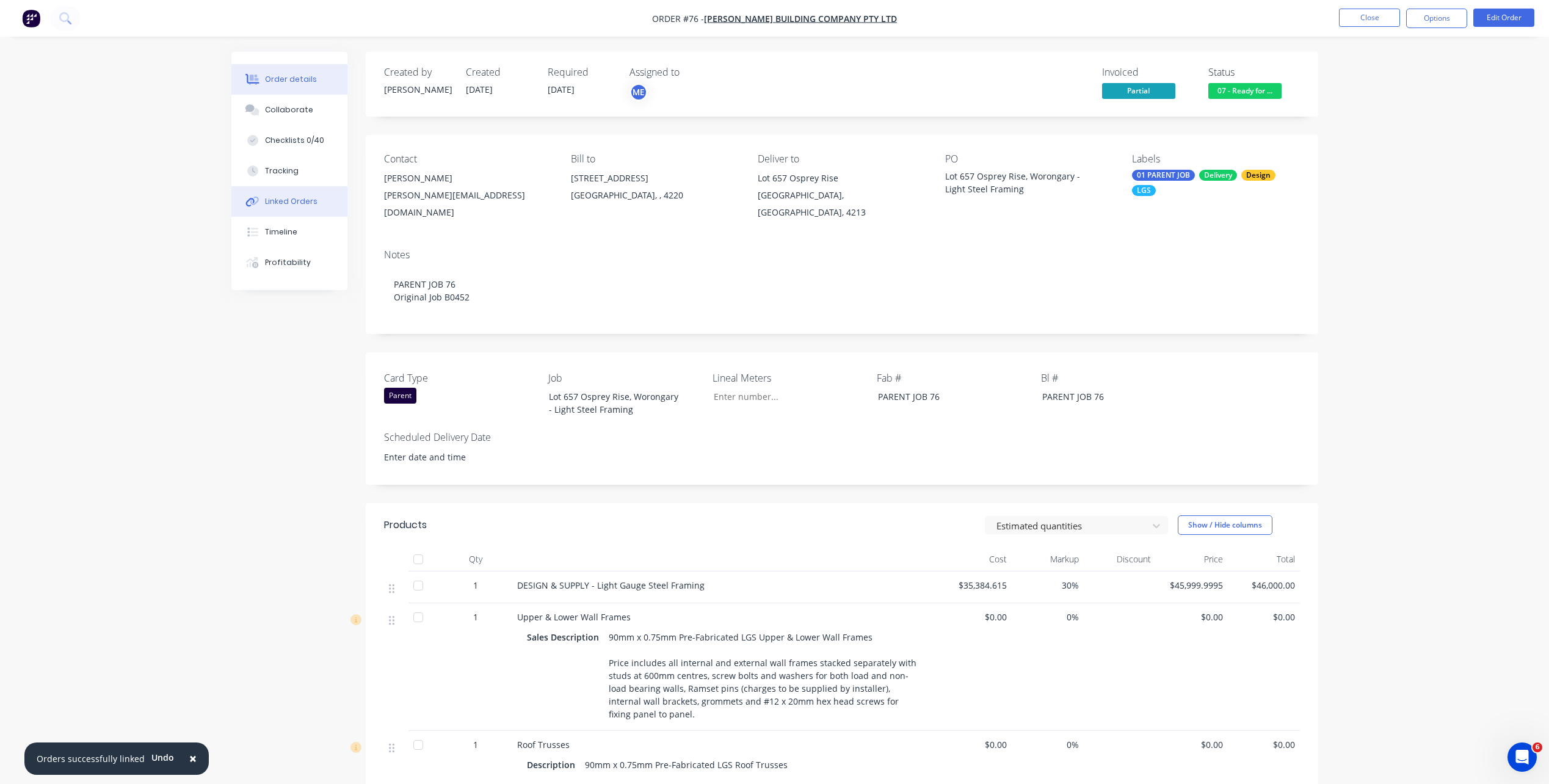
click at [287, 206] on div "Linked Orders" at bounding box center [291, 201] width 52 height 11
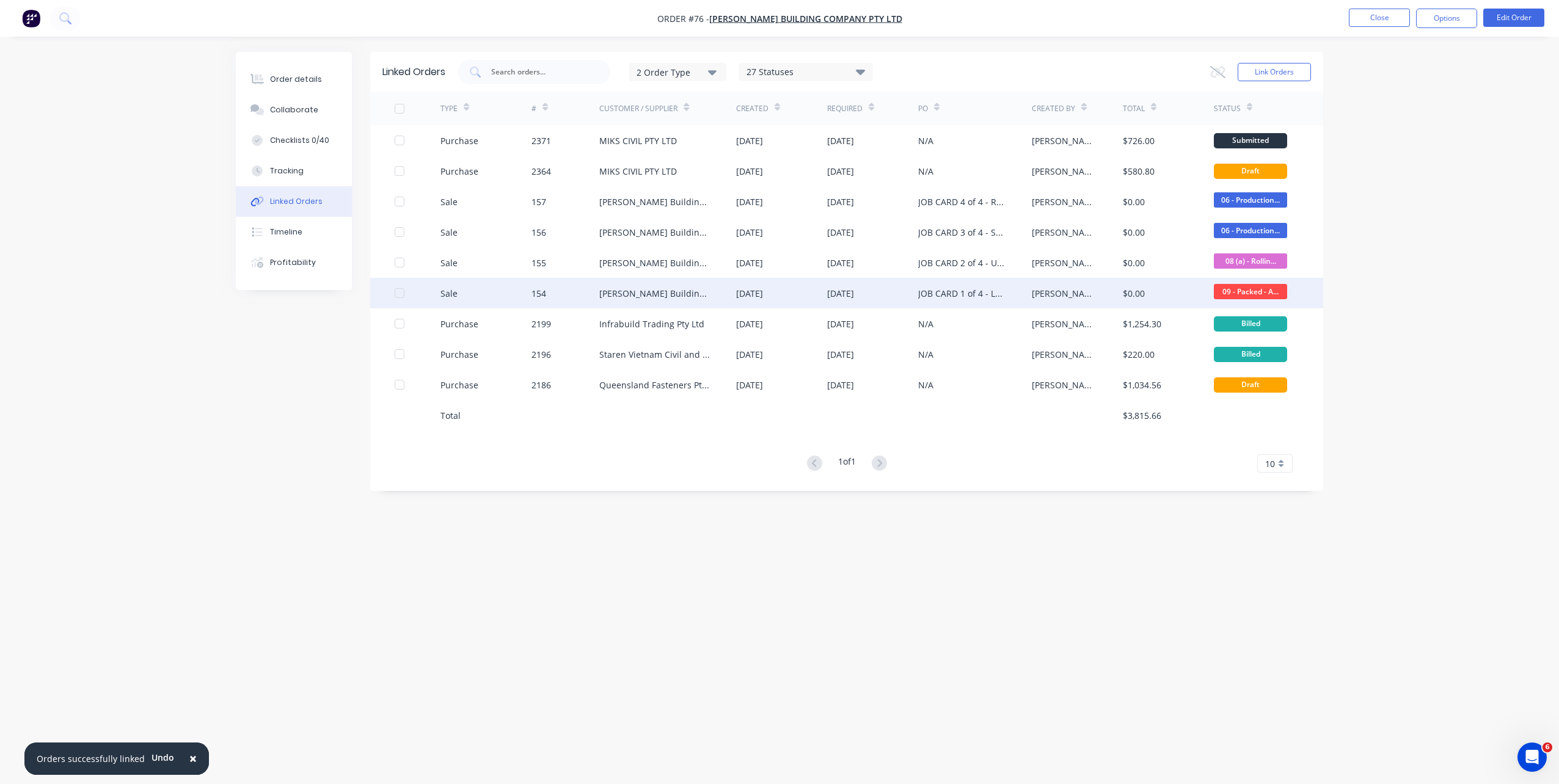
click at [632, 298] on div "[PERSON_NAME] Building Company Pty Ltd" at bounding box center [656, 293] width 112 height 13
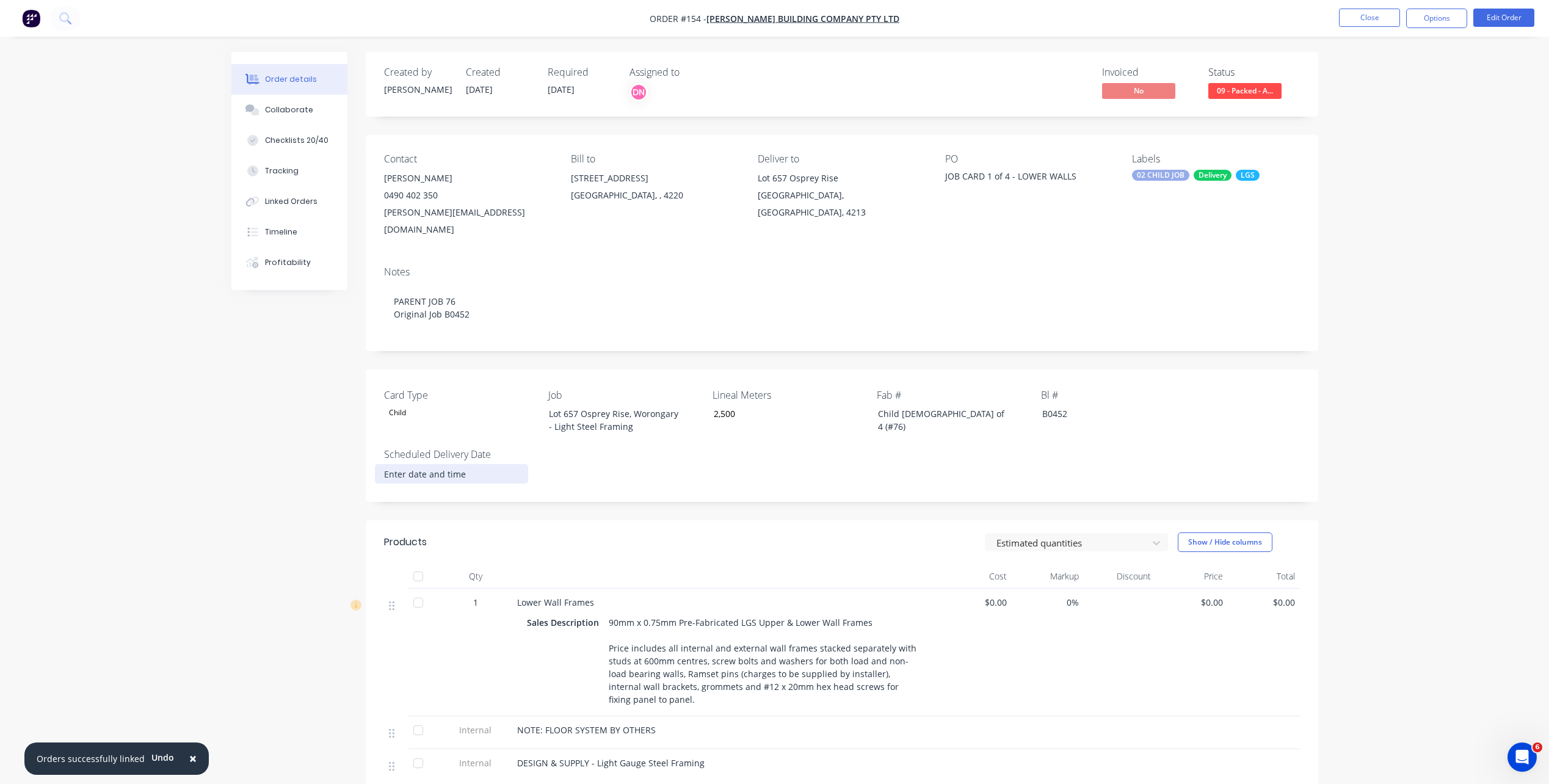
click at [438, 465] on input at bounding box center [451, 474] width 152 height 18
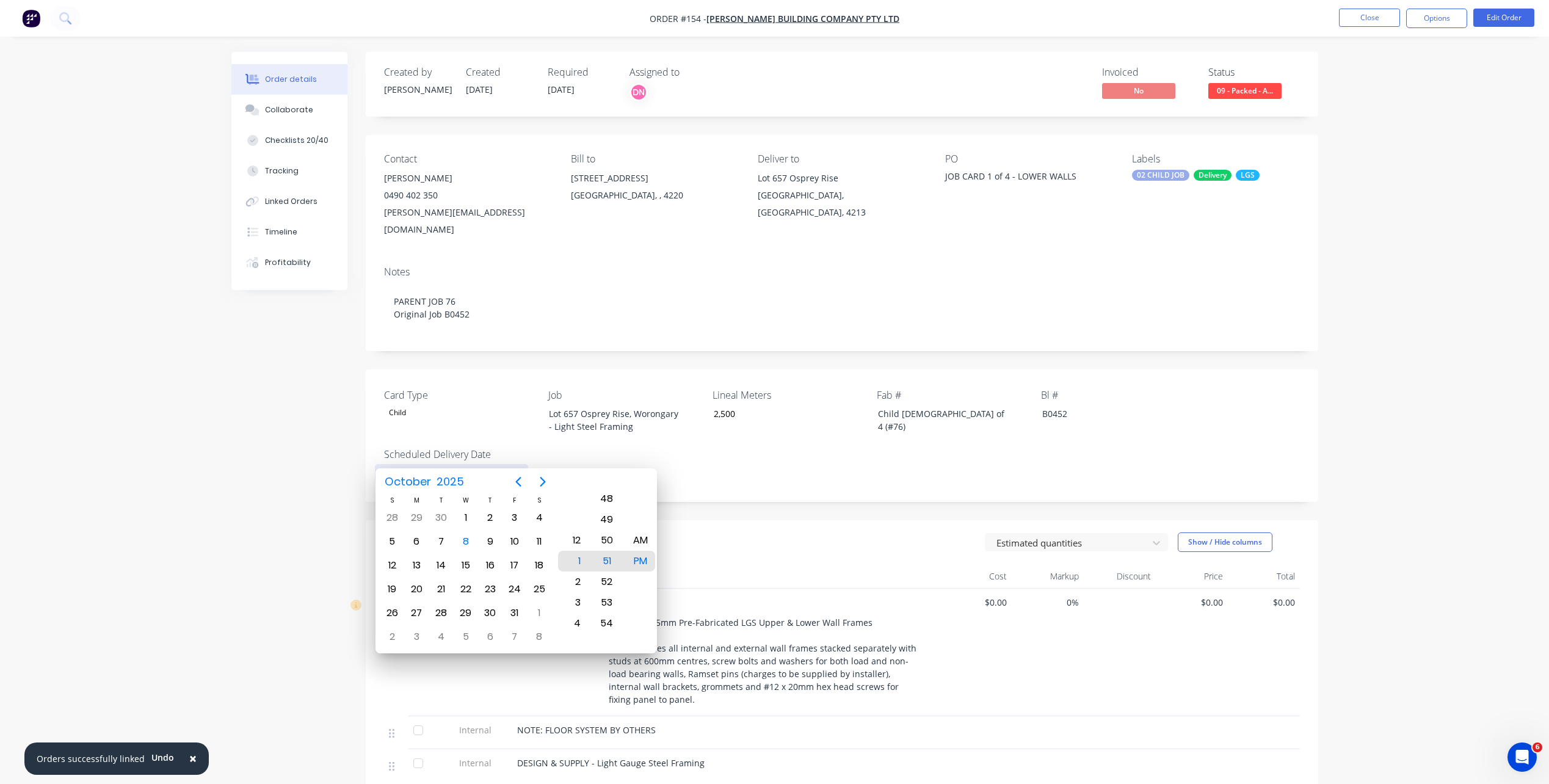
click at [438, 465] on input at bounding box center [451, 474] width 152 height 18
click at [784, 411] on div "Lineal Meters 2,500" at bounding box center [789, 411] width 153 height 48
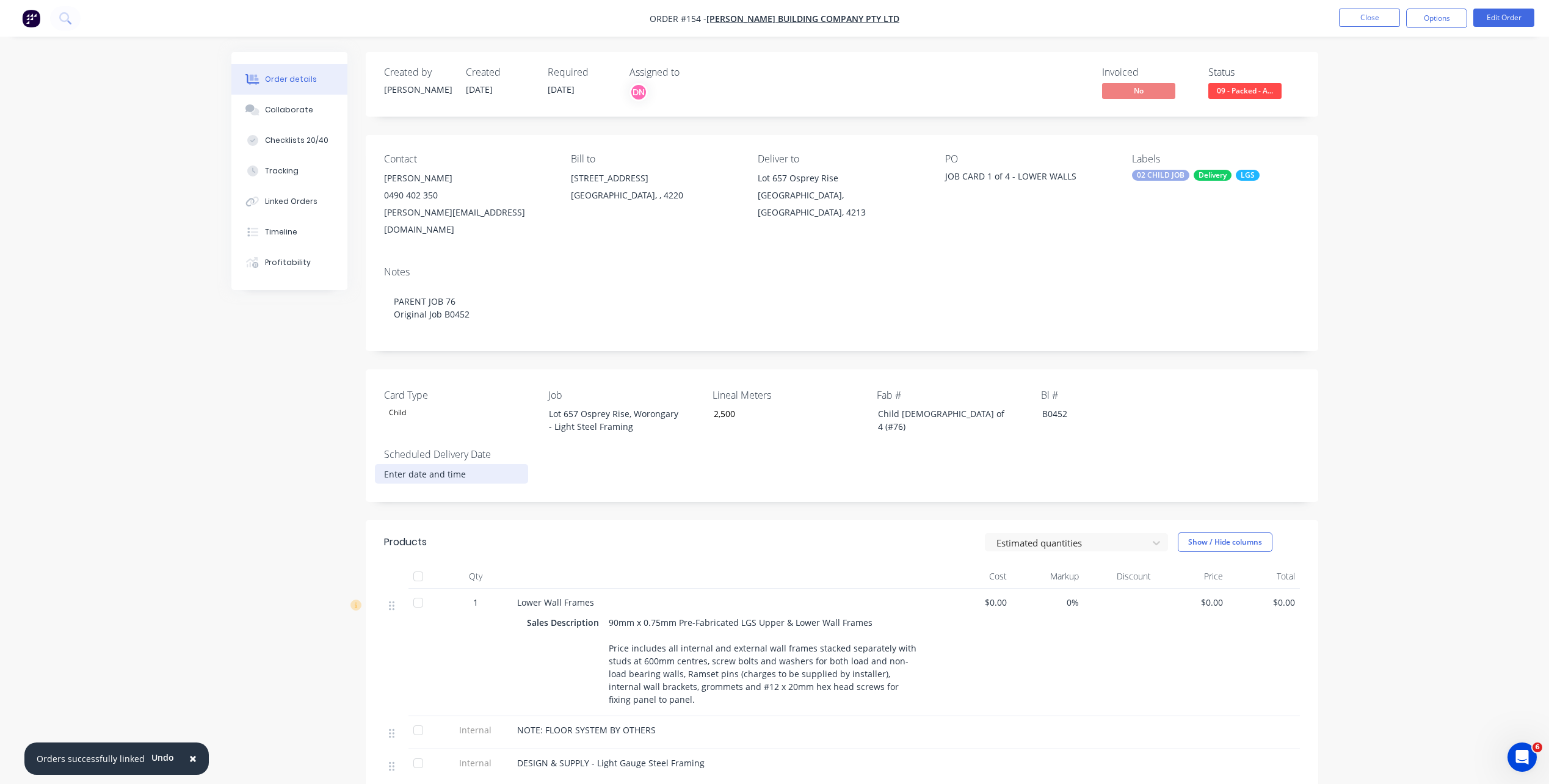
click at [480, 464] on label at bounding box center [452, 473] width 153 height 19
click at [480, 465] on input at bounding box center [451, 474] width 152 height 18
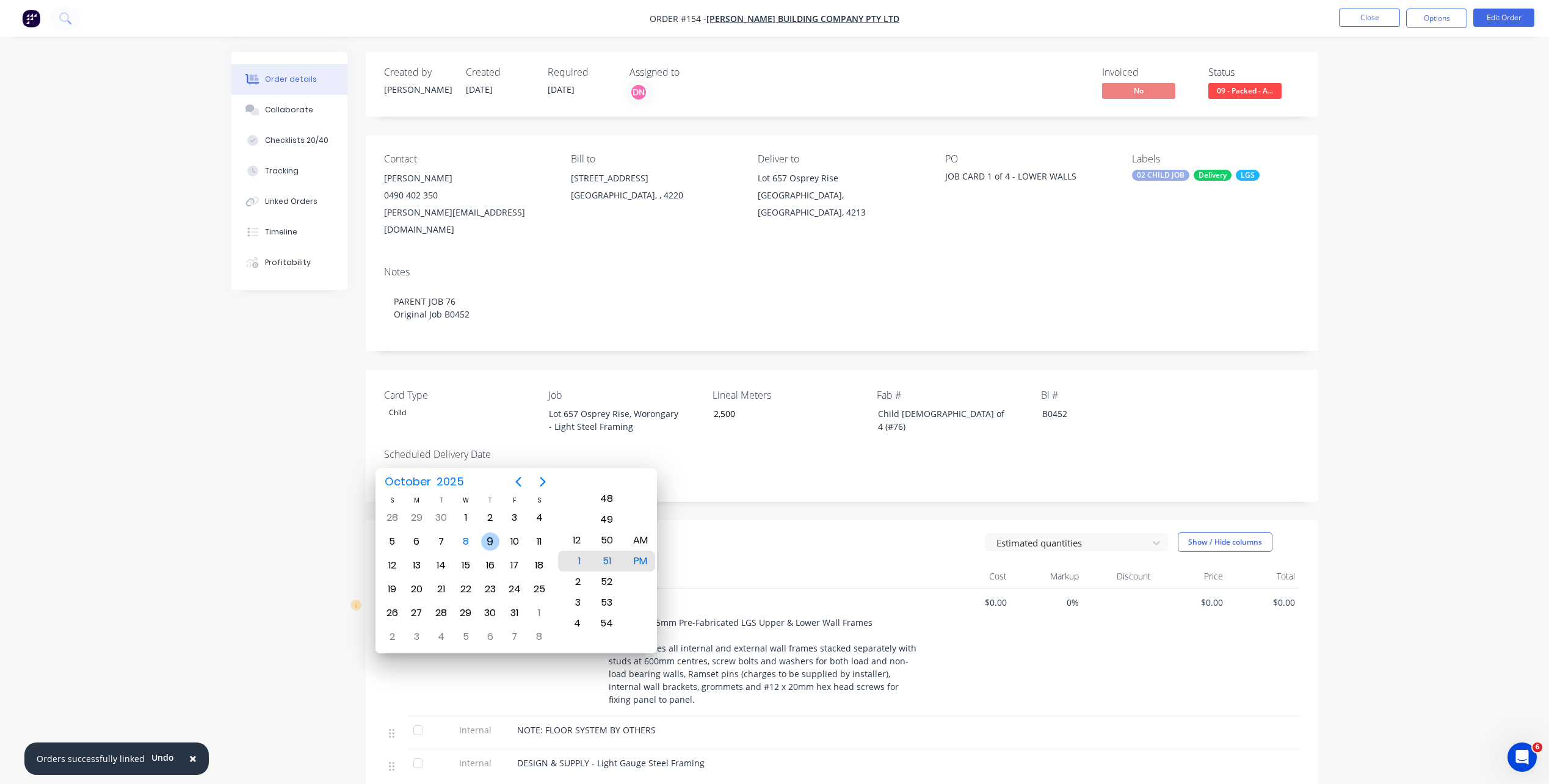
click at [496, 548] on div "9" at bounding box center [490, 542] width 18 height 18
click at [579, 564] on div "8" at bounding box center [572, 623] width 30 height 21
drag, startPoint x: 644, startPoint y: 528, endPoint x: 640, endPoint y: 534, distance: 7.2
click at [642, 532] on div "AM PM" at bounding box center [641, 561] width 34 height 1682
click at [637, 539] on div "AM" at bounding box center [640, 540] width 30 height 21
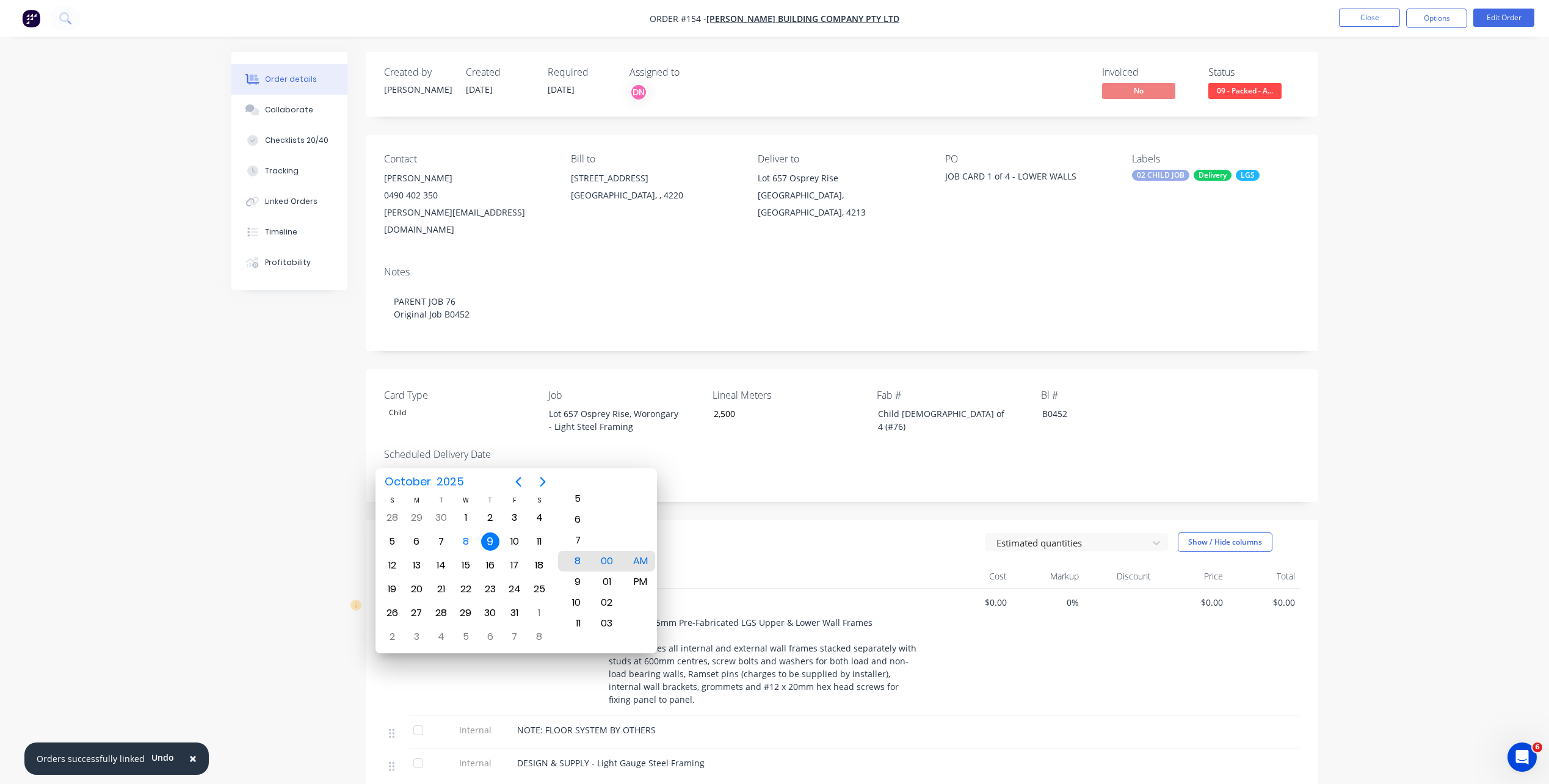
click at [717, 467] on div "Card Type Child Job Lot 657 Osprey Rise, Worongary - Light Steel Framing Lineal…" at bounding box center [842, 436] width 953 height 133
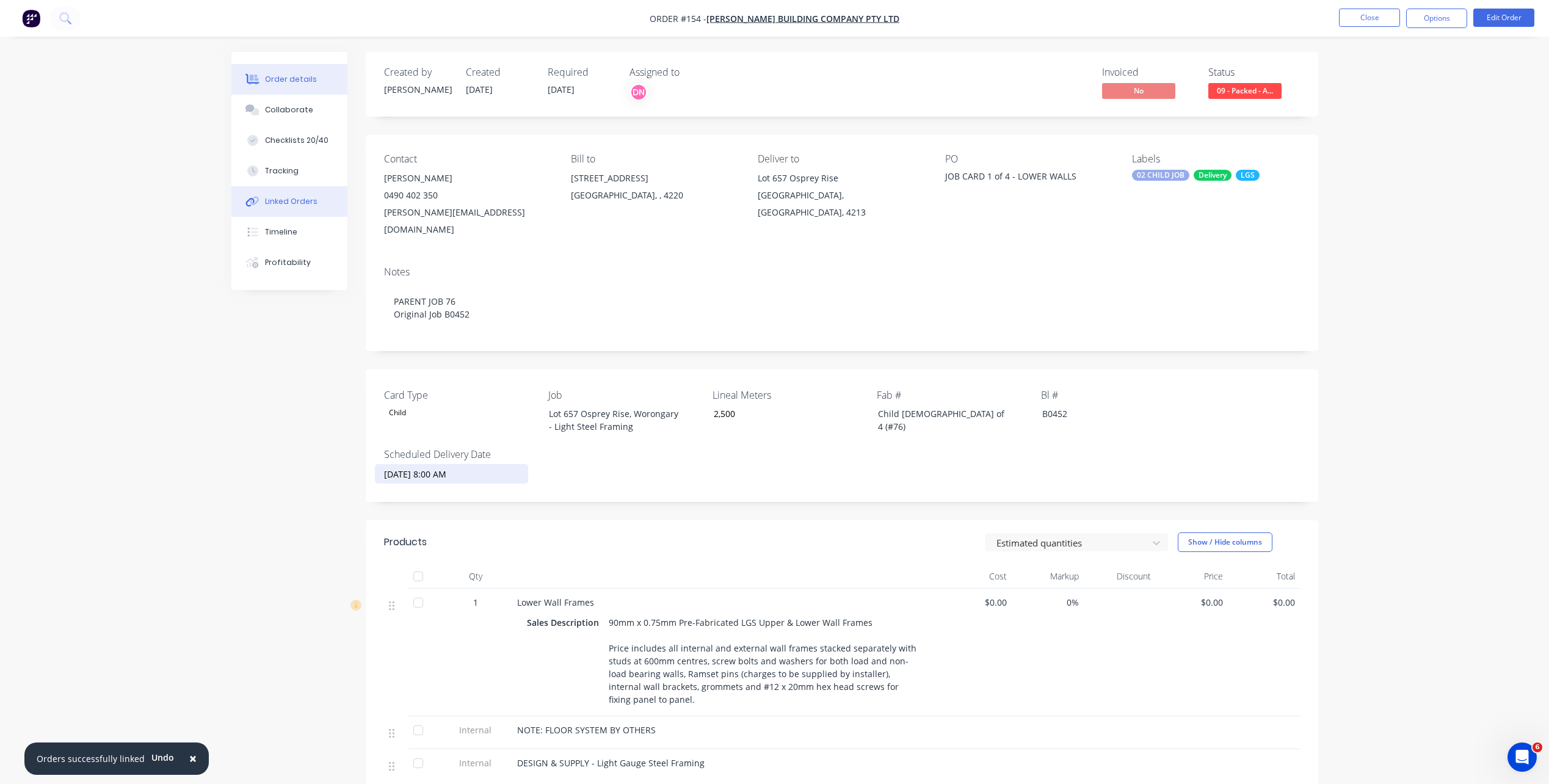
click at [278, 201] on div "Linked Orders" at bounding box center [291, 201] width 52 height 11
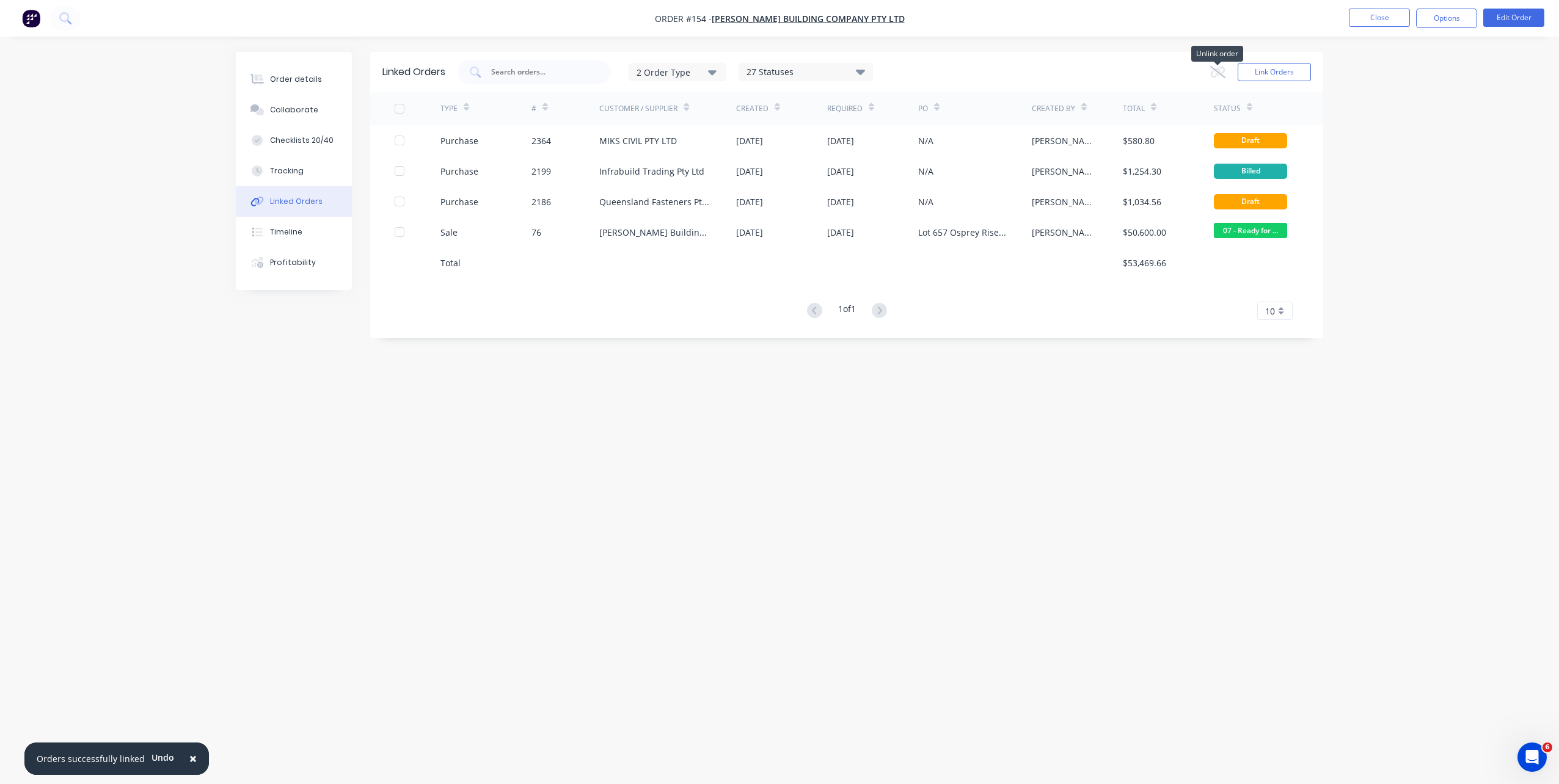
click at [1168, 68] on icon at bounding box center [1218, 71] width 15 height 11
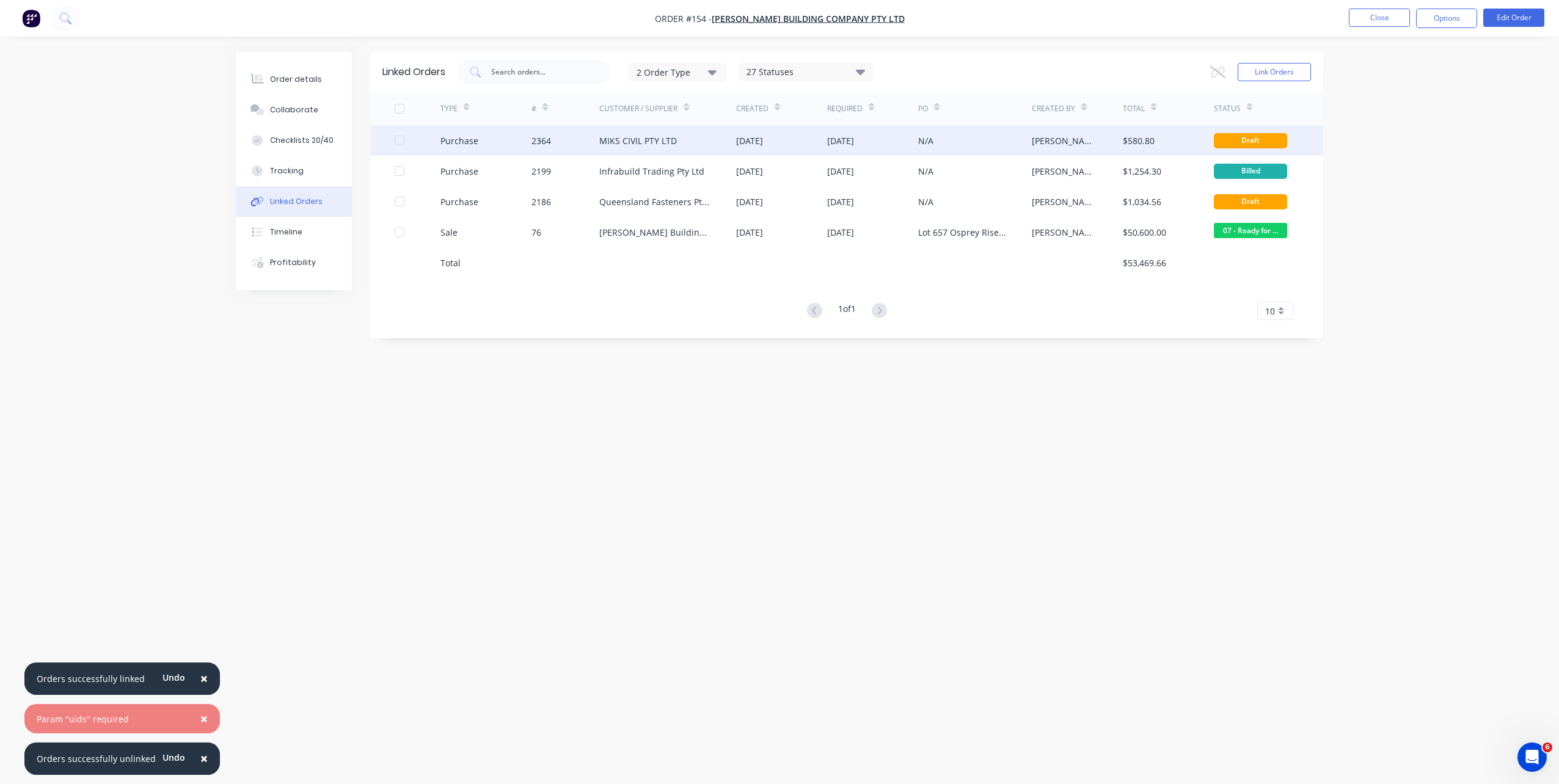
click at [393, 140] on div "Purchase 2364 MIKS CIVIL PTY LTD 05 Oct 2025 13 Oct 2025 N/A Demi Nguyen $580.8…" at bounding box center [847, 140] width 953 height 31
click at [411, 140] on div at bounding box center [418, 140] width 46 height 31
click at [402, 145] on div at bounding box center [400, 140] width 25 height 25
click at [1168, 74] on icon at bounding box center [1218, 71] width 15 height 12
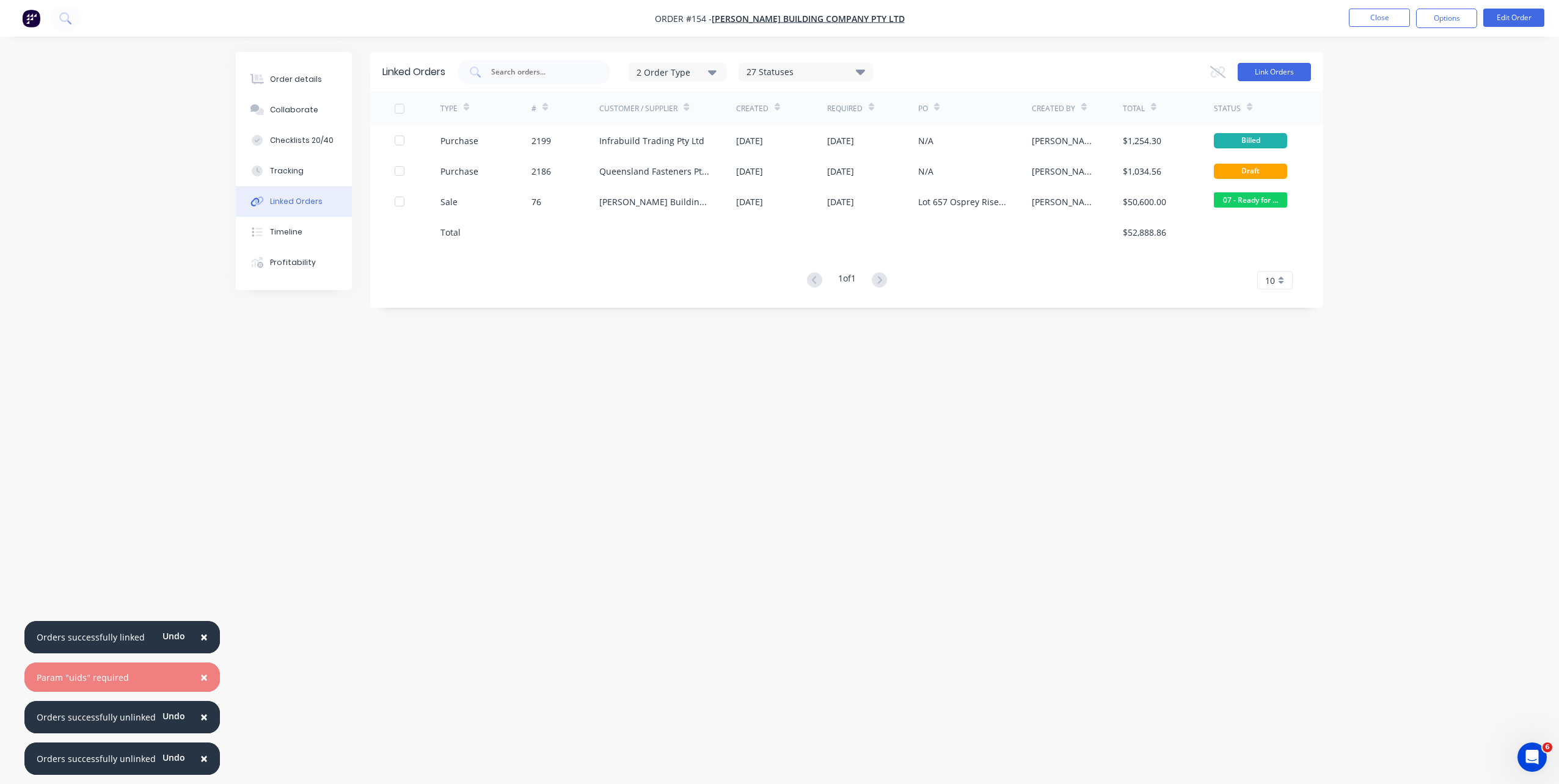
click at [1168, 74] on button "Link Orders" at bounding box center [1275, 72] width 74 height 18
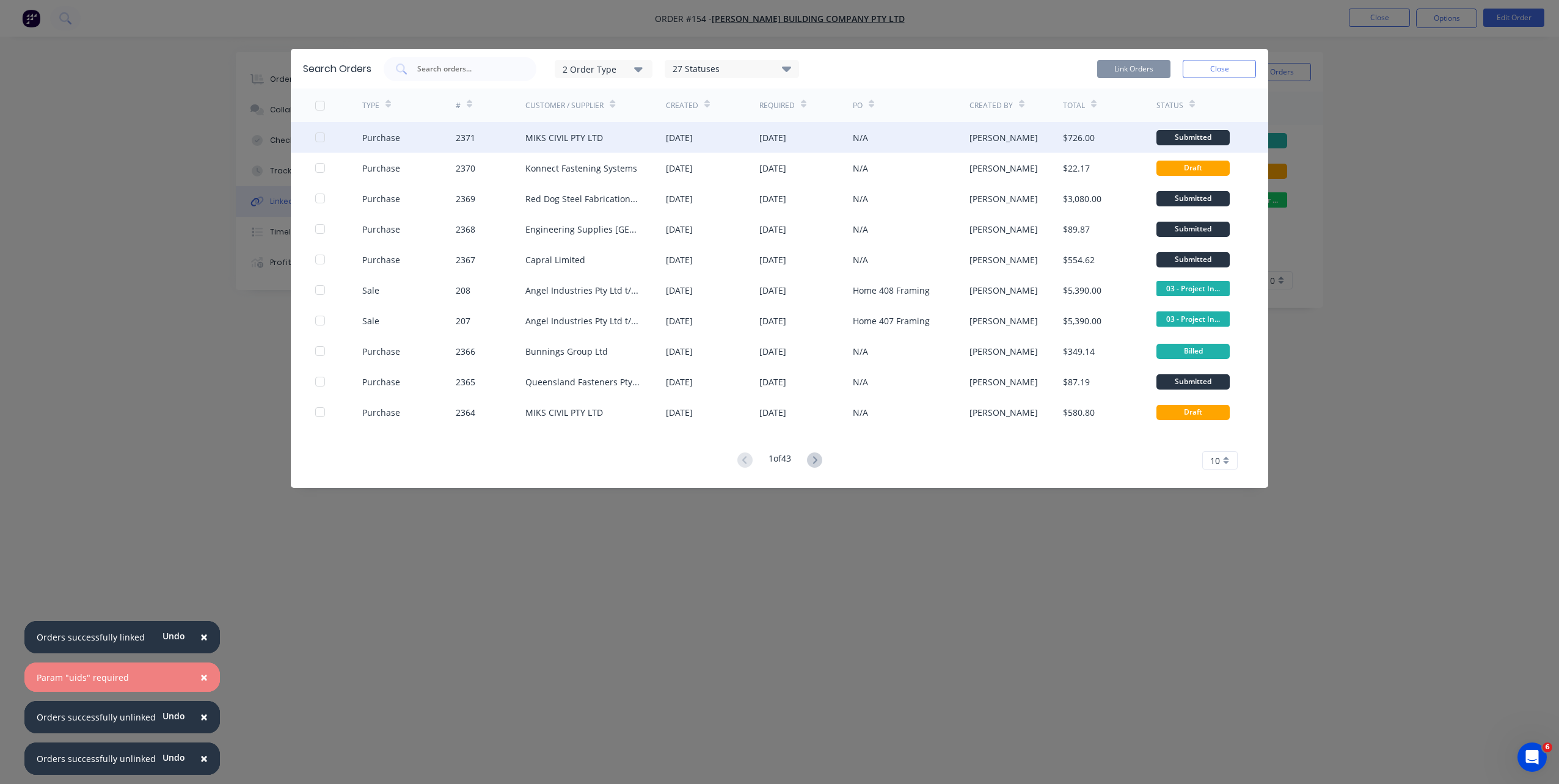
click at [315, 132] on div at bounding box center [339, 137] width 47 height 31
click at [319, 139] on div at bounding box center [320, 137] width 25 height 25
click at [1100, 61] on button "Link Orders" at bounding box center [1134, 69] width 74 height 18
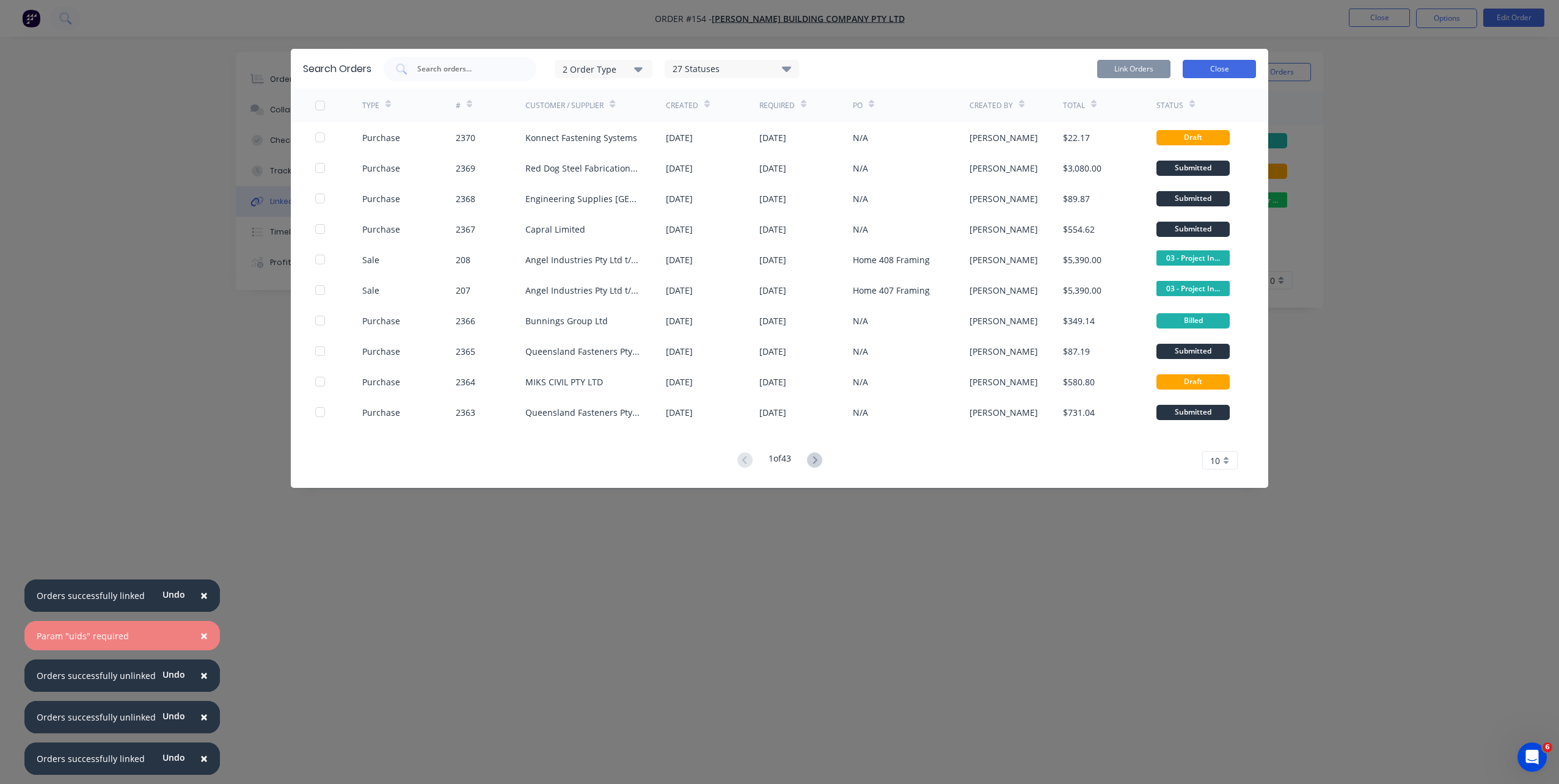
click at [1168, 73] on button "Close" at bounding box center [1220, 69] width 74 height 18
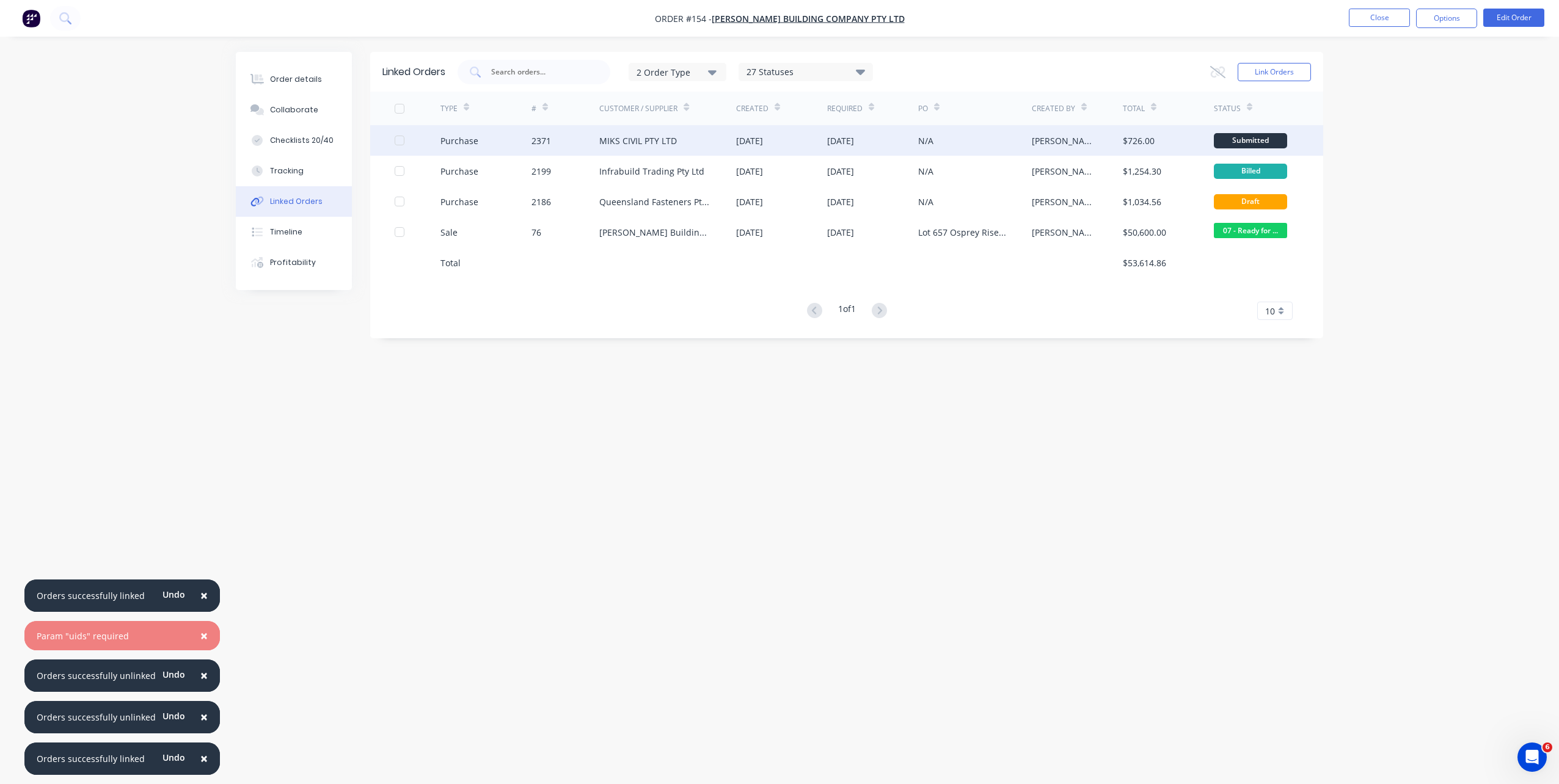
click at [621, 132] on div "MIKS CIVIL PTY LTD" at bounding box center [668, 140] width 137 height 31
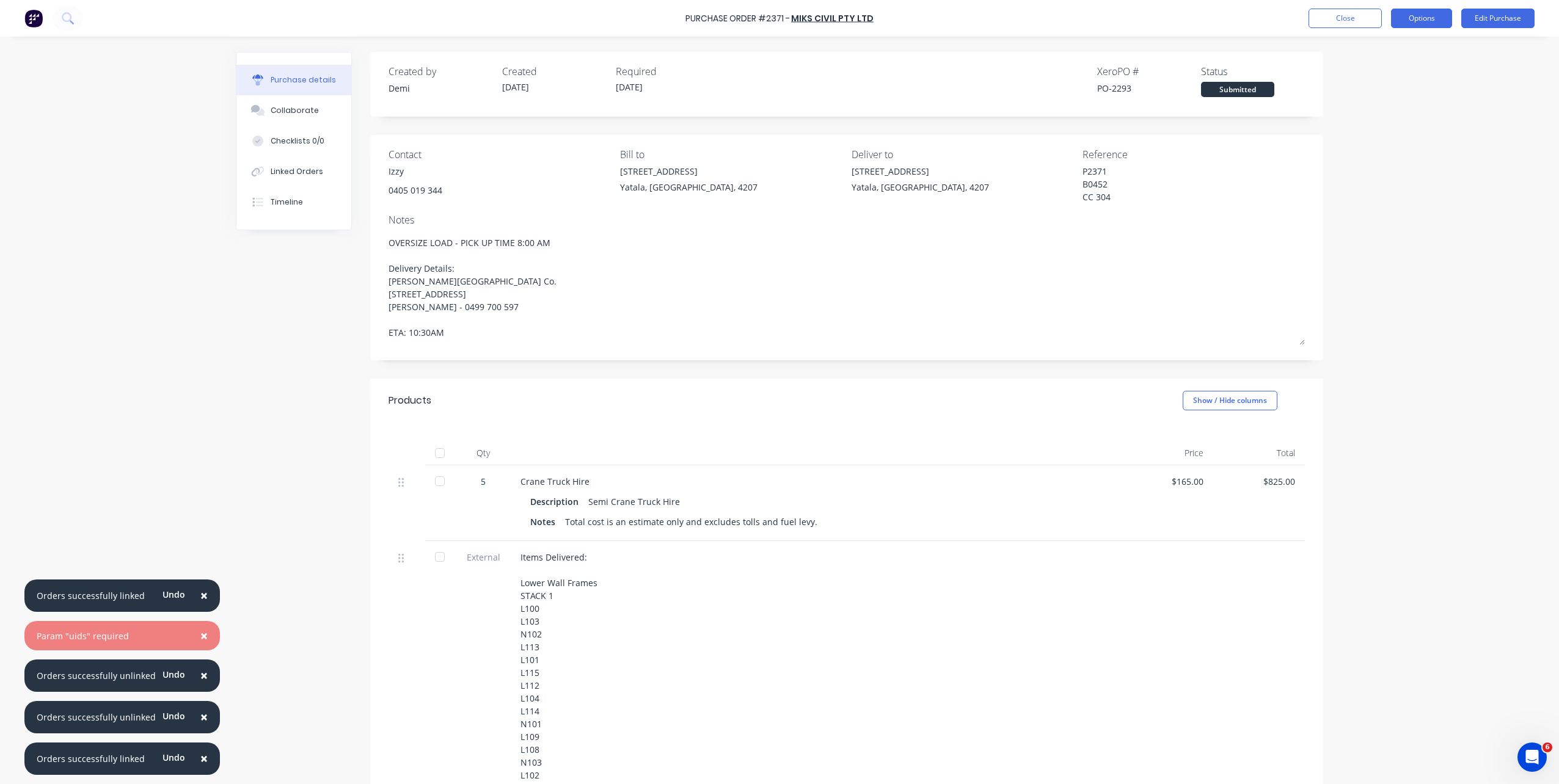
click at [1168, 20] on button "Options" at bounding box center [1422, 18] width 61 height 19
click at [1168, 59] on button "Print / Email" at bounding box center [1394, 50] width 116 height 25
click at [1168, 90] on div "Without pricing" at bounding box center [1394, 98] width 94 height 18
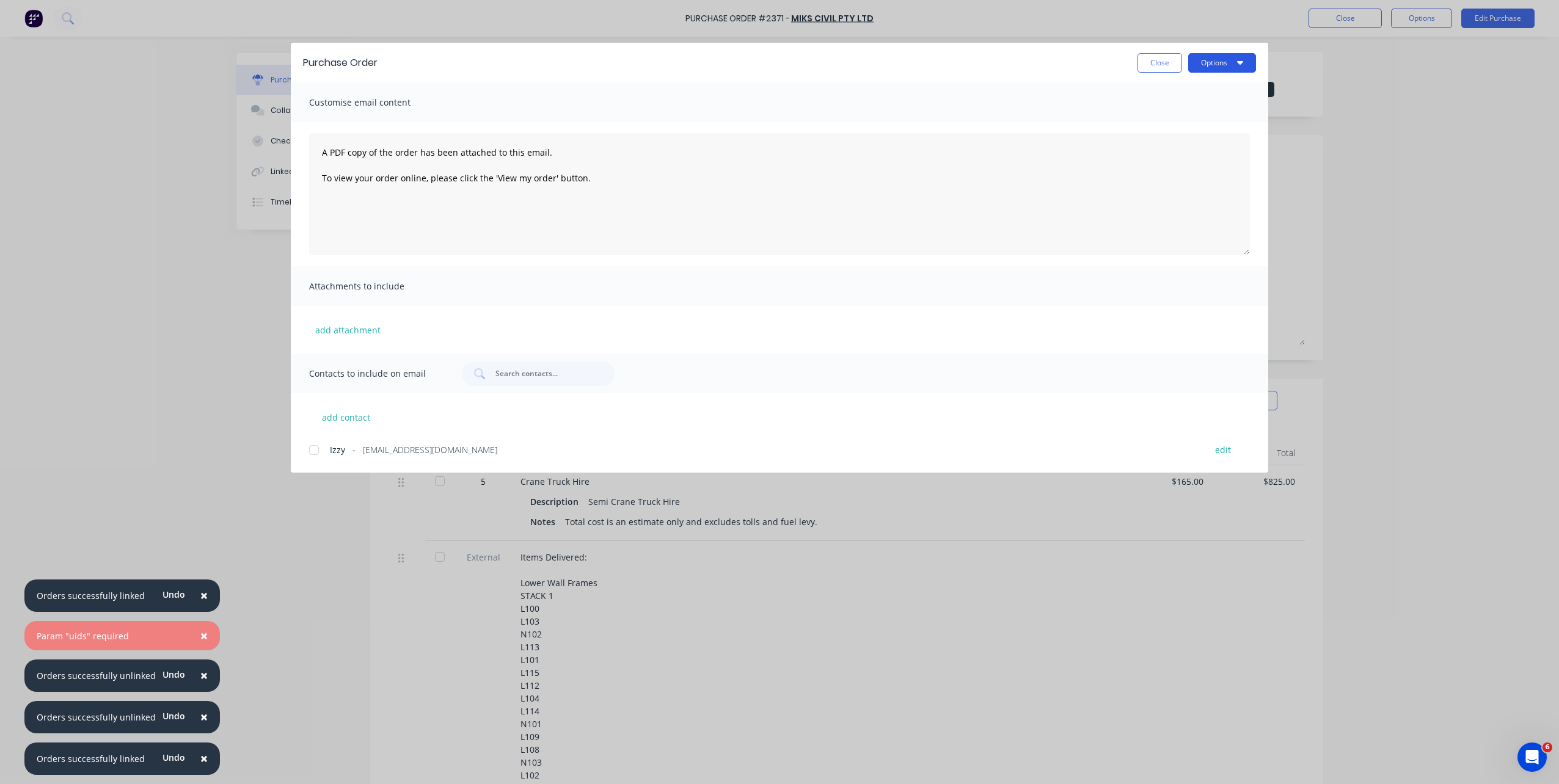
click at [1168, 66] on button "Options" at bounding box center [1222, 62] width 68 height 19
click at [1168, 127] on div "Print" at bounding box center [1198, 117] width 94 height 18
click at [1154, 64] on button "Close" at bounding box center [1160, 62] width 45 height 19
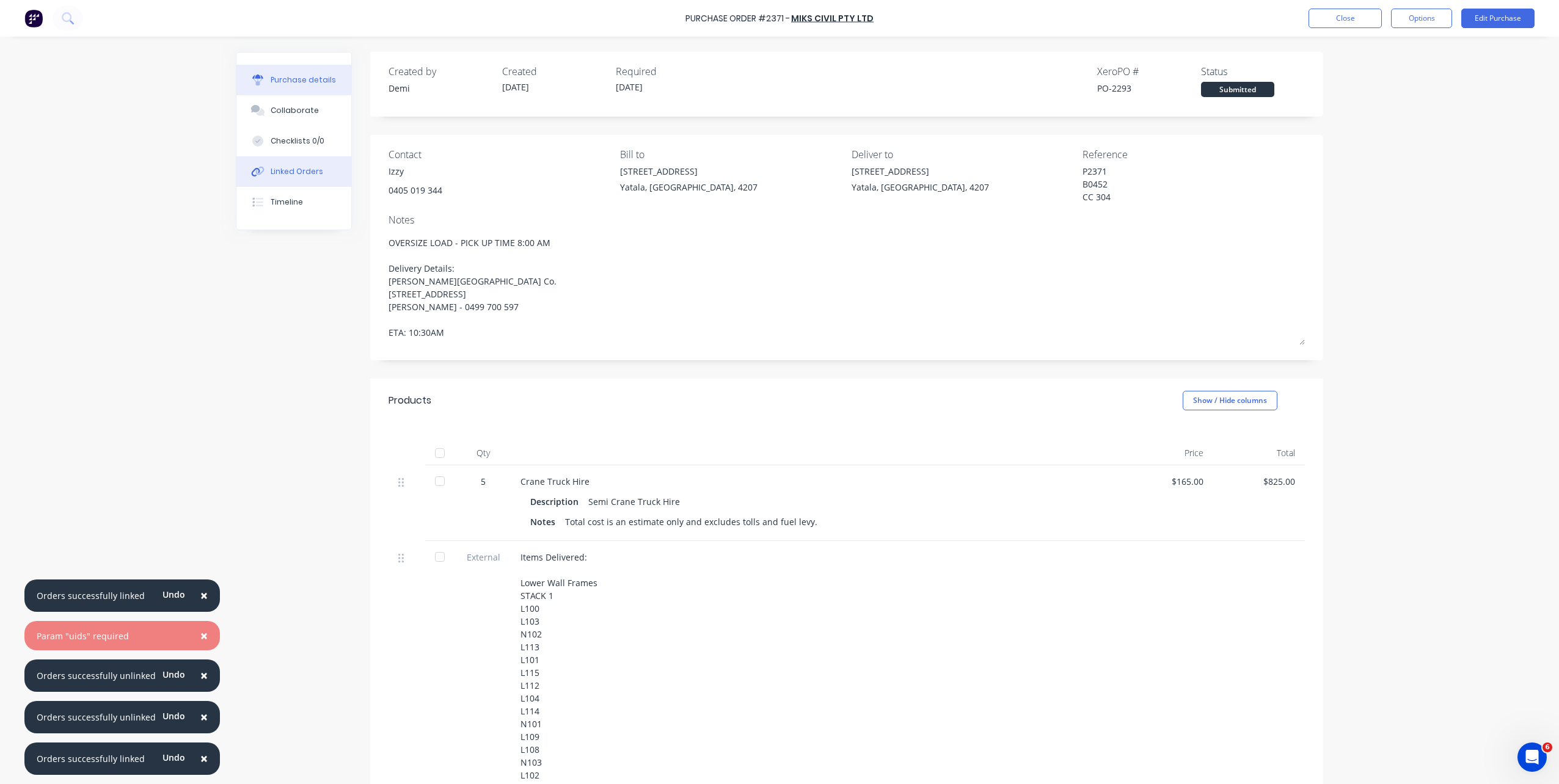
click at [298, 172] on div "Linked Orders" at bounding box center [297, 171] width 52 height 11
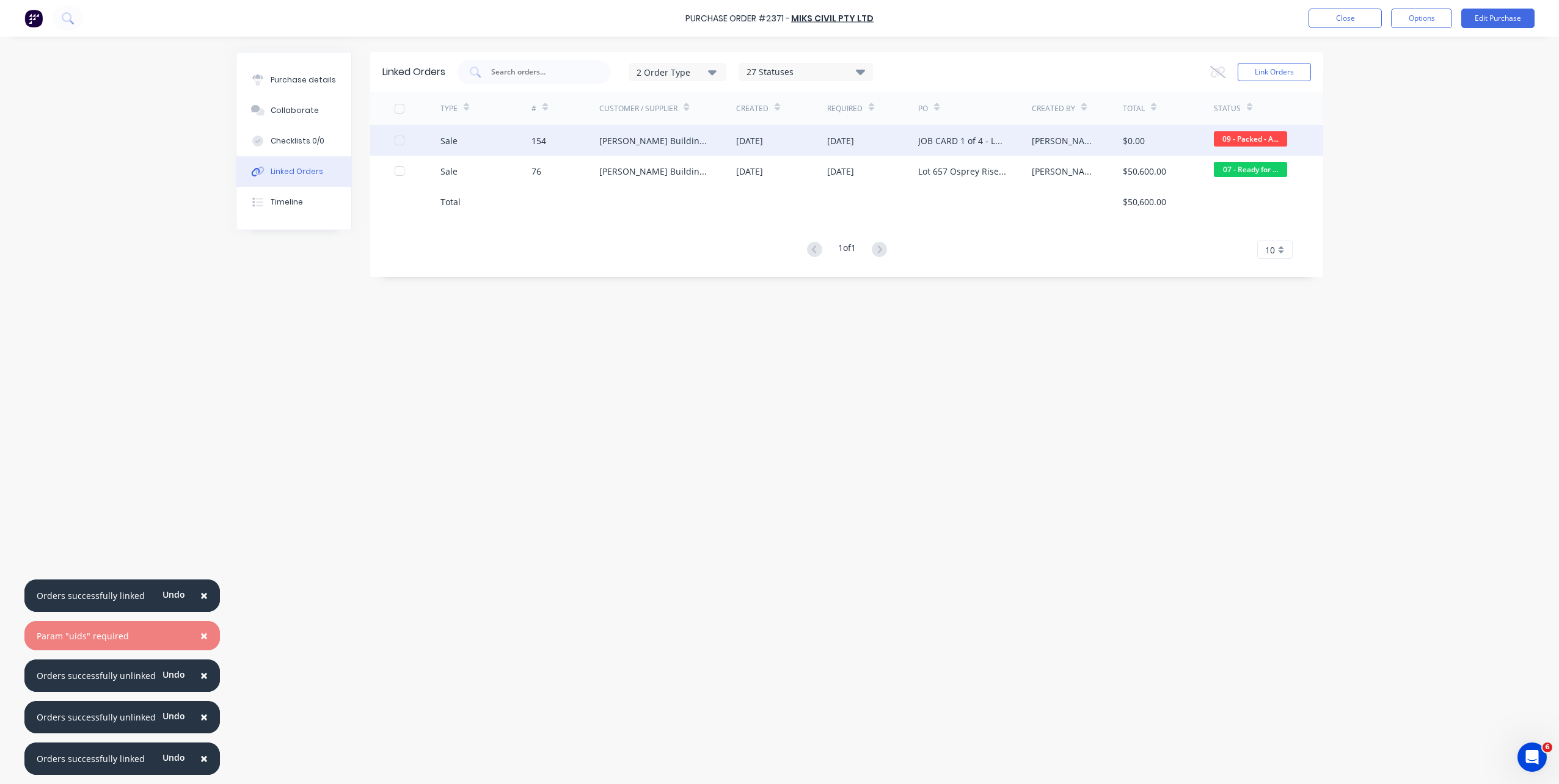
click at [953, 142] on div "JOB CARD 1 of 4 - LOWER WALLS" at bounding box center [963, 140] width 89 height 13
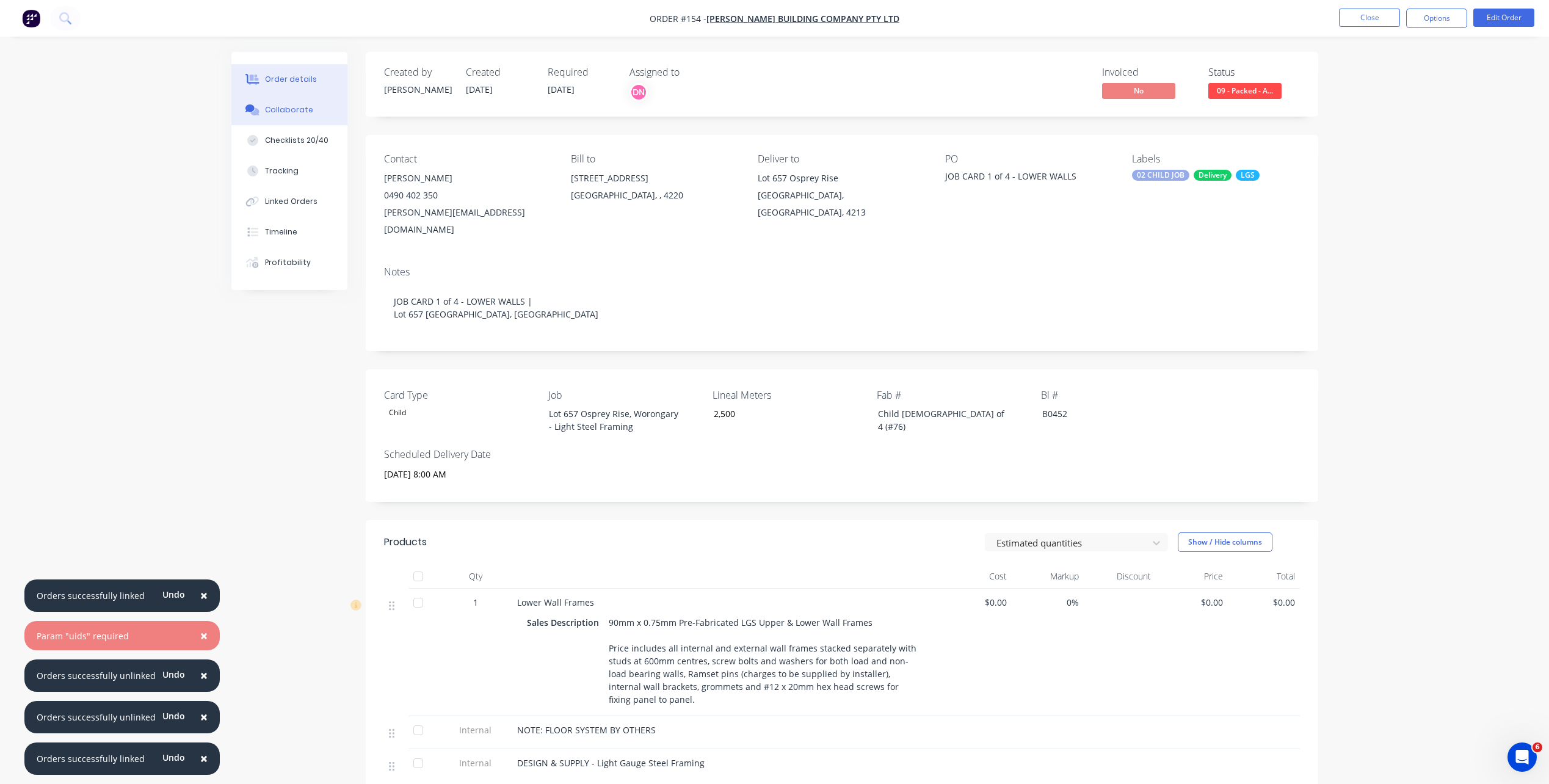
click at [317, 109] on button "Collaborate" at bounding box center [289, 110] width 116 height 31
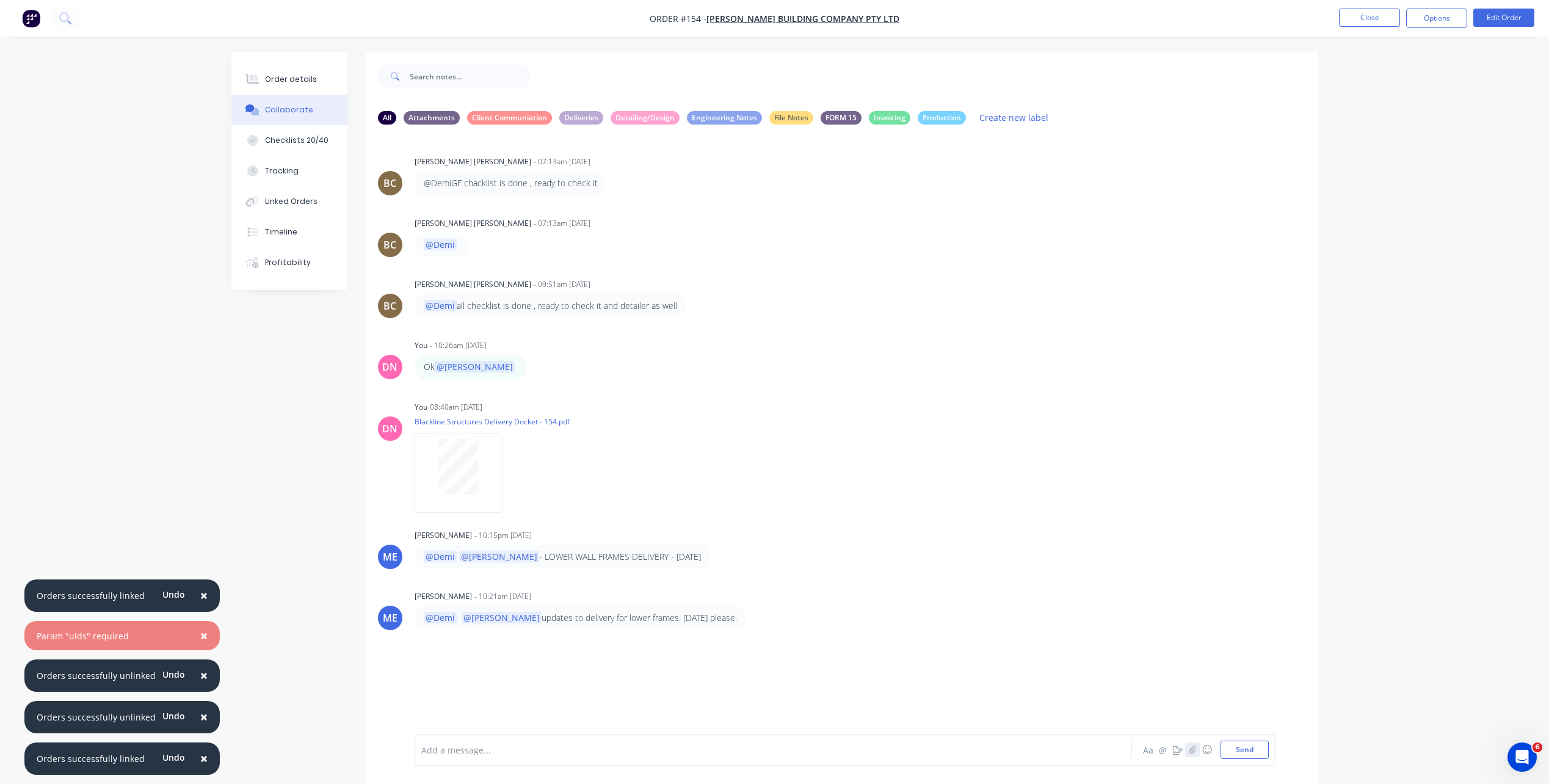
click at [1167, 564] on icon "button" at bounding box center [1192, 749] width 8 height 8
click at [1167, 564] on button "Send" at bounding box center [1244, 749] width 48 height 18
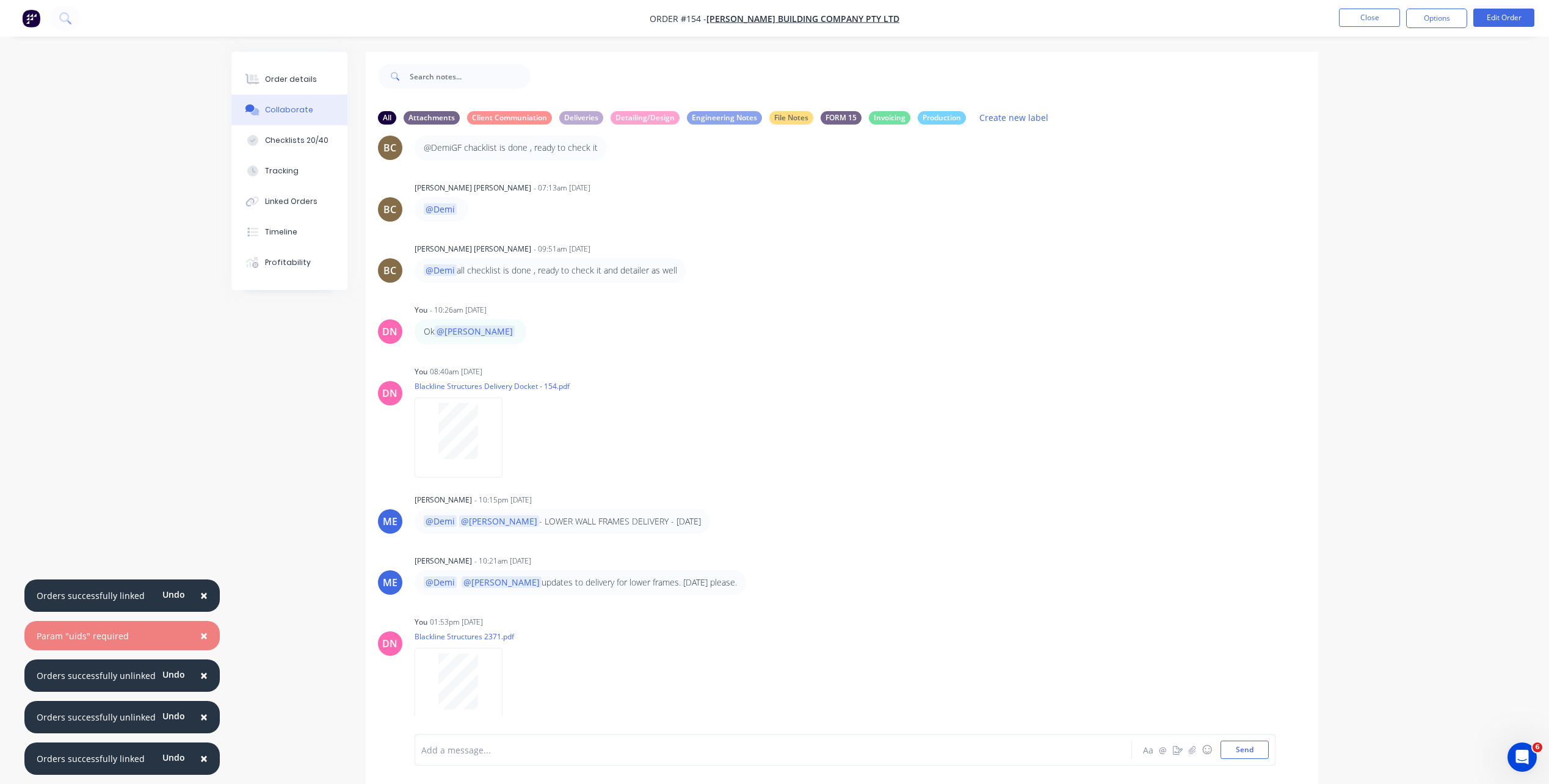
click at [516, 564] on div "Add a message..." at bounding box center [739, 749] width 636 height 18
click at [1167, 564] on button "Send" at bounding box center [1244, 749] width 48 height 18
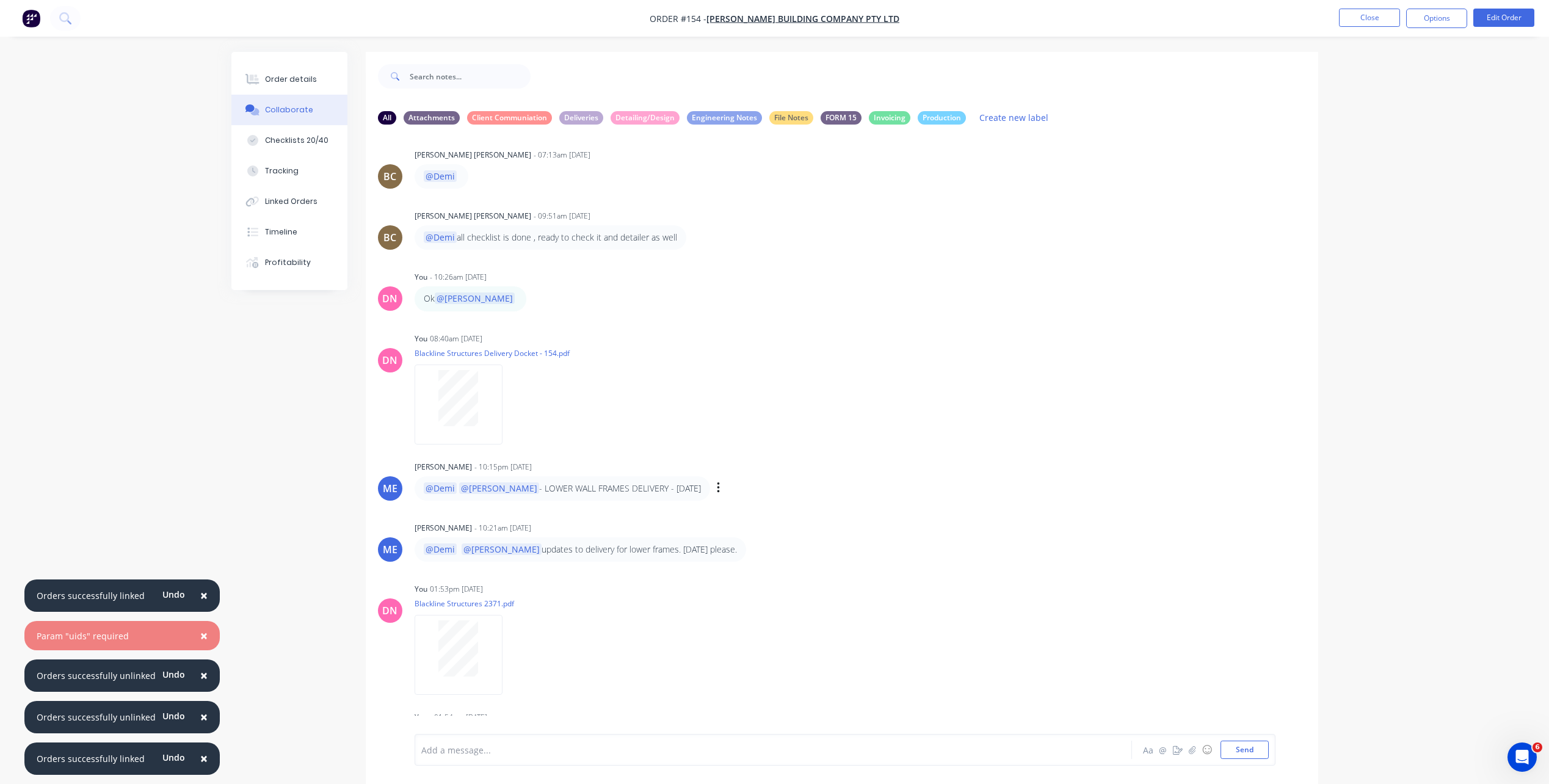
scroll to position [97, 0]
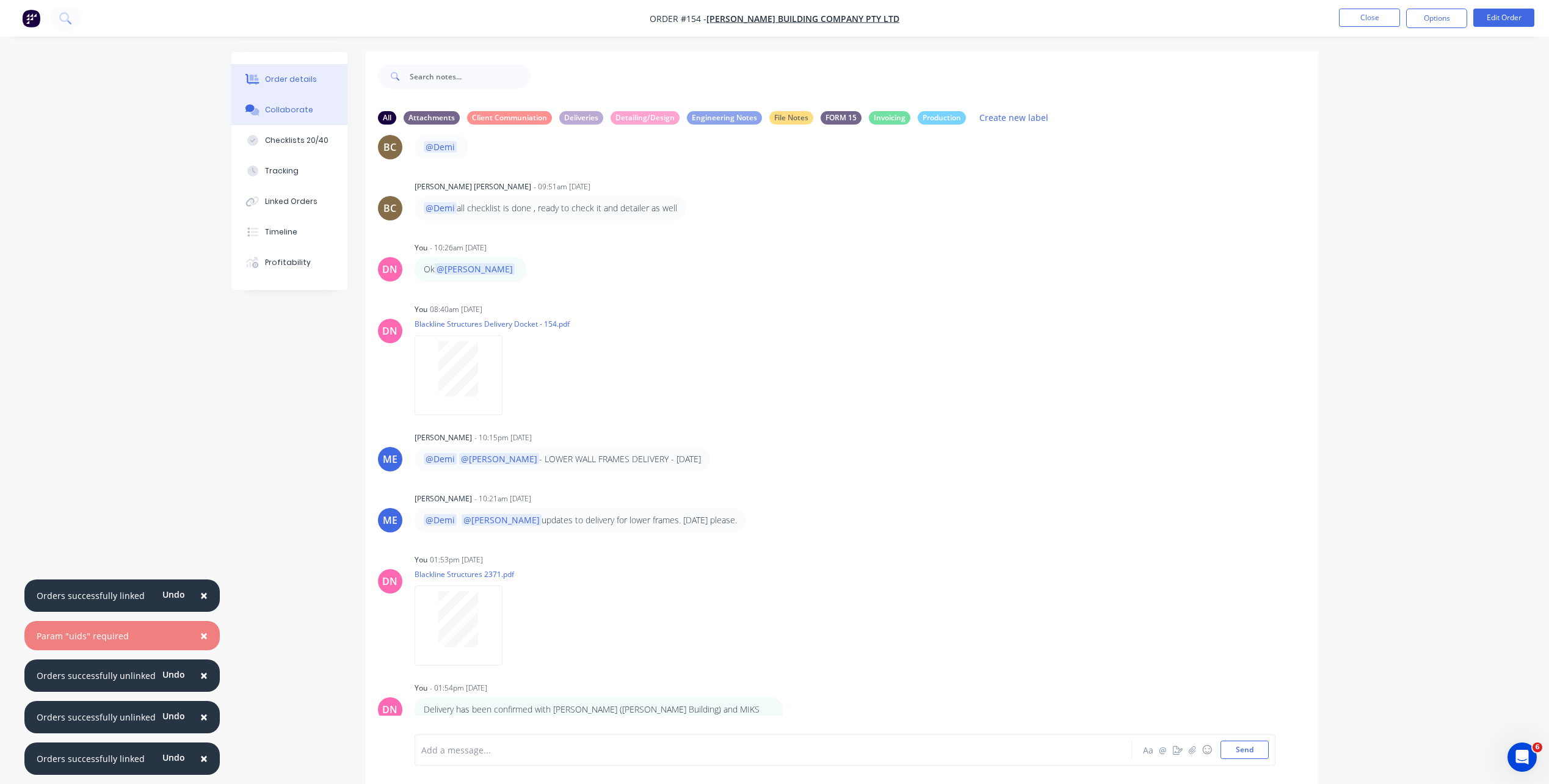
click at [298, 86] on button "Order details" at bounding box center [289, 80] width 116 height 31
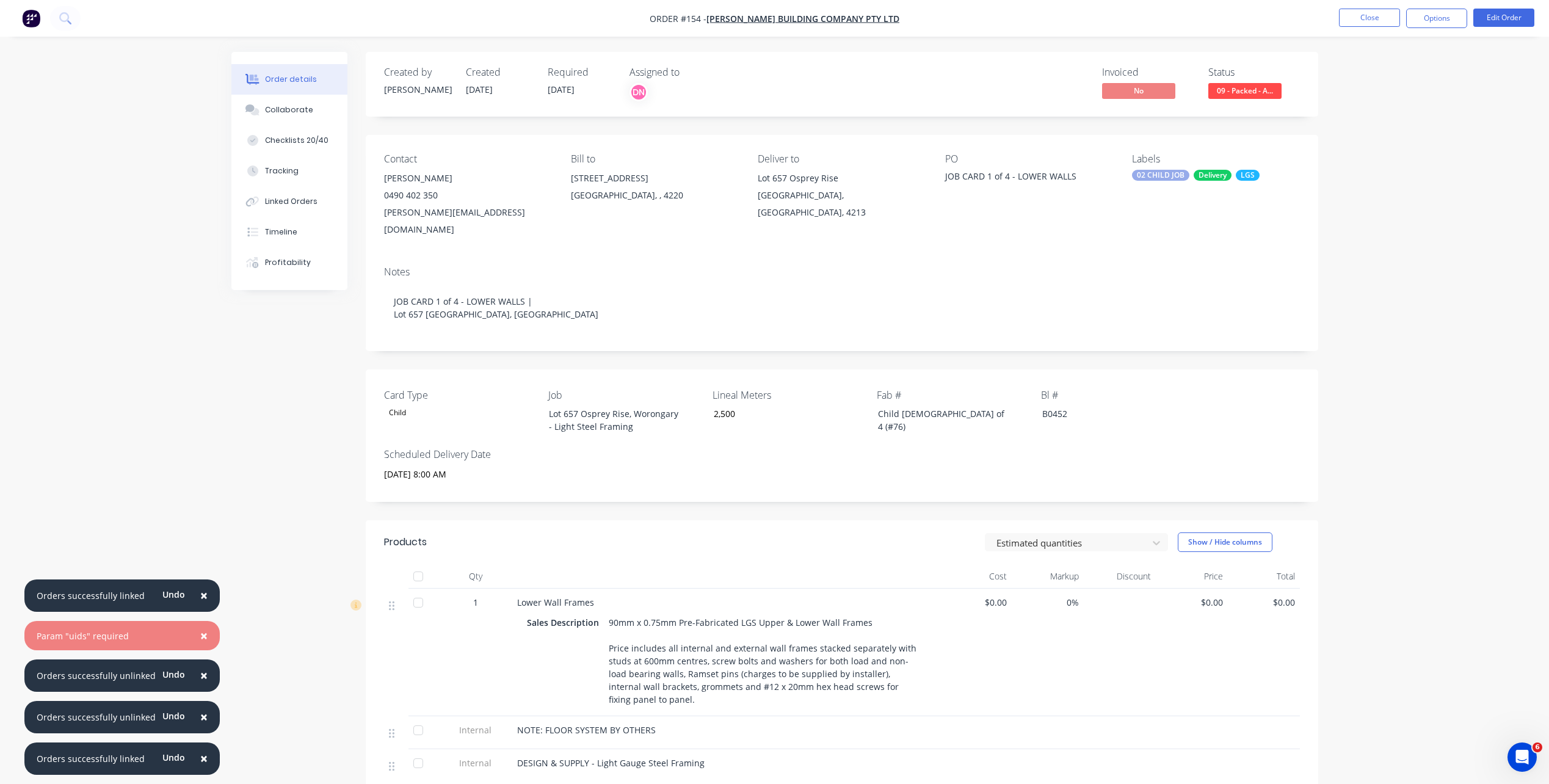
click at [787, 564] on div "90mm x 0.75mm Pre-Fabricated LGS Upper & Lower Wall Frames Price includes all i…" at bounding box center [764, 660] width 321 height 94
click at [1167, 22] on button "Edit Order" at bounding box center [1505, 18] width 61 height 18
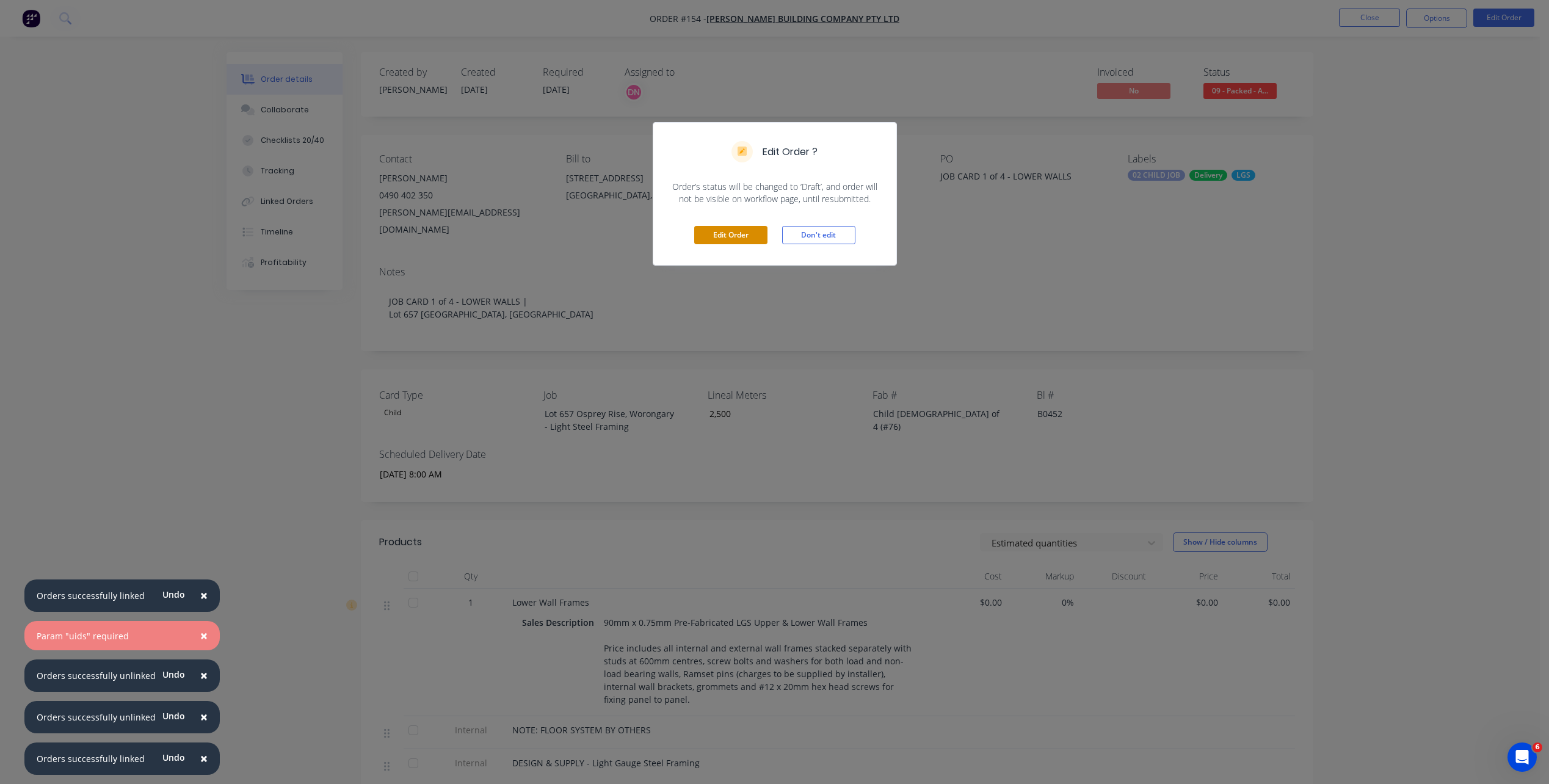
click at [737, 236] on button "Edit Order" at bounding box center [731, 235] width 74 height 18
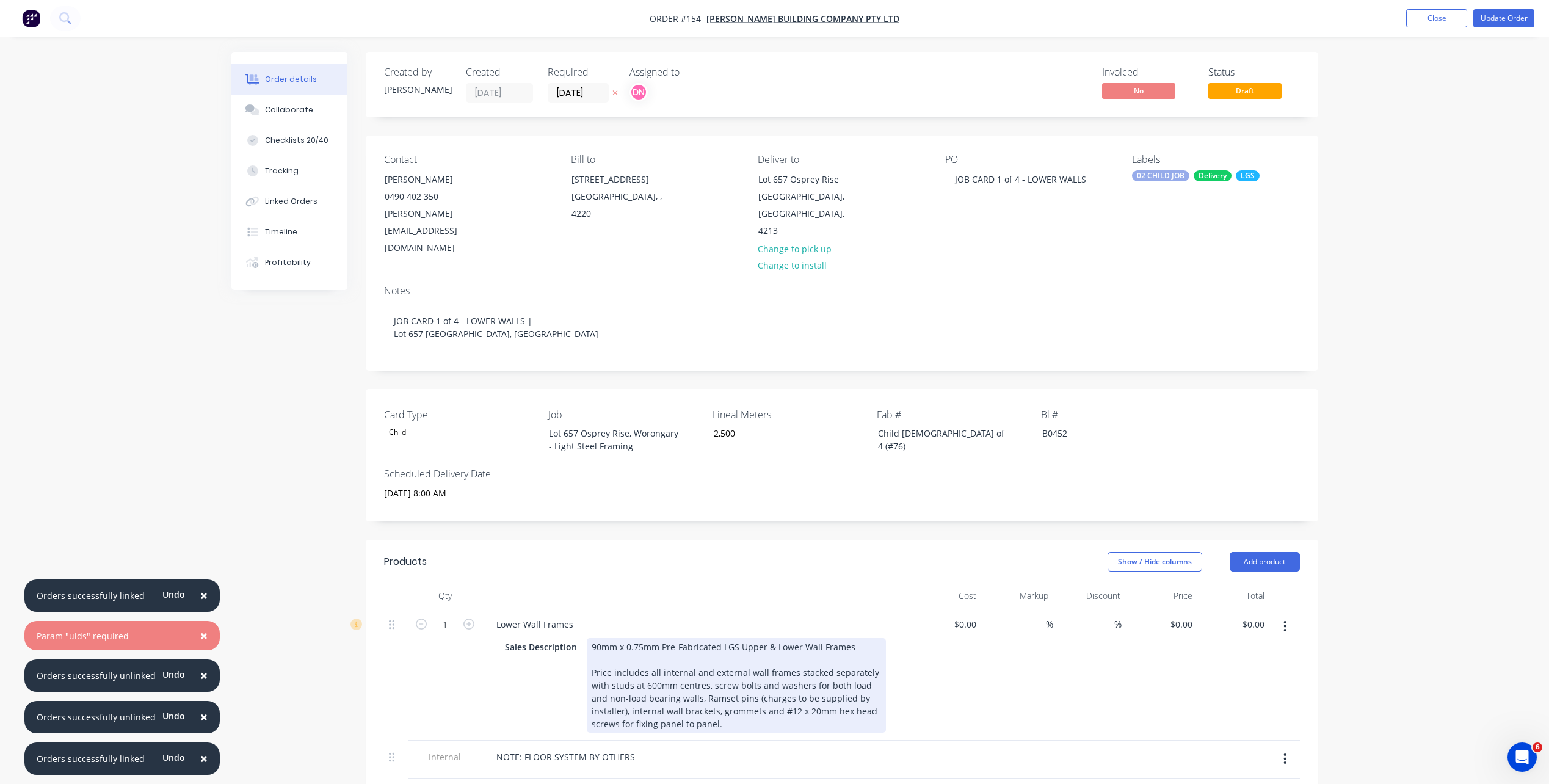
click at [837, 564] on div "90mm x 0.75mm Pre-Fabricated LGS Upper & Lower Wall Frames Price includes all i…" at bounding box center [737, 685] width 299 height 94
drag, startPoint x: 739, startPoint y: 614, endPoint x: 910, endPoint y: 621, distance: 171.1
click at [910, 564] on div "1 Lower Wall Frames Sales Description 90mm x 0.75mm Pre-Fabricated LGS Upper & …" at bounding box center [842, 674] width 916 height 133
click at [814, 564] on div "90mm x 0.75mm Pre-Fabricated LGS Upper & Lower Wall Frames Price includes all i…" at bounding box center [737, 685] width 299 height 94
click at [799, 564] on div "90mm x 0.75mm Pre-Fabricated LGS Upper & Lower Wall Frames Price includes all i…" at bounding box center [737, 685] width 299 height 94
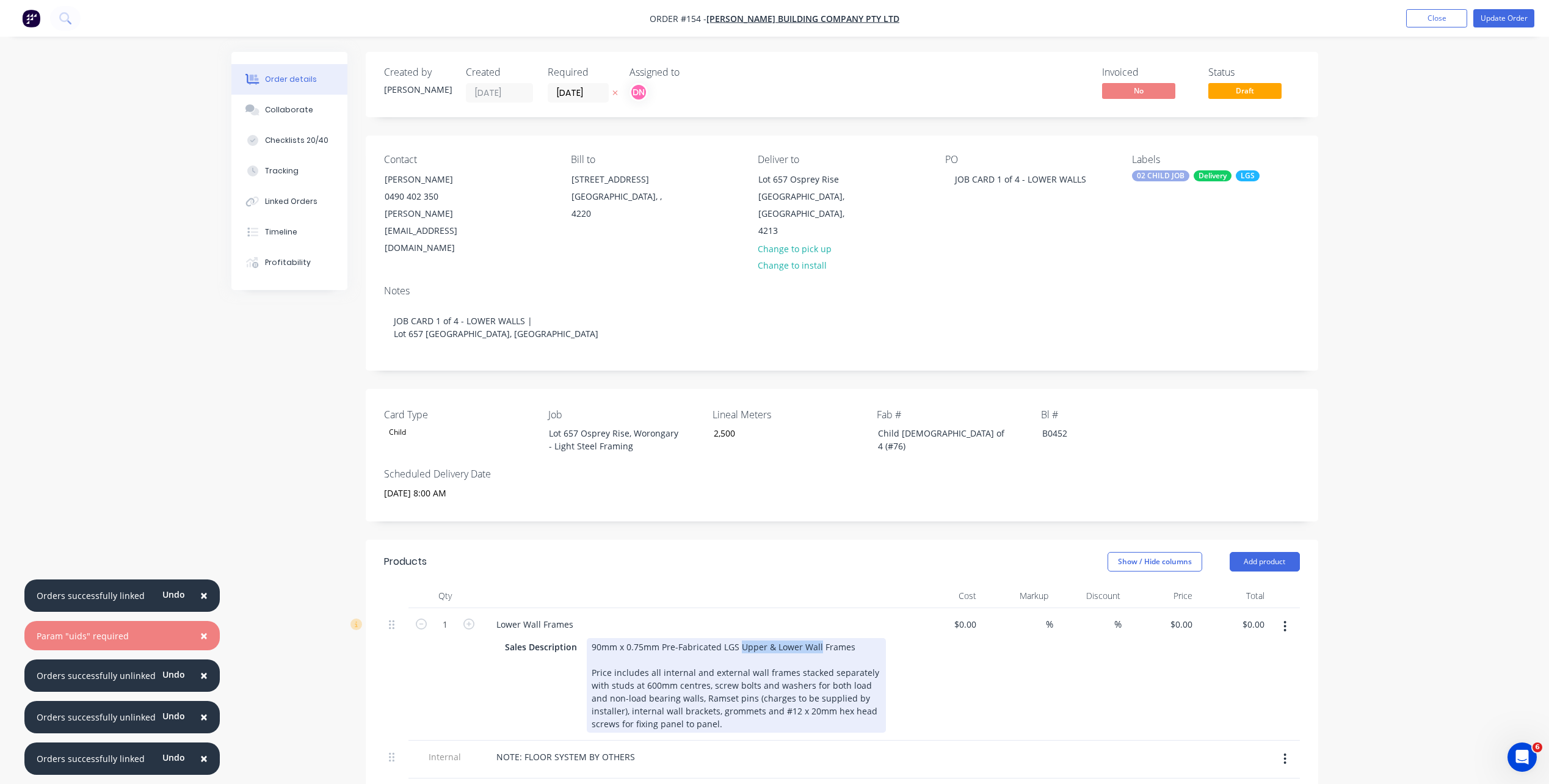
drag, startPoint x: 799, startPoint y: 610, endPoint x: 749, endPoint y: 614, distance: 50.2
click at [749, 564] on div "90mm x 0.75mm Pre-Fabricated LGS Upper & Lower Wall Frames Price includes all i…" at bounding box center [737, 685] width 299 height 94
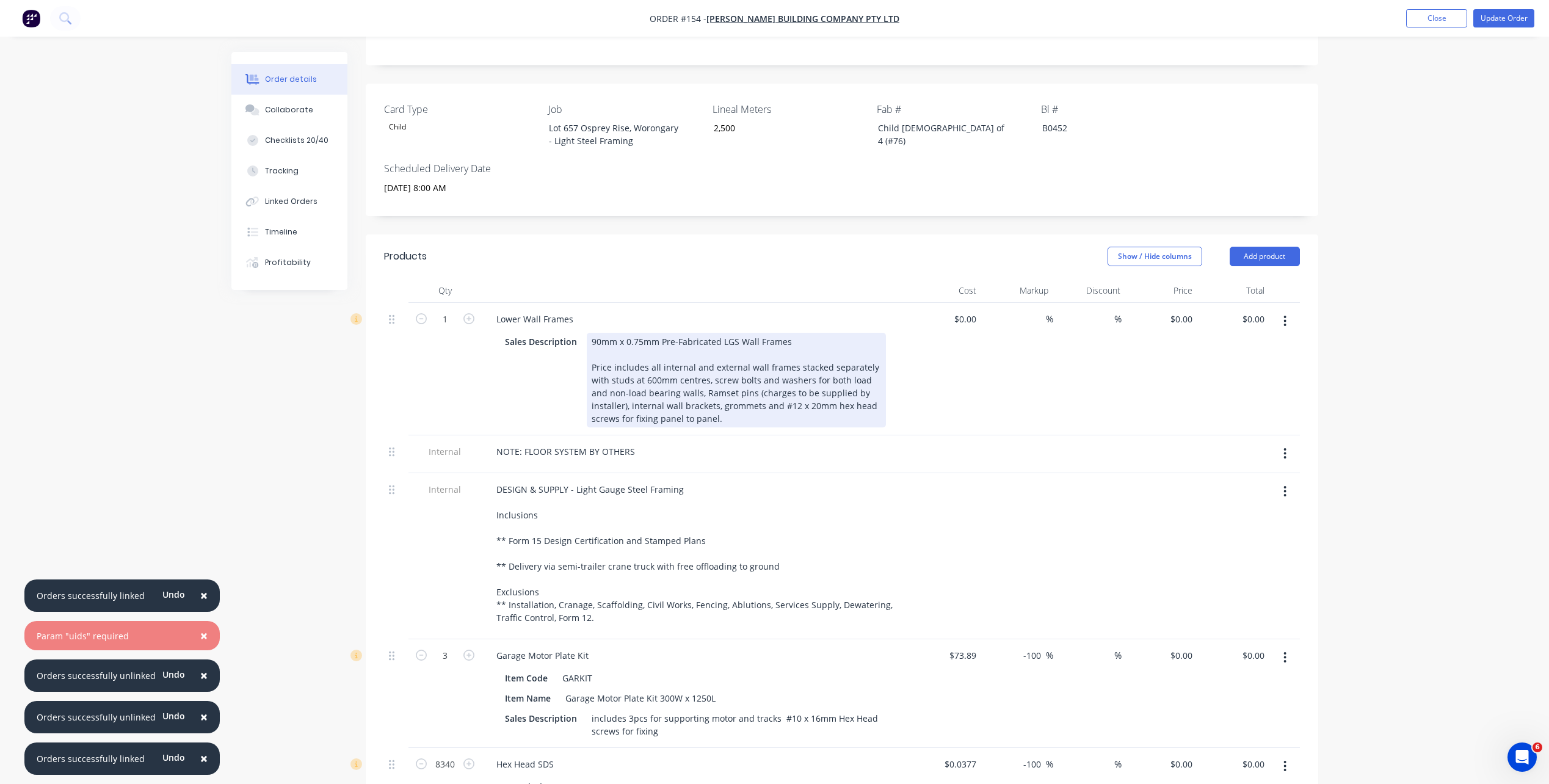
scroll to position [61, 0]
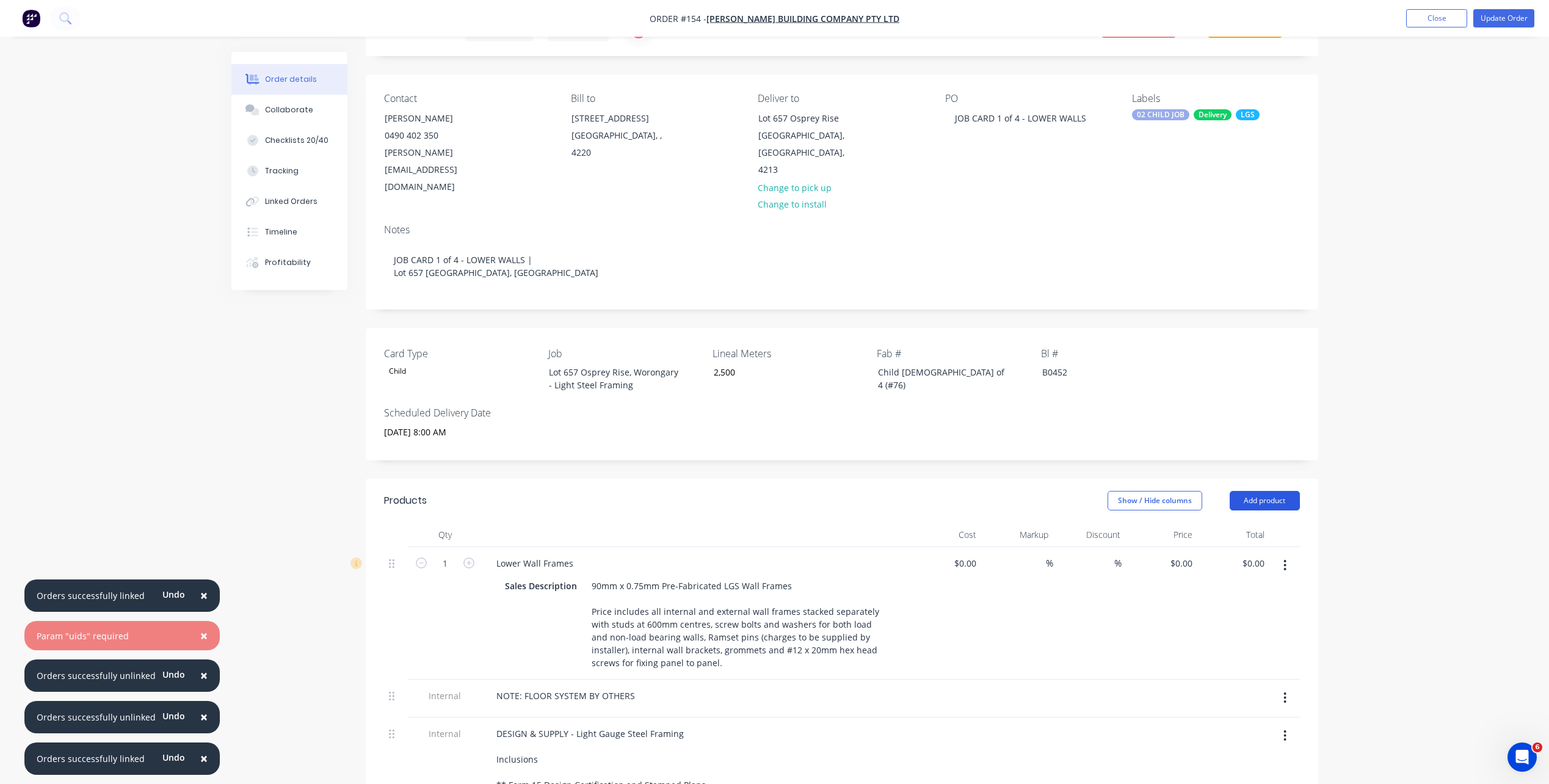
click at [1167, 491] on button "Add product" at bounding box center [1265, 500] width 71 height 19
click at [1167, 564] on div "Notes (External)" at bounding box center [1242, 702] width 94 height 18
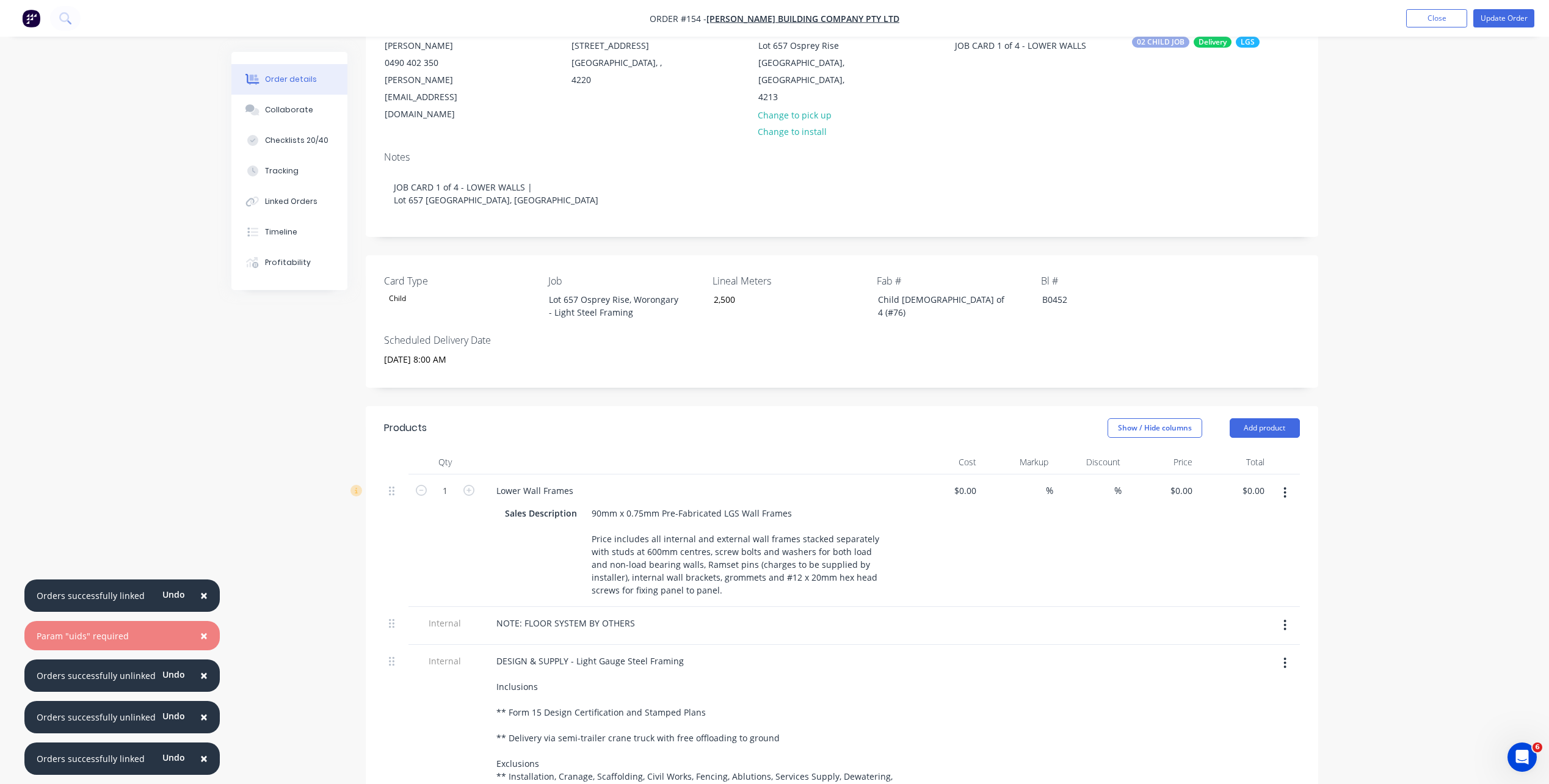
scroll to position [122, 0]
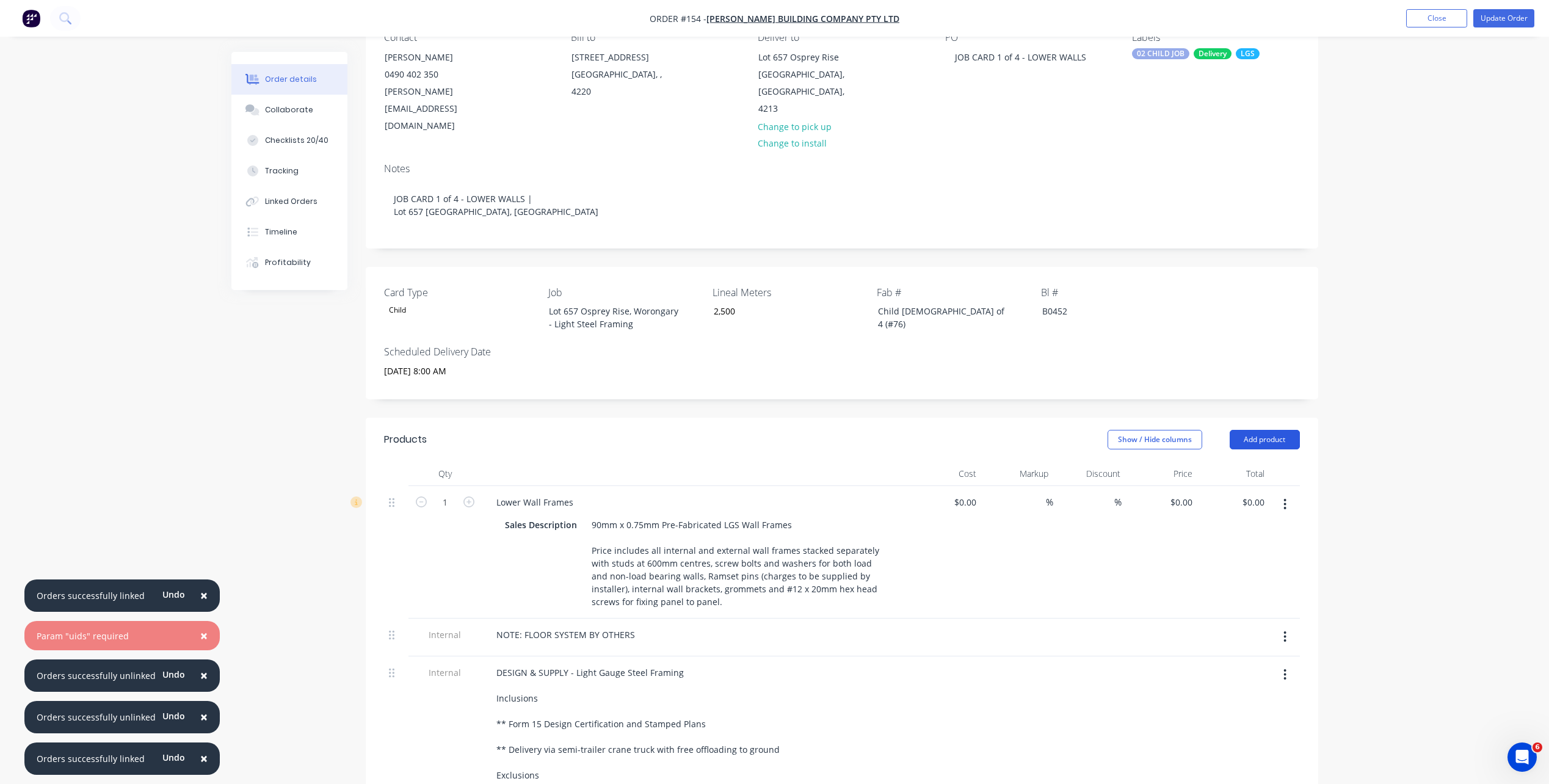
click at [1167, 430] on button "Add product" at bounding box center [1265, 439] width 71 height 19
drag, startPoint x: 1251, startPoint y: 587, endPoint x: 1184, endPoint y: 583, distance: 67.1
click at [1167, 564] on div "Notes (Internal)" at bounding box center [1242, 617] width 94 height 18
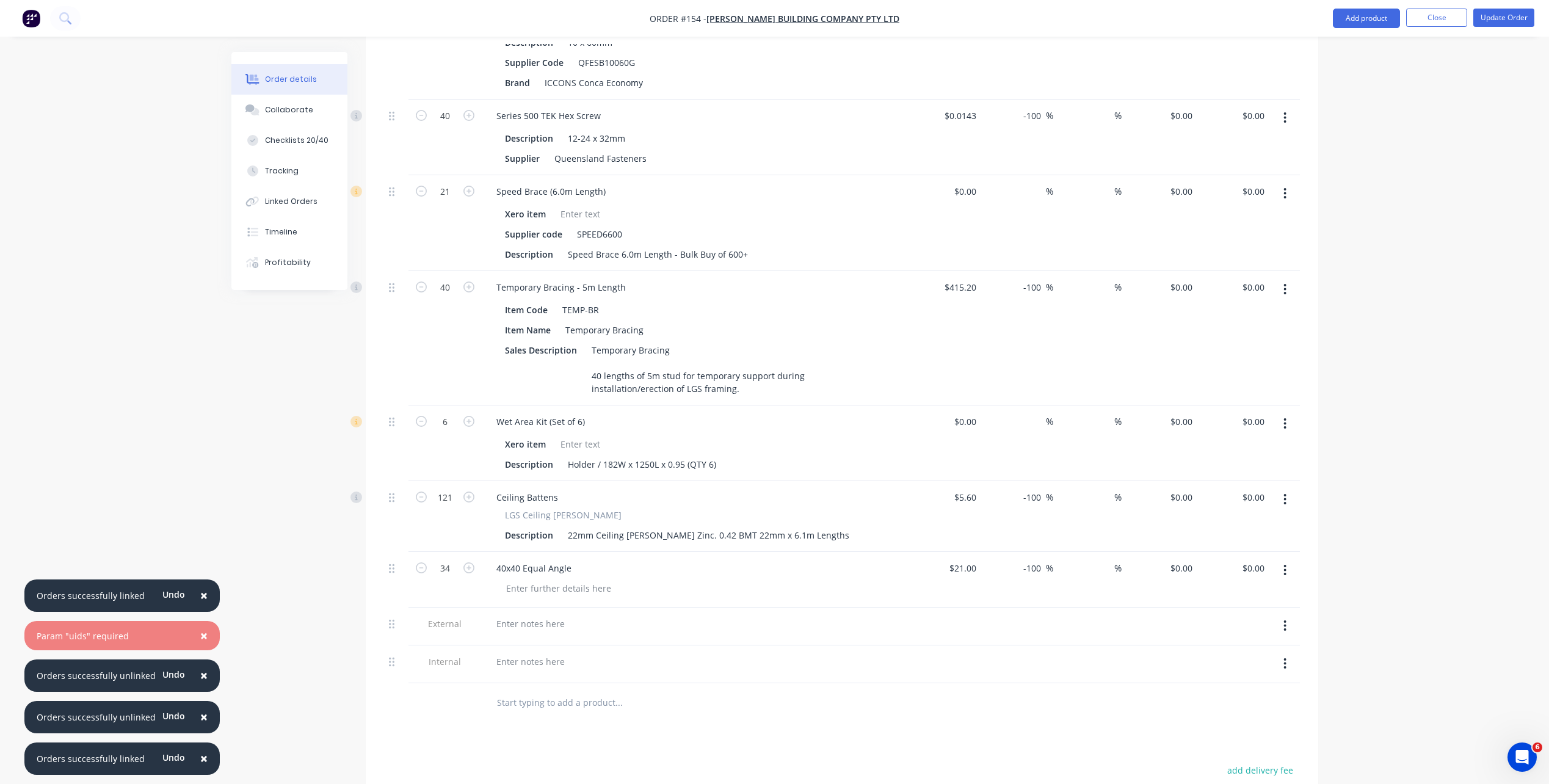
scroll to position [1715, 0]
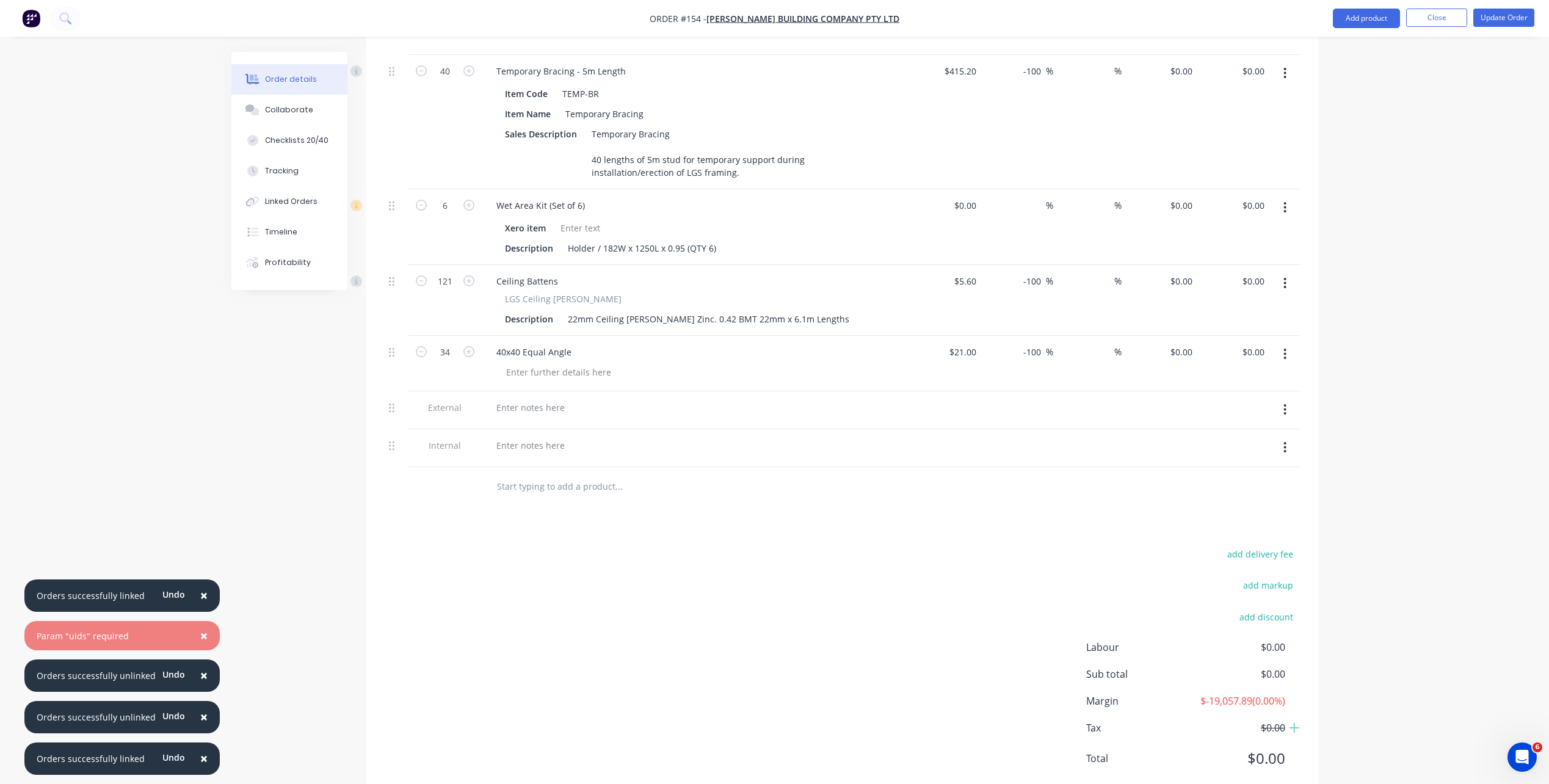
click at [1167, 399] on button "button" at bounding box center [1284, 410] width 28 height 22
click at [1167, 457] on div "Delete" at bounding box center [1242, 466] width 94 height 18
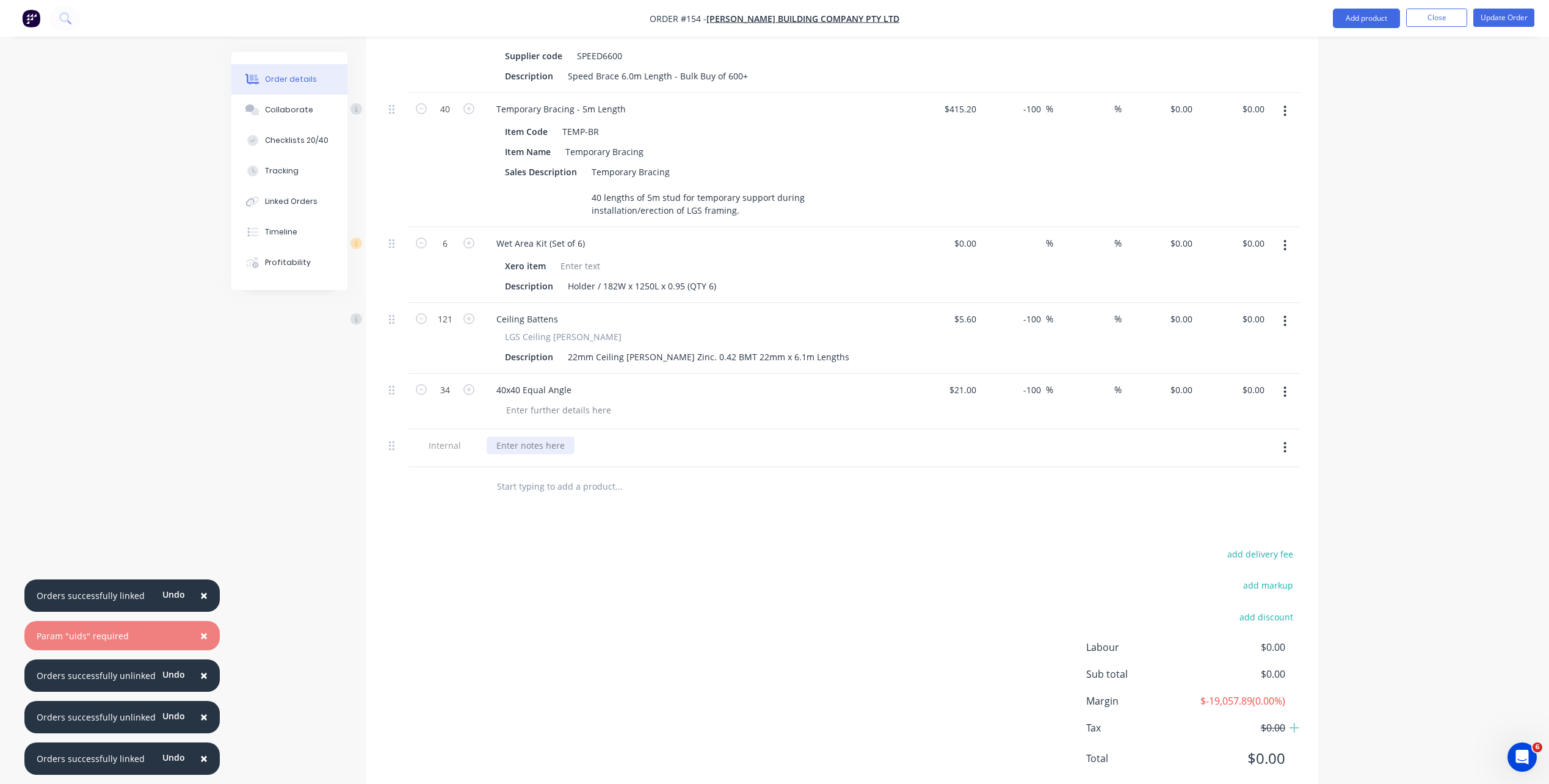
click at [522, 436] on div at bounding box center [530, 445] width 88 height 18
click at [282, 196] on button "Linked Orders" at bounding box center [289, 202] width 116 height 31
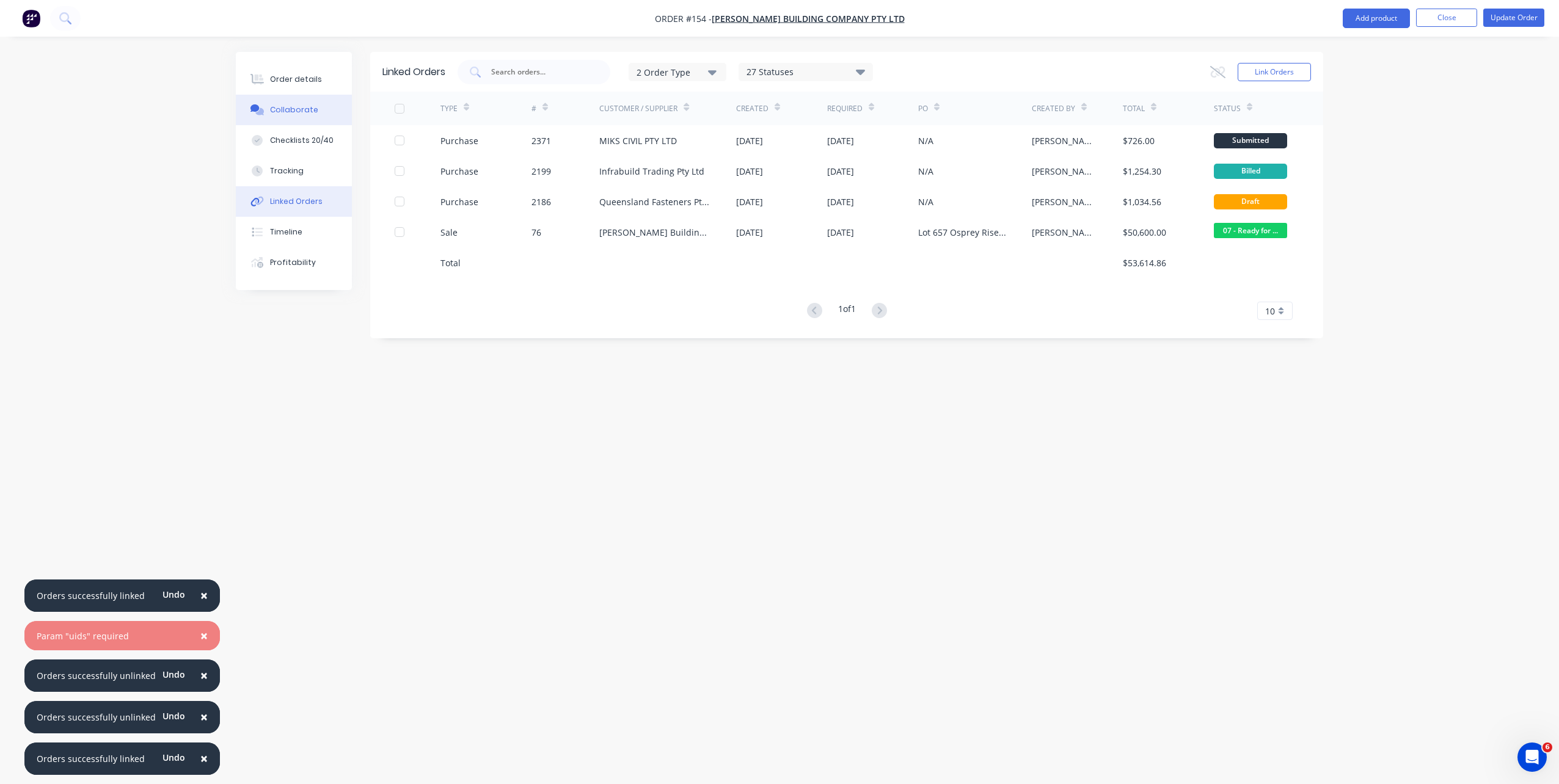
click at [301, 97] on button "Collaborate" at bounding box center [293, 110] width 116 height 31
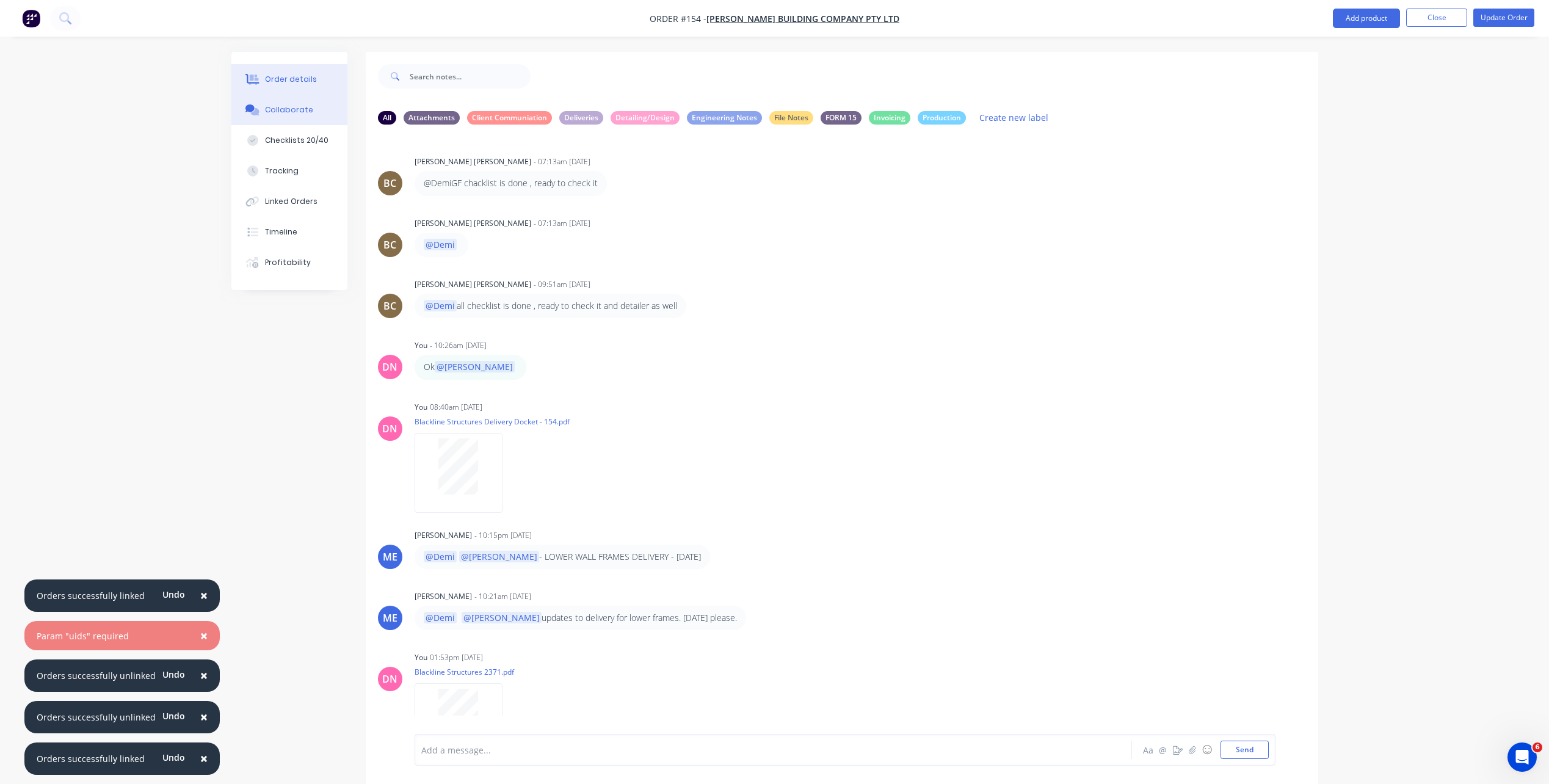
click at [302, 77] on div "Order details" at bounding box center [291, 79] width 52 height 11
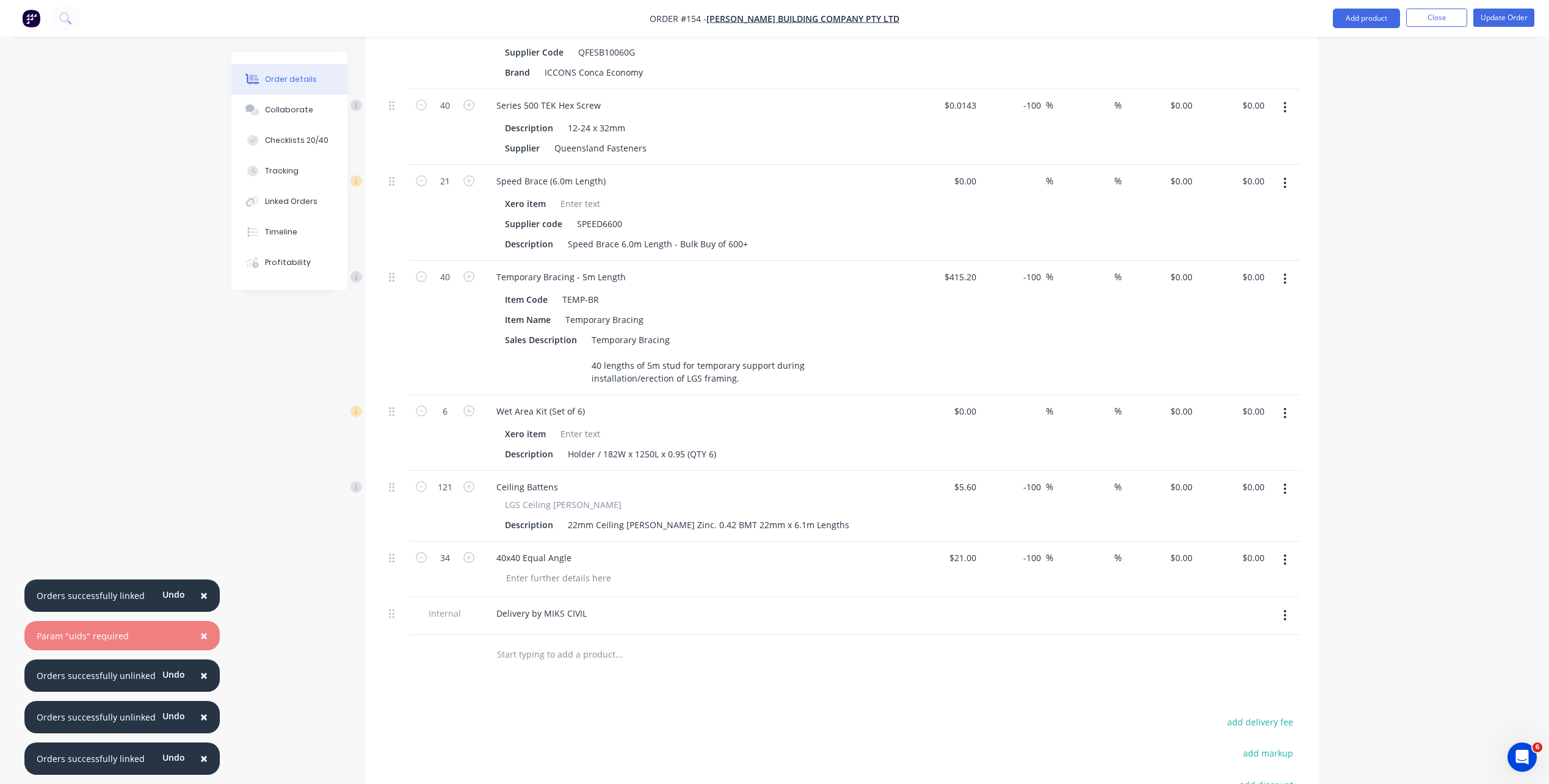
scroll to position [1649, 0]
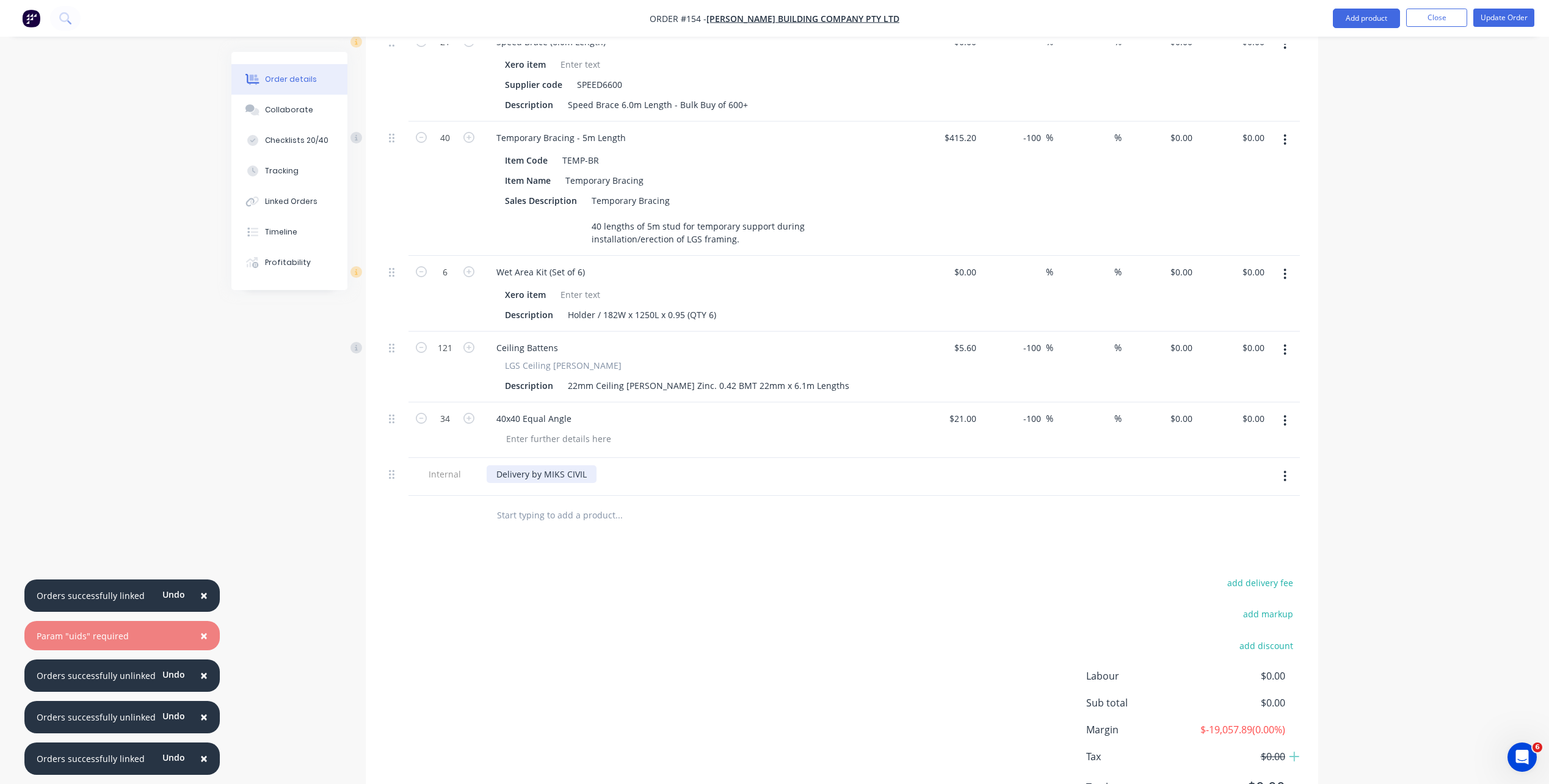
click at [592, 465] on div "Delivery by MIKS CIVIL" at bounding box center [541, 473] width 110 height 18
click at [667, 564] on div "add delivery fee add markup add discount Labour $0.00 Sub total $0.00 Margin $-…" at bounding box center [842, 692] width 916 height 236
click at [613, 465] on div "Delivery by MIKS CIVIL P2371" at bounding box center [555, 473] width 137 height 18
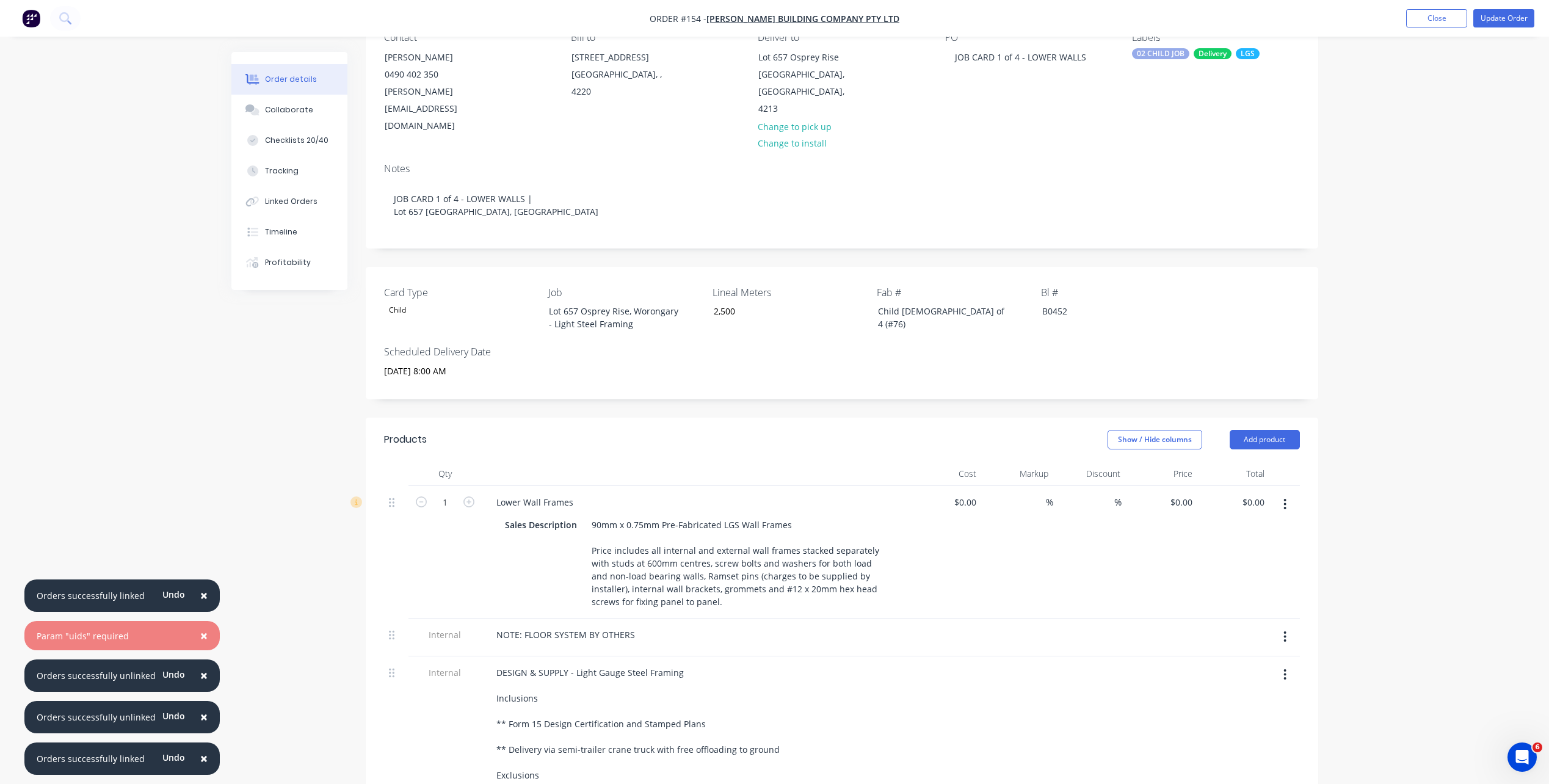
scroll to position [0, 0]
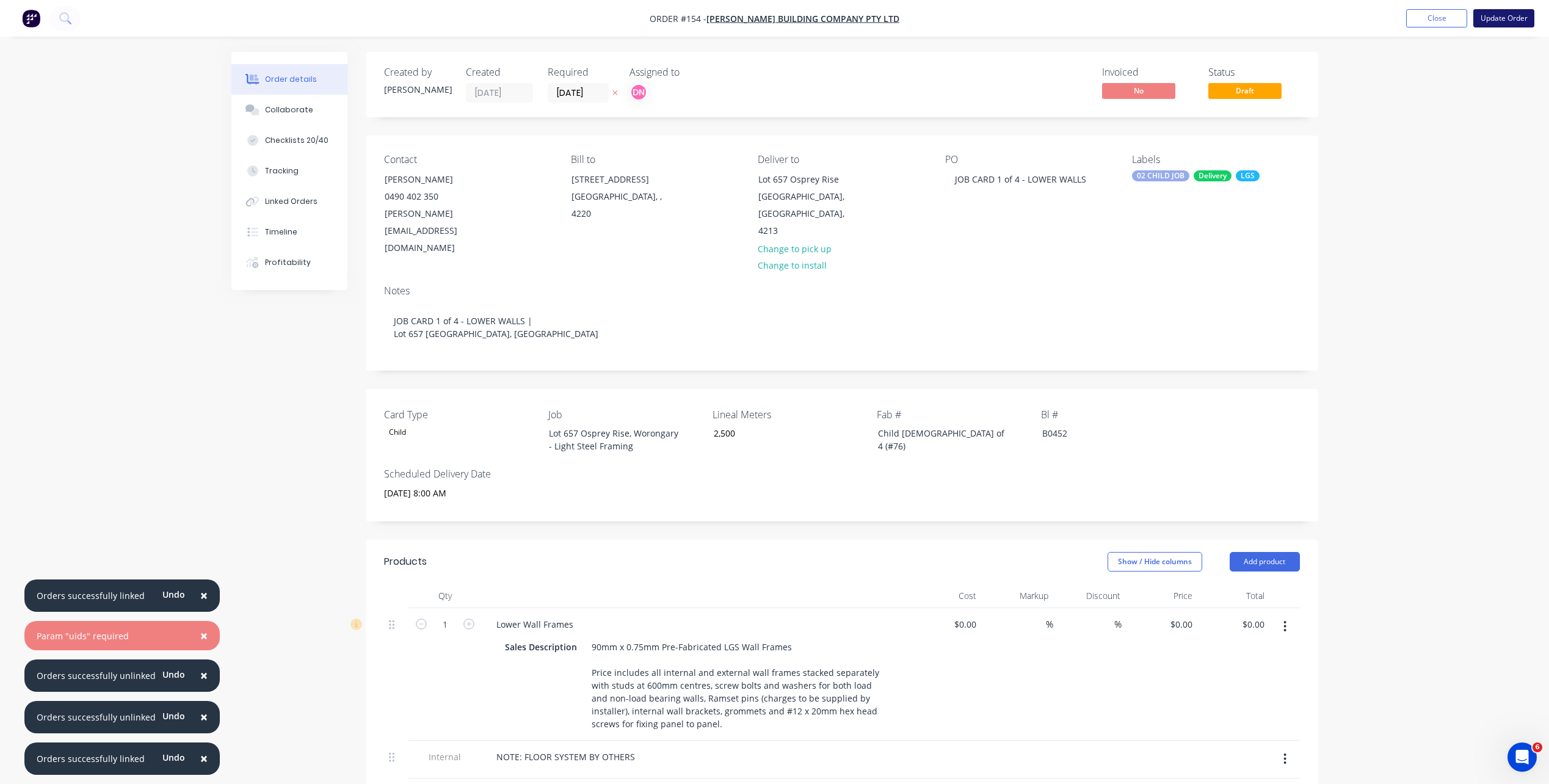
click at [1167, 21] on button "Update Order" at bounding box center [1505, 18] width 61 height 18
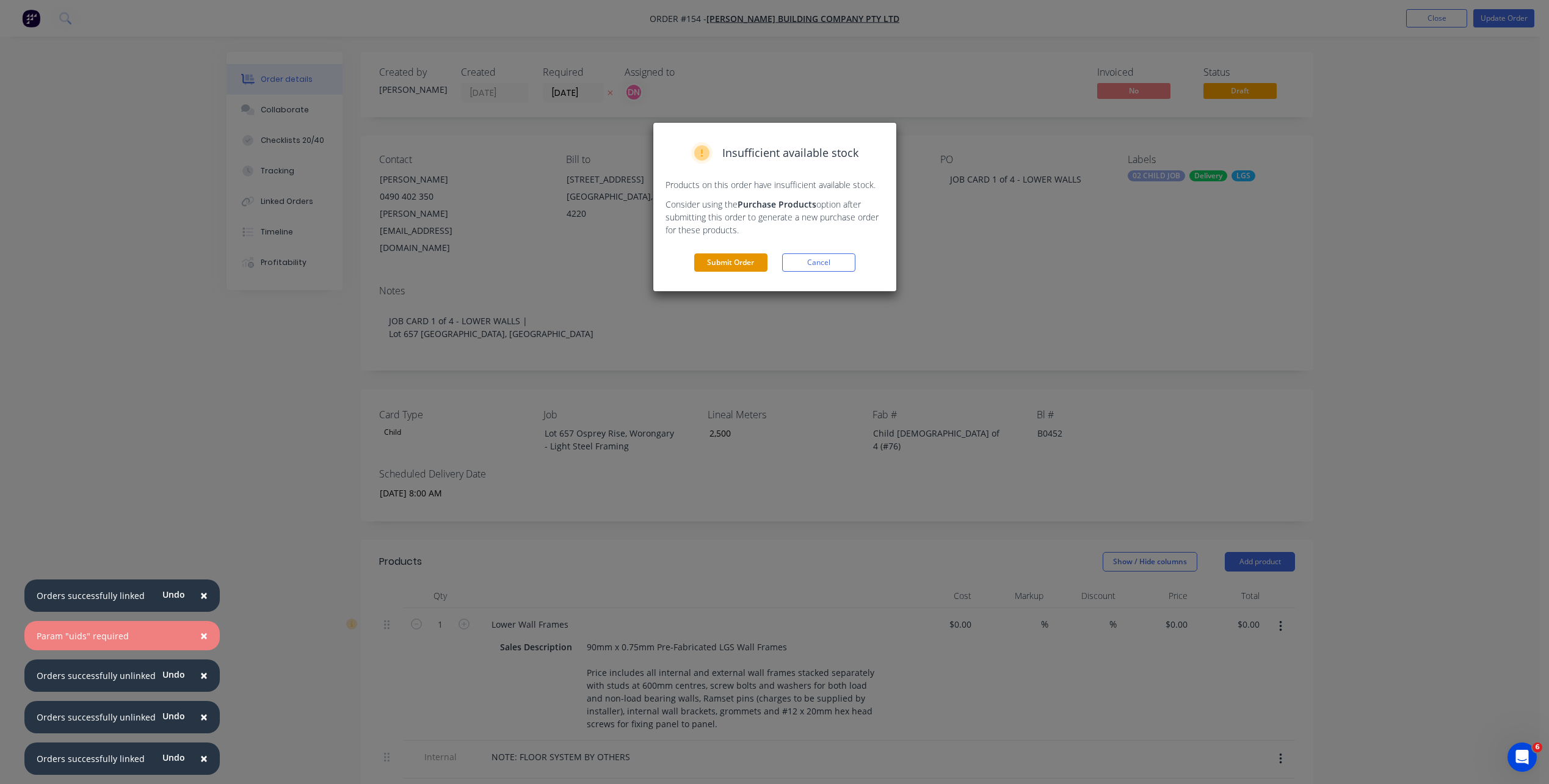
click at [755, 260] on button "Submit Order" at bounding box center [731, 262] width 74 height 18
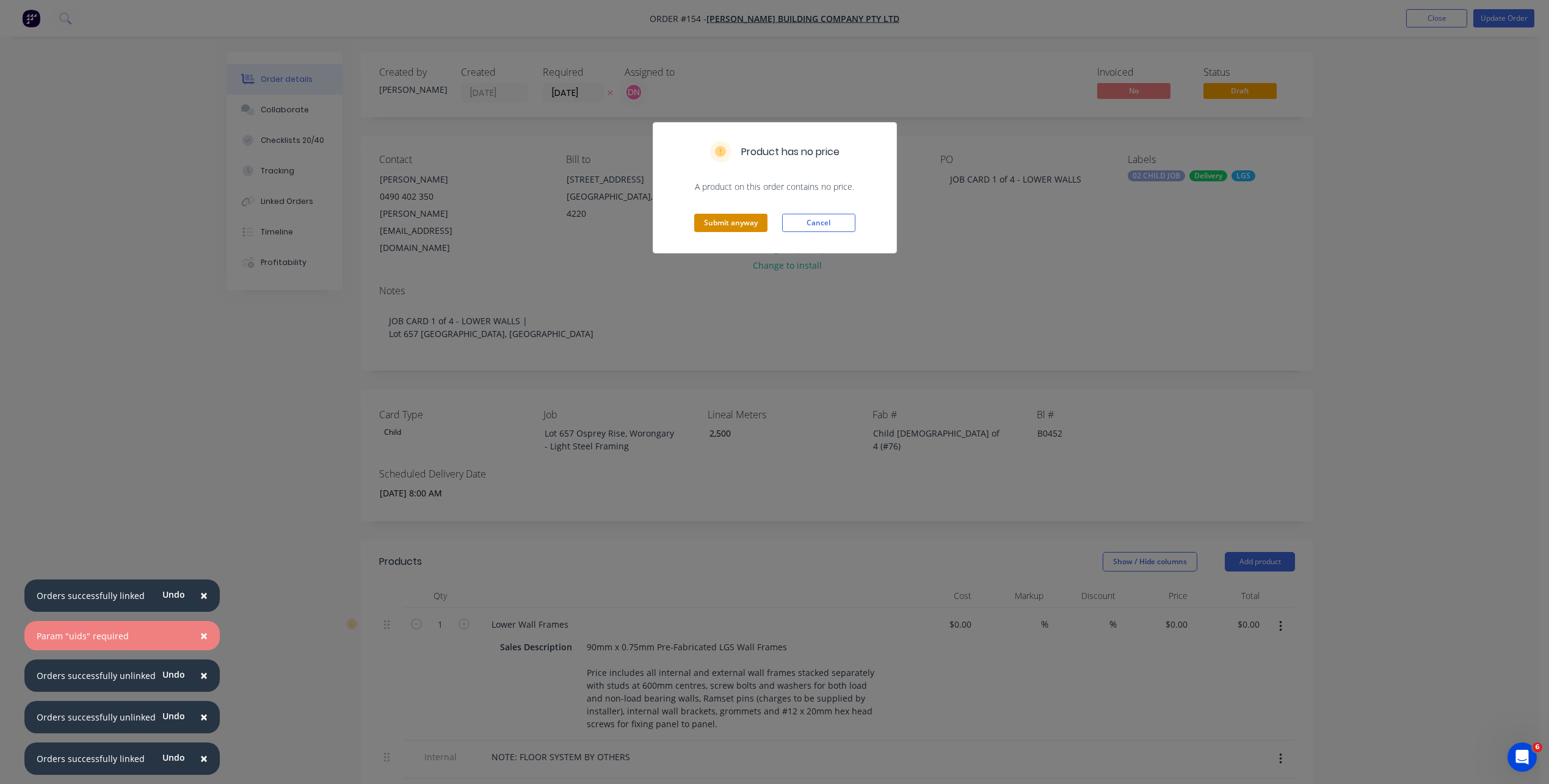
click at [750, 226] on button "Submit anyway" at bounding box center [731, 223] width 74 height 18
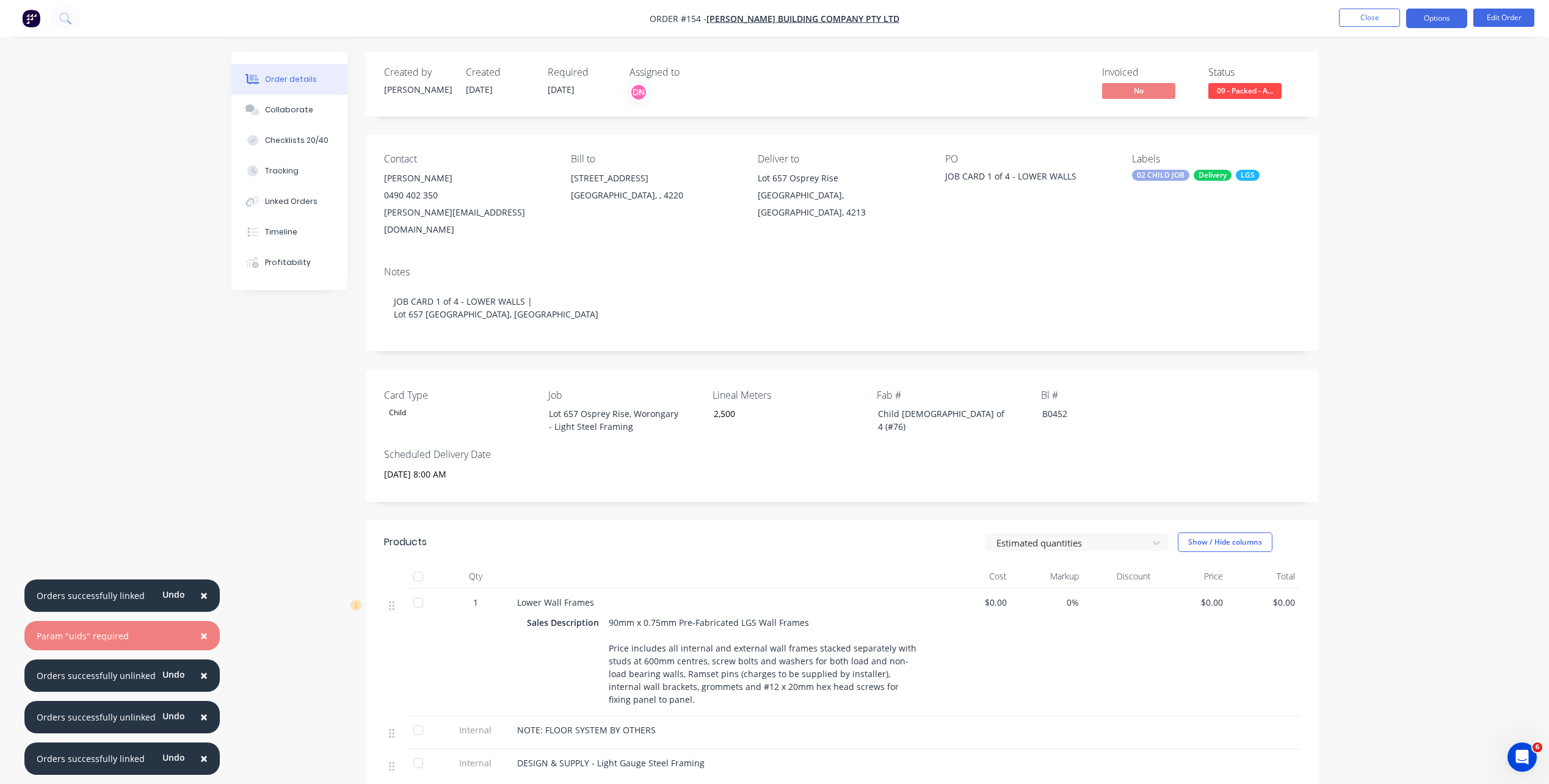
click at [1167, 17] on button "Options" at bounding box center [1437, 18] width 61 height 19
click at [561, 92] on span "06/10/25" at bounding box center [561, 89] width 27 height 12
click at [1167, 21] on button "Options" at bounding box center [1437, 18] width 61 height 19
click at [1167, 163] on div "Delivery Docket" at bounding box center [1400, 172] width 112 height 18
click at [1167, 133] on button "Without pricing" at bounding box center [1399, 123] width 134 height 25
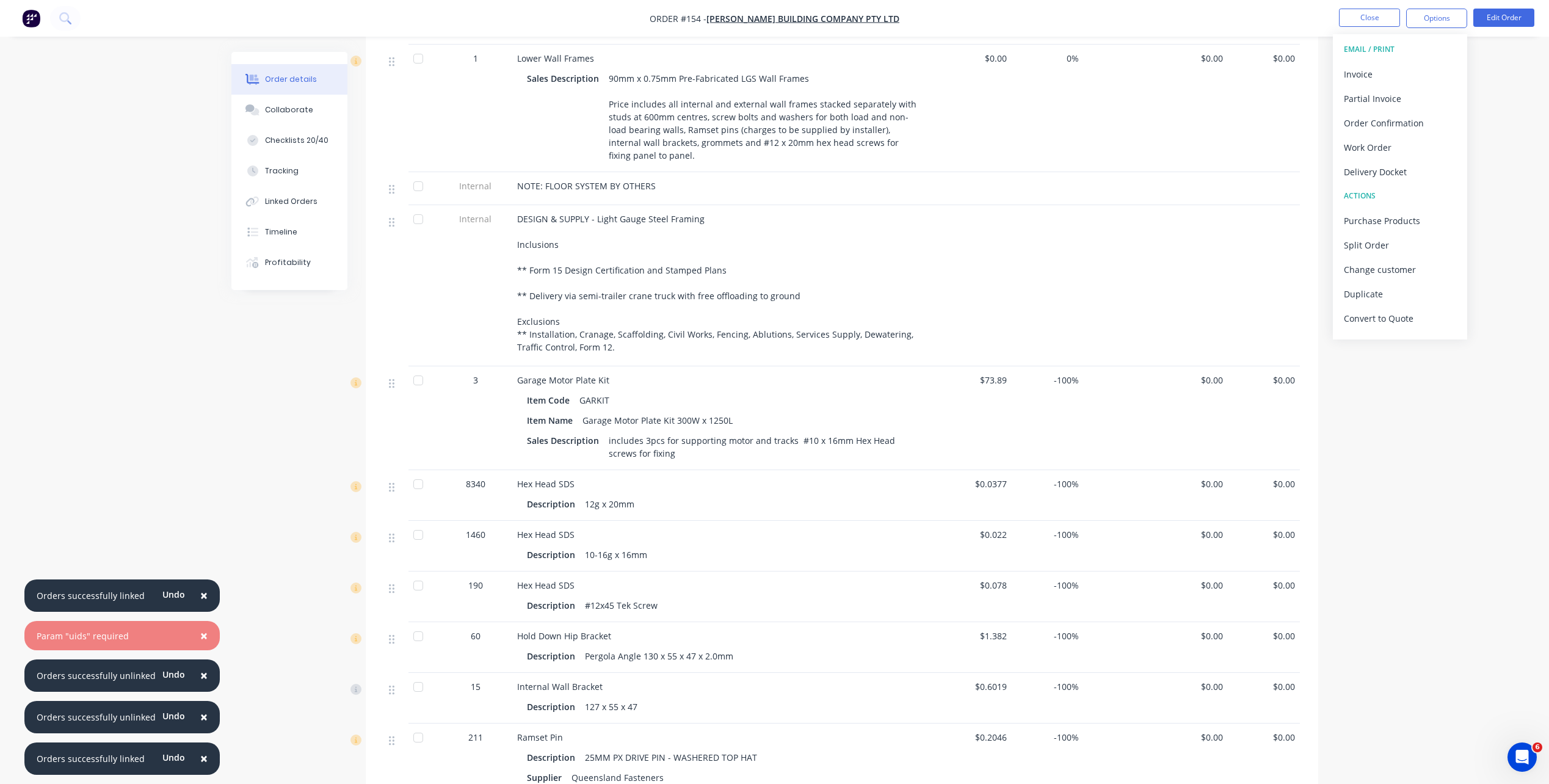
scroll to position [549, 0]
click at [550, 386] on div "Item Code" at bounding box center [551, 394] width 48 height 18
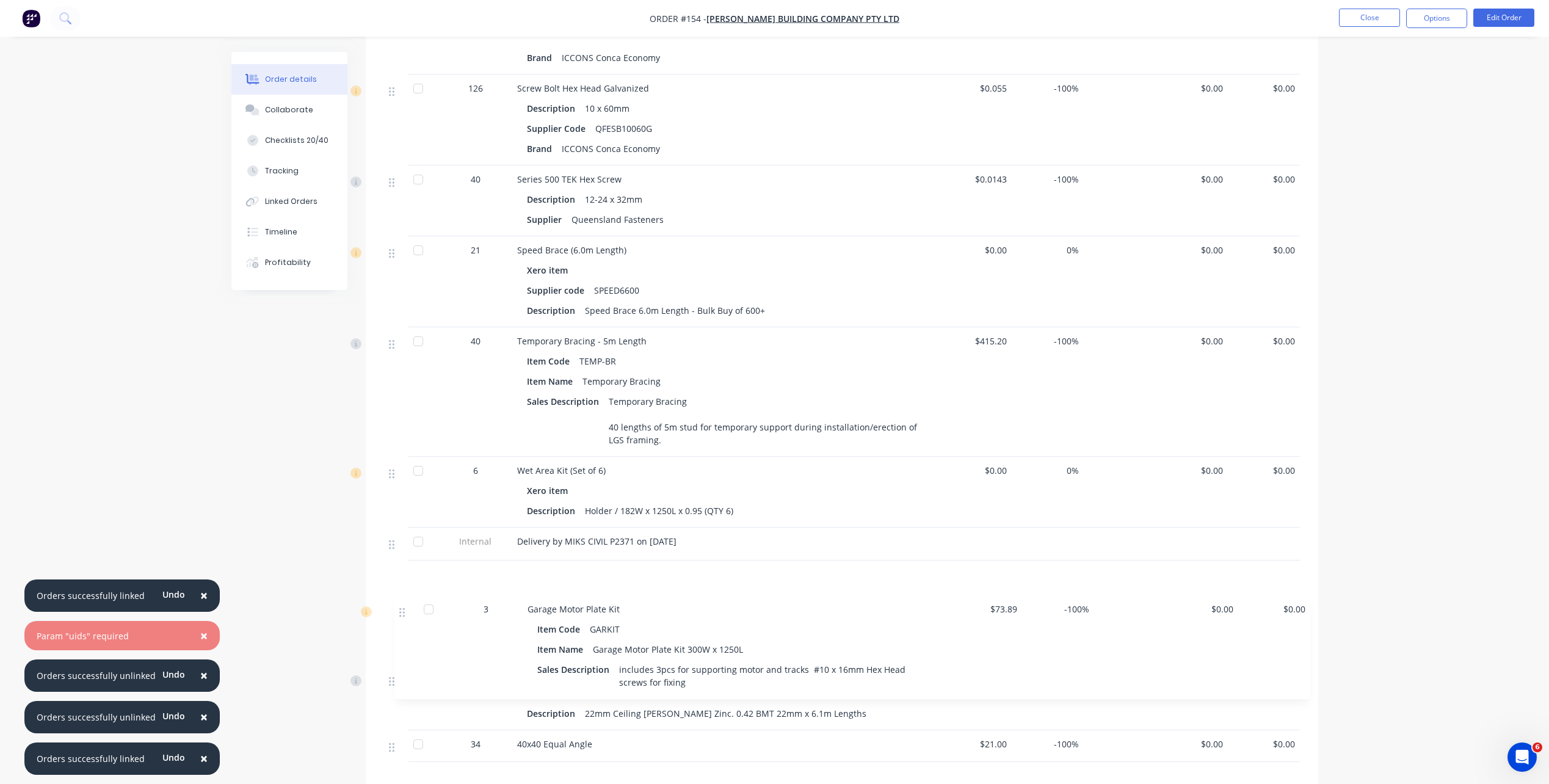
scroll to position [1266, 0]
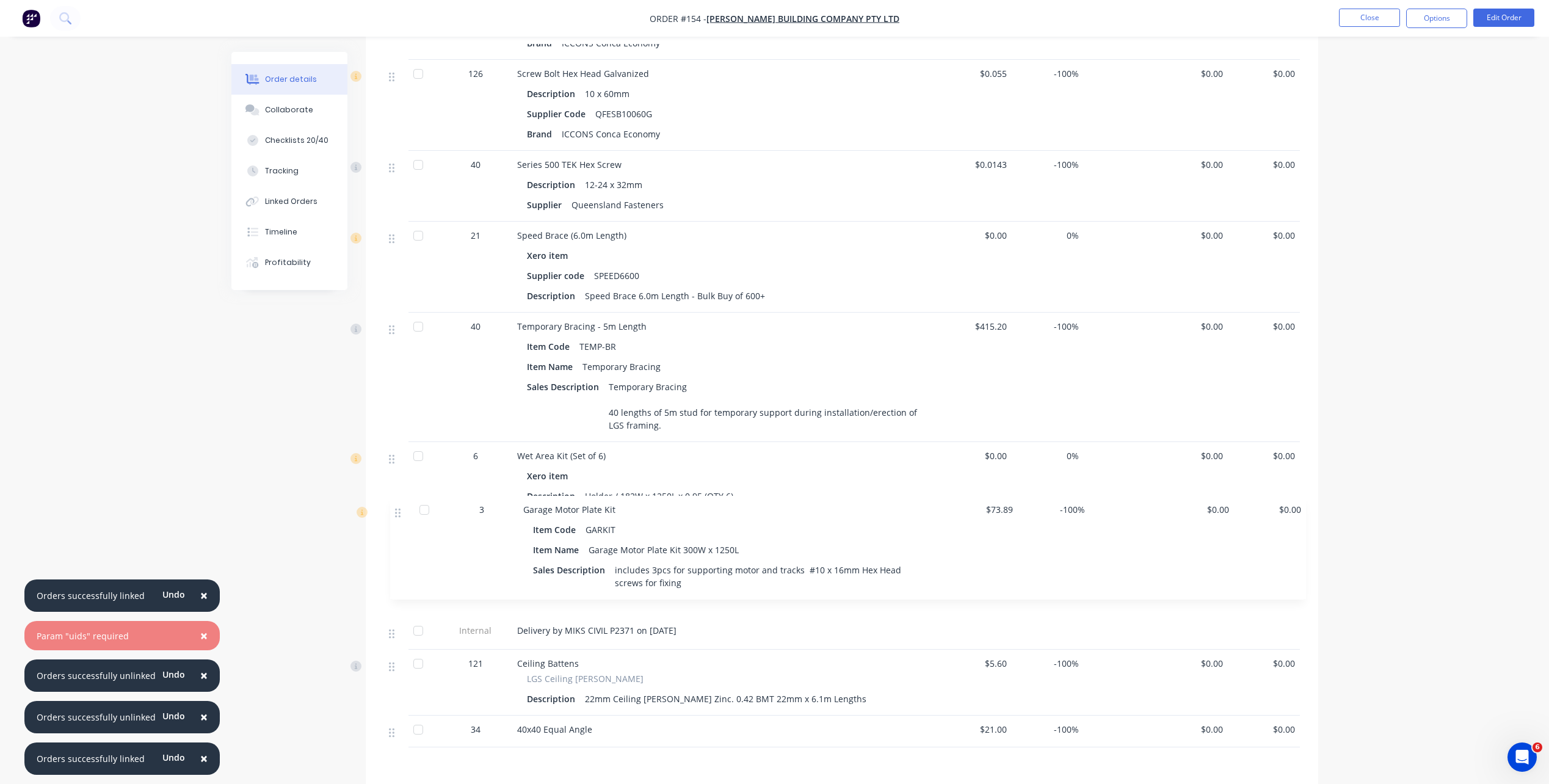
drag, startPoint x: 391, startPoint y: 182, endPoint x: 397, endPoint y: 522, distance: 340.1
click at [397, 522] on div "1 Lower Wall Frames Sales Description 90mm x 0.75mm Pre-Fabricated LGS Wall Fra…" at bounding box center [842, 35] width 916 height 1425
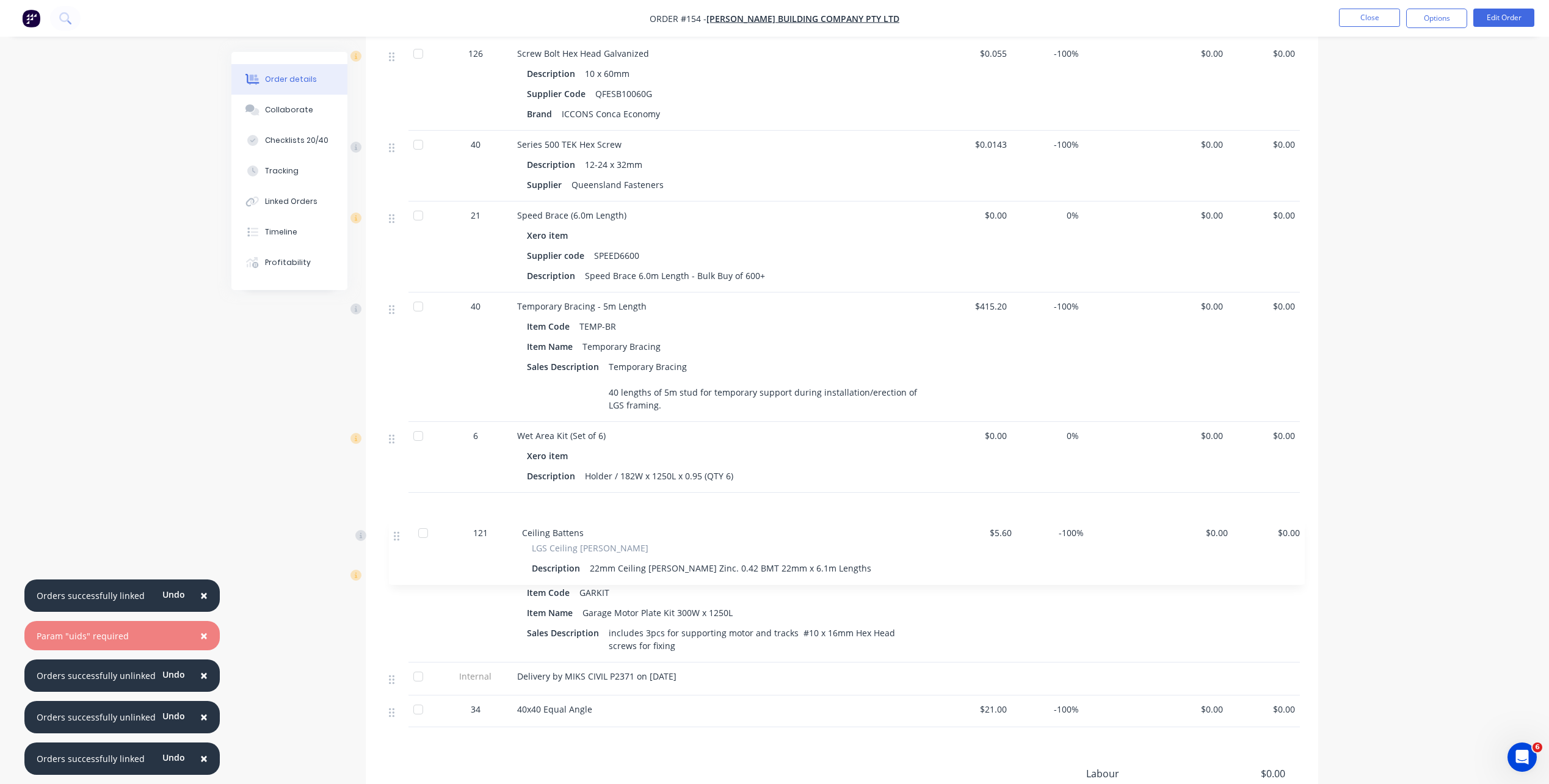
scroll to position [1289, 0]
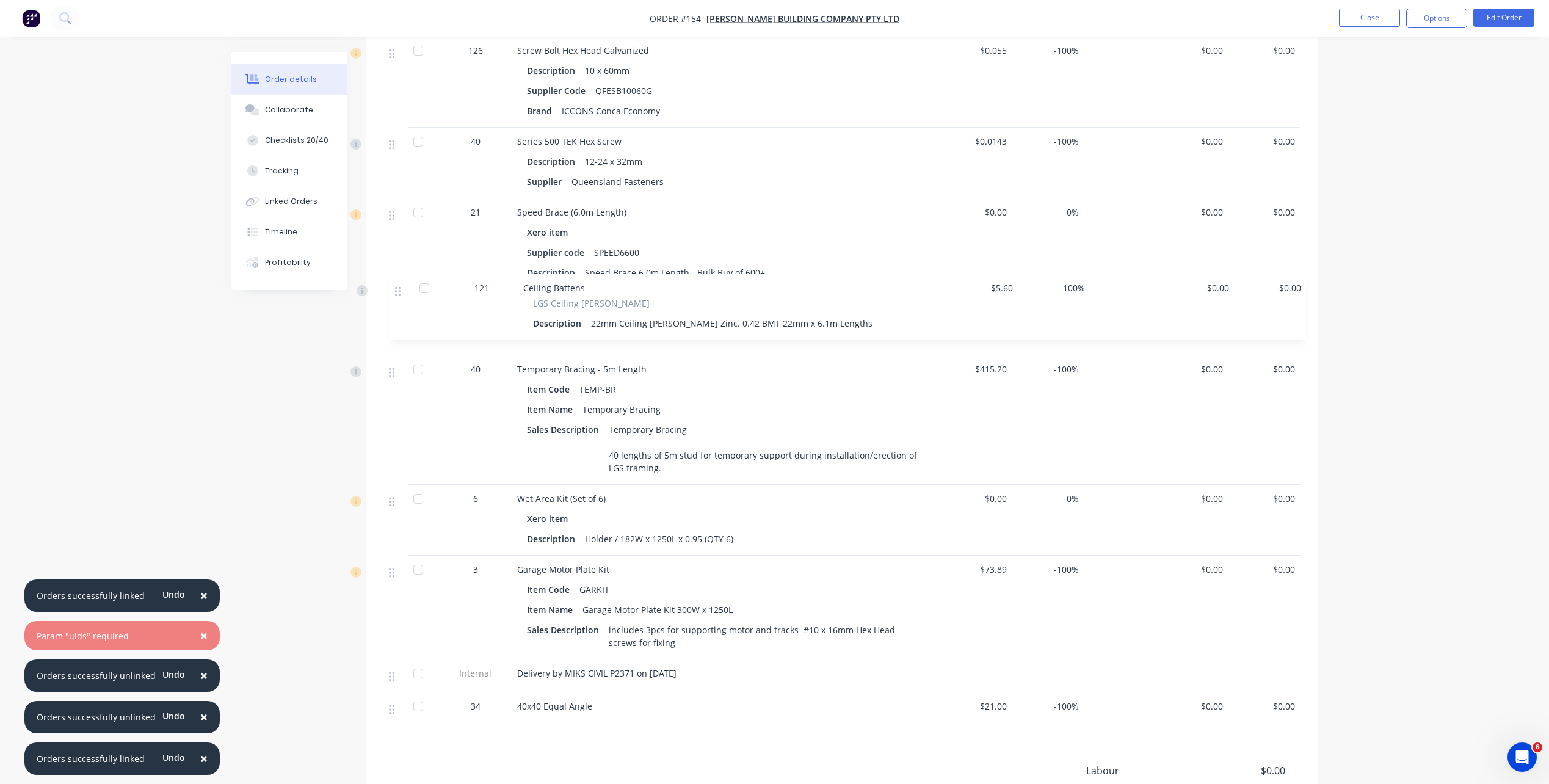
drag, startPoint x: 391, startPoint y: 650, endPoint x: 399, endPoint y: 285, distance: 365.1
click at [399, 285] on div "1 Lower Wall Frames Sales Description 90mm x 0.75mm Pre-Fabricated LGS Wall Fra…" at bounding box center [842, 12] width 916 height 1425
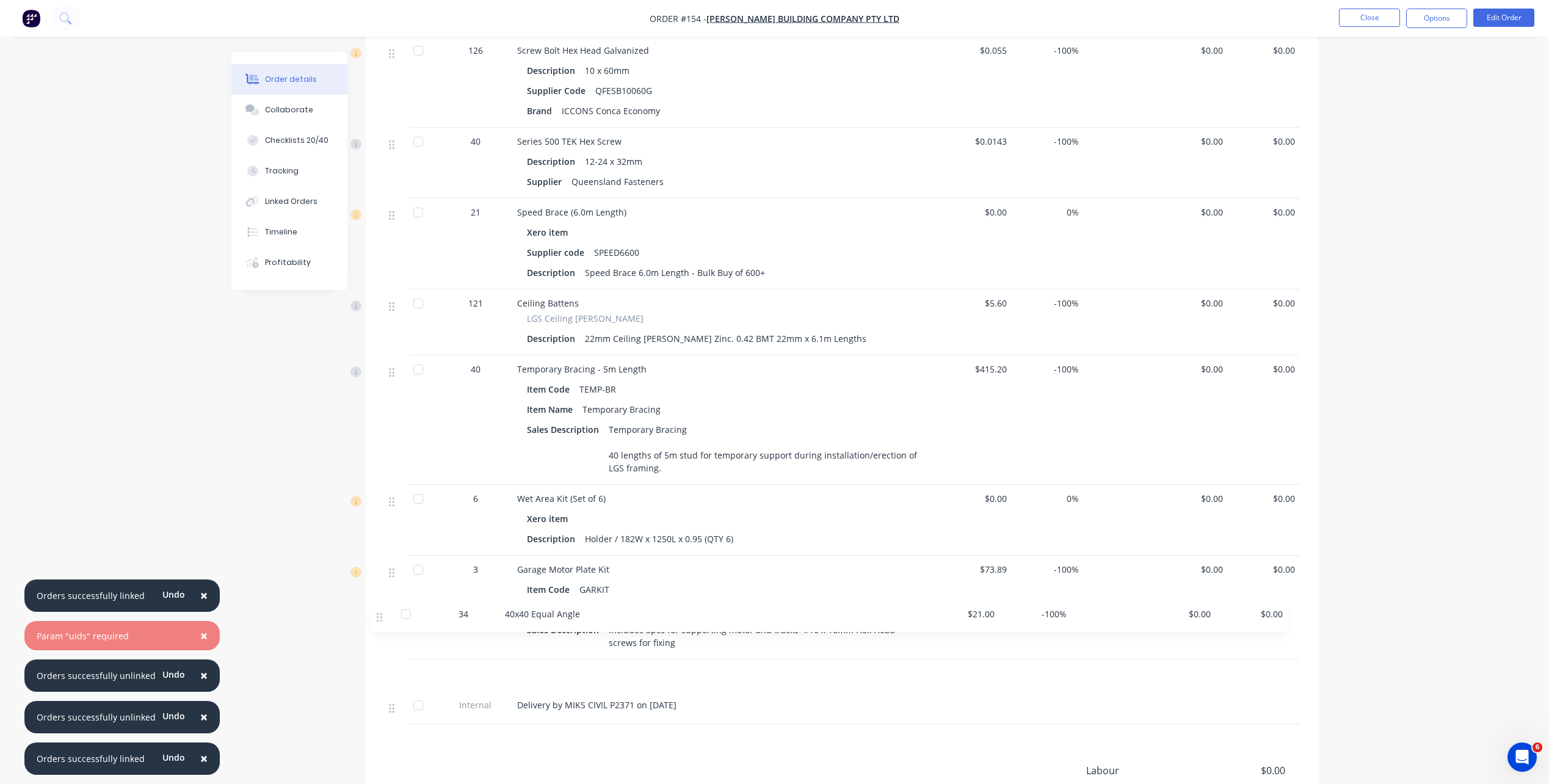
scroll to position [1293, 0]
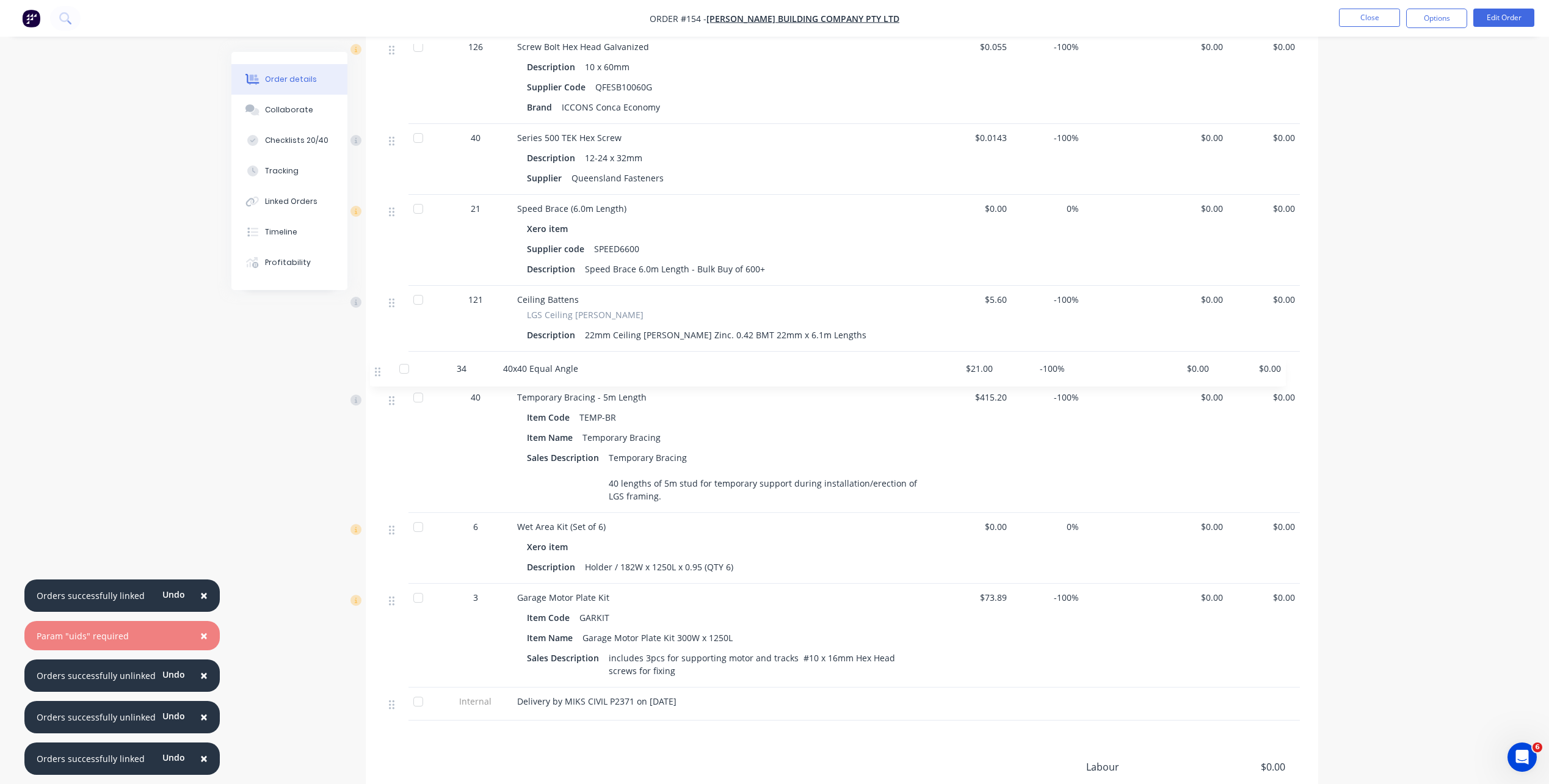
drag, startPoint x: 396, startPoint y: 693, endPoint x: 381, endPoint y: 363, distance: 330.3
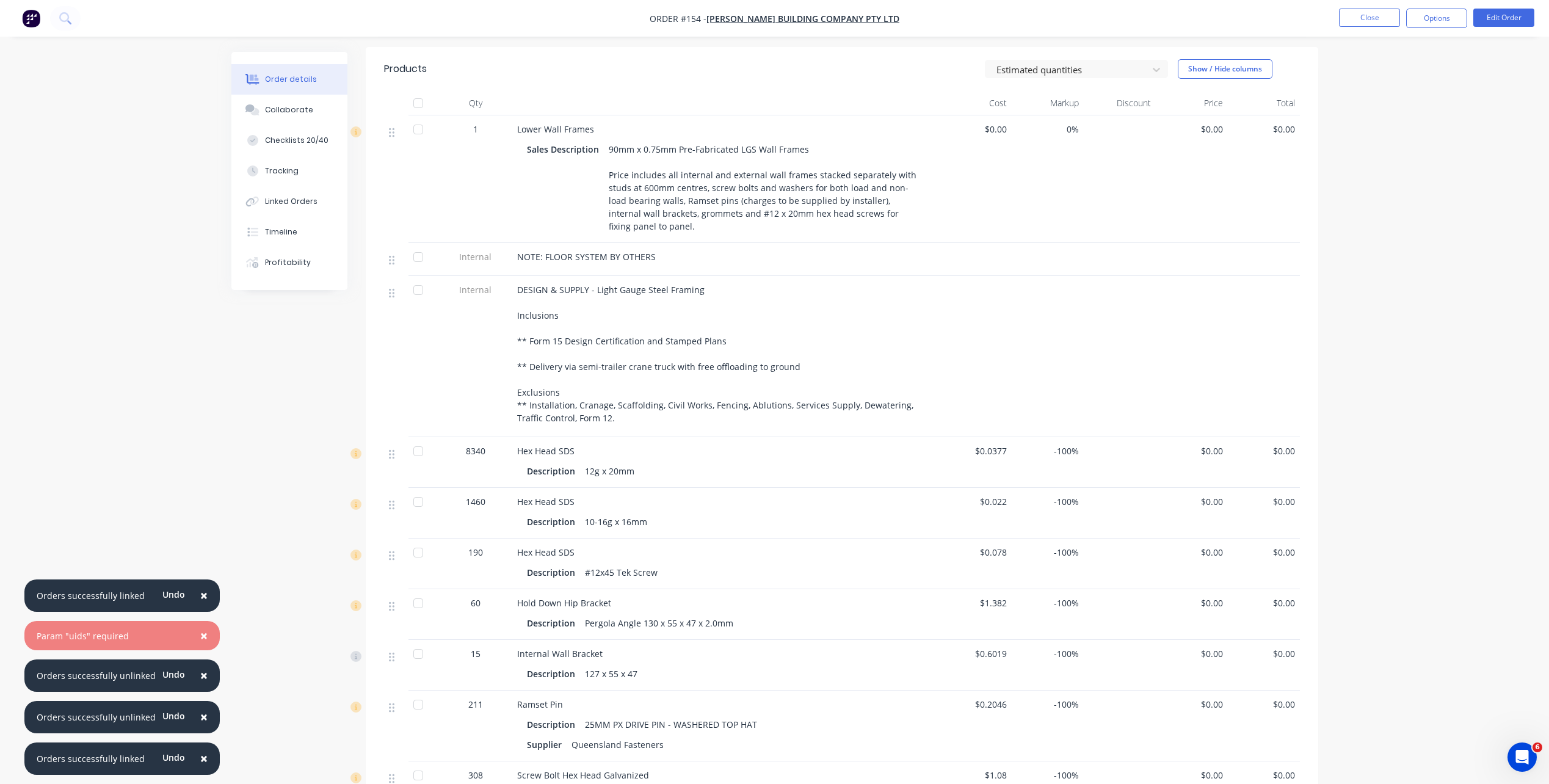
scroll to position [453, 0]
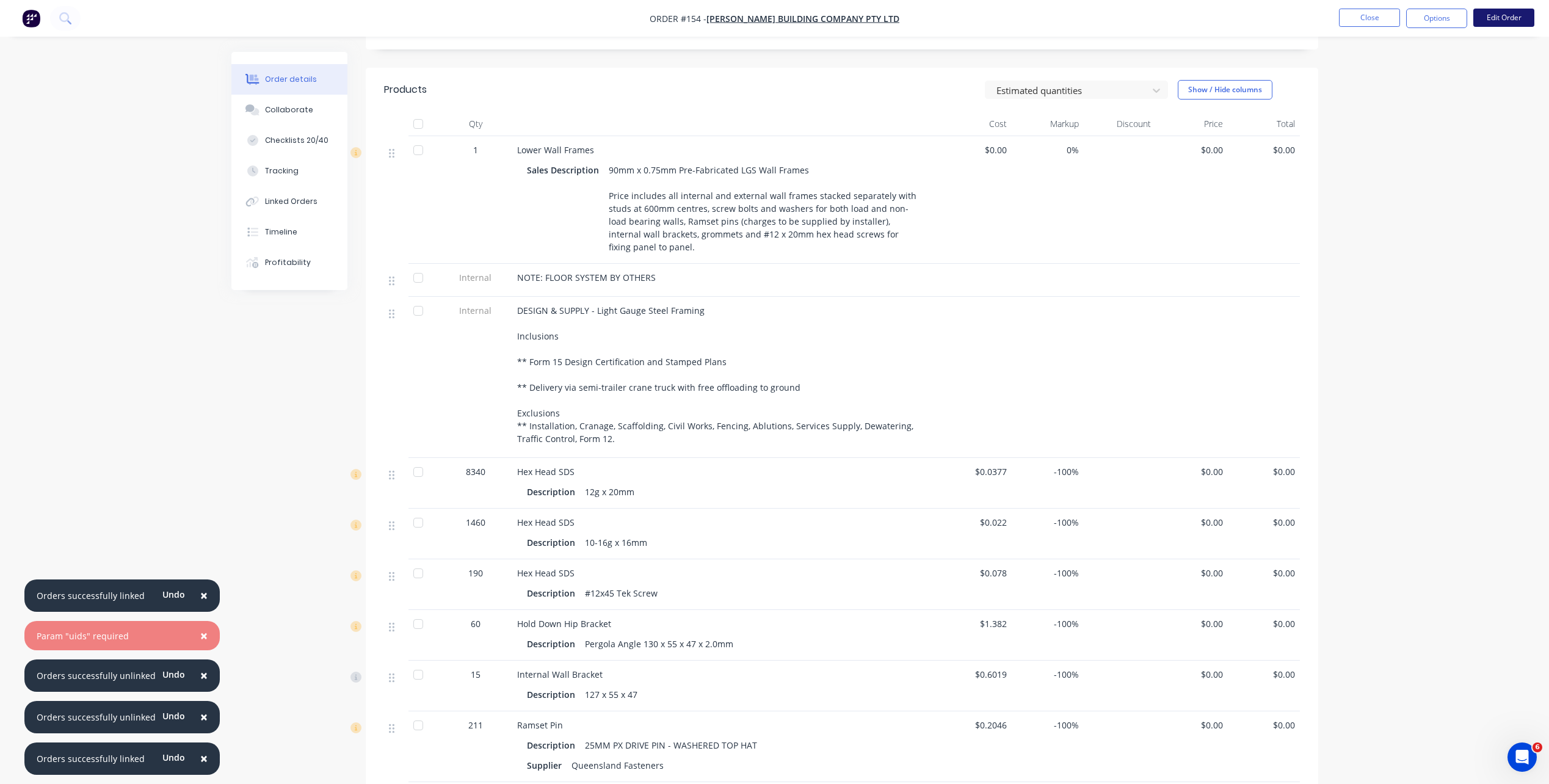
click at [1167, 17] on button "Edit Order" at bounding box center [1505, 18] width 61 height 18
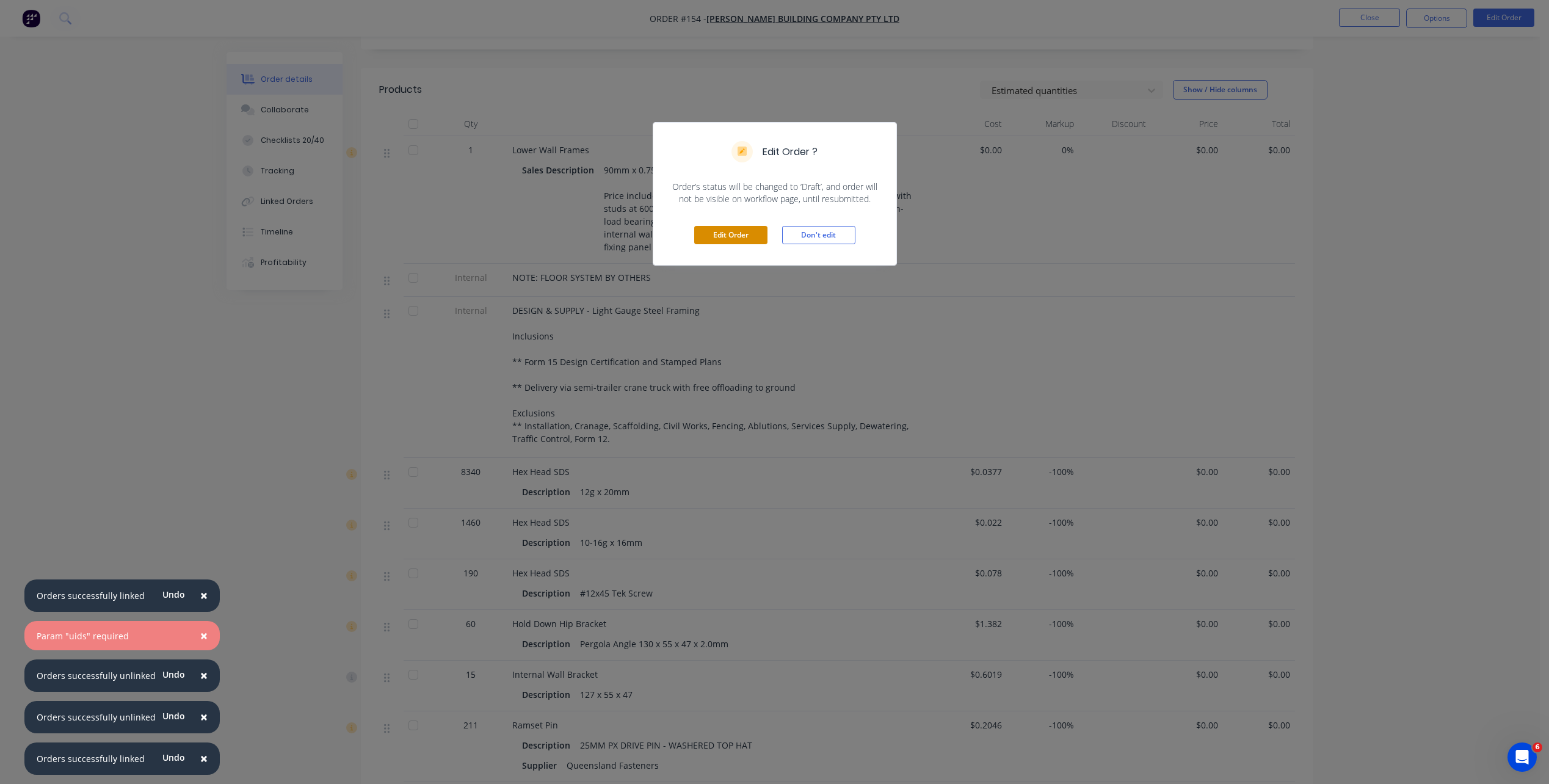
click at [729, 238] on button "Edit Order" at bounding box center [731, 235] width 74 height 18
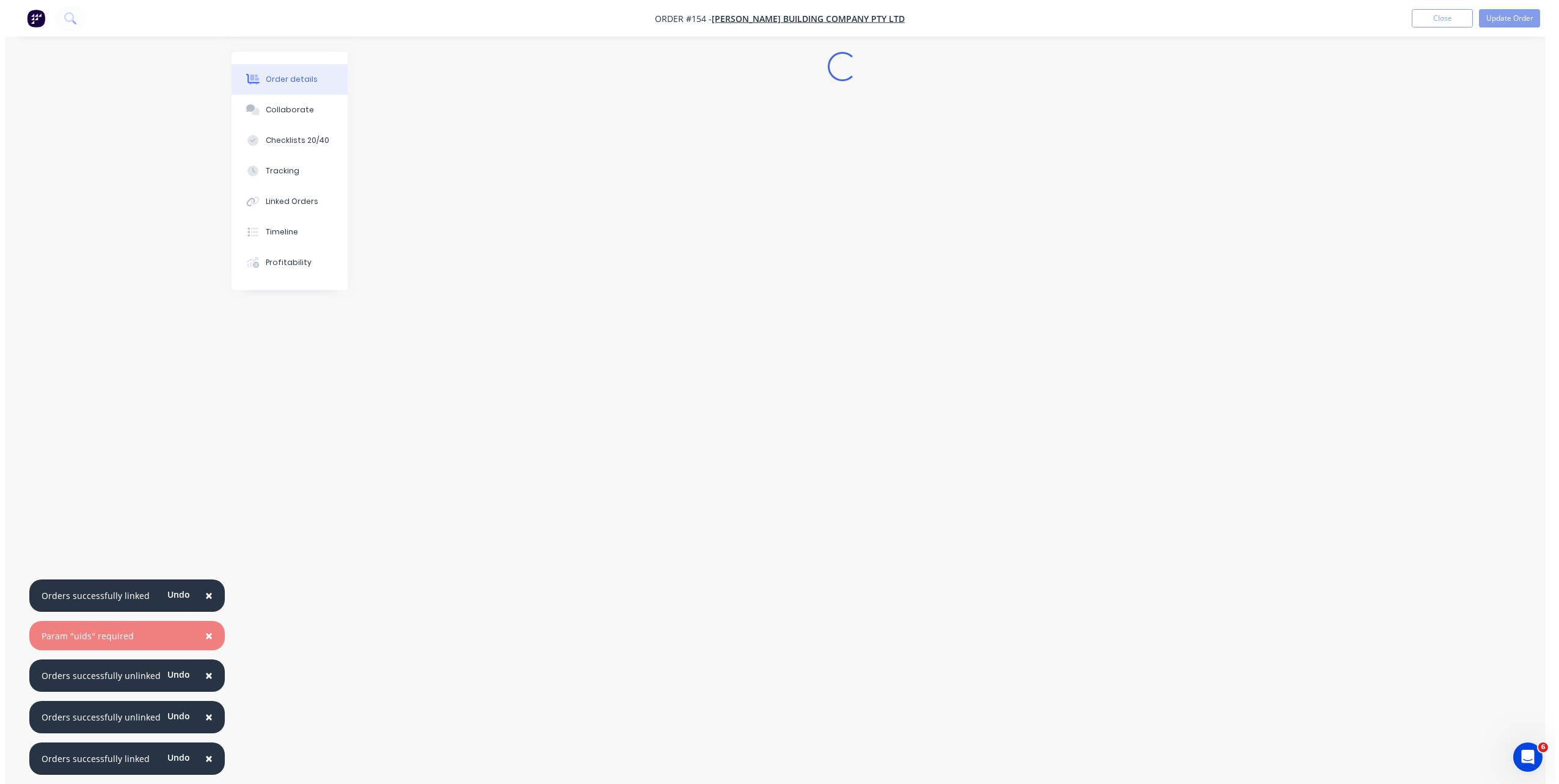
scroll to position [0, 0]
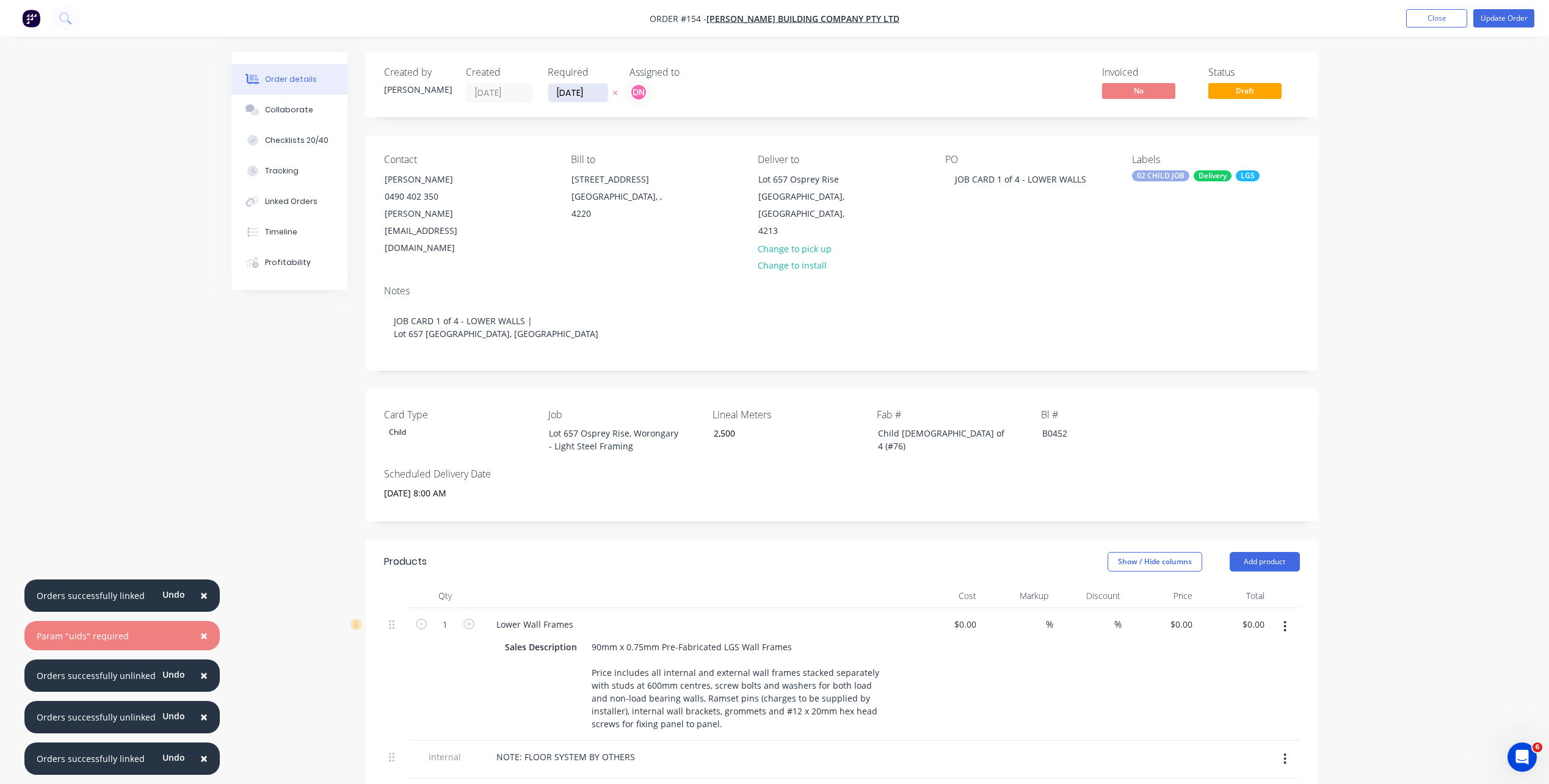
click at [590, 94] on input "06/10/25" at bounding box center [578, 93] width 60 height 18
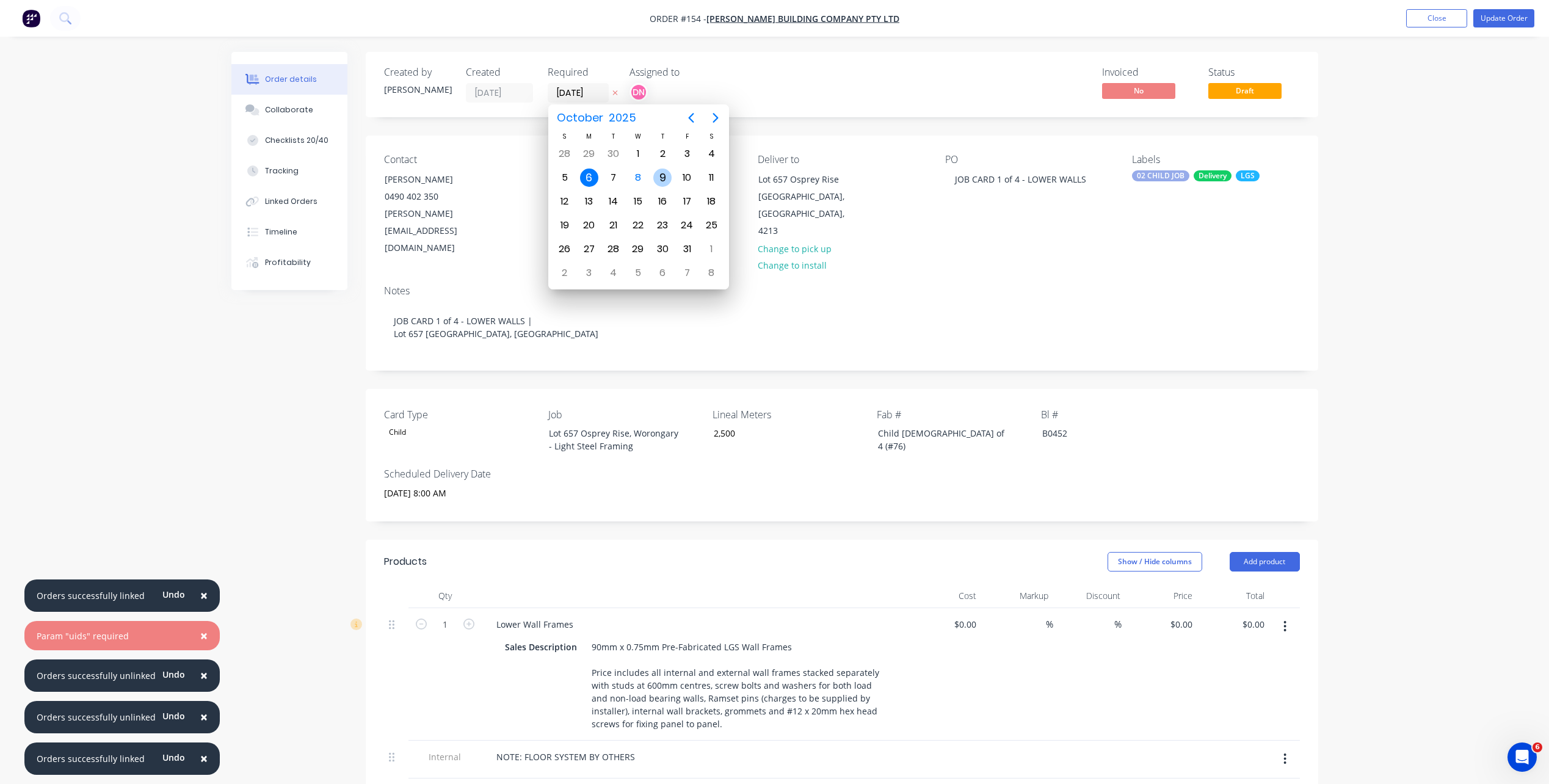
click at [652, 179] on div "9" at bounding box center [663, 177] width 25 height 23
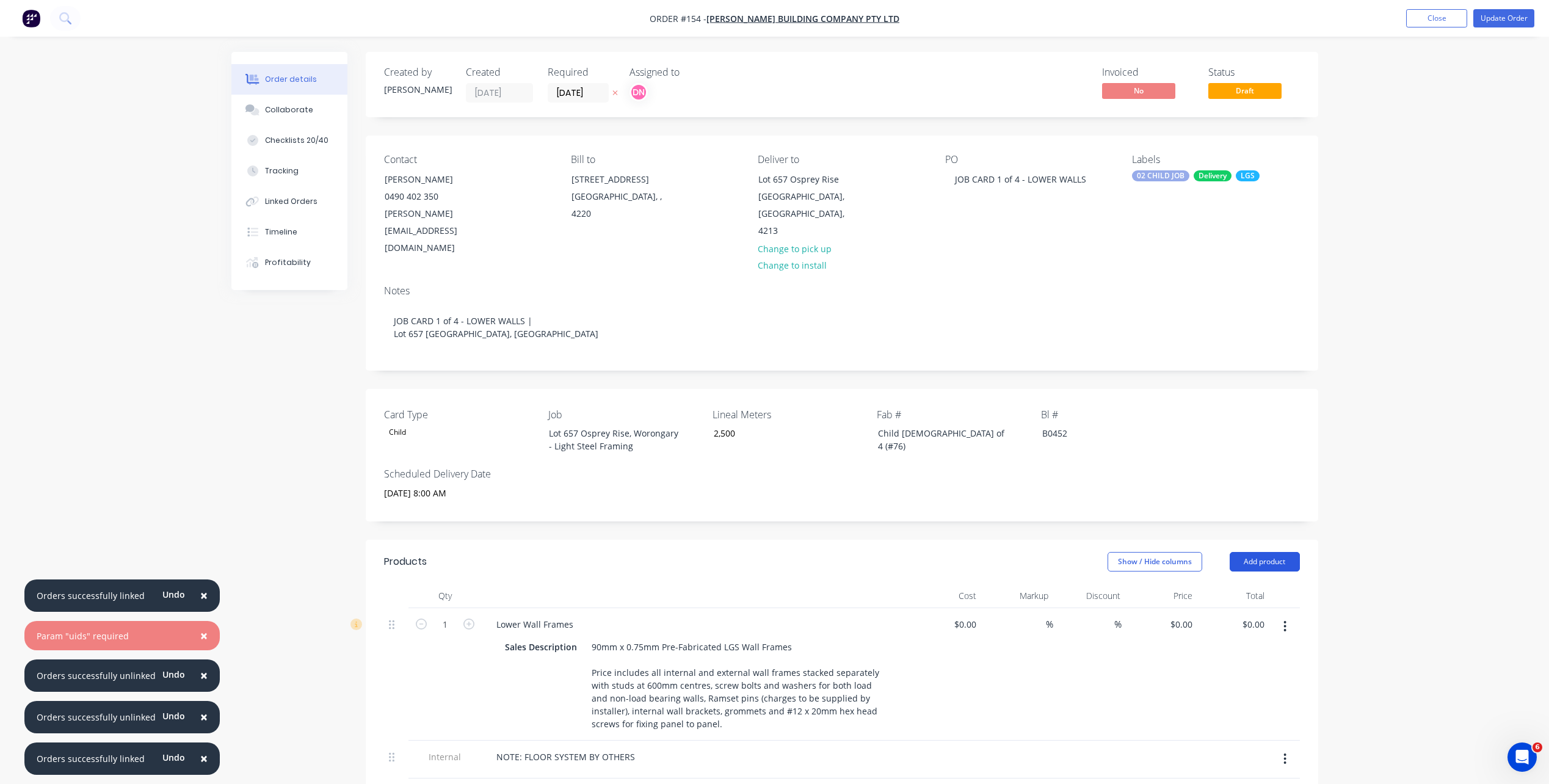
click at [1167, 552] on button "Add product" at bounding box center [1265, 562] width 71 height 19
click at [1167, 564] on div "Notes (External)" at bounding box center [1242, 763] width 94 height 18
click at [283, 198] on div "Linked Orders" at bounding box center [291, 201] width 52 height 11
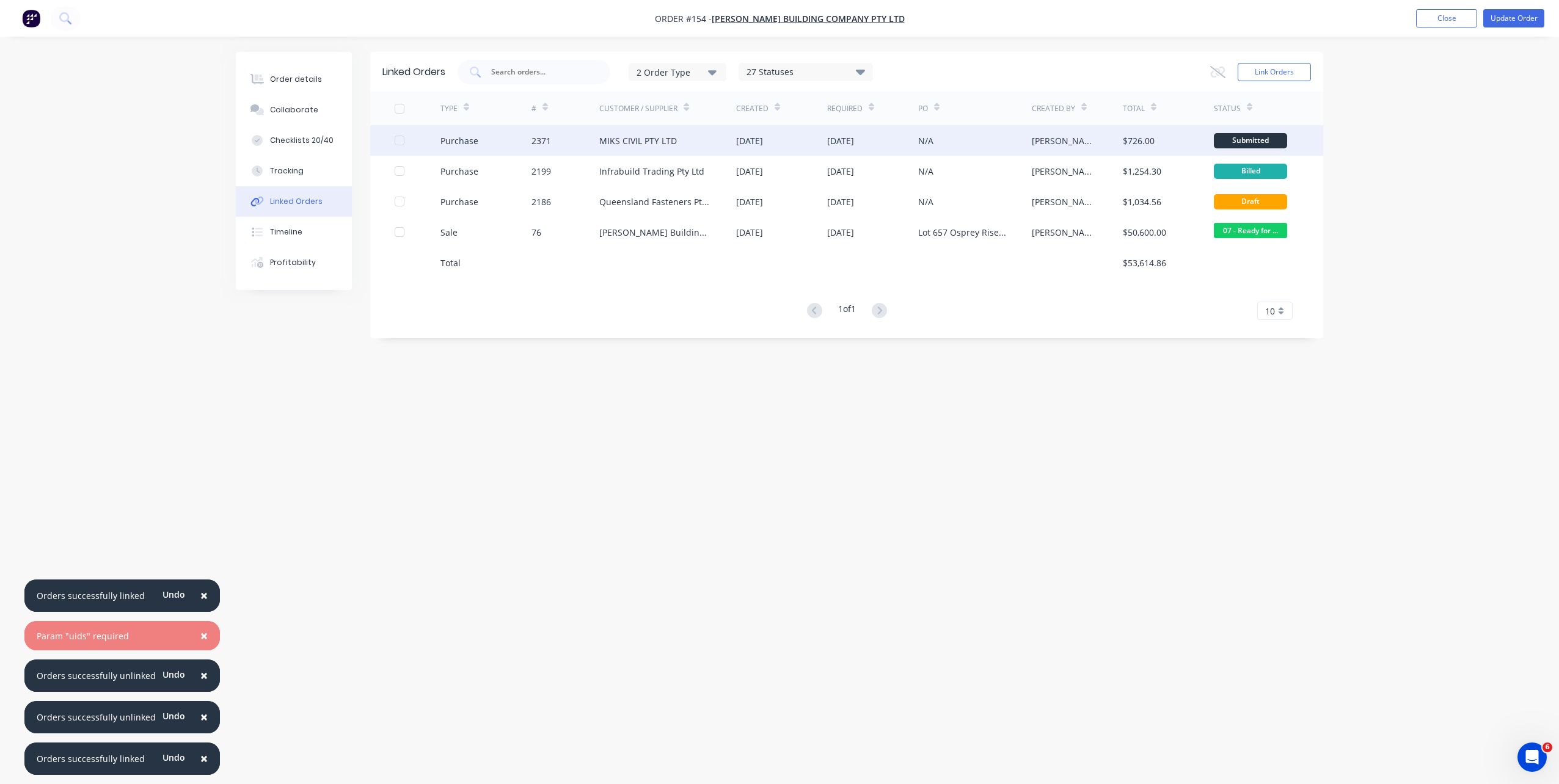
drag, startPoint x: 947, startPoint y: 133, endPoint x: 642, endPoint y: 133, distance: 305.0
drag, startPoint x: 642, startPoint y: 133, endPoint x: 621, endPoint y: 143, distance: 23.3
click at [621, 143] on div "MIKS CIVIL PTY LTD" at bounding box center [638, 140] width 78 height 13
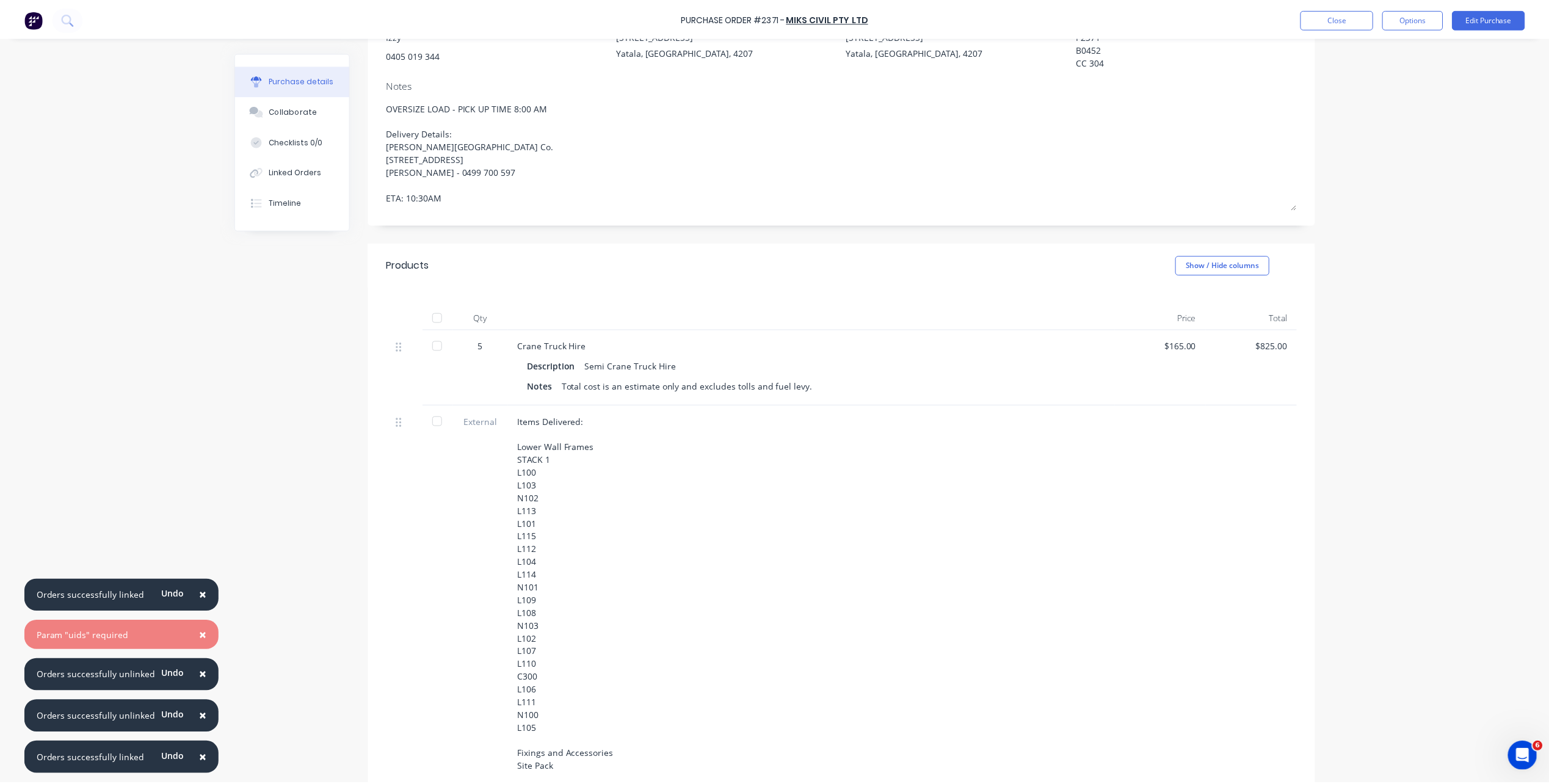
scroll to position [305, 0]
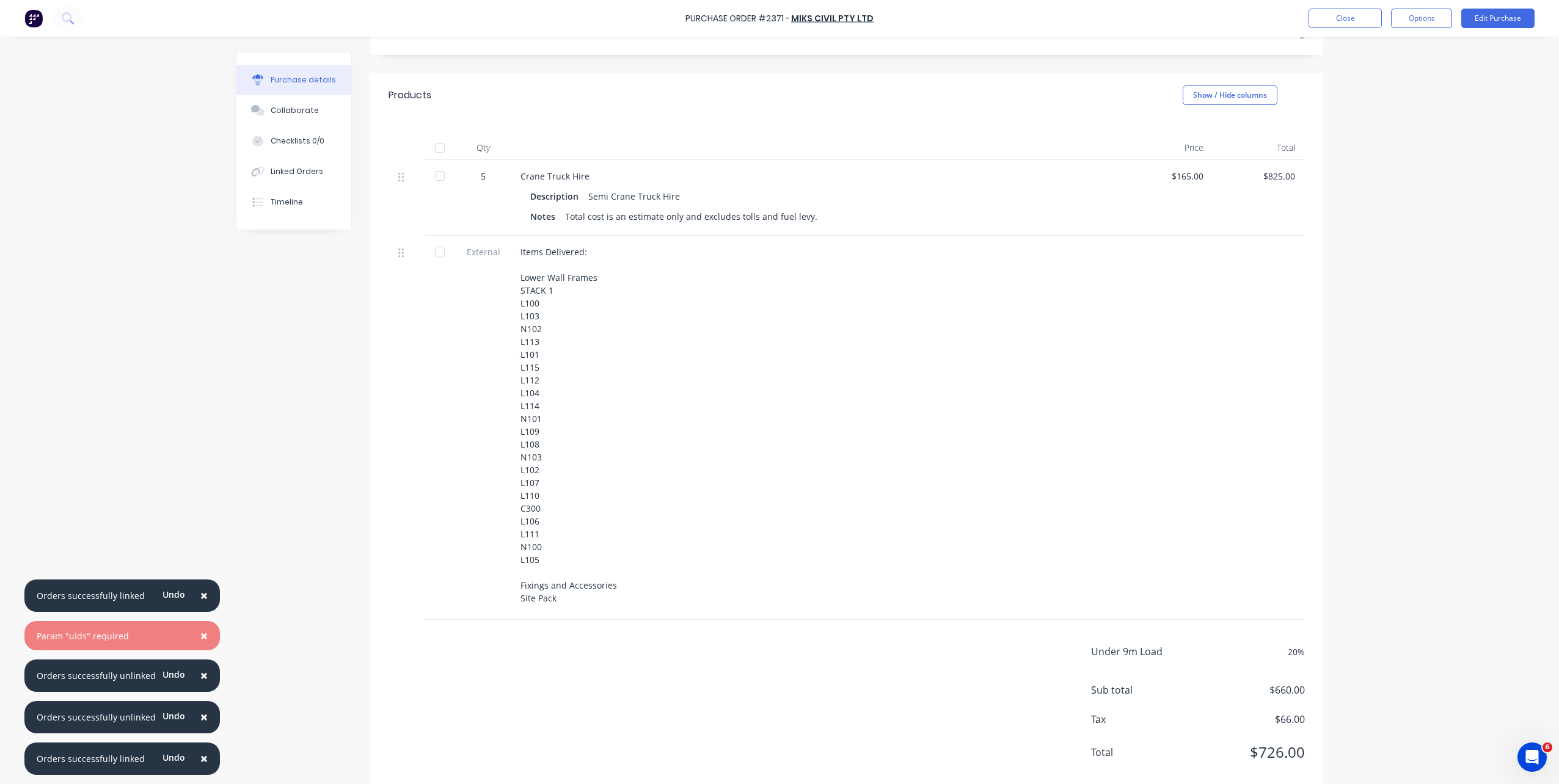
click at [560, 564] on div "Items Delivered: Lower Wall Frames STACK 1 L100 L103 N102 L113 L101 L115 L112 L…" at bounding box center [816, 427] width 611 height 384
drag, startPoint x: 543, startPoint y: 575, endPoint x: 515, endPoint y: 269, distance: 307.3
click at [515, 269] on div "Items Delivered: Lower Wall Frames STACK 1 L100 L103 N102 L113 L101 L115 L112 L…" at bounding box center [816, 427] width 611 height 384
copy div "Lower Wall Frames STACK 1 L100 L103 N102 L113 L101 L115 L112 L104 L114 N101 L10…"
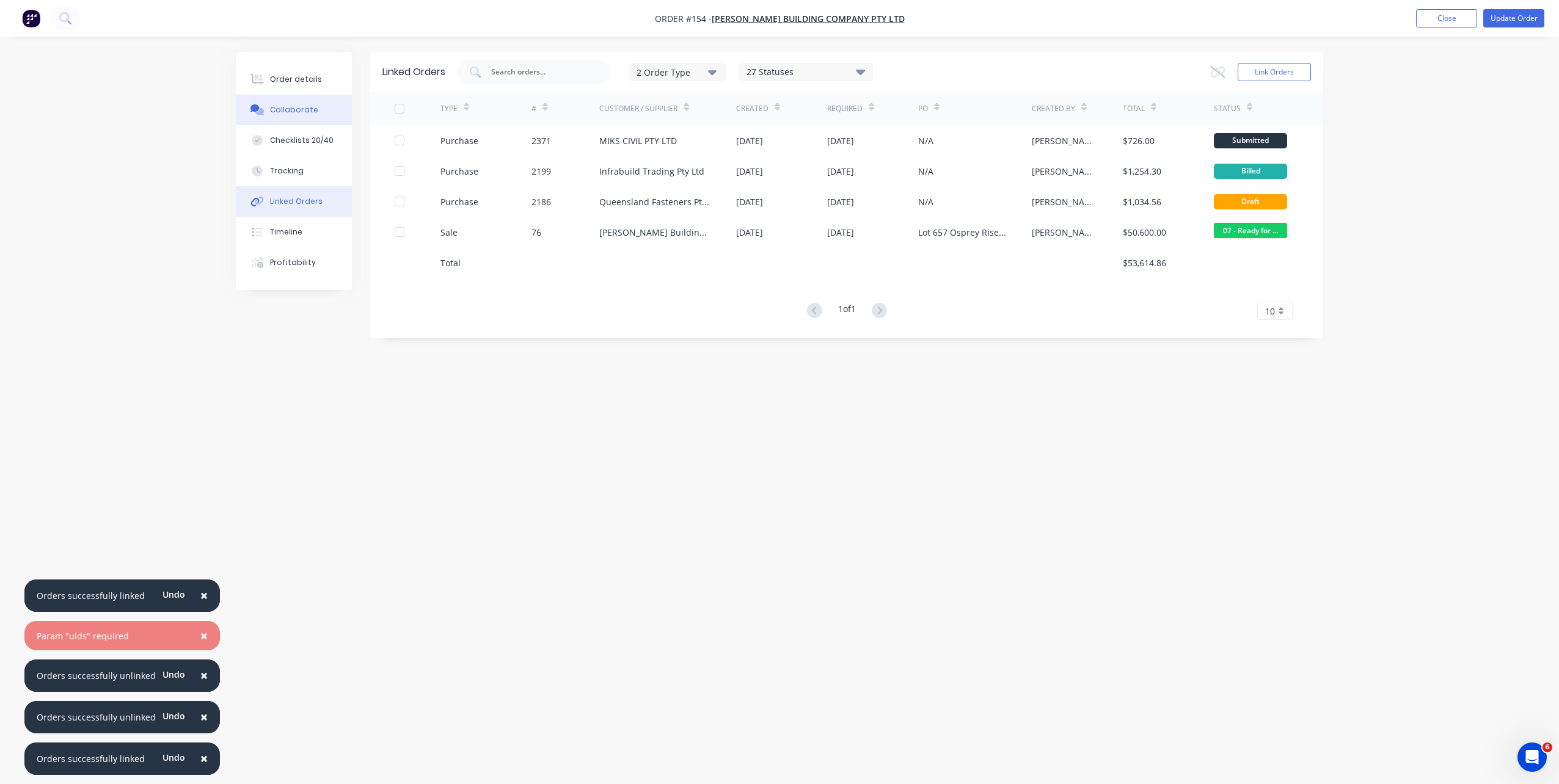
drag, startPoint x: 289, startPoint y: 100, endPoint x: 289, endPoint y: 107, distance: 7.0
click at [289, 100] on button "Collaborate" at bounding box center [293, 110] width 116 height 31
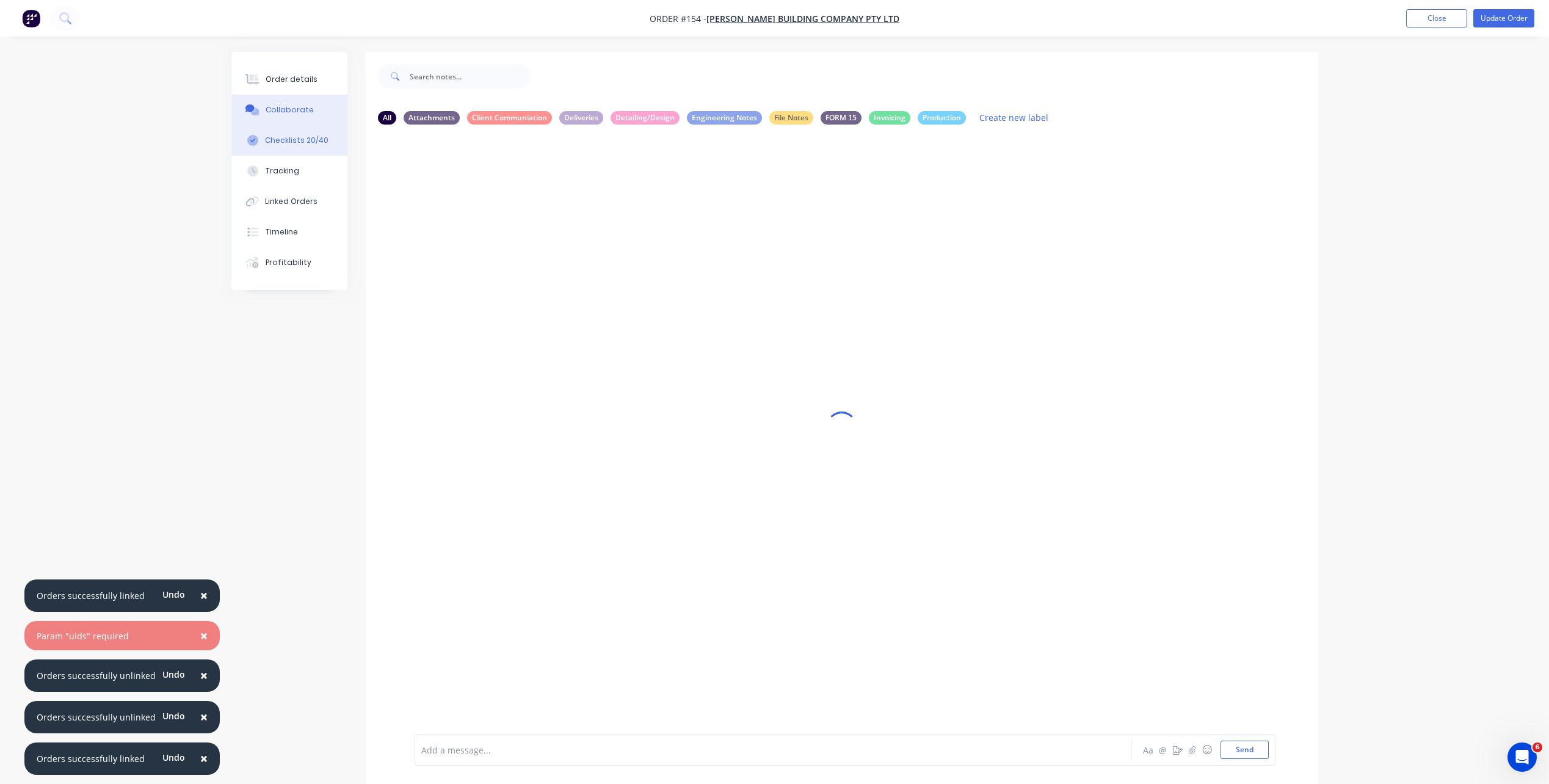
click at [298, 140] on div "Checklists 20/40" at bounding box center [296, 140] width 64 height 11
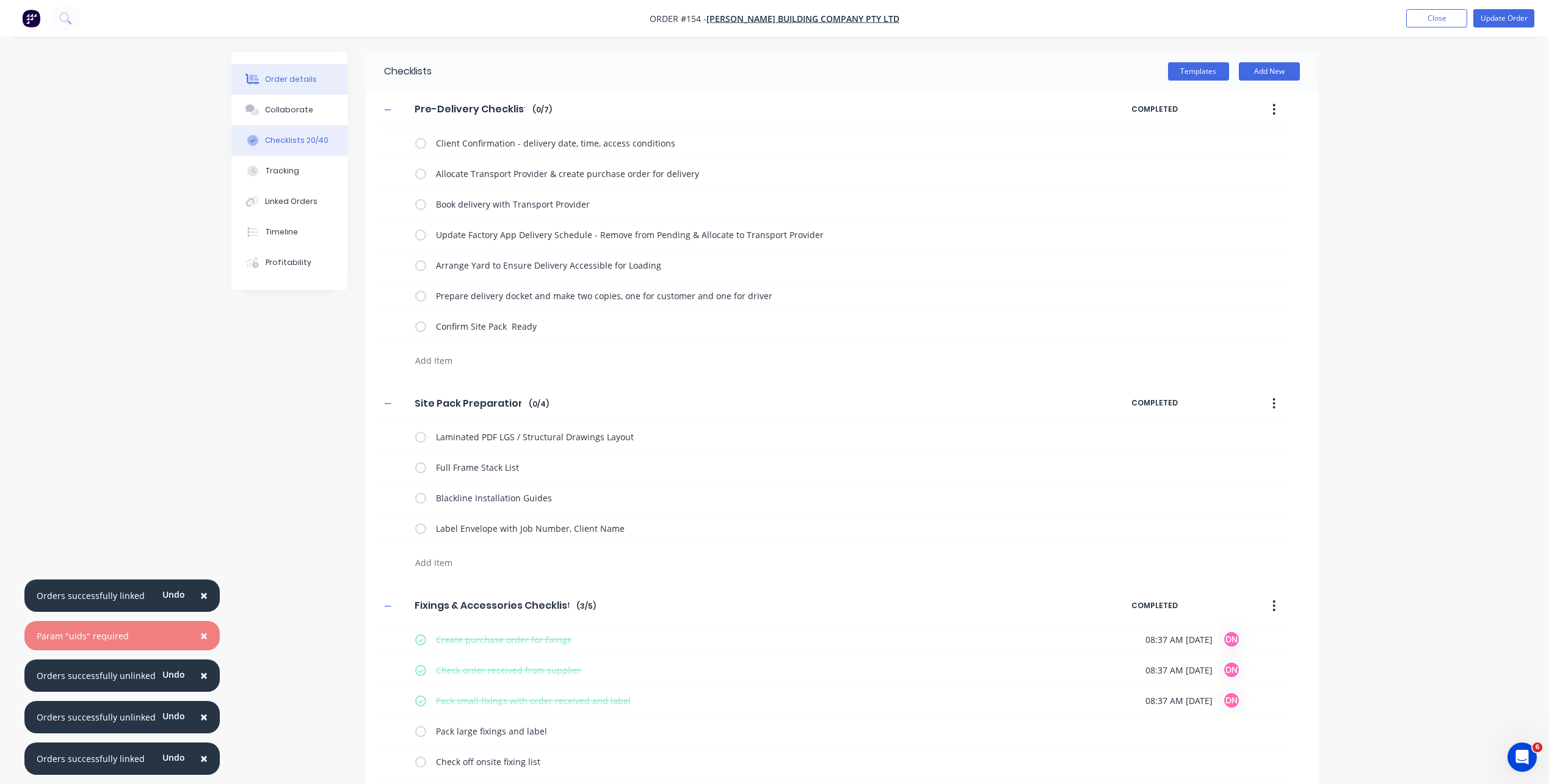
click at [310, 79] on div "Order details" at bounding box center [291, 79] width 52 height 11
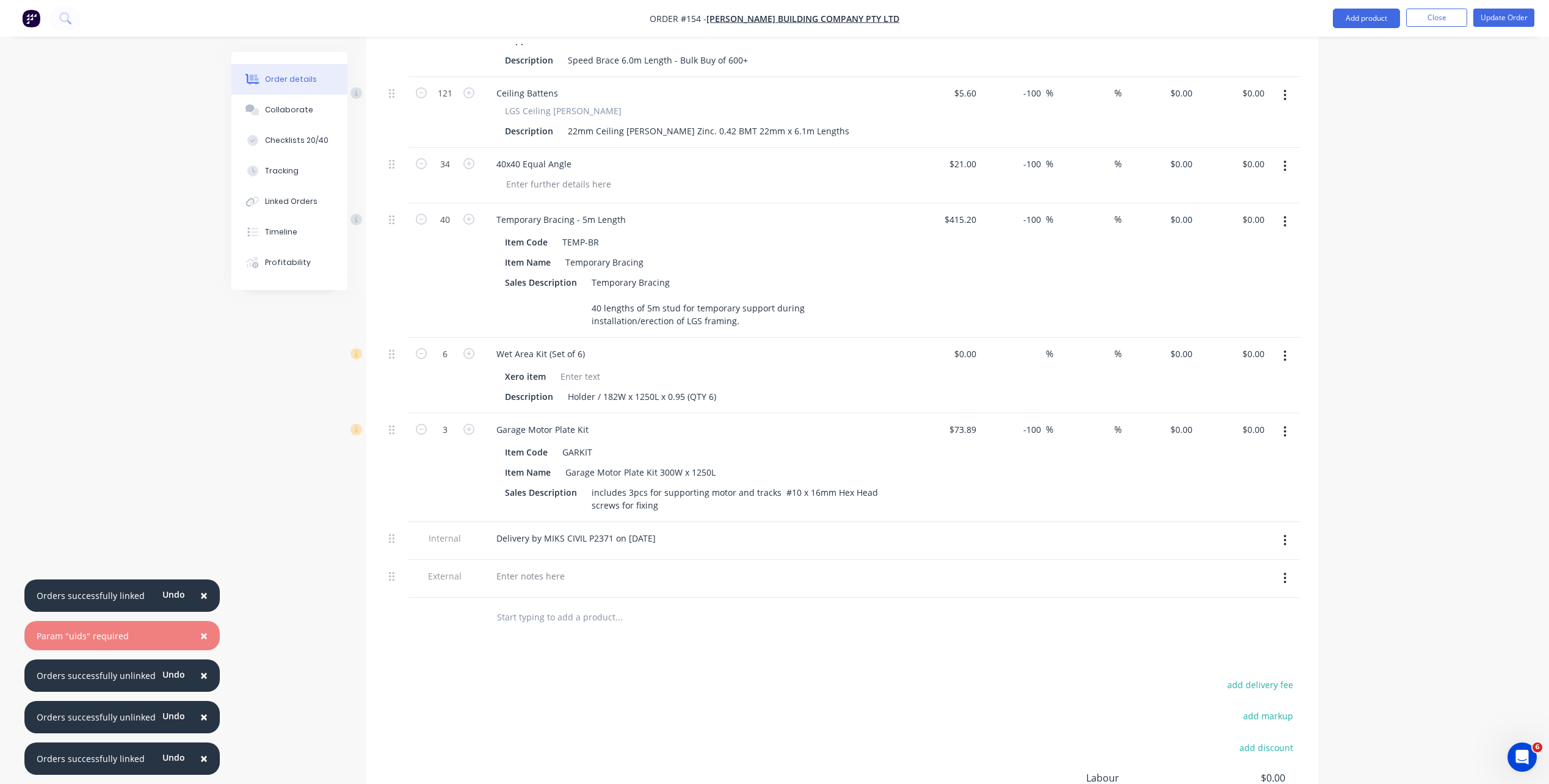
scroll to position [1715, 0]
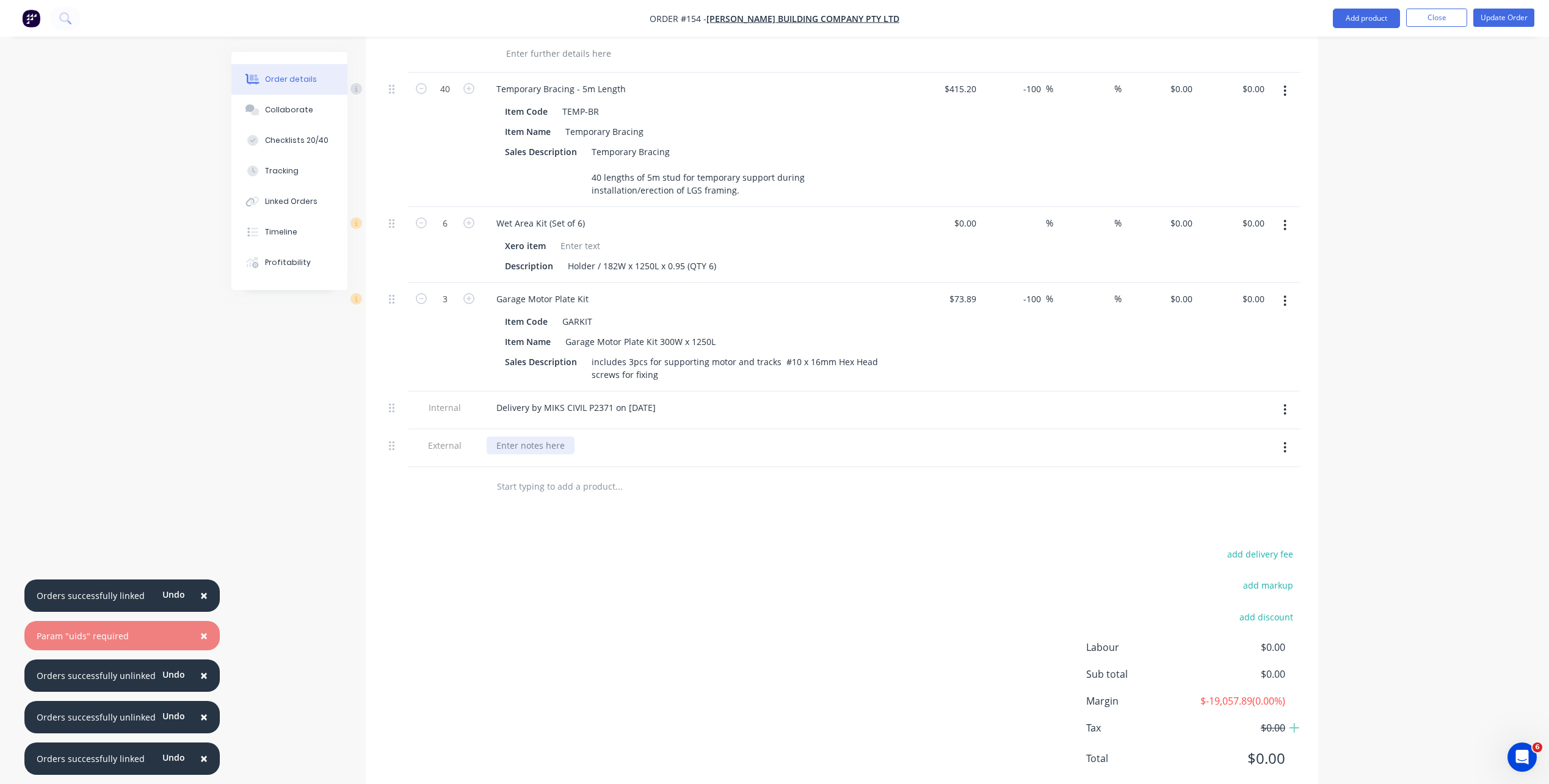
click at [561, 436] on div at bounding box center [530, 445] width 88 height 18
paste div
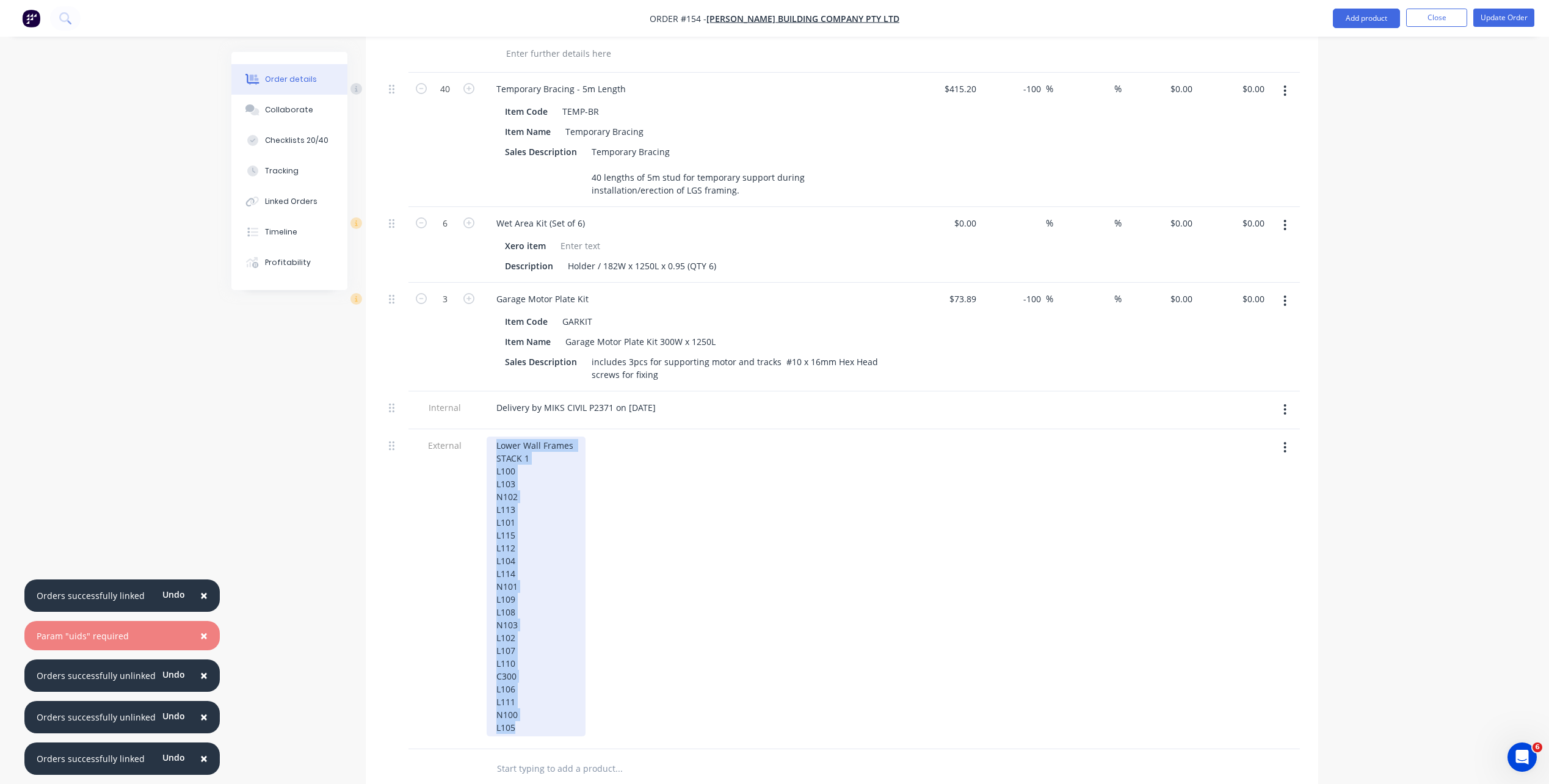
drag, startPoint x: 584, startPoint y: 414, endPoint x: 462, endPoint y: 394, distance: 123.6
click at [462, 430] on div "External Lower Wall Frames STACK 1 L100 L103 N102 L113 L101 L115 L112 L104 L114…" at bounding box center [842, 589] width 916 height 320
drag, startPoint x: 561, startPoint y: 421, endPoint x: 578, endPoint y: 415, distance: 18.0
click at [564, 436] on div "Lower Wall Frames STACK 1 L100 L103 N102 L113 L101 L115 L112 L104 L114 N101 L10…" at bounding box center [536, 586] width 99 height 300
drag, startPoint x: 581, startPoint y: 412, endPoint x: 450, endPoint y: 410, distance: 131.0
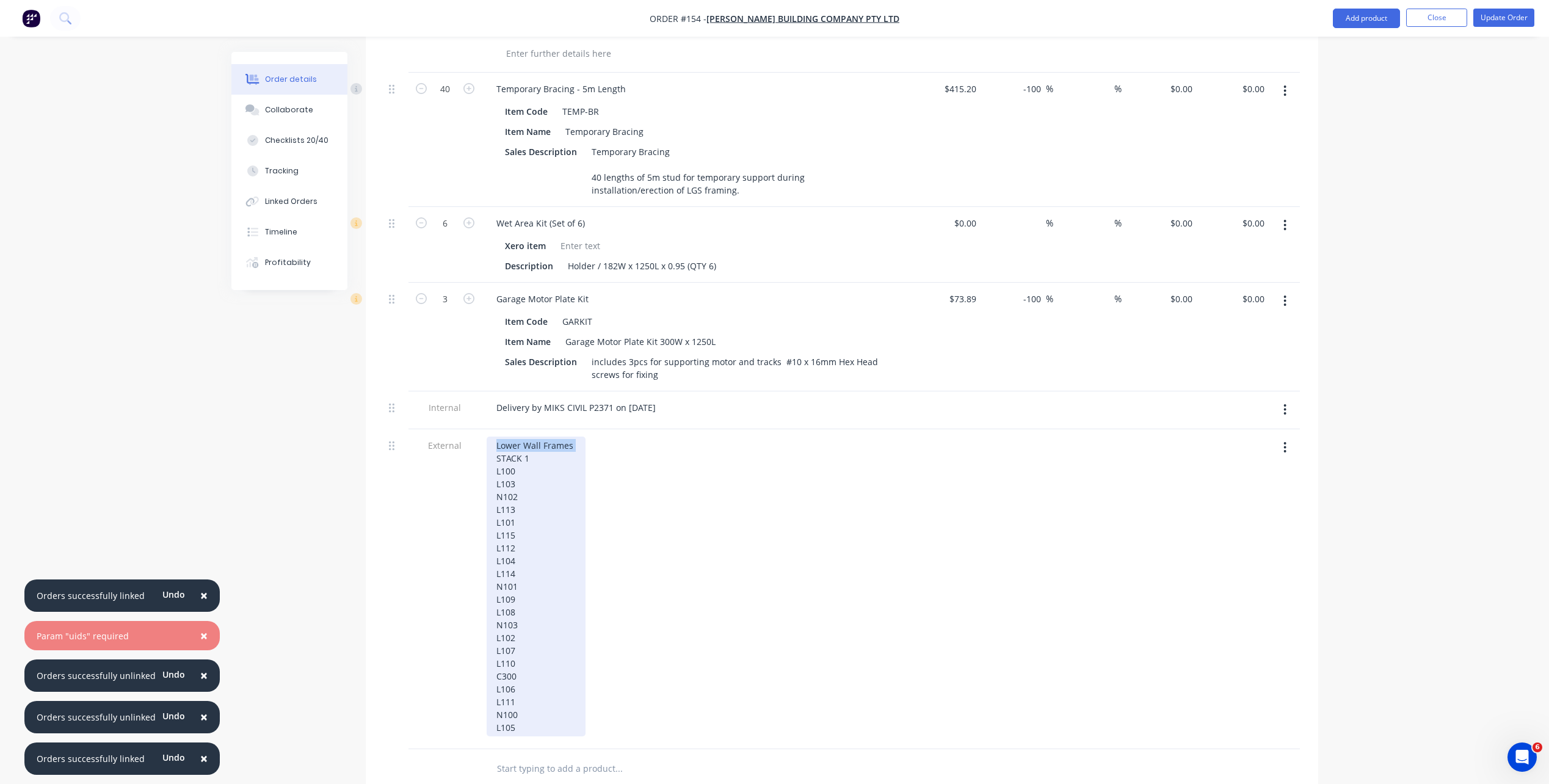
click at [450, 430] on div "External Lower Wall Frames STACK 1 L100 L103 N102 L113 L101 L115 L112 L104 L114…" at bounding box center [842, 589] width 916 height 320
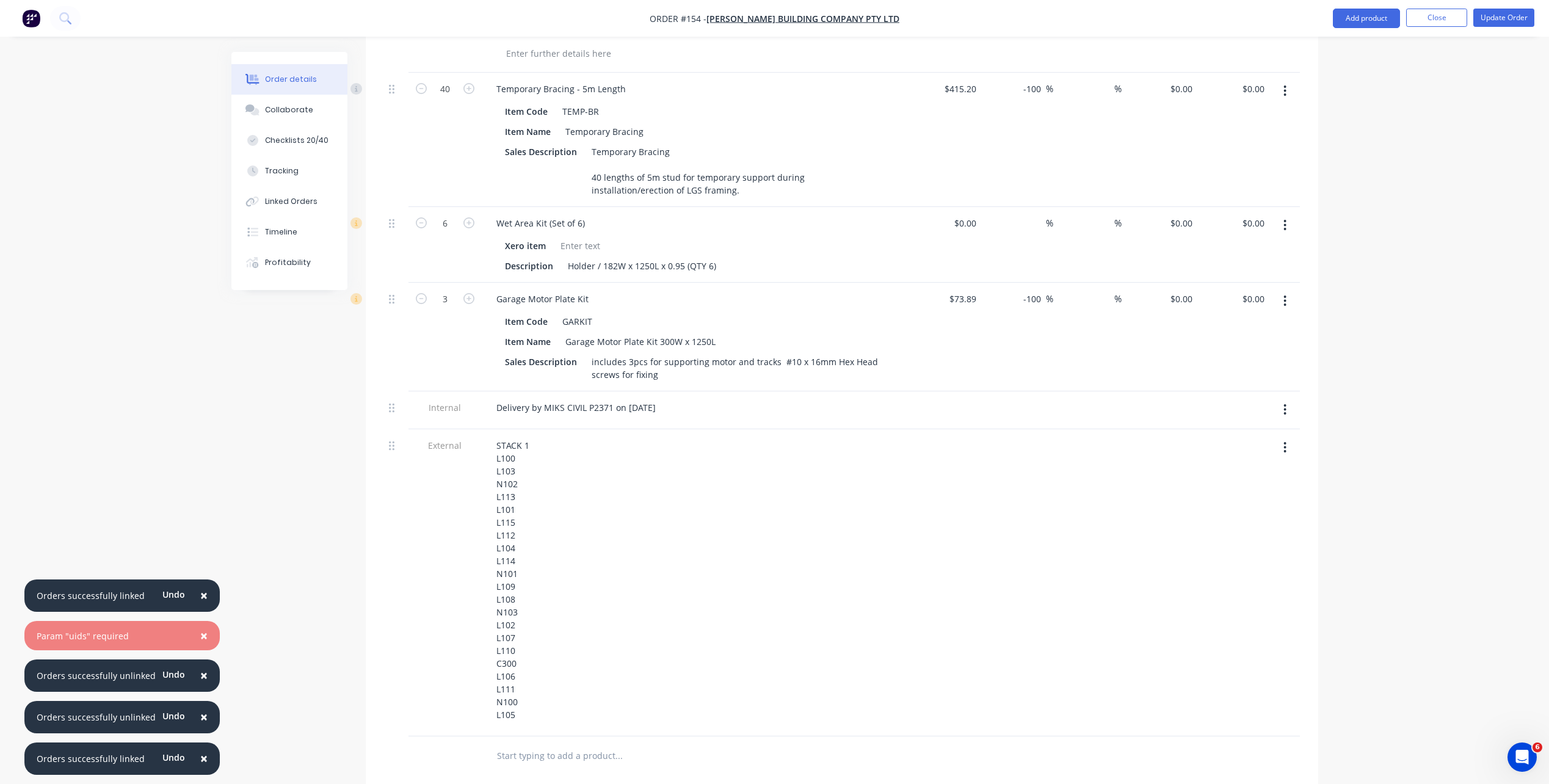
click at [572, 438] on div "STACK 1 L100 L103 N102 L113 L101 L115 L112 L104 L114 N101 L109 L108 N103 L102 L…" at bounding box center [695, 580] width 417 height 287
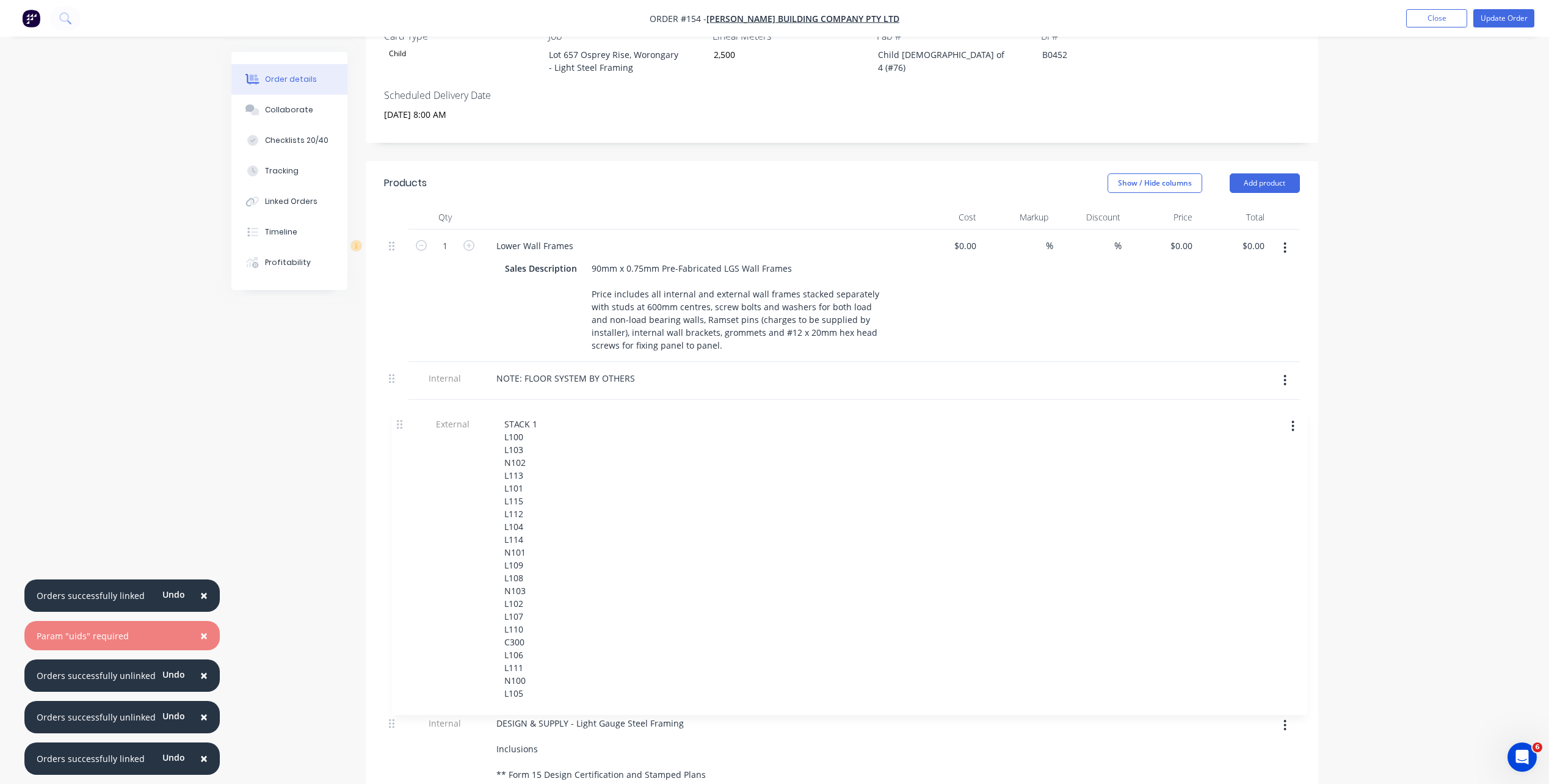
scroll to position [380, 0]
drag, startPoint x: 394, startPoint y: 410, endPoint x: 403, endPoint y: 351, distance: 59.7
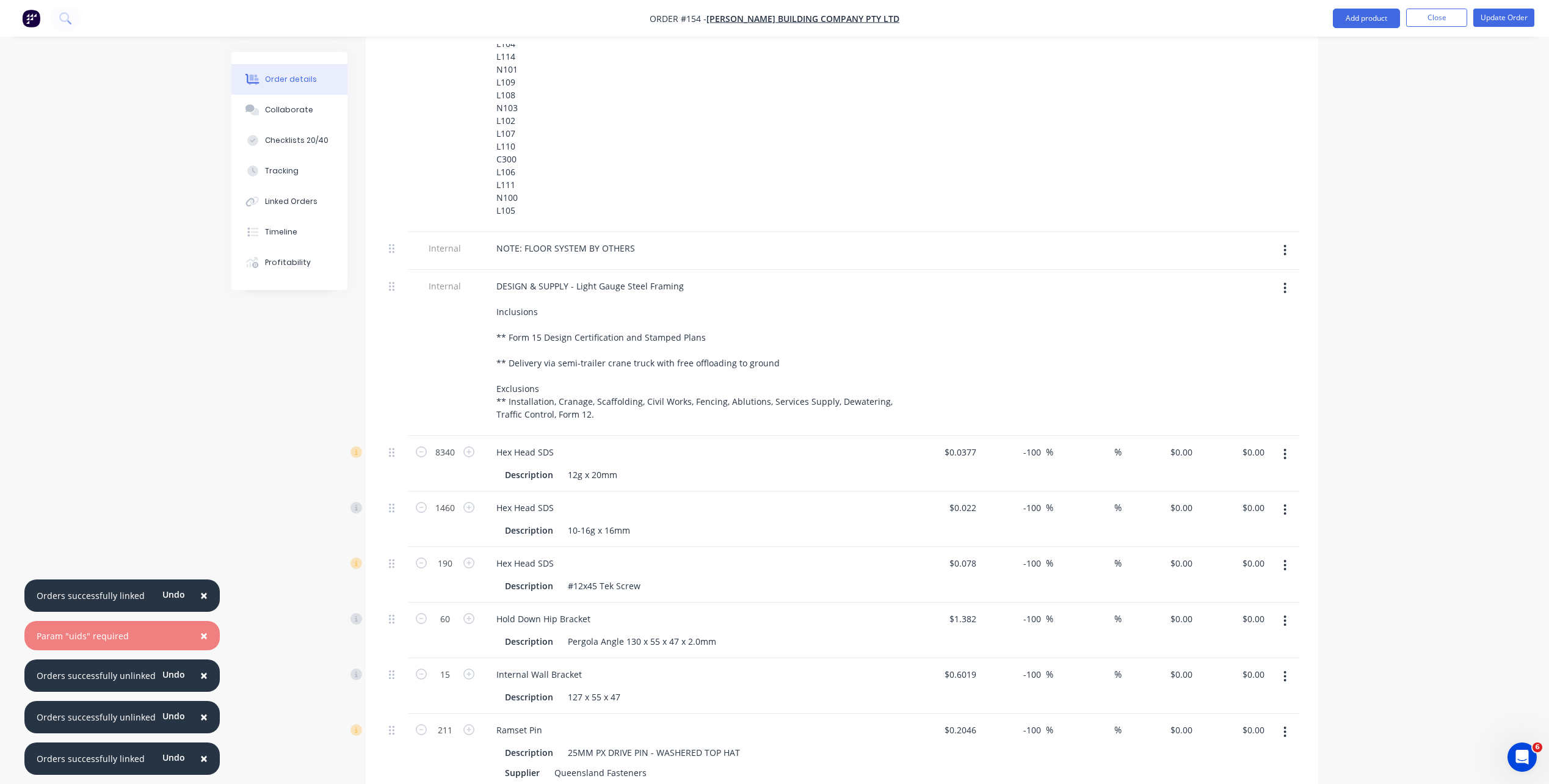
scroll to position [702, 0]
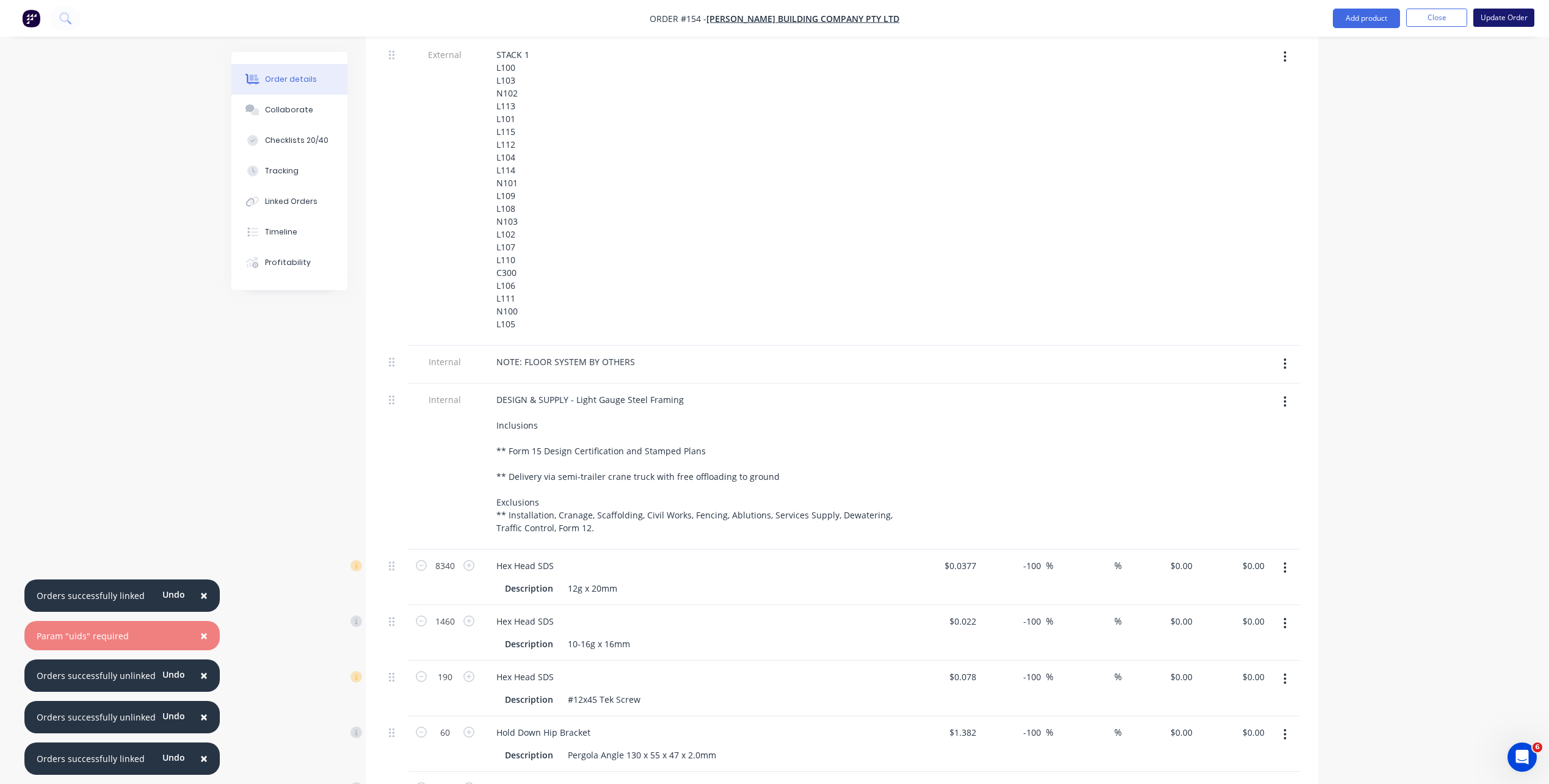
click at [1167, 15] on button "Update Order" at bounding box center [1505, 18] width 61 height 18
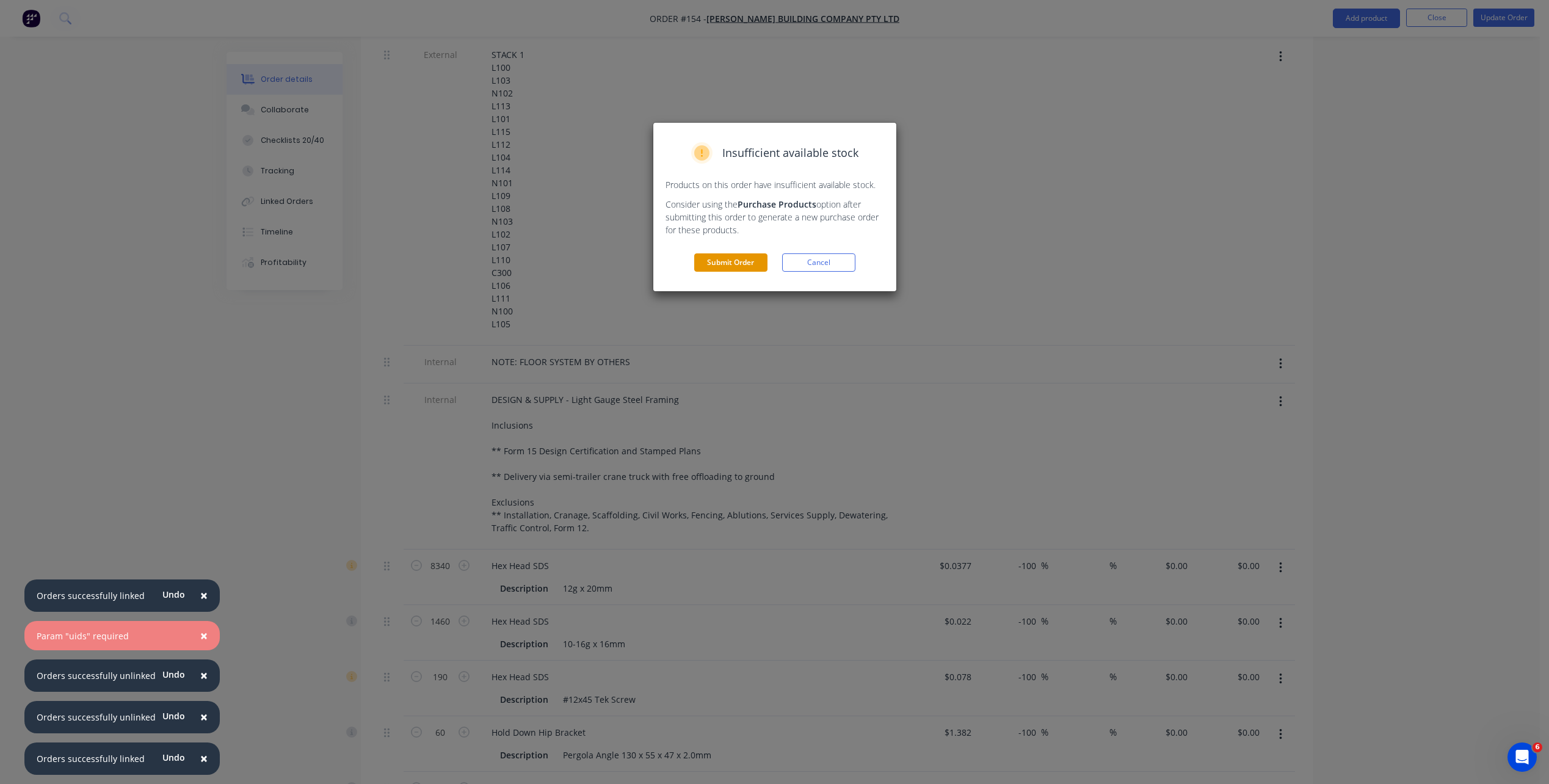
click at [749, 261] on button "Submit Order" at bounding box center [731, 262] width 74 height 18
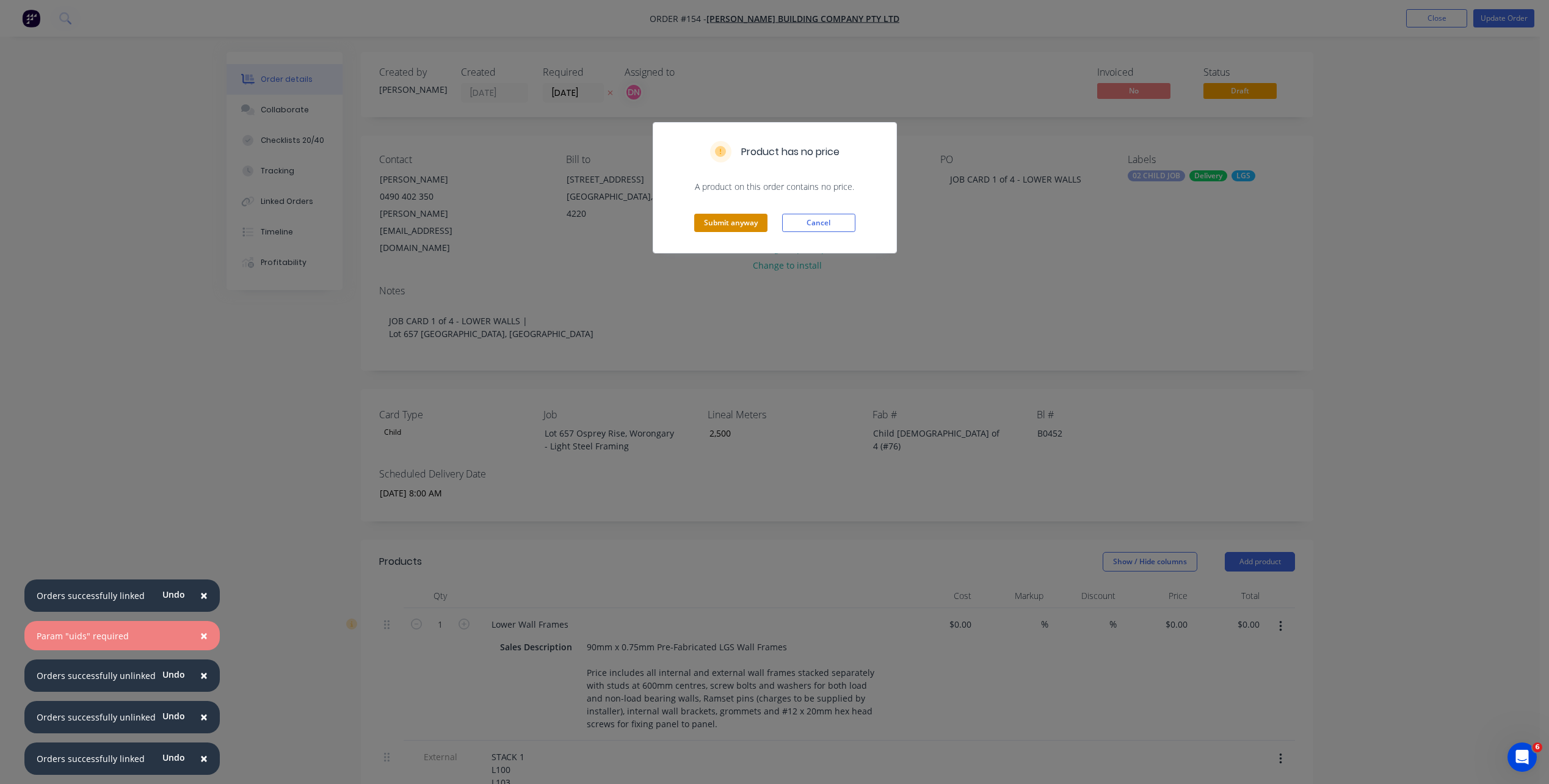
click at [761, 225] on button "Submit anyway" at bounding box center [731, 223] width 74 height 18
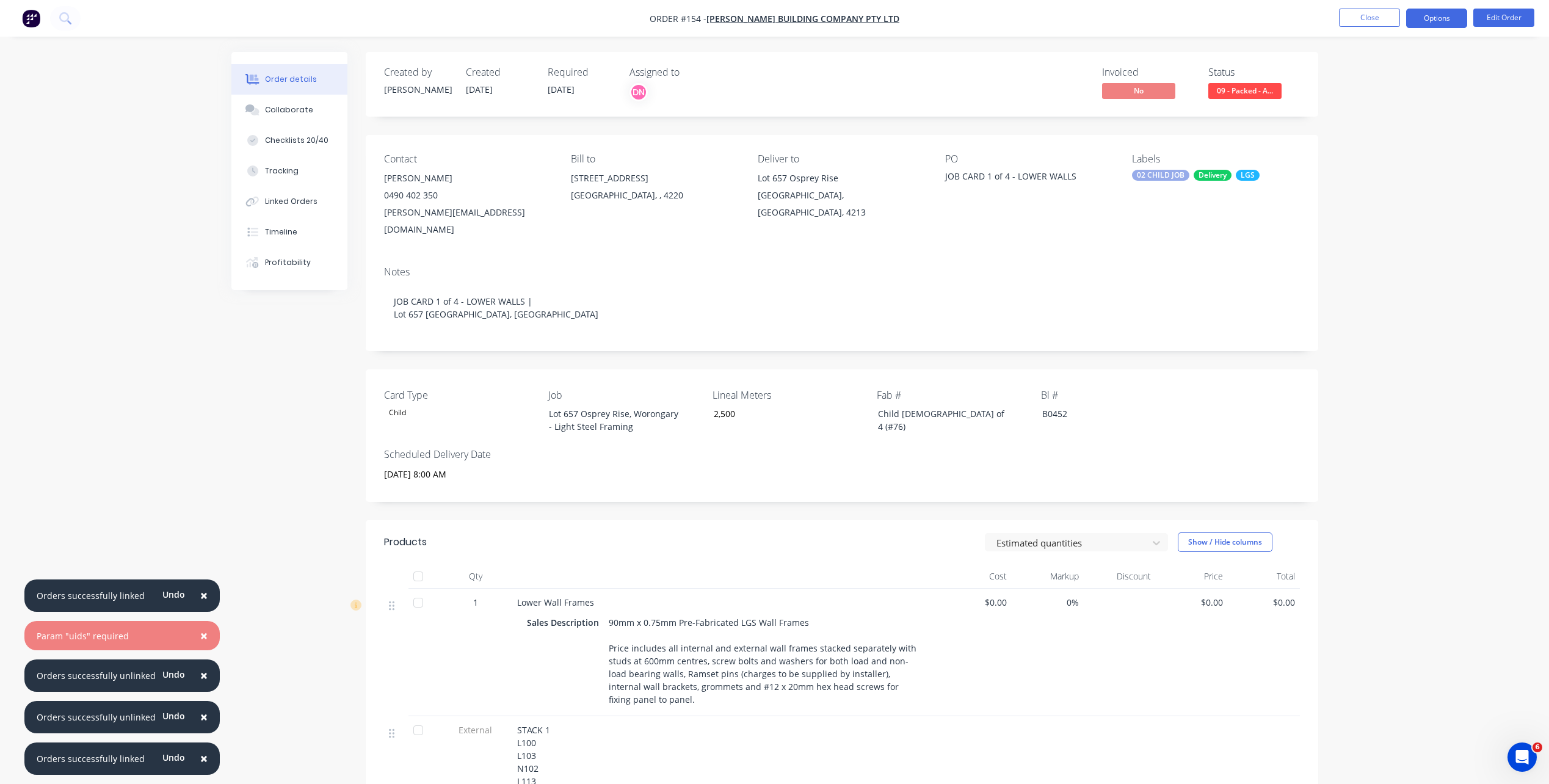
click at [1167, 22] on button "Options" at bounding box center [1437, 18] width 61 height 19
click at [1167, 180] on div "Delivery Docket" at bounding box center [1400, 172] width 112 height 18
click at [1167, 110] on button "Without pricing" at bounding box center [1399, 123] width 134 height 25
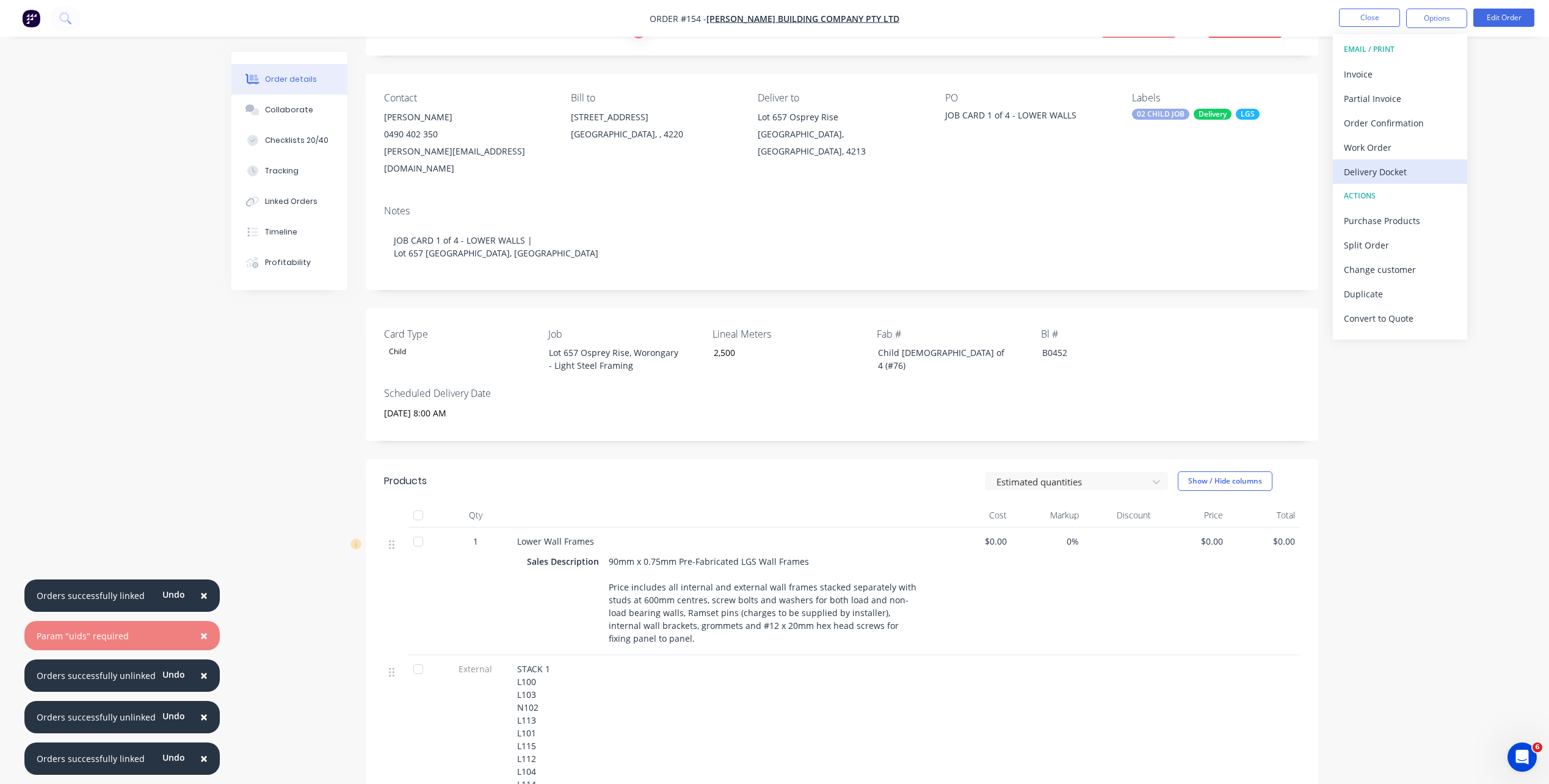
click at [1167, 173] on div "Delivery Docket" at bounding box center [1400, 172] width 112 height 18
click at [1167, 12] on button "Close" at bounding box center [1369, 18] width 61 height 18
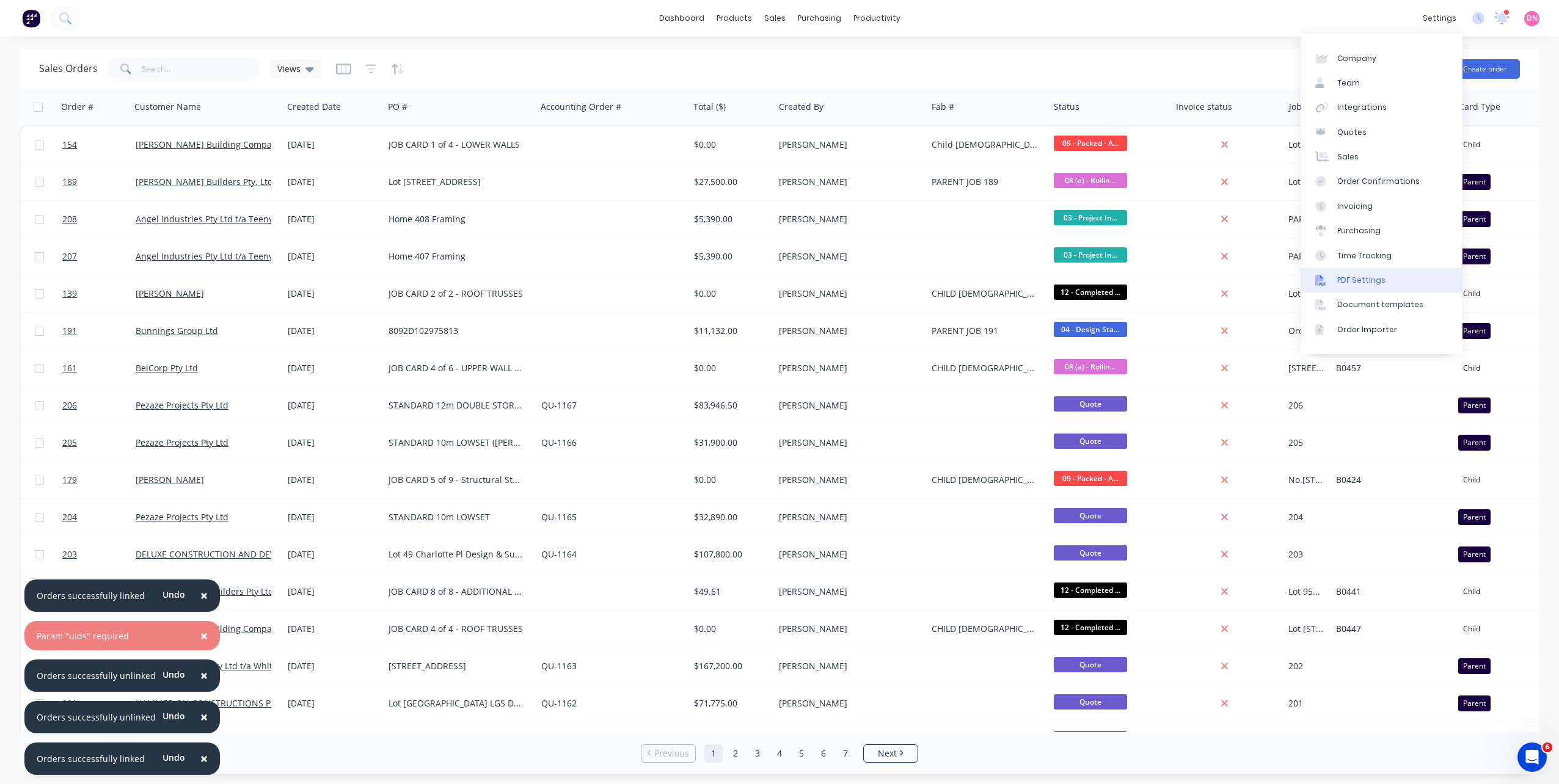
click at [1168, 275] on div "PDF Settings" at bounding box center [1361, 280] width 48 height 11
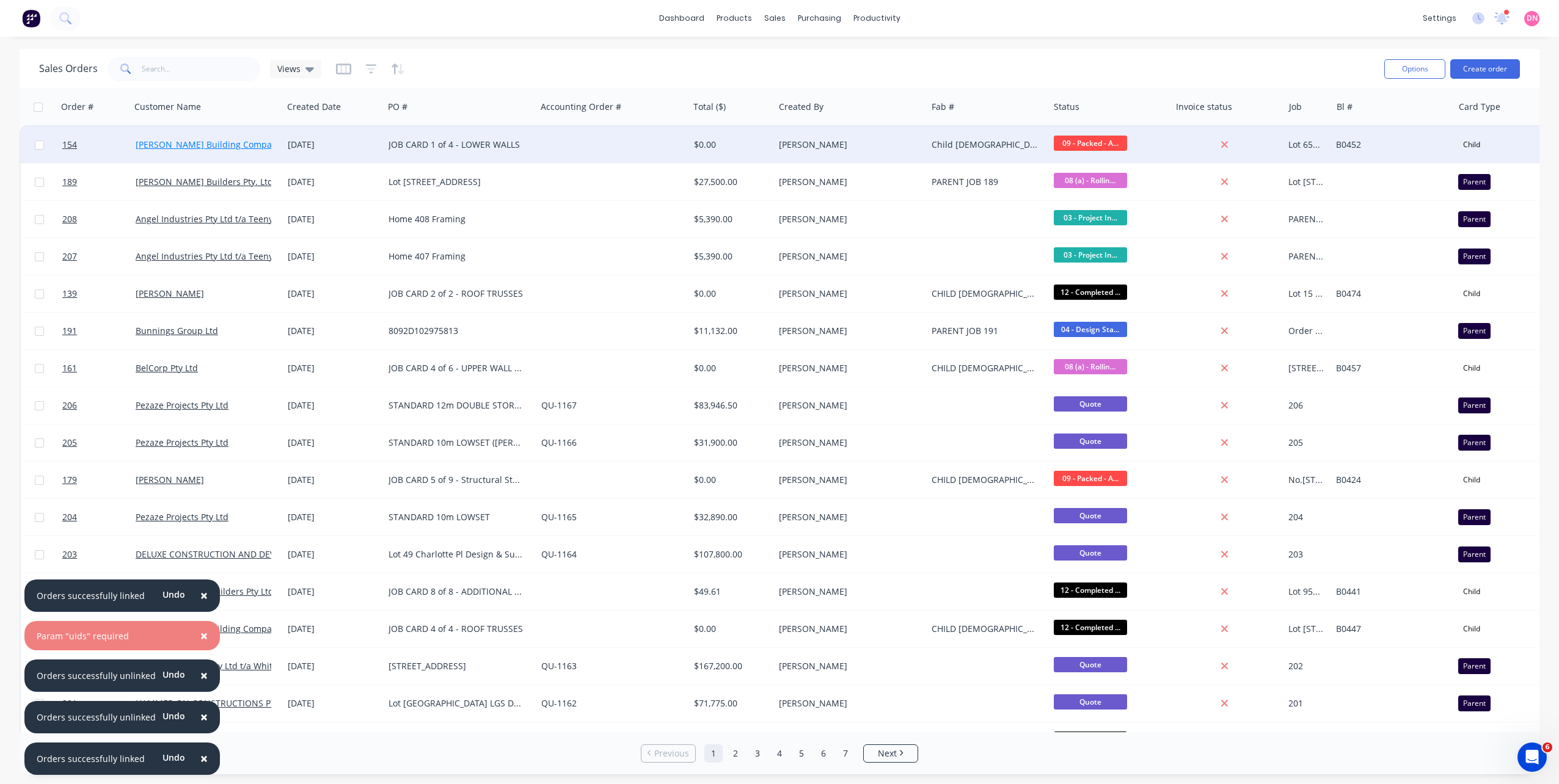
click at [235, 139] on link "[PERSON_NAME] Building Company Pty Ltd" at bounding box center [223, 144] width 176 height 12
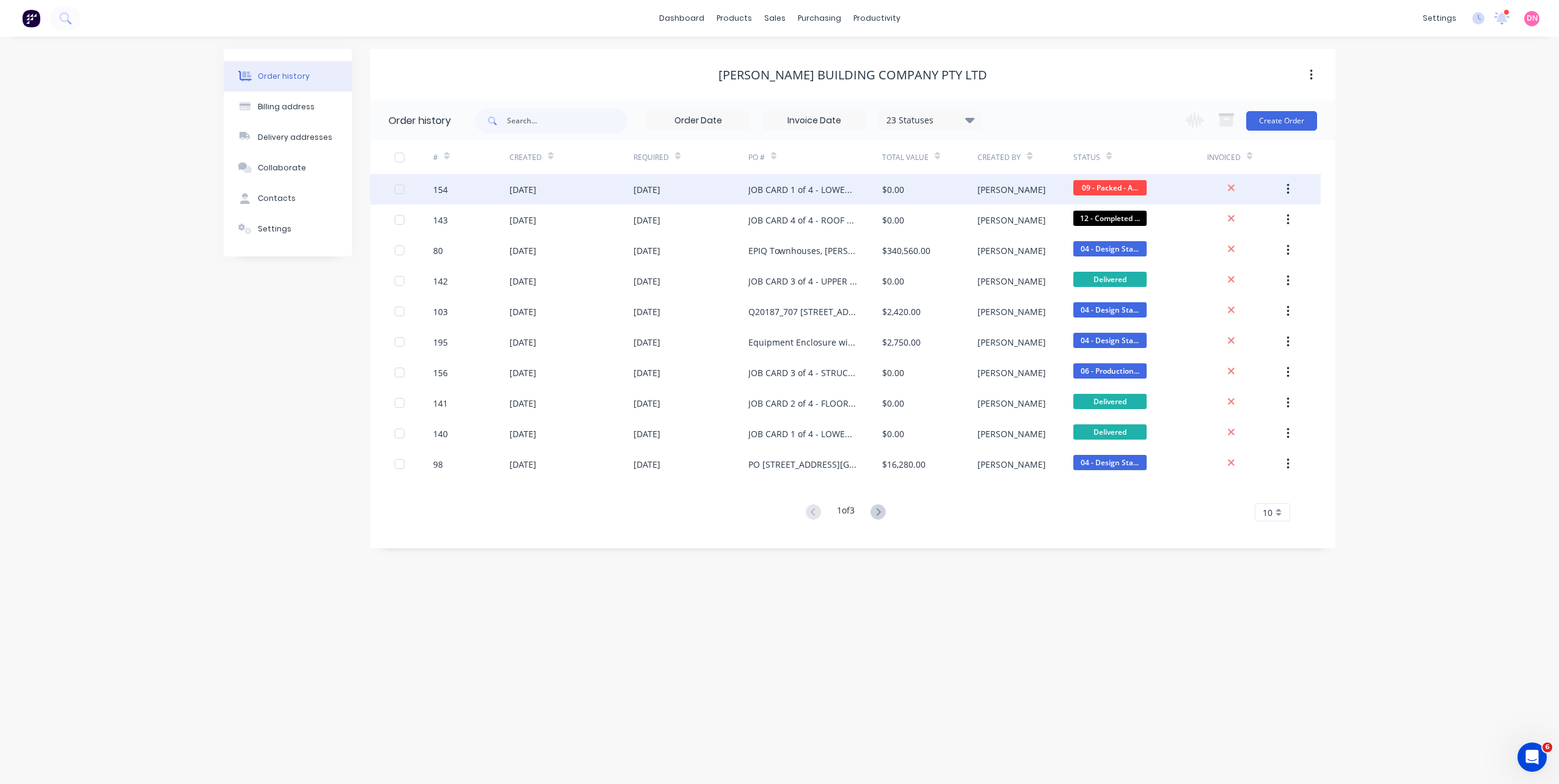
click at [682, 199] on div "09 Oct 2025" at bounding box center [691, 189] width 115 height 31
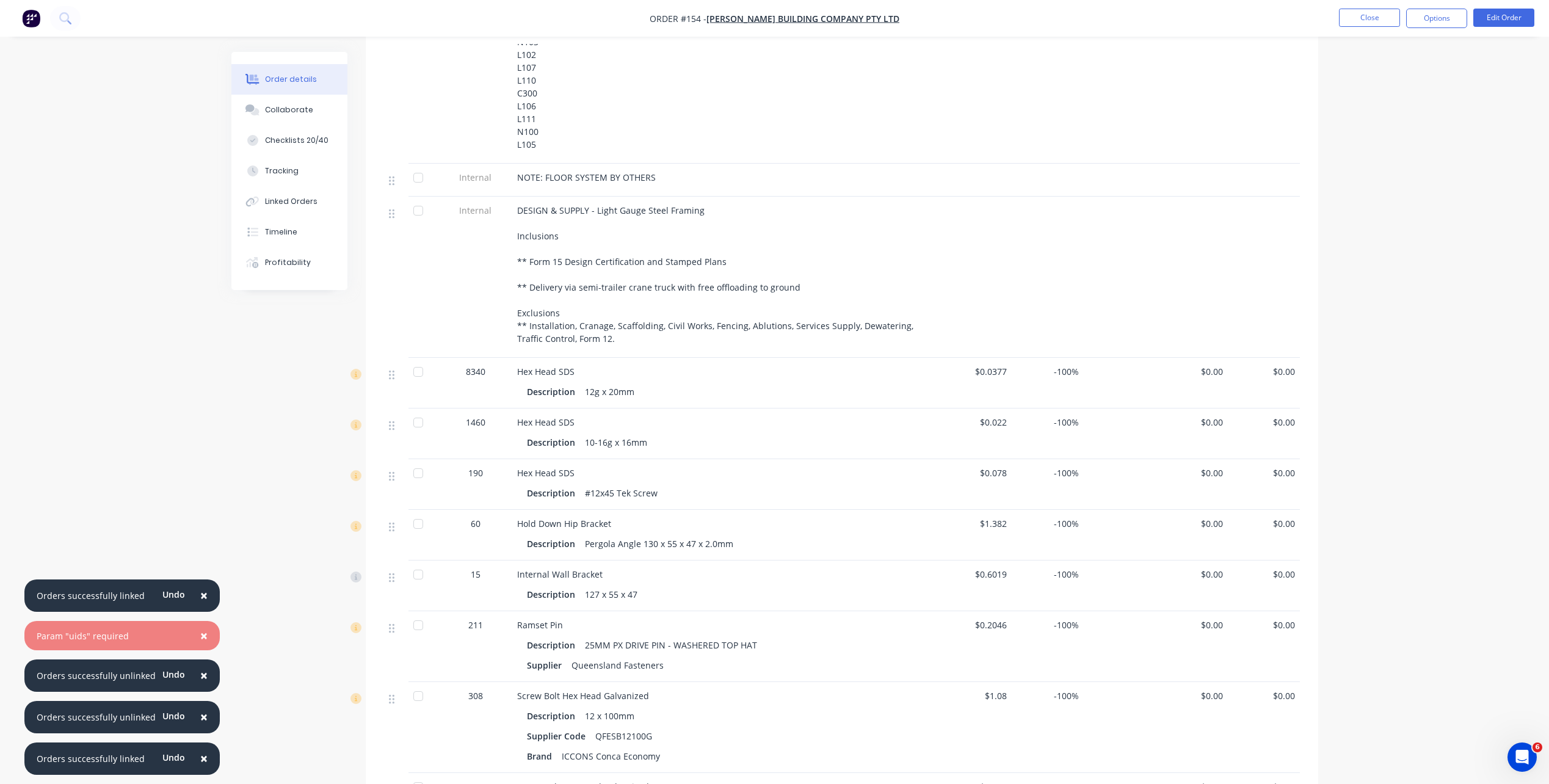
scroll to position [916, 0]
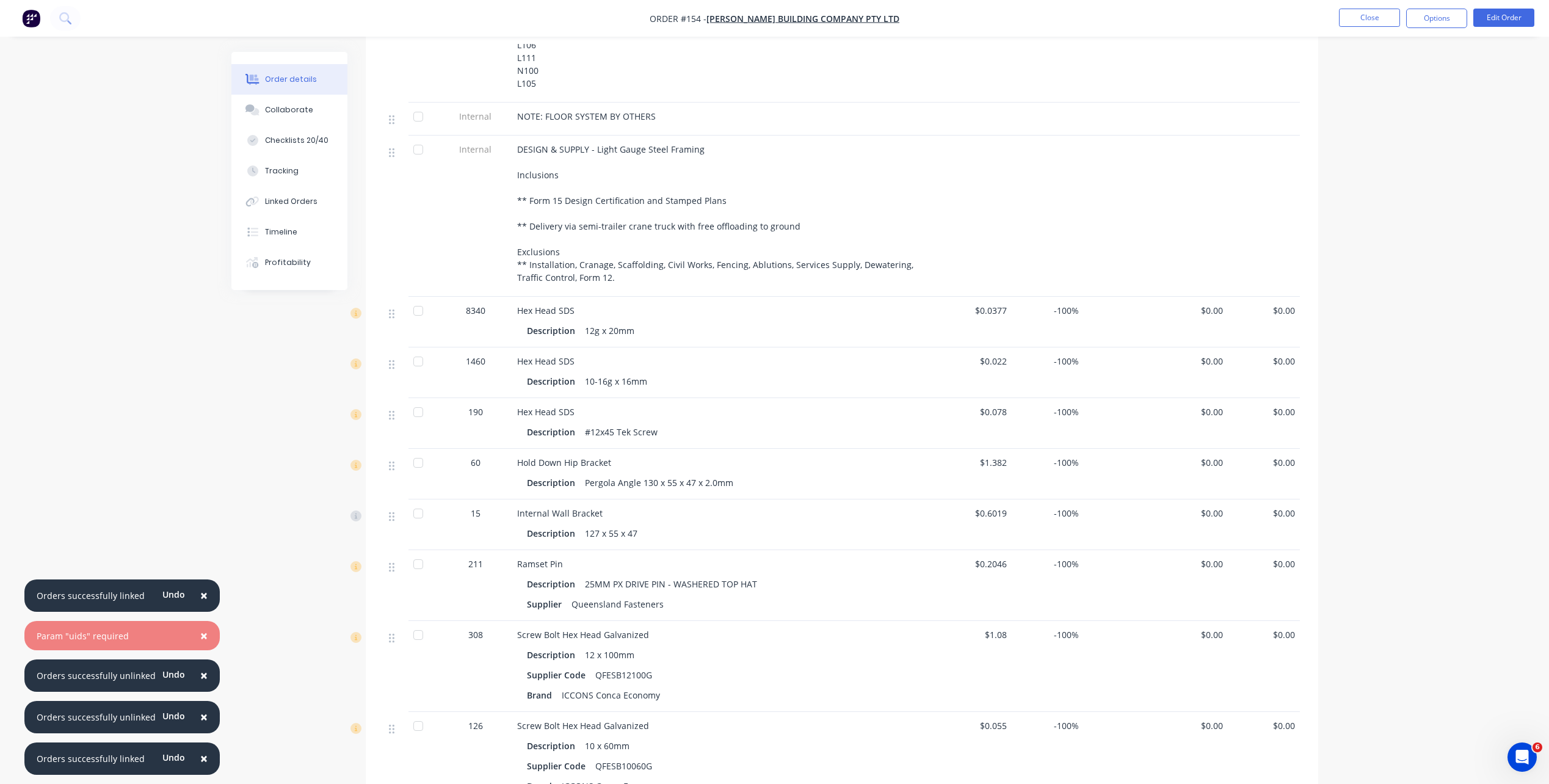
click at [615, 564] on div "Queensland Fasteners" at bounding box center [618, 604] width 102 height 18
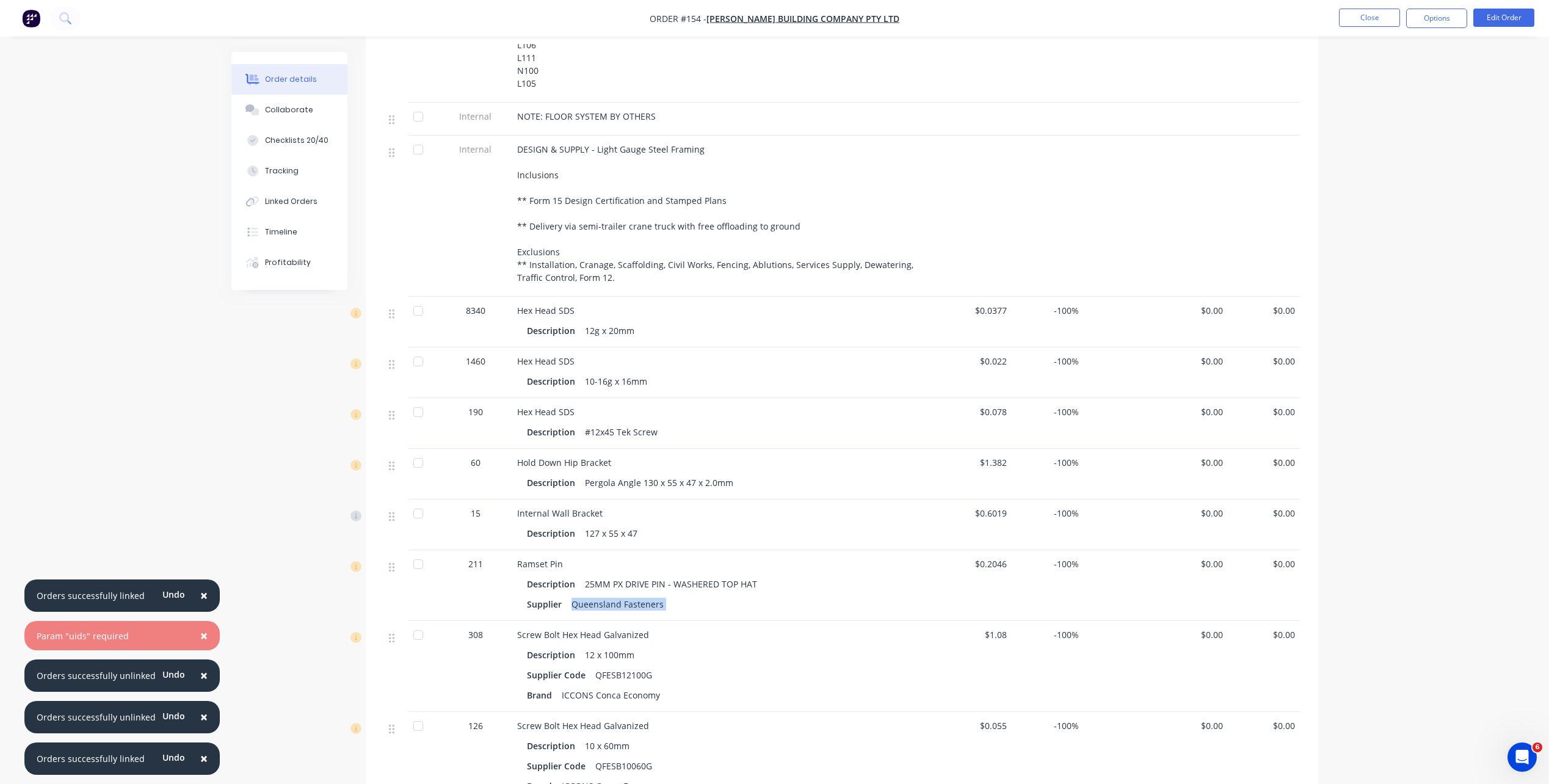
click at [567, 564] on div "Queensland Fasteners" at bounding box center [618, 604] width 102 height 18
click at [1167, 8] on nav "Order #154 - Blackwood Building Company Pty Ltd Close Options Edit Order" at bounding box center [774, 18] width 1549 height 37
click at [1167, 18] on button "Edit Order" at bounding box center [1505, 18] width 61 height 18
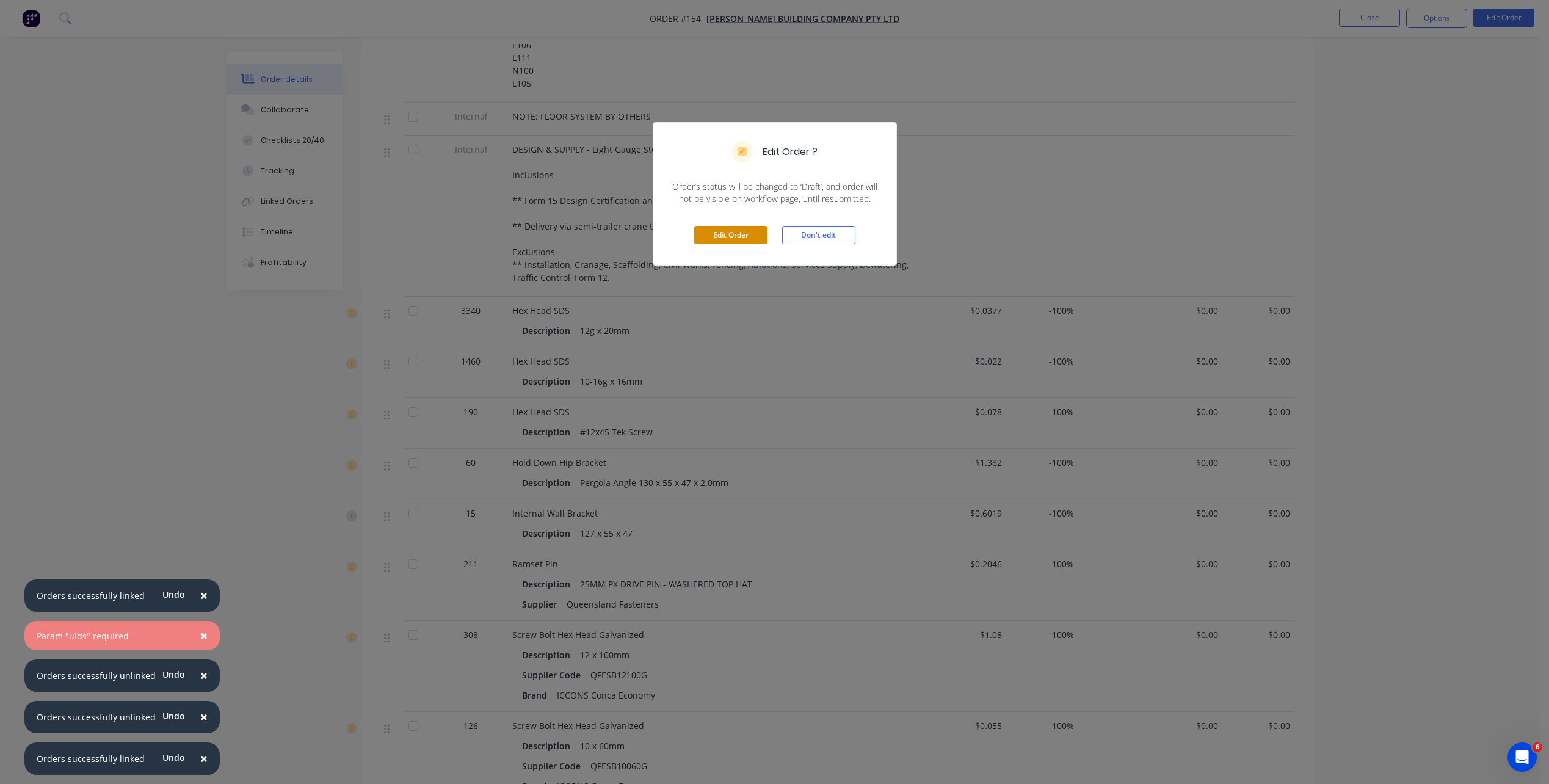
click at [754, 238] on button "Edit Order" at bounding box center [731, 235] width 74 height 18
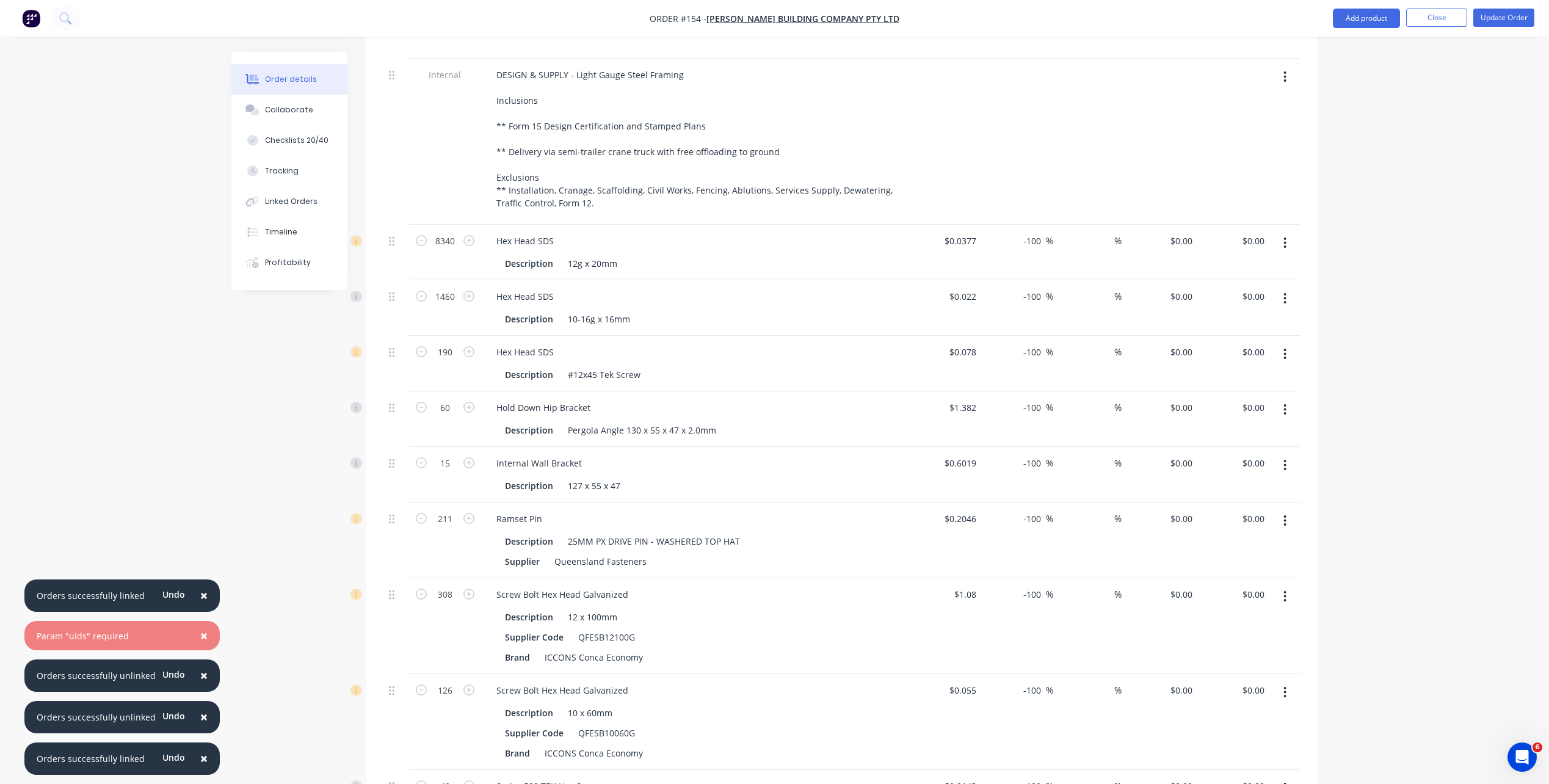
scroll to position [1221, 0]
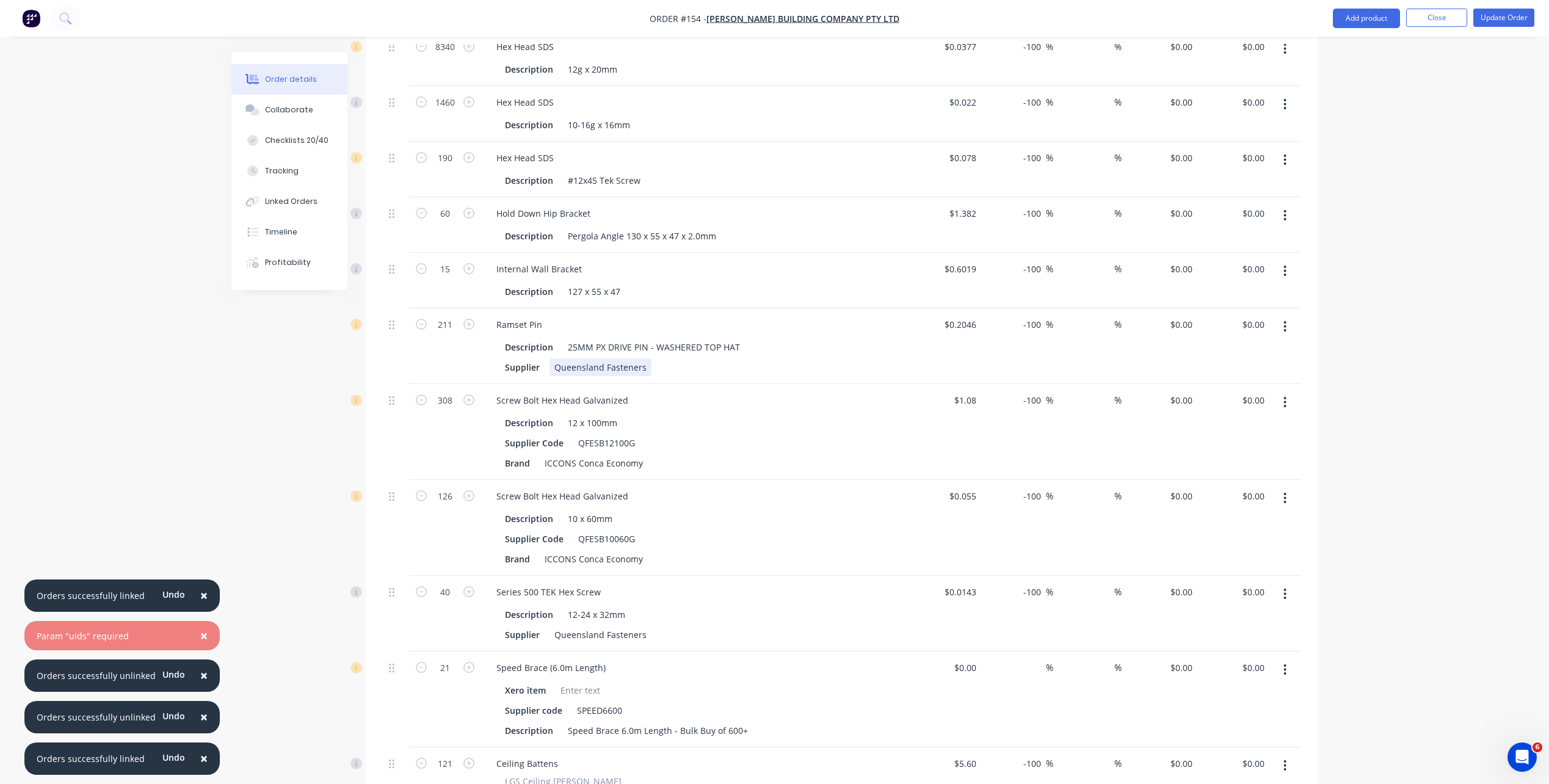
click at [642, 358] on div "Queensland Fasteners" at bounding box center [600, 367] width 102 height 18
drag, startPoint x: 644, startPoint y: 335, endPoint x: 511, endPoint y: 328, distance: 133.2
click at [511, 358] on div "Supplier Queensland Fasteners" at bounding box center [693, 367] width 386 height 18
click at [816, 434] on div "Supplier Code QFESB12100G" at bounding box center [693, 443] width 386 height 18
click at [1167, 320] on icon "button" at bounding box center [1285, 327] width 3 height 14
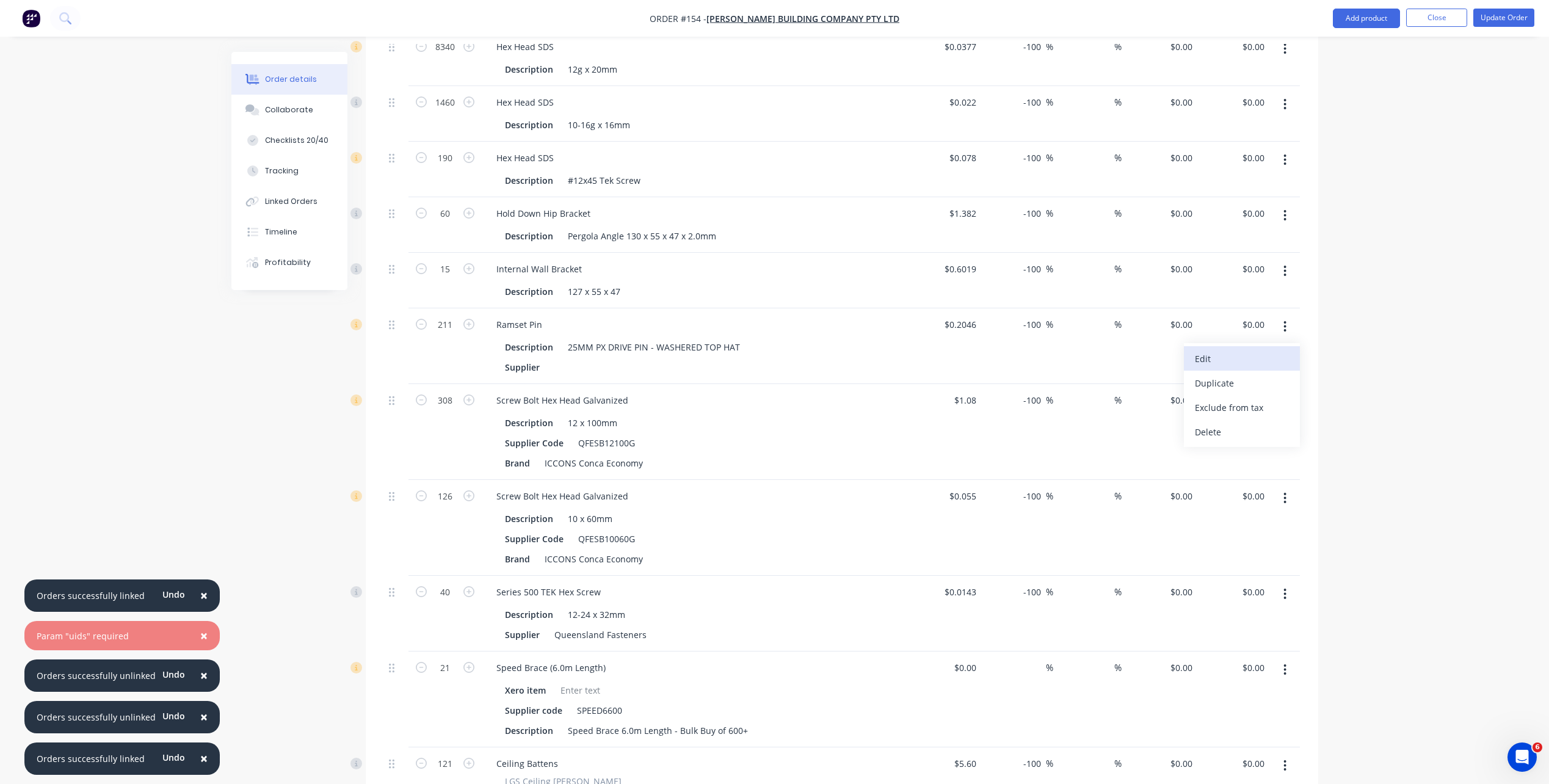
click at [1167, 350] on div "Edit" at bounding box center [1242, 358] width 94 height 18
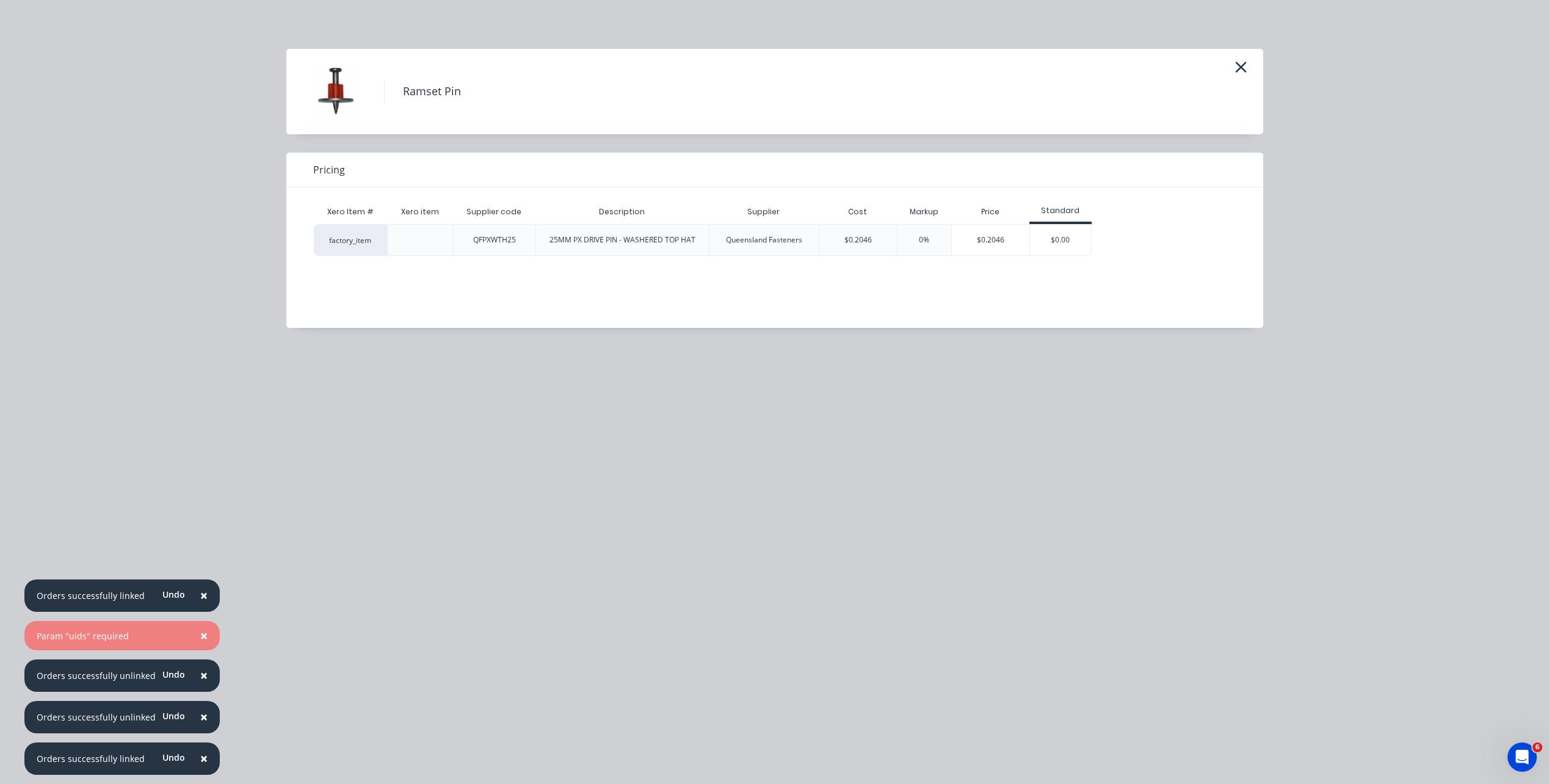
click at [802, 243] on div "Queensland Fasteners" at bounding box center [763, 240] width 76 height 11
click at [792, 235] on div "Queensland Fasteners" at bounding box center [763, 240] width 76 height 11
click at [787, 236] on div "Queensland Fasteners" at bounding box center [763, 240] width 76 height 11
click at [768, 236] on div "Queensland Fasteners" at bounding box center [763, 240] width 76 height 11
click at [779, 208] on div "Supplier" at bounding box center [763, 212] width 52 height 31
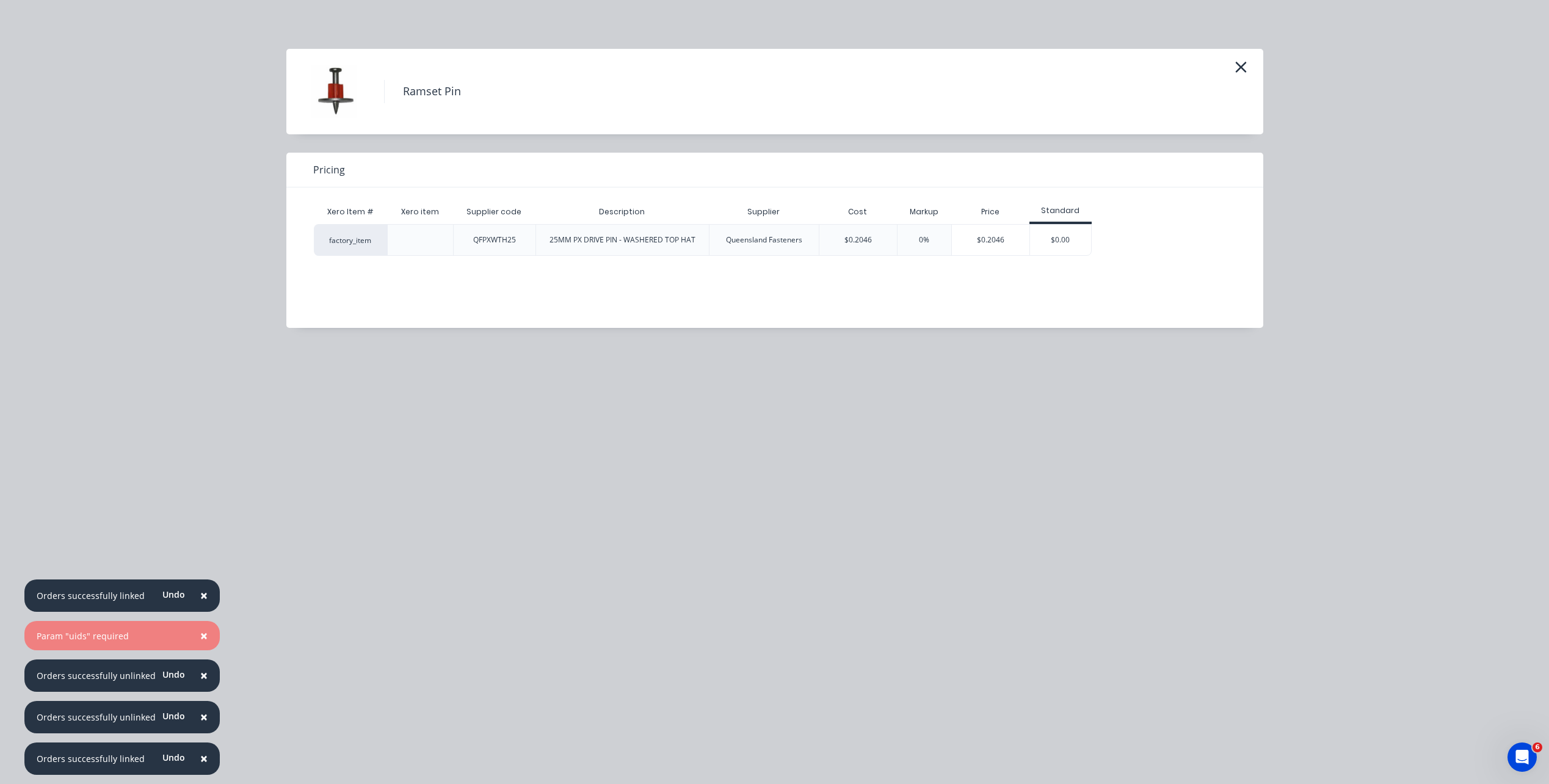
click at [773, 211] on div "Supplier" at bounding box center [763, 212] width 52 height 31
drag, startPoint x: 773, startPoint y: 239, endPoint x: 1244, endPoint y: 69, distance: 500.7
click at [1167, 69] on icon "button" at bounding box center [1241, 67] width 13 height 17
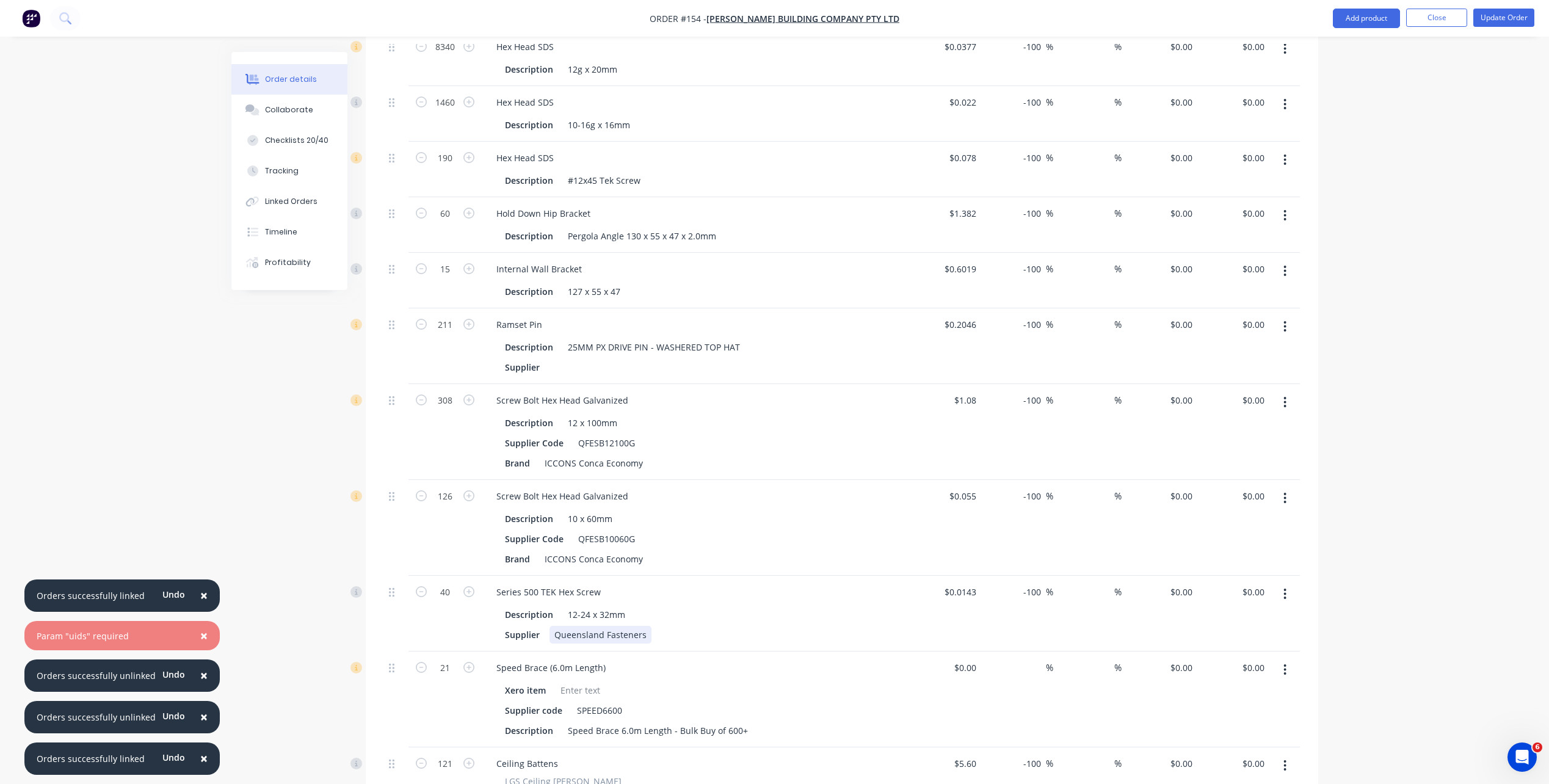
click at [625, 564] on div "Queensland Fasteners" at bounding box center [600, 634] width 102 height 18
drag, startPoint x: 641, startPoint y: 601, endPoint x: 552, endPoint y: 601, distance: 89.0
click at [552, 564] on div "Queensland Fasteners" at bounding box center [600, 634] width 102 height 18
drag, startPoint x: 564, startPoint y: 600, endPoint x: 545, endPoint y: 598, distance: 19.1
click at [545, 564] on div "Supplier s" at bounding box center [693, 634] width 386 height 18
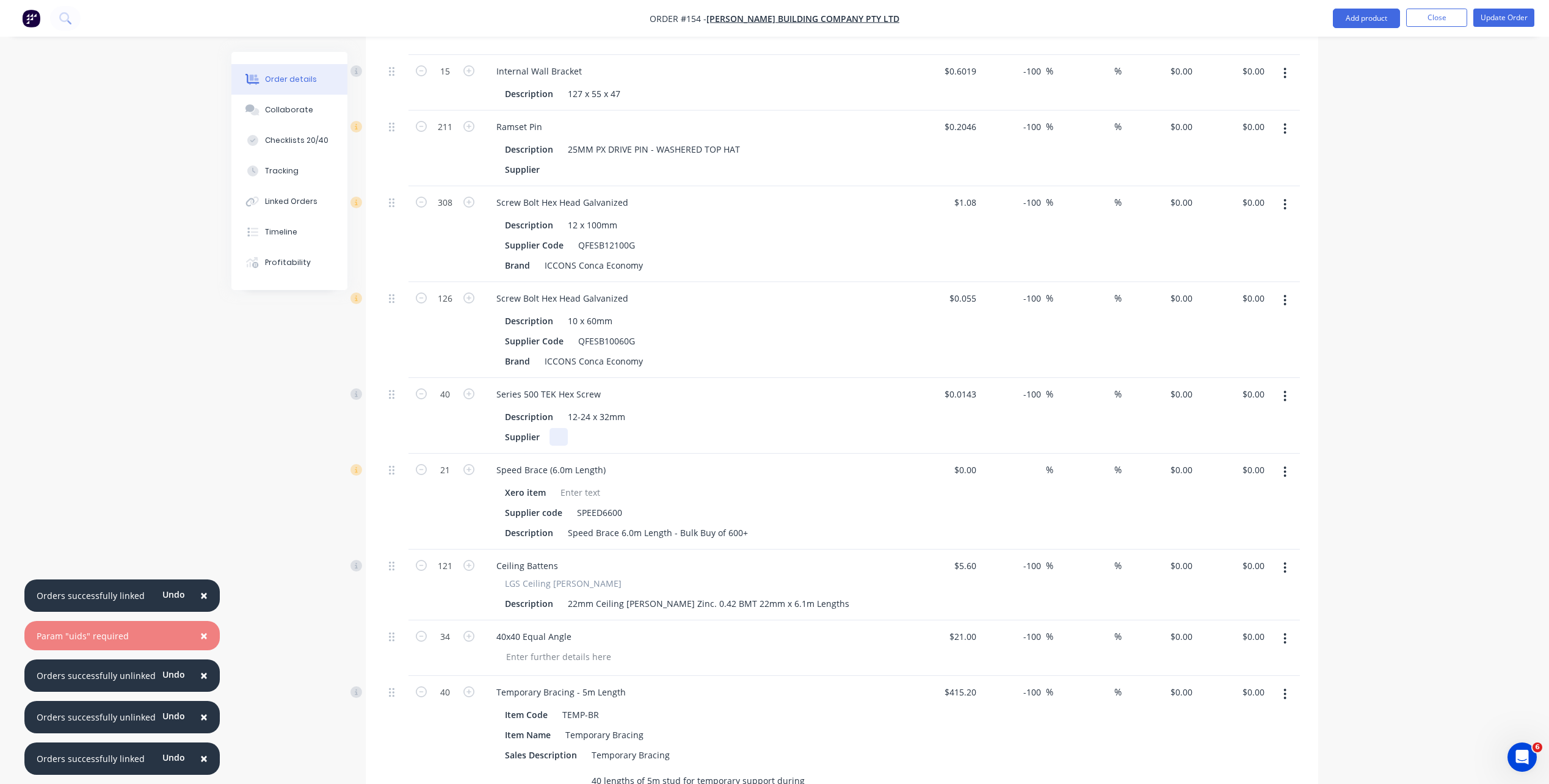
scroll to position [1465, 0]
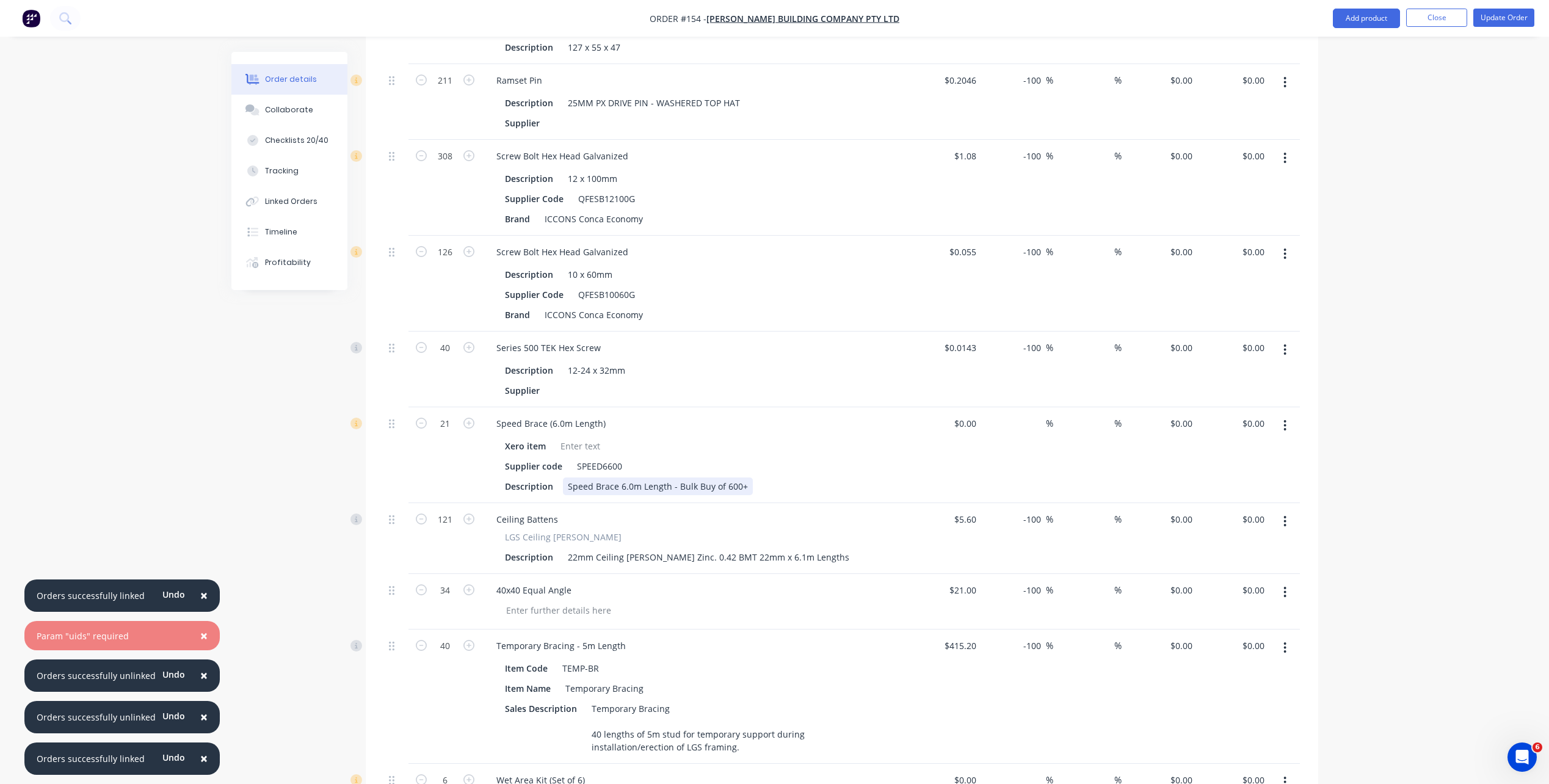
click at [738, 477] on div "Speed Brace 6.0m Length - Bulk Buy of 600+" at bounding box center [658, 486] width 190 height 18
drag, startPoint x: 743, startPoint y: 451, endPoint x: 562, endPoint y: 456, distance: 181.1
click at [563, 477] on div "Speed Brace 6.0m Length - Bulk Buy of 600+" at bounding box center [658, 486] width 190 height 18
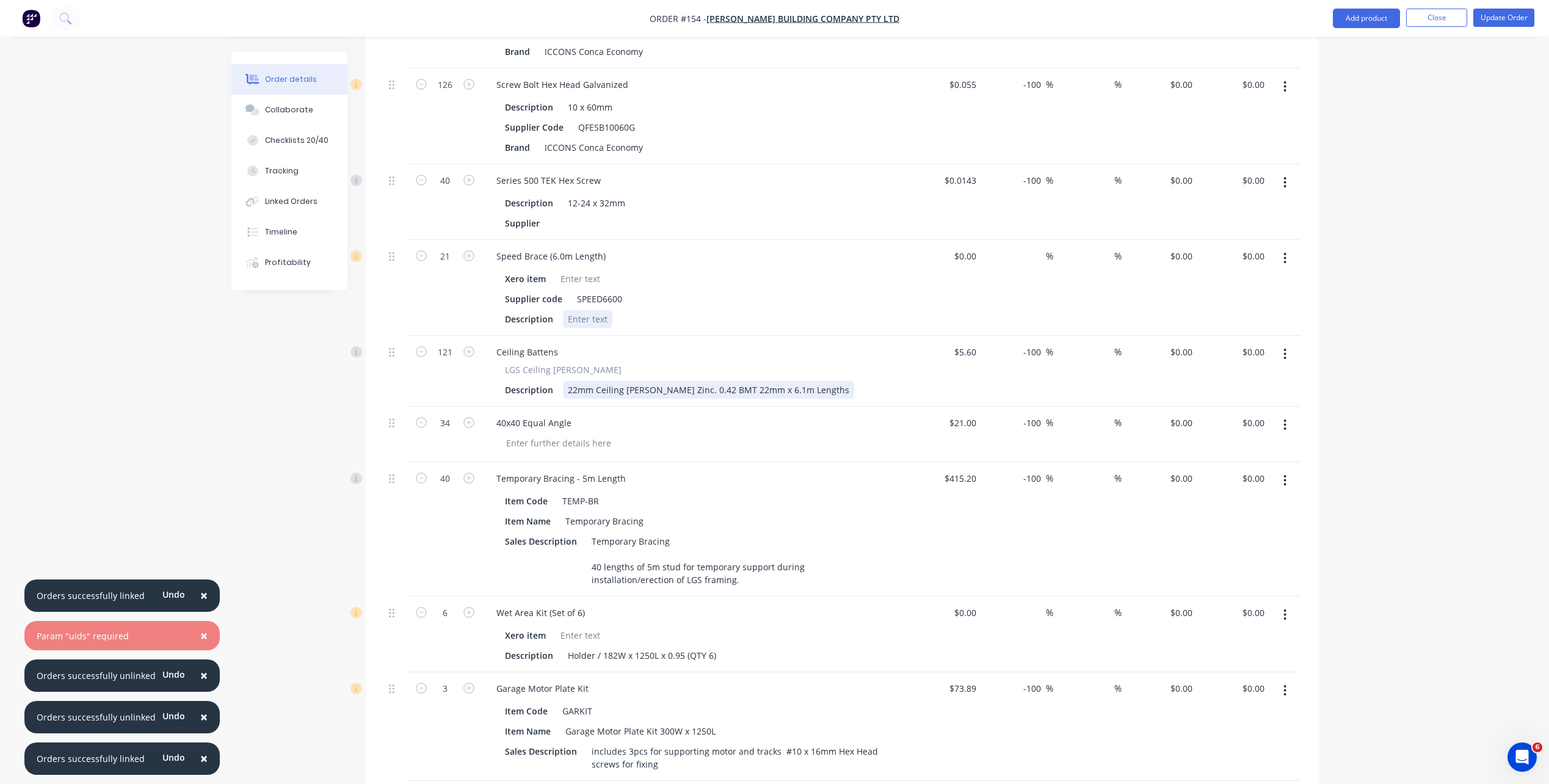
scroll to position [1649, 0]
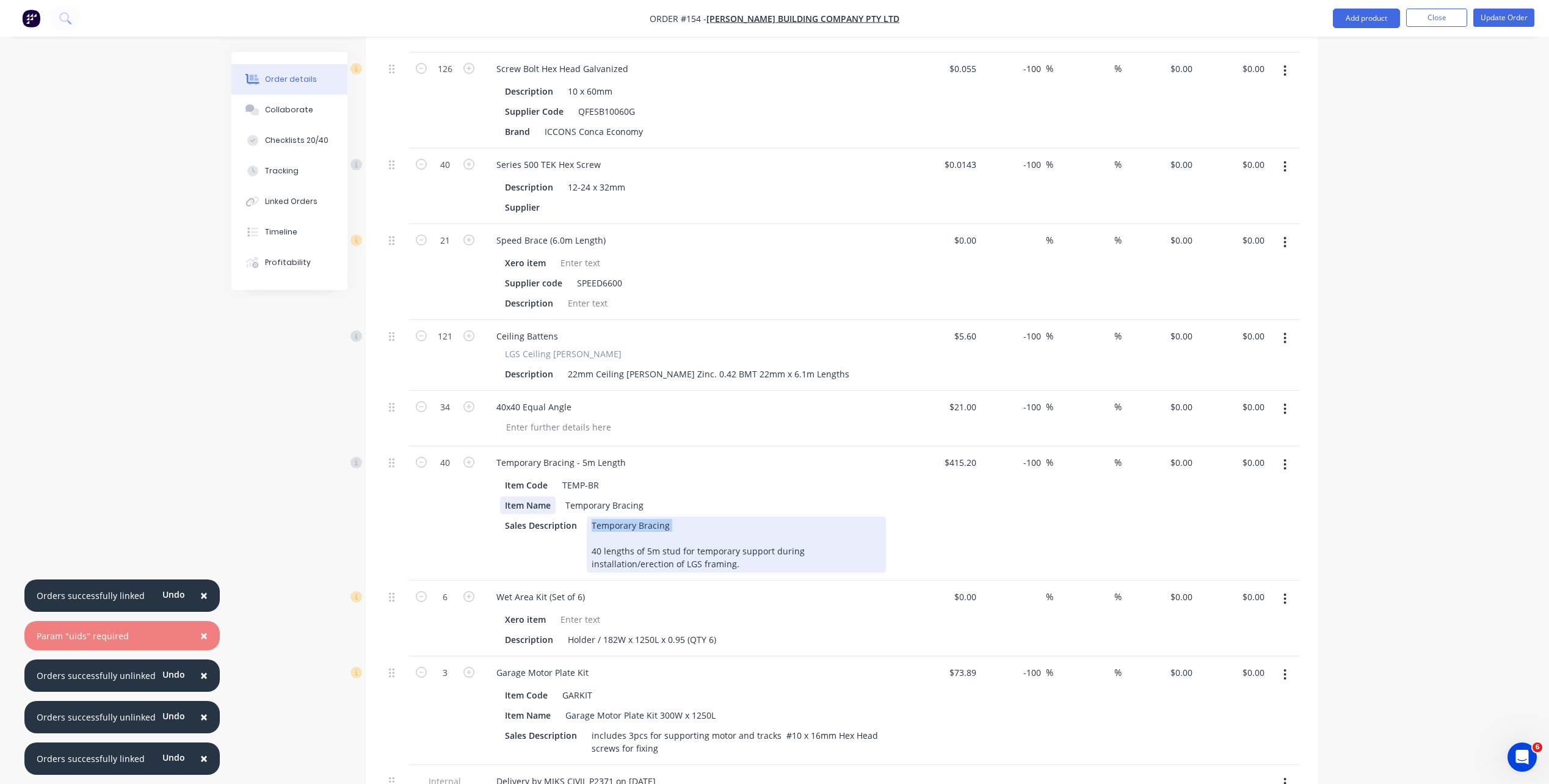
drag, startPoint x: 639, startPoint y: 507, endPoint x: 555, endPoint y: 475, distance: 89.9
click at [555, 475] on div "Item Code TEMP-BR Item Name Temporary Bracing Sales Description Temporary Braci…" at bounding box center [695, 523] width 417 height 99
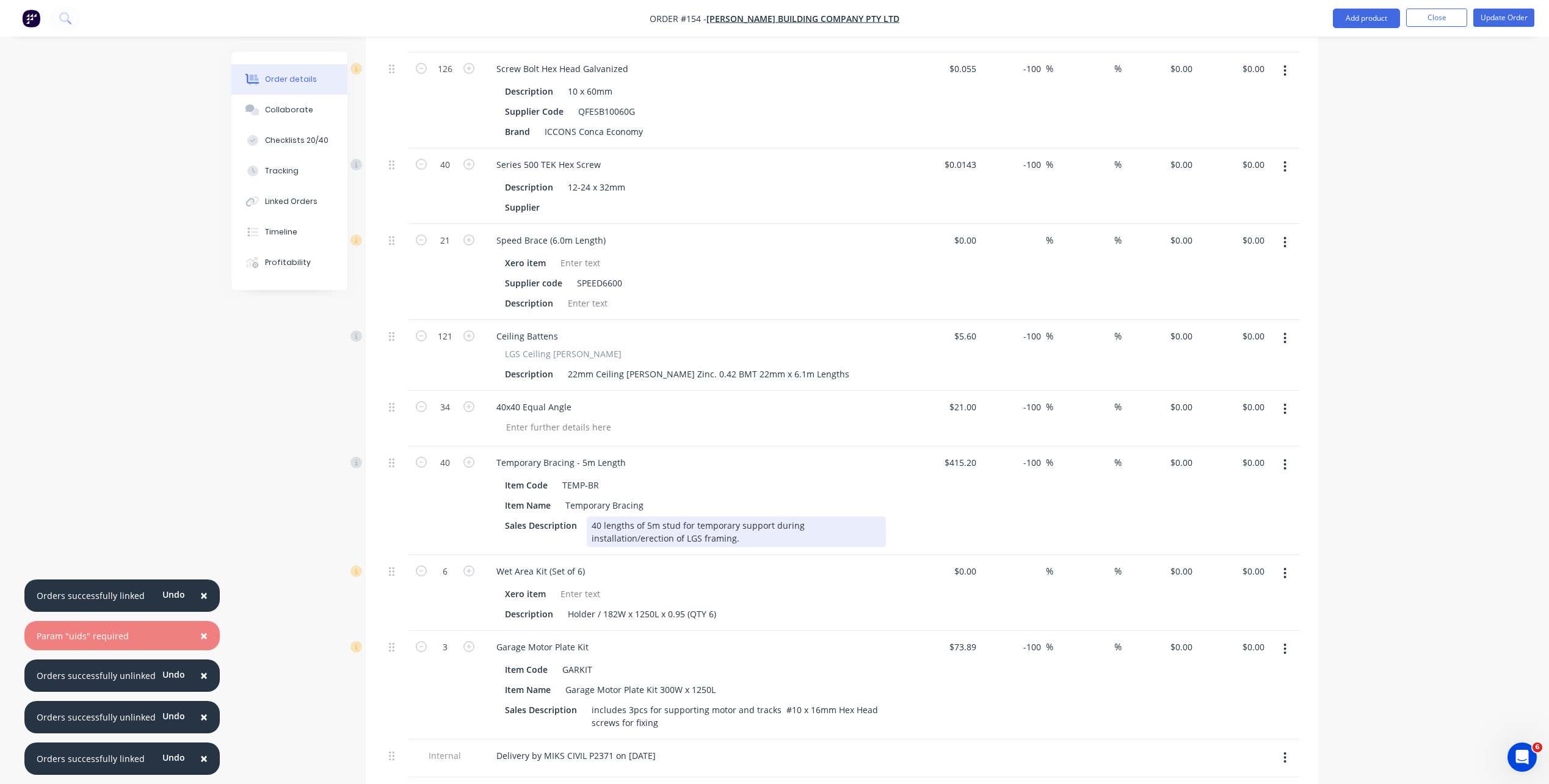
click at [590, 516] on div "40 lengths of 5m stud for temporary support during installation/erection of LGS…" at bounding box center [737, 532] width 299 height 31
drag, startPoint x: 714, startPoint y: 580, endPoint x: 699, endPoint y: 582, distance: 15.1
click at [699, 564] on div "Holder / 182W x 1250L x 0.95 (QTY 6)" at bounding box center [642, 614] width 158 height 18
click at [580, 562] on div "Wet Area Kit (Set of 6)" at bounding box center [540, 571] width 108 height 18
drag, startPoint x: 585, startPoint y: 540, endPoint x: 546, endPoint y: 540, distance: 39.0
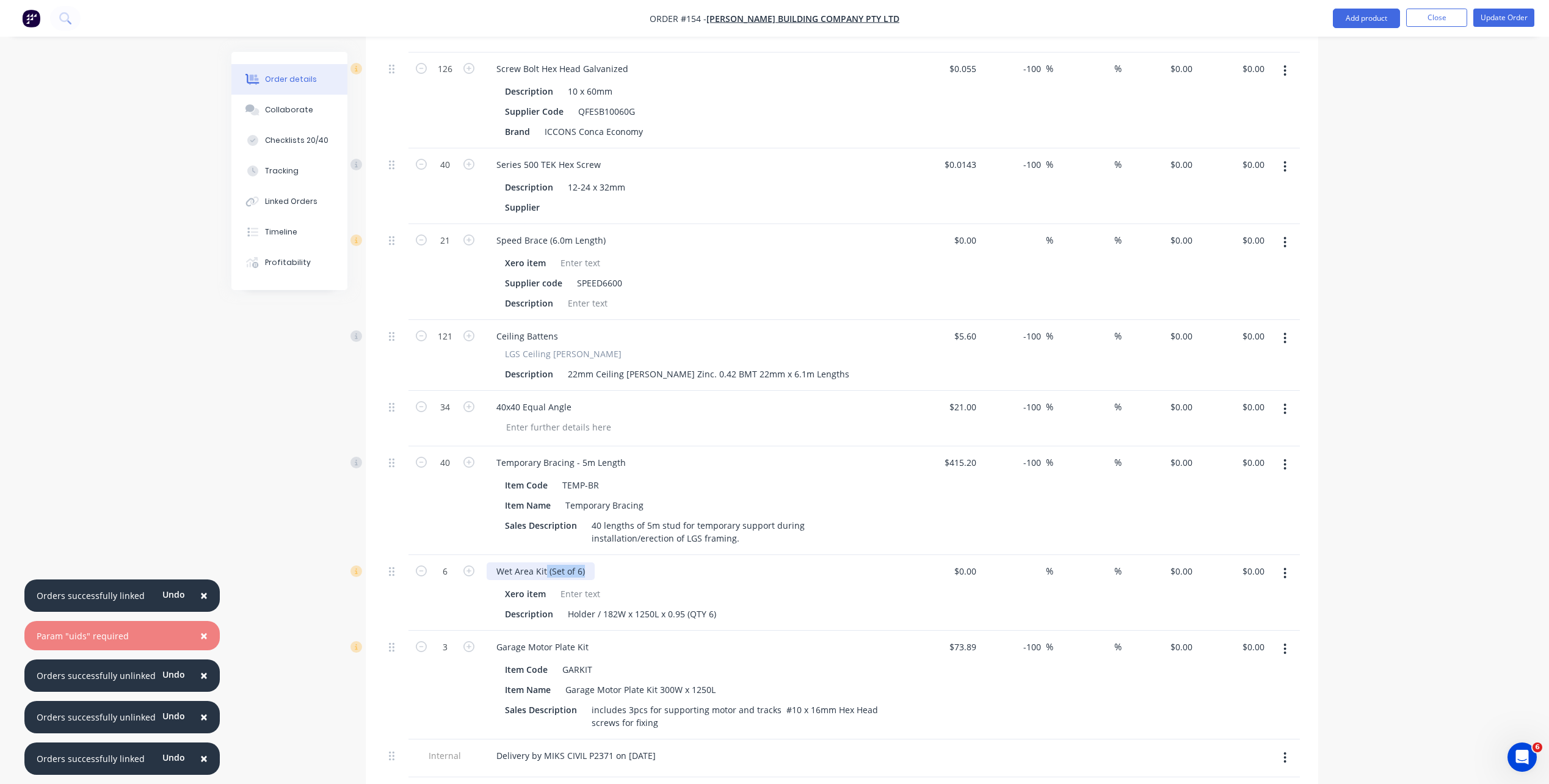
click at [546, 562] on div "Wet Area Kit (Set of 6)" at bounding box center [540, 571] width 108 height 18
drag, startPoint x: 684, startPoint y: 579, endPoint x: 729, endPoint y: 585, distance: 45.4
click at [729, 564] on div "Description Holder / 182W x 1250L x 0.95 (QTY 6)" at bounding box center [693, 614] width 386 height 18
drag, startPoint x: 729, startPoint y: 585, endPoint x: 726, endPoint y: 611, distance: 26.2
click at [726, 564] on div "Garage Motor Plate Kit" at bounding box center [695, 647] width 417 height 18
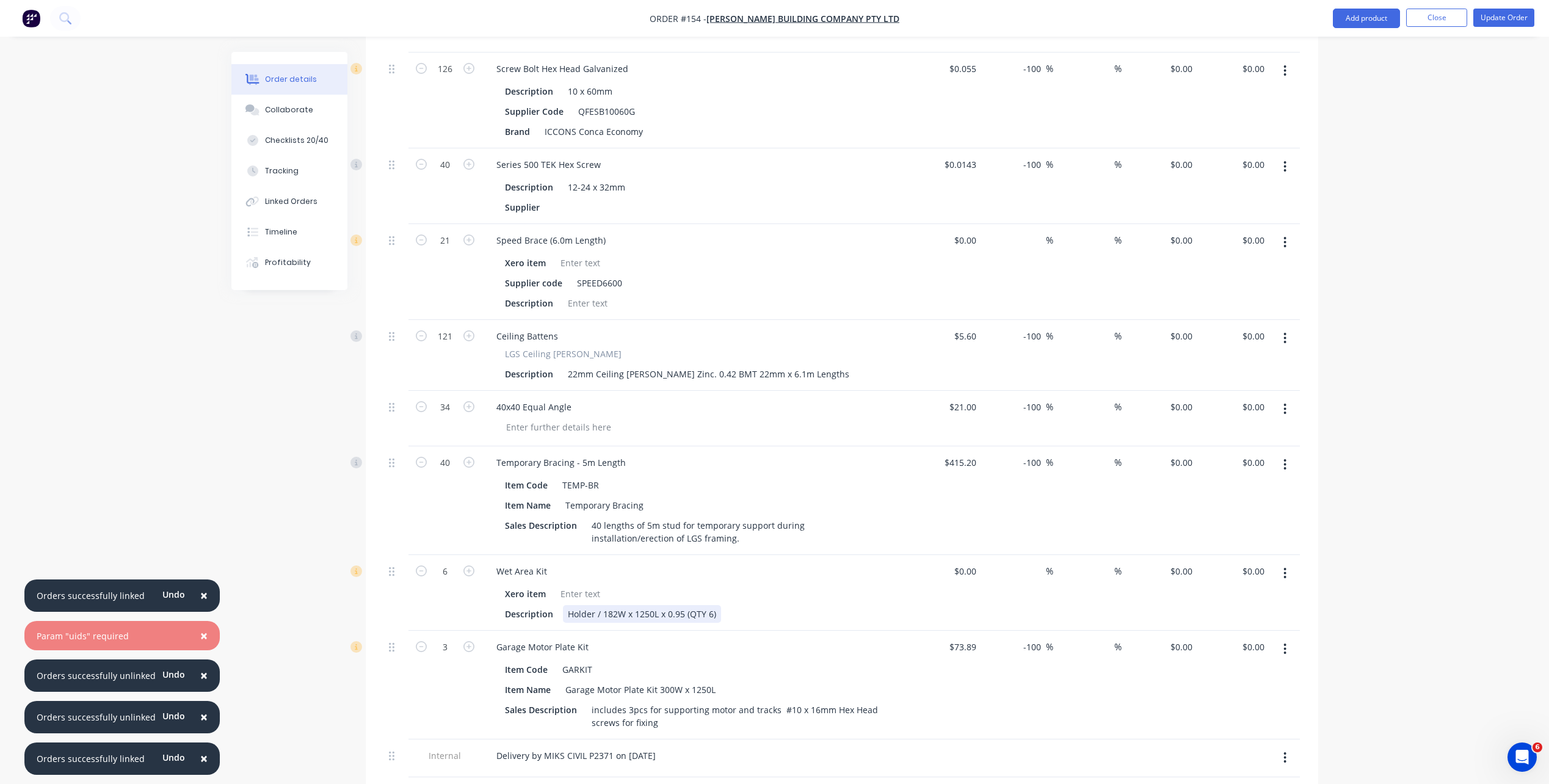
click at [713, 564] on div "Holder / 182W x 1250L x 0.95 (QTY 6)" at bounding box center [642, 614] width 158 height 18
drag, startPoint x: 716, startPoint y: 582, endPoint x: 685, endPoint y: 580, distance: 31.1
click at [685, 564] on div "Holder / 182W x 1250L x 0.95 (QTY 6)" at bounding box center [642, 614] width 158 height 18
drag, startPoint x: 588, startPoint y: 634, endPoint x: 554, endPoint y: 634, distance: 34.0
click at [554, 564] on div "Item Code GARKIT" at bounding box center [693, 669] width 386 height 18
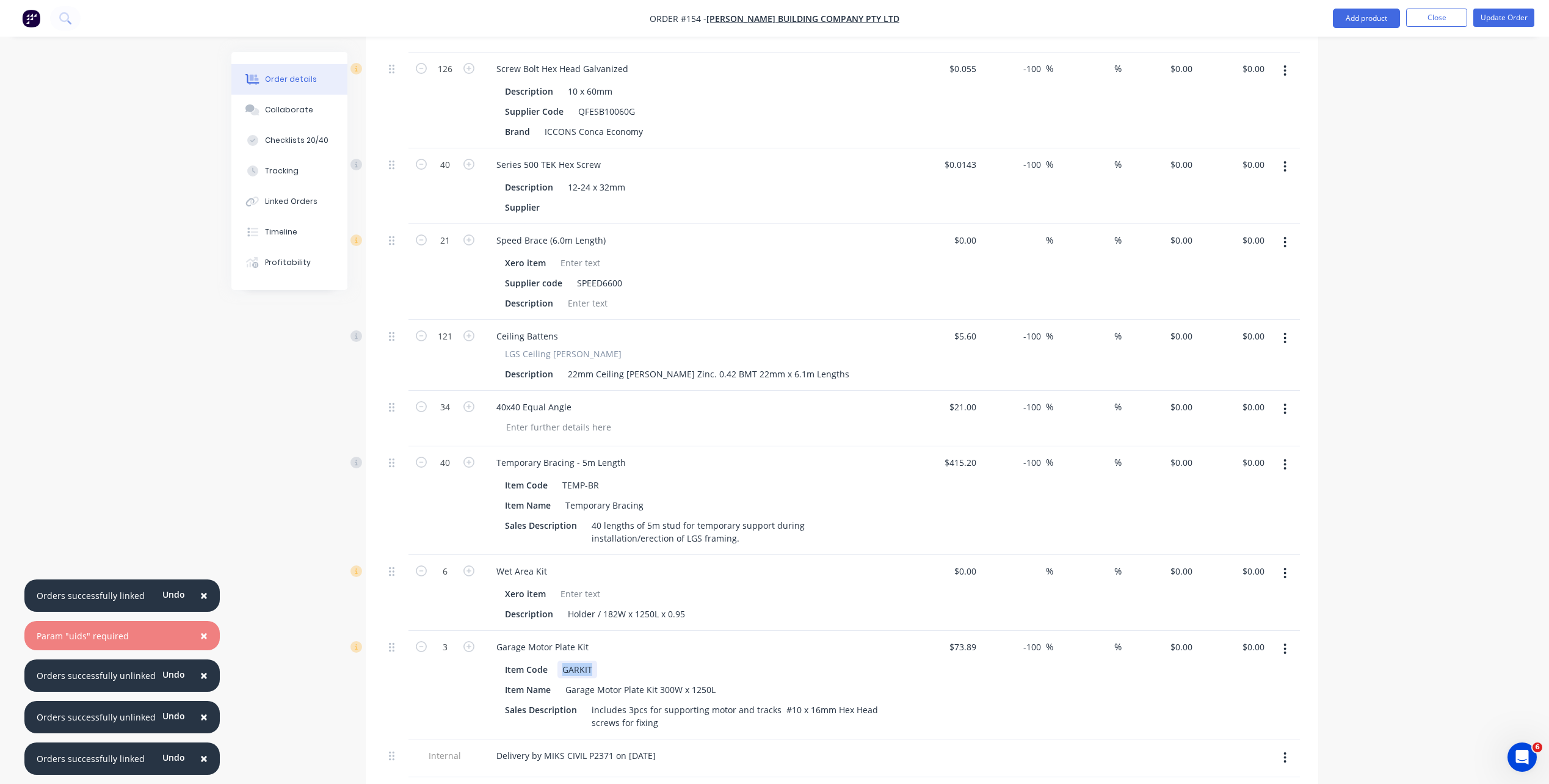
drag, startPoint x: 597, startPoint y: 636, endPoint x: 562, endPoint y: 638, distance: 35.1
click at [562, 564] on div "Item Code GARKIT" at bounding box center [693, 669] width 386 height 18
drag, startPoint x: 660, startPoint y: 654, endPoint x: 544, endPoint y: 655, distance: 116.0
click at [544, 564] on div "Item Name Garage Motor Plate Kit 300W x 1250L" at bounding box center [693, 689] width 386 height 18
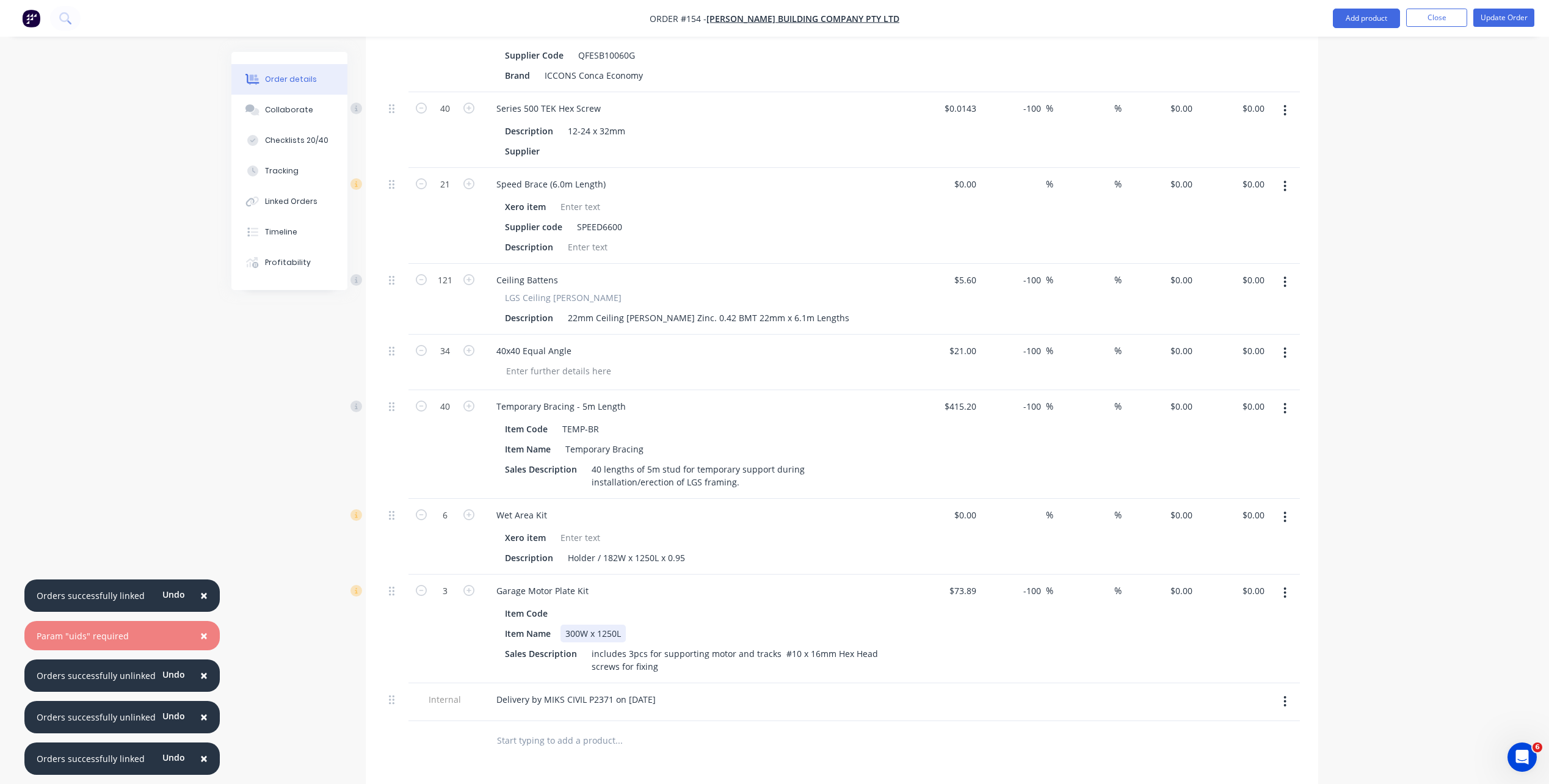
scroll to position [1771, 0]
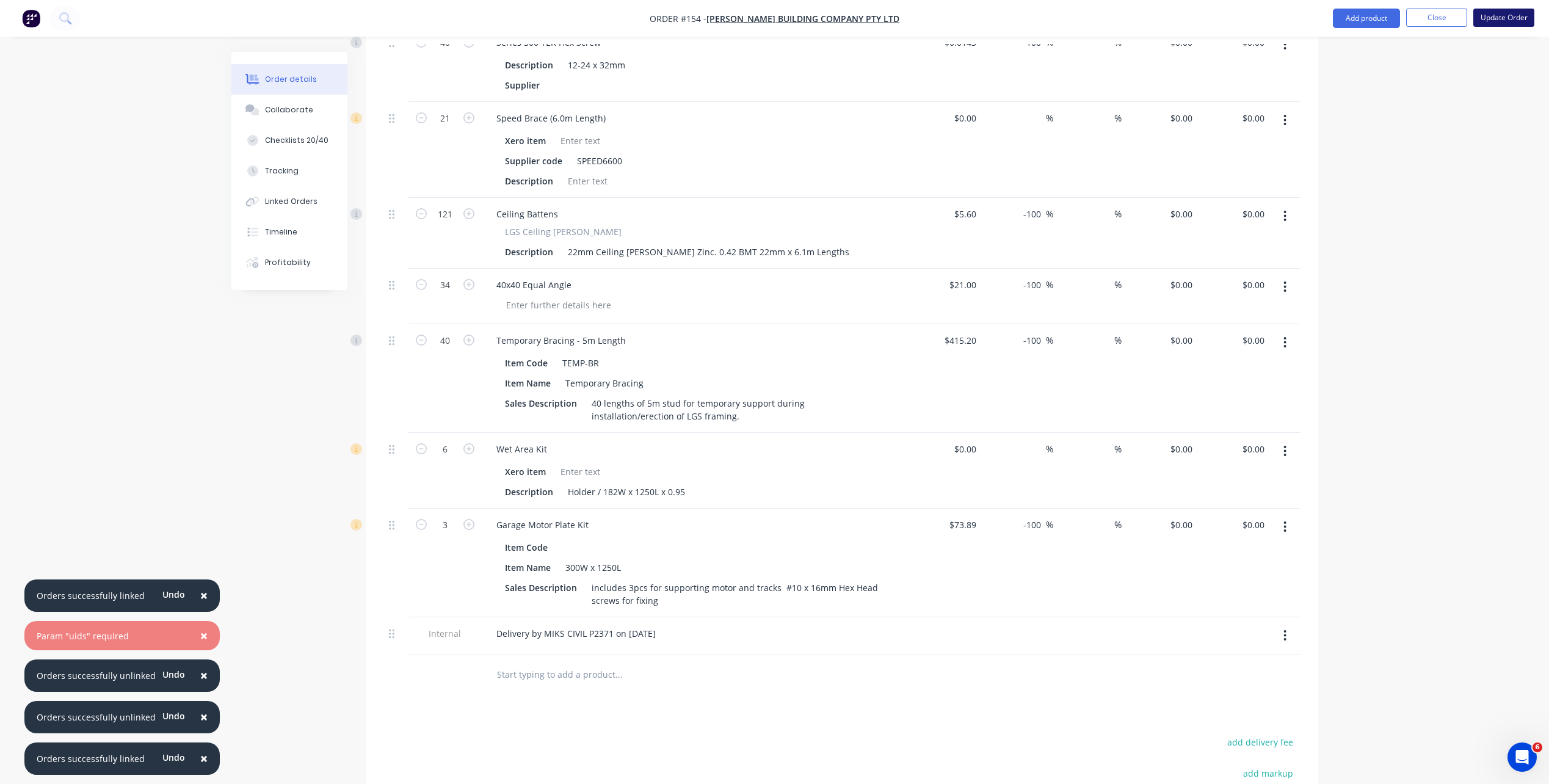
click at [1167, 10] on button "Update Order" at bounding box center [1505, 18] width 61 height 18
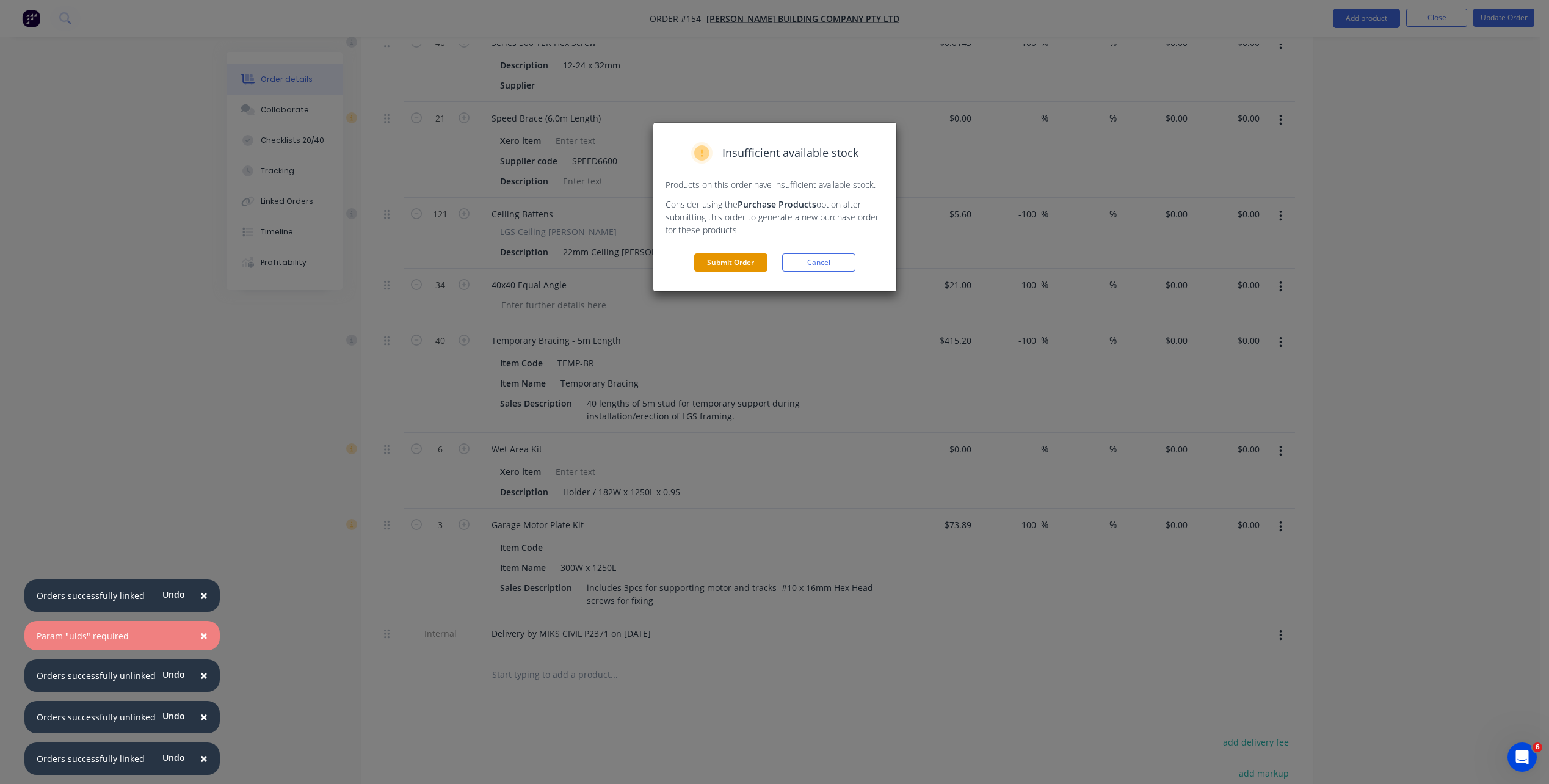
click at [734, 264] on button "Submit Order" at bounding box center [731, 262] width 74 height 18
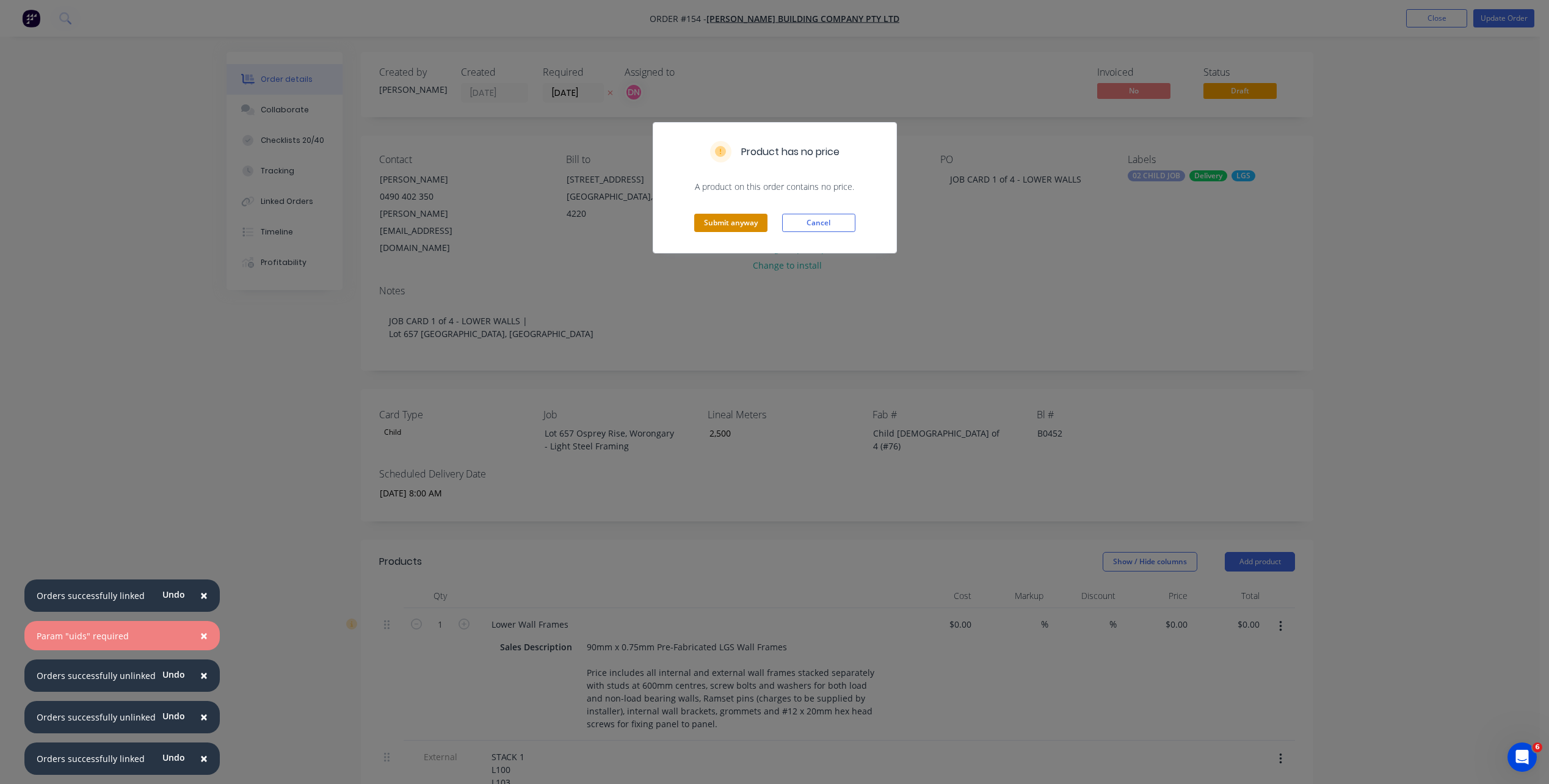
click at [747, 219] on button "Submit anyway" at bounding box center [731, 223] width 74 height 18
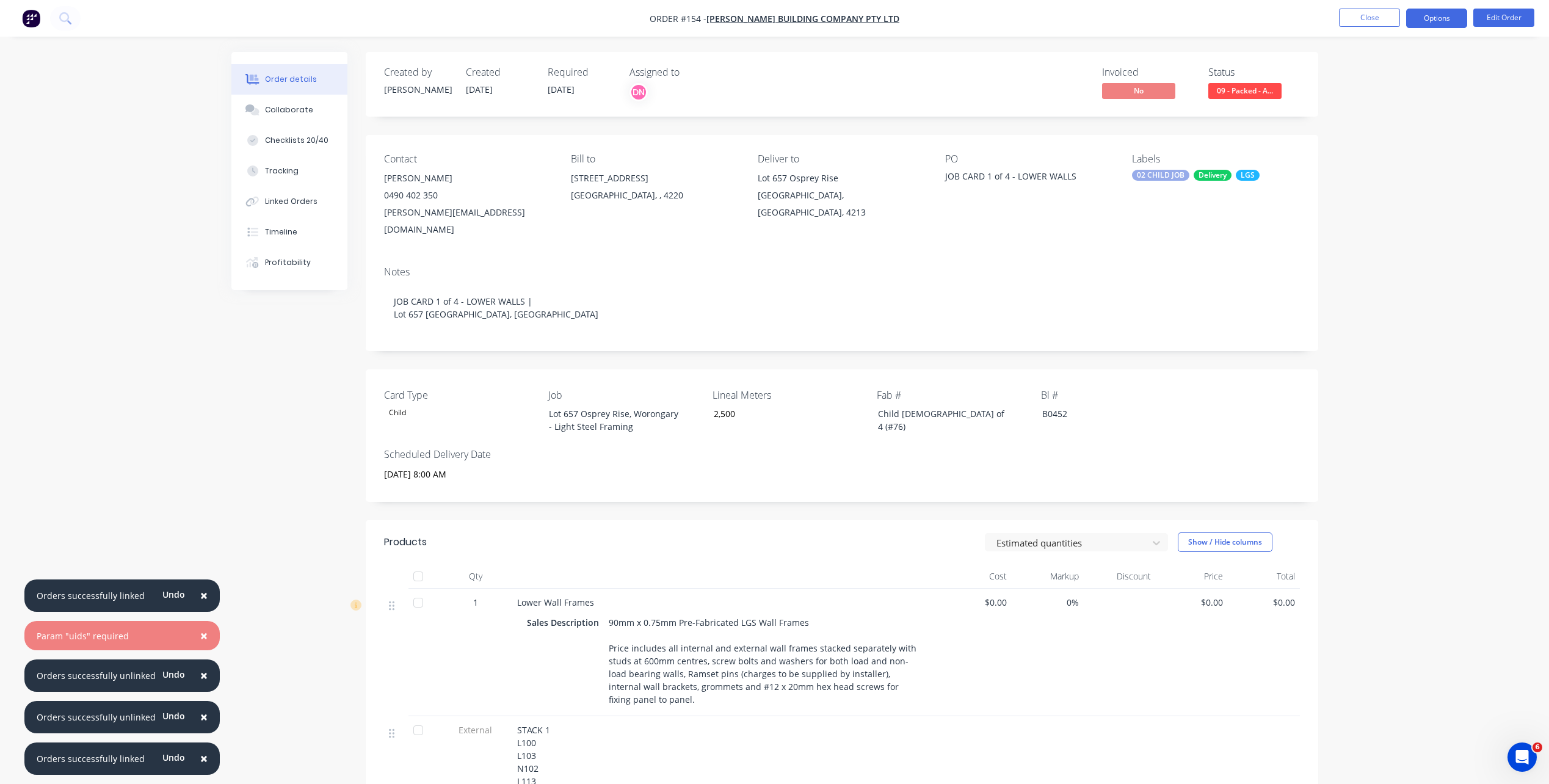
click at [1167, 21] on button "Options" at bounding box center [1437, 18] width 61 height 19
click at [1167, 174] on div "Delivery Docket" at bounding box center [1400, 172] width 112 height 18
click at [1167, 115] on div "Without pricing" at bounding box center [1400, 123] width 112 height 18
click at [311, 115] on button "Collaborate" at bounding box center [289, 110] width 116 height 31
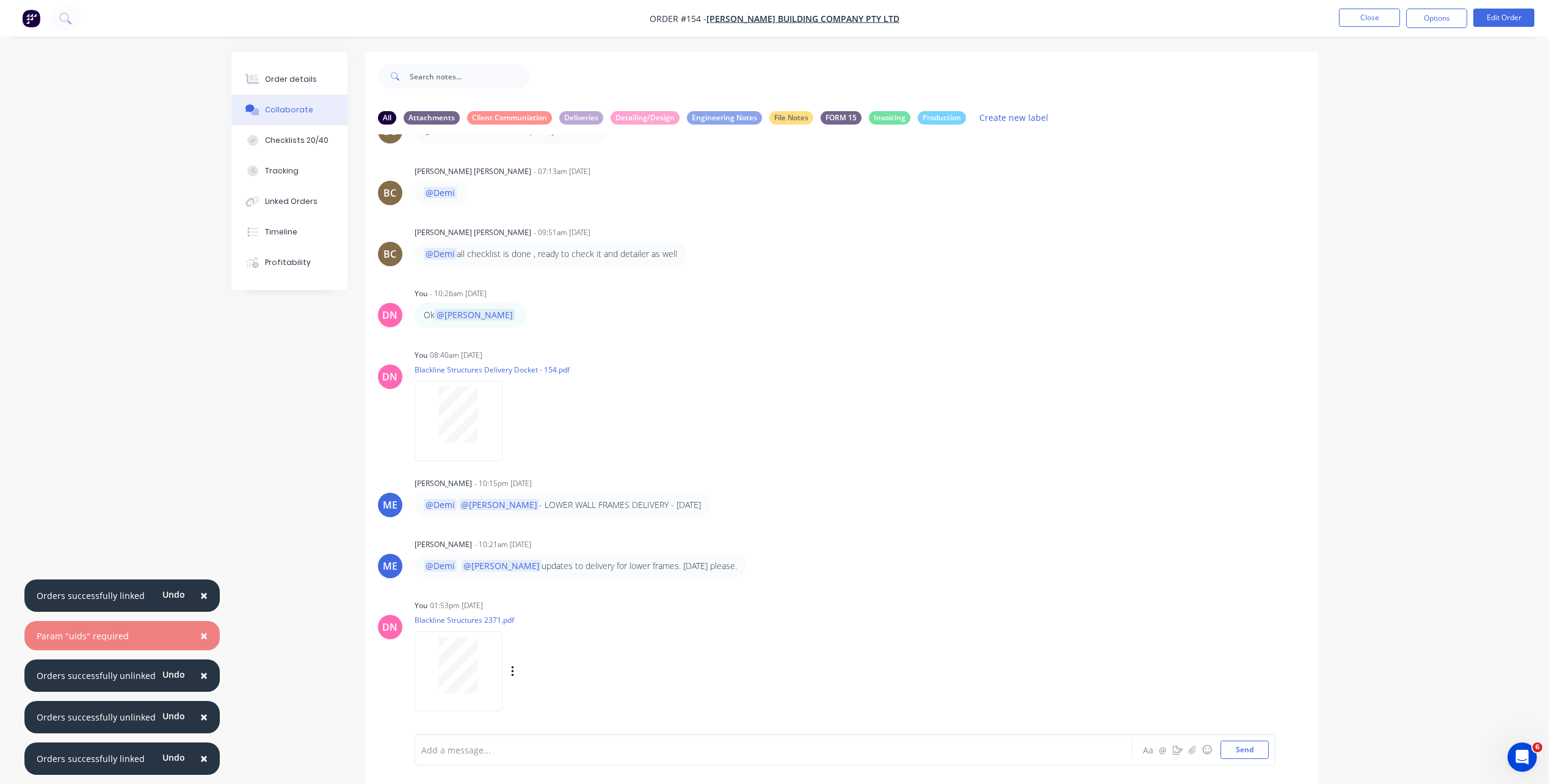
scroll to position [97, 0]
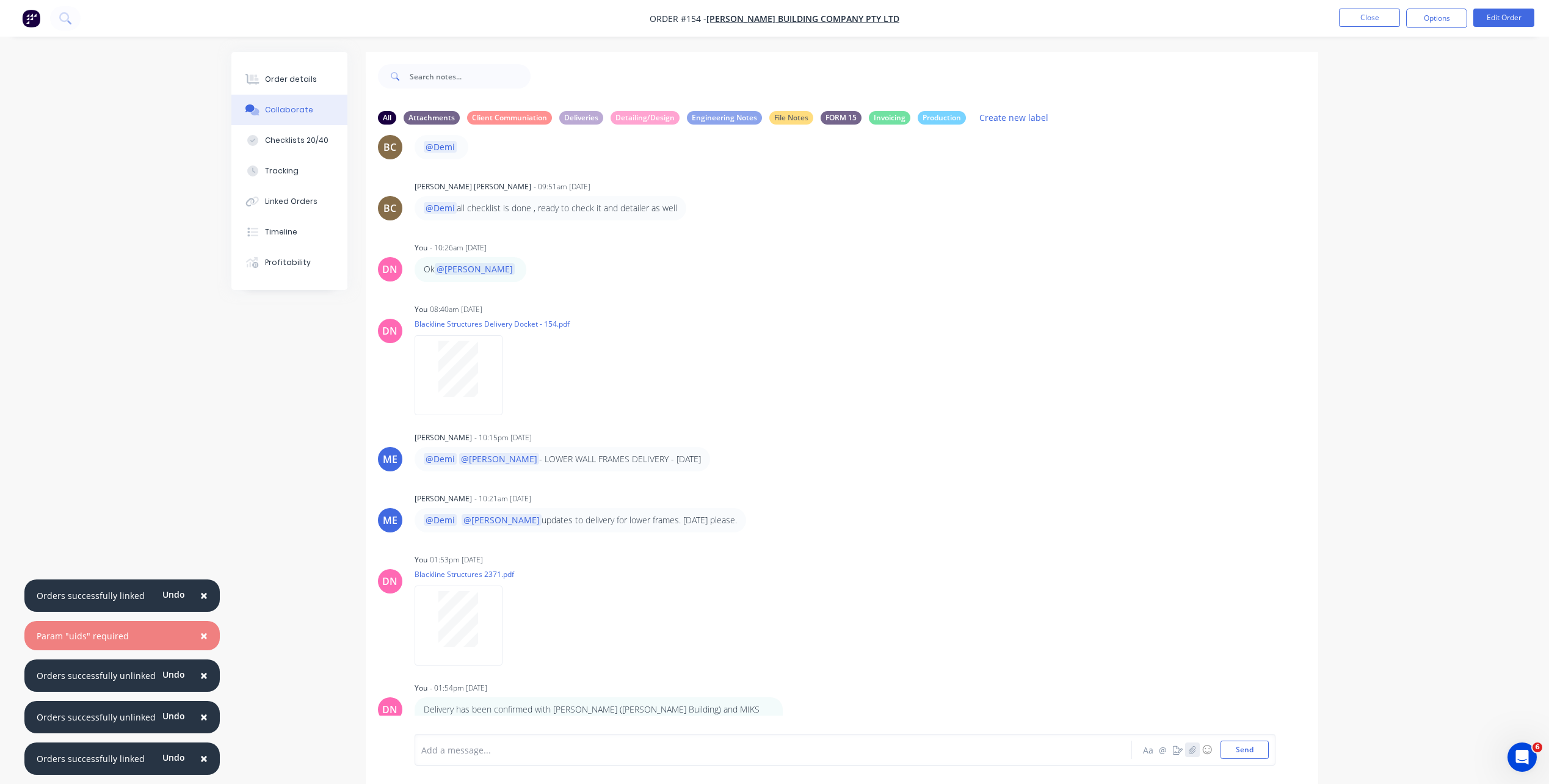
click at [1167, 564] on icon "button" at bounding box center [1192, 749] width 7 height 8
click at [313, 73] on button "Order details" at bounding box center [289, 80] width 116 height 31
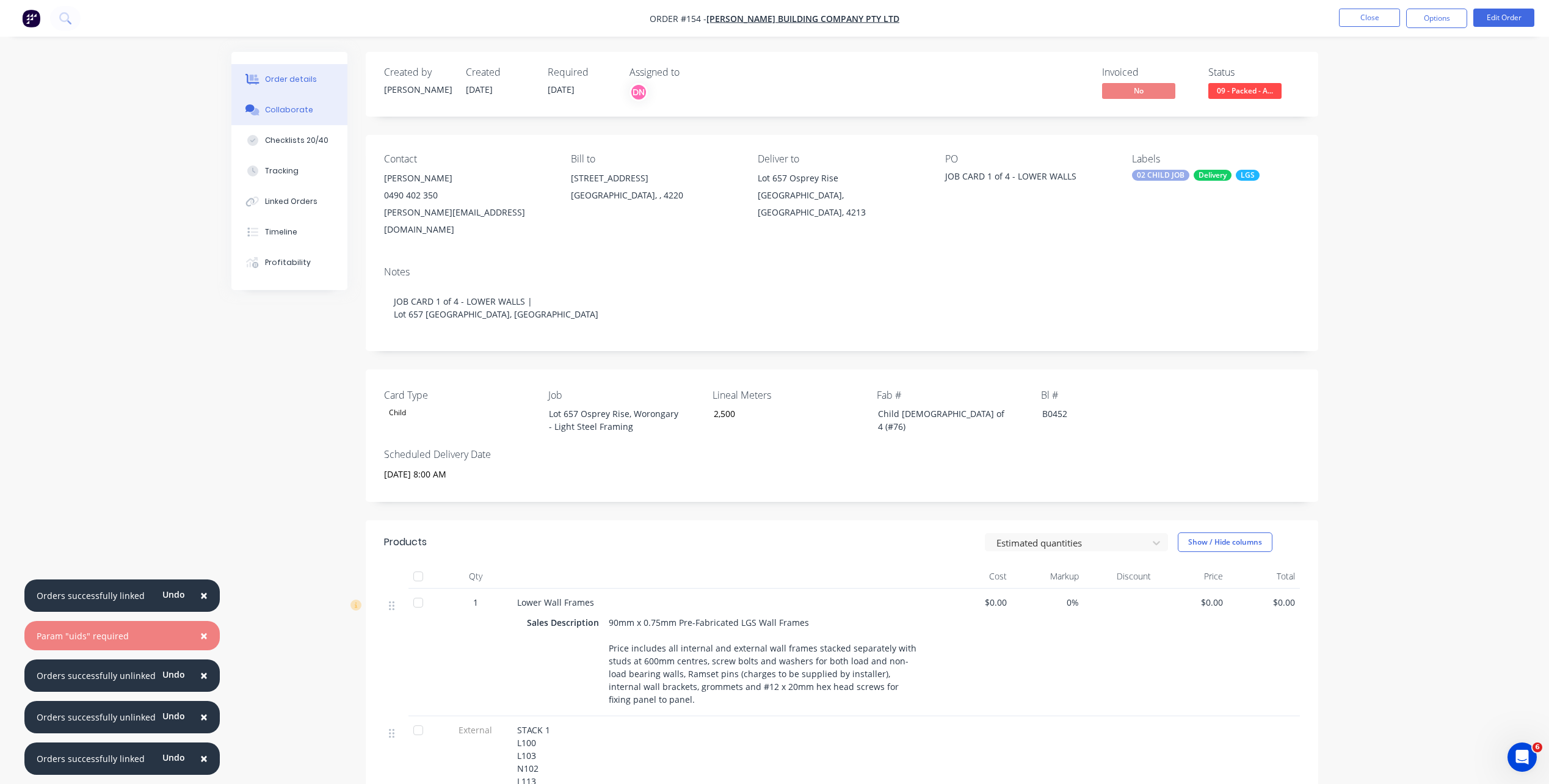
click at [307, 116] on button "Collaborate" at bounding box center [289, 110] width 116 height 31
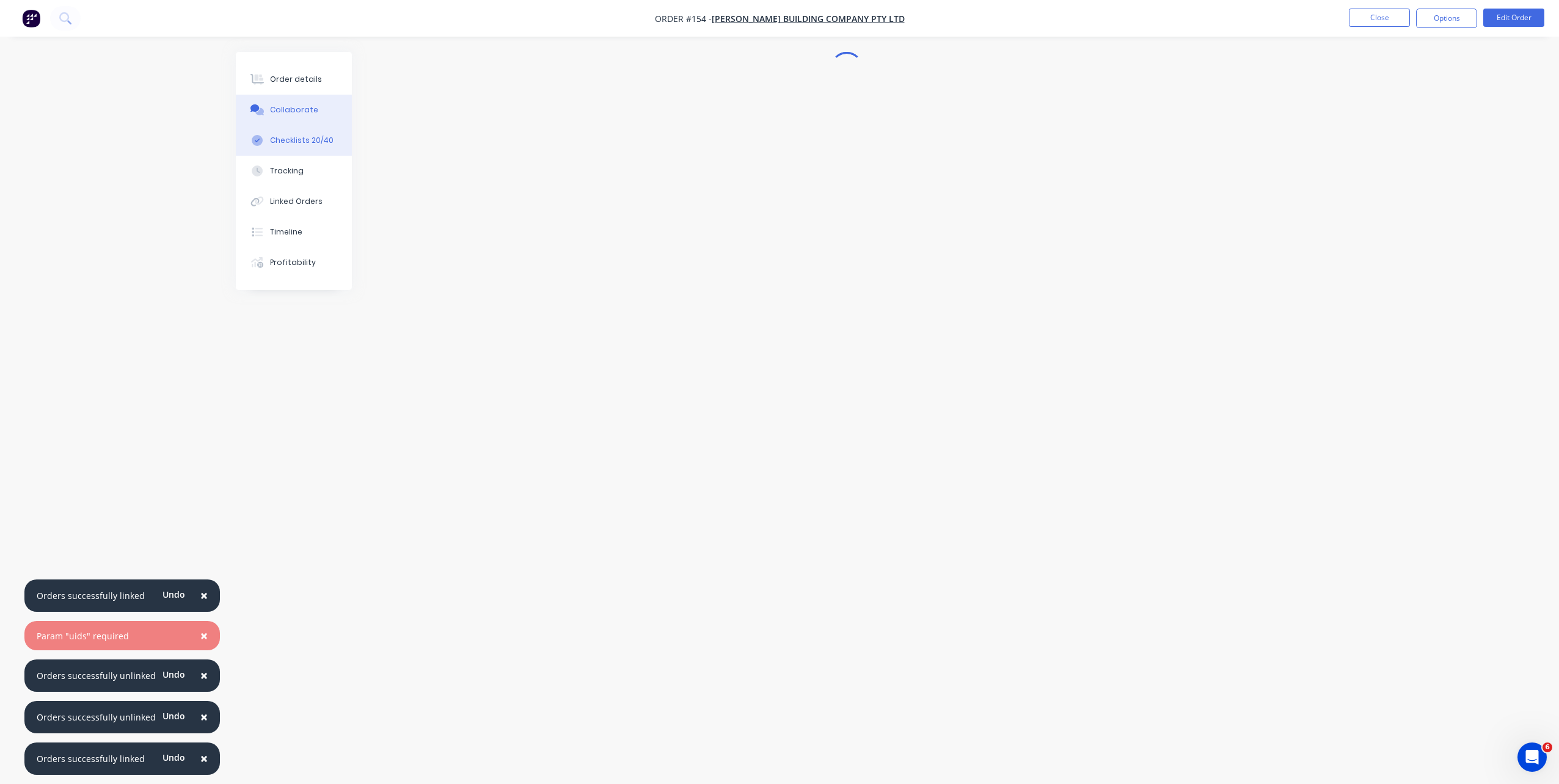
click at [308, 147] on button "Checklists 20/40" at bounding box center [293, 140] width 116 height 31
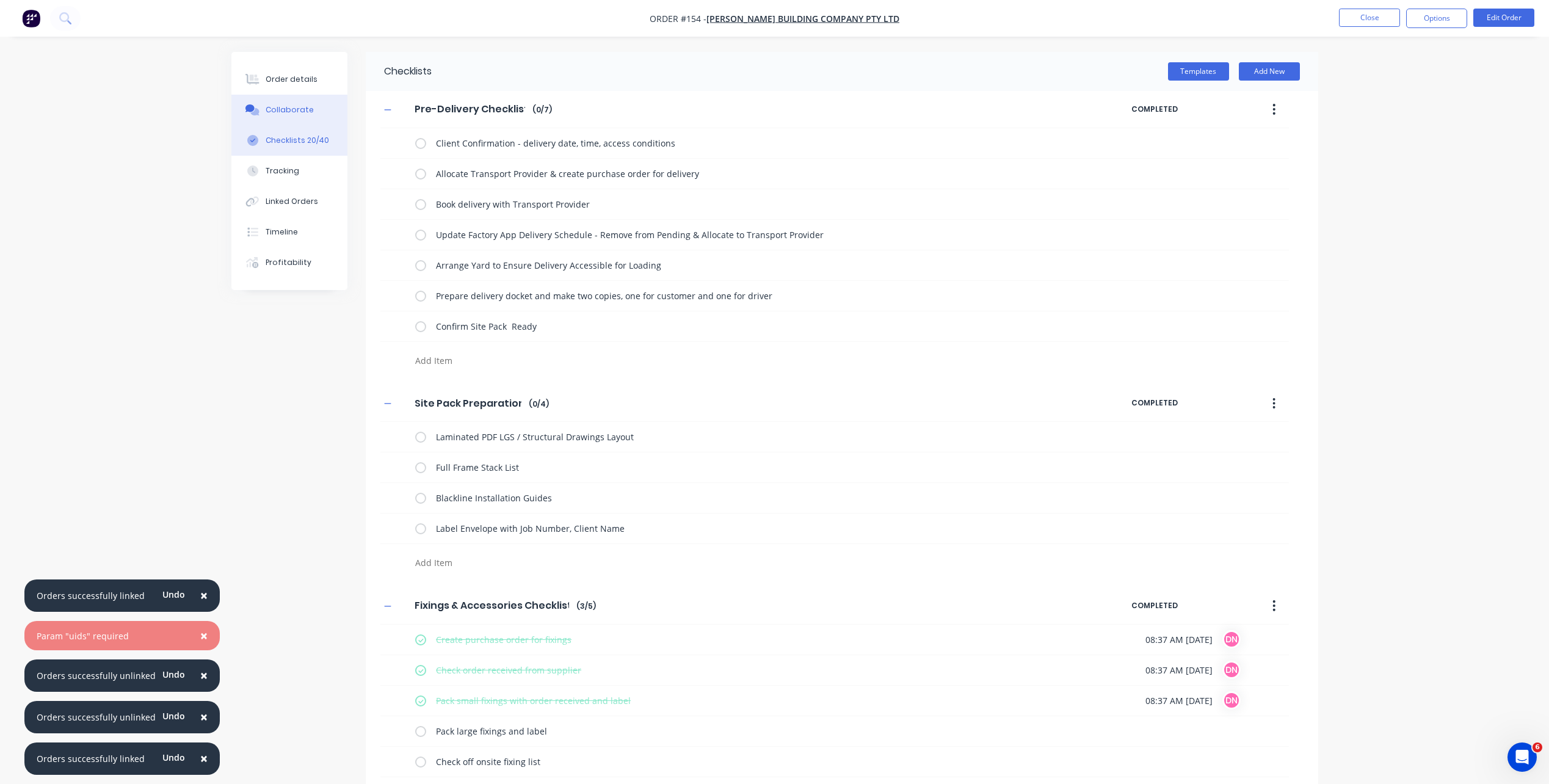
click at [315, 124] on button "Collaborate" at bounding box center [289, 110] width 116 height 31
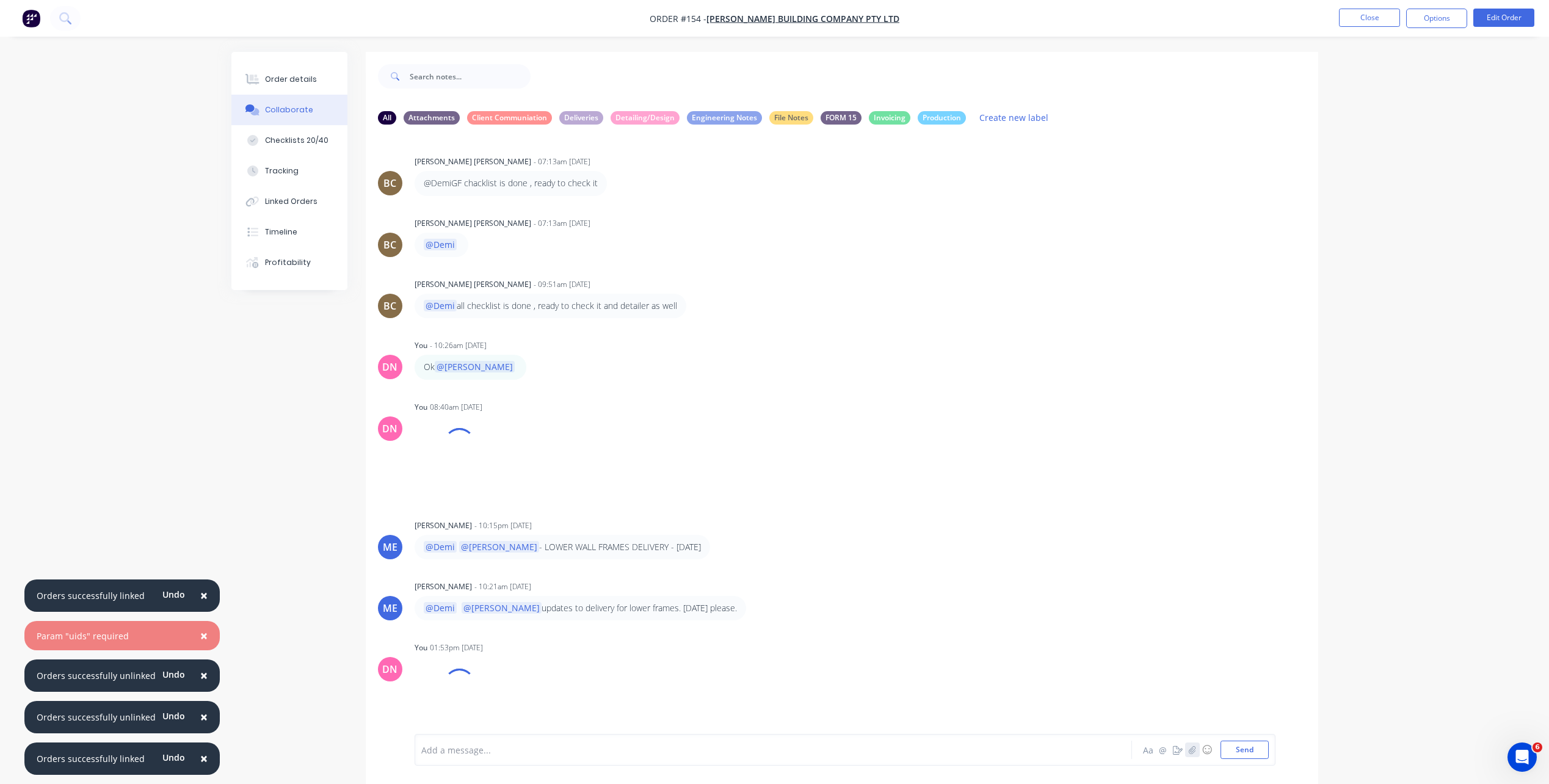
click at [1167, 564] on icon "button" at bounding box center [1192, 749] width 8 height 8
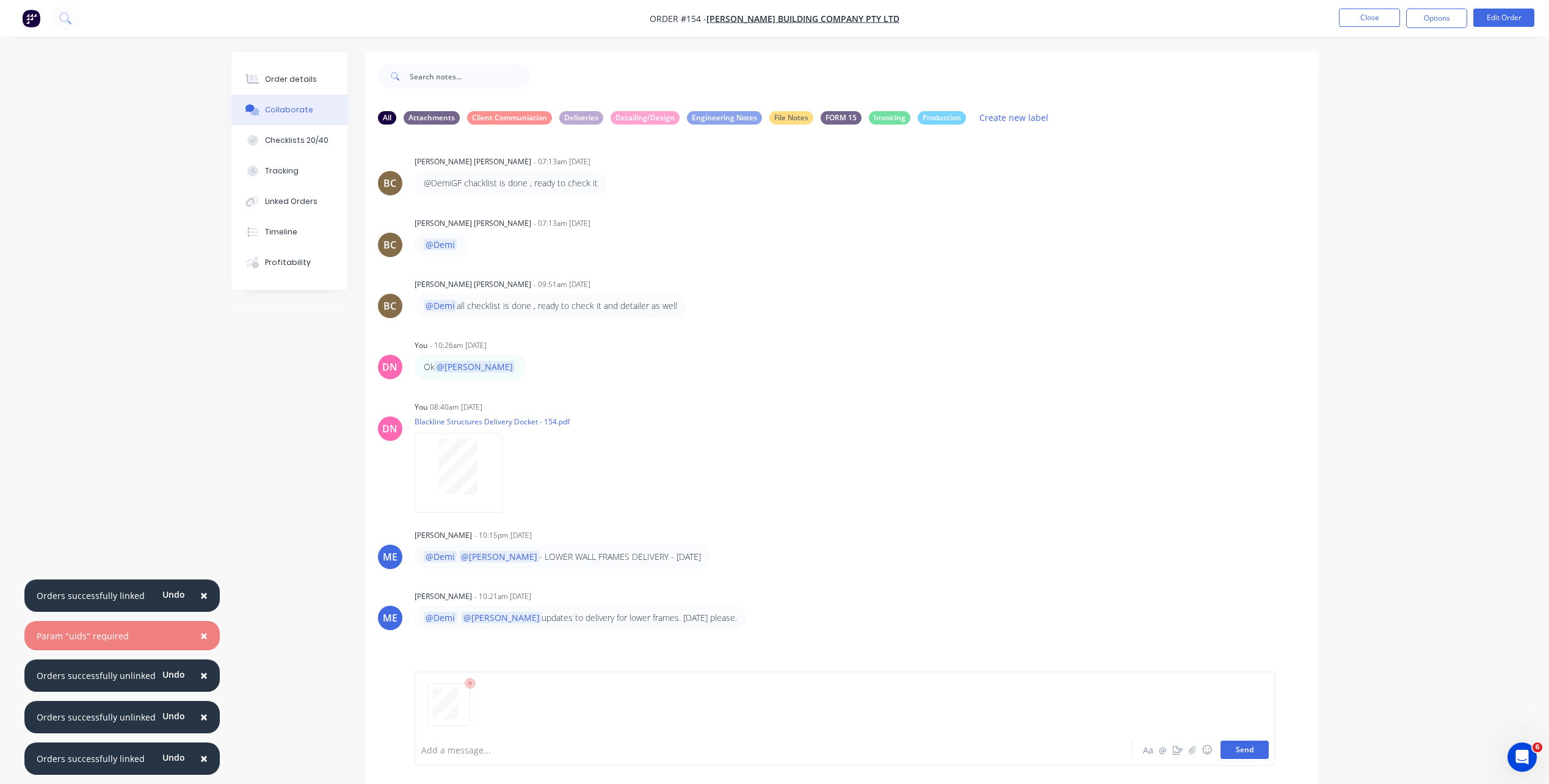
click at [1167, 564] on button "Send" at bounding box center [1244, 749] width 48 height 18
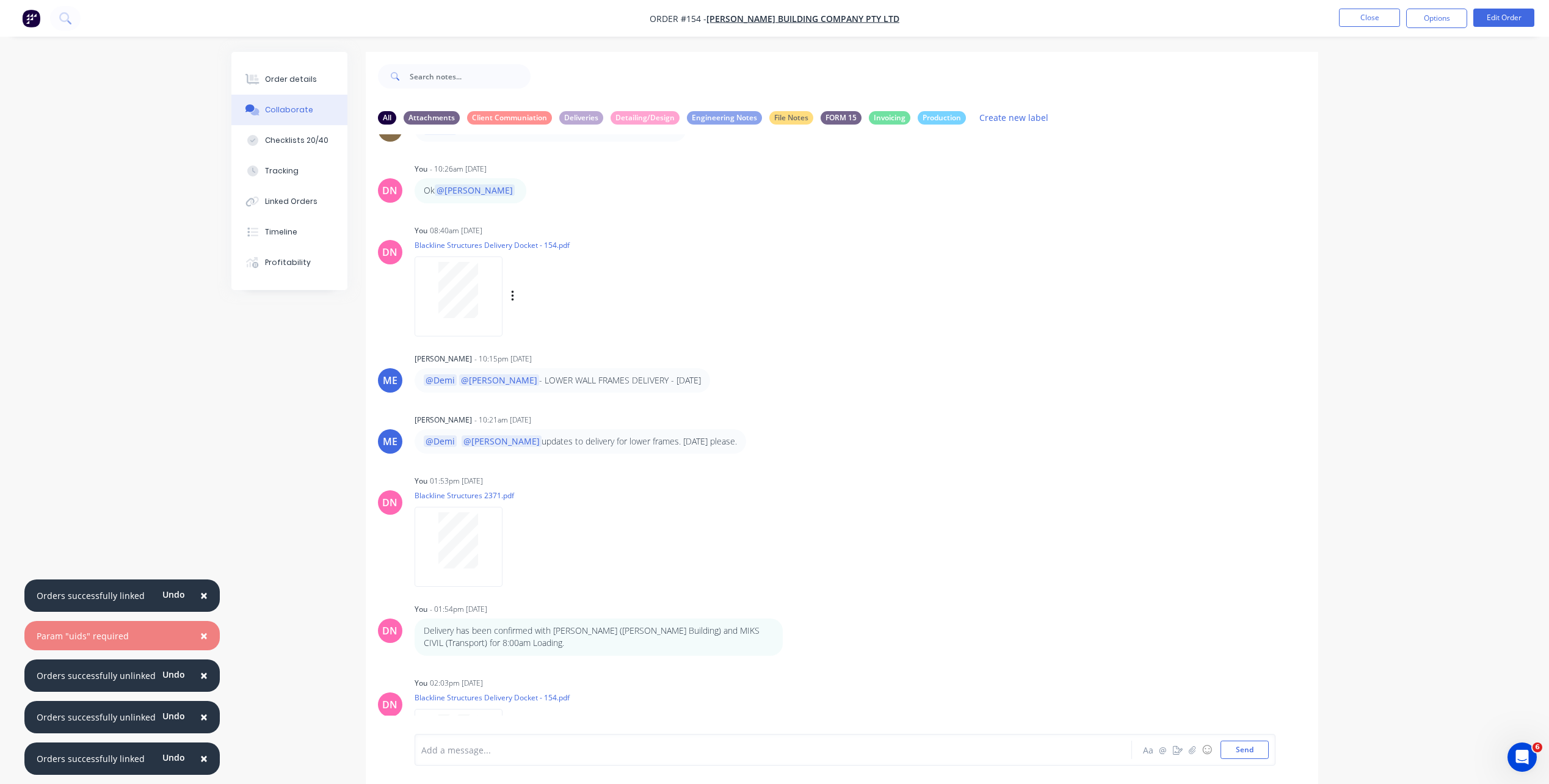
scroll to position [237, 0]
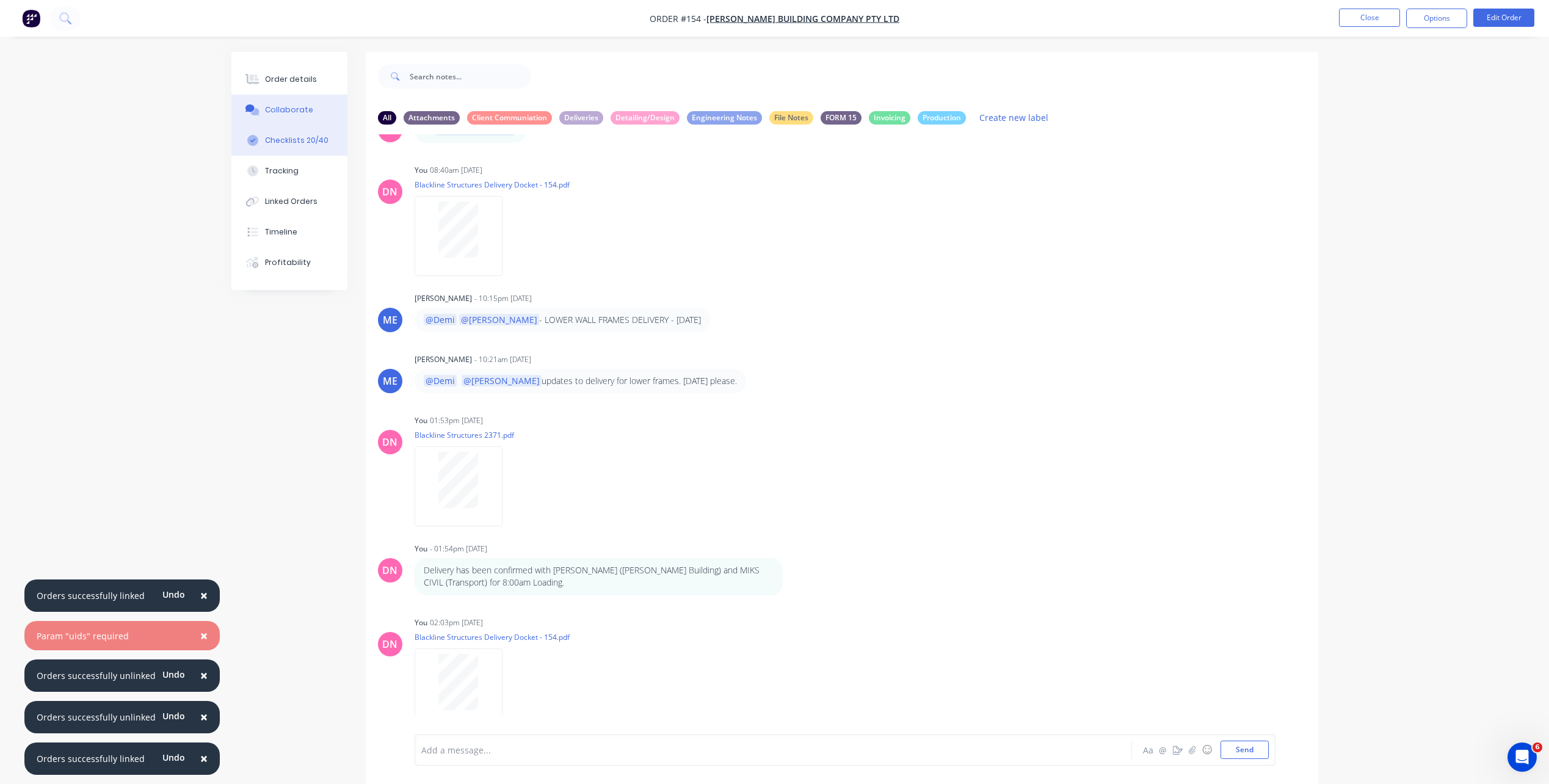
click at [308, 150] on button "Checklists 20/40" at bounding box center [289, 140] width 116 height 31
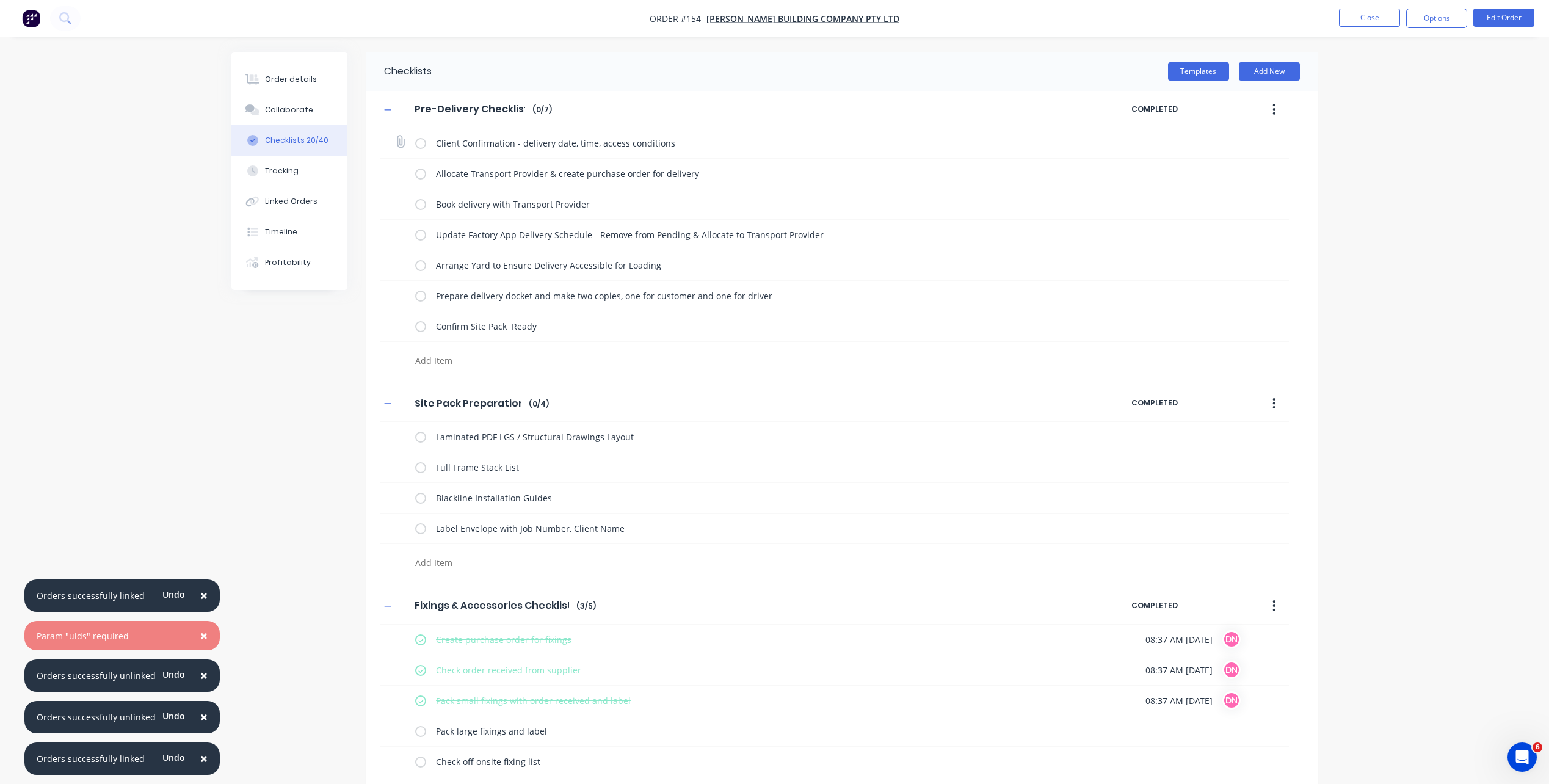
click at [419, 147] on label at bounding box center [420, 143] width 11 height 13
click at [0, 0] on input "checkbox" at bounding box center [0, 0] width 0 height 0
click at [420, 175] on label at bounding box center [420, 173] width 11 height 13
click at [0, 0] on input "checkbox" at bounding box center [0, 0] width 0 height 0
drag, startPoint x: 419, startPoint y: 208, endPoint x: 414, endPoint y: 234, distance: 26.5
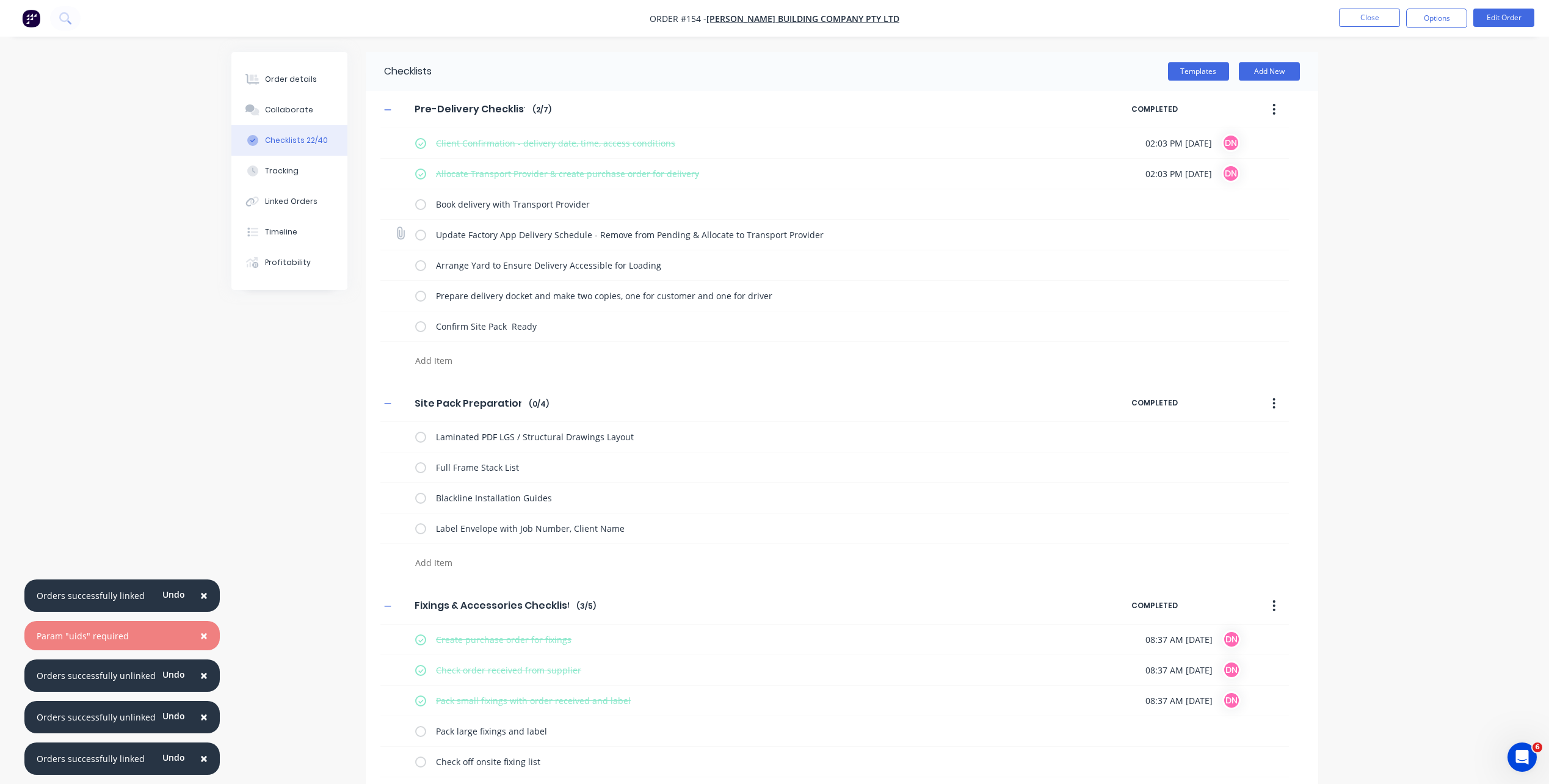
click at [419, 208] on label at bounding box center [420, 204] width 11 height 13
click at [0, 0] on input "checkbox" at bounding box center [0, 0] width 0 height 0
click at [417, 236] on label at bounding box center [420, 235] width 11 height 13
click at [0, 0] on input "checkbox" at bounding box center [0, 0] width 0 height 0
click at [418, 264] on label at bounding box center [420, 265] width 11 height 13
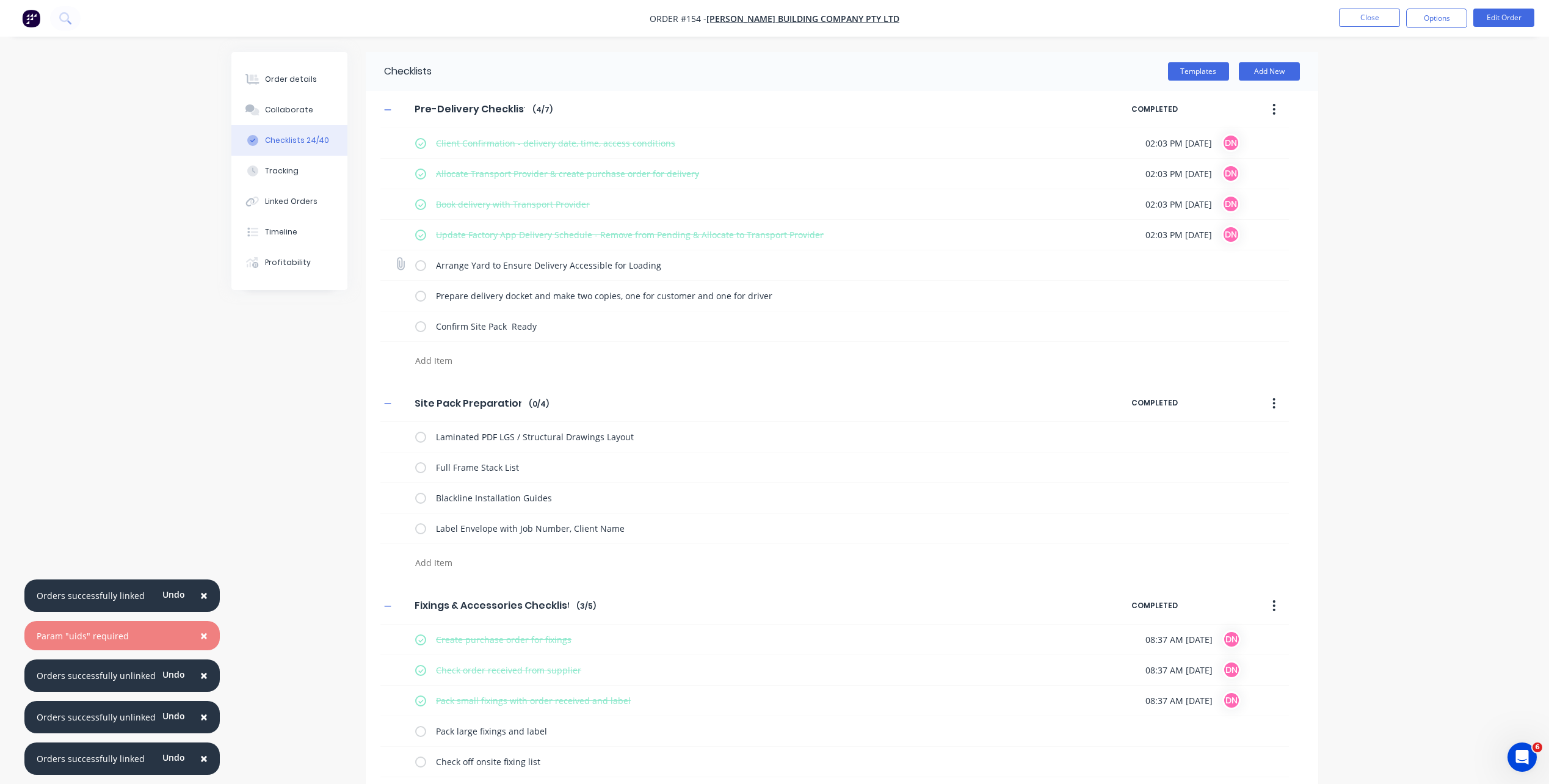
click at [0, 0] on input "checkbox" at bounding box center [0, 0] width 0 height 0
click at [419, 299] on label at bounding box center [420, 295] width 11 height 13
click at [0, 0] on input "checkbox" at bounding box center [0, 0] width 0 height 0
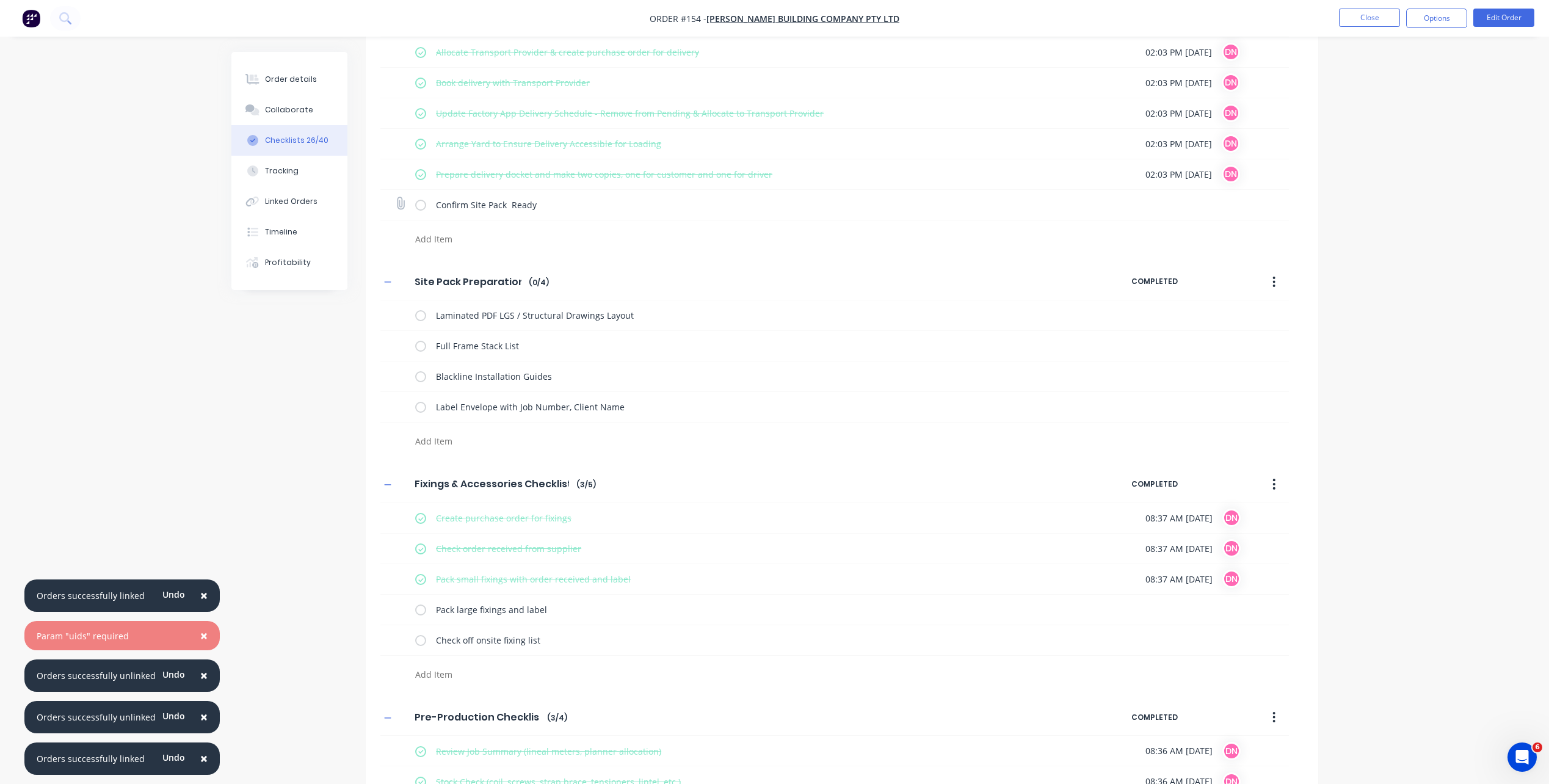
scroll to position [122, 0]
click at [420, 318] on label at bounding box center [420, 315] width 11 height 13
click at [0, 0] on input "checkbox" at bounding box center [0, 0] width 0 height 0
click at [420, 348] on label at bounding box center [420, 345] width 11 height 13
click at [0, 0] on input "checkbox" at bounding box center [0, 0] width 0 height 0
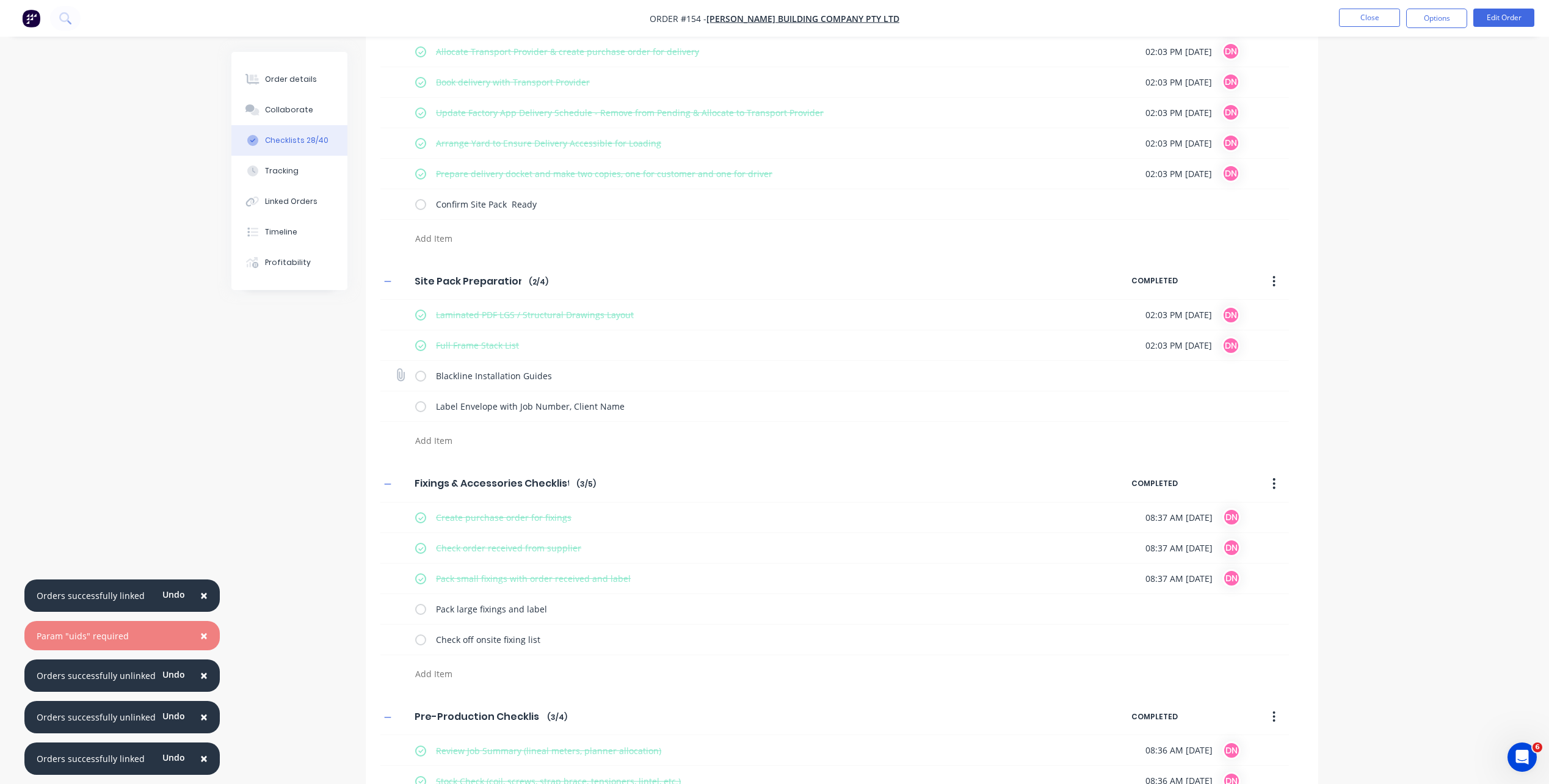
click at [420, 371] on label at bounding box center [420, 376] width 11 height 13
click at [0, 0] on input "checkbox" at bounding box center [0, 0] width 0 height 0
click at [420, 411] on label at bounding box center [420, 406] width 11 height 13
click at [0, 0] on input "checkbox" at bounding box center [0, 0] width 0 height 0
click at [423, 205] on label at bounding box center [420, 204] width 11 height 13
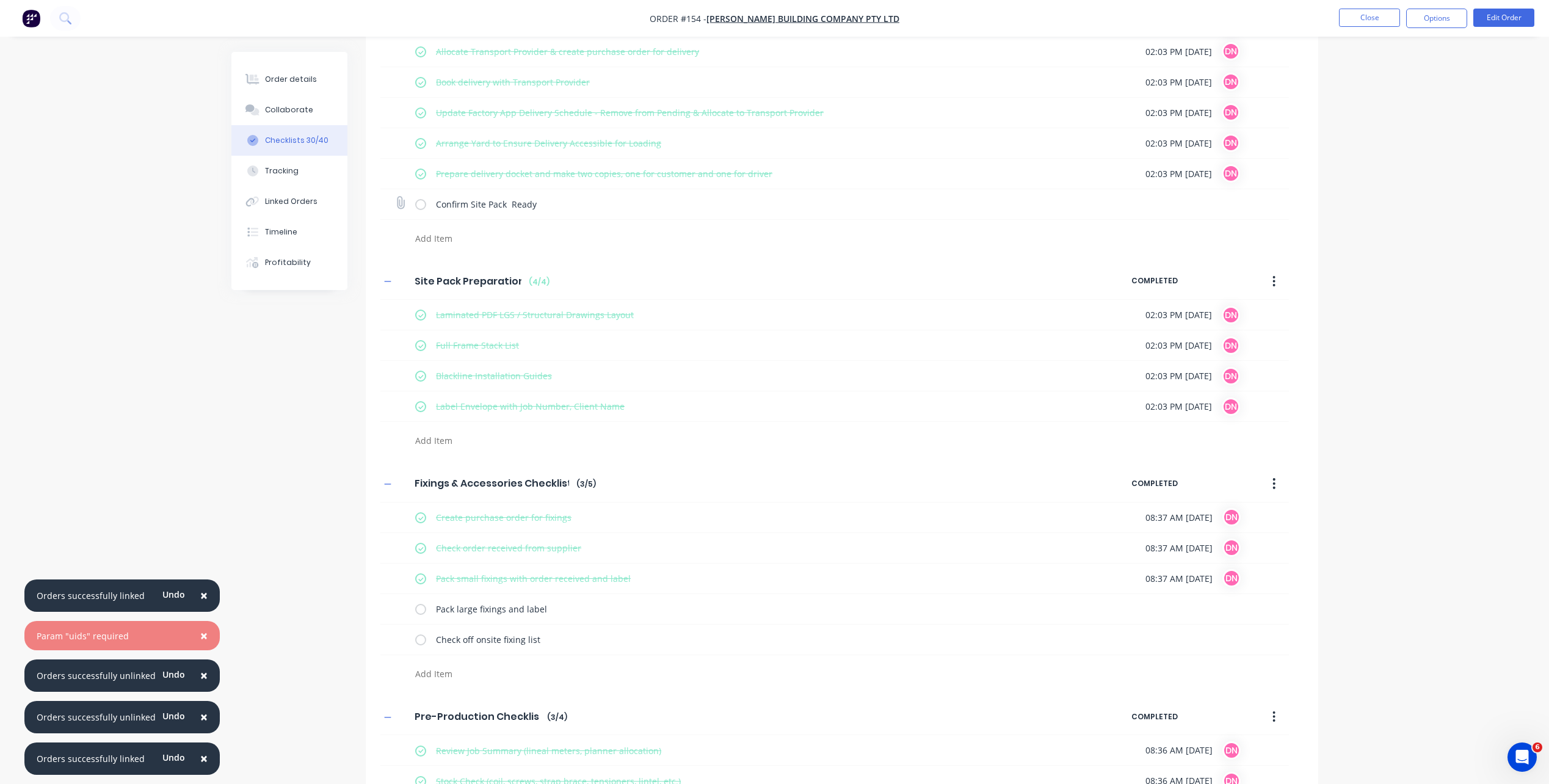
click at [0, 0] on input "checkbox" at bounding box center [0, 0] width 0 height 0
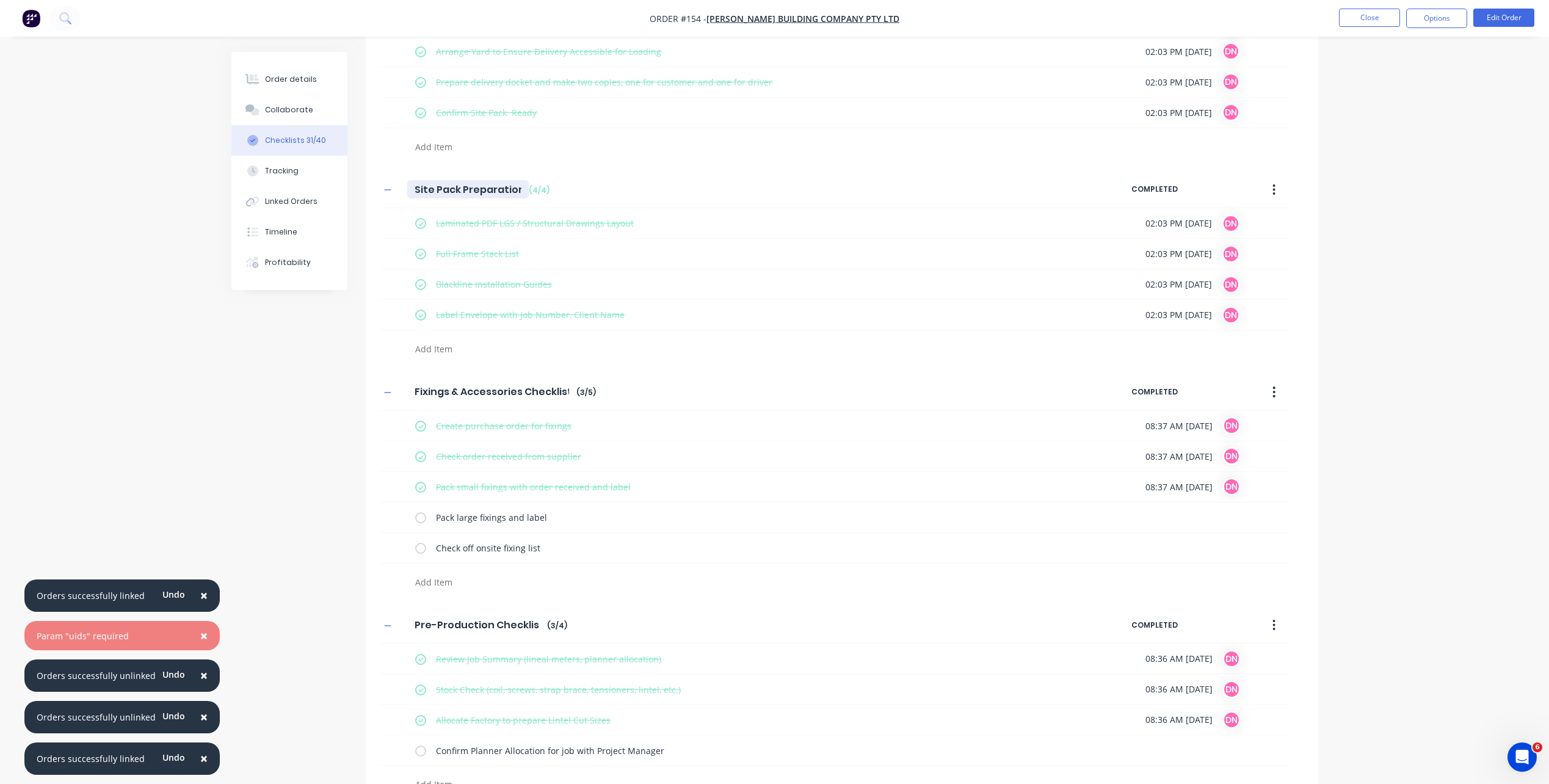
scroll to position [305, 0]
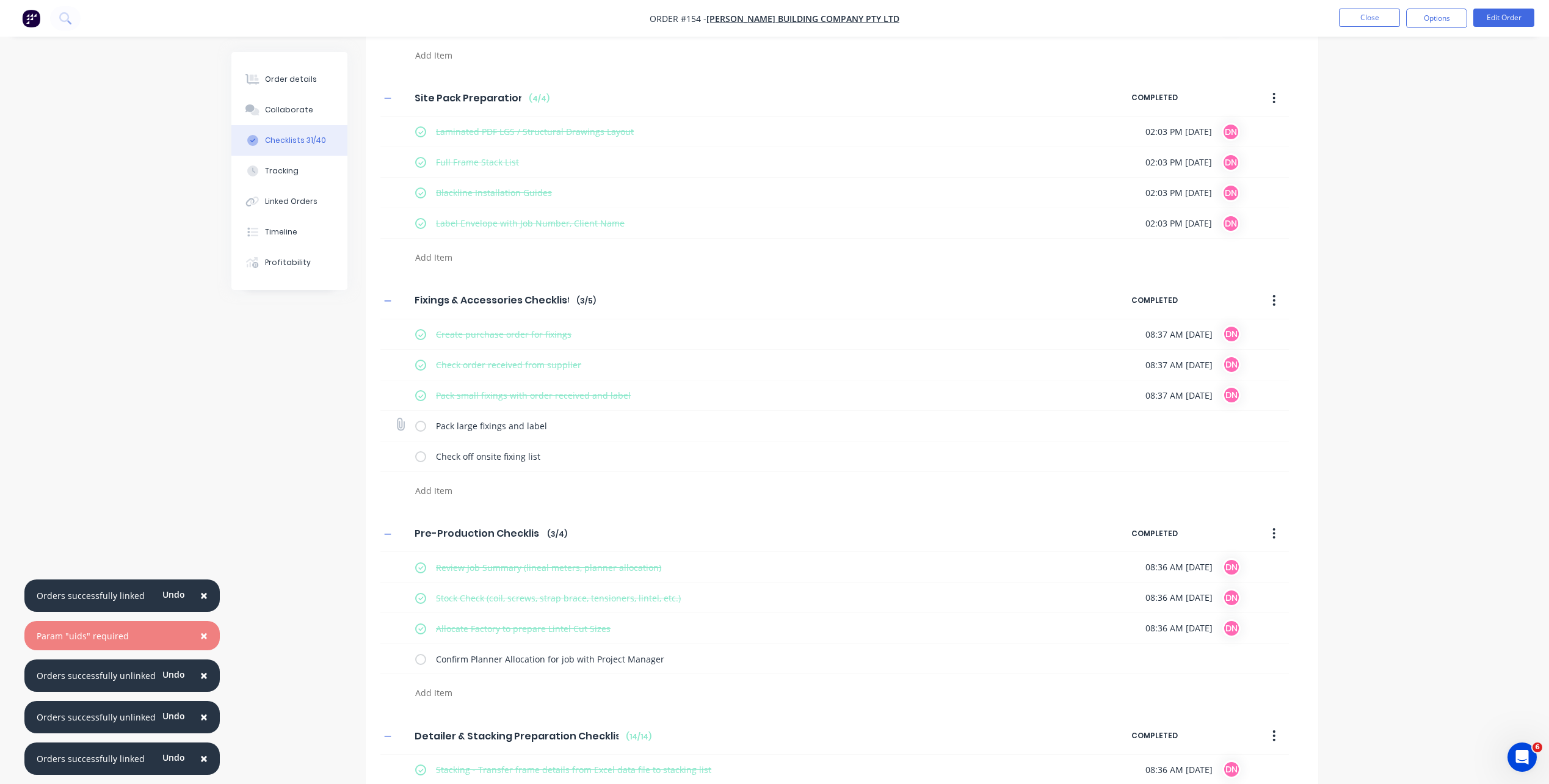
click at [420, 427] on label at bounding box center [420, 426] width 11 height 13
click at [0, 0] on input "checkbox" at bounding box center [0, 0] width 0 height 0
click at [421, 450] on label at bounding box center [420, 456] width 11 height 13
click at [0, 0] on input "checkbox" at bounding box center [0, 0] width 0 height 0
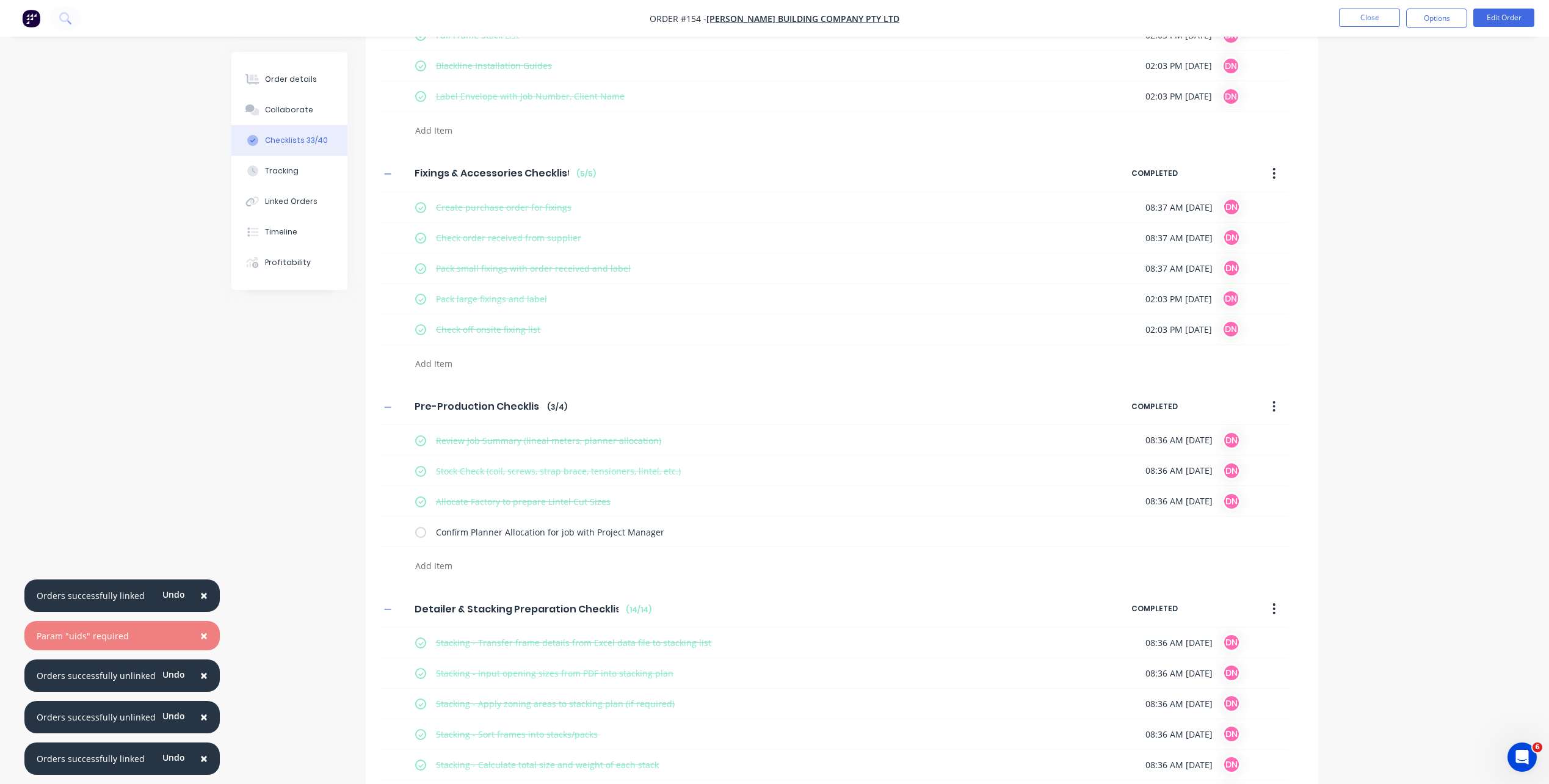
scroll to position [549, 0]
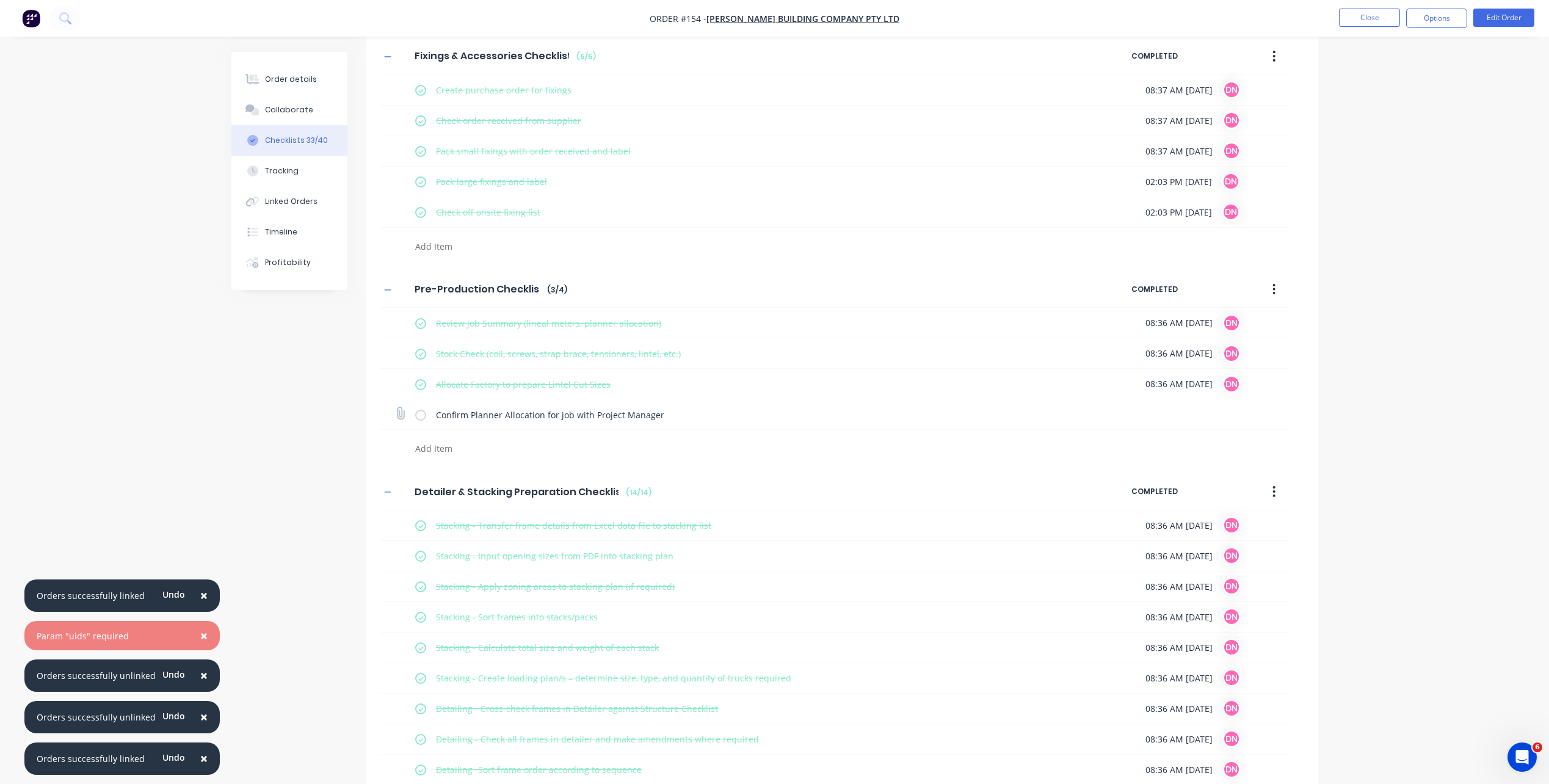
click at [426, 420] on label at bounding box center [420, 414] width 11 height 13
click at [0, 0] on input "checkbox" at bounding box center [0, 0] width 0 height 0
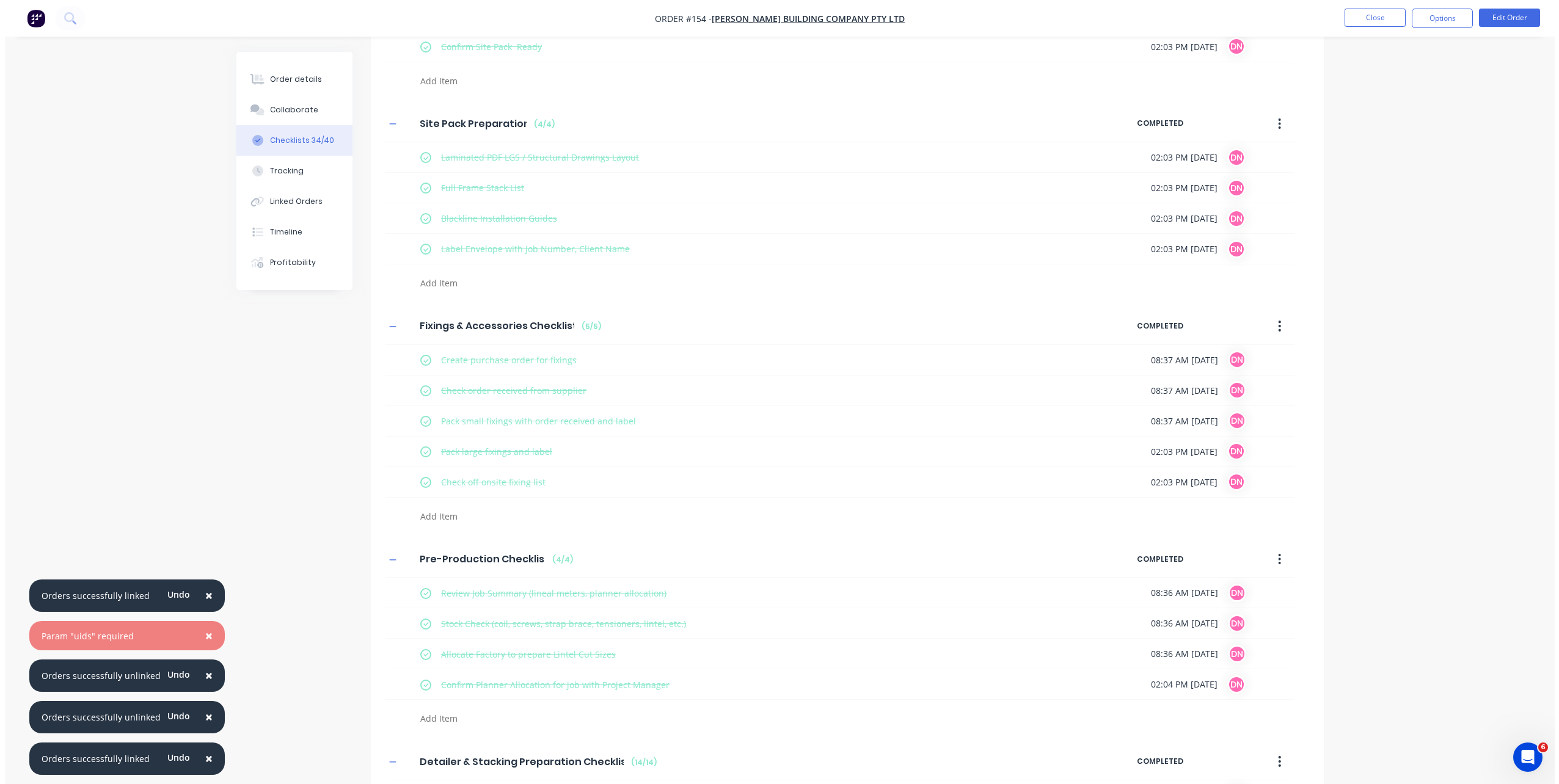
scroll to position [0, 0]
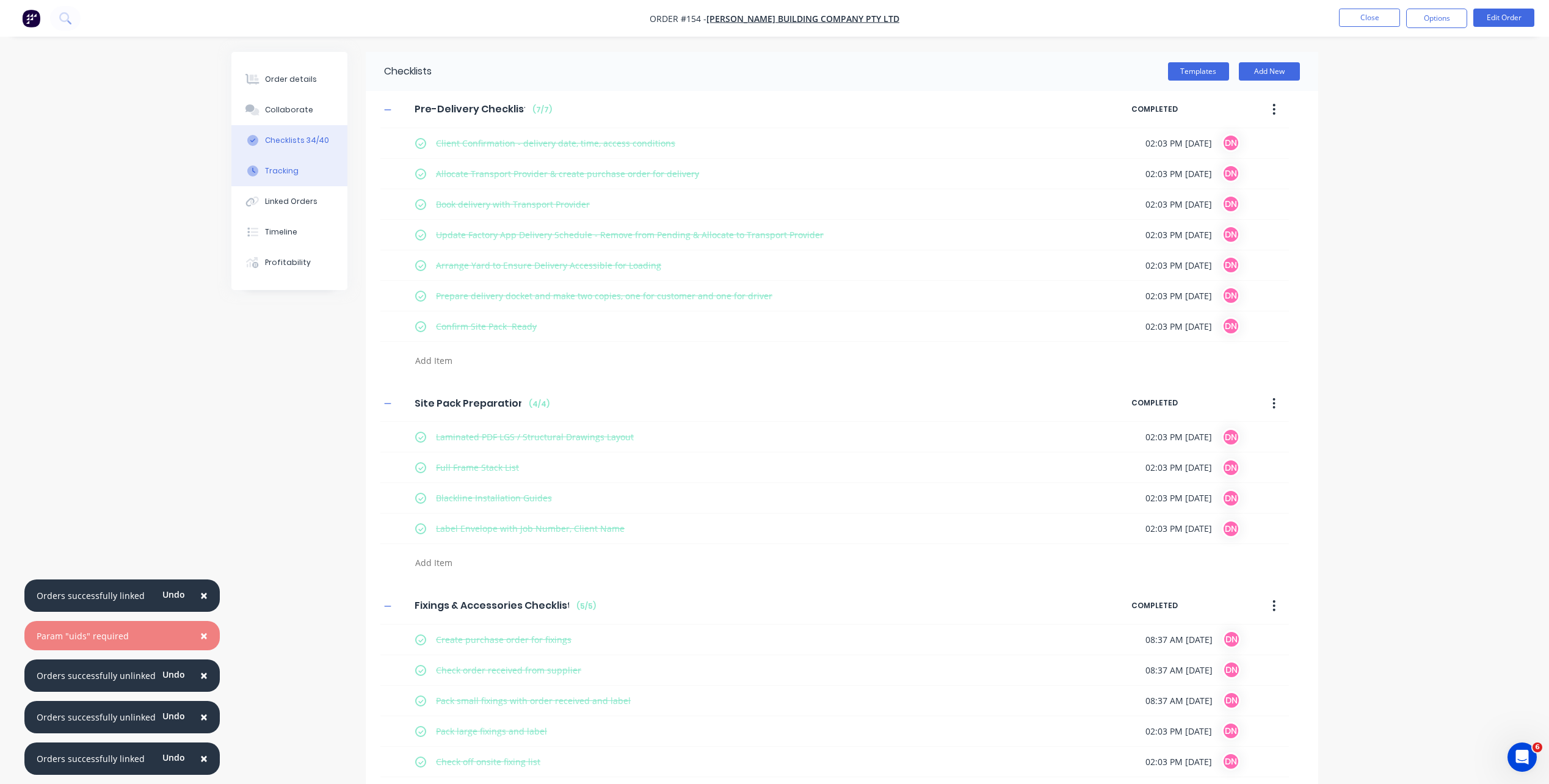
click at [307, 167] on button "Tracking" at bounding box center [289, 171] width 116 height 31
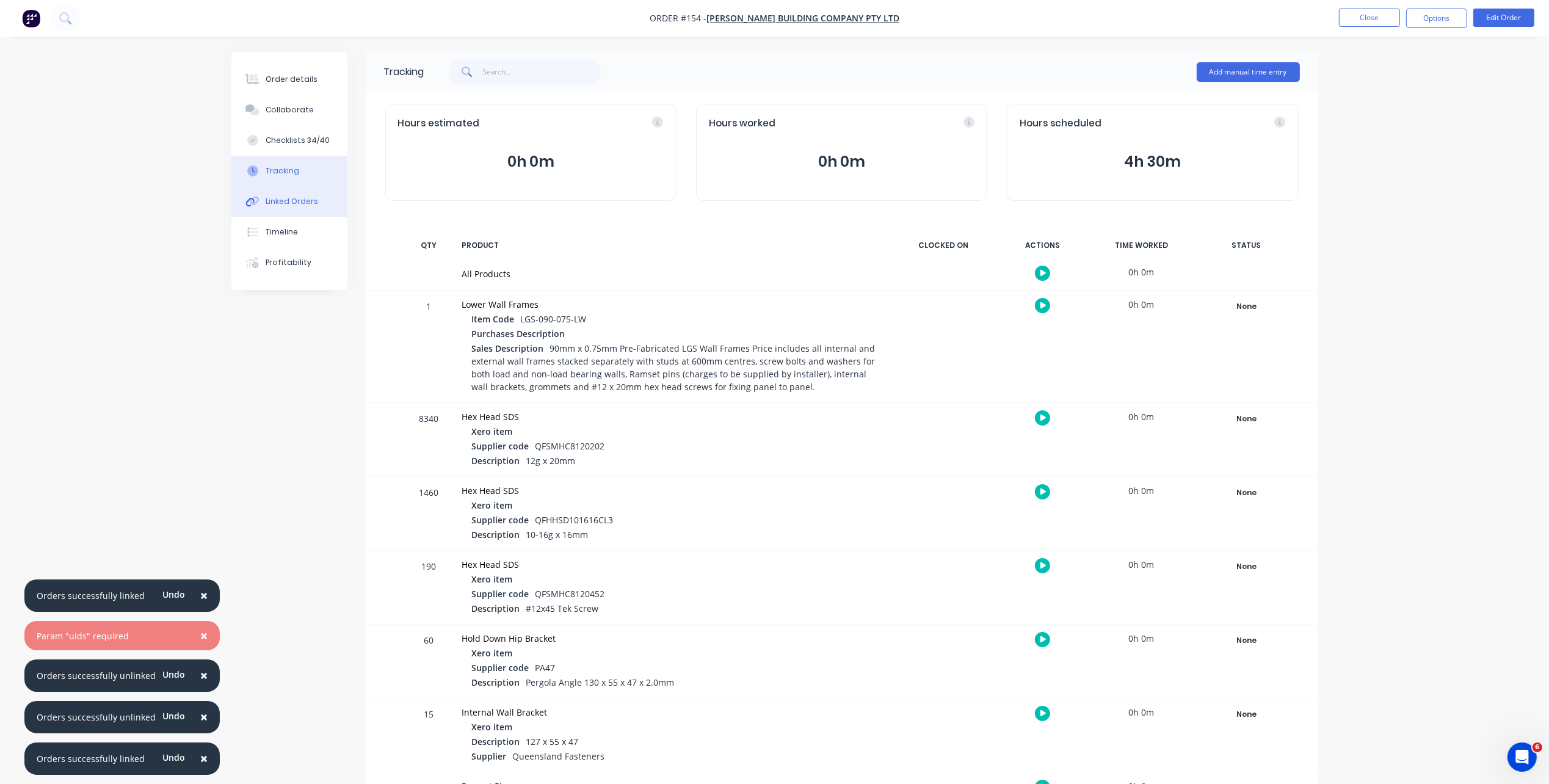
click at [305, 191] on button "Linked Orders" at bounding box center [289, 202] width 116 height 31
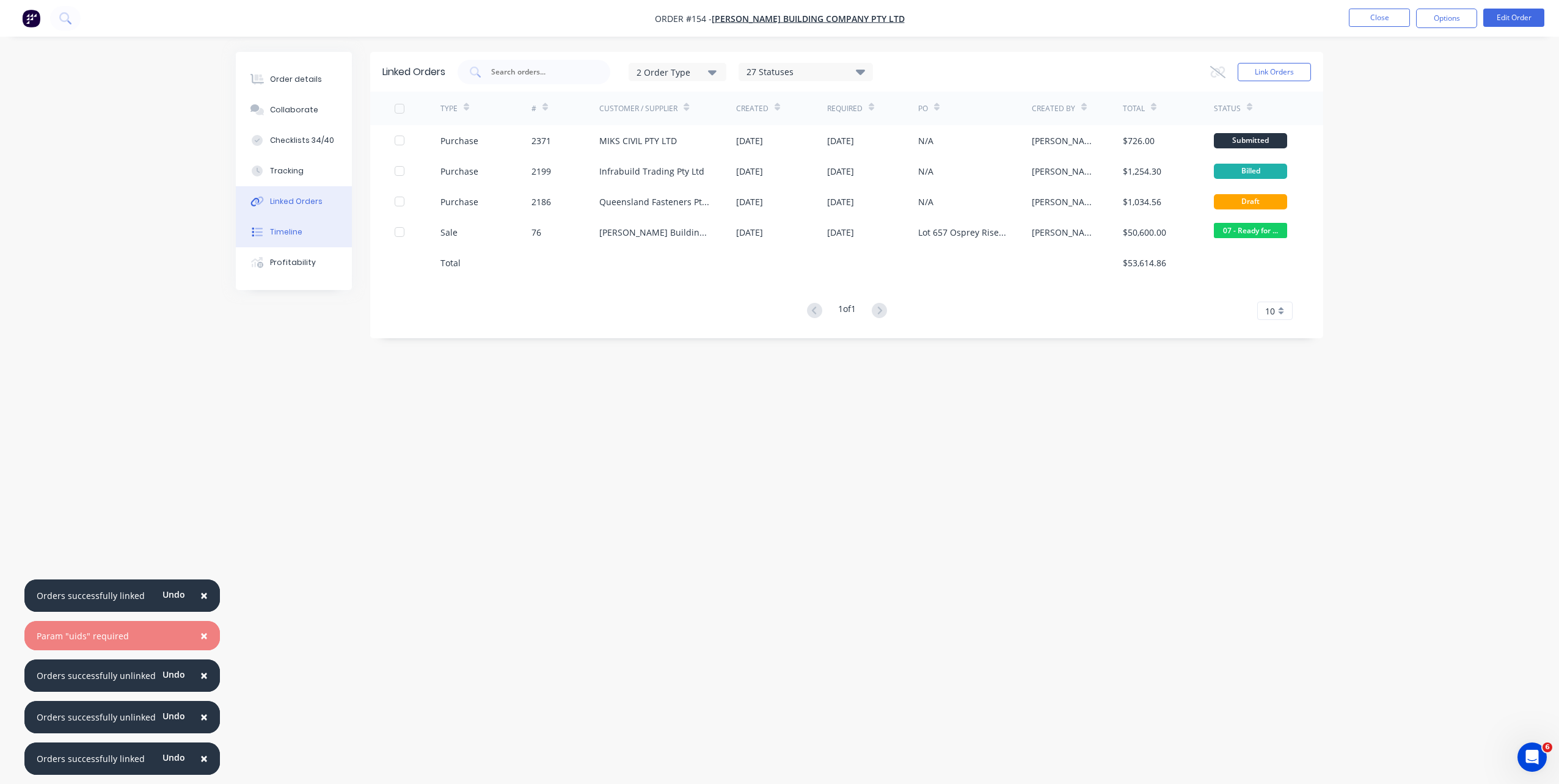
click at [305, 223] on button "Timeline" at bounding box center [293, 232] width 116 height 31
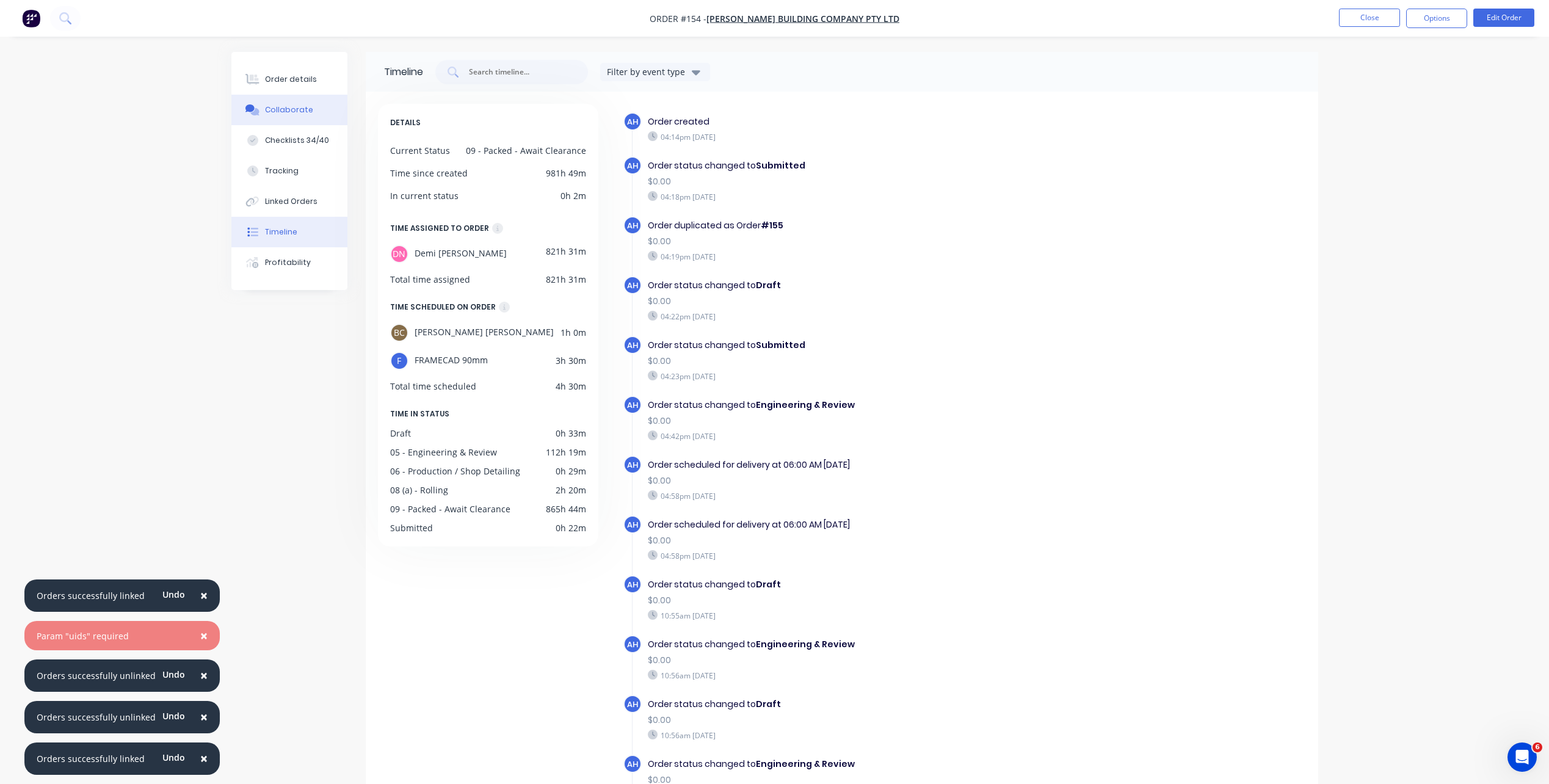
click at [301, 111] on div "Collaborate" at bounding box center [288, 110] width 48 height 11
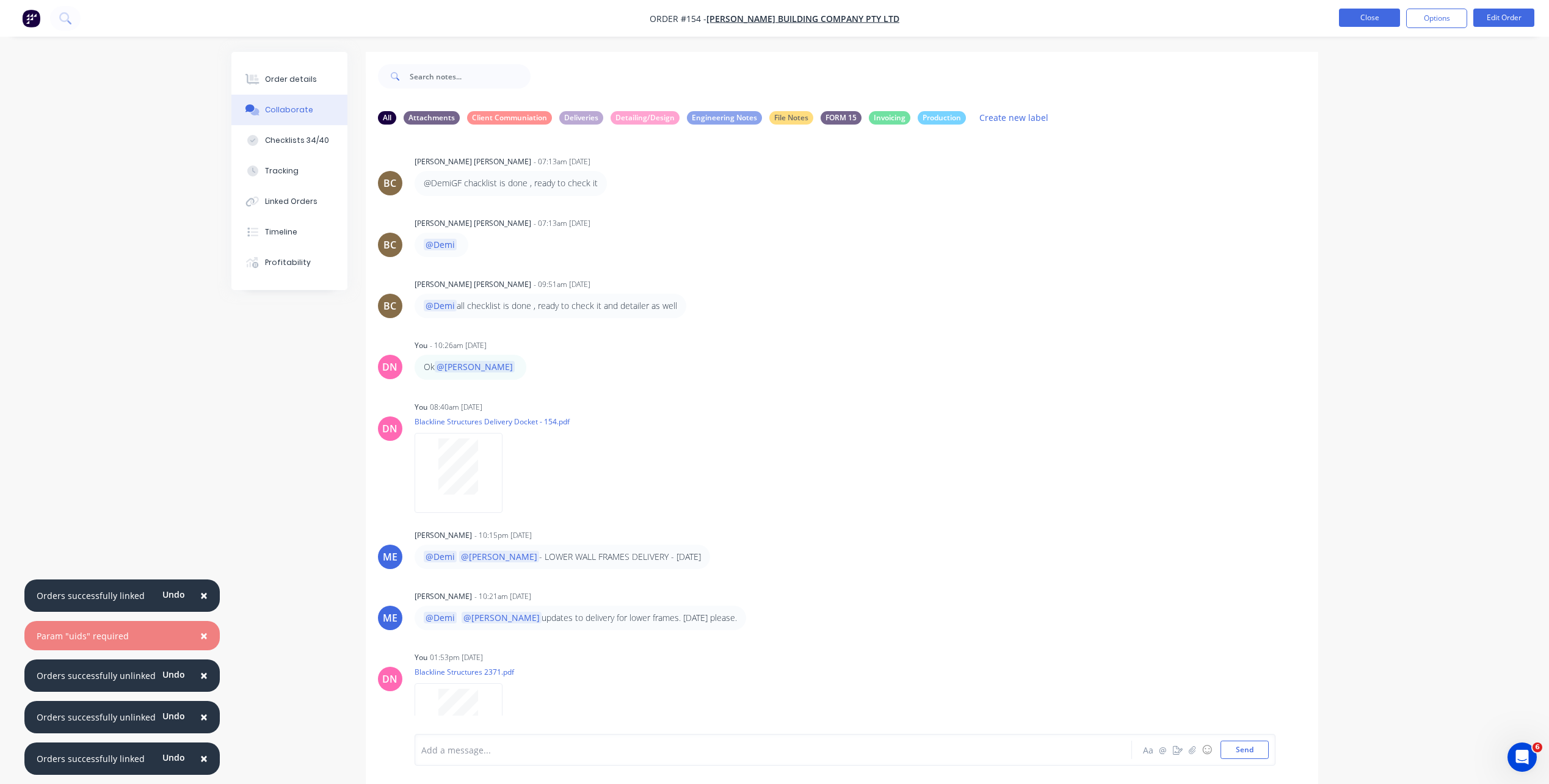
click at [1167, 25] on button "Close" at bounding box center [1369, 18] width 61 height 18
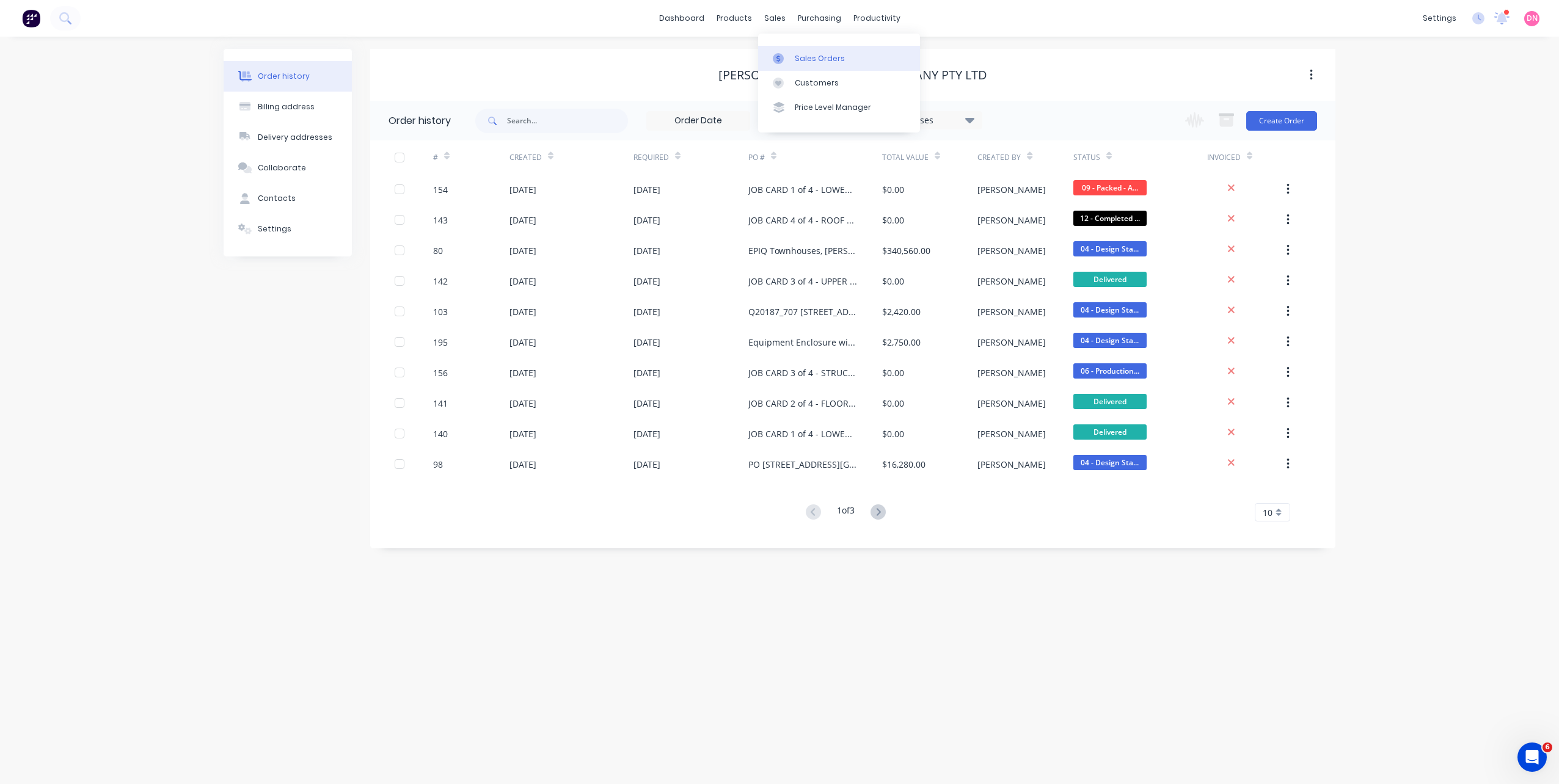
click at [782, 57] on icon at bounding box center [778, 58] width 11 height 11
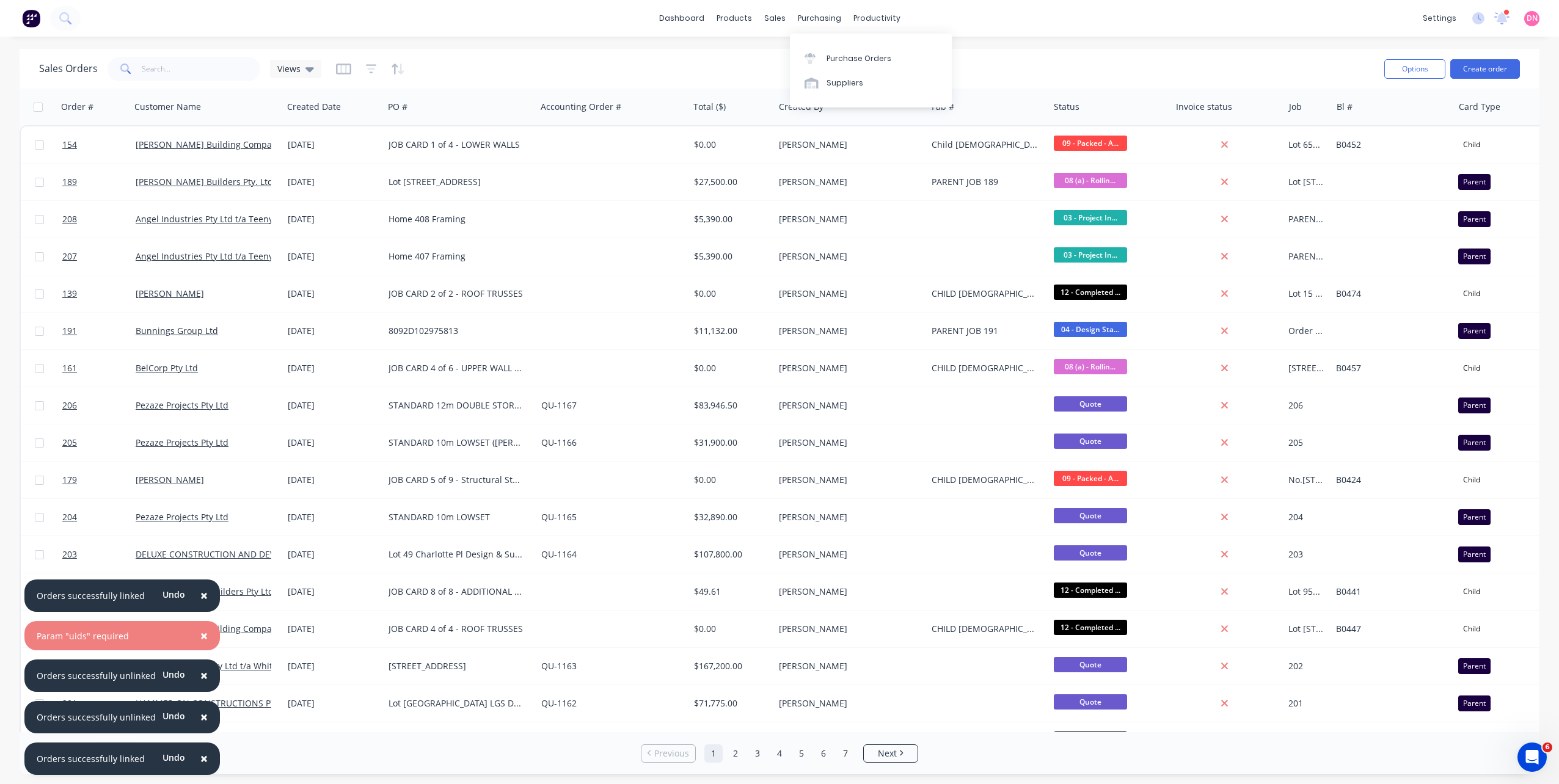
click at [819, 41] on div "Purchase Orders Suppliers" at bounding box center [870, 71] width 162 height 74
click at [820, 55] on div at bounding box center [814, 58] width 18 height 11
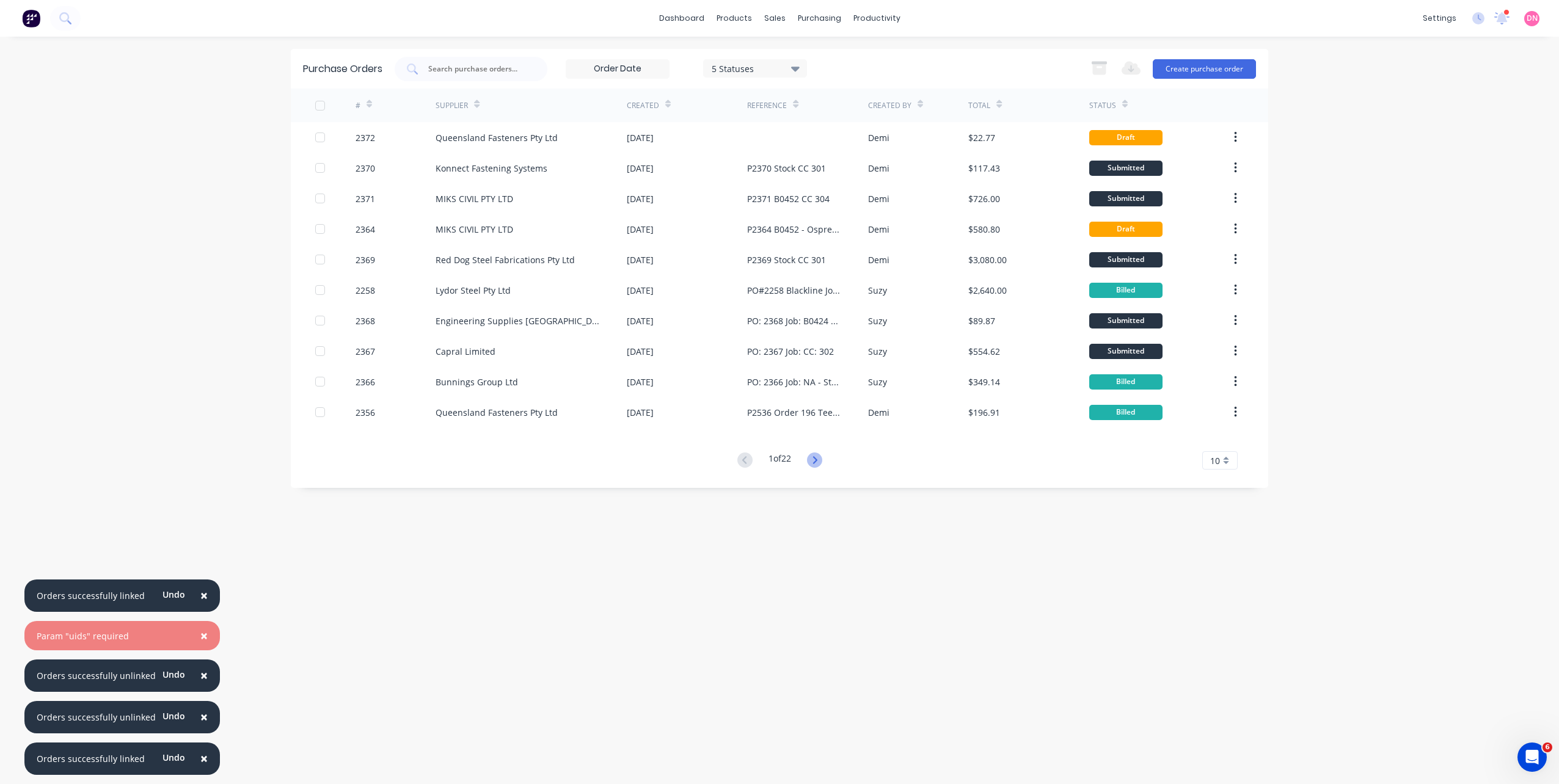
click at [822, 459] on icon at bounding box center [814, 460] width 15 height 15
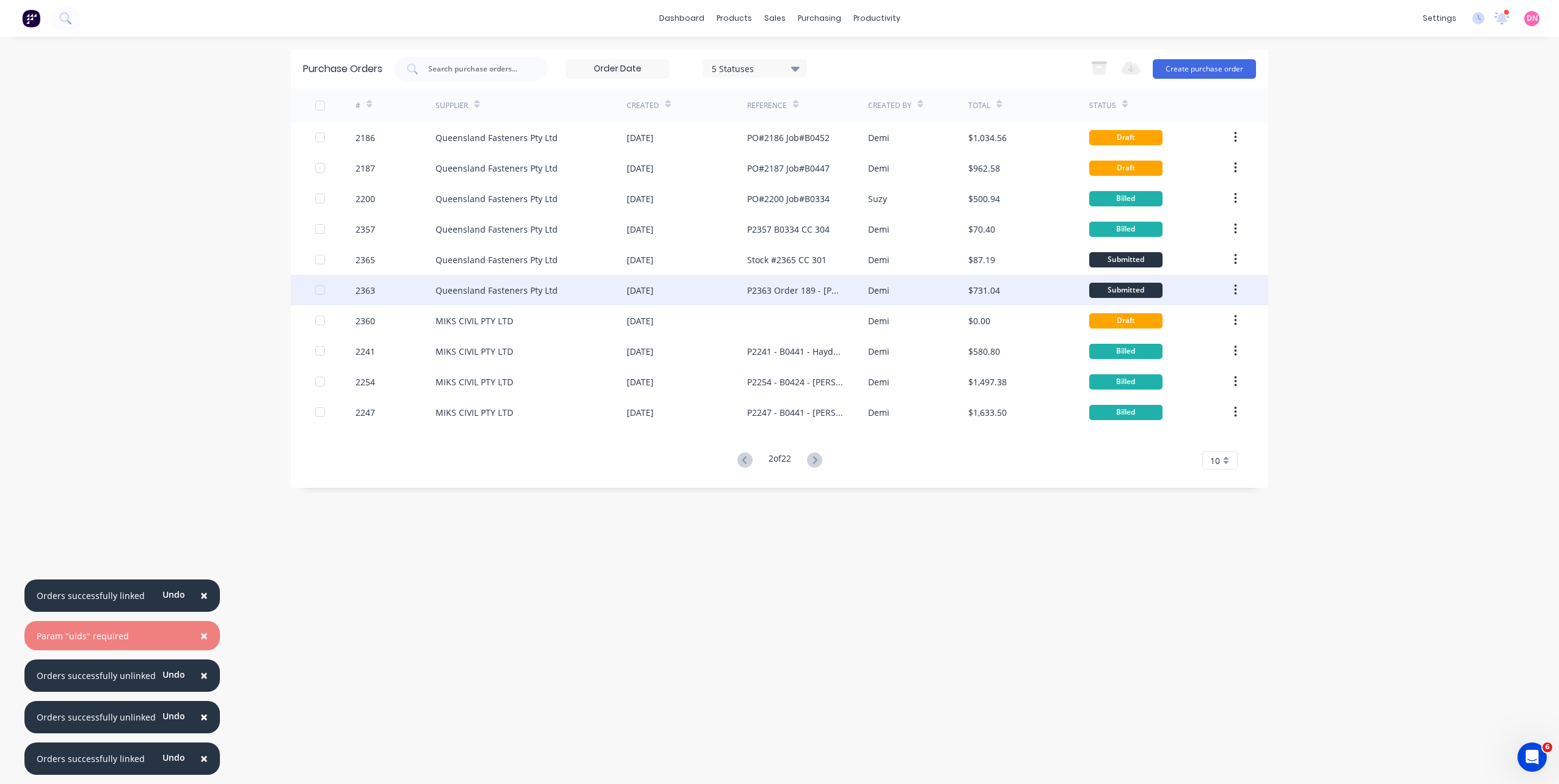
click at [835, 295] on div "P2363 Order 189 - Leo Builders CC 301" at bounding box center [794, 290] width 96 height 13
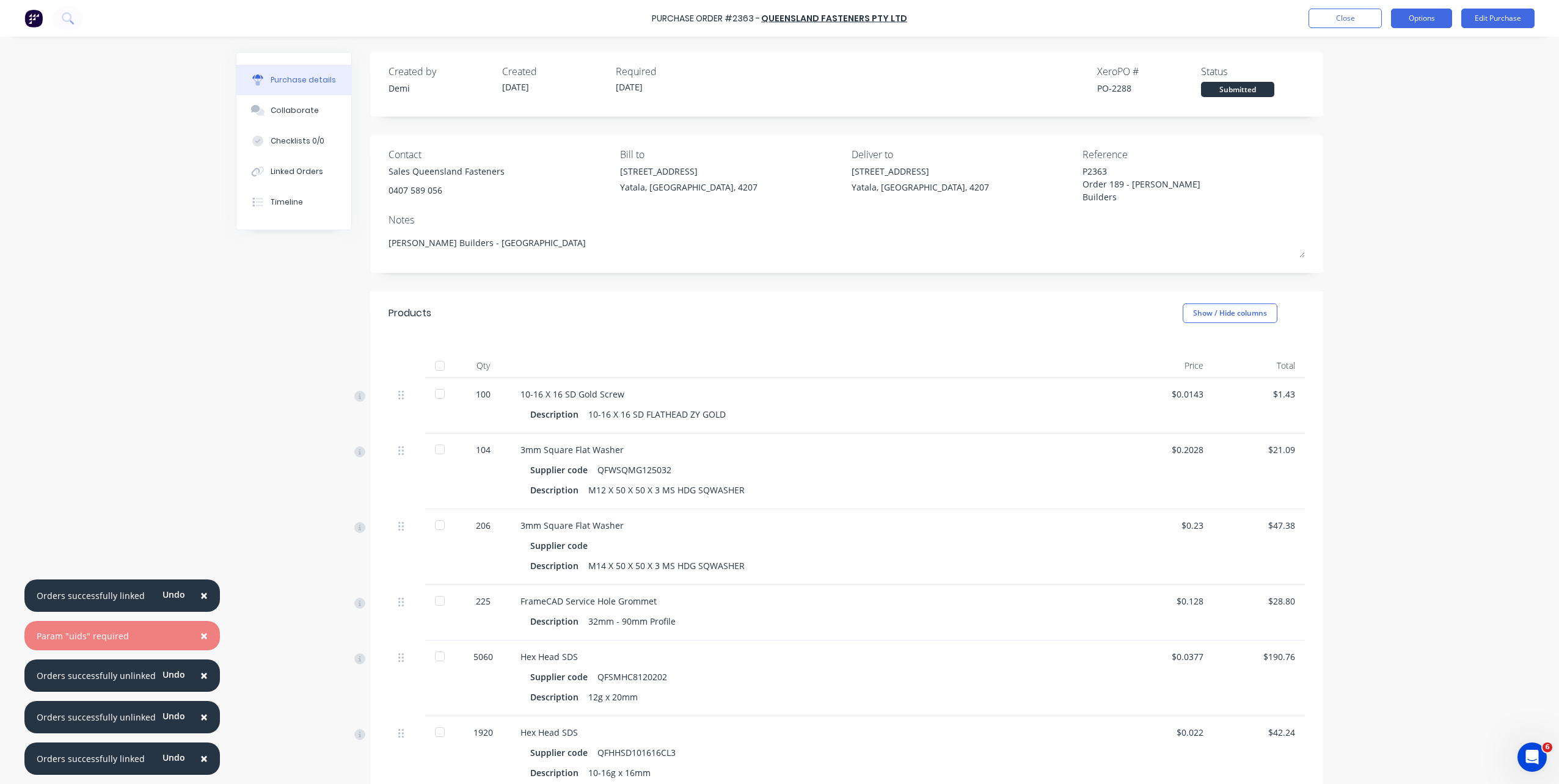
click at [1168, 21] on button "Options" at bounding box center [1422, 18] width 61 height 19
click at [1168, 54] on div "Print / Email" at bounding box center [1394, 49] width 94 height 18
click at [1168, 96] on div "Without pricing" at bounding box center [1394, 98] width 94 height 18
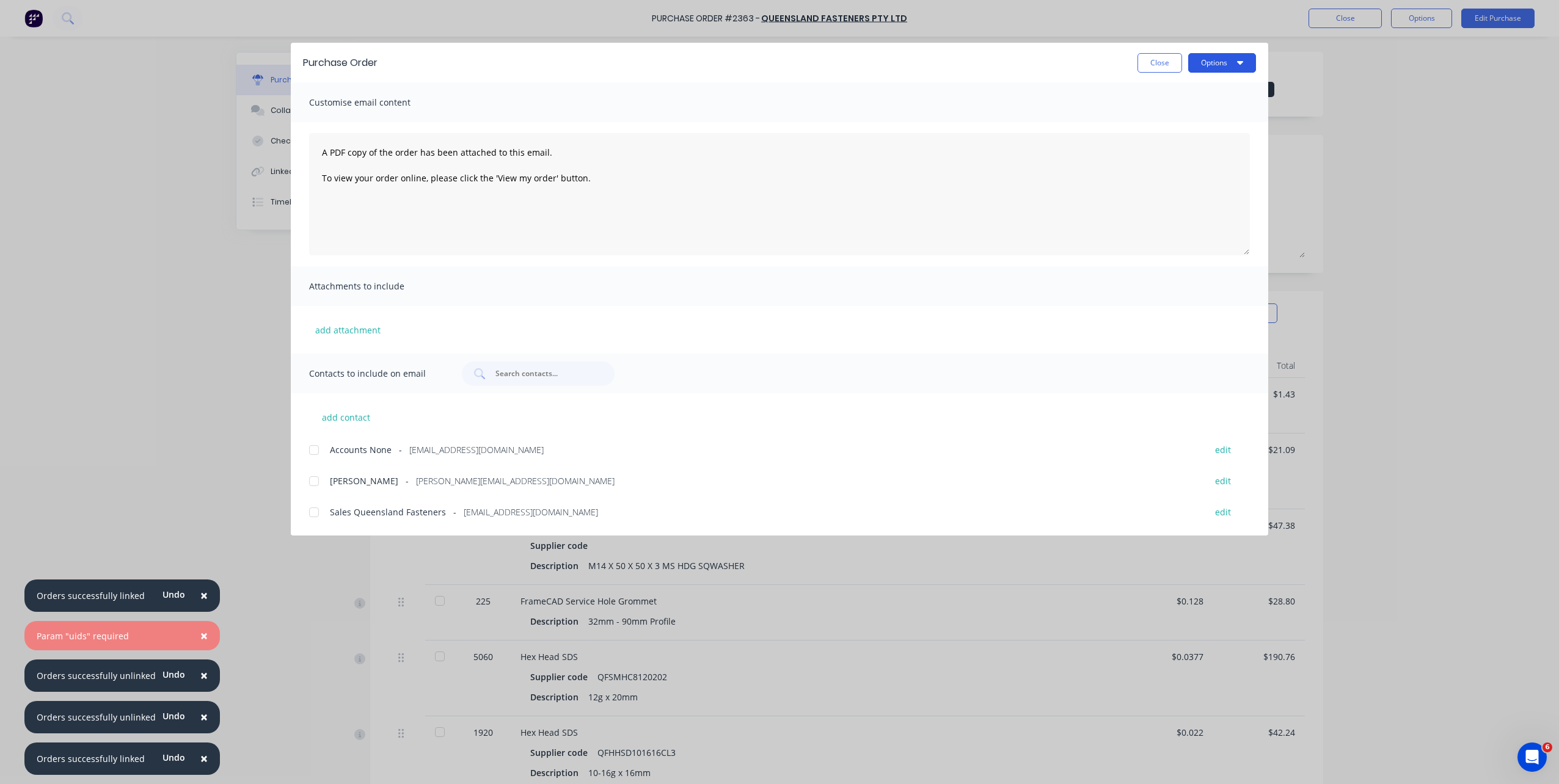
click at [1168, 61] on button "Options" at bounding box center [1222, 62] width 68 height 19
click at [1168, 118] on div "Print" at bounding box center [1198, 117] width 94 height 18
click at [1154, 59] on button "Close" at bounding box center [1160, 62] width 45 height 19
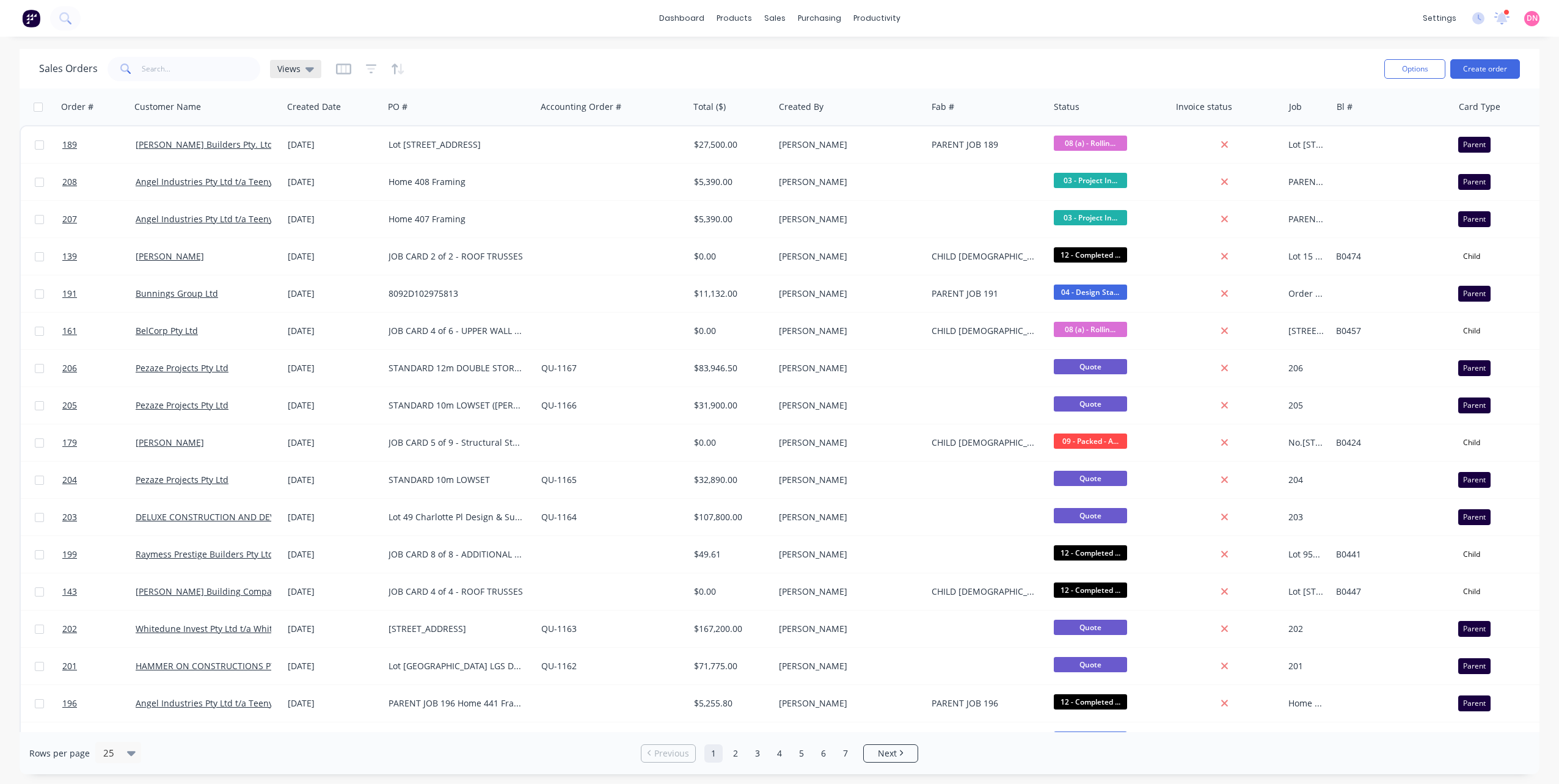
click at [310, 71] on icon at bounding box center [309, 70] width 8 height 5
click at [310, 195] on button "01 [PERSON_NAME]" at bounding box center [343, 197] width 139 height 14
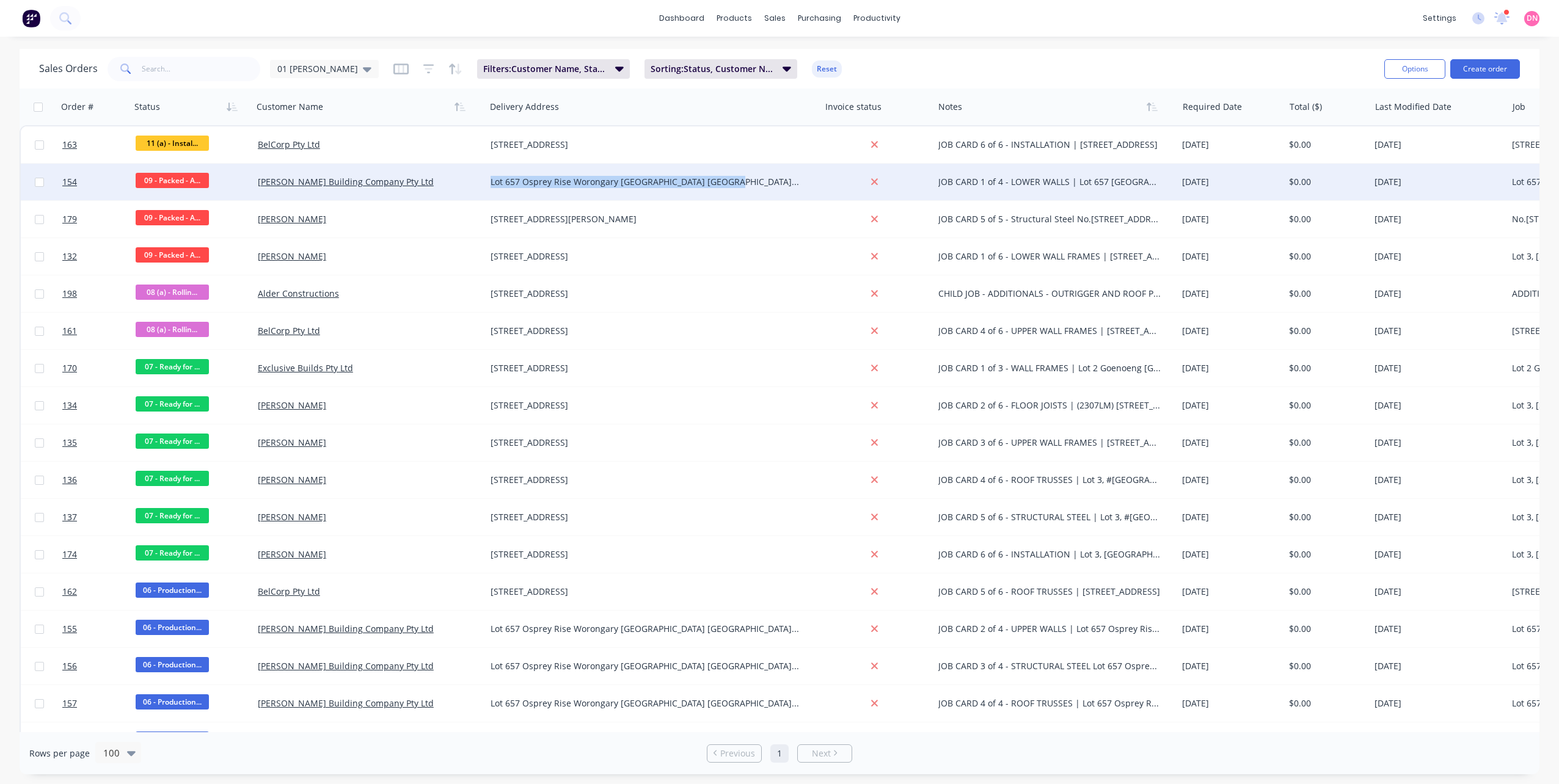
drag, startPoint x: 734, startPoint y: 187, endPoint x: 481, endPoint y: 173, distance: 253.4
click at [481, 173] on div "154 09 - Packed - A... [PERSON_NAME] Building Company Pty Ltd [STREET_ADDRESS] …" at bounding box center [1023, 182] width 2006 height 38
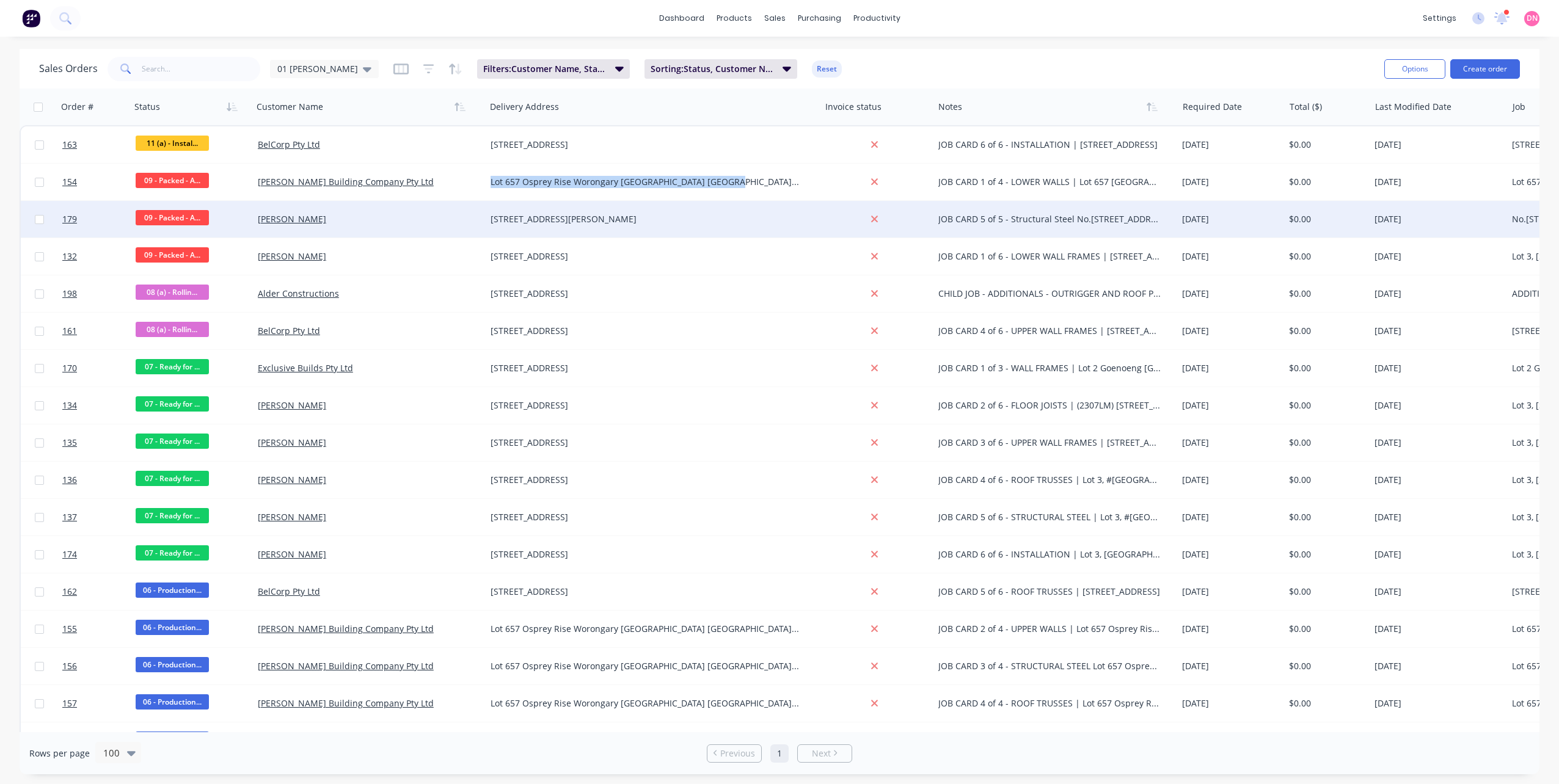
copy div "Lot 657 Osprey Rise Worongary [GEOGRAPHIC_DATA] [GEOGRAPHIC_DATA] 4213"
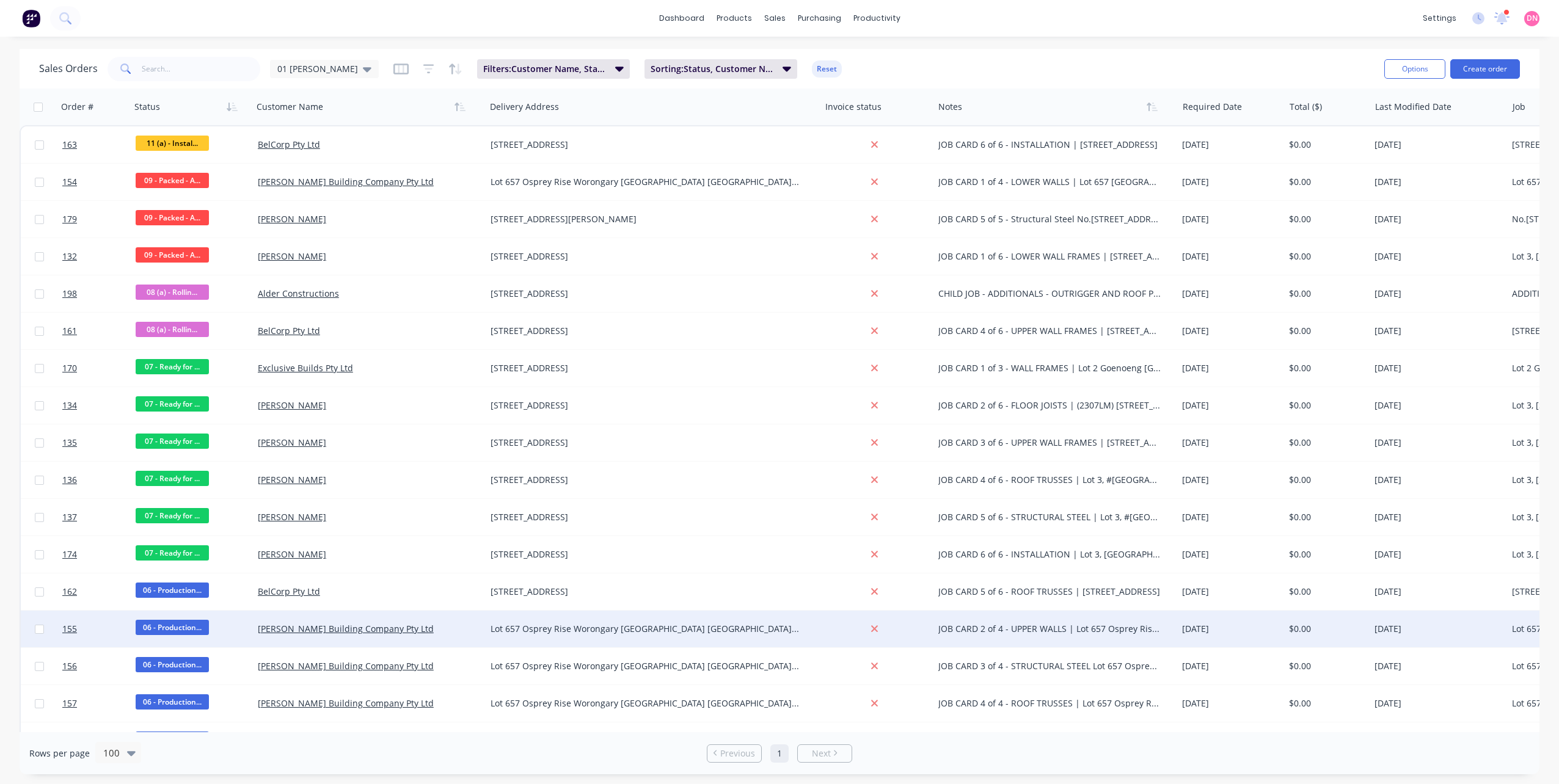
click at [178, 630] on span "06 - Production..." at bounding box center [173, 628] width 74 height 15
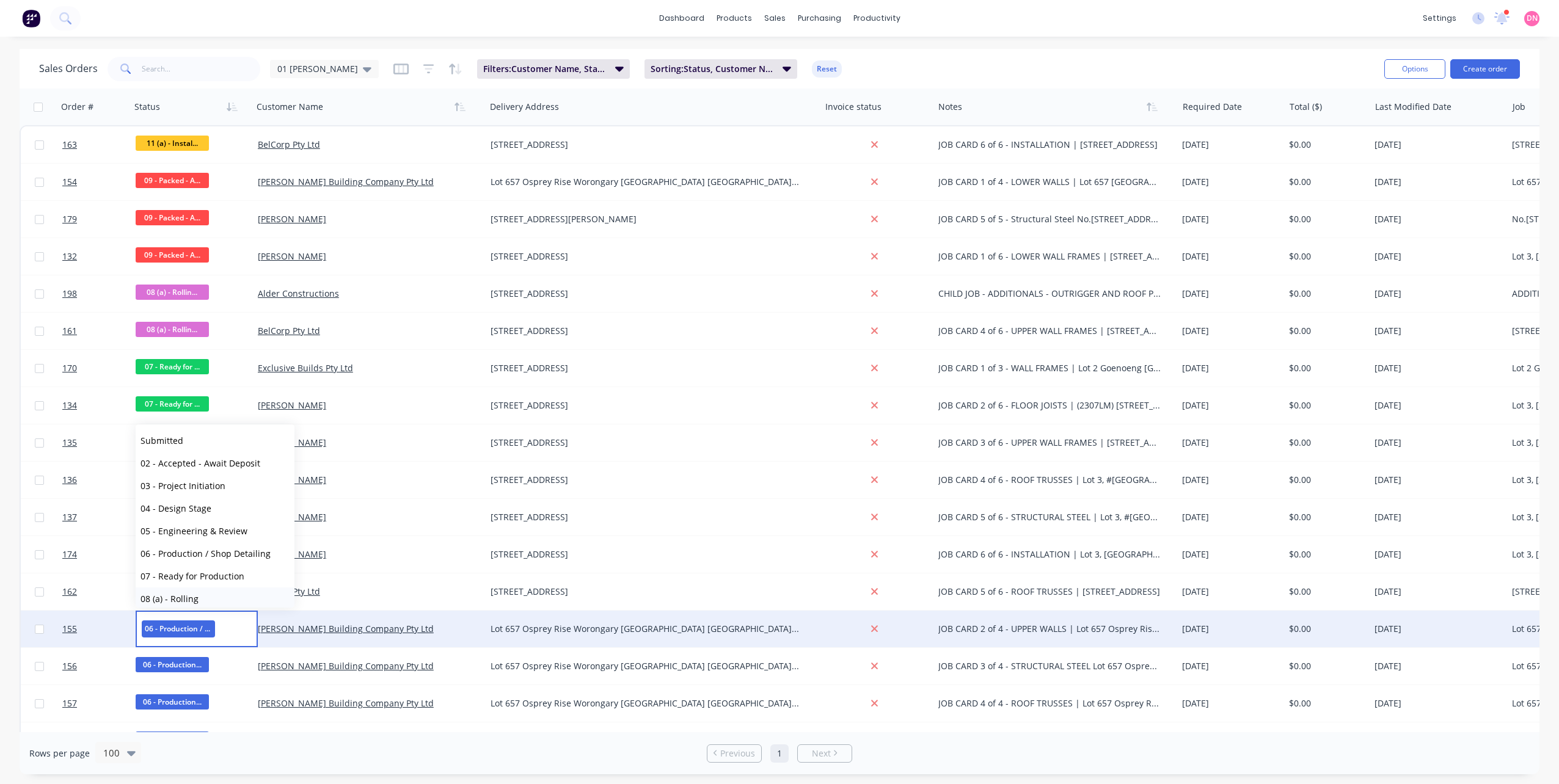
click at [188, 596] on span "08 (a) - Rolling" at bounding box center [170, 598] width 58 height 12
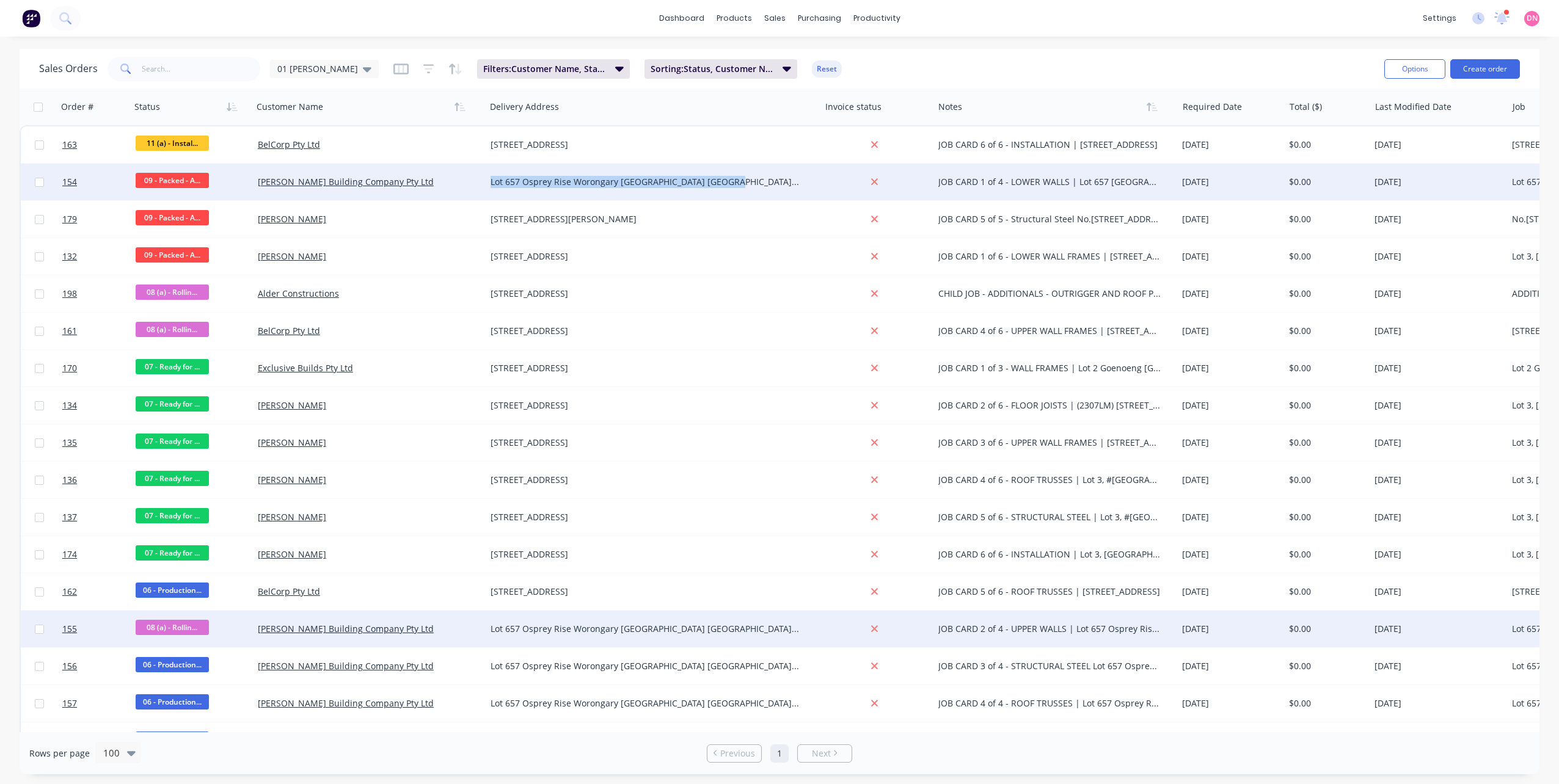
drag, startPoint x: 741, startPoint y: 184, endPoint x: 491, endPoint y: 174, distance: 250.2
click at [491, 174] on div "Lot 657 Osprey Rise Worongary Queensland Australia 4213" at bounding box center [653, 182] width 335 height 37
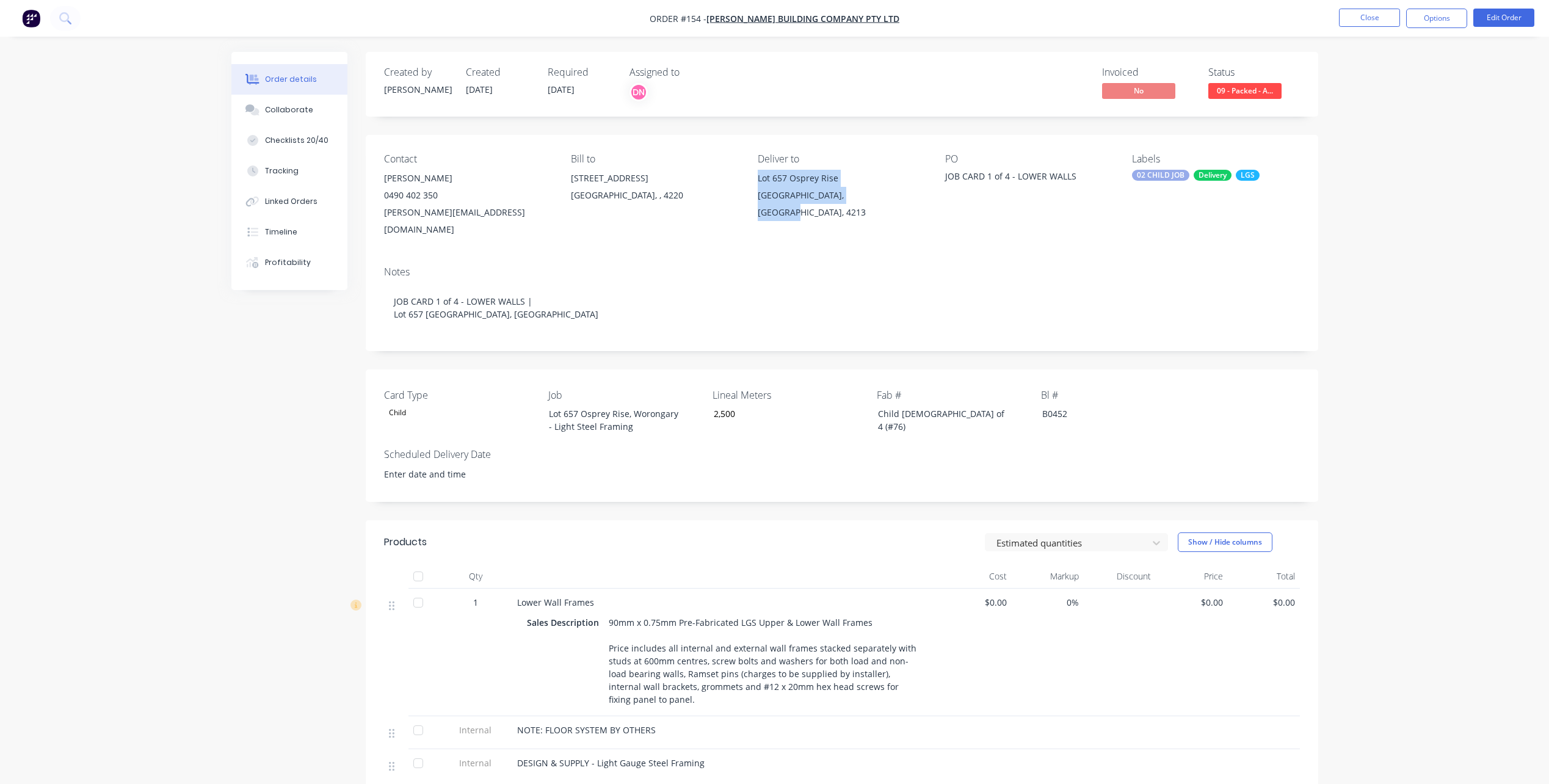
drag, startPoint x: 887, startPoint y: 208, endPoint x: 760, endPoint y: 176, distance: 131.0
click at [760, 176] on div "Lot 657 Osprey Rise Worongary, Queensland, 4213" at bounding box center [842, 195] width 167 height 51
copy div "Lot 657 Osprey Rise Worongary, Queensland, 4213"
click at [292, 194] on button "Linked Orders" at bounding box center [289, 202] width 116 height 31
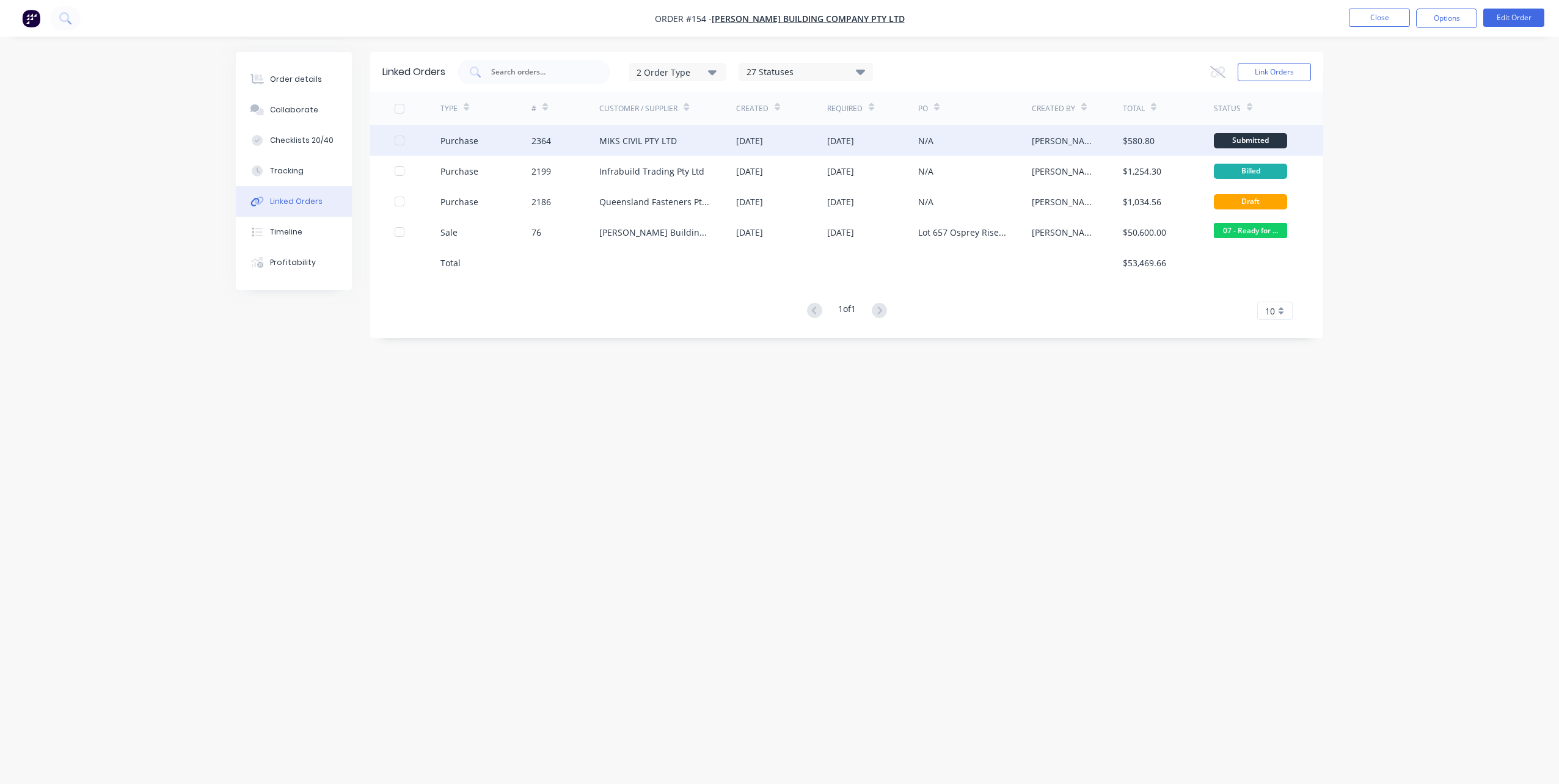
click at [1121, 133] on div "[PERSON_NAME]" at bounding box center [1077, 140] width 91 height 31
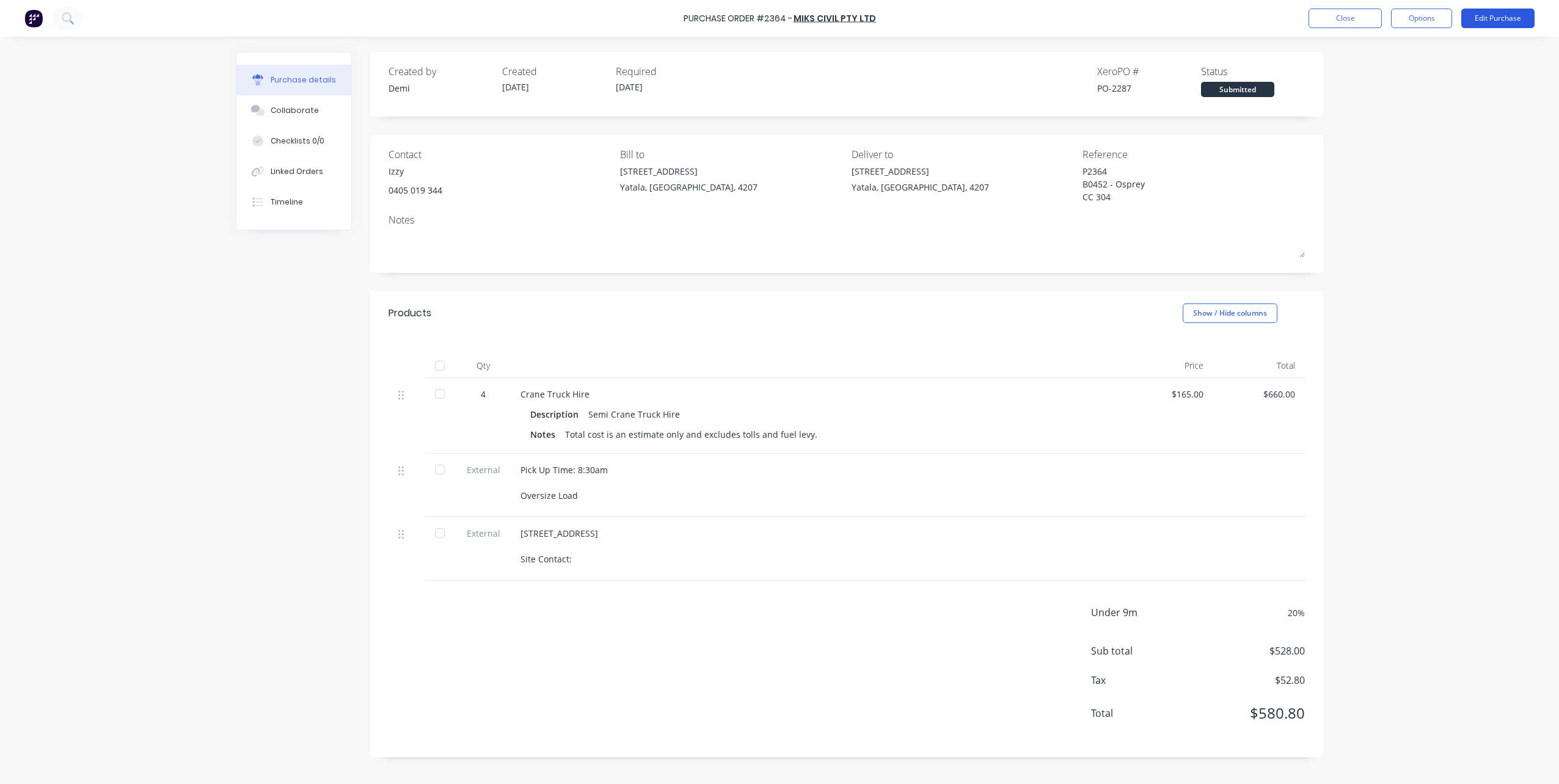
click at [1507, 14] on button "Edit Purchase" at bounding box center [1498, 18] width 74 height 19
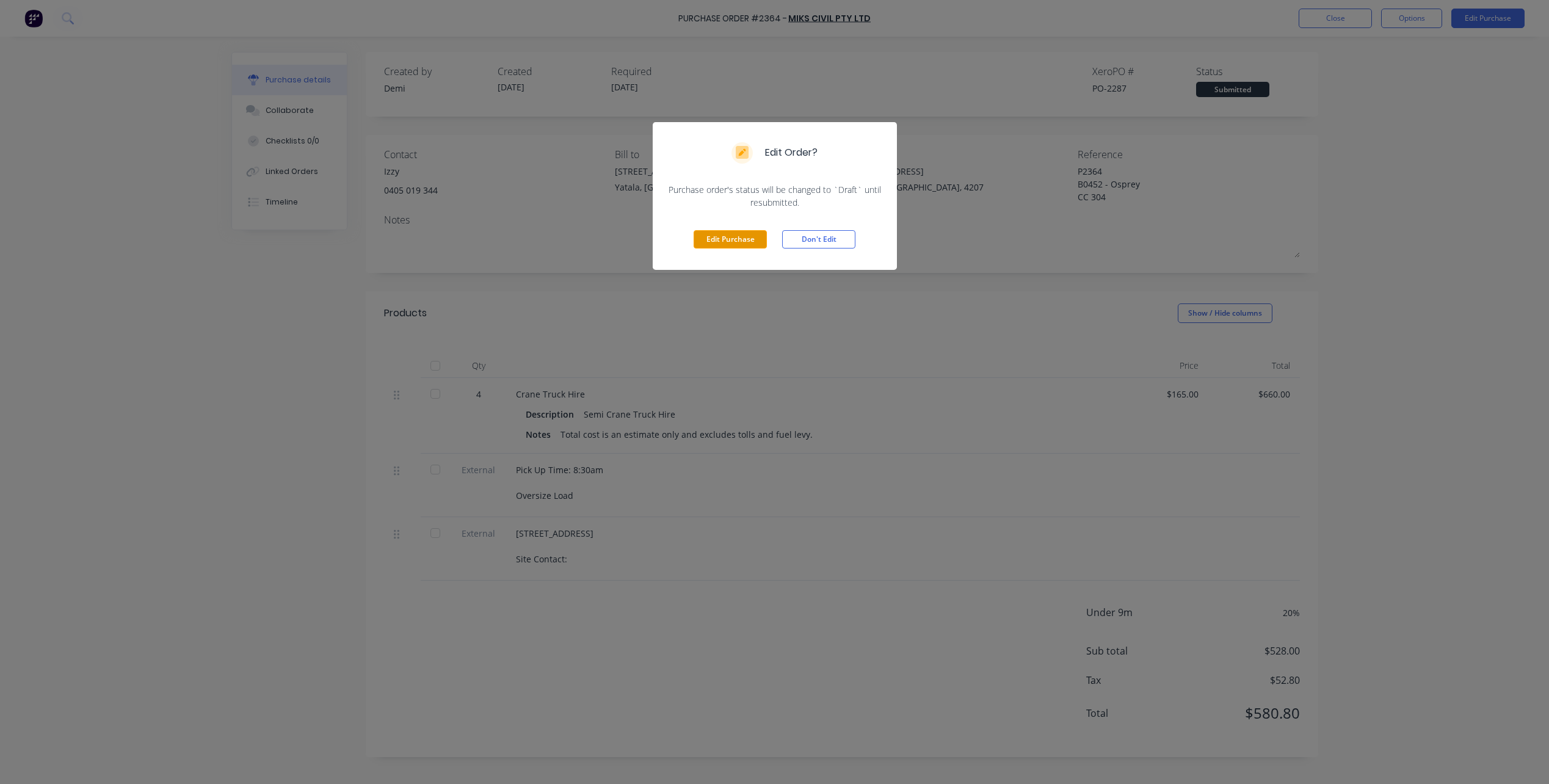
click at [727, 237] on button "Edit Purchase" at bounding box center [730, 239] width 74 height 18
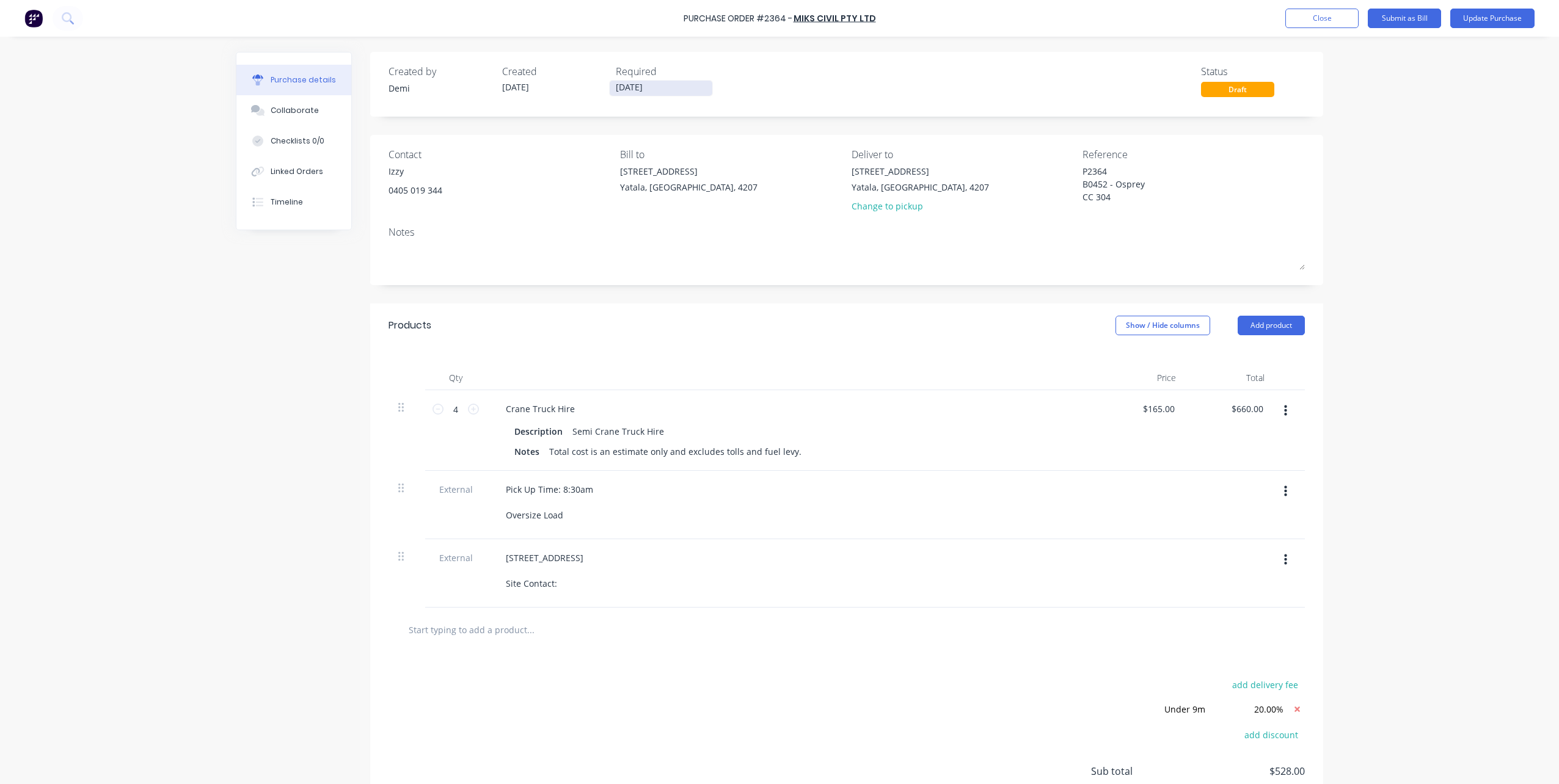
click at [641, 92] on input "07/10/25" at bounding box center [661, 88] width 103 height 15
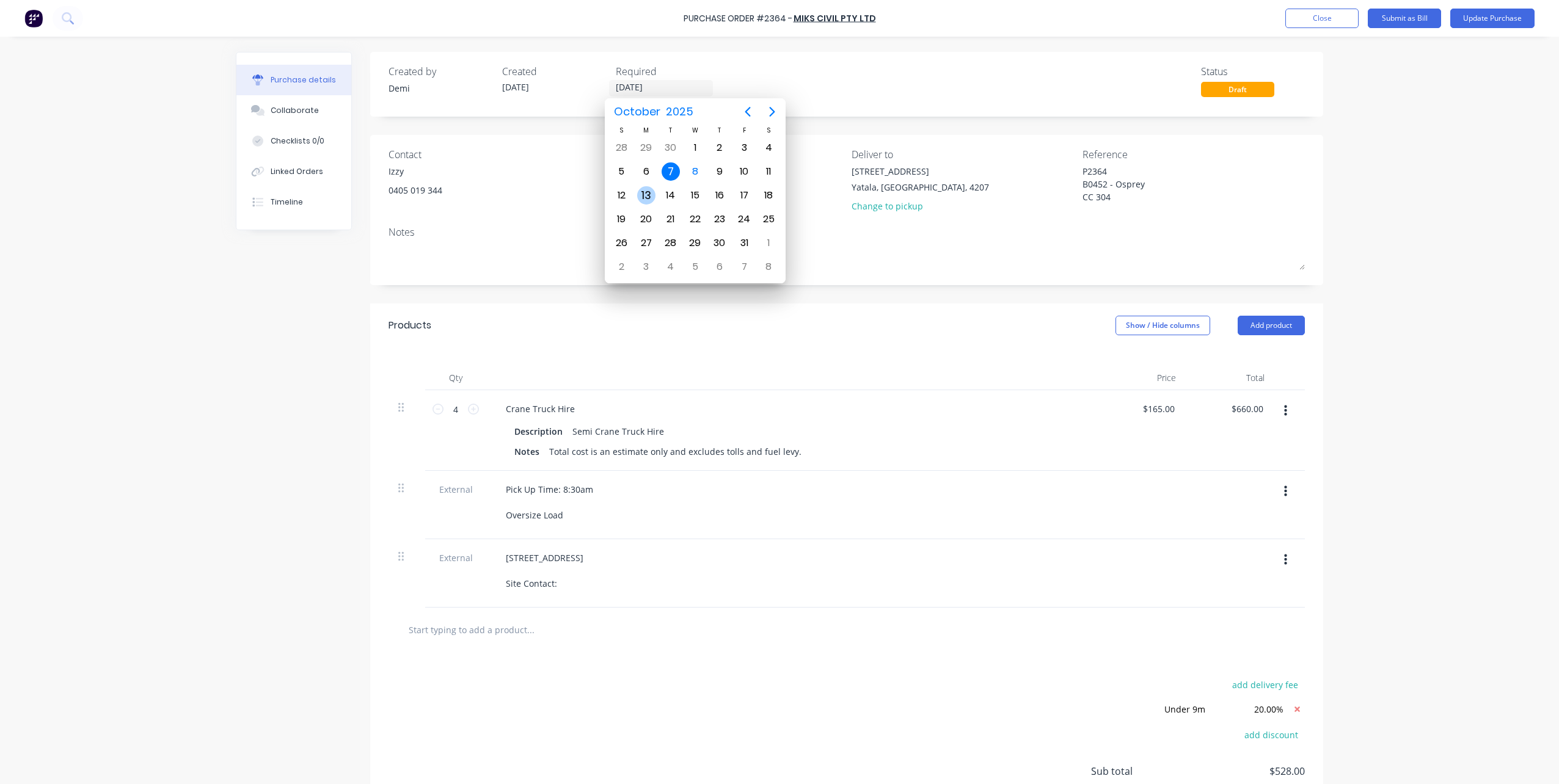
click at [635, 190] on div "13" at bounding box center [646, 196] width 25 height 23
type textarea "x"
type input "13/10/25"
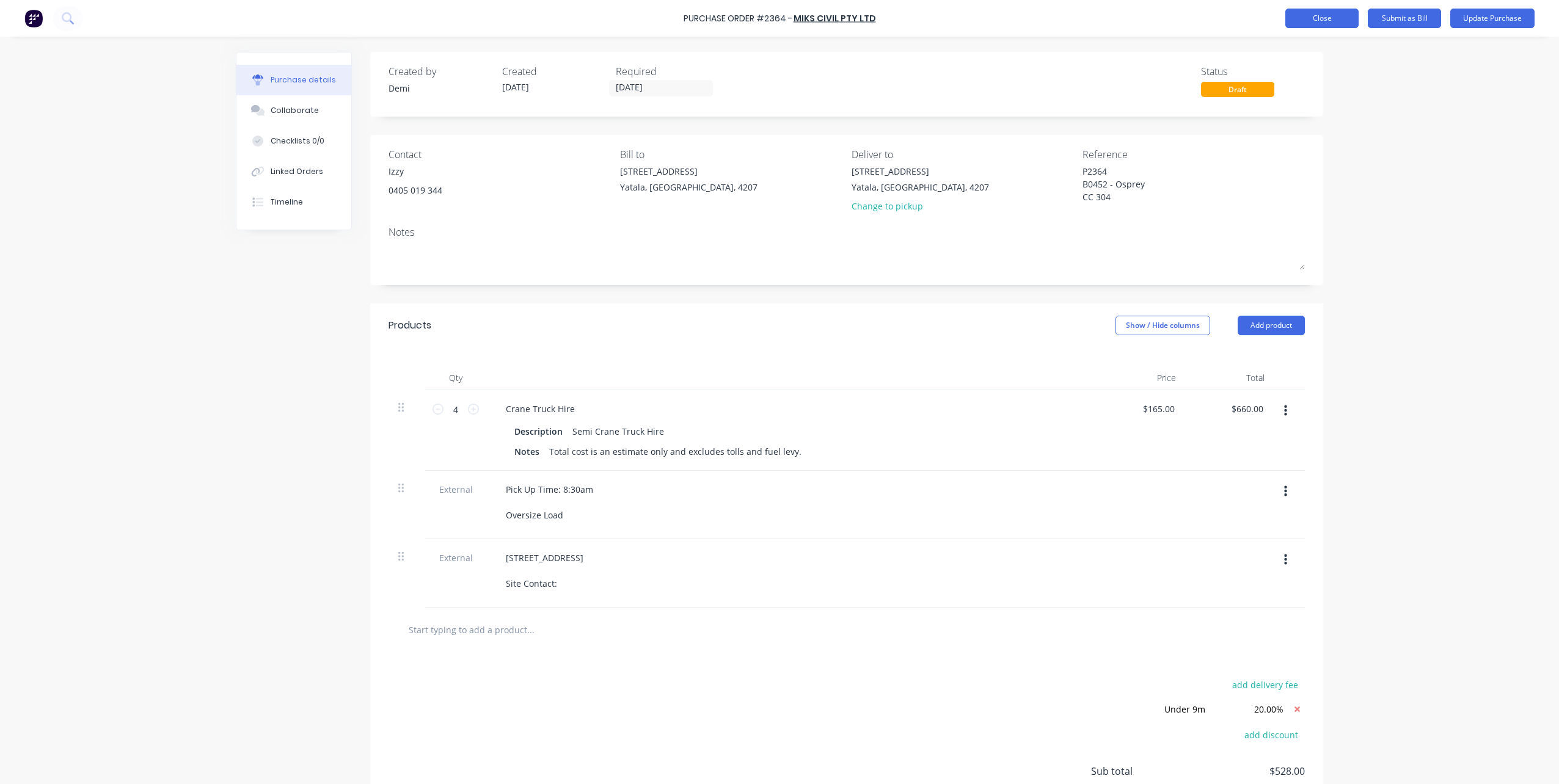
click at [1343, 19] on button "Close" at bounding box center [1323, 18] width 74 height 19
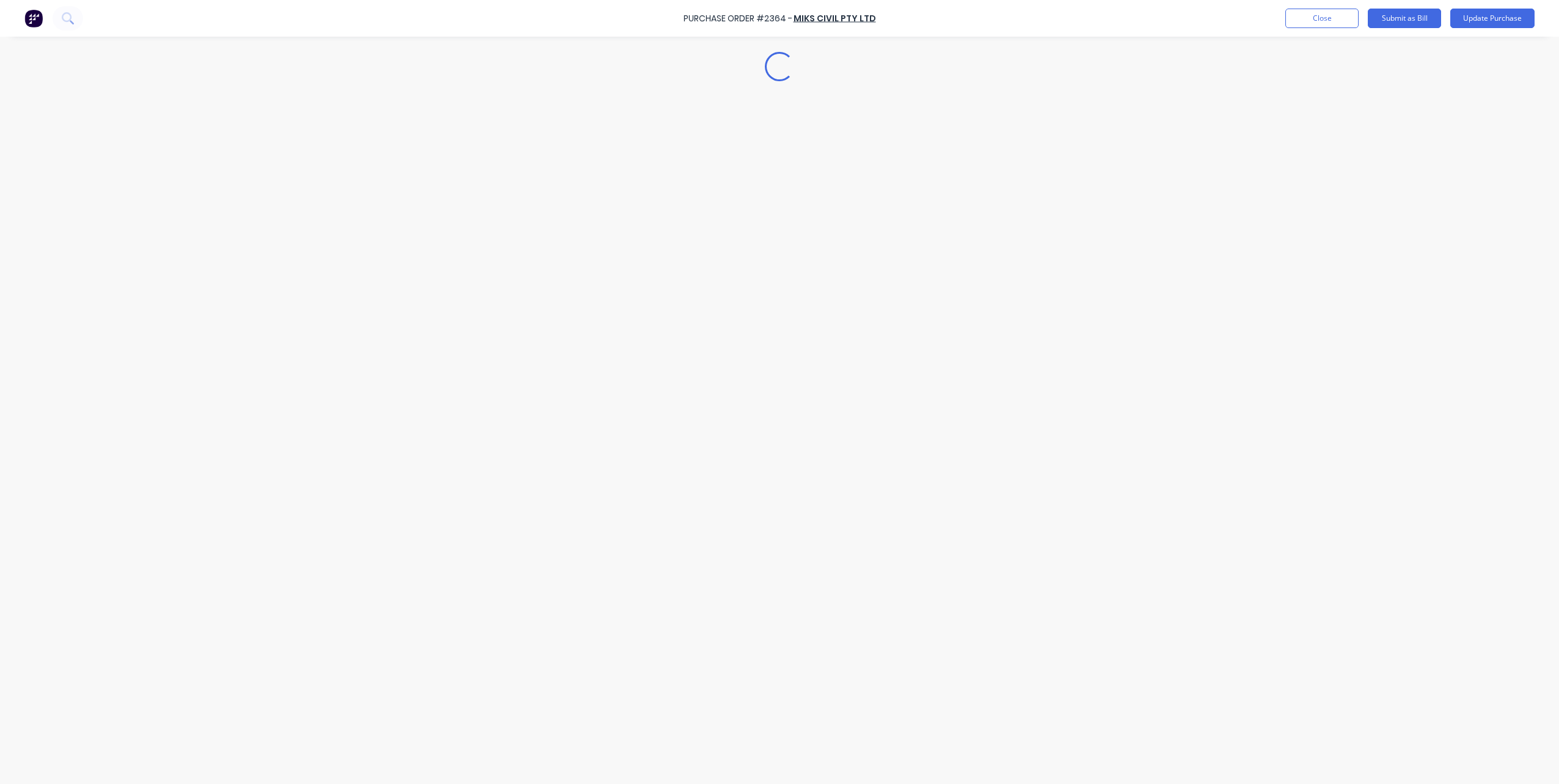
type textarea "x"
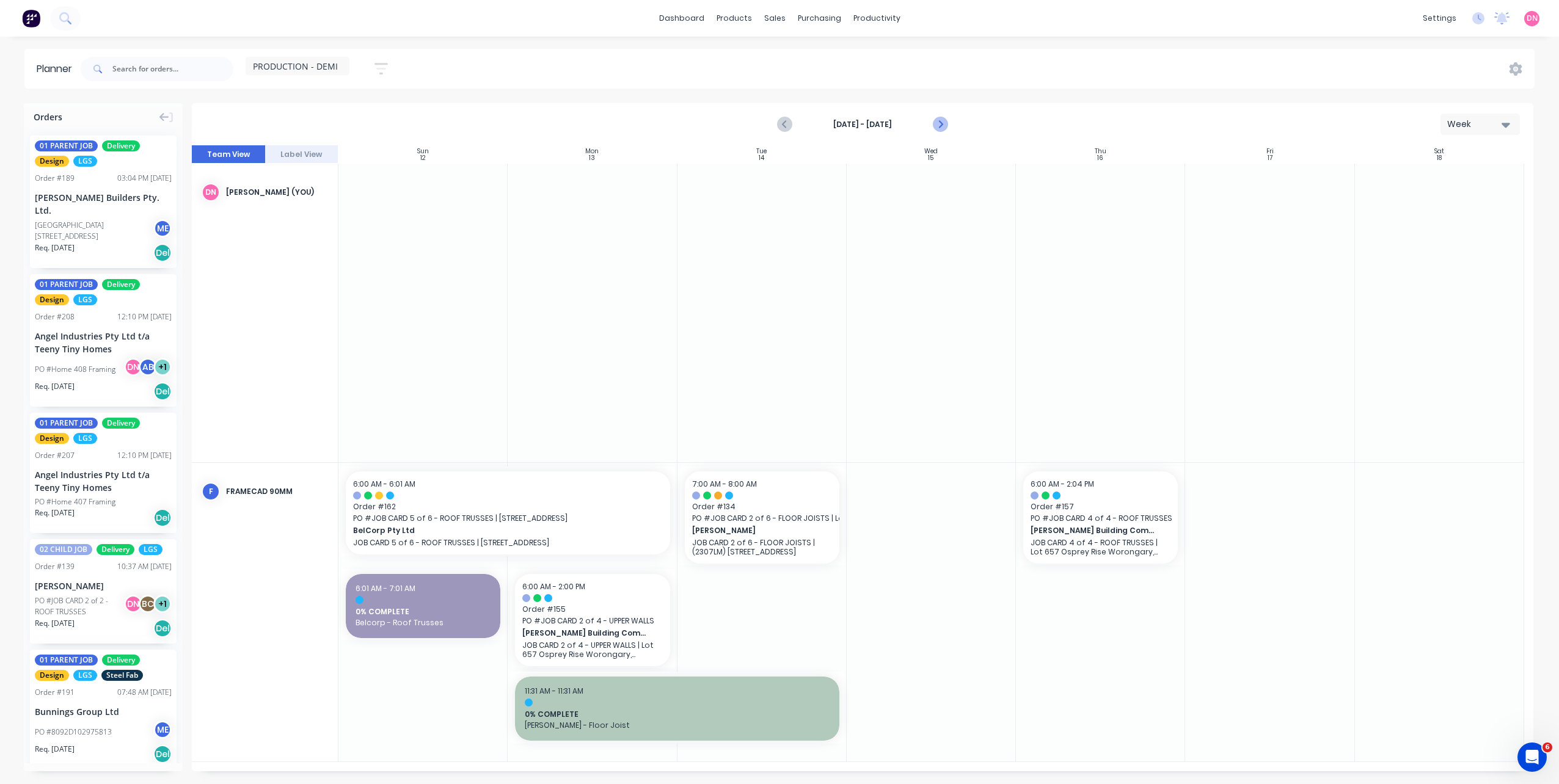
click at [939, 121] on icon "Next page" at bounding box center [940, 124] width 5 height 10
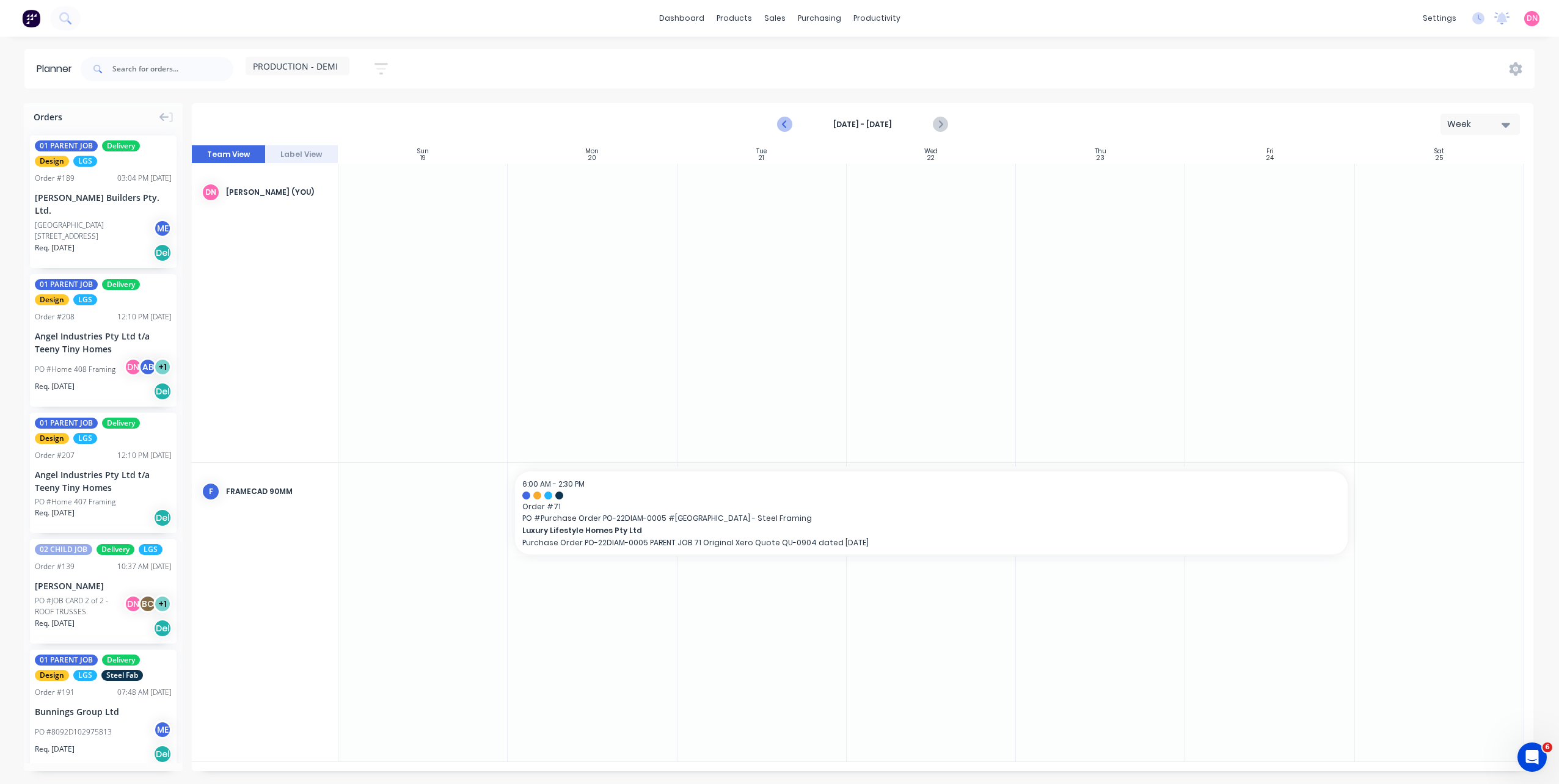
click at [794, 123] on button "Previous page" at bounding box center [785, 124] width 25 height 25
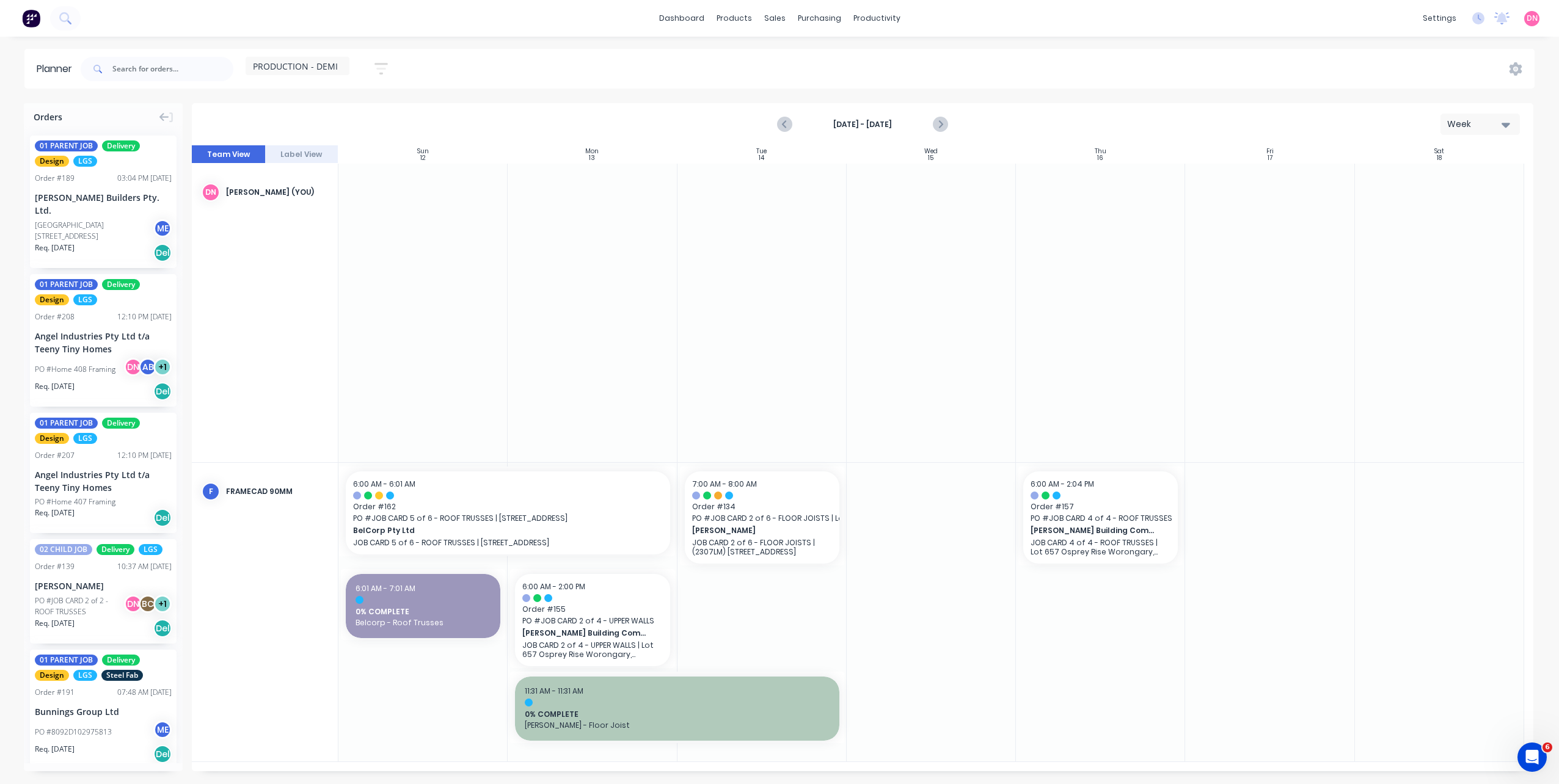
click at [793, 123] on button "Previous page" at bounding box center [785, 124] width 25 height 25
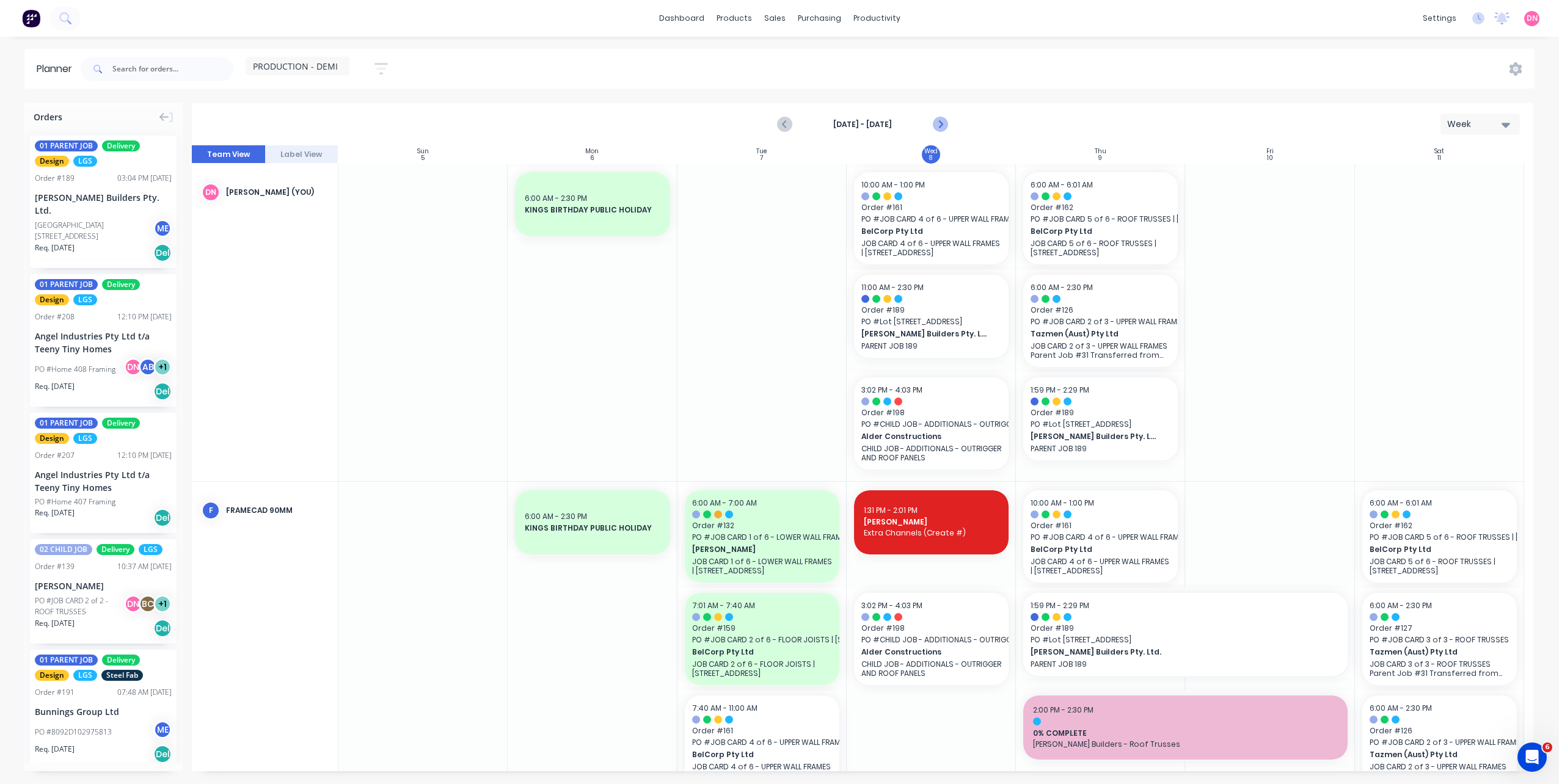
click at [944, 126] on icon "Next page" at bounding box center [940, 124] width 15 height 15
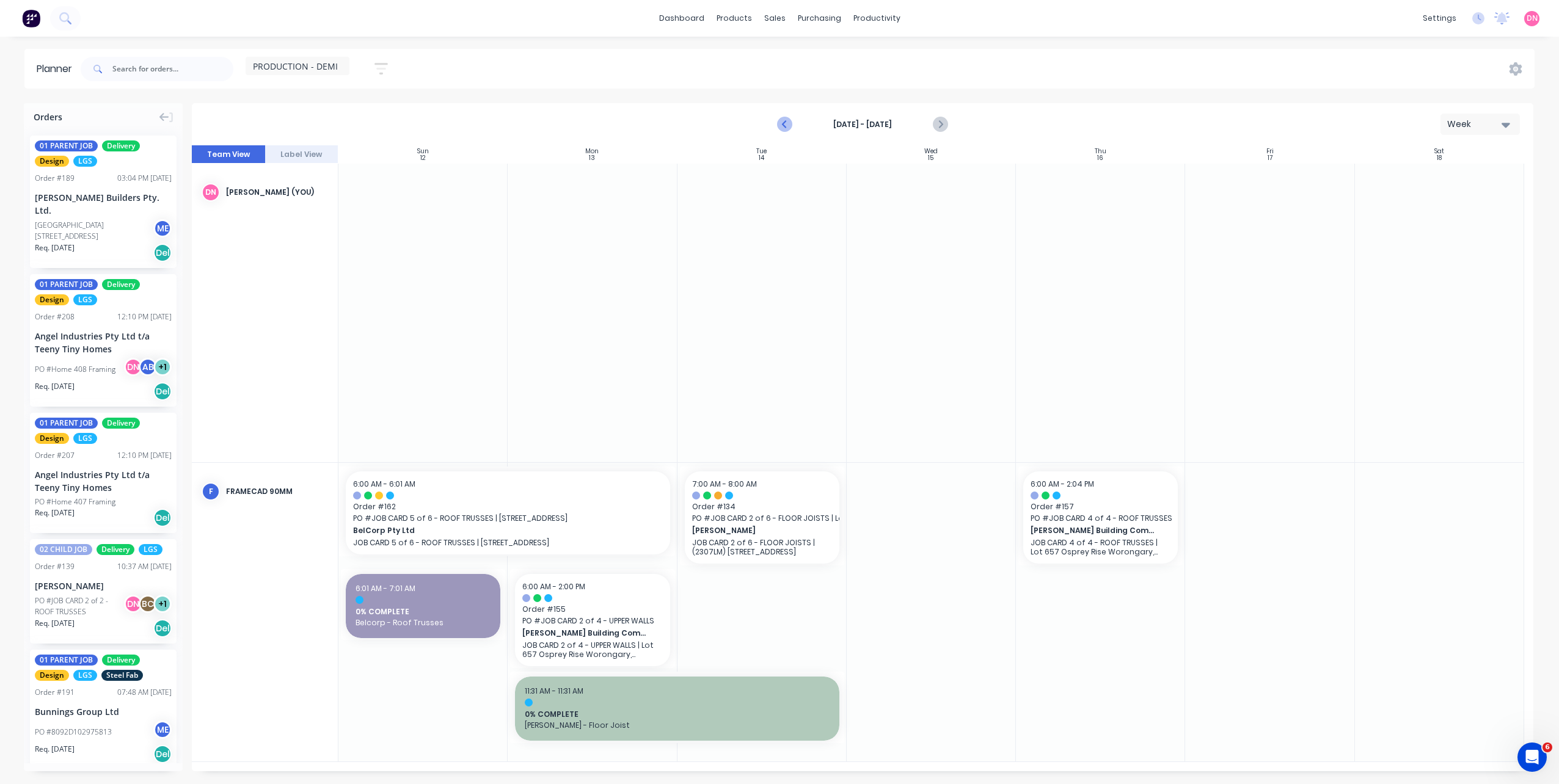
click at [784, 121] on icon "Previous page" at bounding box center [784, 124] width 15 height 15
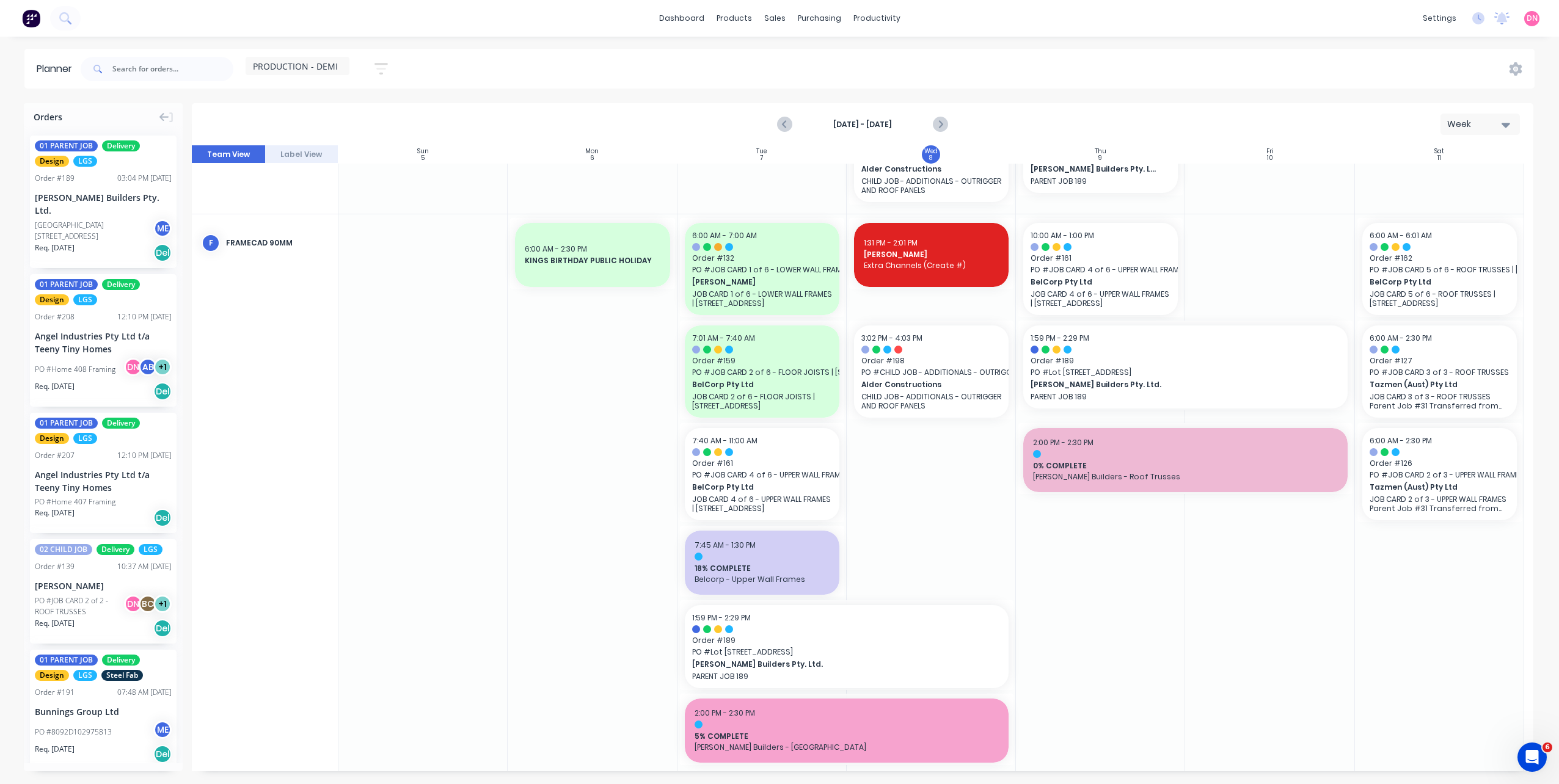
scroll to position [280, 0]
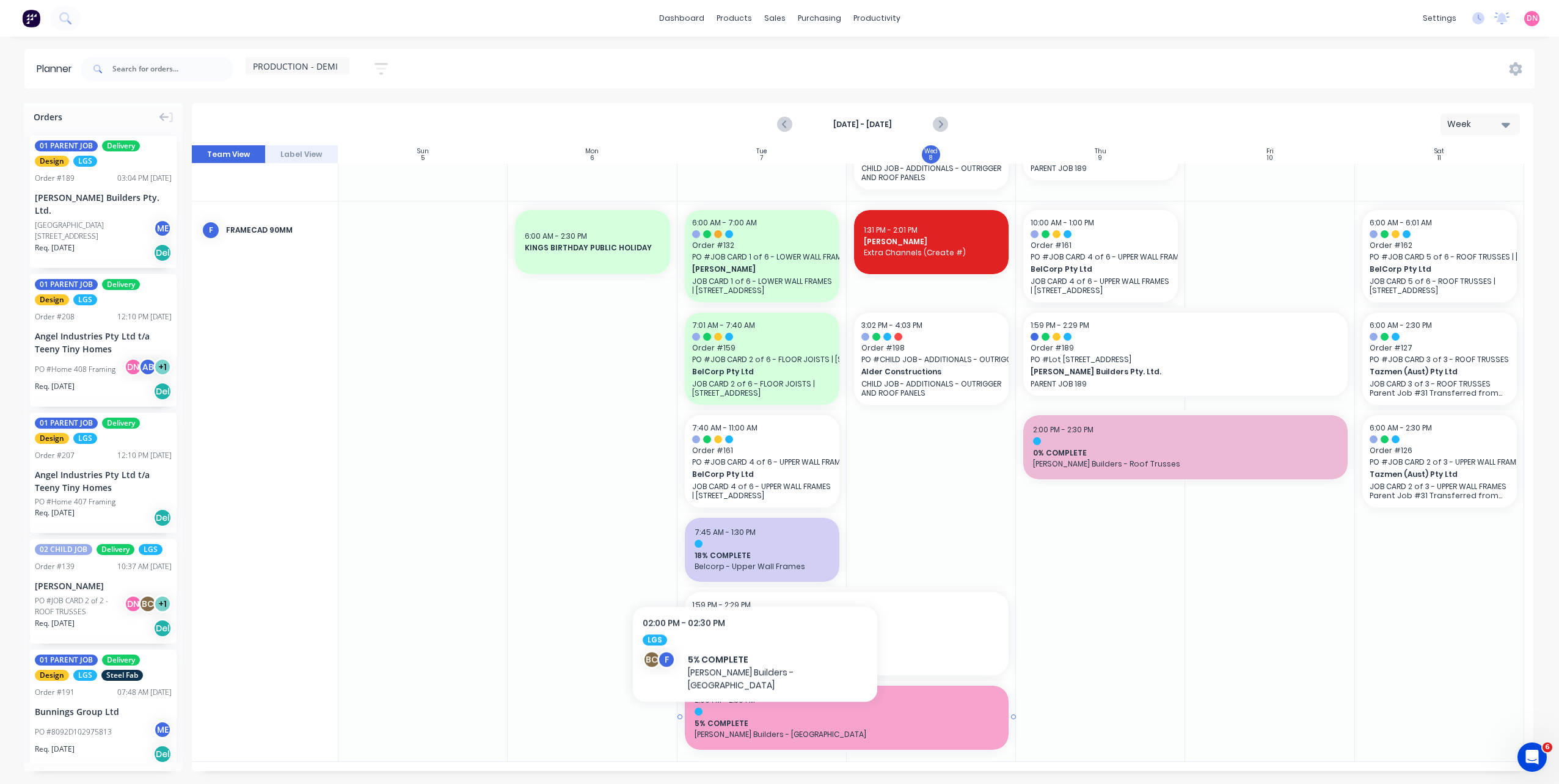
click at [720, 705] on span "2:00 PM - 2:30 PM" at bounding box center [725, 700] width 61 height 11
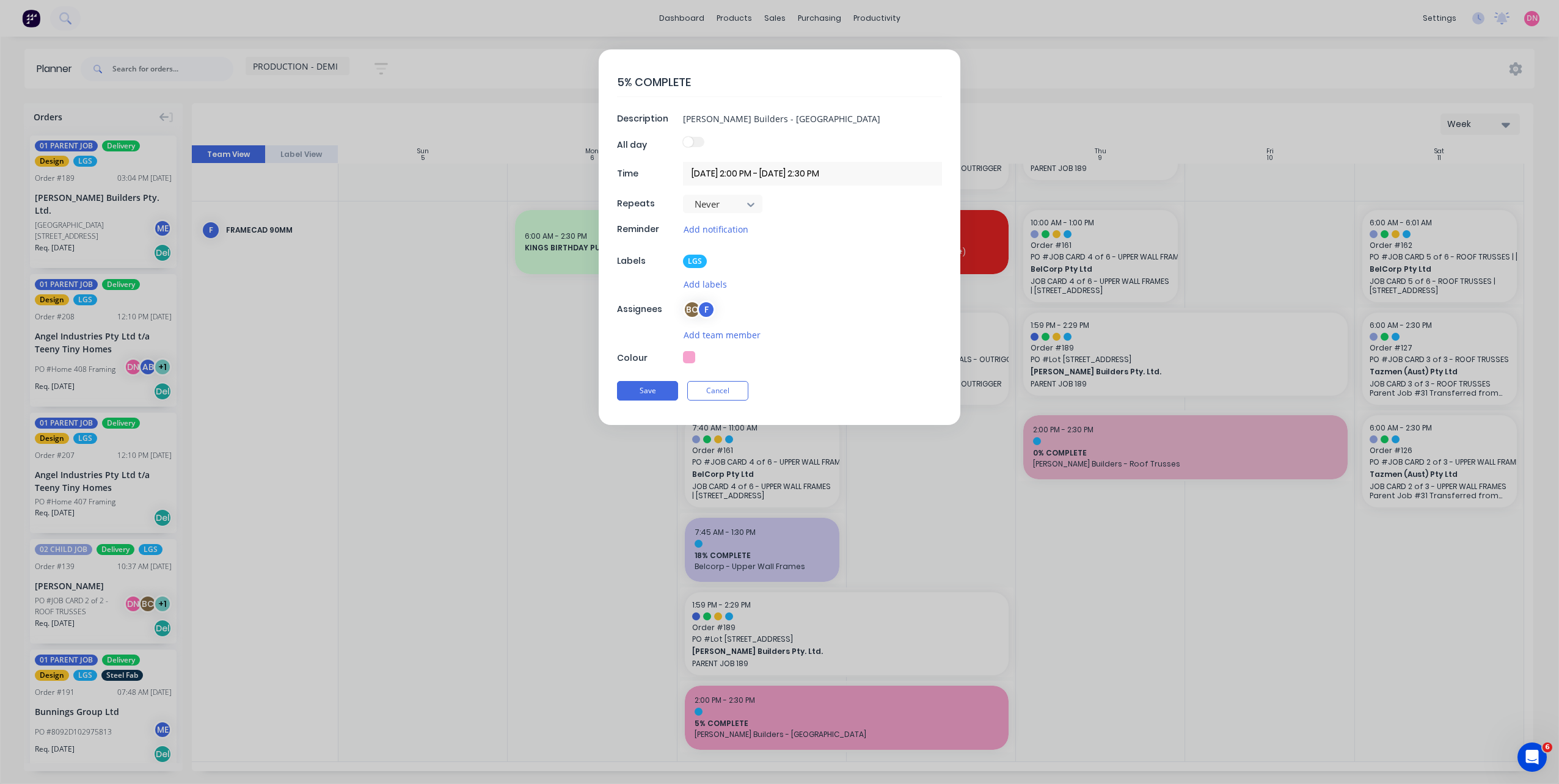
scroll to position [271, 0]
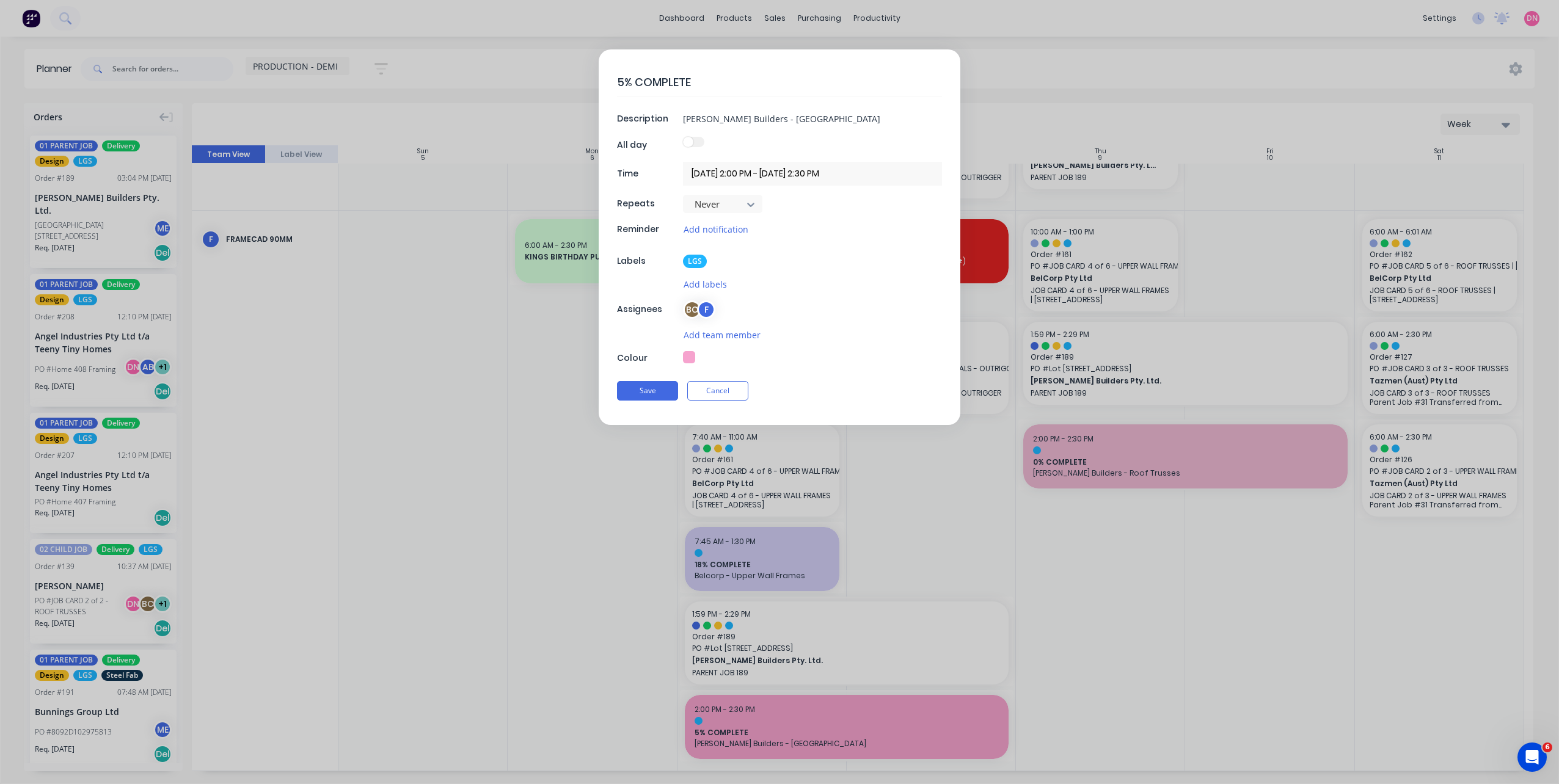
click at [623, 82] on textarea "5% COMPLETE" at bounding box center [779, 81] width 325 height 28
type textarea "x"
type textarea "55% COMPLETE"
type textarea "x"
type textarea "5% COMPLETE"
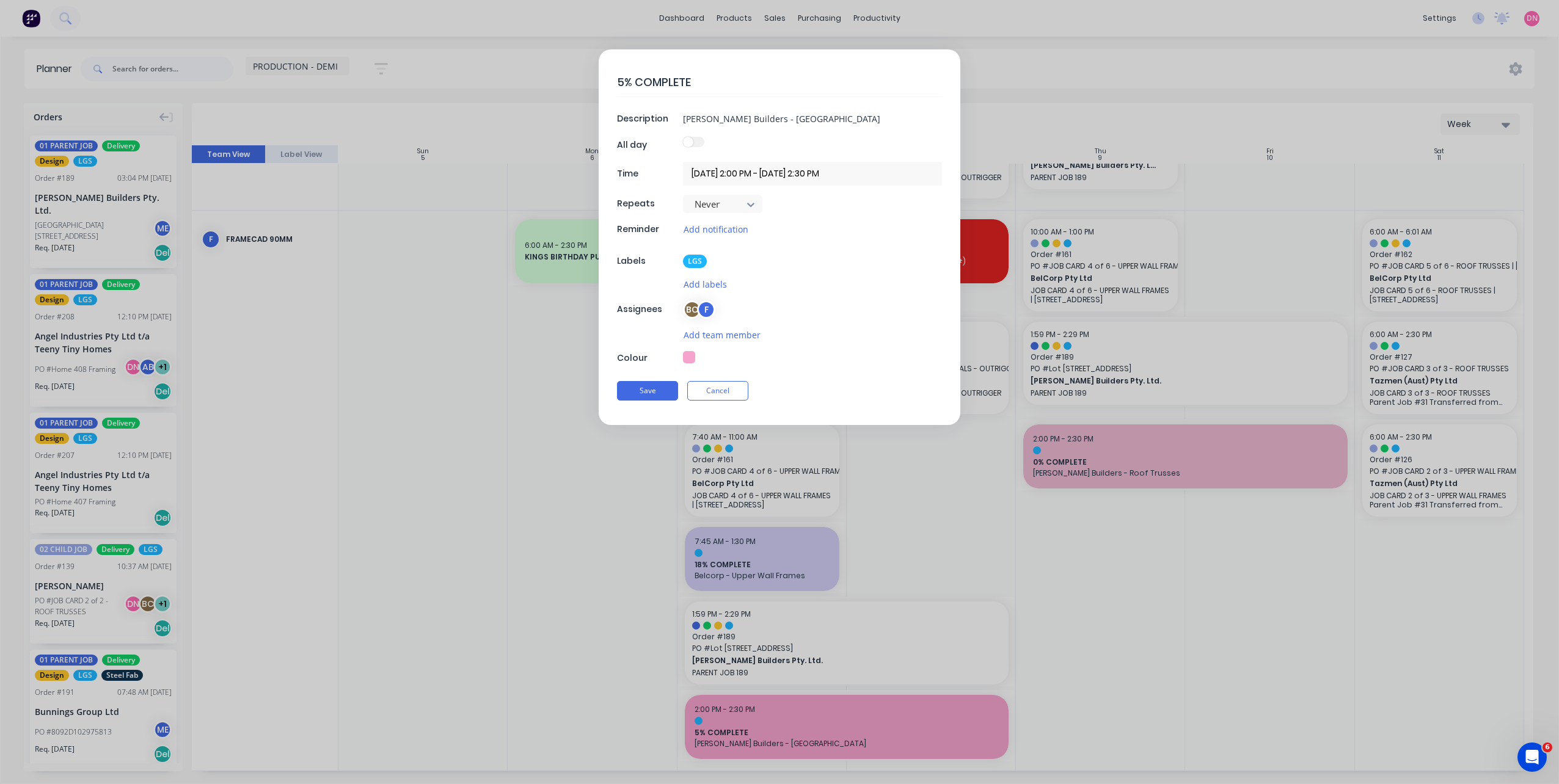
type textarea "x"
type textarea "% COMPLETE"
type textarea "x"
type textarea "4% COMPLETE"
type textarea "x"
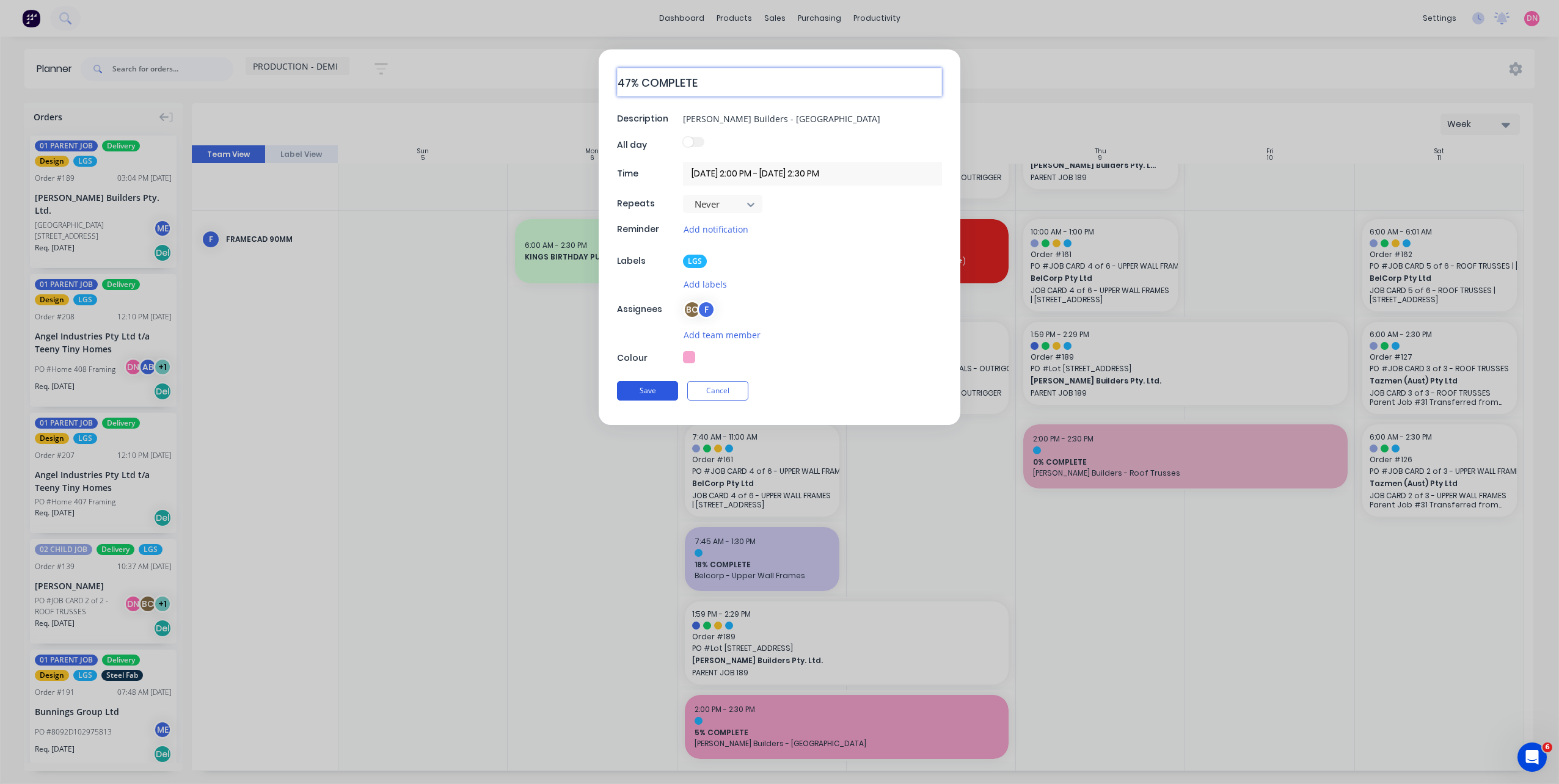
type textarea "47% COMPLETE"
click at [642, 381] on button "Save" at bounding box center [648, 390] width 61 height 19
type textarea "x"
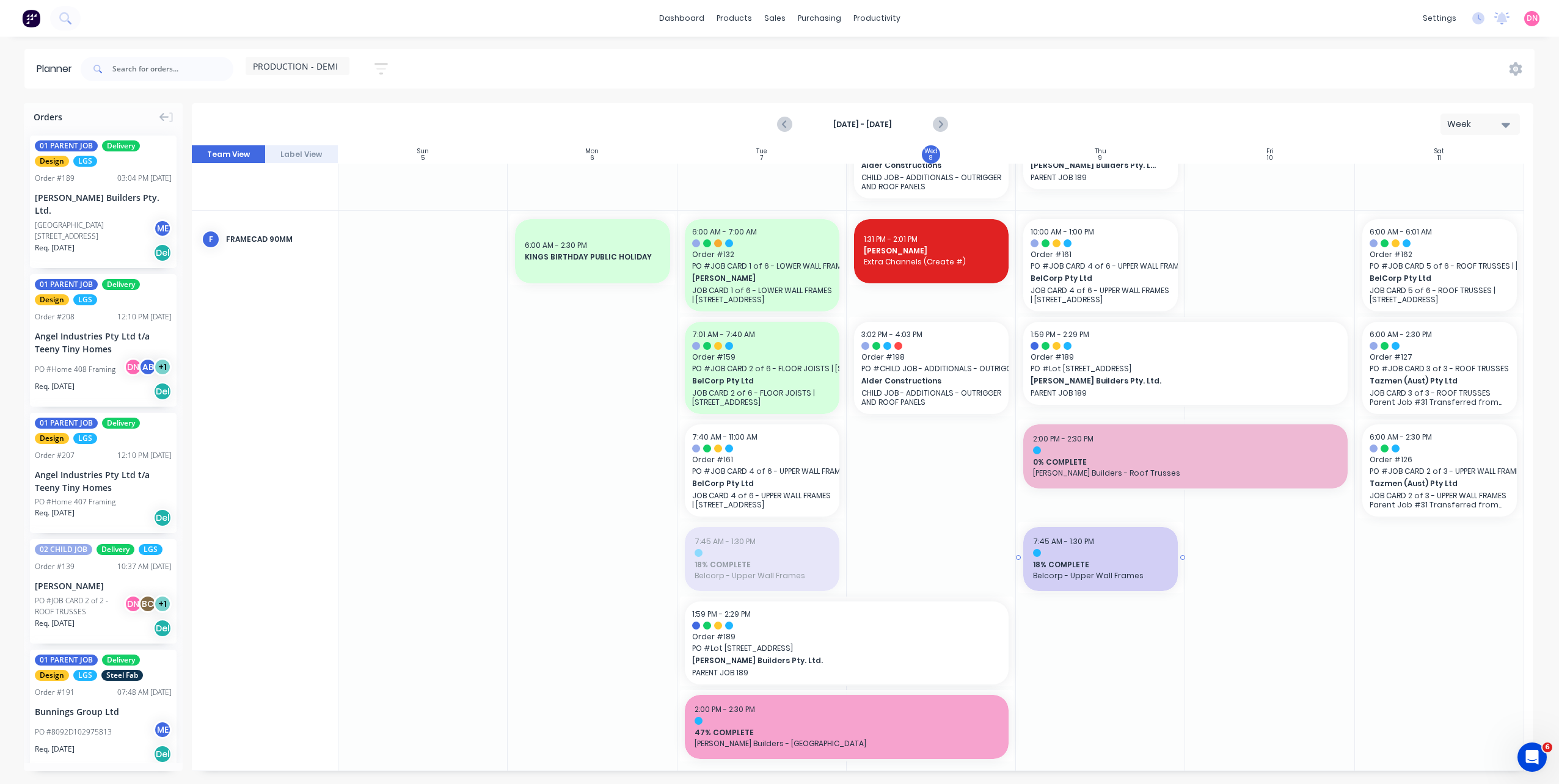
drag, startPoint x: 761, startPoint y: 550, endPoint x: 1086, endPoint y: 354, distance: 379.5
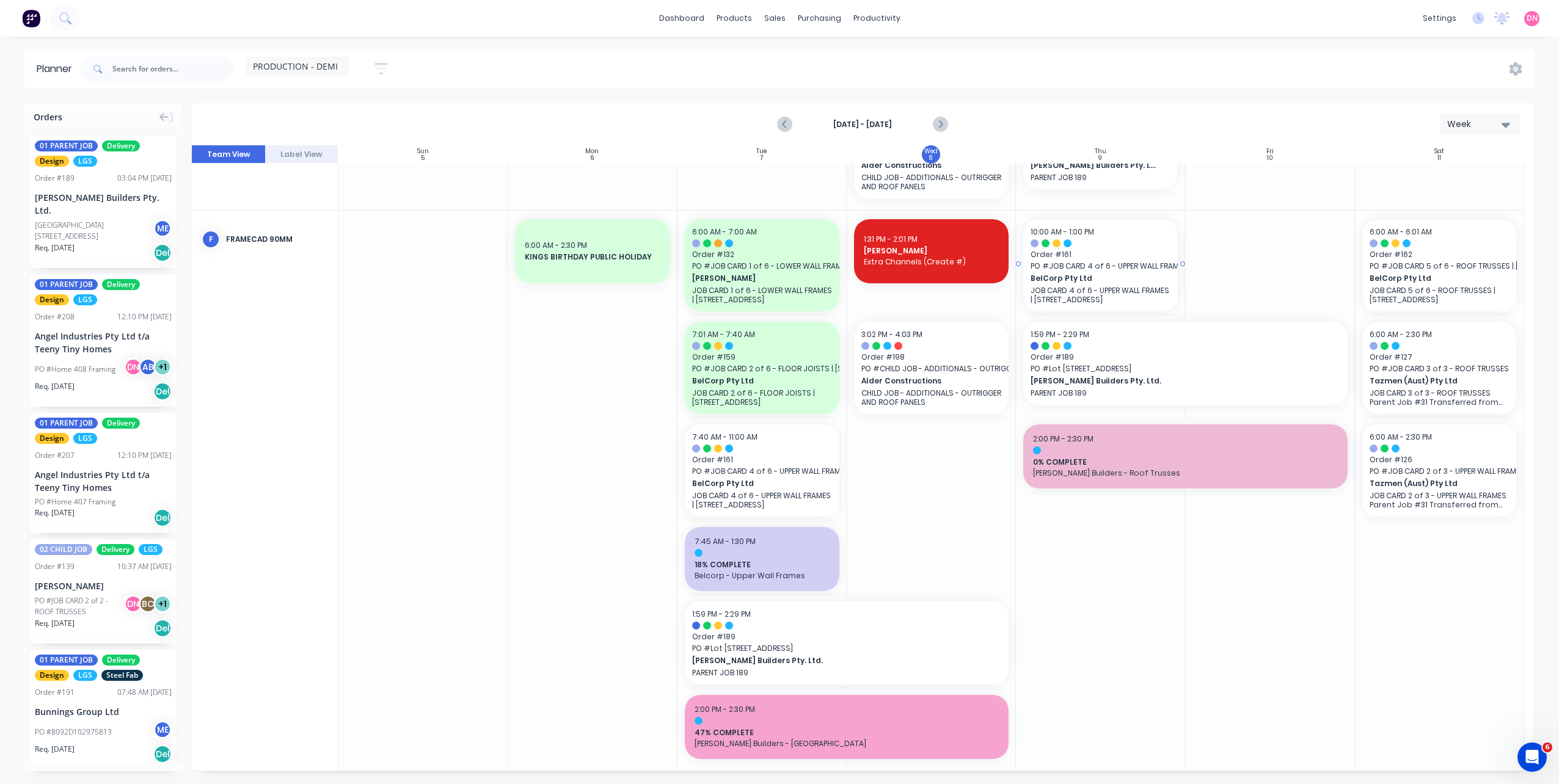
scroll to position [196, 0]
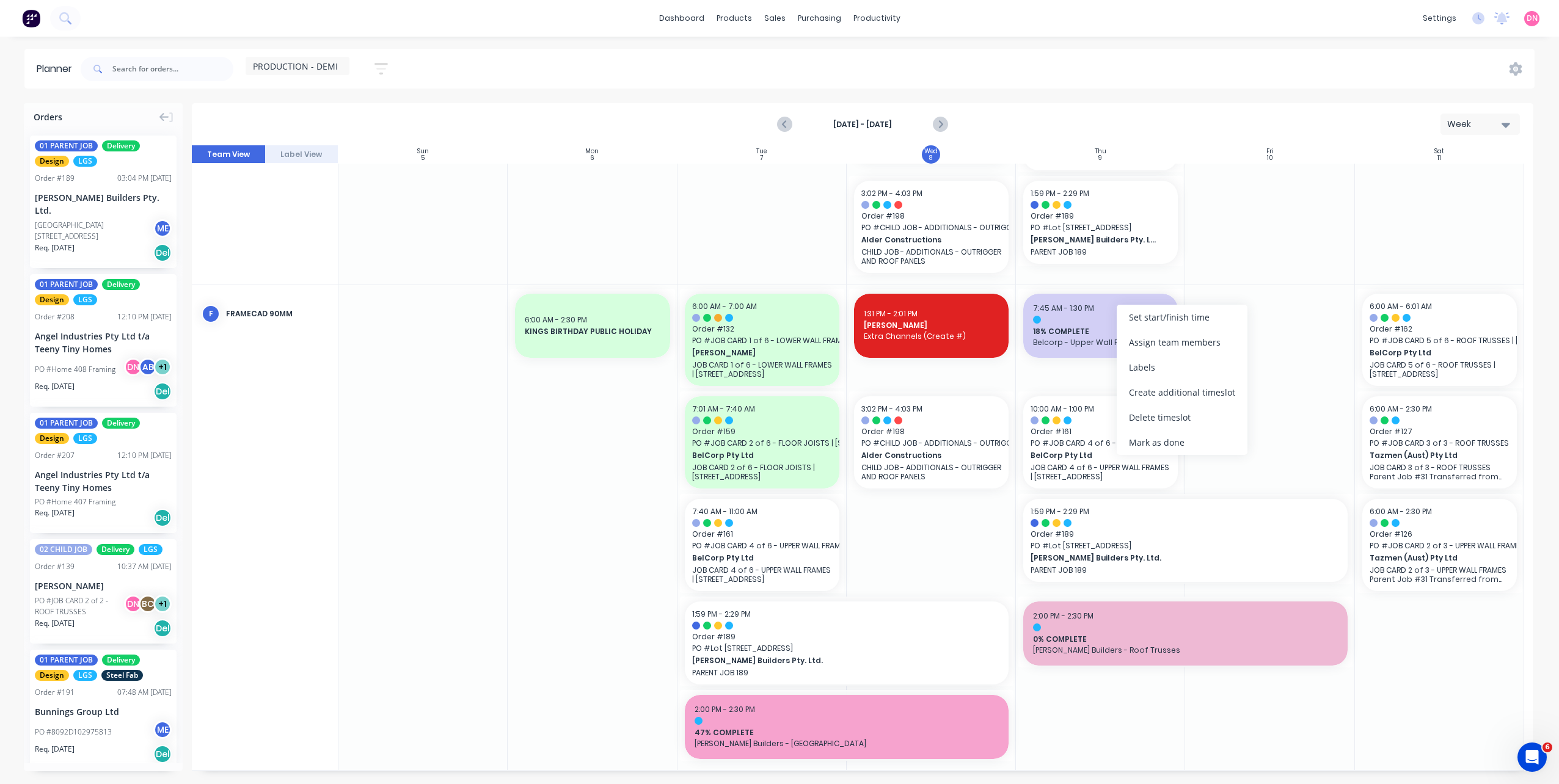
click at [1283, 407] on div at bounding box center [1270, 528] width 169 height 486
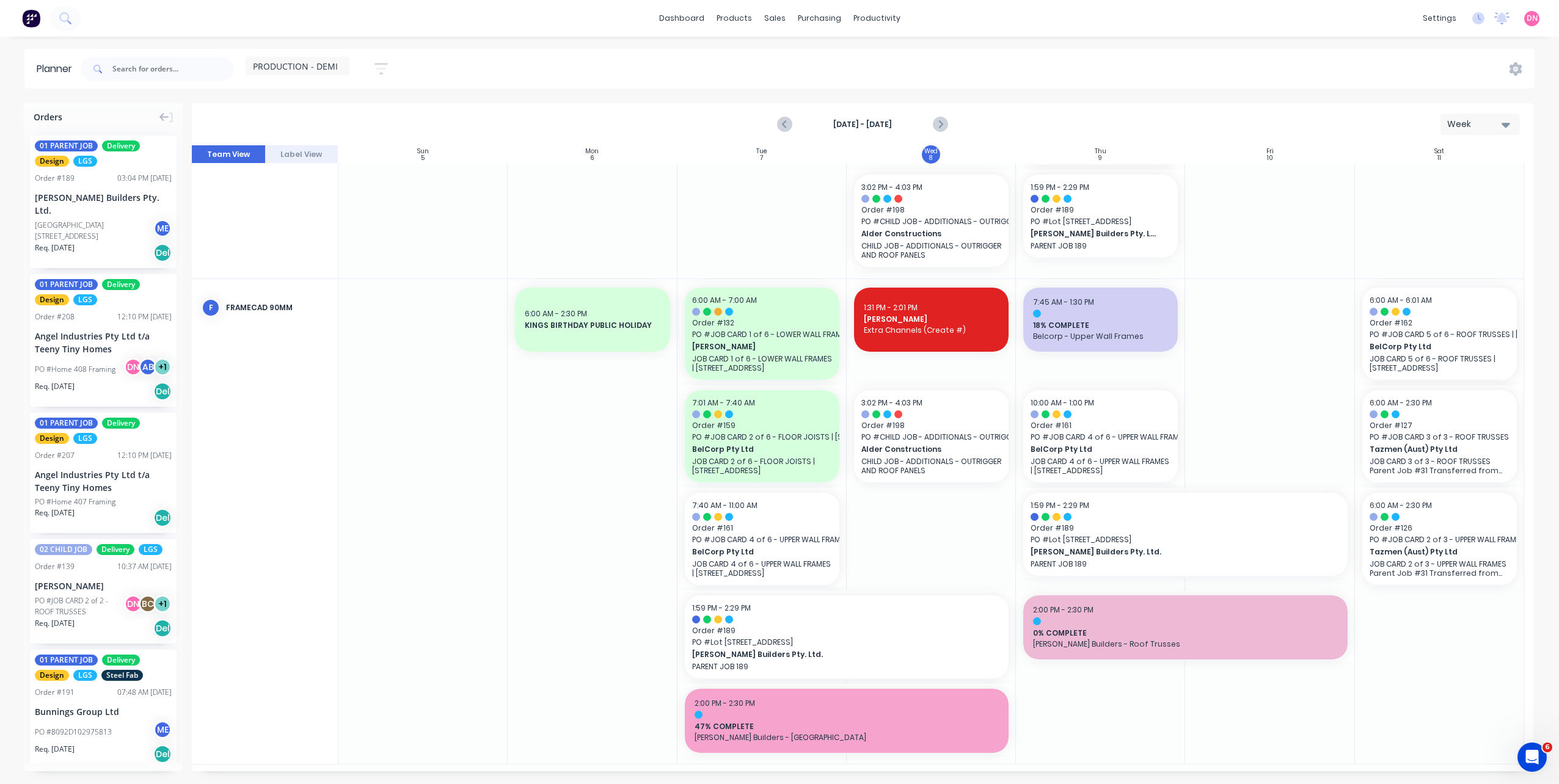
scroll to position [206, 0]
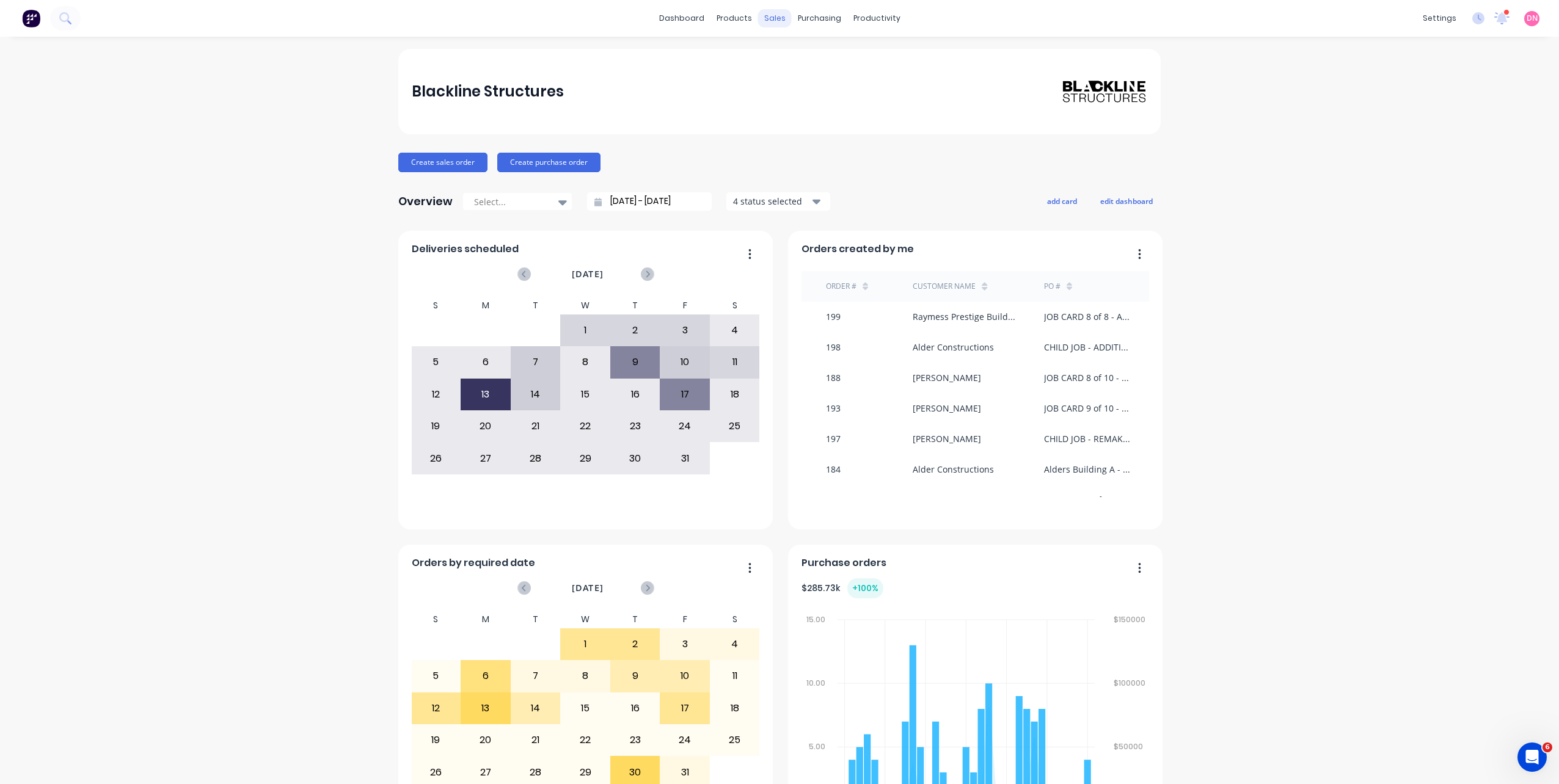
click at [767, 18] on div "sales" at bounding box center [775, 18] width 34 height 18
click at [766, 49] on link "Sales Orders" at bounding box center [834, 58] width 162 height 25
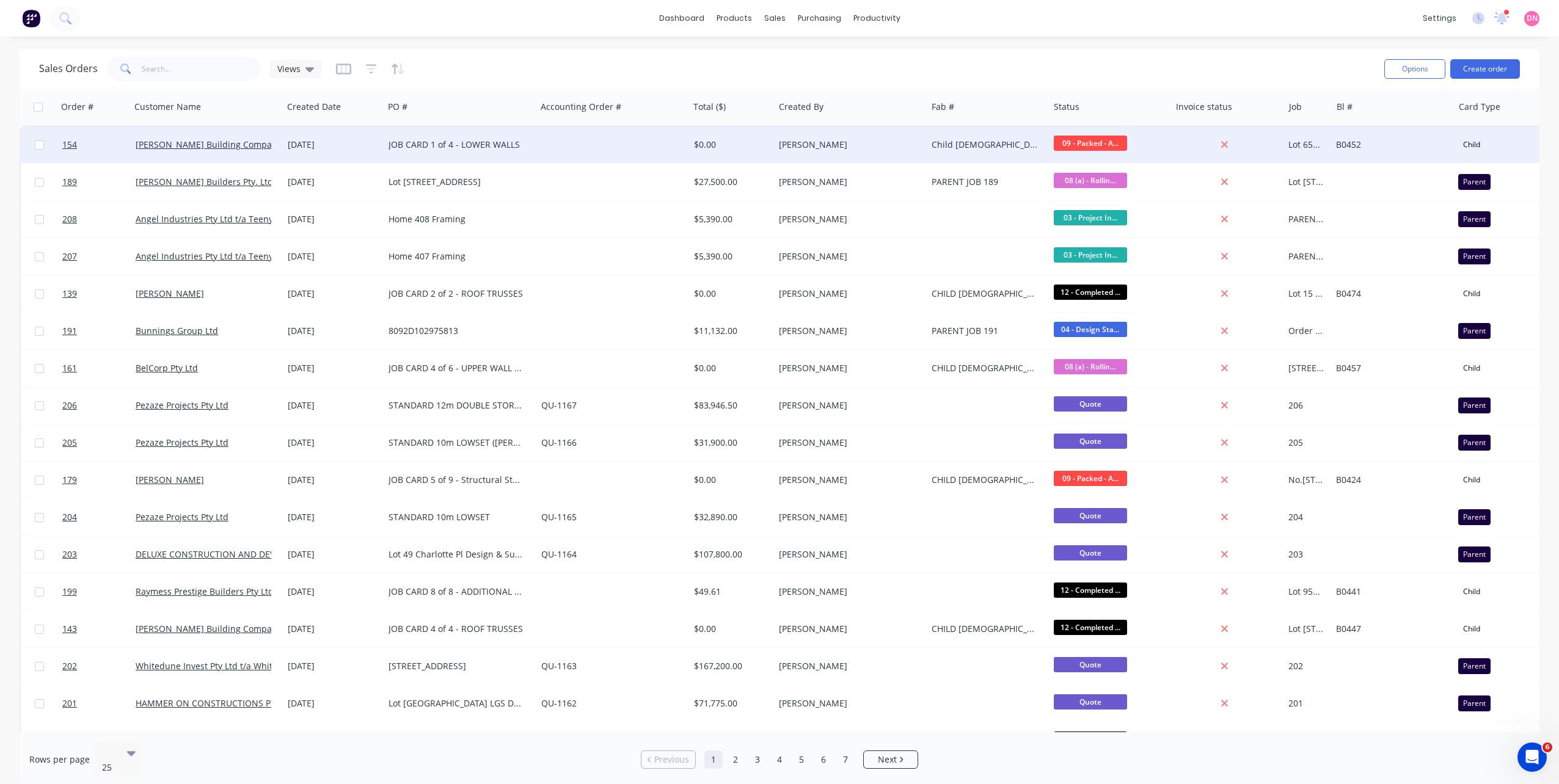
click at [289, 147] on div "[DATE]" at bounding box center [333, 145] width 91 height 12
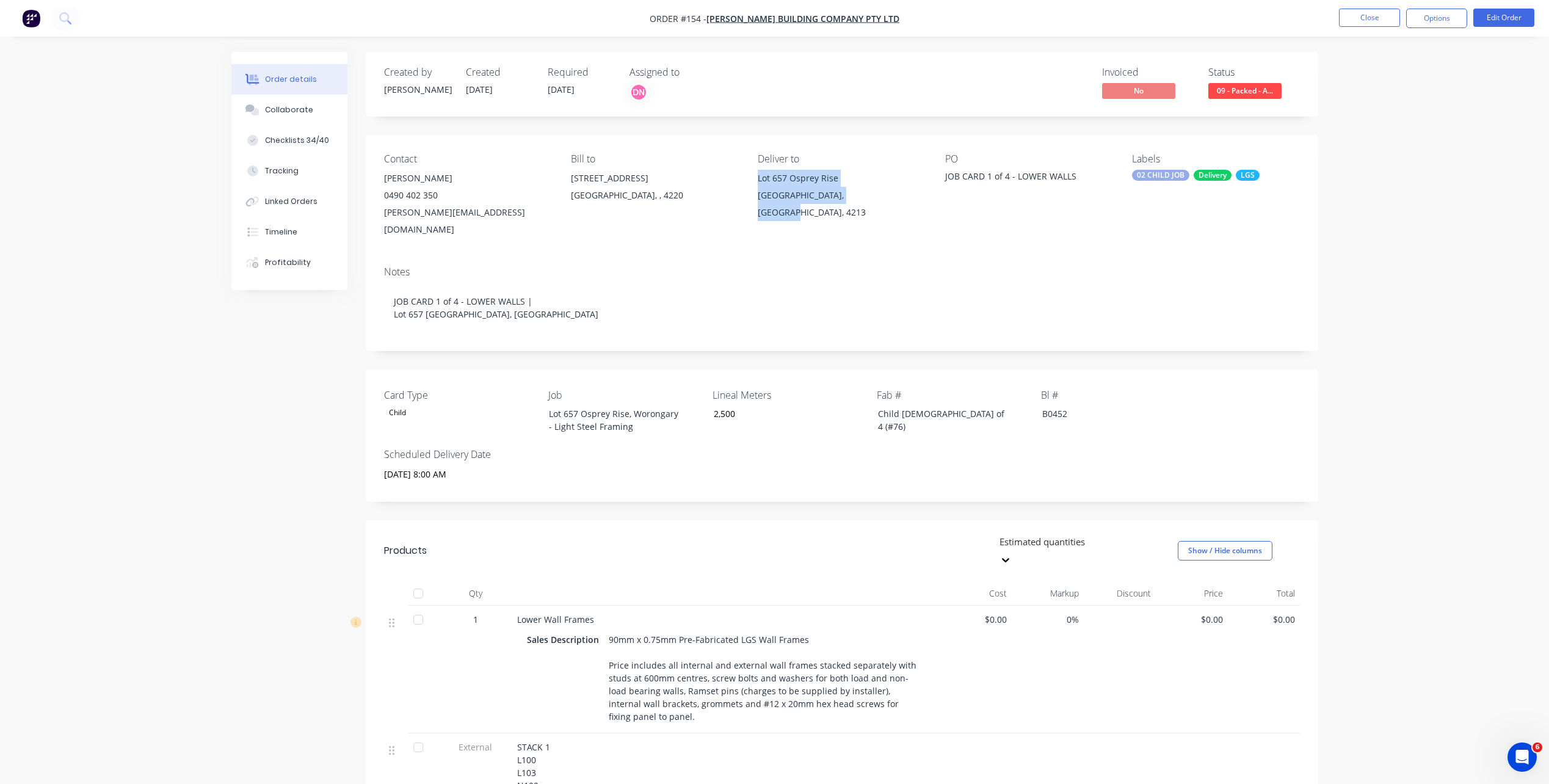
drag, startPoint x: 885, startPoint y: 199, endPoint x: 753, endPoint y: 176, distance: 134.0
click at [753, 176] on div "Contact [PERSON_NAME] [PHONE_NUMBER] [PERSON_NAME][EMAIL_ADDRESS][DOMAIN_NAME] …" at bounding box center [842, 196] width 953 height 121
copy div "[STREET_ADDRESS]"
